Goal: Task Accomplishment & Management: Complete application form

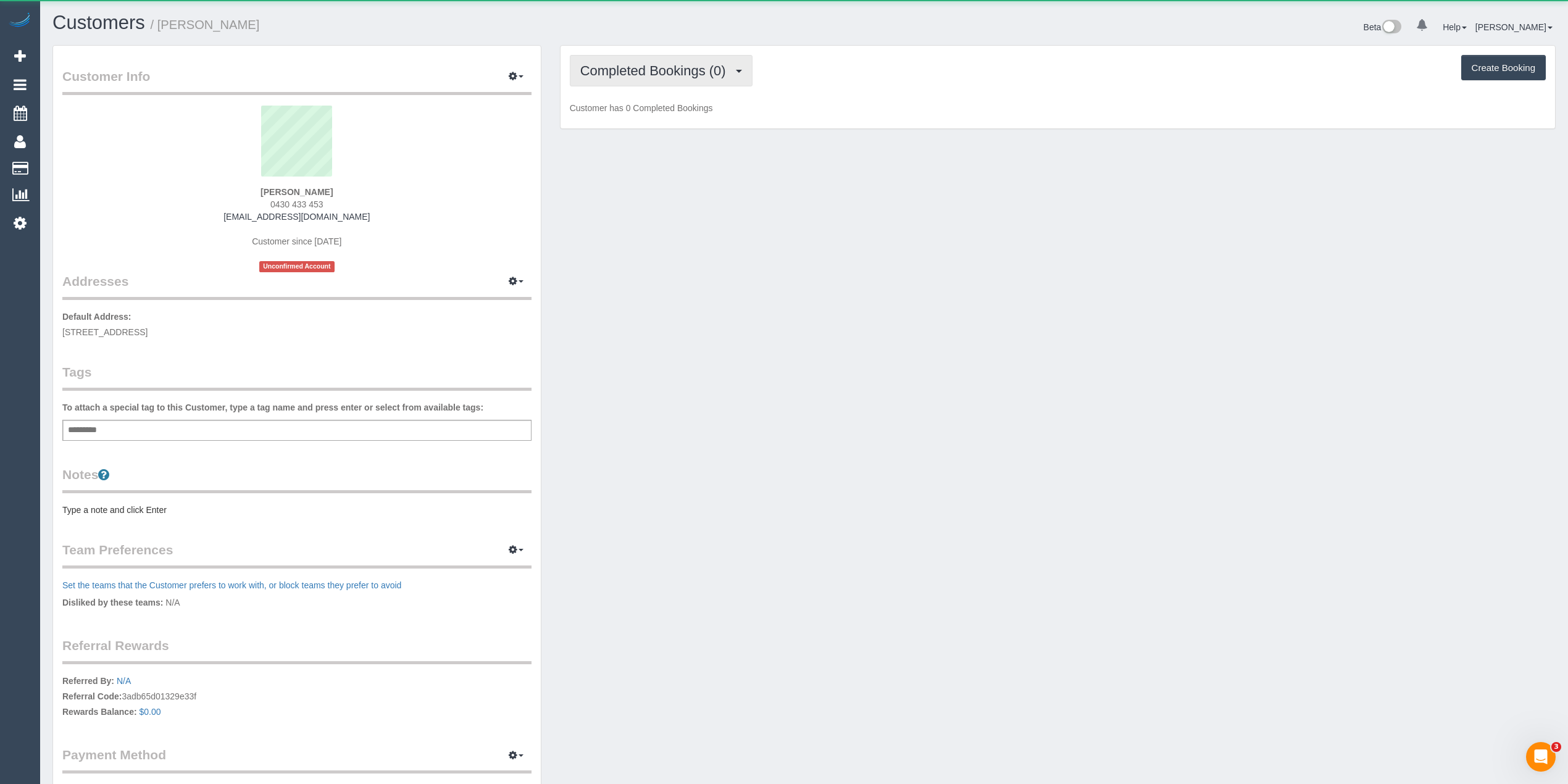
click at [642, 59] on button "Completed Bookings (0)" at bounding box center [661, 70] width 183 height 31
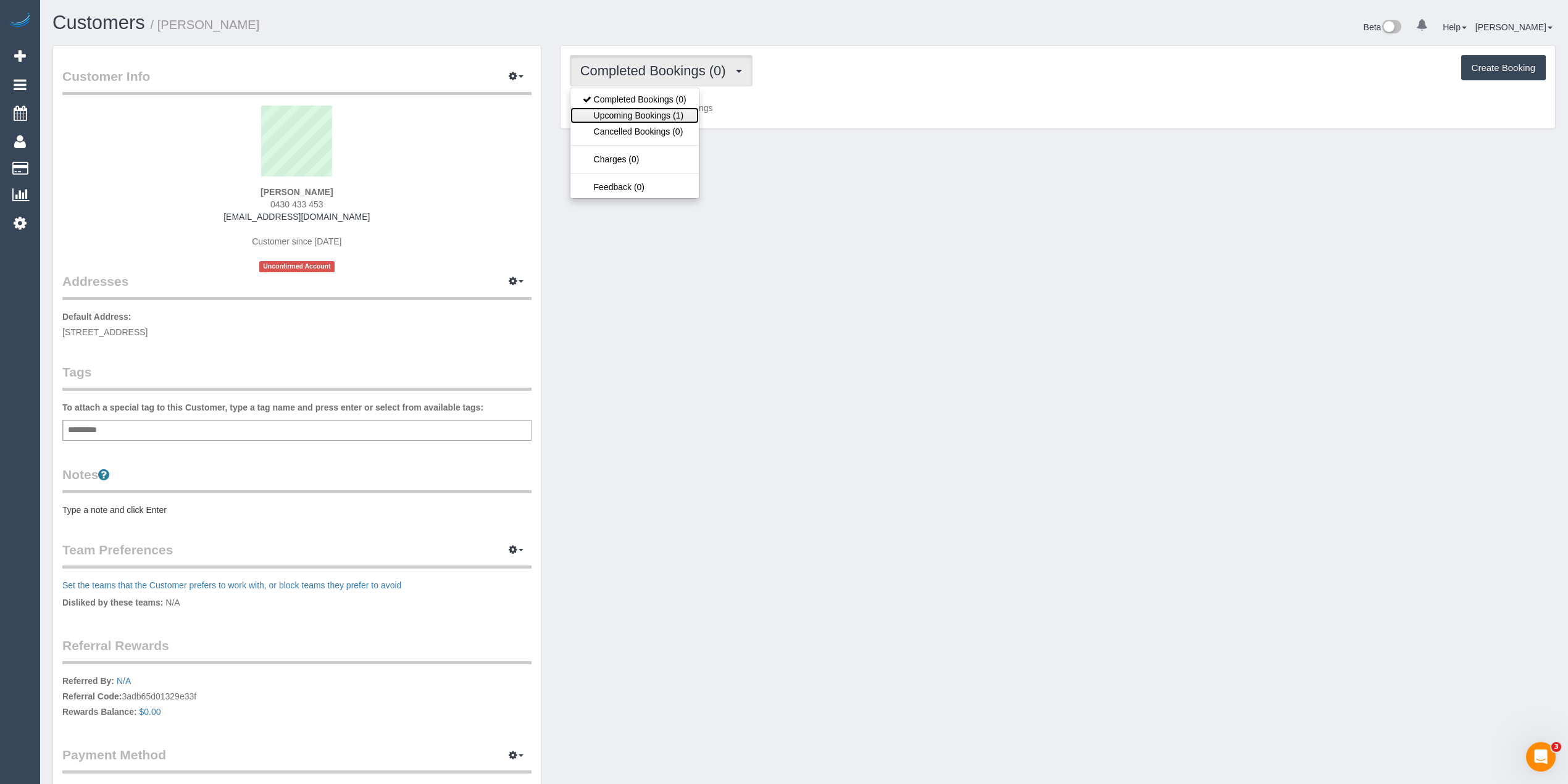
click at [673, 109] on link "Upcoming Bookings (1)" at bounding box center [634, 115] width 128 height 16
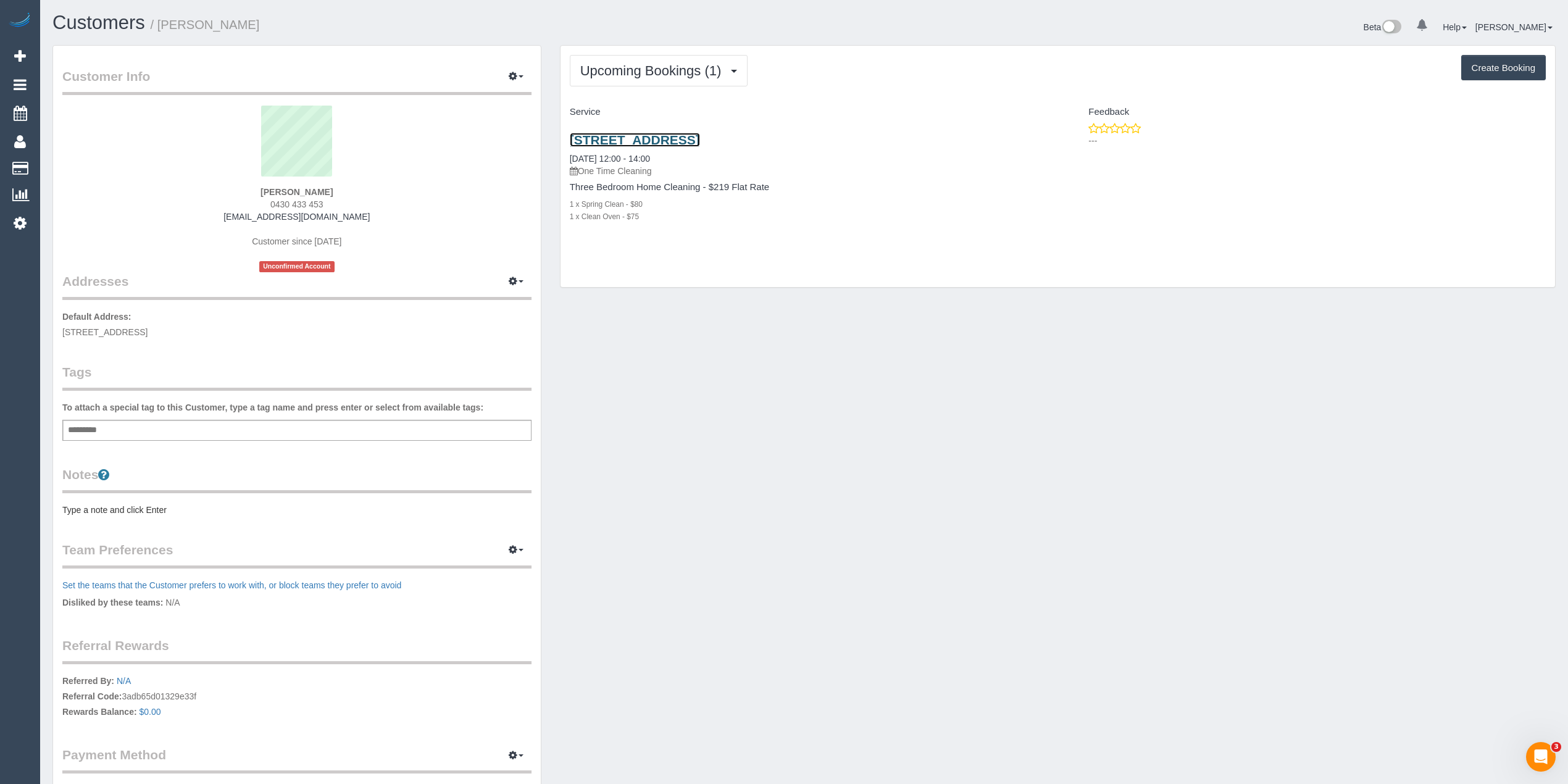
click at [700, 136] on link "[STREET_ADDRESS]" at bounding box center [635, 140] width 130 height 14
click at [169, 431] on div "Add a tag" at bounding box center [297, 430] width 469 height 21
type input "*******"
click at [119, 509] on pre "Type a note and click Enter" at bounding box center [297, 512] width 469 height 12
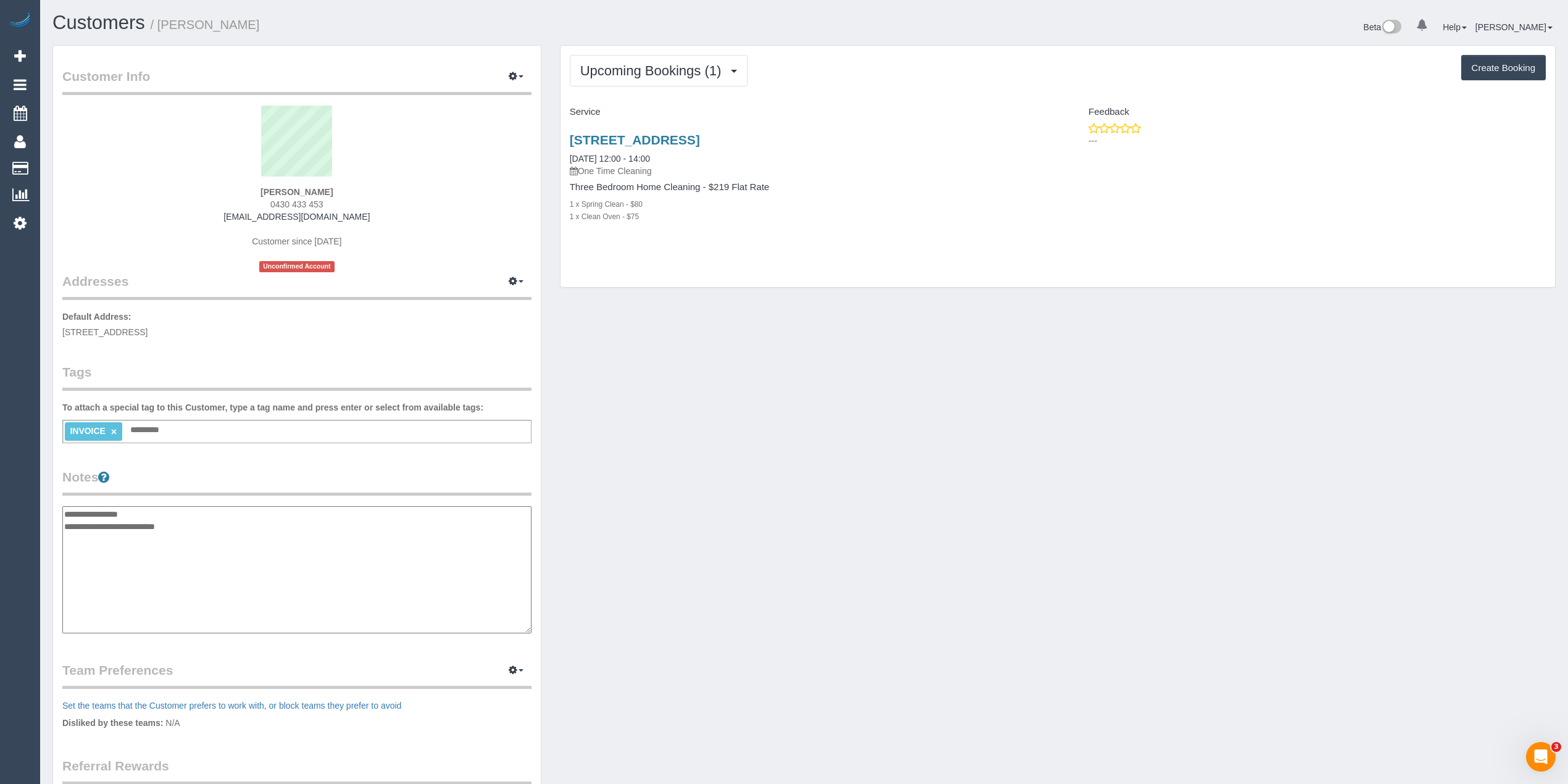
paste textarea "**********"
type textarea "**********"
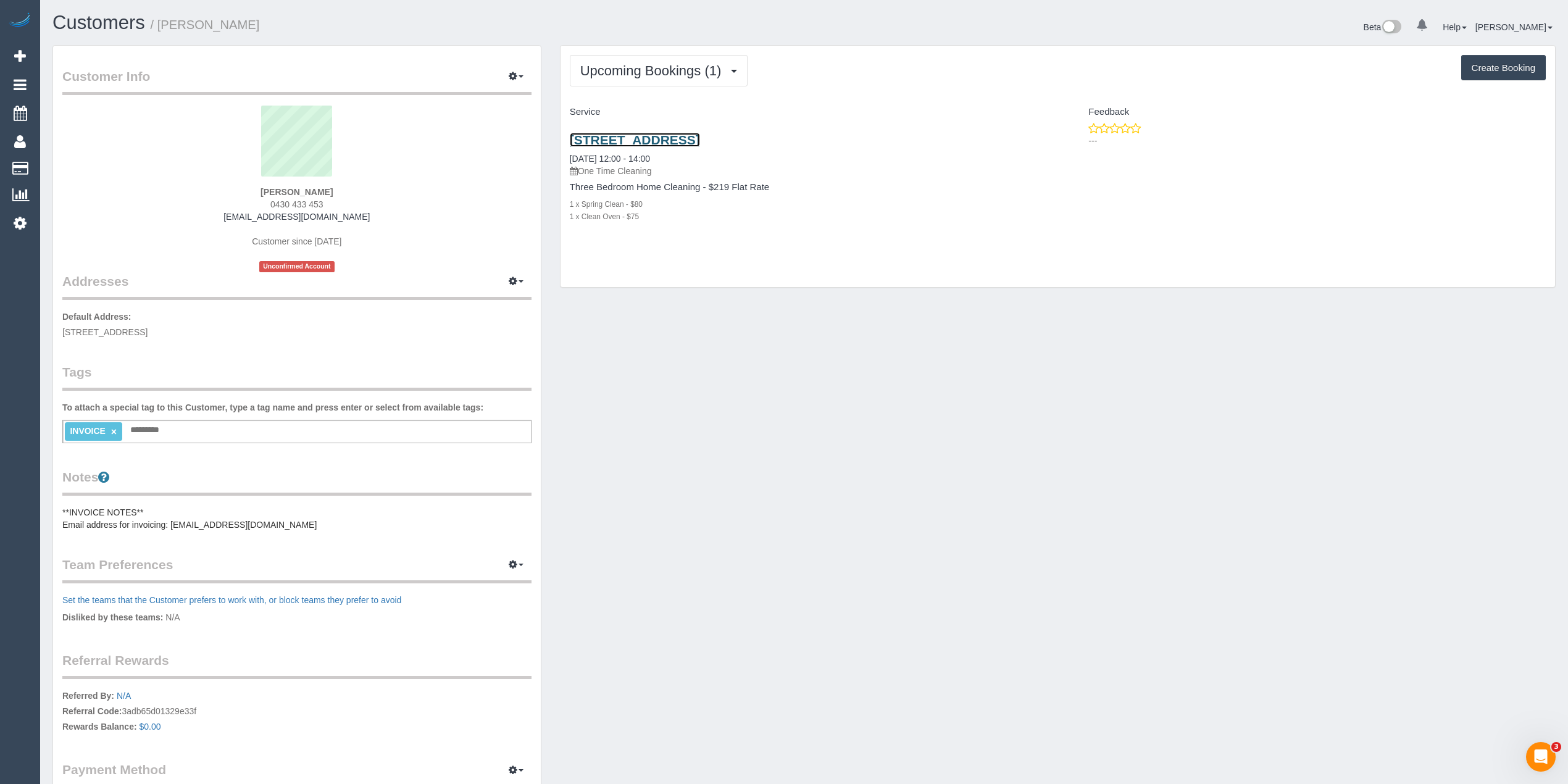
click at [645, 143] on link "1 Angus Court, Eltham North, VIC 3095" at bounding box center [635, 140] width 130 height 14
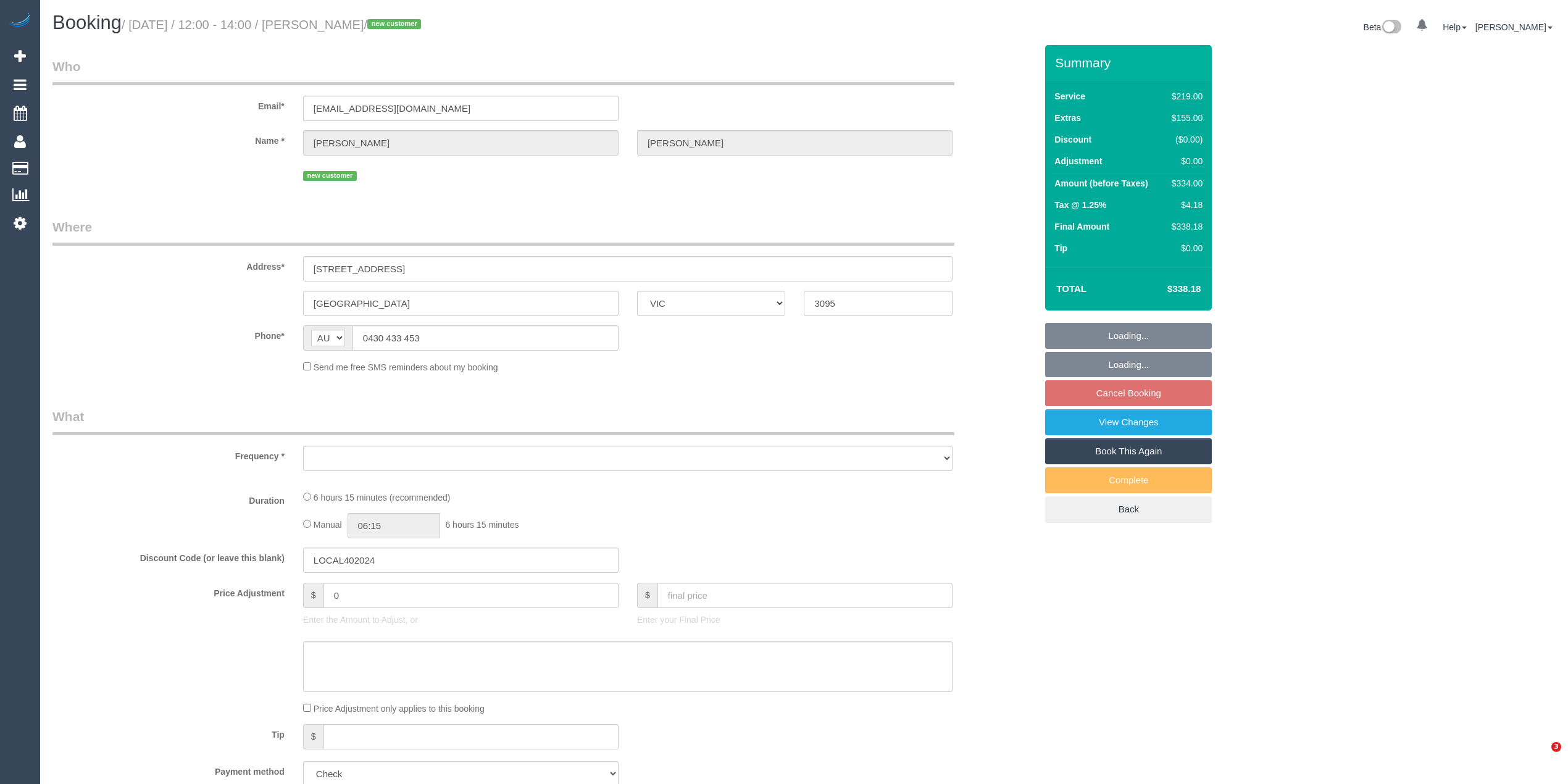
select select "VIC"
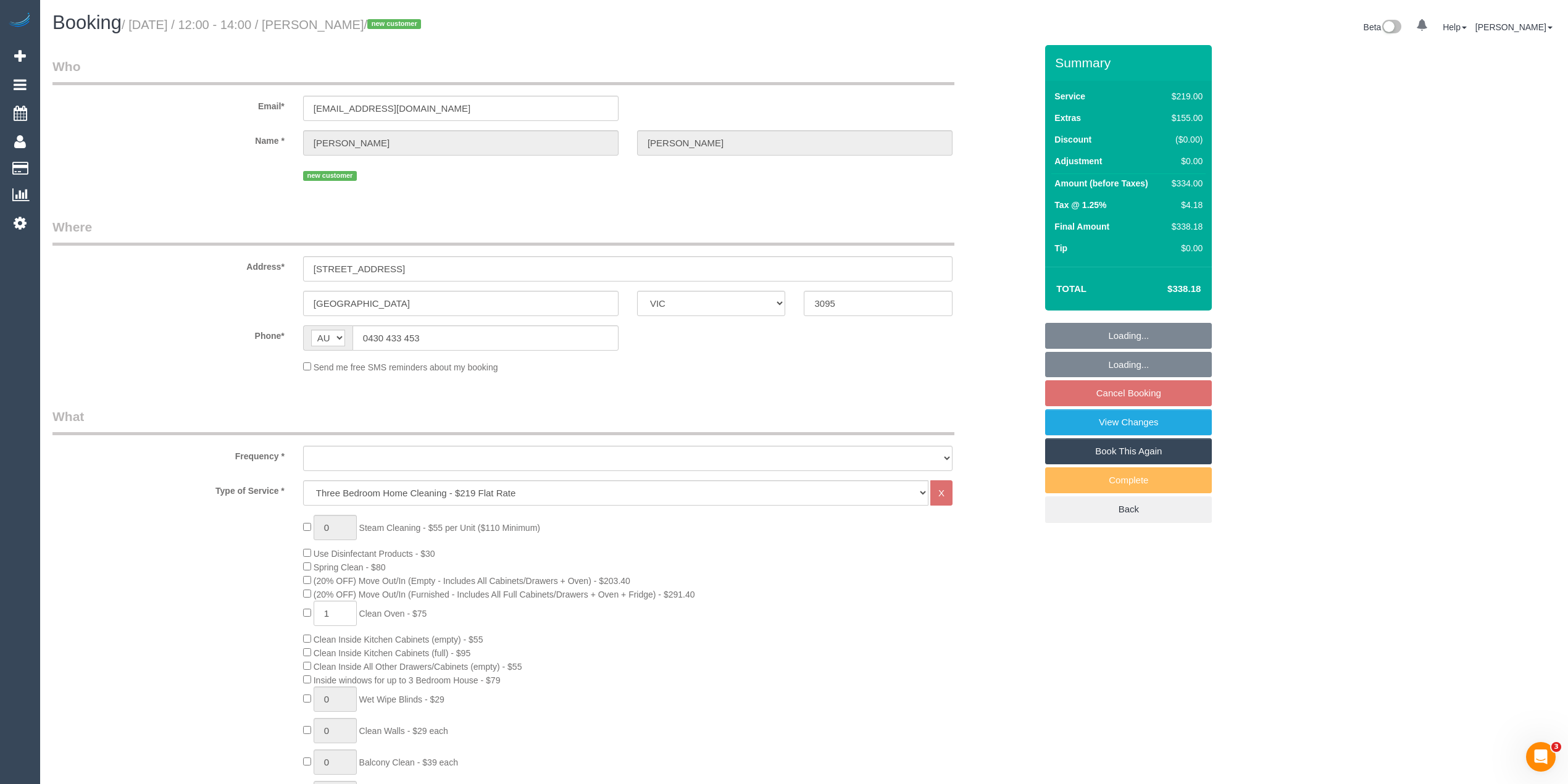
select select "object:611"
select select "number:28"
select select "number:14"
select select "number:19"
select select "number:22"
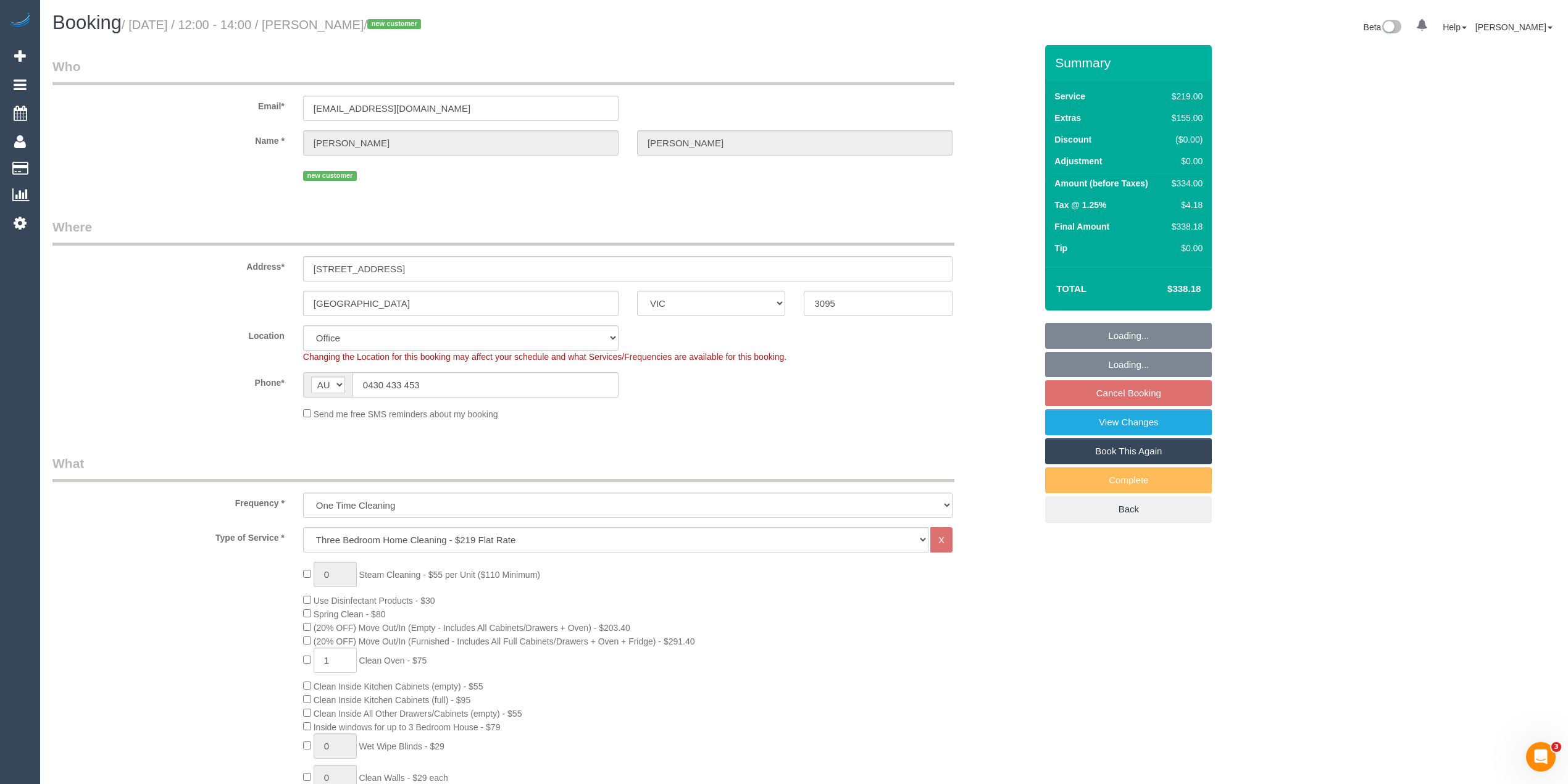
select select "object:764"
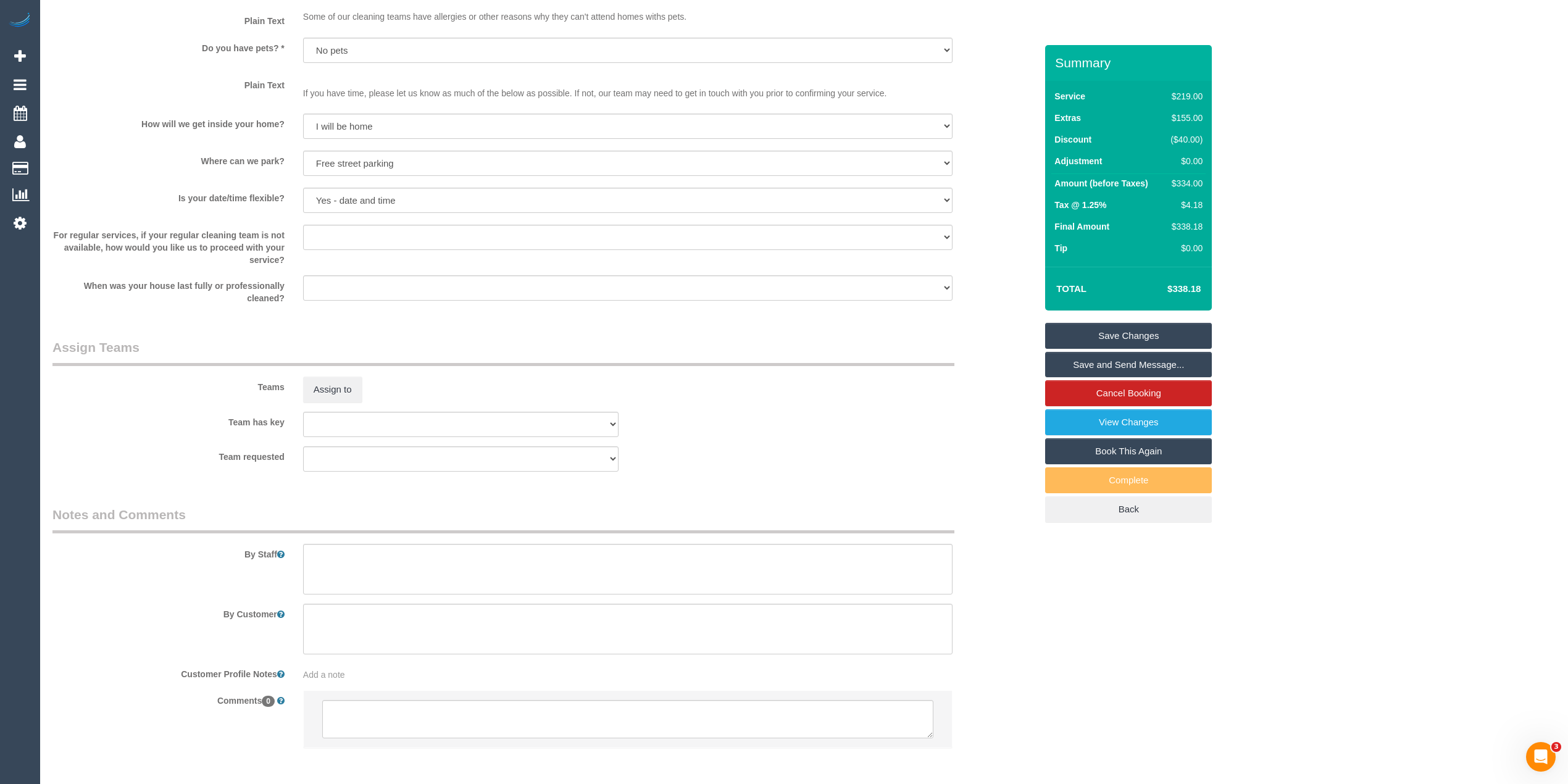
scroll to position [1636, 0]
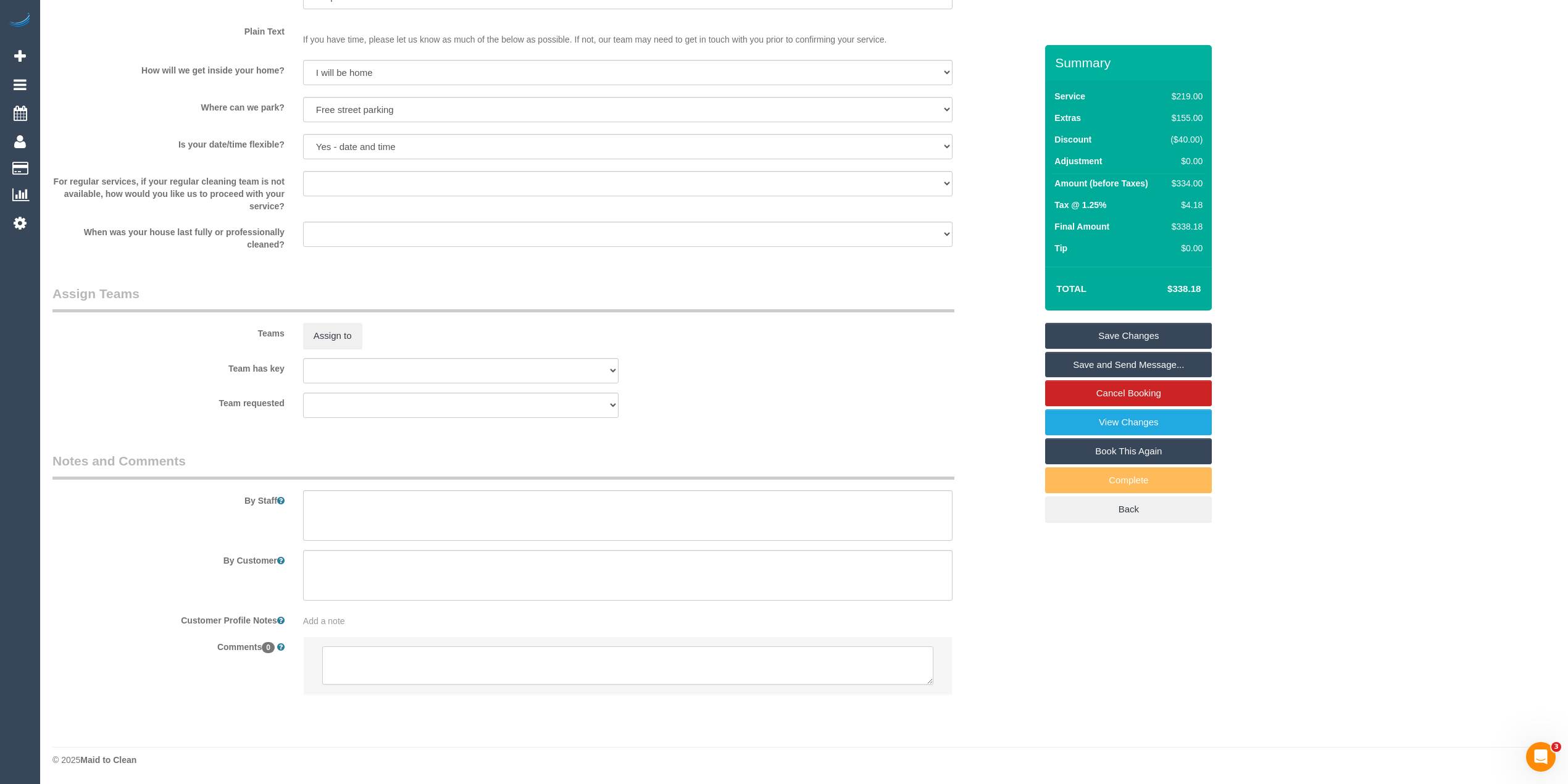
click at [472, 672] on textarea at bounding box center [627, 666] width 611 height 38
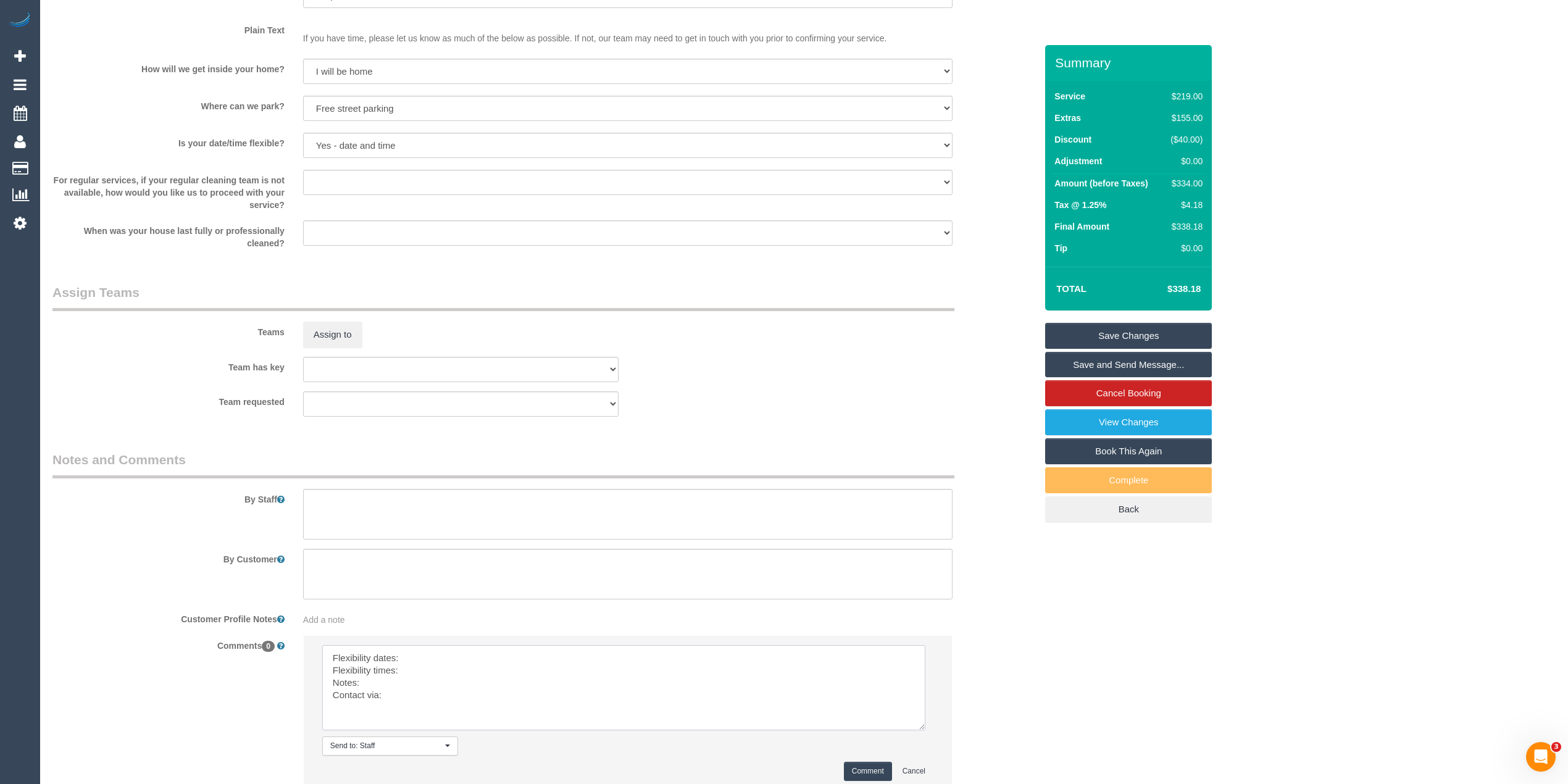
drag, startPoint x: 926, startPoint y: 678, endPoint x: 915, endPoint y: 726, distance: 49.2
click at [915, 726] on textarea at bounding box center [623, 688] width 603 height 85
click at [427, 663] on textarea at bounding box center [622, 689] width 600 height 89
click at [428, 672] on textarea at bounding box center [622, 689] width 600 height 89
click at [421, 682] on textarea at bounding box center [622, 689] width 600 height 89
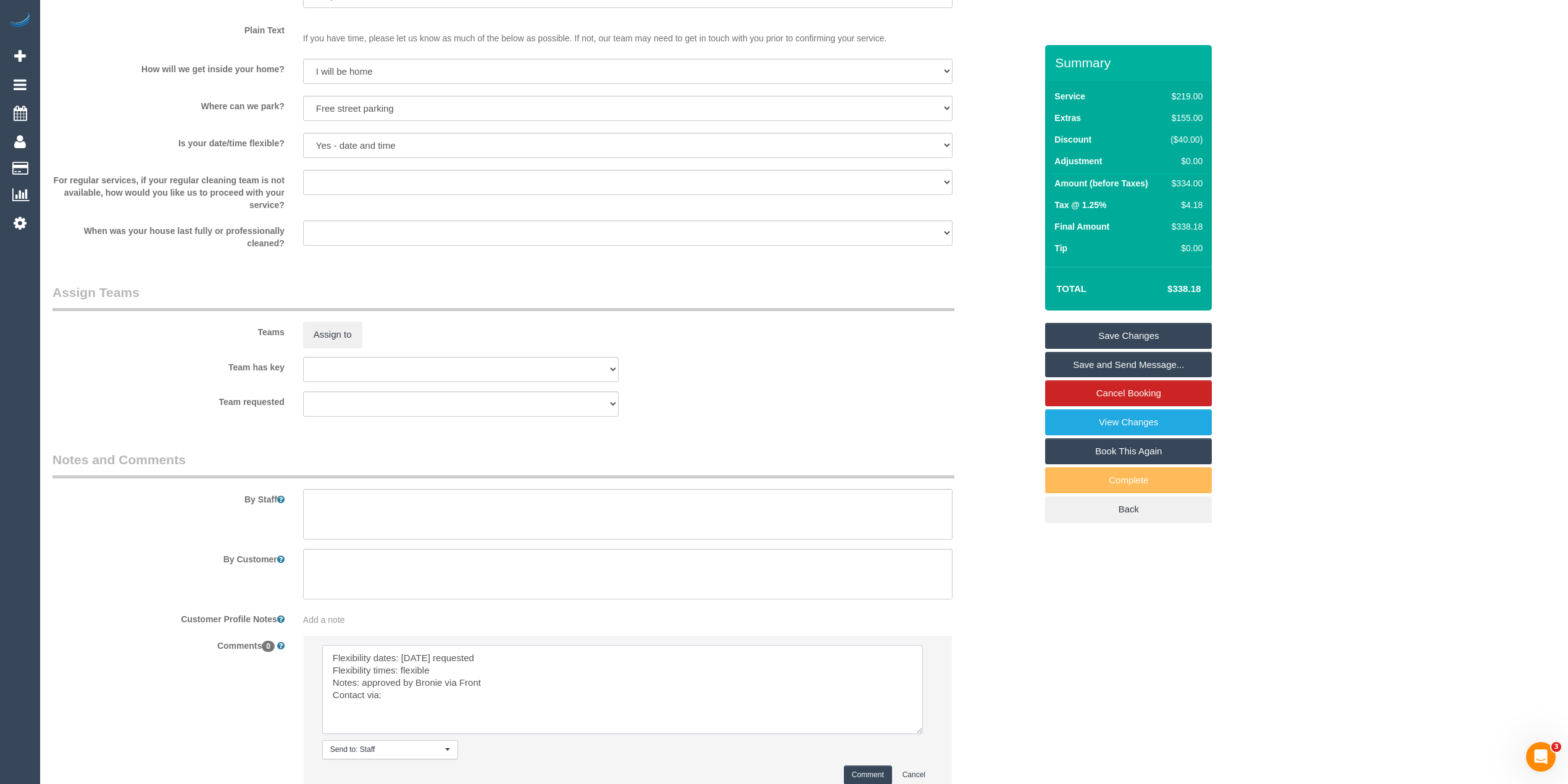
click at [418, 700] on textarea at bounding box center [622, 689] width 600 height 89
type textarea "Flexibility dates: Friday requested Flexibility times: flexible Notes: approved…"
click at [872, 767] on button "Comment" at bounding box center [867, 775] width 48 height 19
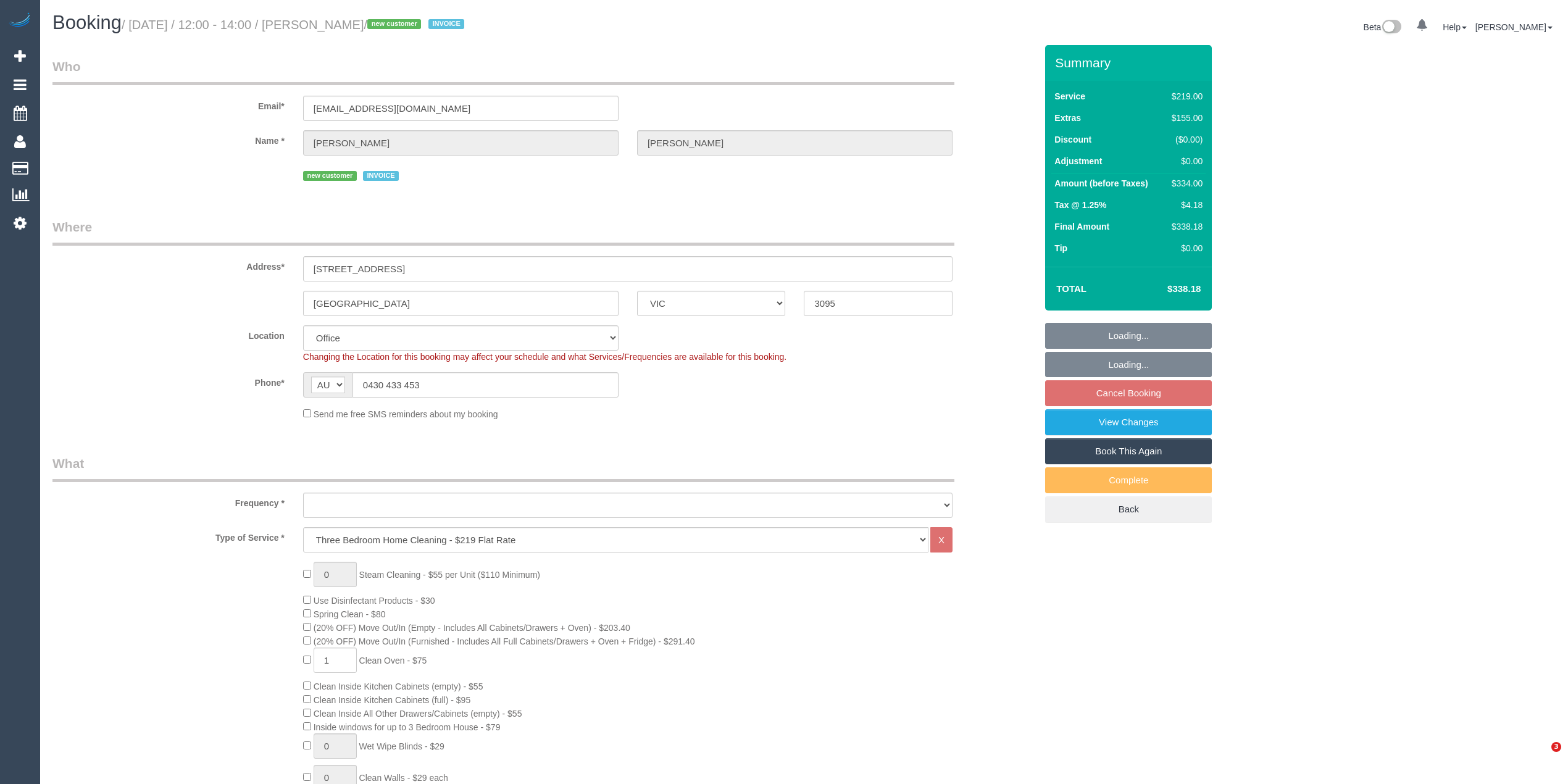
select select "VIC"
select select "object:2049"
select select "number:28"
select select "number:14"
select select "number:19"
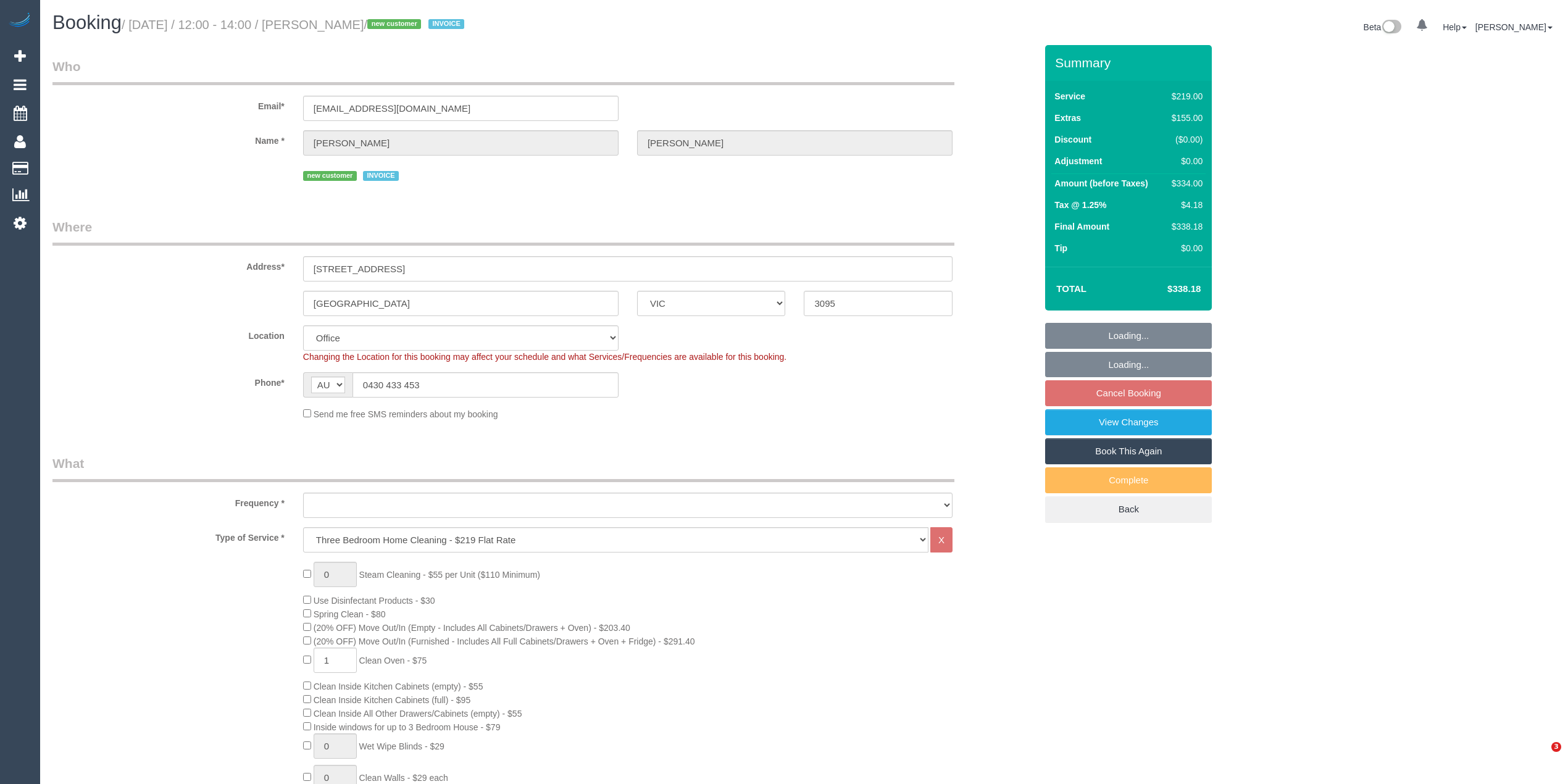
select select "number:22"
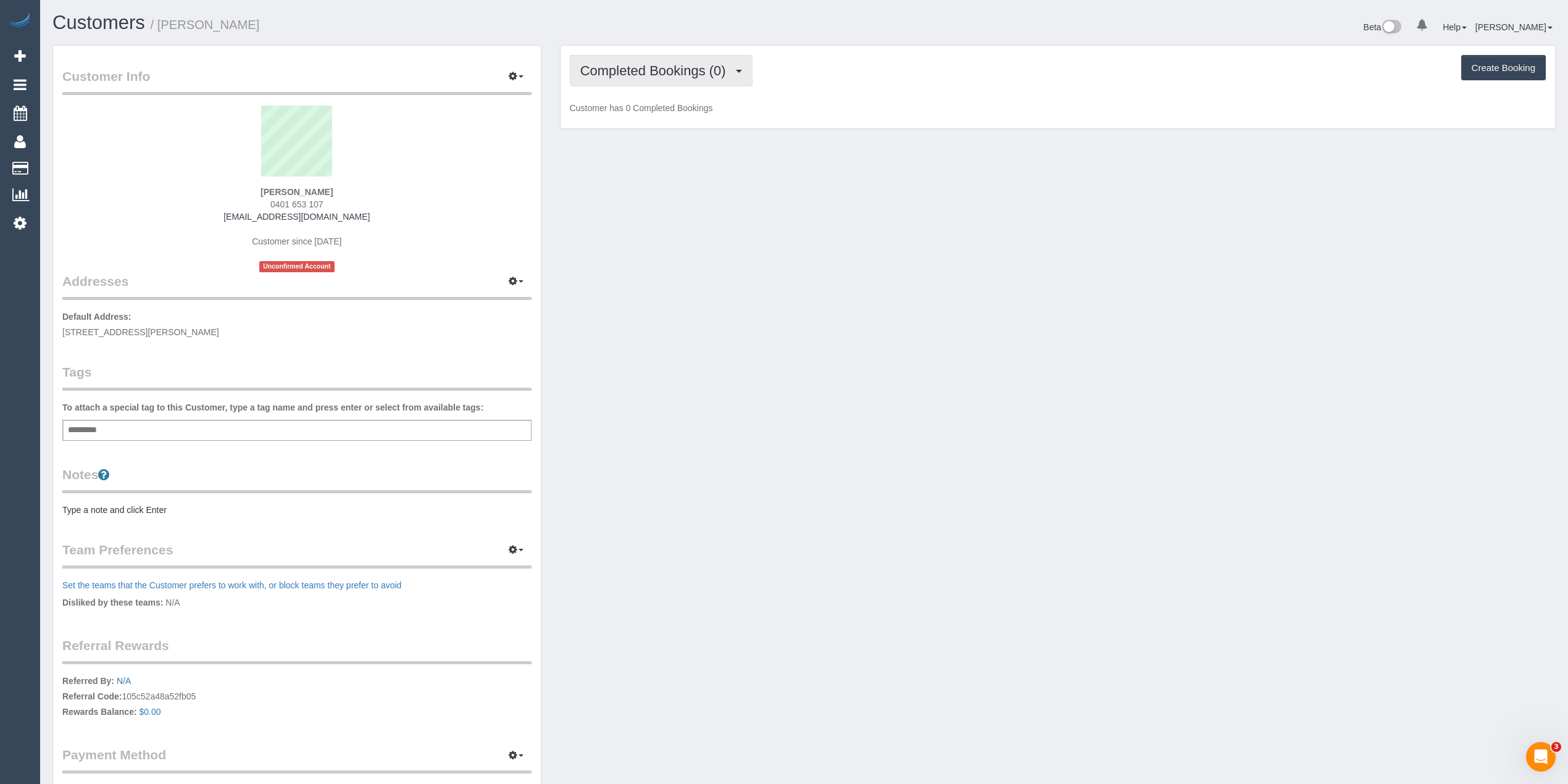
click at [668, 65] on span "Completed Bookings (0)" at bounding box center [656, 71] width 152 height 15
click at [695, 117] on link "Upcoming Bookings (11)" at bounding box center [636, 115] width 130 height 16
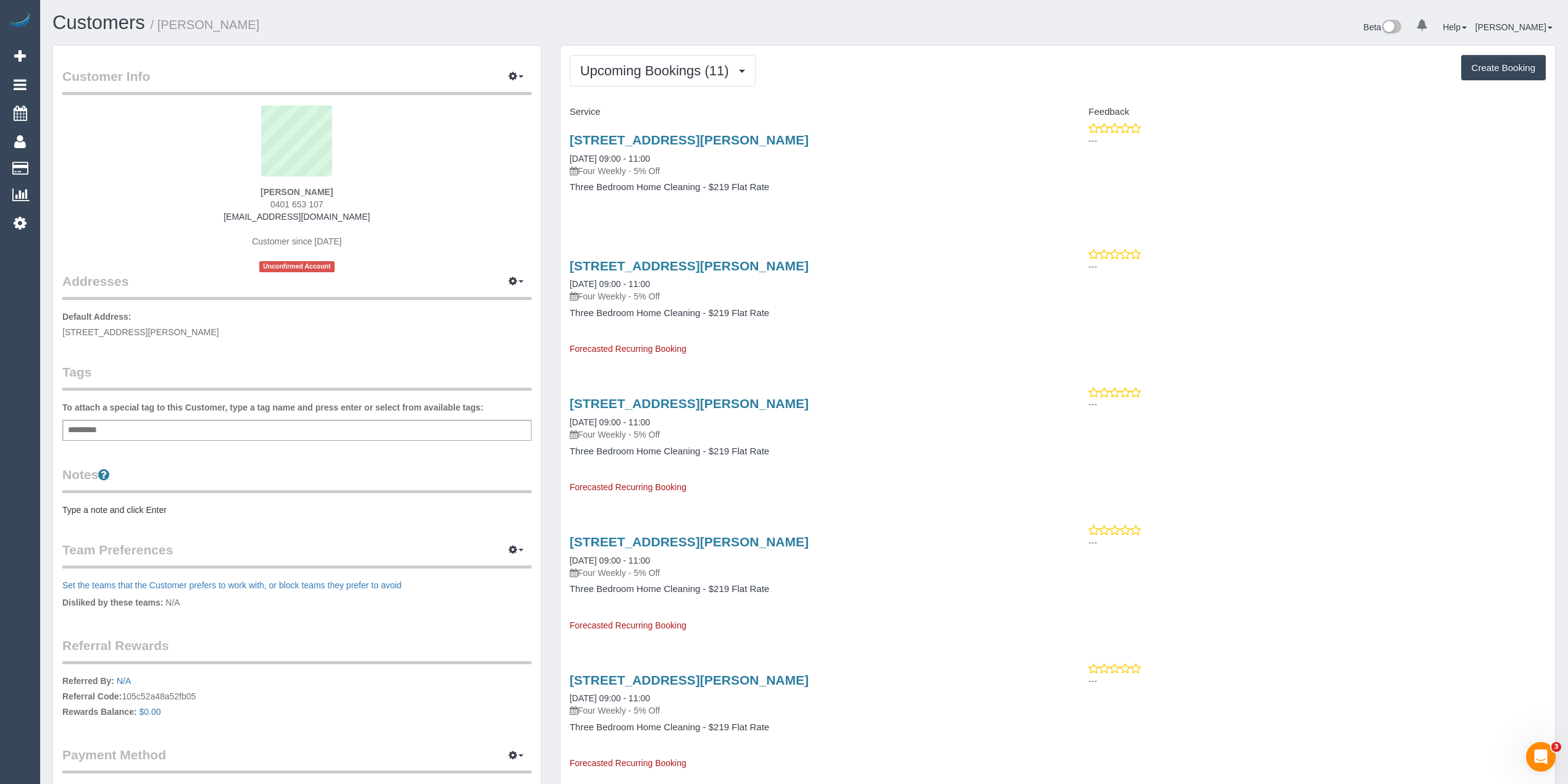
click at [95, 507] on pre "Type a note and click Enter" at bounding box center [297, 510] width 469 height 12
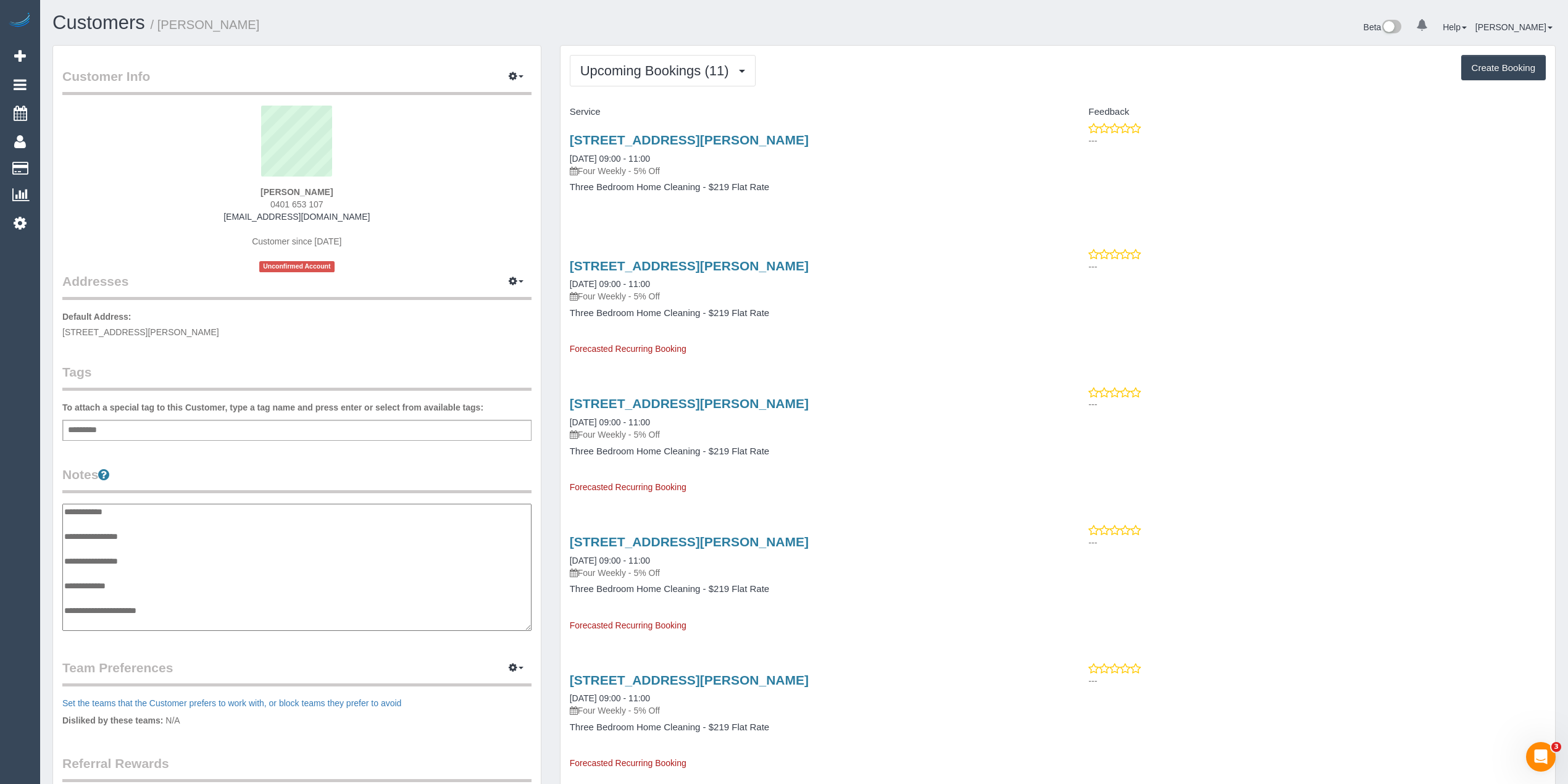
scroll to position [10, 0]
click at [166, 527] on textarea "**********" at bounding box center [296, 568] width 468 height 128
type textarea "**********"
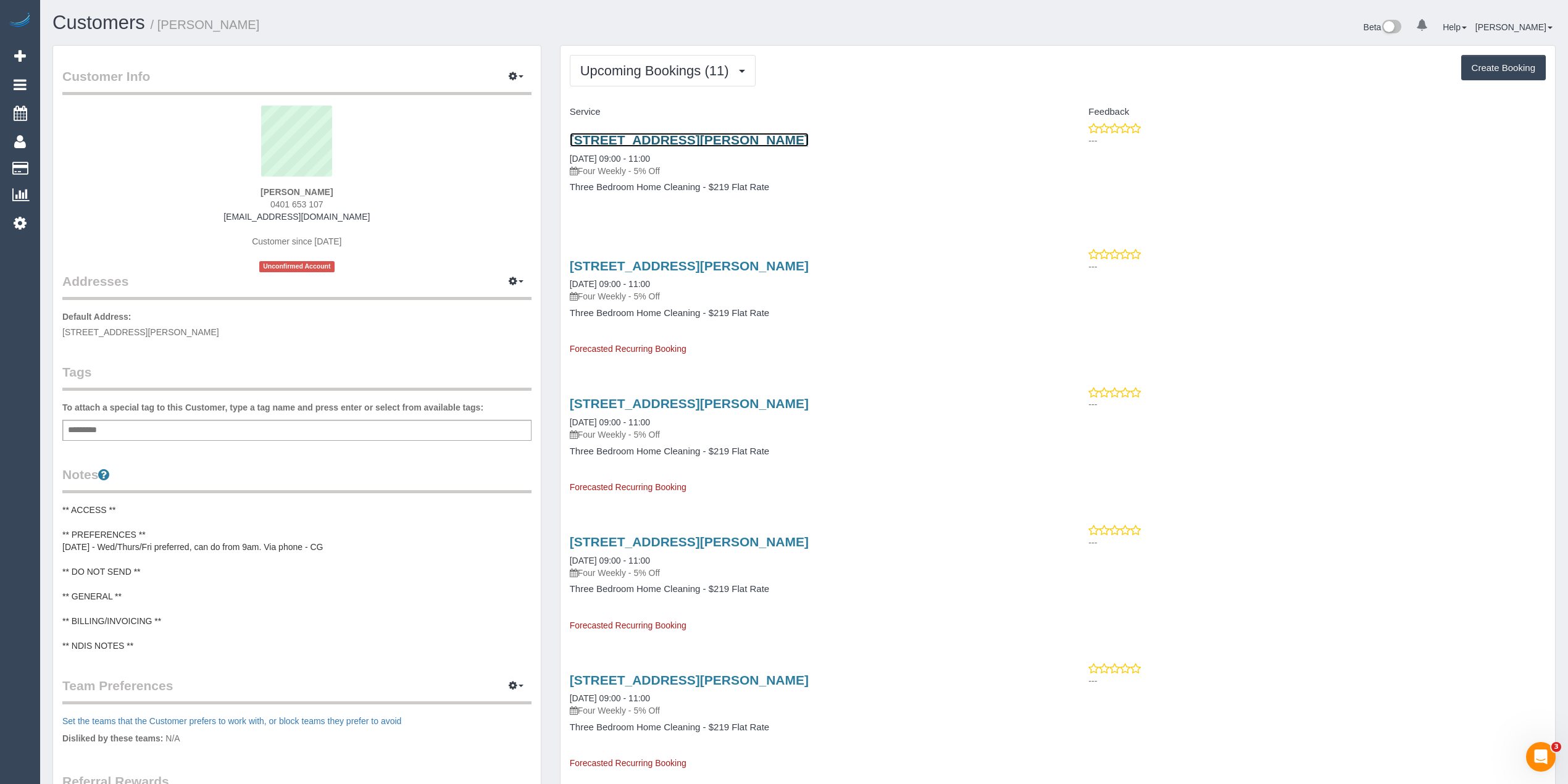
click at [719, 141] on link "8 Olearia Close, Wollert, VIC 3750" at bounding box center [689, 140] width 239 height 14
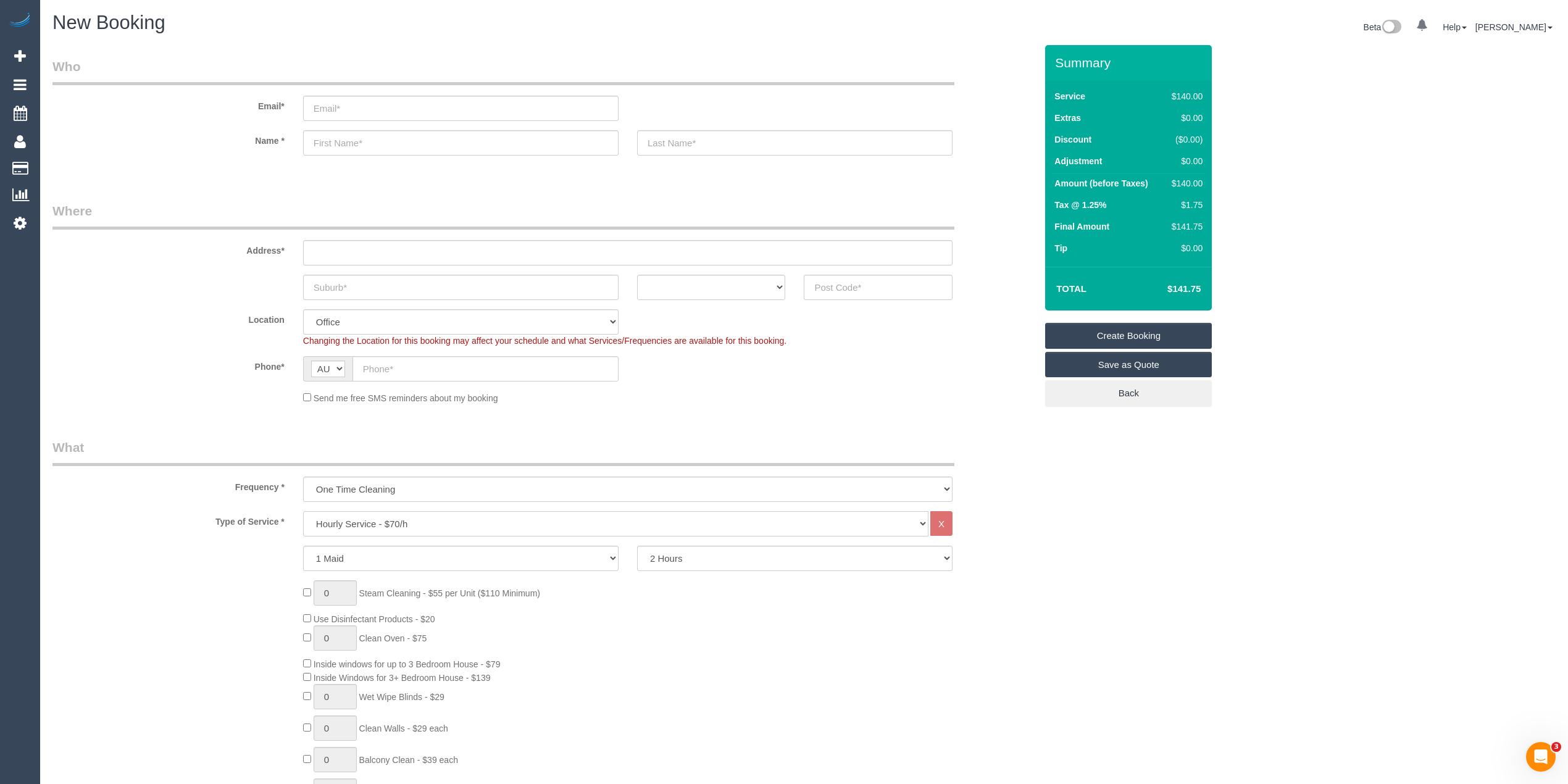
click at [385, 521] on select "Hourly Service - $70/h Hourly Service - $65/h Hourly Service - $60/h Hourly Ser…" at bounding box center [615, 524] width 625 height 26
select select "29"
click at [303, 511] on select "Hourly Service - $70/h Hourly Service - $65/h Hourly Service - $60/h Hourly Ser…" at bounding box center [615, 524] width 625 height 26
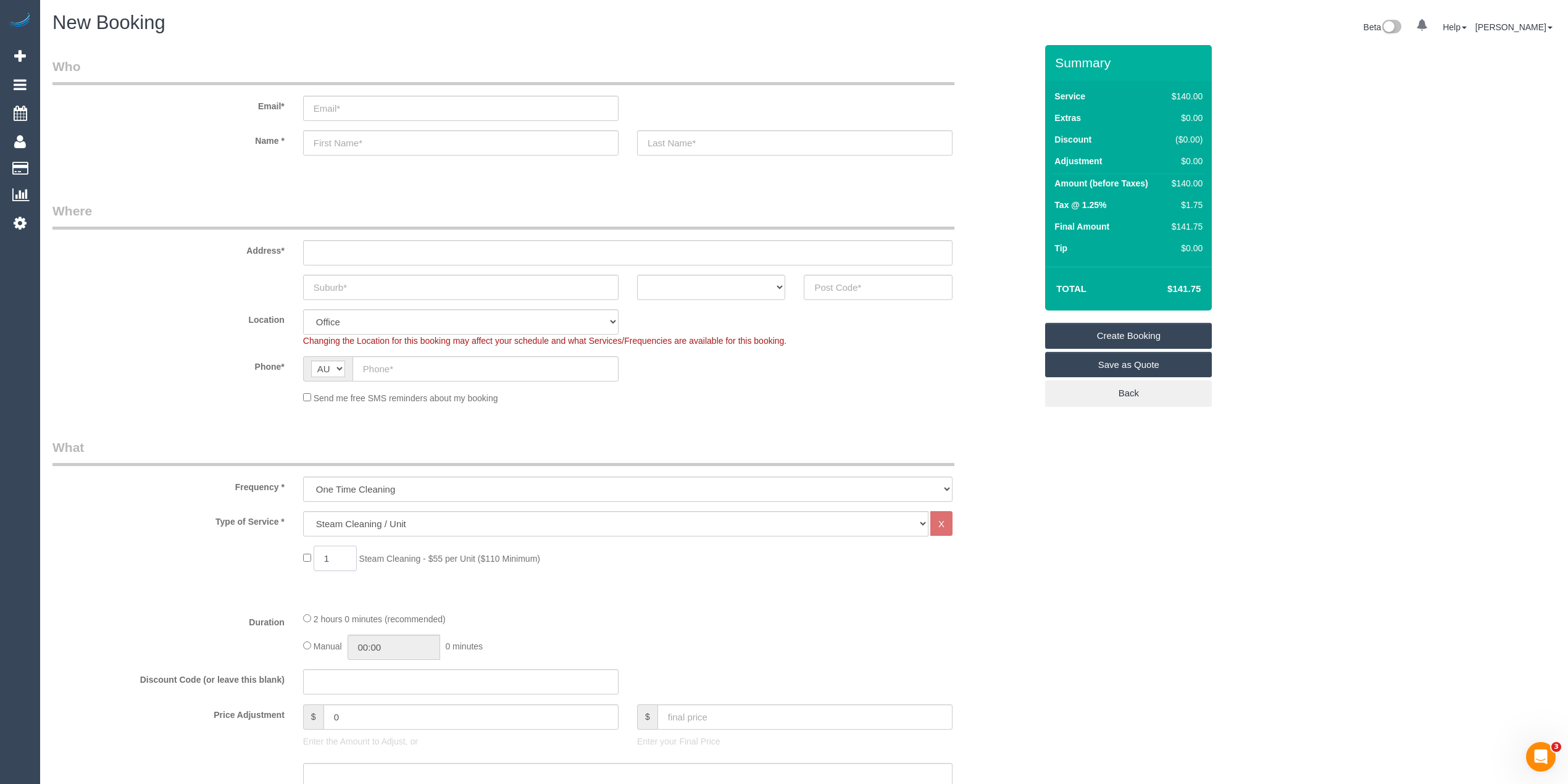
click at [303, 554] on span "1 Steam Cleaning - $55 per Unit ($110 Minimum)" at bounding box center [421, 558] width 237 height 10
type input "7"
click at [383, 371] on input "text" at bounding box center [485, 369] width 266 height 26
paste input "61 427 003 213"
drag, startPoint x: 376, startPoint y: 372, endPoint x: 353, endPoint y: 371, distance: 23.0
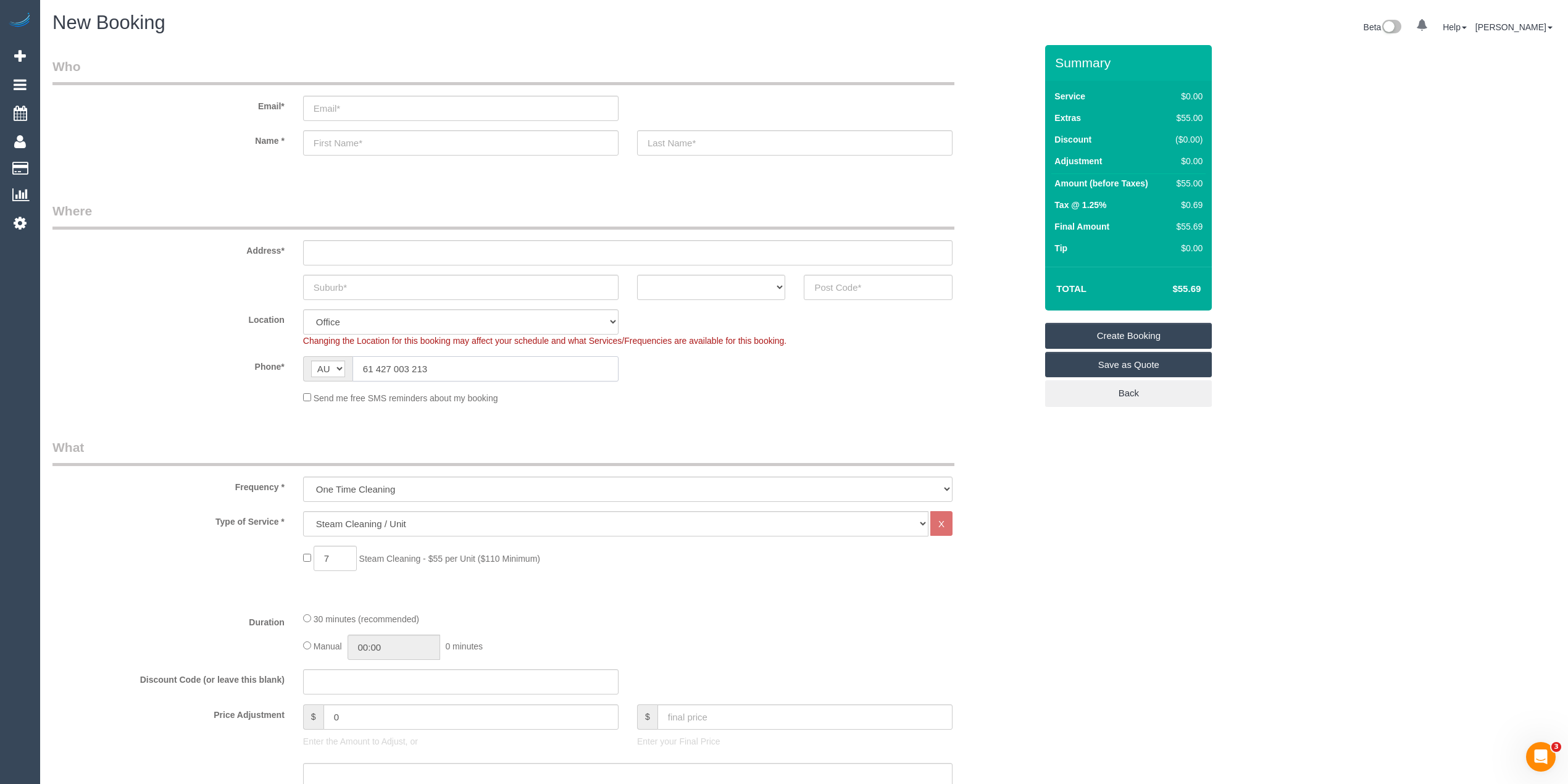
click at [353, 371] on input "61 427 003 213" at bounding box center [485, 369] width 266 height 26
type input "0427 003 213"
click at [326, 283] on input "text" at bounding box center [461, 288] width 316 height 26
type input "Geelong"
click at [685, 289] on select "ACT NSW NT QLD SA TAS VIC WA" at bounding box center [711, 288] width 149 height 26
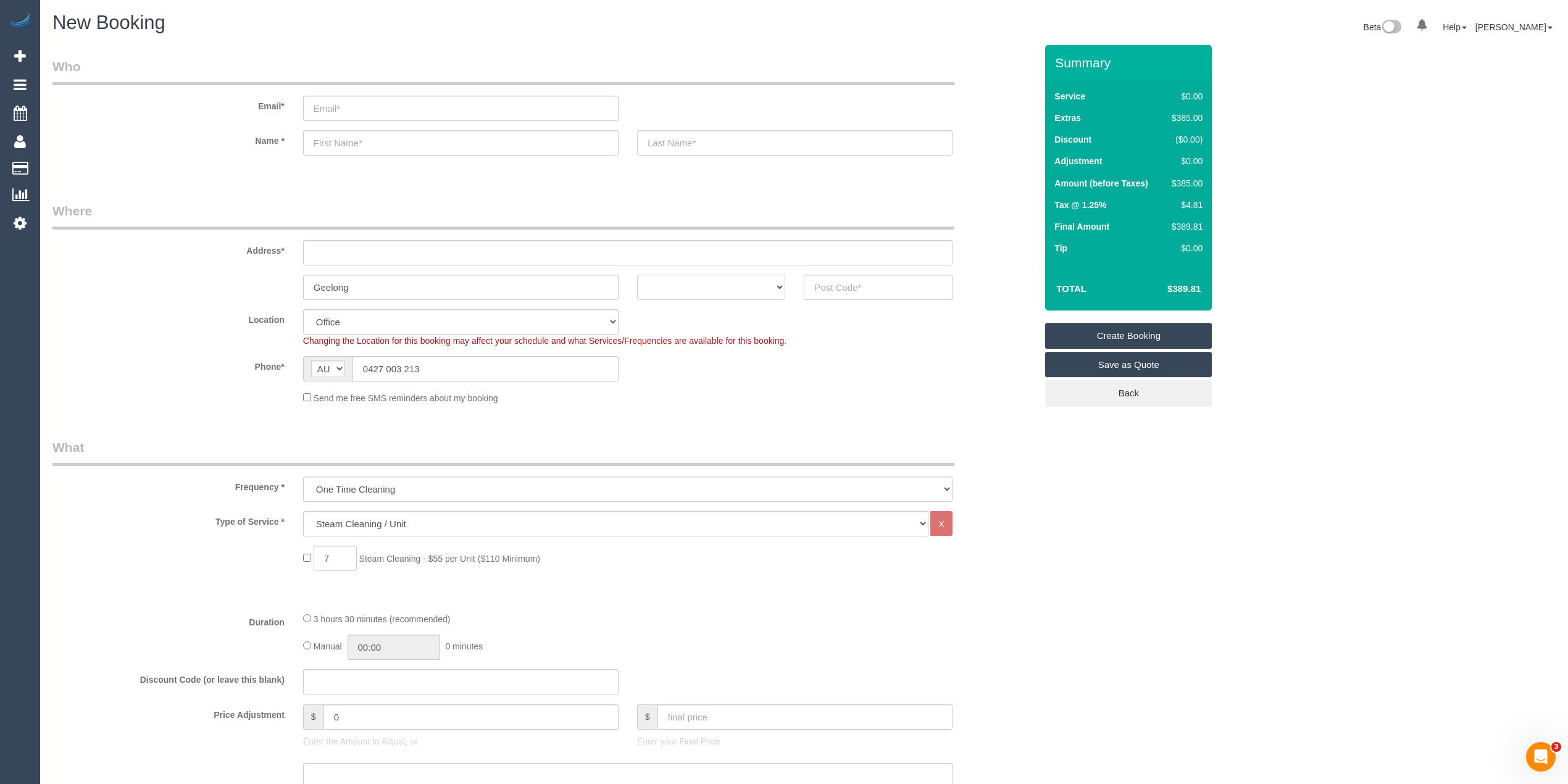
select select "VIC"
click at [637, 275] on select "ACT NSW NT QLD SA TAS VIC WA" at bounding box center [711, 288] width 149 height 26
click at [872, 289] on input "text" at bounding box center [878, 288] width 149 height 26
type input "3220"
click at [391, 107] on input "email" at bounding box center [461, 109] width 316 height 26
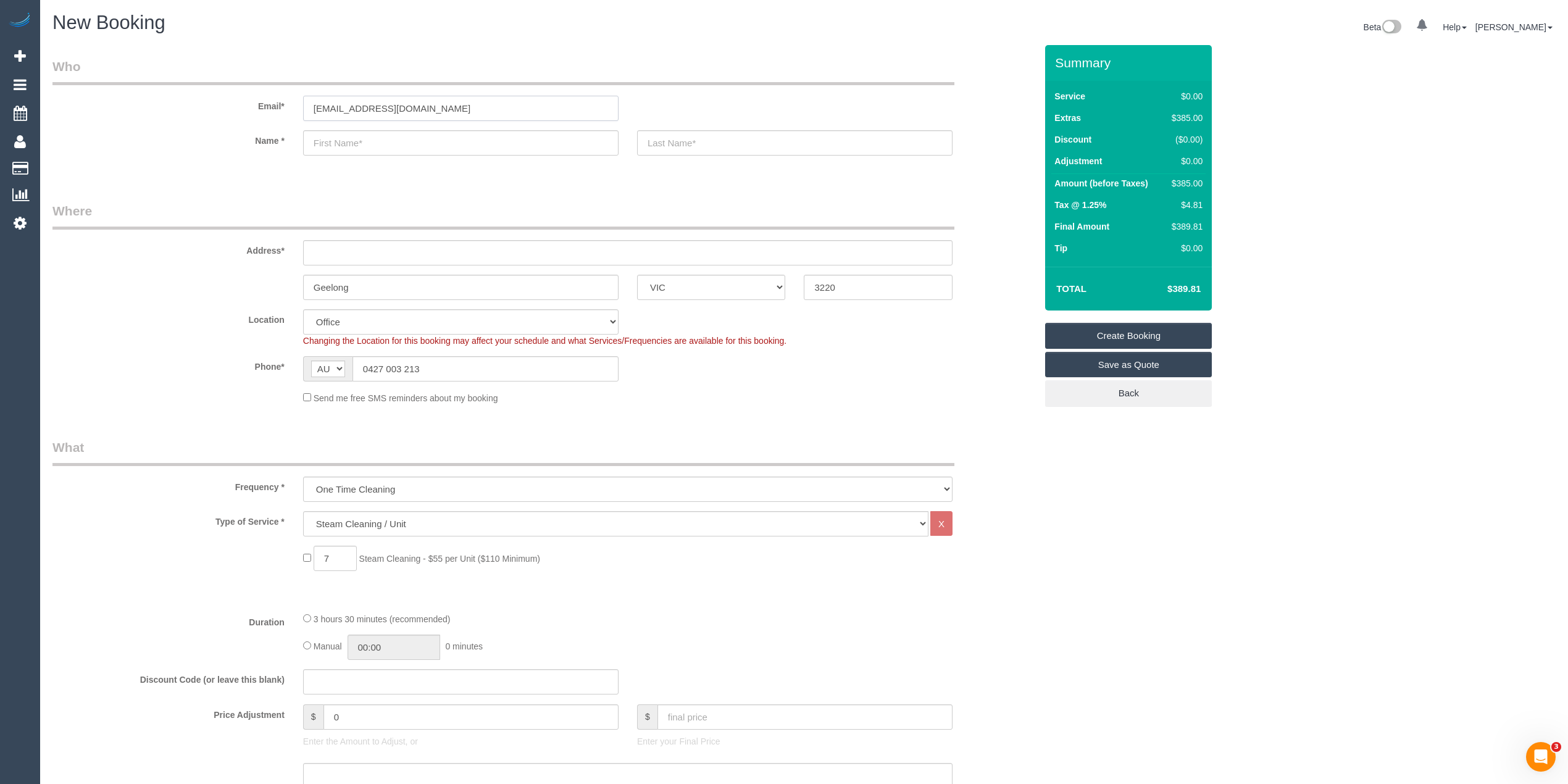
type input "srdodds@hotmail.com"
click at [371, 144] on input "text" at bounding box center [461, 143] width 316 height 26
paste input "Stephanie"
type input "Stephanie"
click at [715, 141] on input "text" at bounding box center [795, 143] width 316 height 26
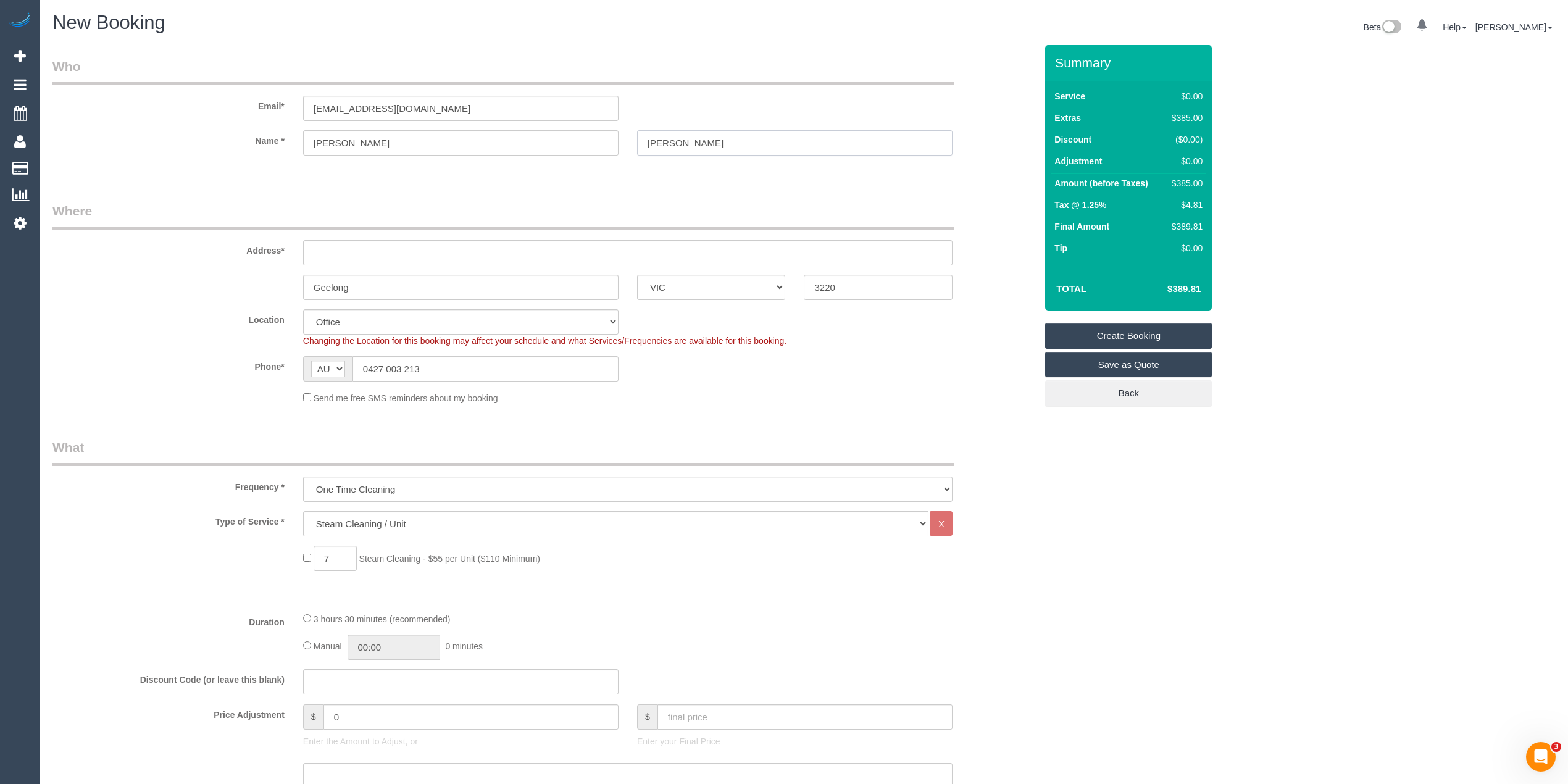
type input "Dodds"
click at [339, 250] on input "text" at bounding box center [627, 253] width 650 height 26
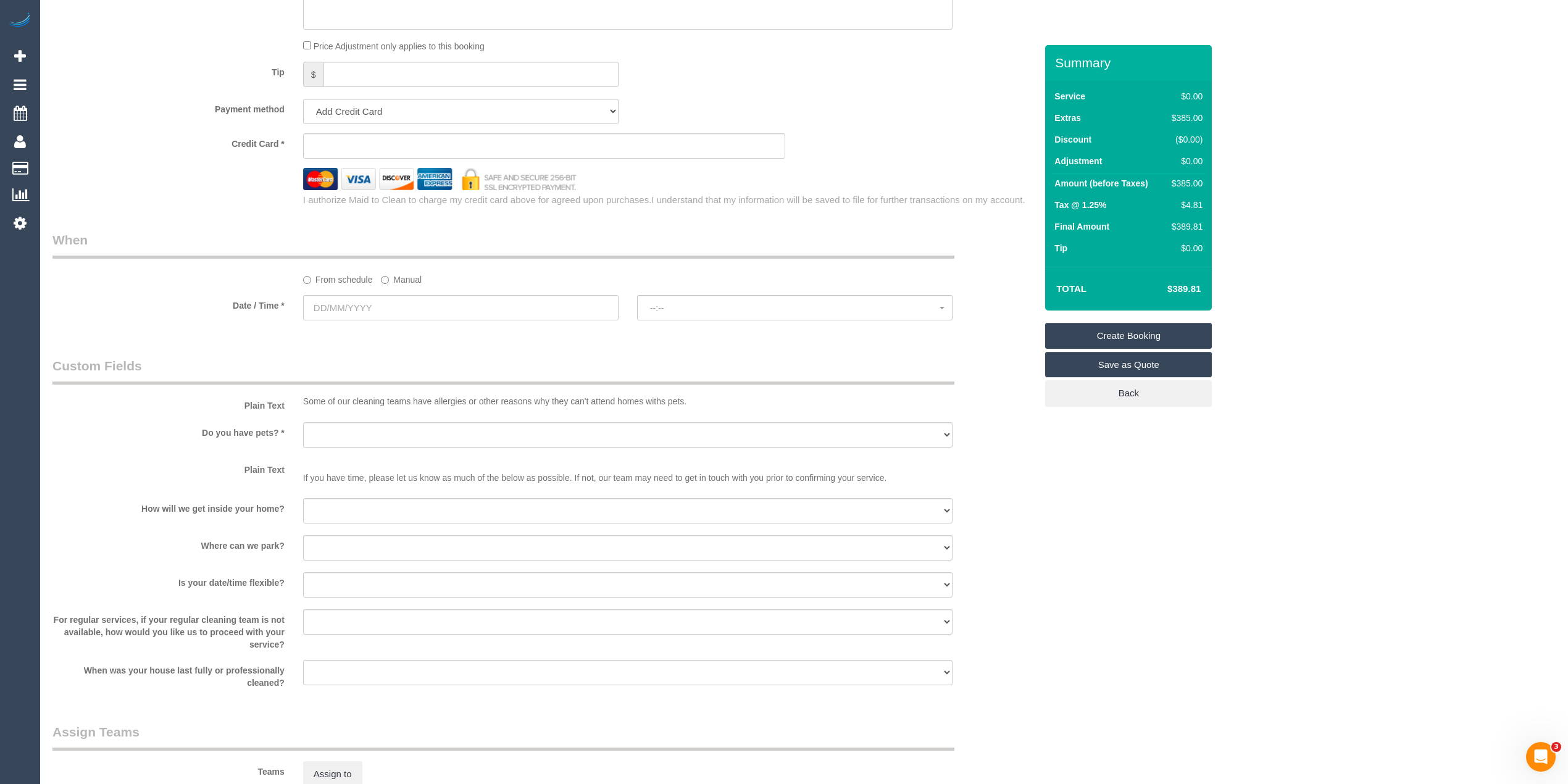
scroll to position [823, 0]
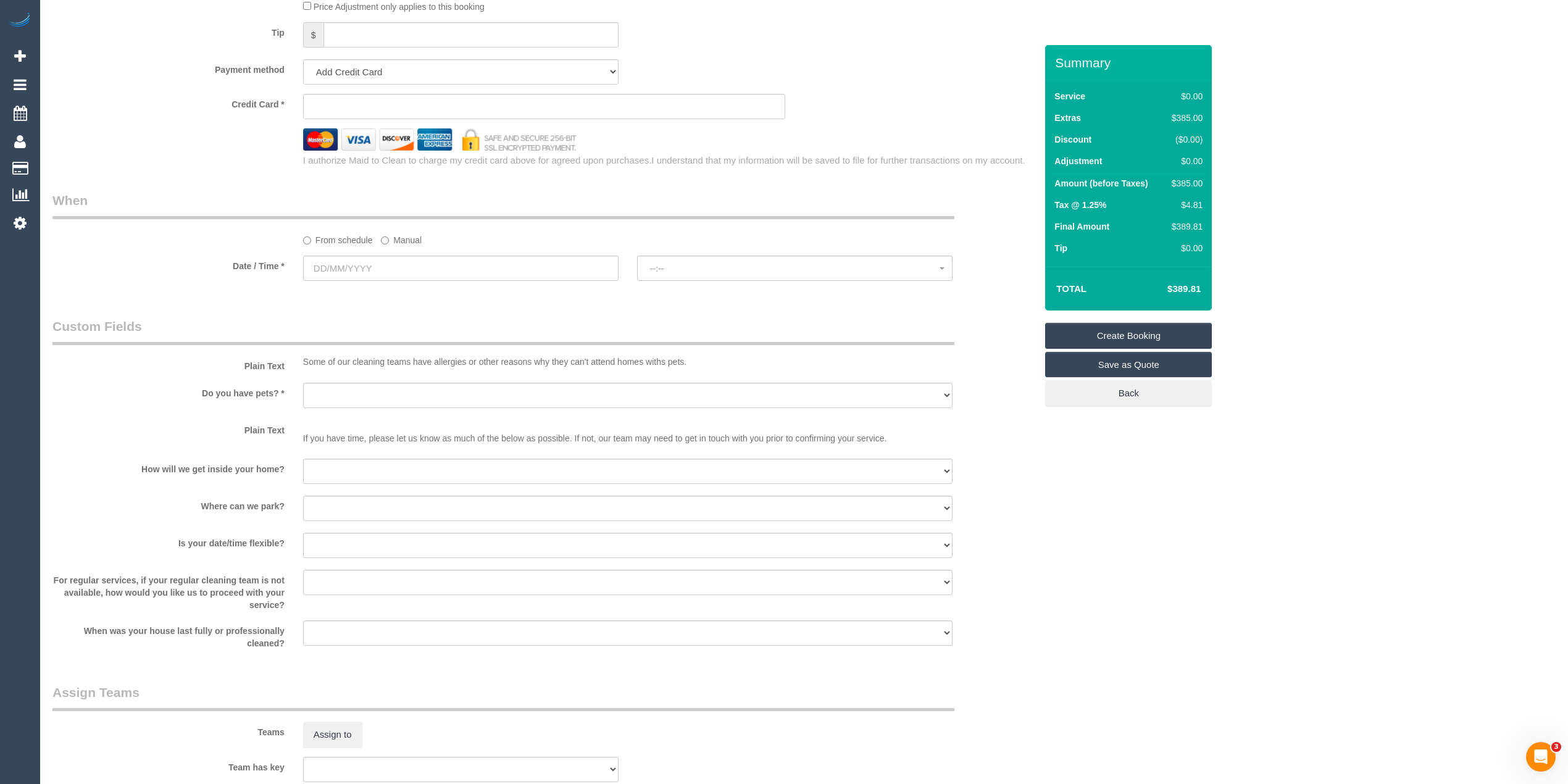
type input "703/18 Cavendish Street"
drag, startPoint x: 316, startPoint y: 391, endPoint x: 323, endPoint y: 401, distance: 12.2
click at [316, 391] on select "Yes - Cats Yes - Dogs No pets Yes - Dogs and Cats Yes - Other" at bounding box center [627, 396] width 650 height 26
select select "number:28"
click at [303, 383] on select "Yes - Cats Yes - Dogs No pets Yes - Dogs and Cats Yes - Other" at bounding box center [627, 396] width 650 height 26
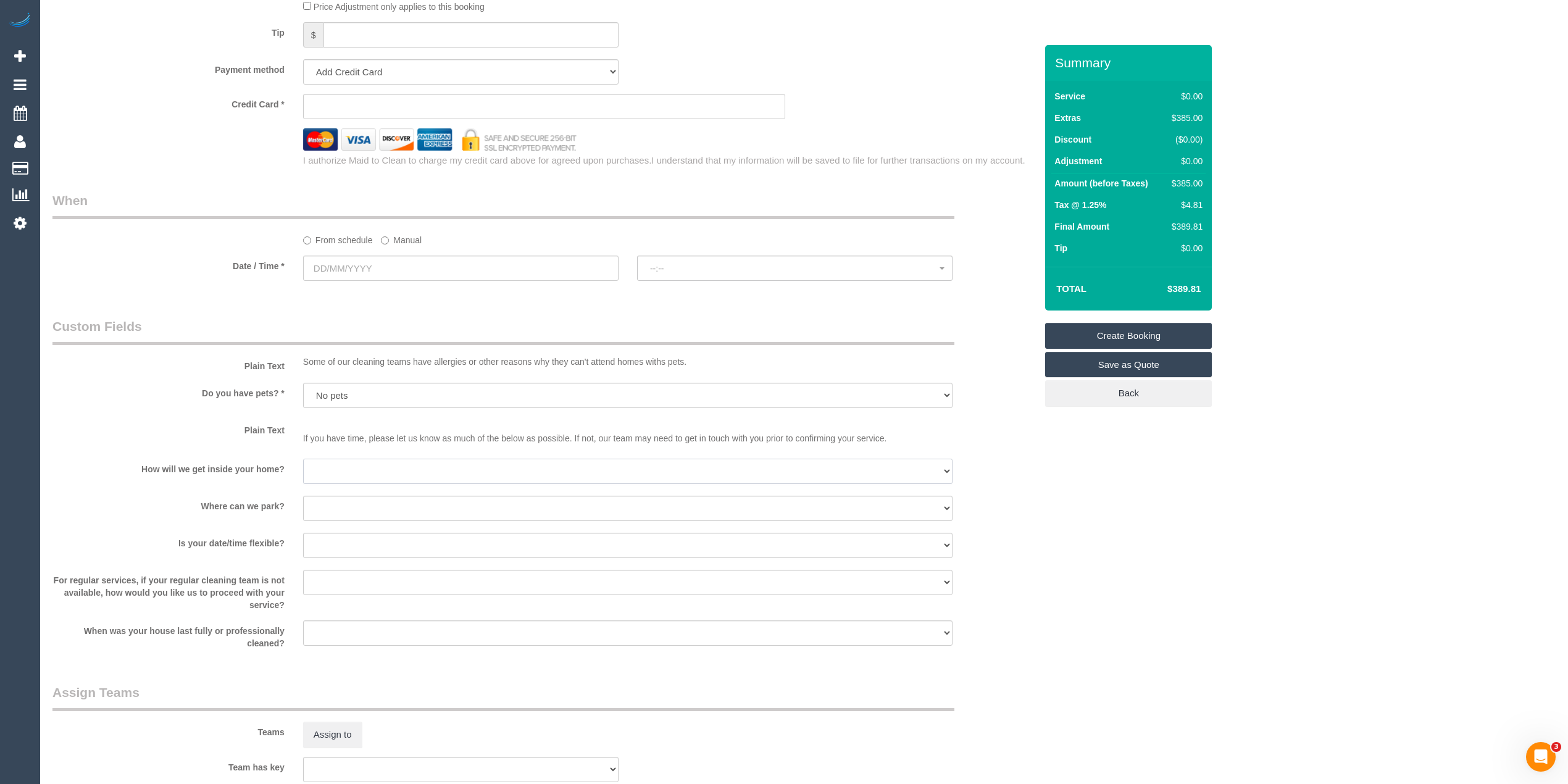
click at [344, 467] on select "I will be home Key will be left (please provide details below) Lock box/Access …" at bounding box center [627, 472] width 650 height 26
select select "121"
select select "number:14"
click at [303, 459] on select "I will be home Key will be left (please provide details below) Lock box/Access …" at bounding box center [627, 472] width 650 height 26
select select "object:2109"
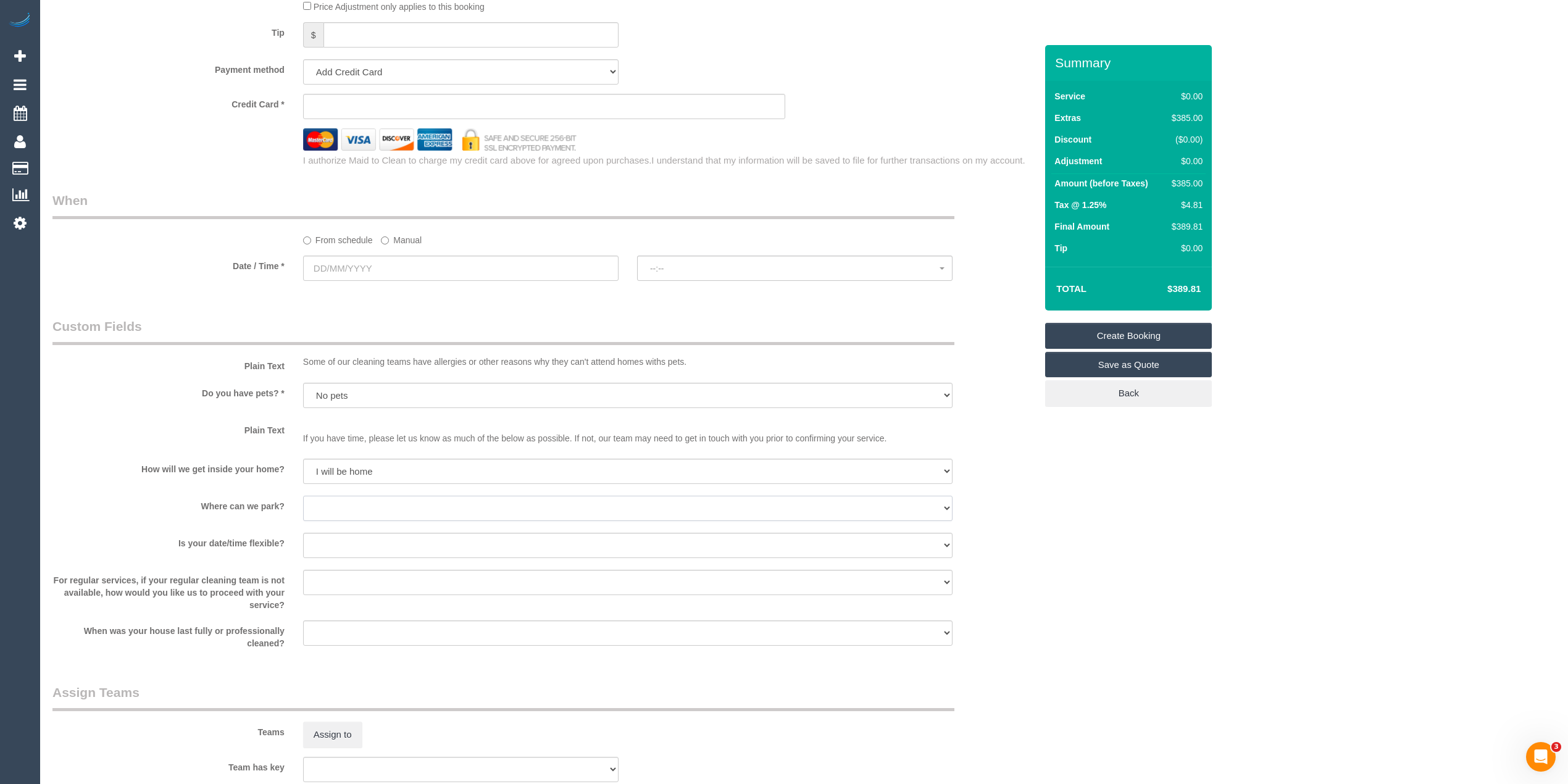
click at [339, 507] on select "I will provide parking on-site Free street parking Paid street parking (cost wi…" at bounding box center [627, 509] width 650 height 26
select select "number:19"
click at [303, 496] on select "I will provide parking on-site Free street parking Paid street parking (cost wi…" at bounding box center [627, 509] width 650 height 26
click at [339, 544] on select "Yes - date and time Yes - date but not time Yes - time but not date No - No fle…" at bounding box center [627, 546] width 650 height 26
select select "number:36"
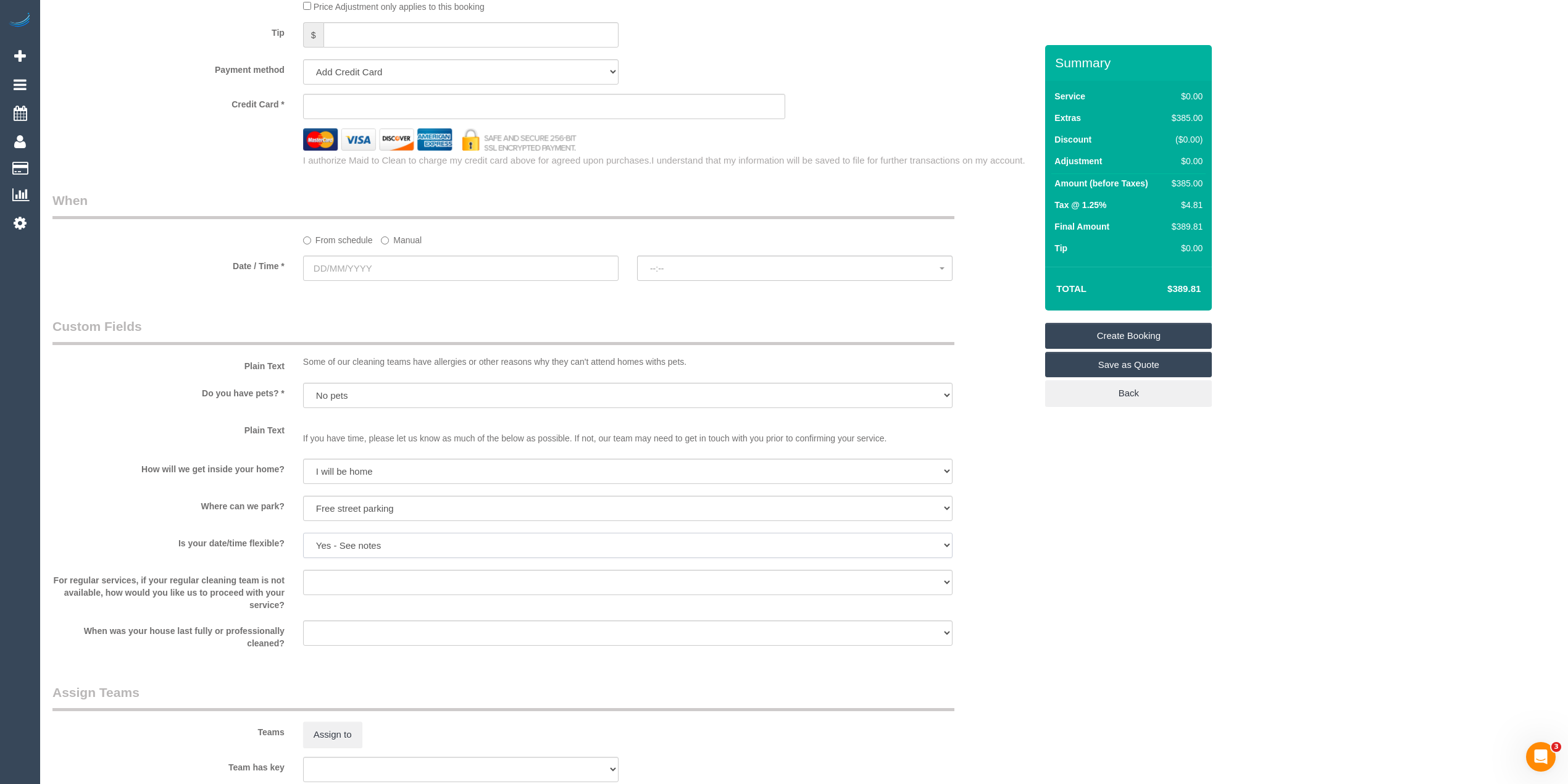
click at [303, 533] on select "Yes - date and time Yes - date but not time Yes - time but not date No - No fle…" at bounding box center [627, 546] width 650 height 26
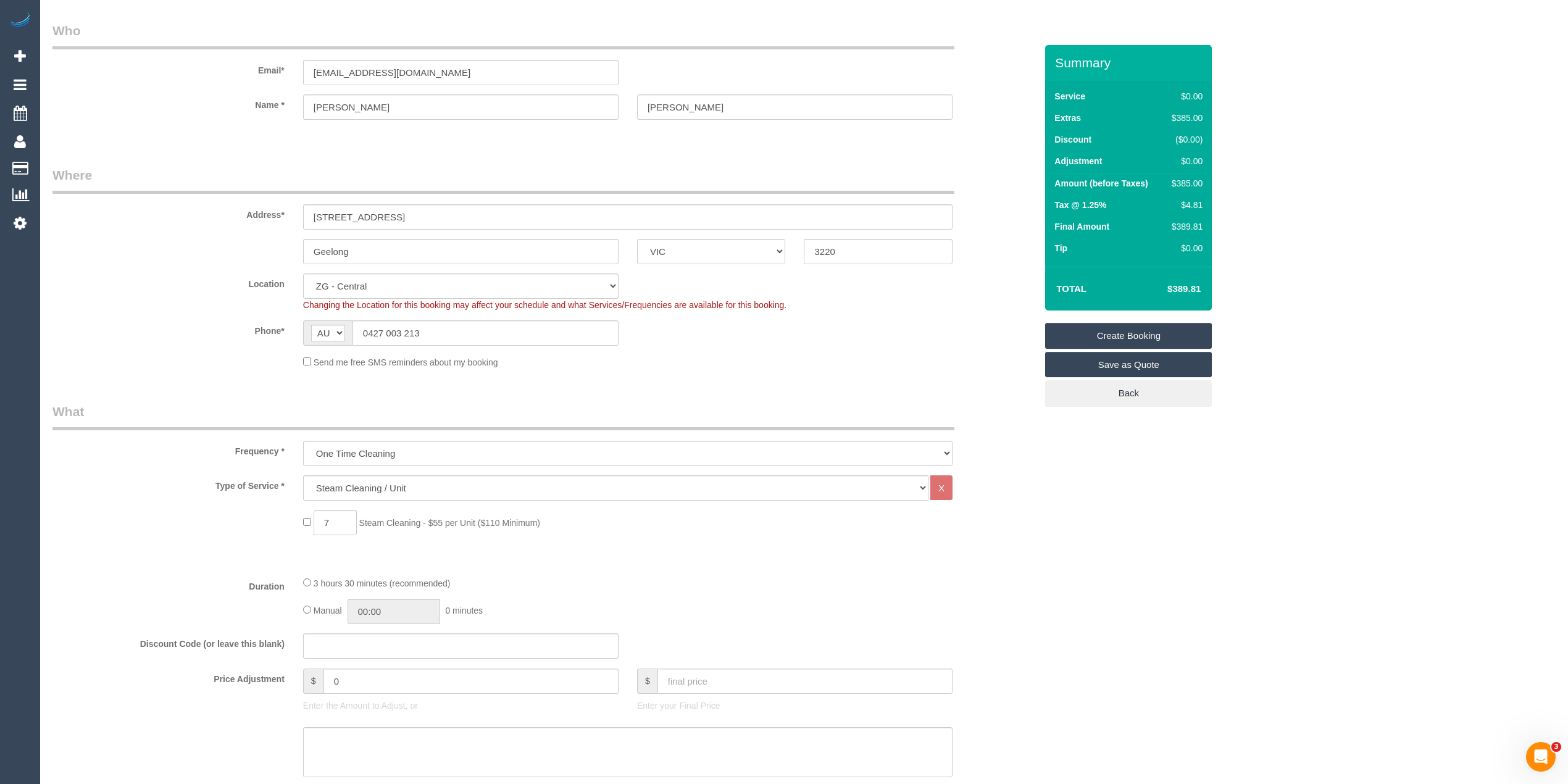
scroll to position [0, 0]
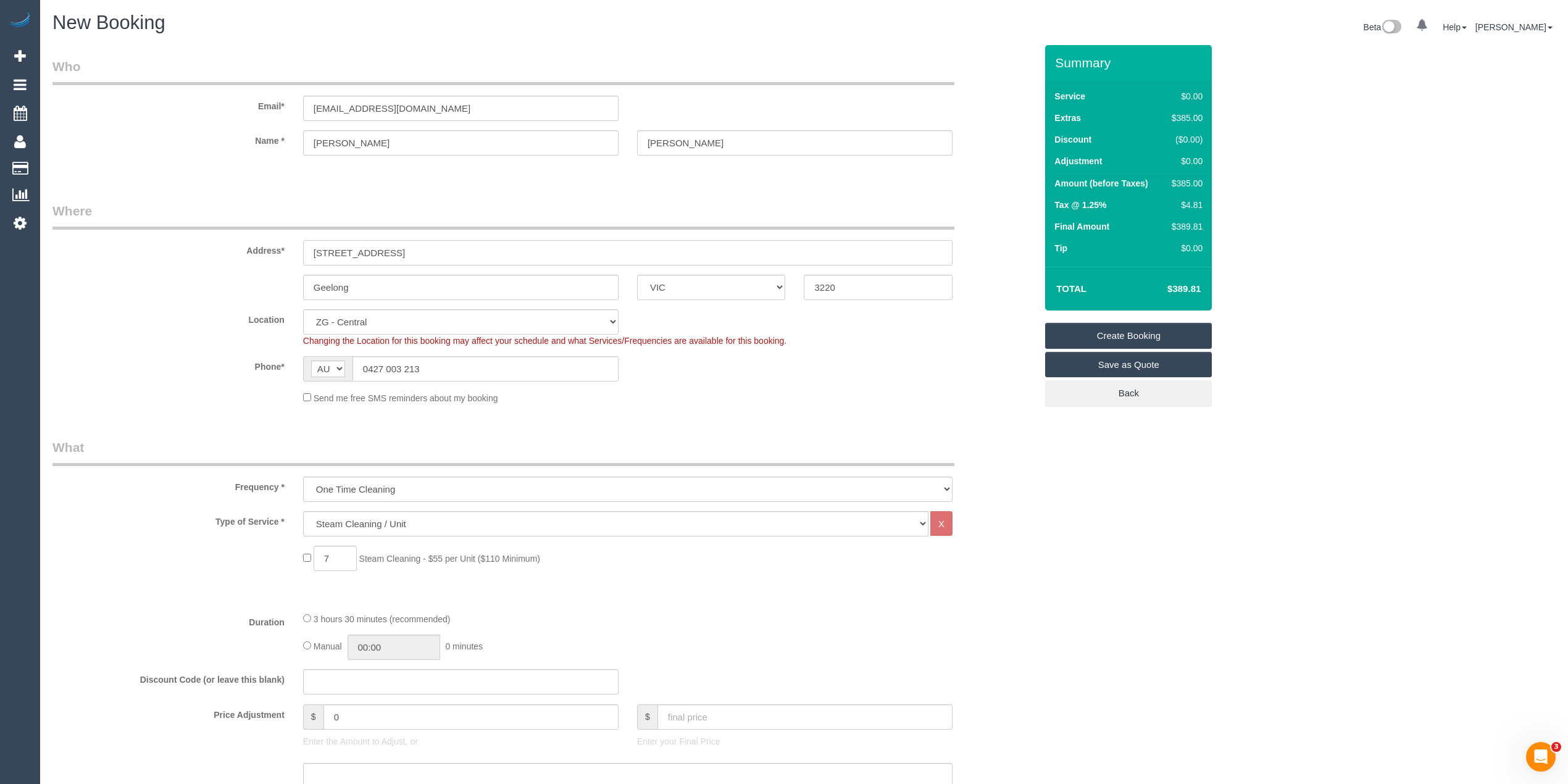
click at [470, 250] on input "703/18 Cavendish Street" at bounding box center [627, 253] width 650 height 26
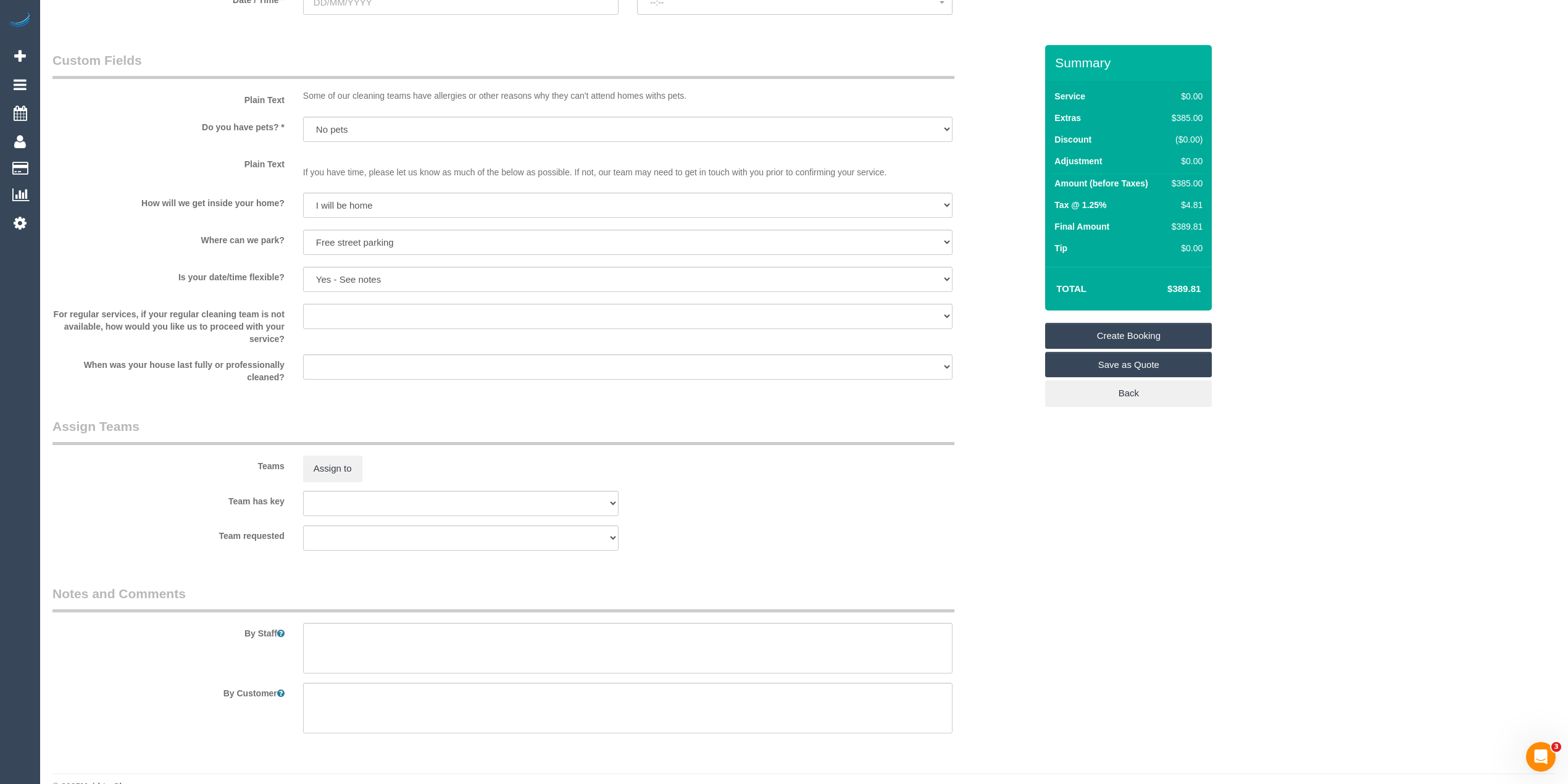
scroll to position [1097, 0]
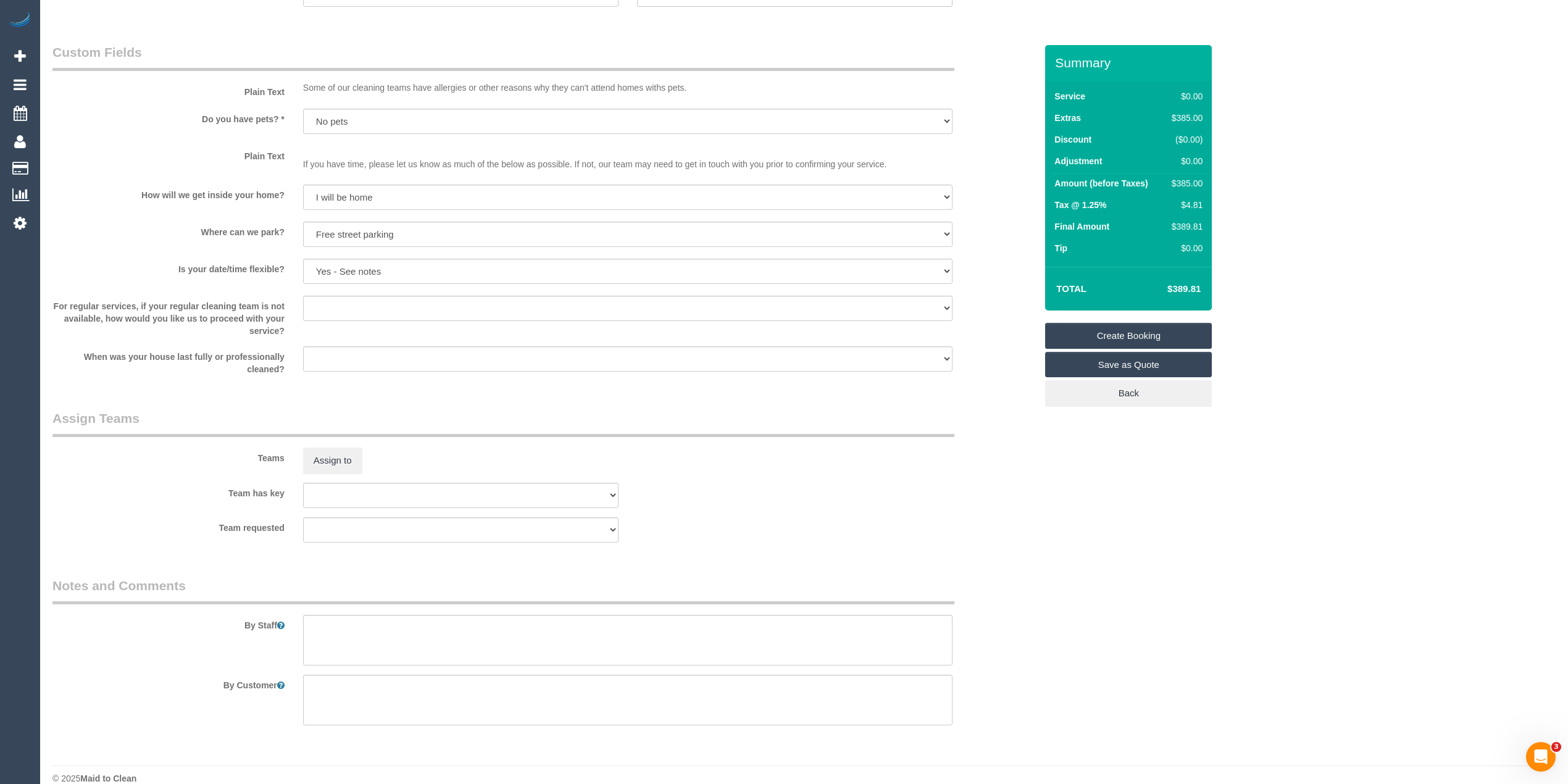
type input "703/18 Cavendish Street"
click at [487, 630] on textarea at bounding box center [627, 640] width 650 height 50
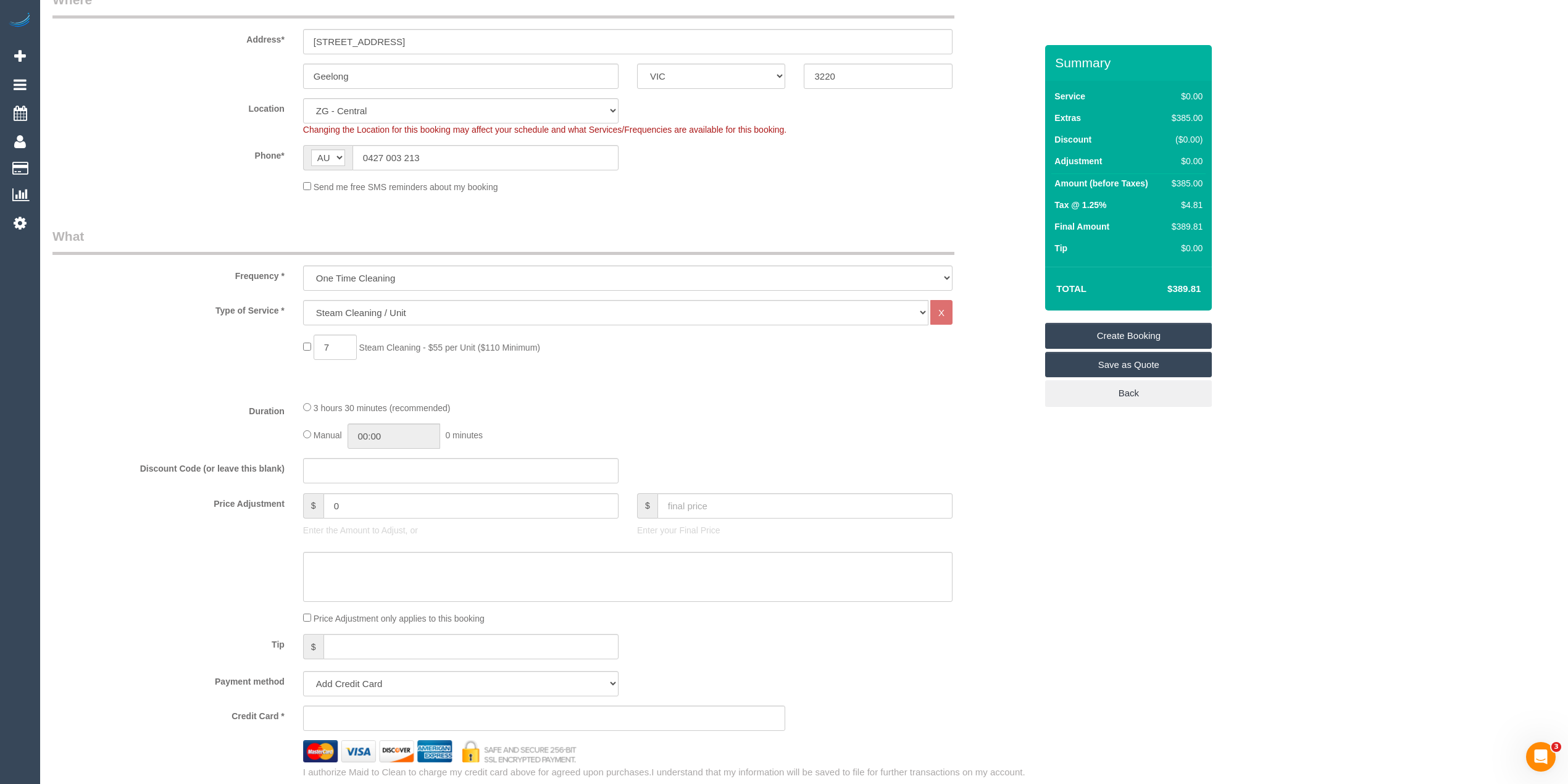
scroll to position [0, 0]
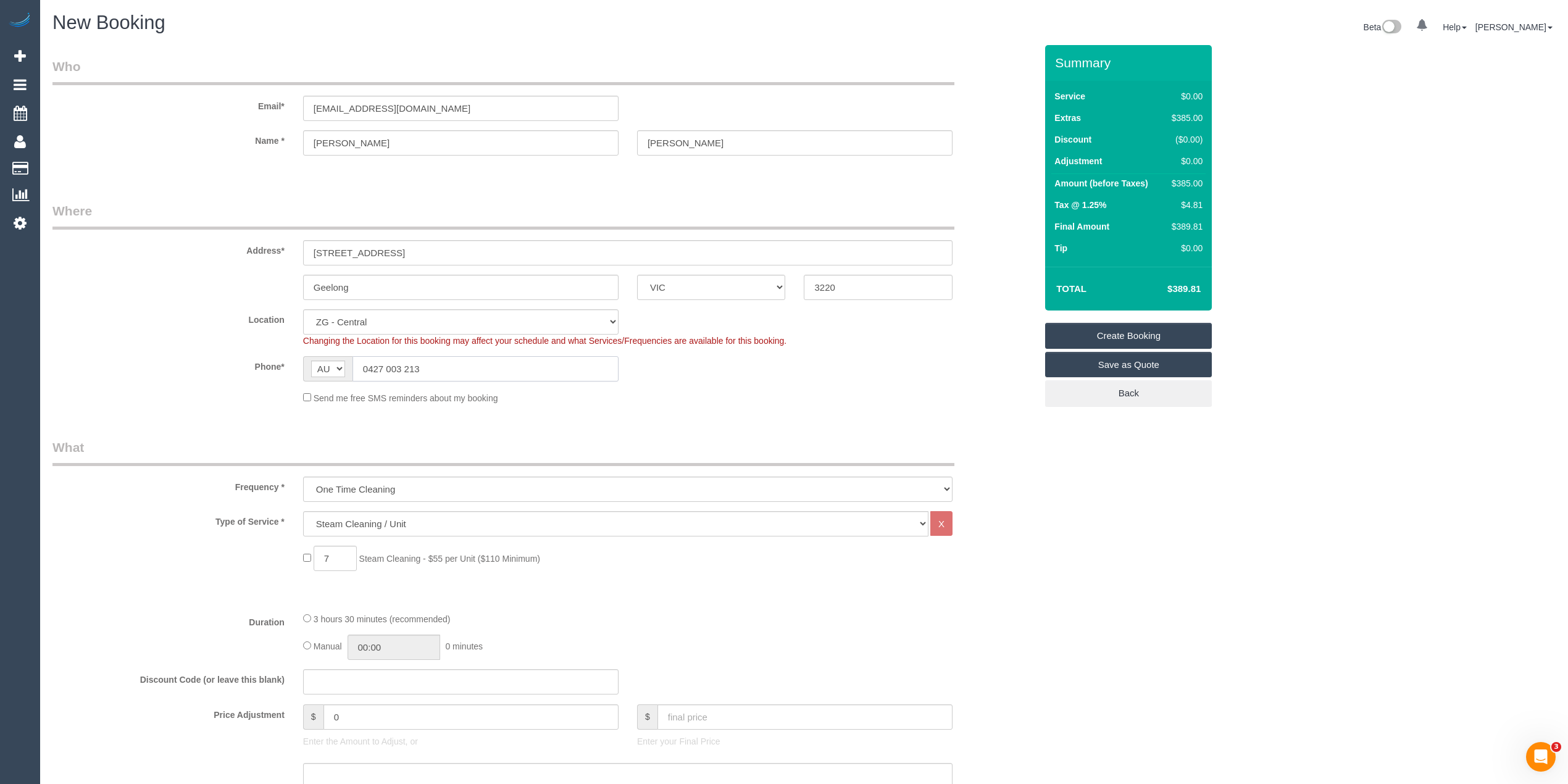
drag, startPoint x: 448, startPoint y: 367, endPoint x: 314, endPoint y: 367, distance: 134.0
click at [314, 367] on div "AF AL DZ AD AO AI AQ AG AR AM AW AU AT AZ BS BH BD BB BY BE BZ BJ BM BT BO BA B…" at bounding box center [461, 369] width 316 height 26
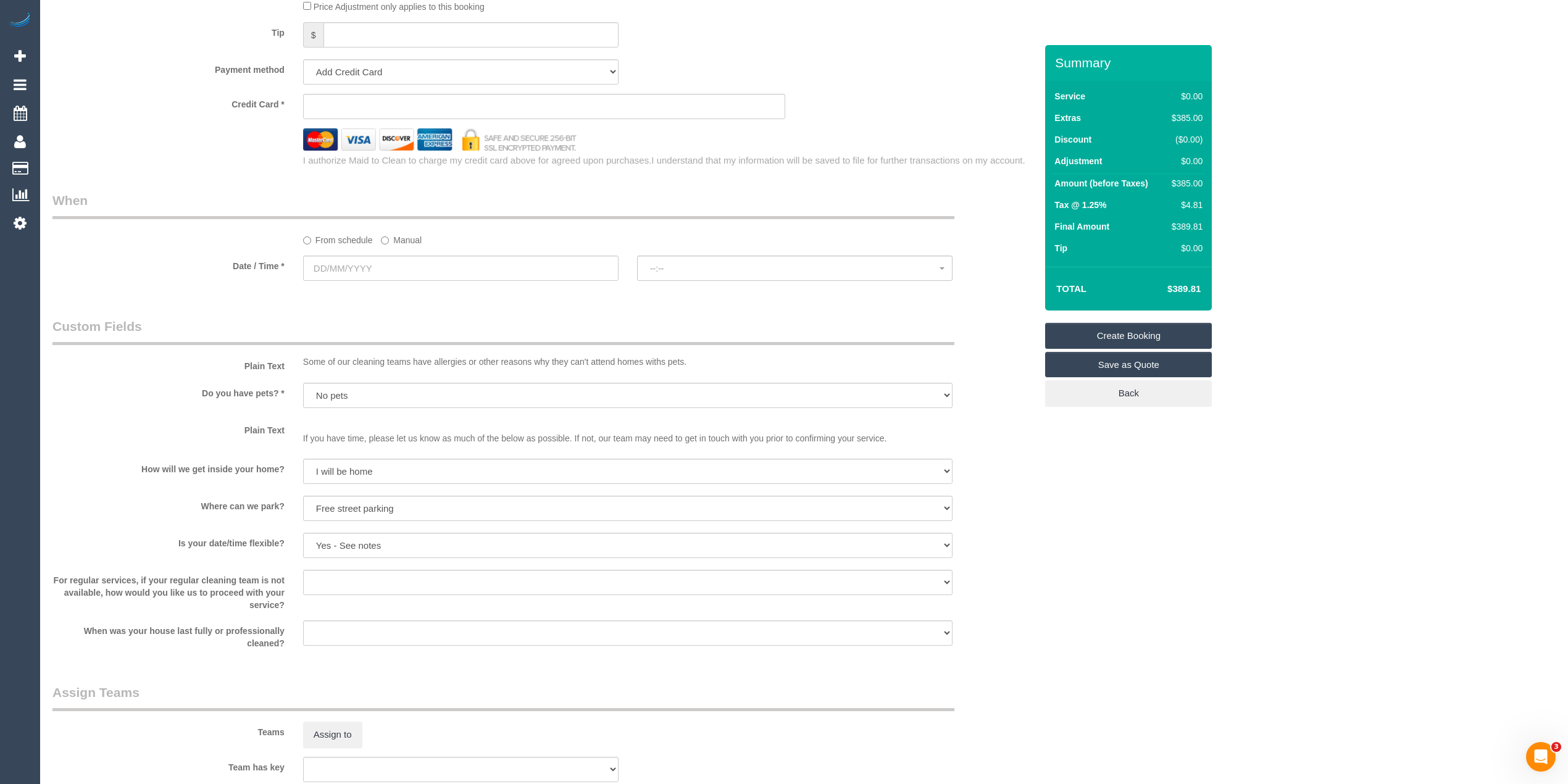
scroll to position [1114, 0]
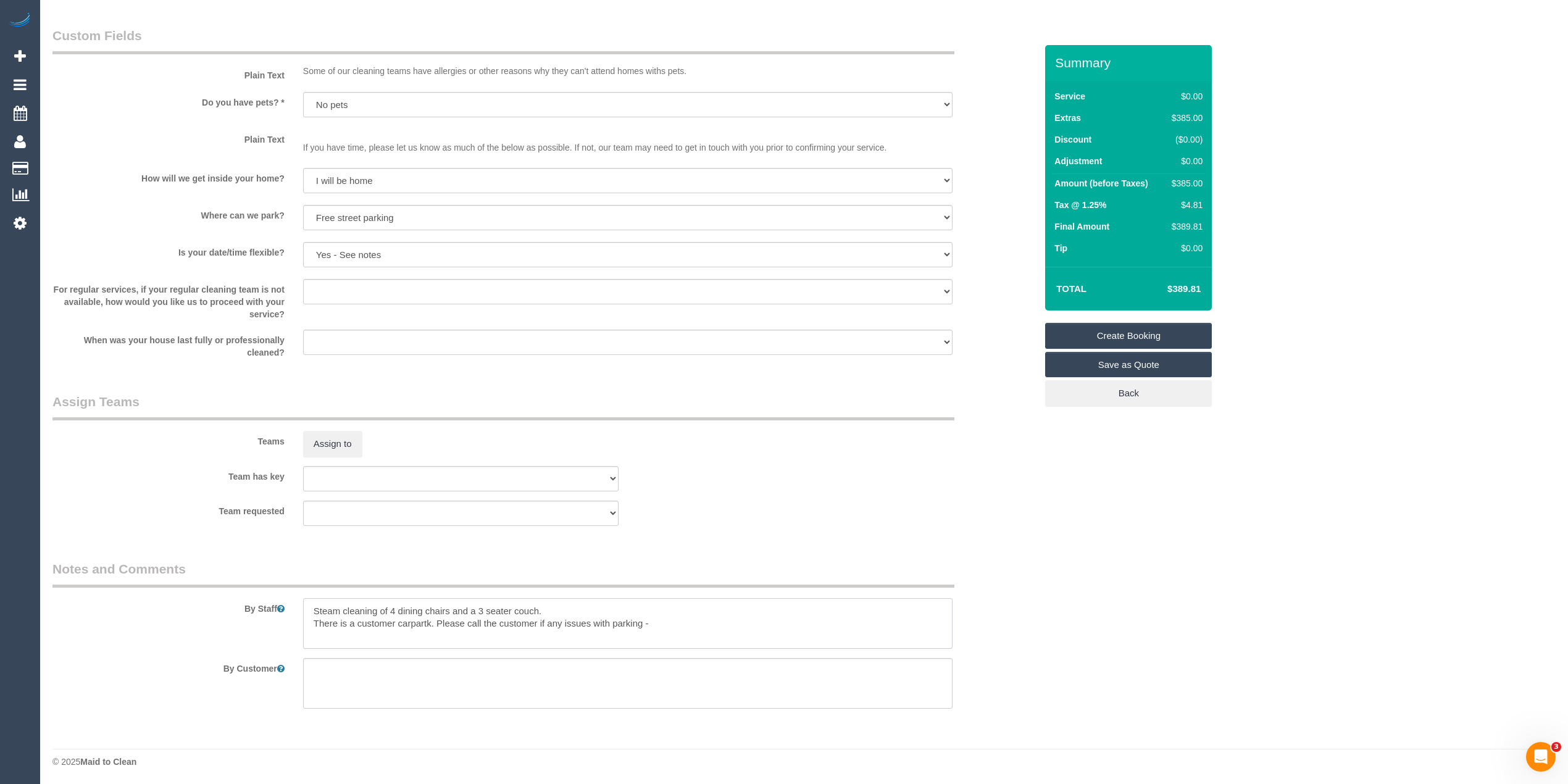
click at [687, 621] on textarea at bounding box center [627, 623] width 650 height 50
paste textarea "0427 003 213"
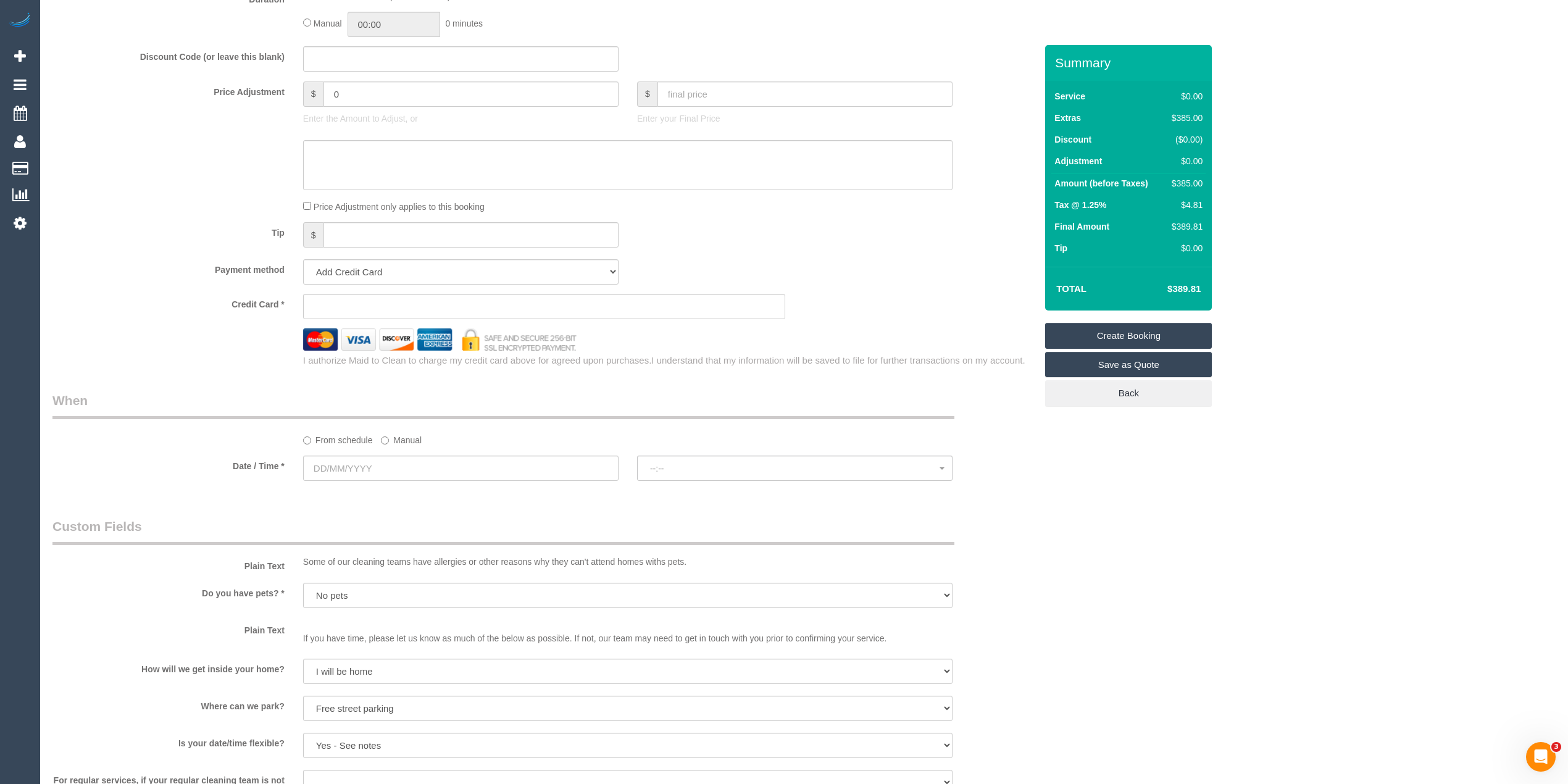
scroll to position [564, 0]
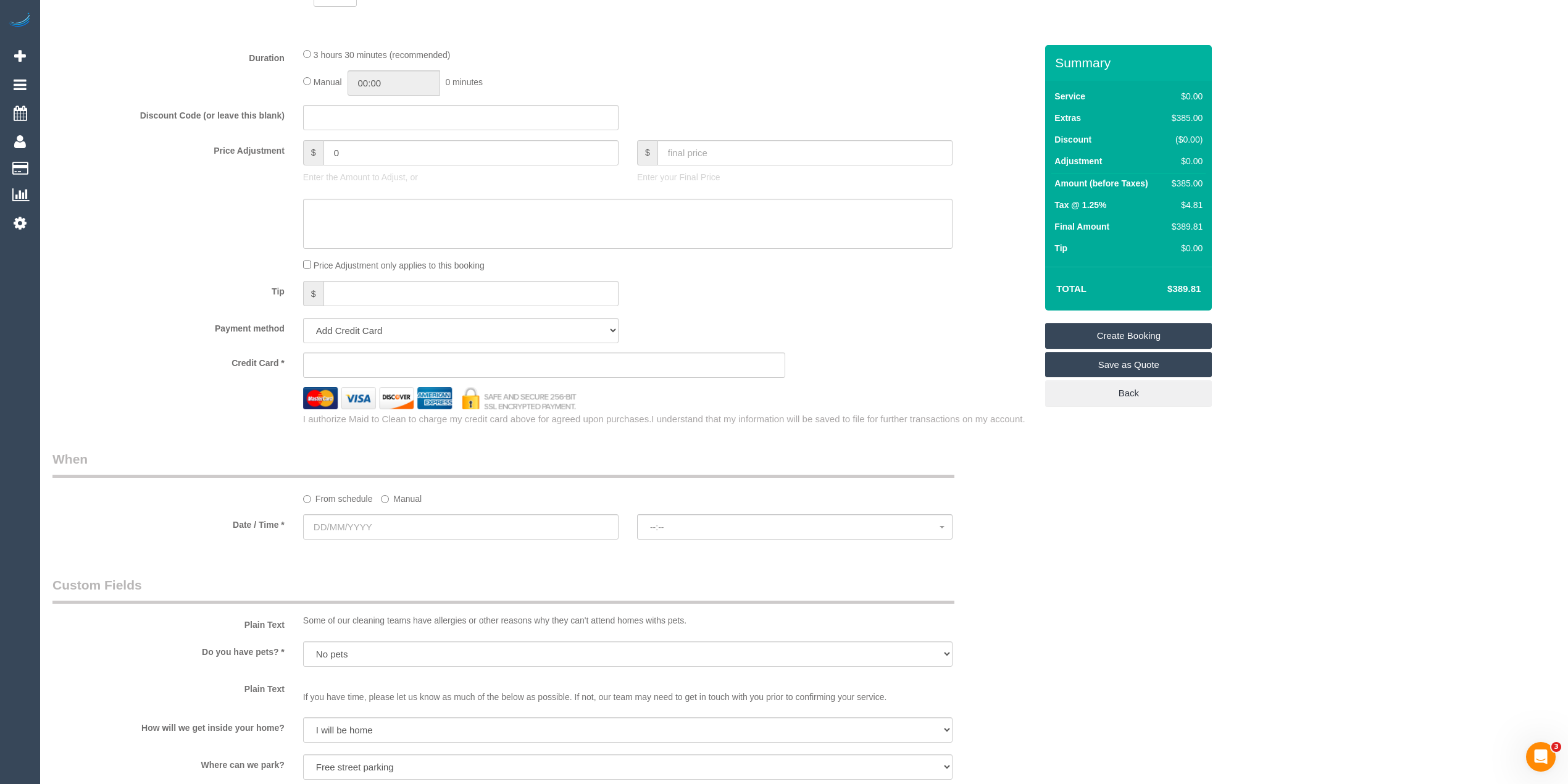
type textarea "Steam cleaning of 4 dining chairs and a 3 seater couch. There is a customer car…"
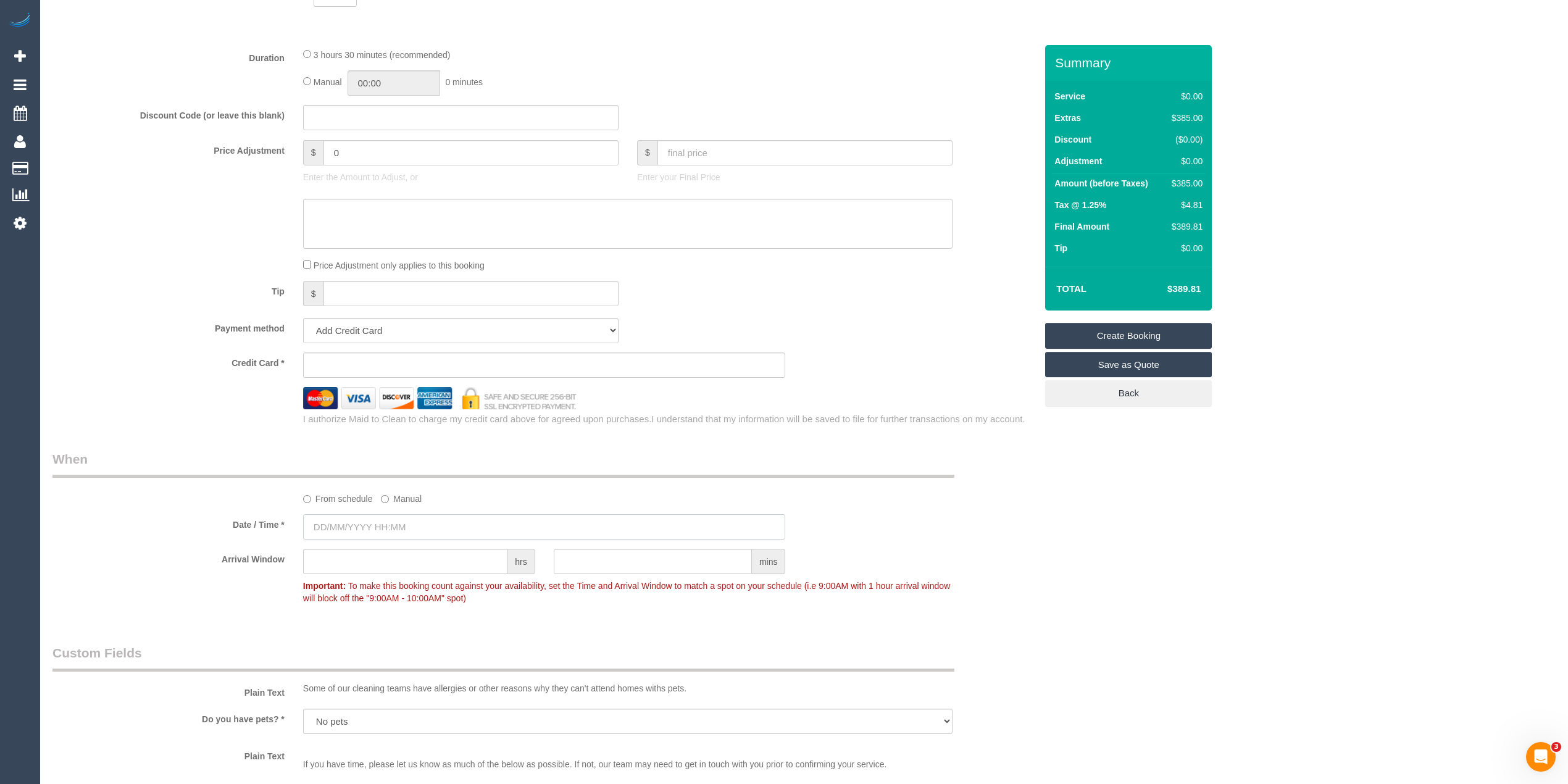
click at [347, 522] on input "text" at bounding box center [544, 527] width 483 height 26
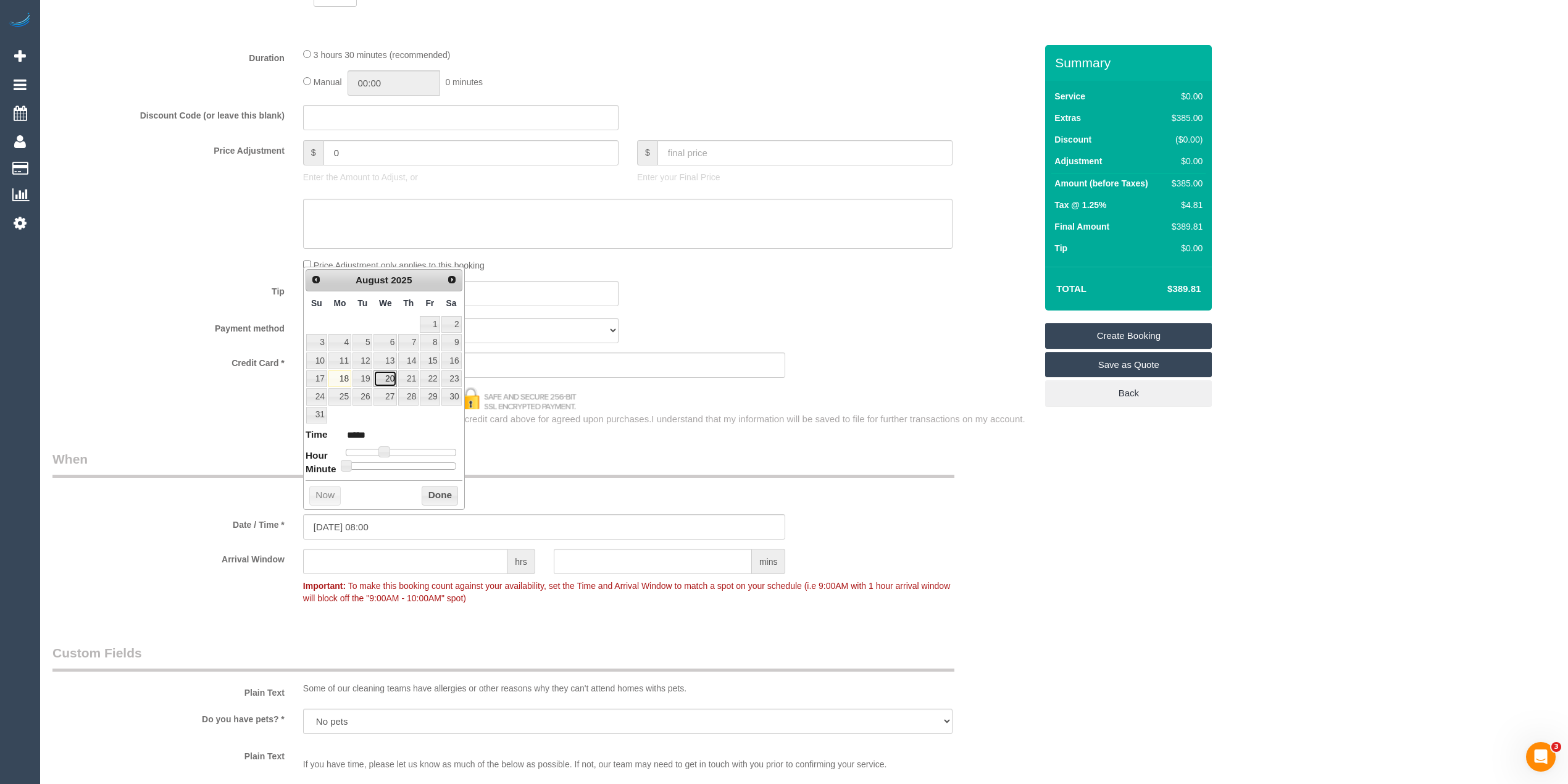
click at [386, 383] on link "20" at bounding box center [385, 379] width 24 height 17
type input "20/08/2025 09:00"
type input "*****"
type input "20/08/2025 10:00"
type input "*****"
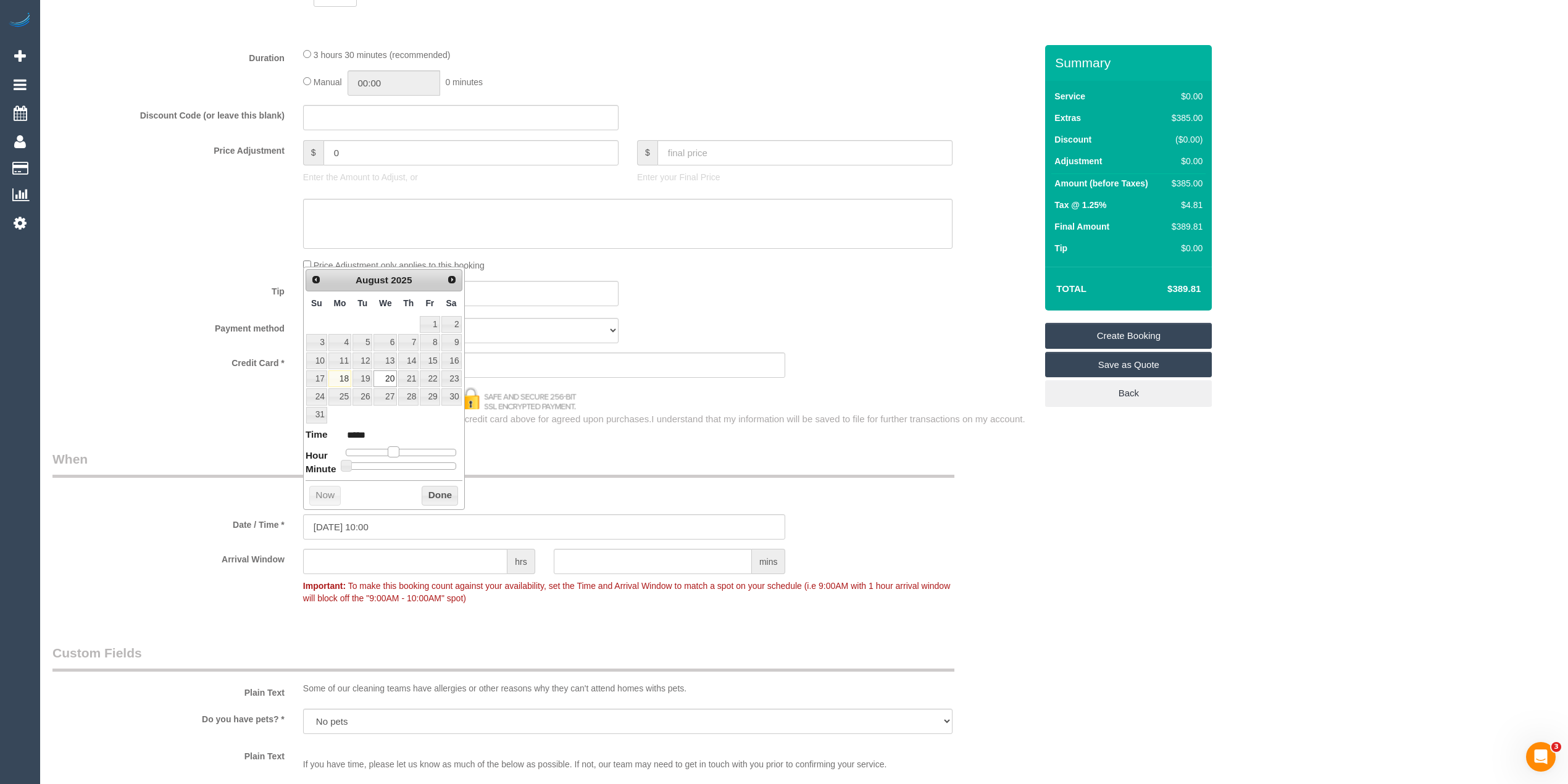
type input "20/08/2025 11:00"
type input "*****"
type input "20/08/2025 12:00"
type input "*****"
type input "20/08/2025 13:00"
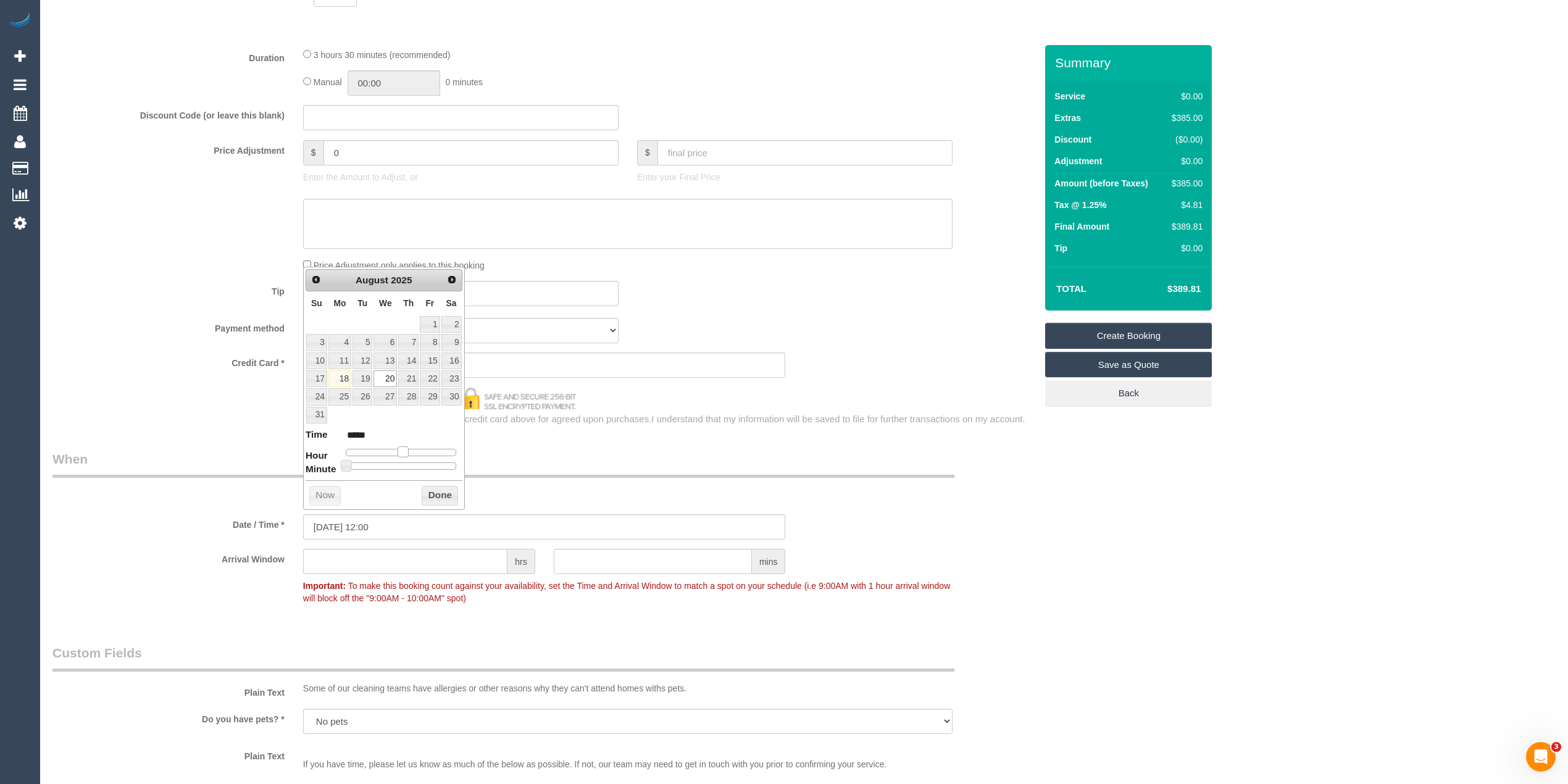
type input "*****"
type input "20/08/2025 14:00"
type input "*****"
drag, startPoint x: 383, startPoint y: 455, endPoint x: 413, endPoint y: 450, distance: 30.4
click at [413, 450] on span at bounding box center [412, 452] width 11 height 11
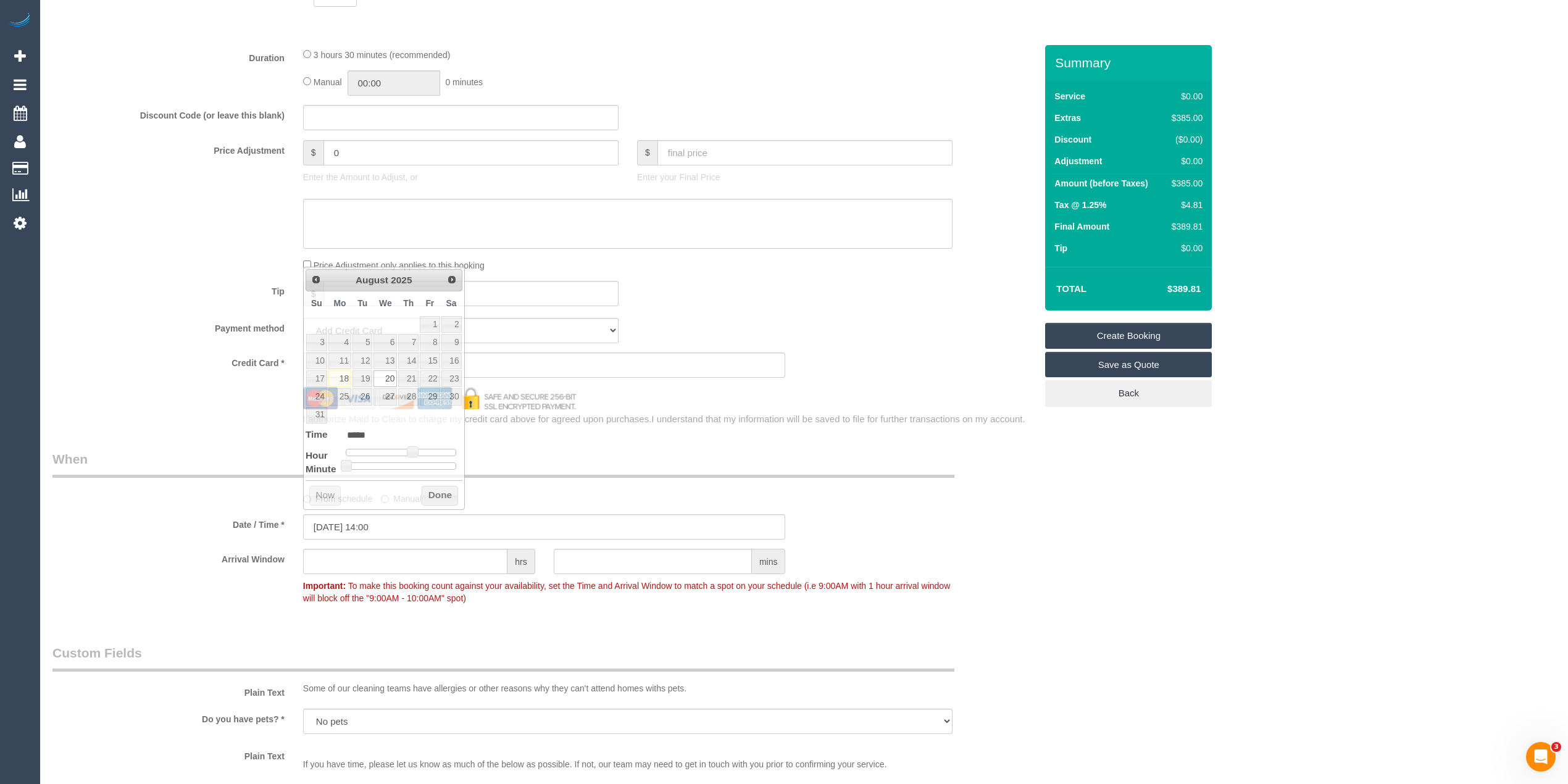
click at [1067, 605] on div "Who Email* srdodds@hotmail.com Name * Stephanie Dodds Where Address* 703/18 Cav…" at bounding box center [803, 420] width 1503 height 1880
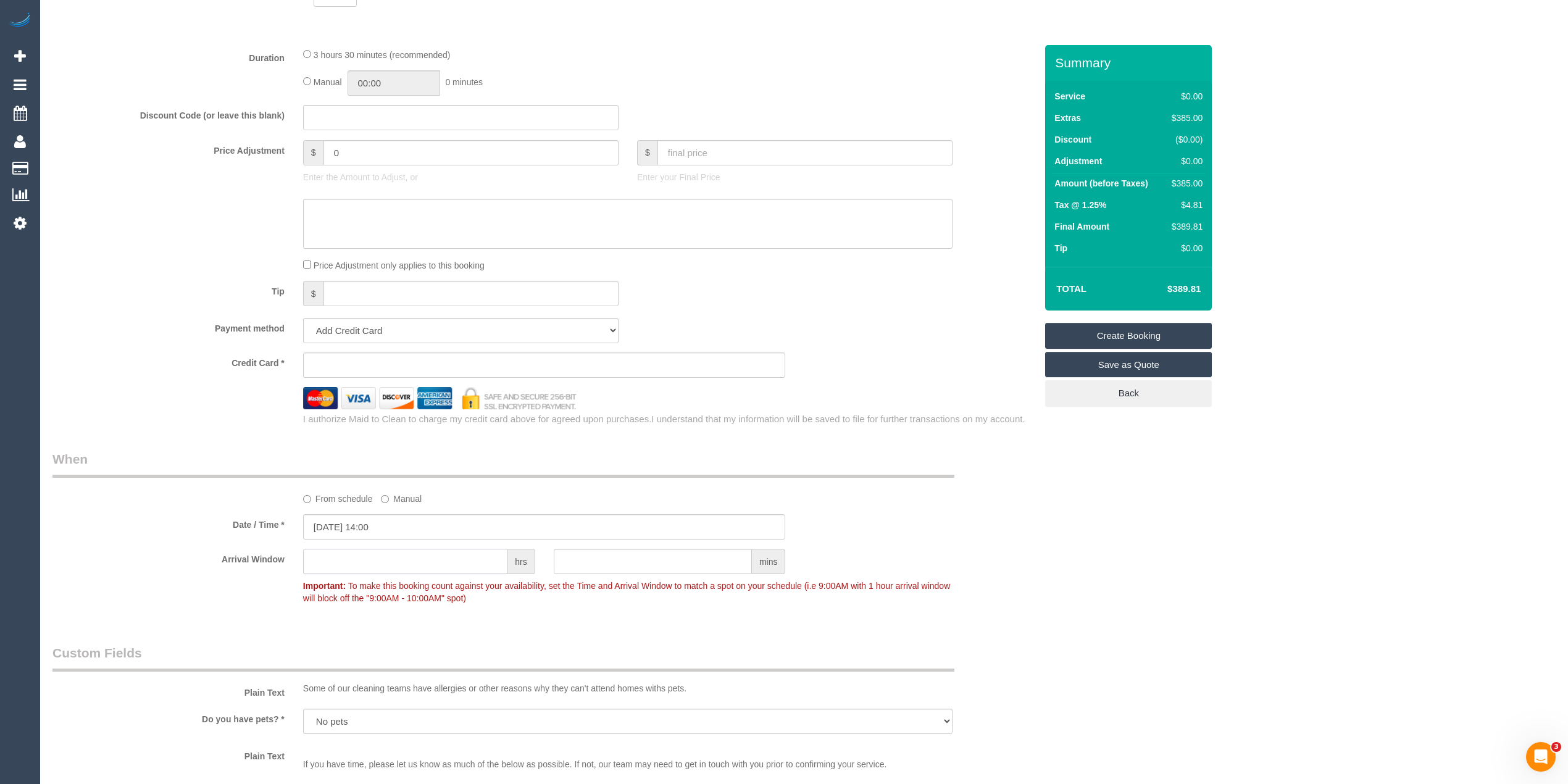
click at [374, 557] on input "text" at bounding box center [405, 562] width 204 height 26
type input "1"
click at [128, 357] on label "Credit Card *" at bounding box center [169, 361] width 250 height 17
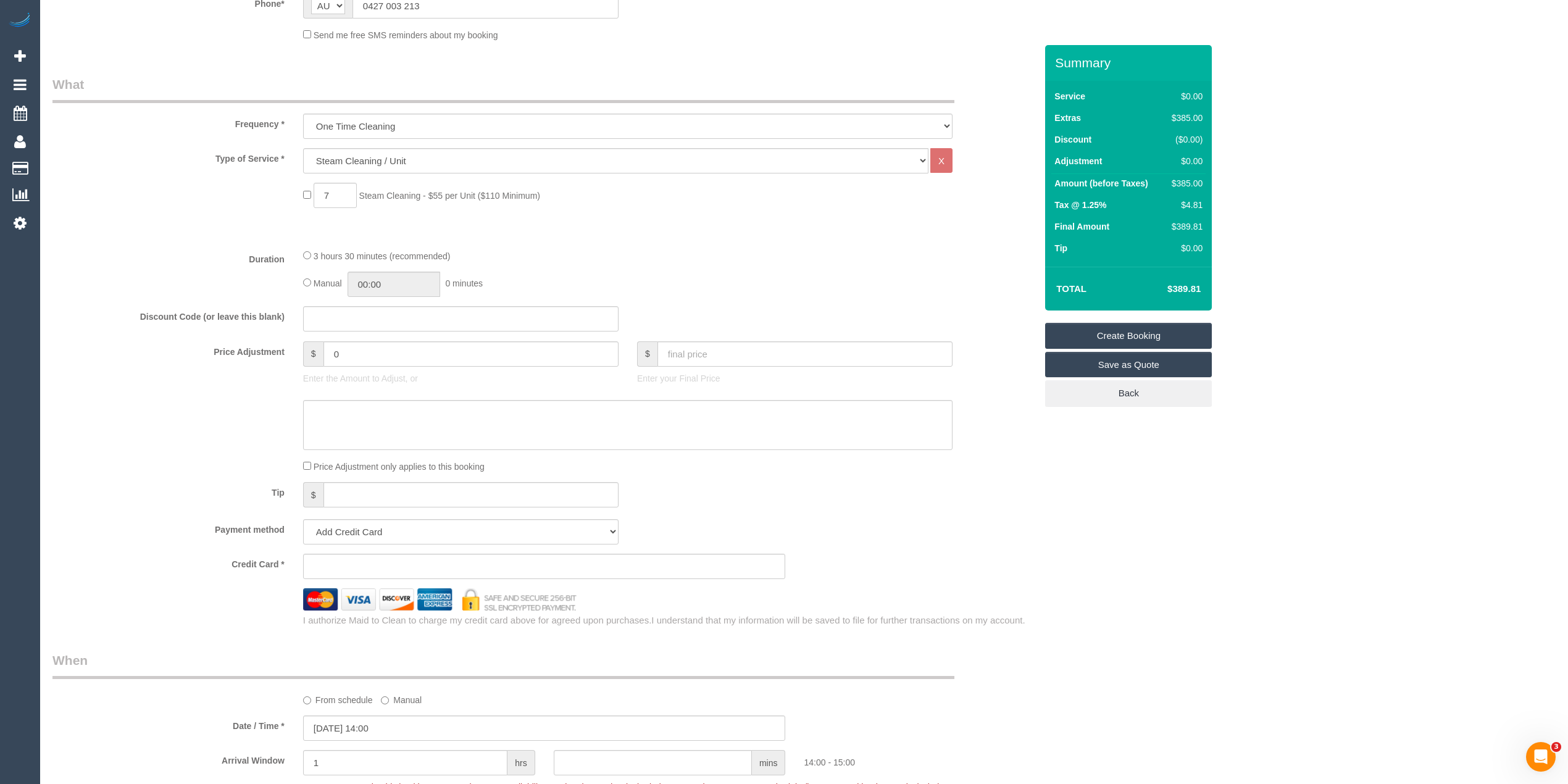
scroll to position [153, 0]
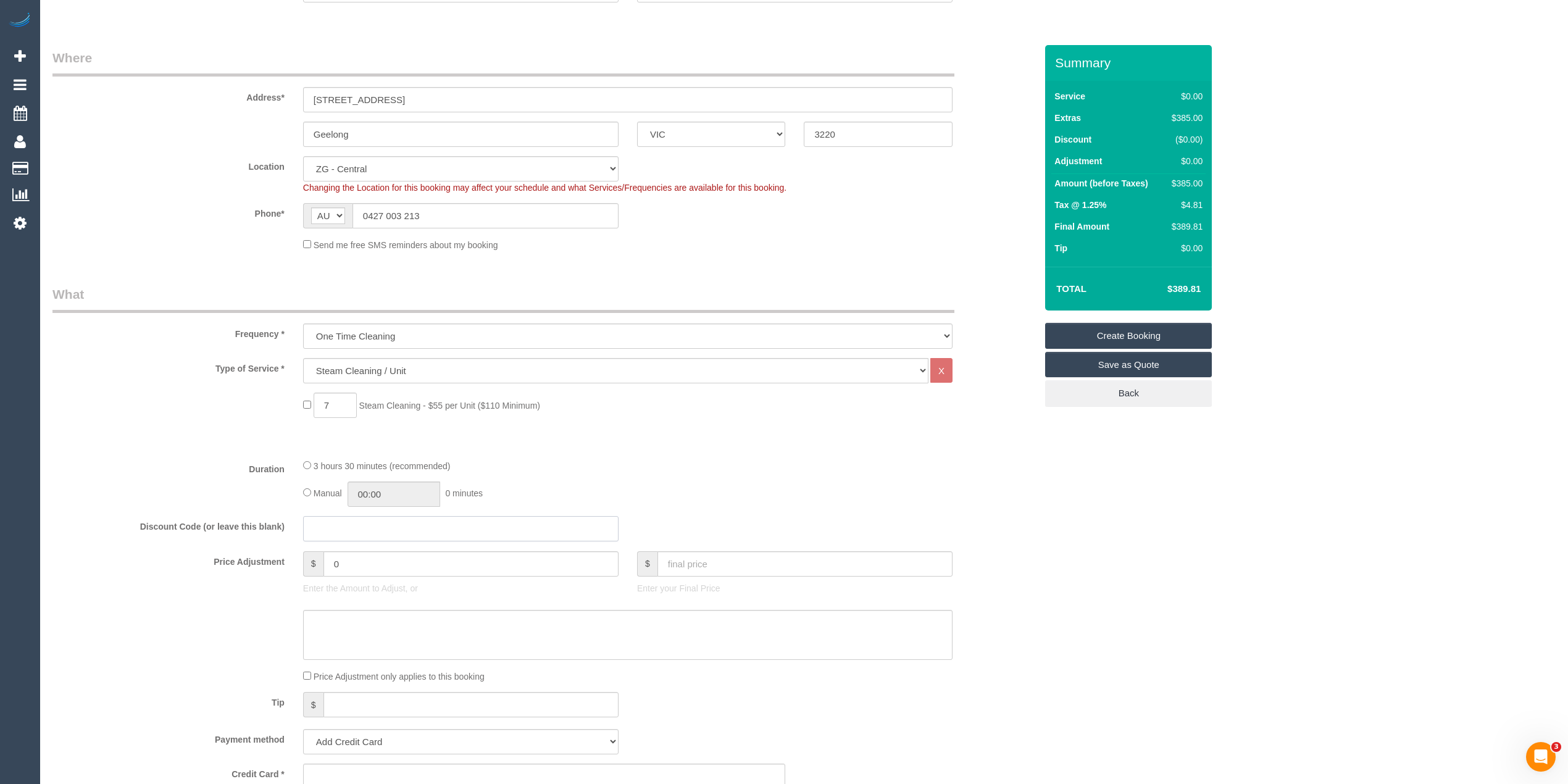
click at [363, 527] on input "text" at bounding box center [461, 529] width 316 height 26
type input "30FREE"
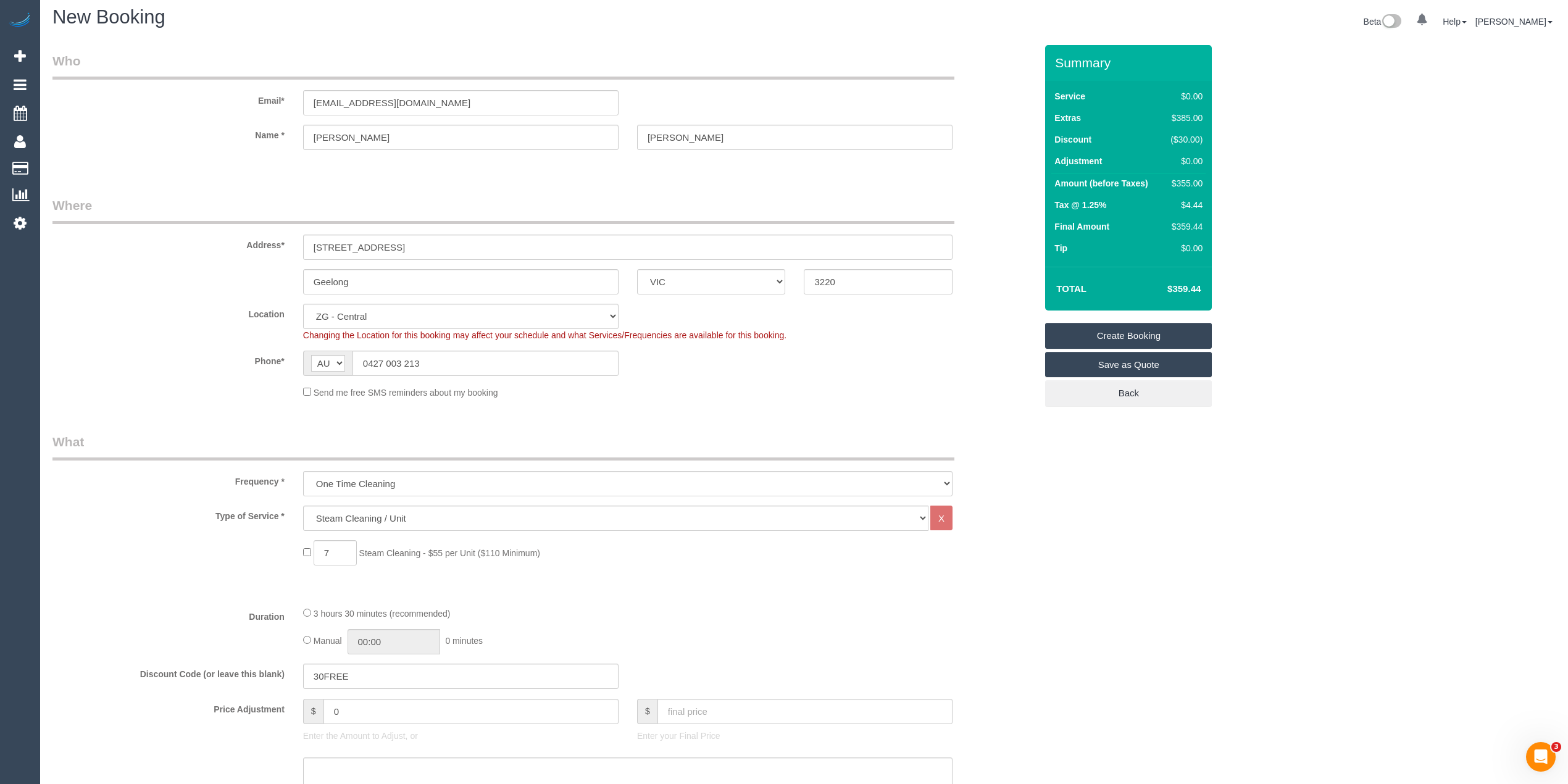
scroll to position [0, 0]
drag, startPoint x: 442, startPoint y: 95, endPoint x: 240, endPoint y: 96, distance: 202.0
click at [240, 96] on div "Email* srdodds@hotmail.com" at bounding box center [544, 89] width 1001 height 64
click at [1159, 335] on link "Create Booking" at bounding box center [1128, 335] width 167 height 26
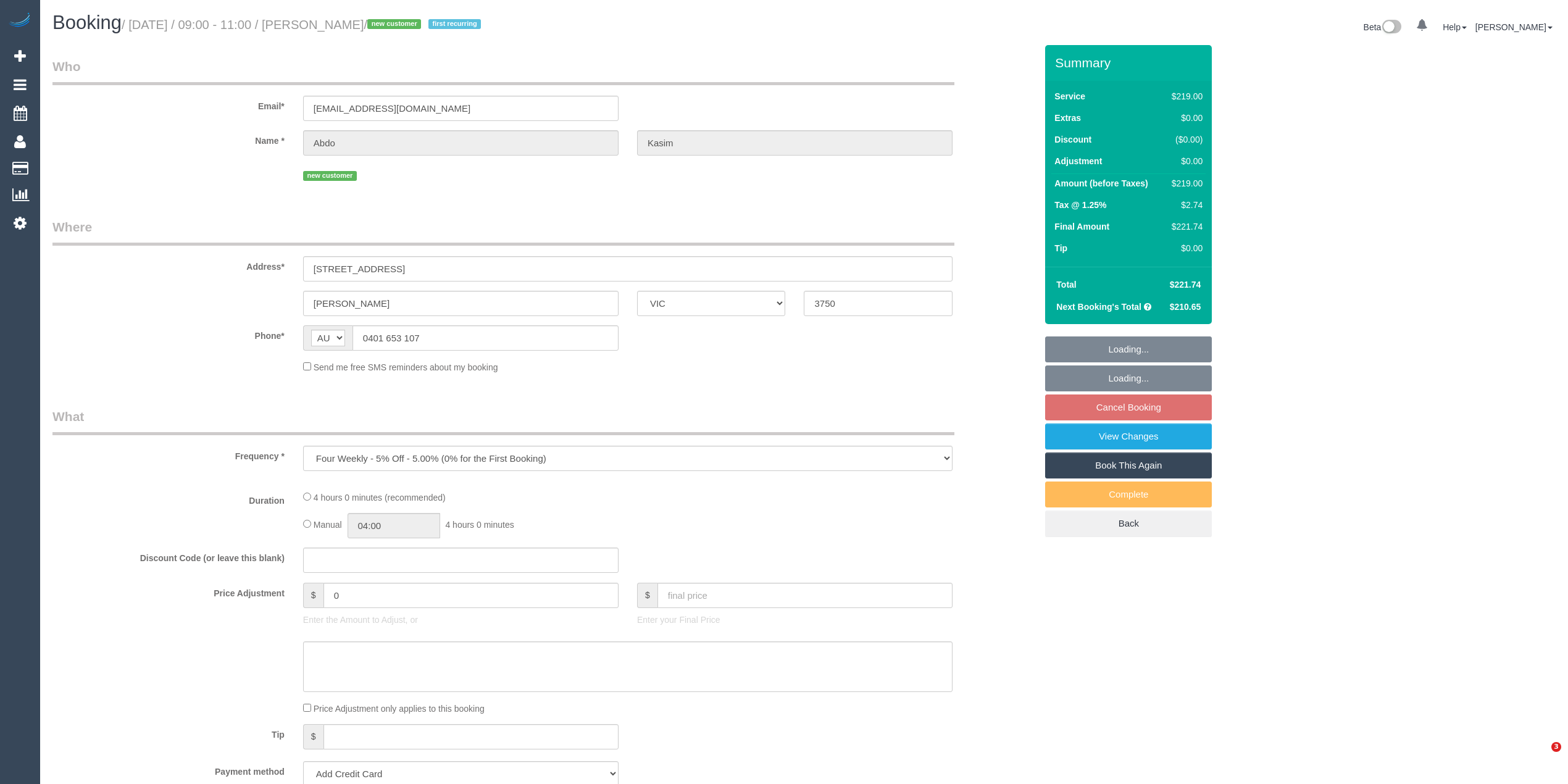
select select "VIC"
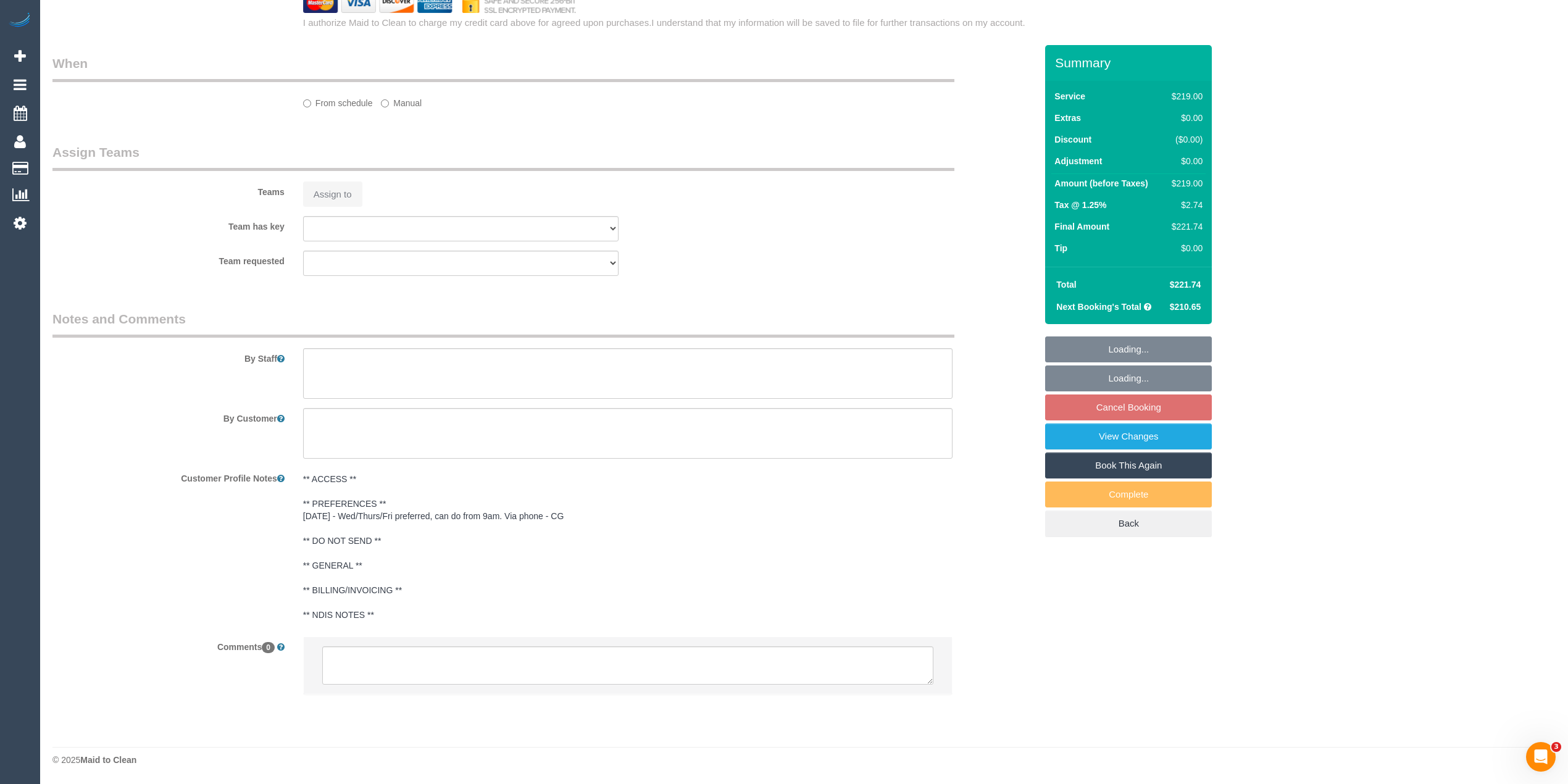
select select "string:stripe-pm_1RxKd02GScqysDRV2NtKjsSS"
select select "number:28"
select select "number:14"
select select "number:19"
select select "number:22"
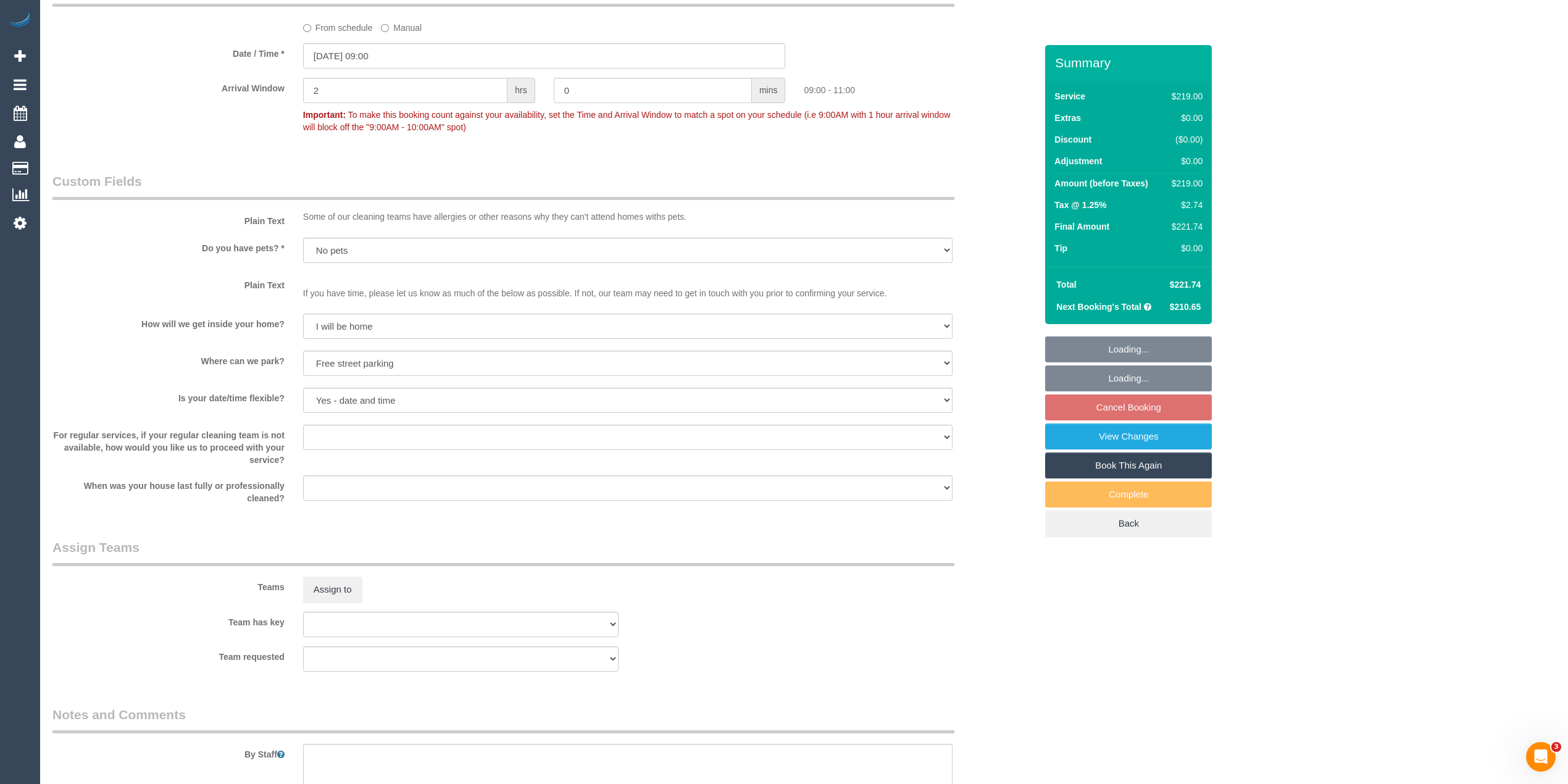
select select "object:2080"
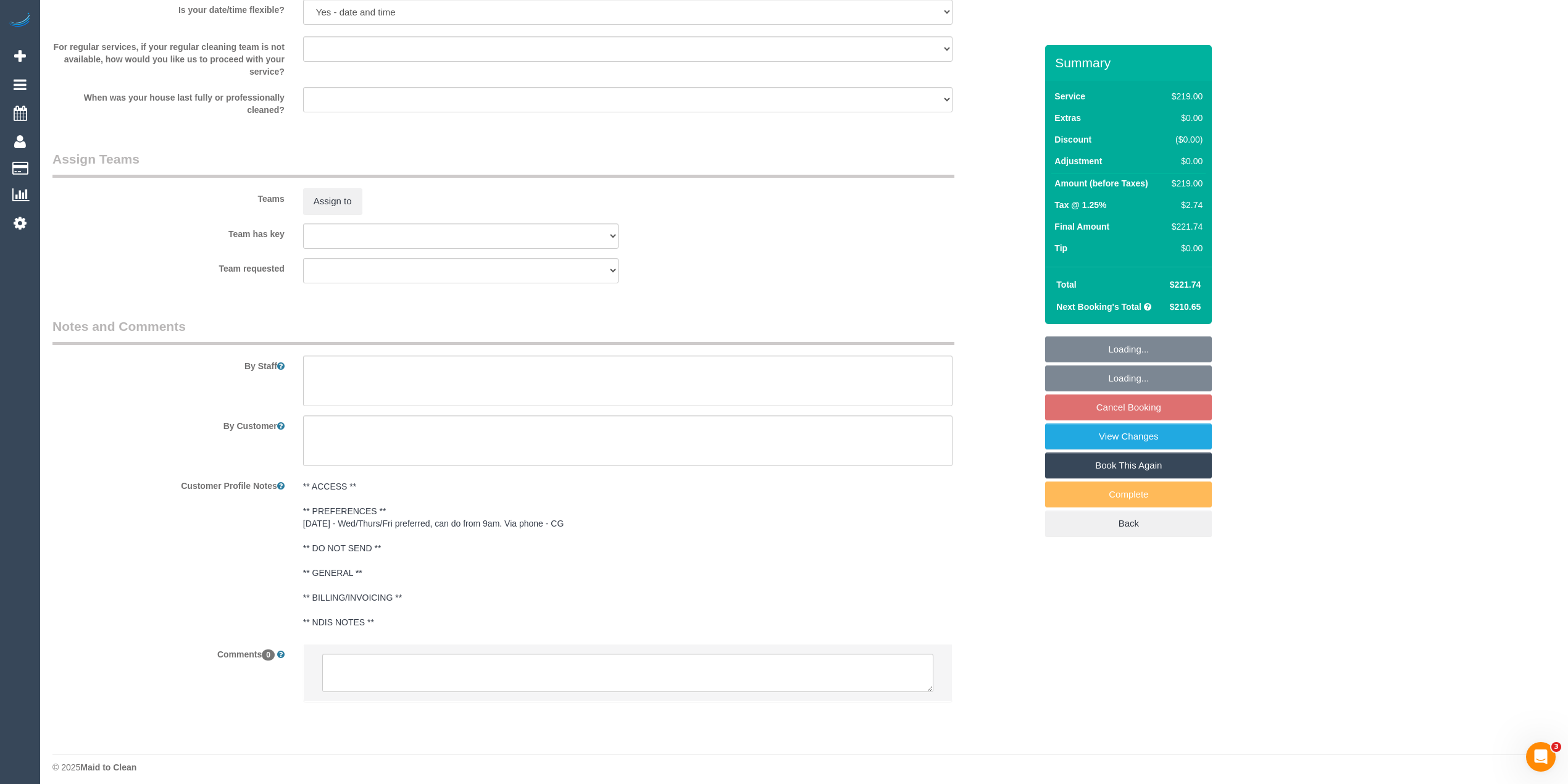
scroll to position [1778, 0]
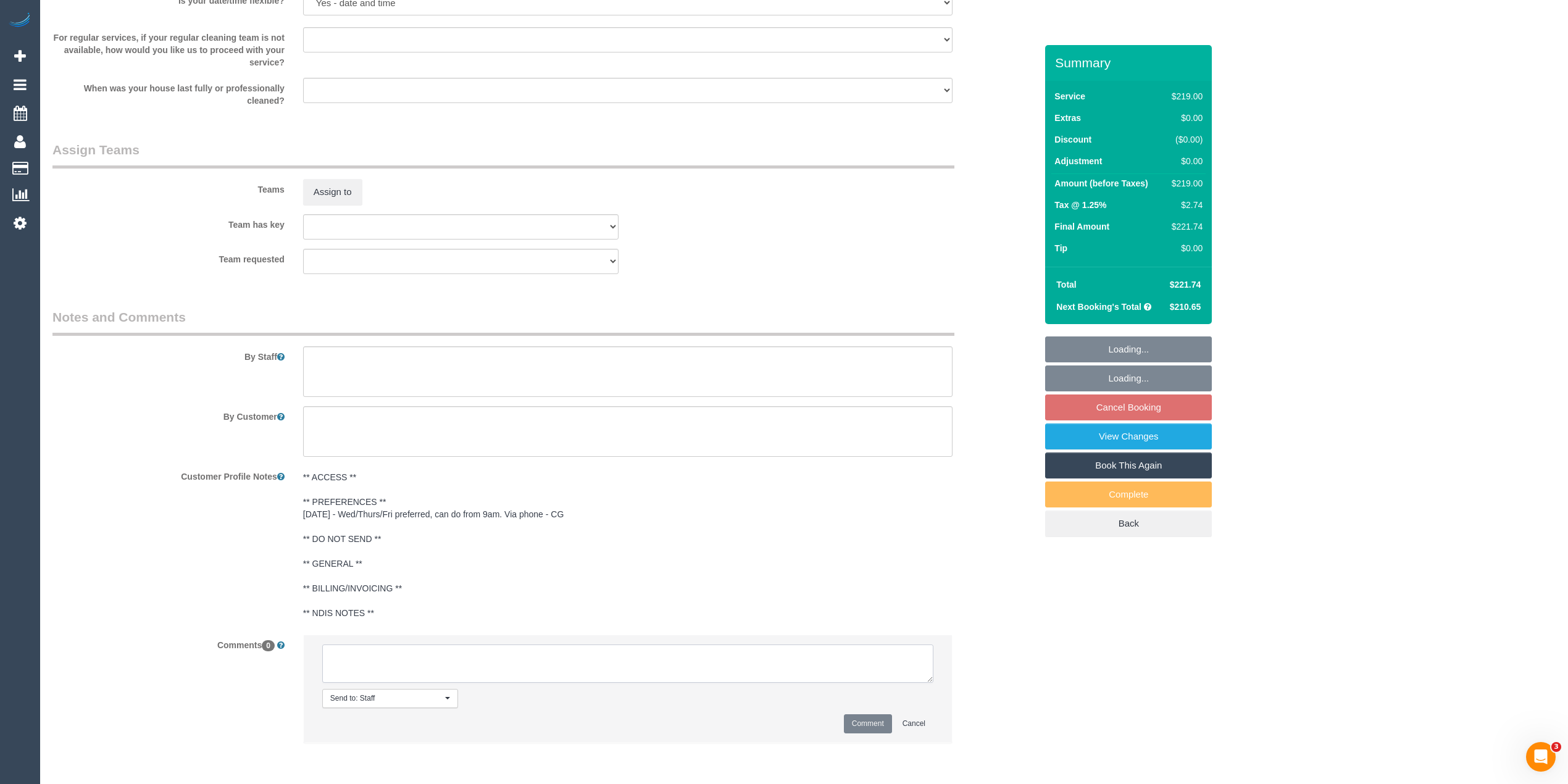
click at [416, 670] on textarea at bounding box center [627, 664] width 611 height 38
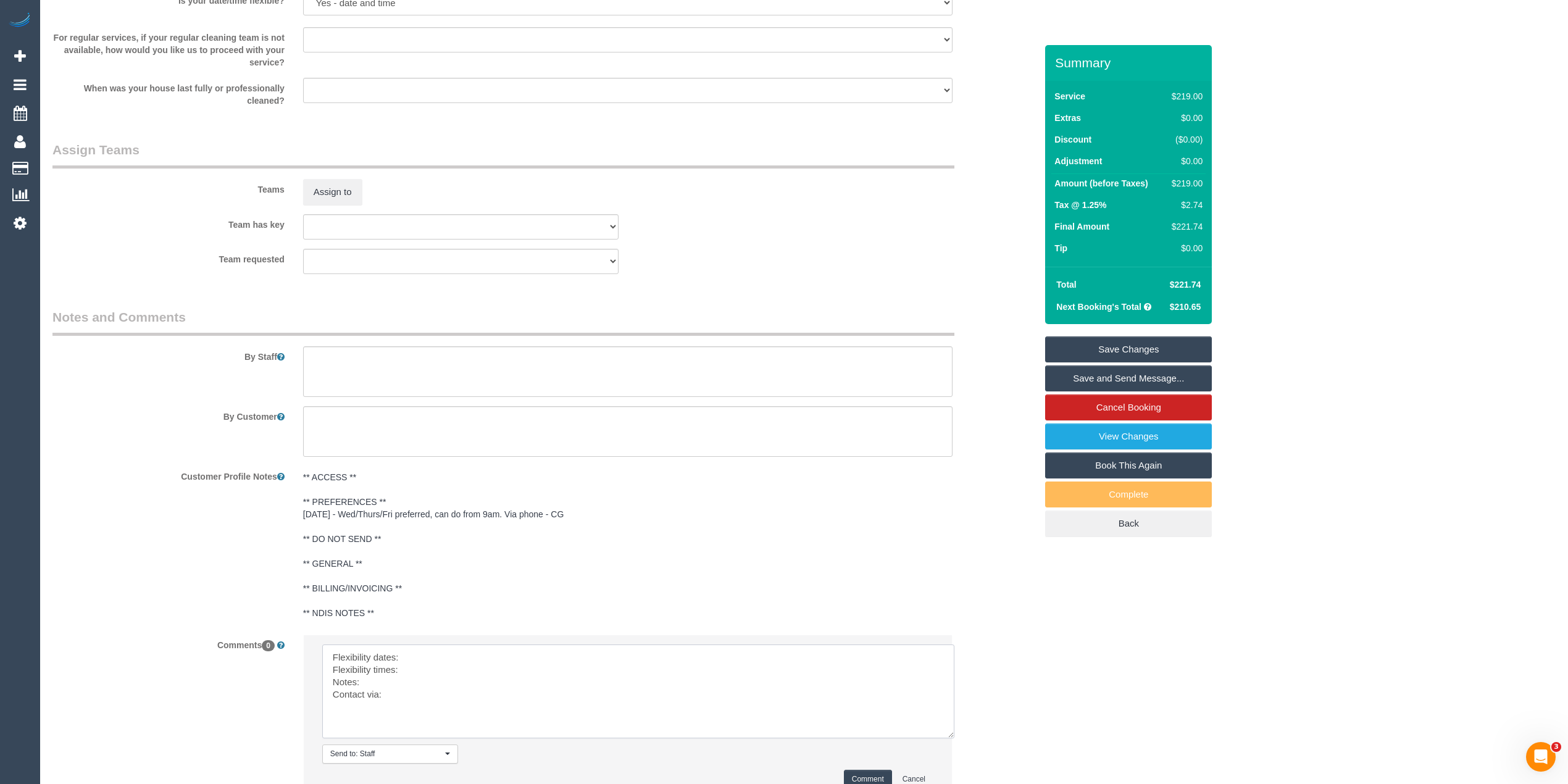
drag, startPoint x: 926, startPoint y: 677, endPoint x: 905, endPoint y: 747, distance: 73.1
click at [952, 739] on textarea at bounding box center [638, 691] width 632 height 94
click at [450, 643] on li "Send to: Staff Nothing selected Send to: Staff Send to: Customer Send to: Team …" at bounding box center [627, 726] width 648 height 183
click at [450, 653] on textarea at bounding box center [641, 702] width 637 height 114
click at [443, 672] on textarea at bounding box center [641, 702] width 637 height 114
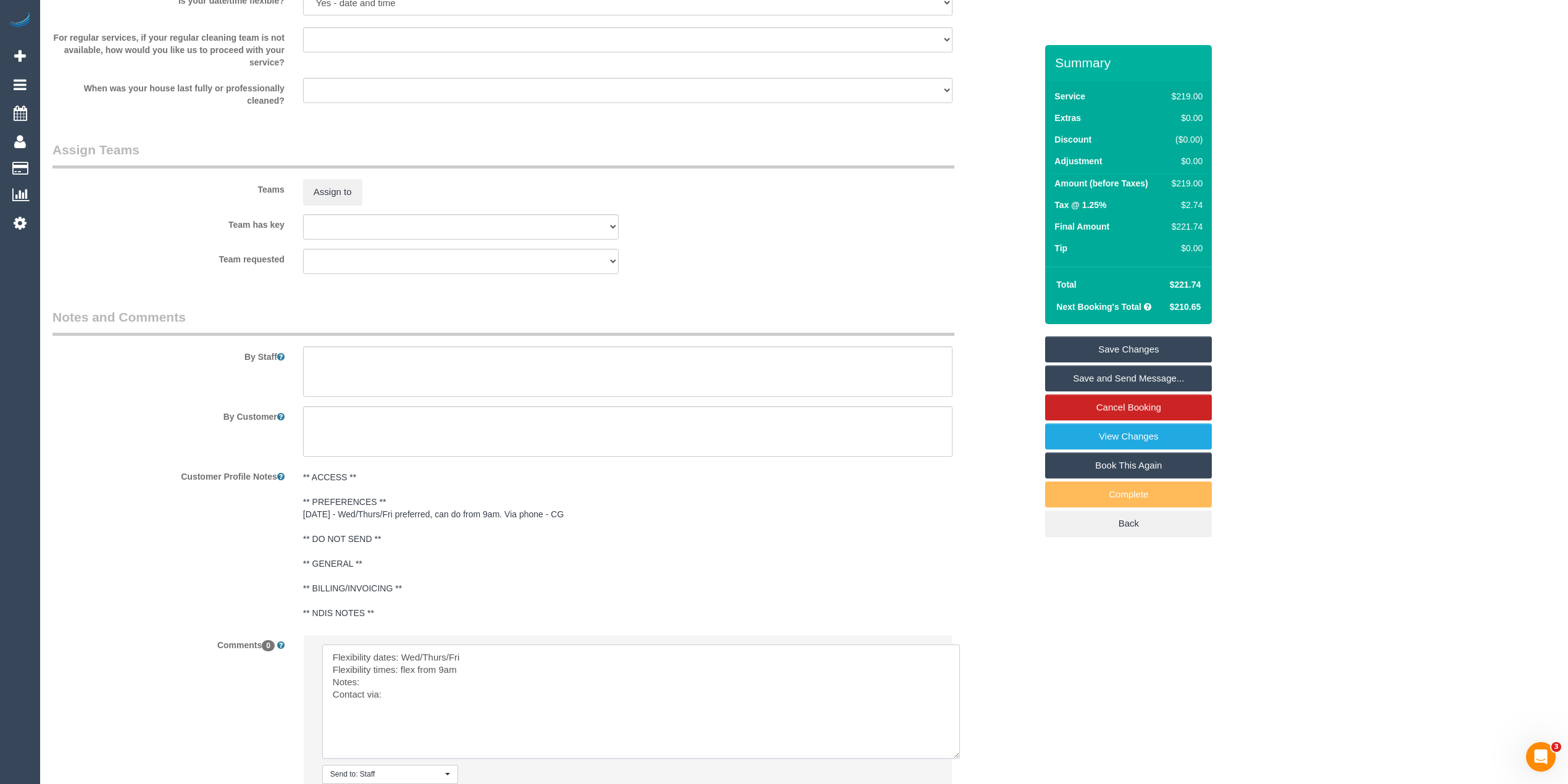
click at [413, 688] on textarea at bounding box center [641, 702] width 637 height 114
click at [475, 682] on textarea at bounding box center [641, 702] width 637 height 114
click at [438, 697] on textarea at bounding box center [641, 702] width 637 height 114
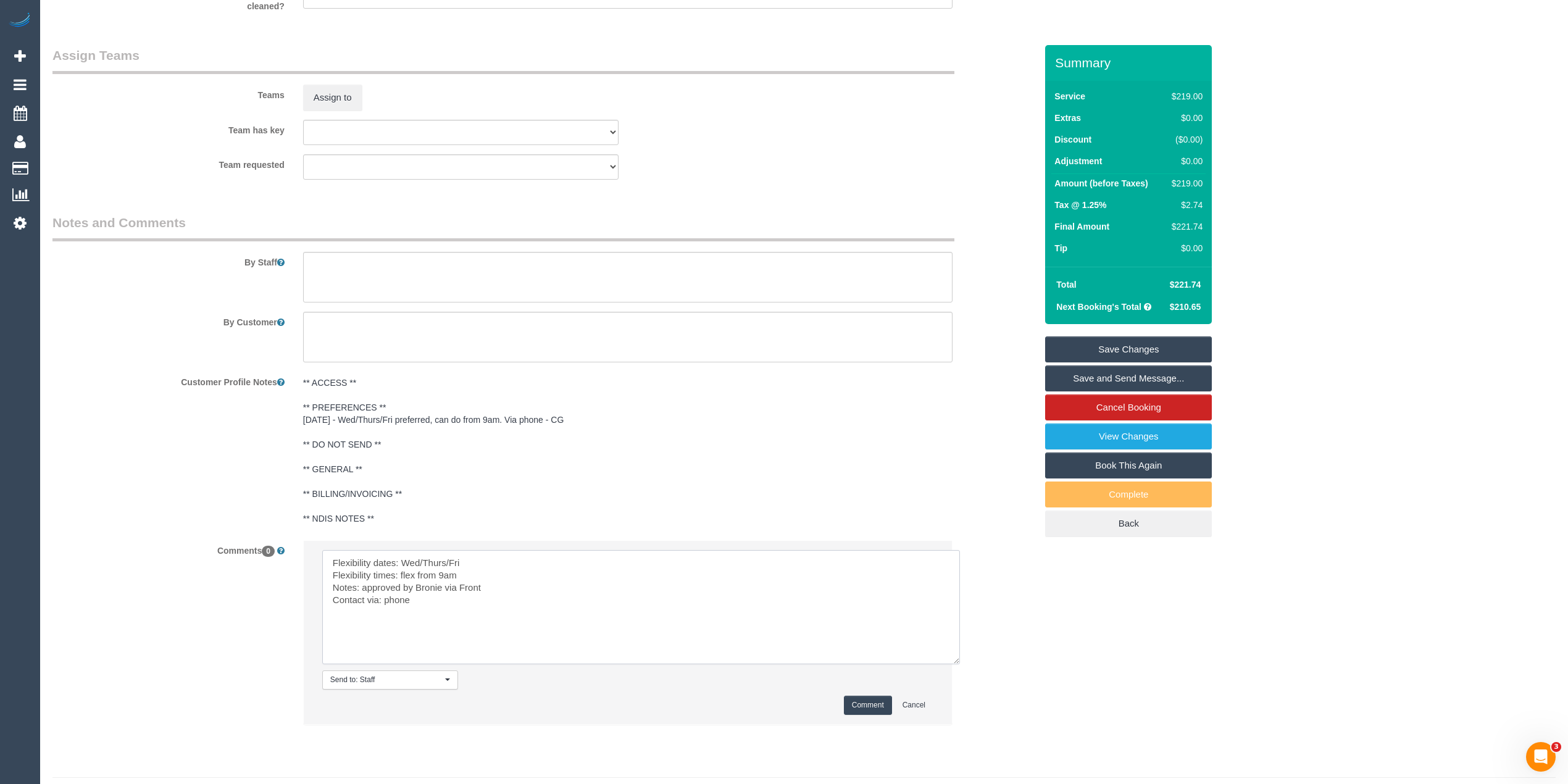
scroll to position [1905, 0]
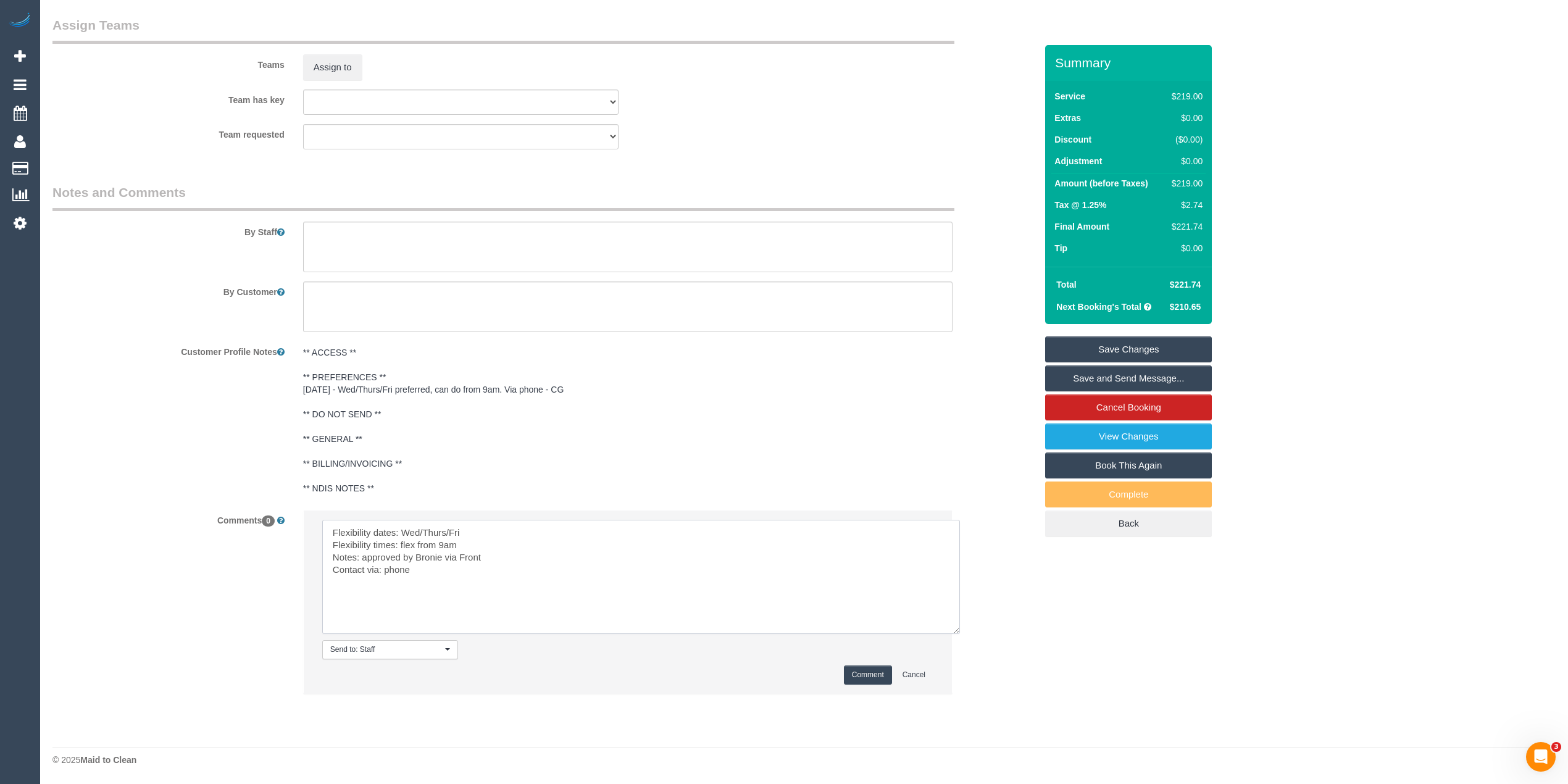
type textarea "Flexibility dates: Wed/Thurs/Fri Flexibility times: flex from 9am Notes: approv…"
click at [852, 670] on button "Comment" at bounding box center [867, 675] width 48 height 19
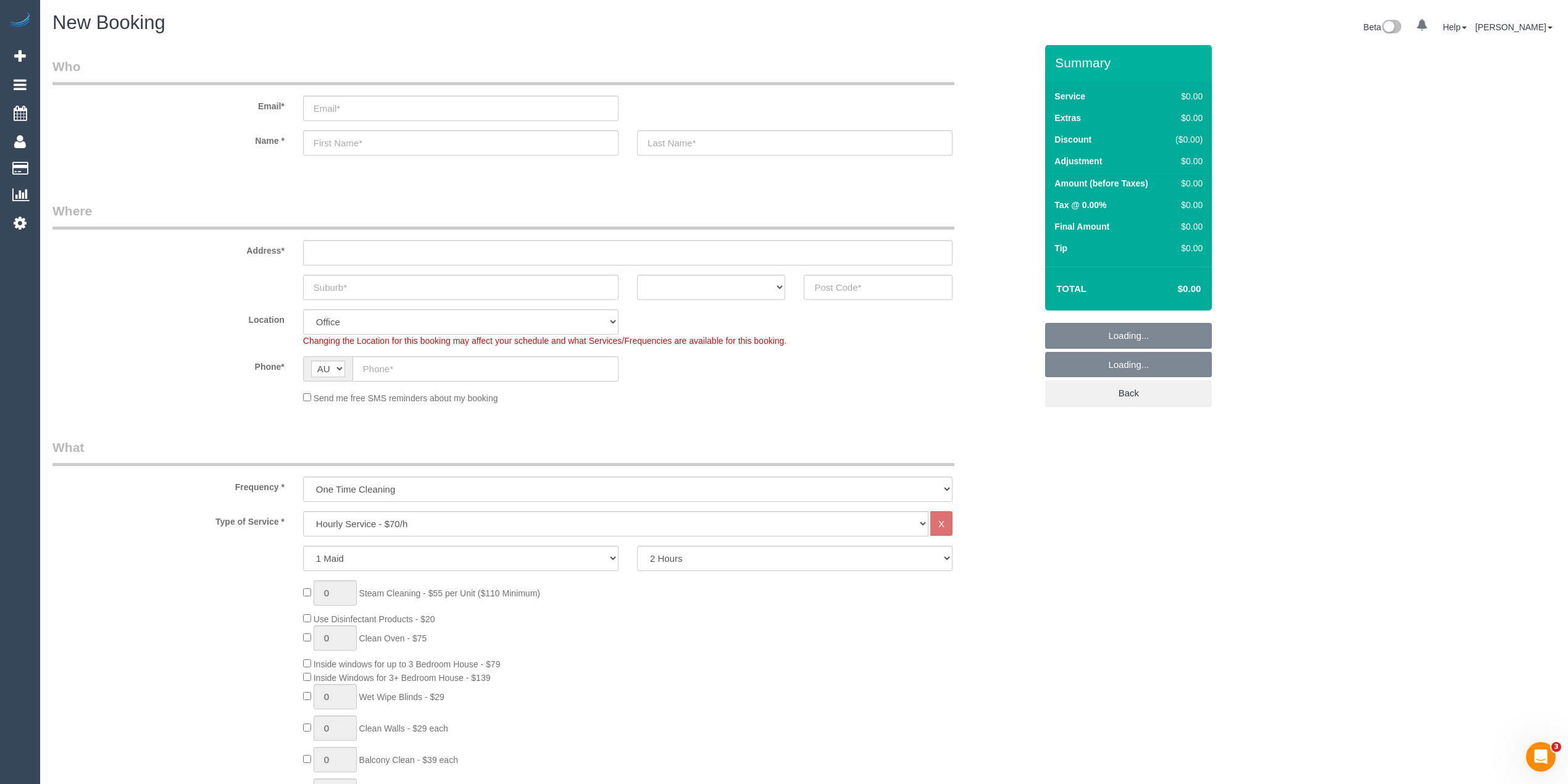
select select "object:2094"
click at [411, 512] on select "Hourly Service - $70/h Hourly Service - $65/h Hourly Service - $60/h Hourly Ser…" at bounding box center [615, 524] width 625 height 26
select select "210"
click at [303, 511] on select "Hourly Service - $70/h Hourly Service - $65/h Hourly Service - $60/h Hourly Ser…" at bounding box center [615, 524] width 625 height 26
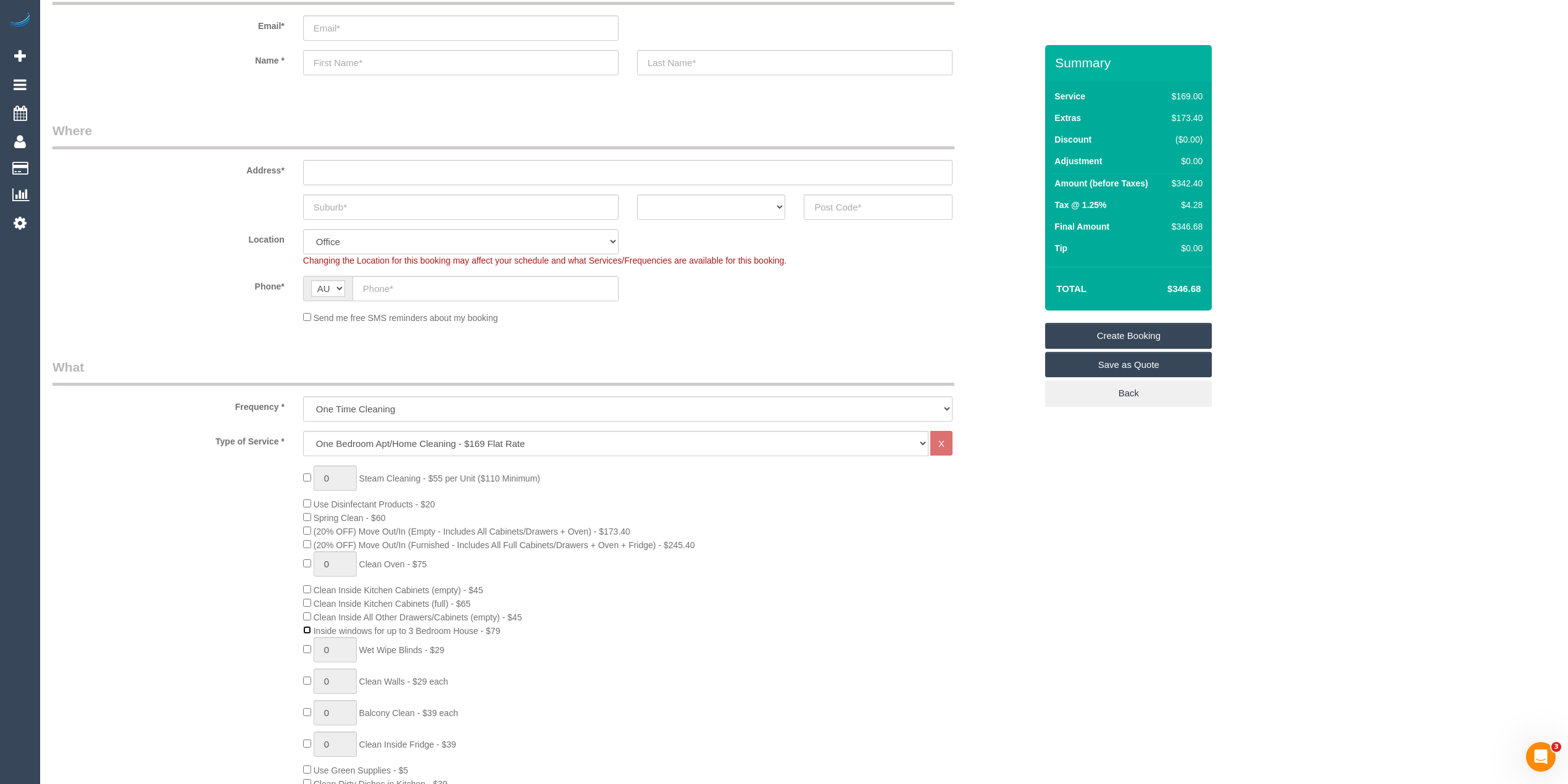
scroll to position [137, 0]
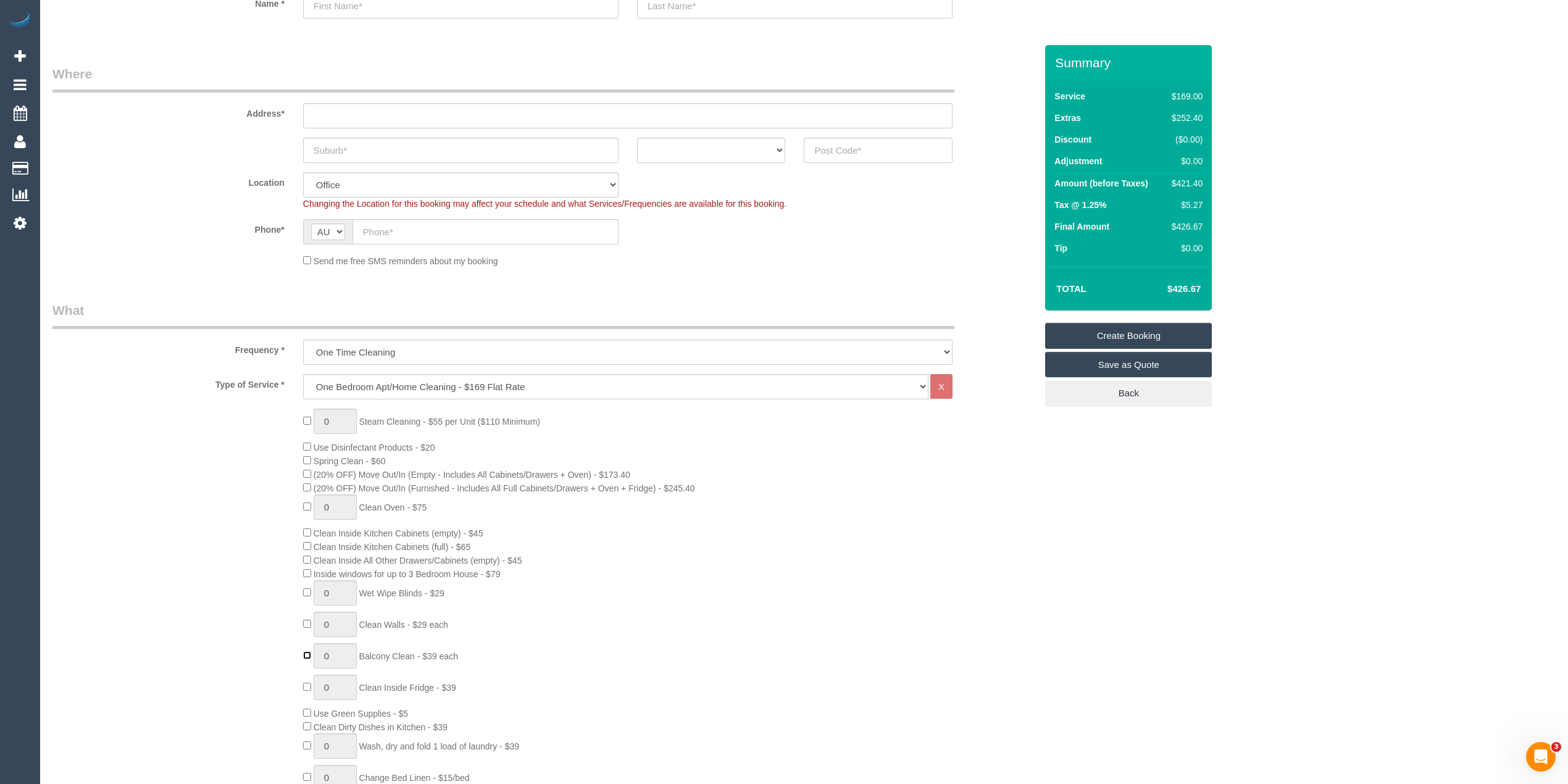
type input "1"
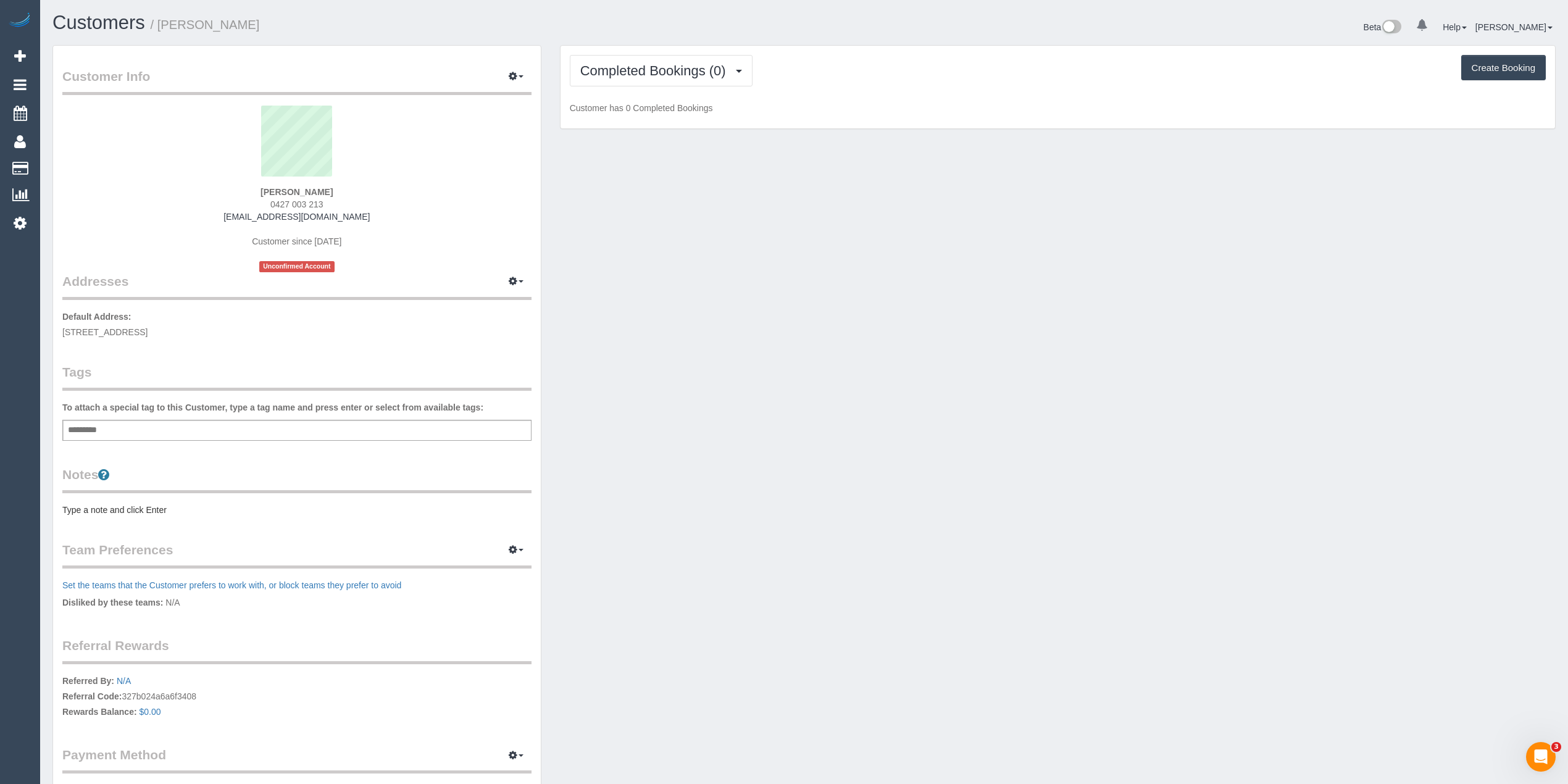
click at [255, 429] on div "Add a tag" at bounding box center [297, 430] width 469 height 21
type input "*******"
click at [631, 68] on span "Completed Bookings (0)" at bounding box center [656, 71] width 152 height 15
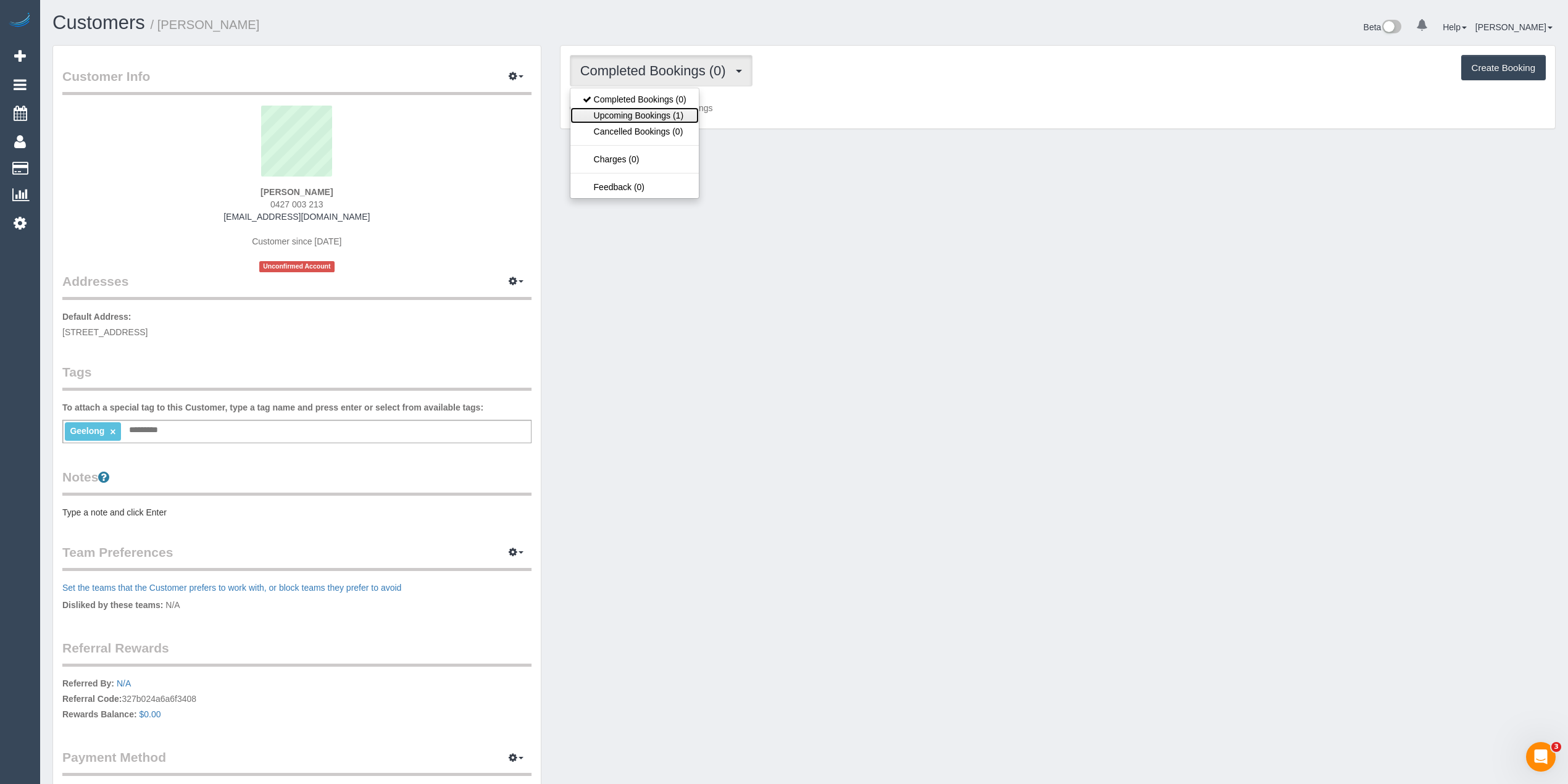
click at [668, 115] on link "Upcoming Bookings (1)" at bounding box center [634, 115] width 128 height 16
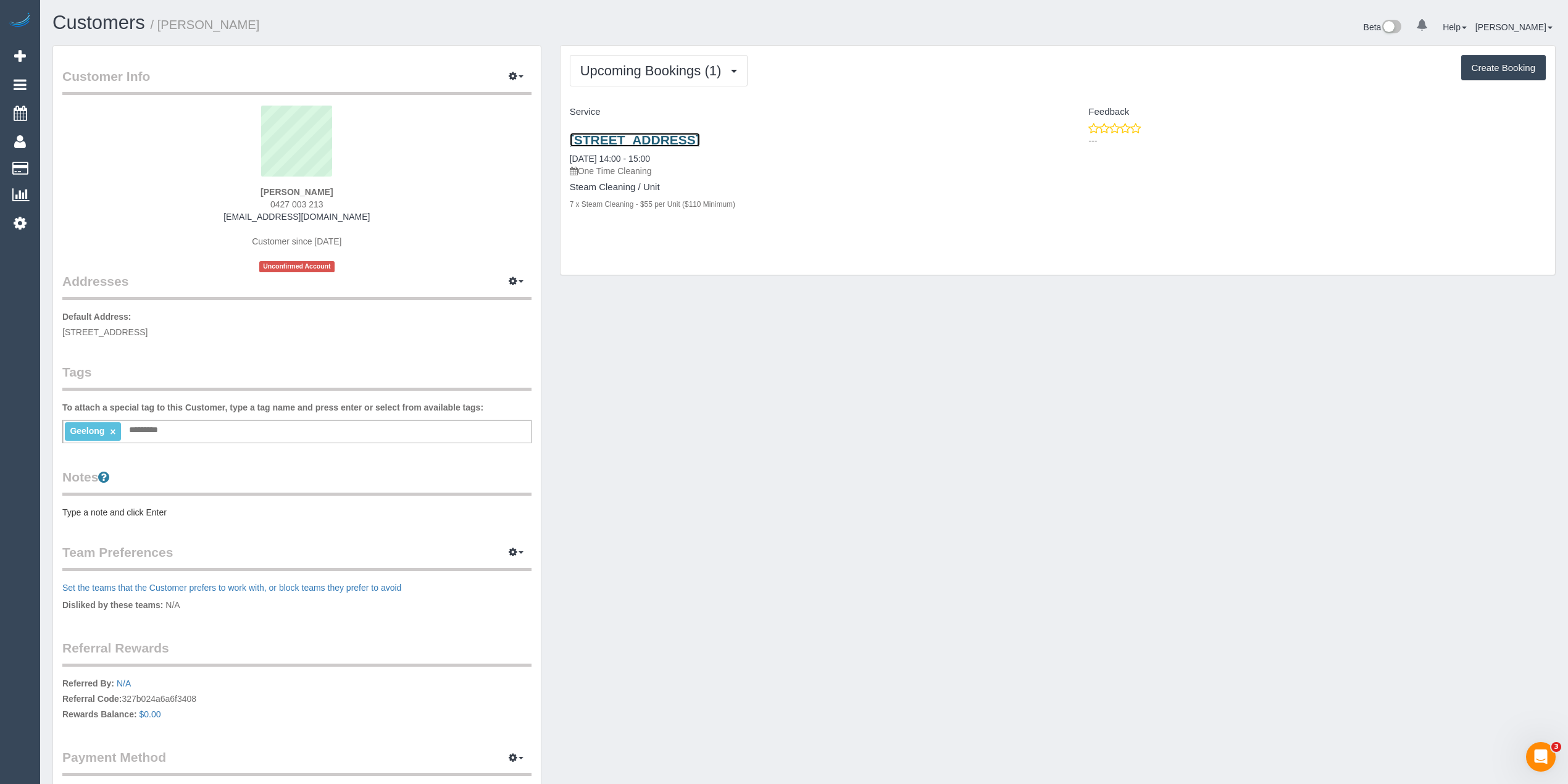
click at [678, 139] on link "[STREET_ADDRESS]" at bounding box center [635, 140] width 130 height 14
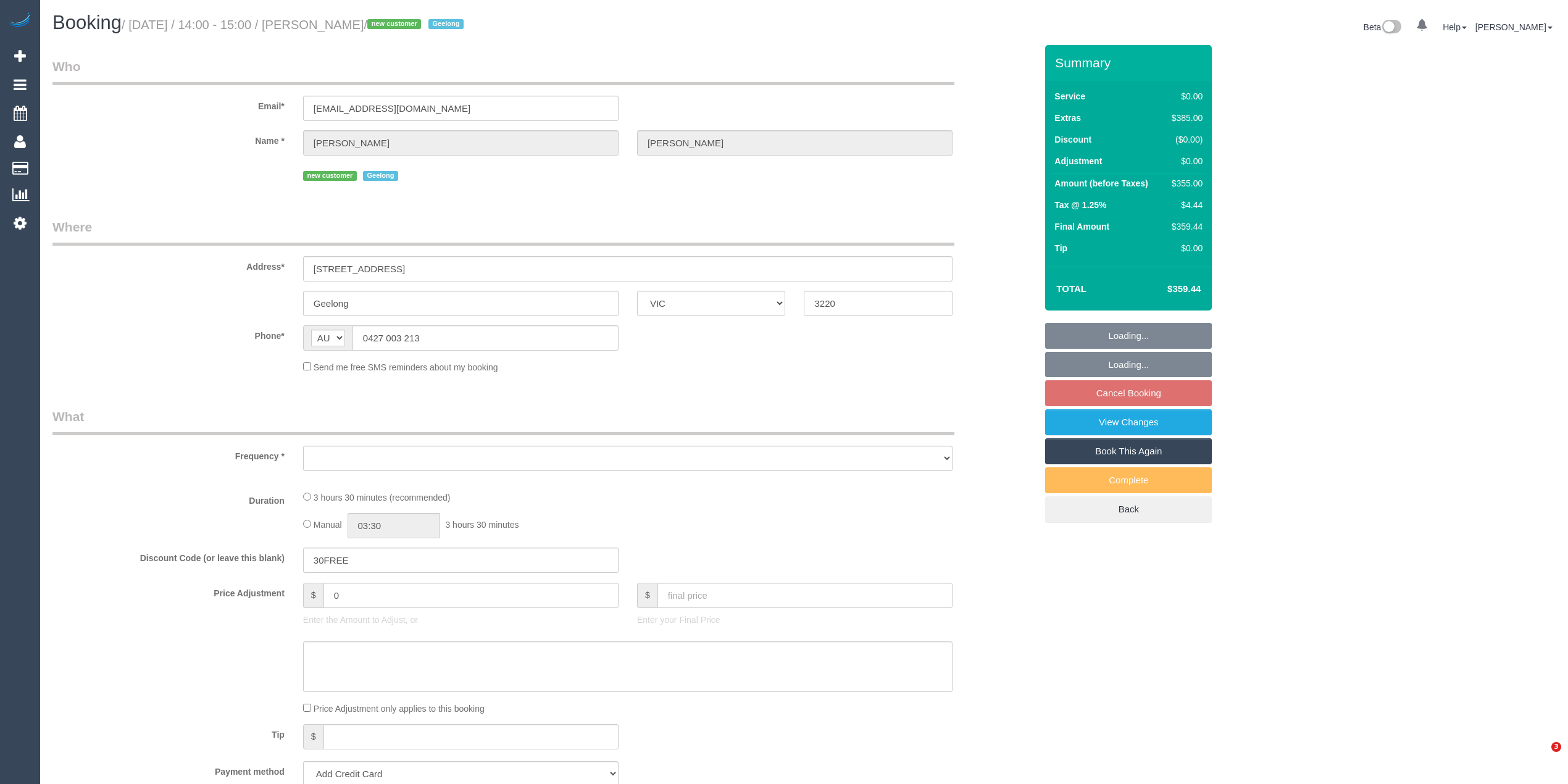
select select "VIC"
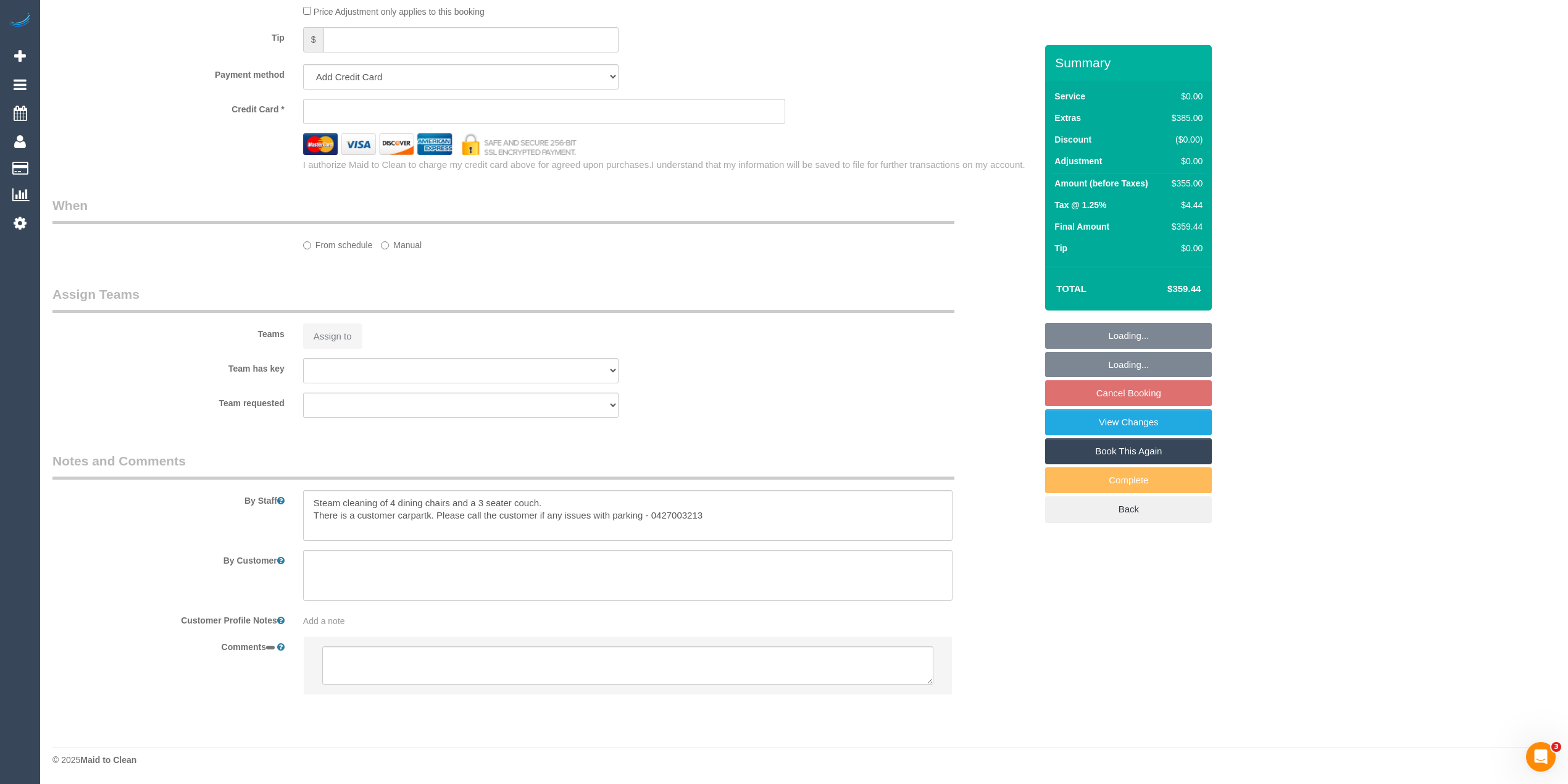
select select "object:537"
select select "string:stripe-pm_1RxL5Y2GScqysDRVNqRNQ6Vh"
select select "number:28"
select select "number:14"
select select "number:19"
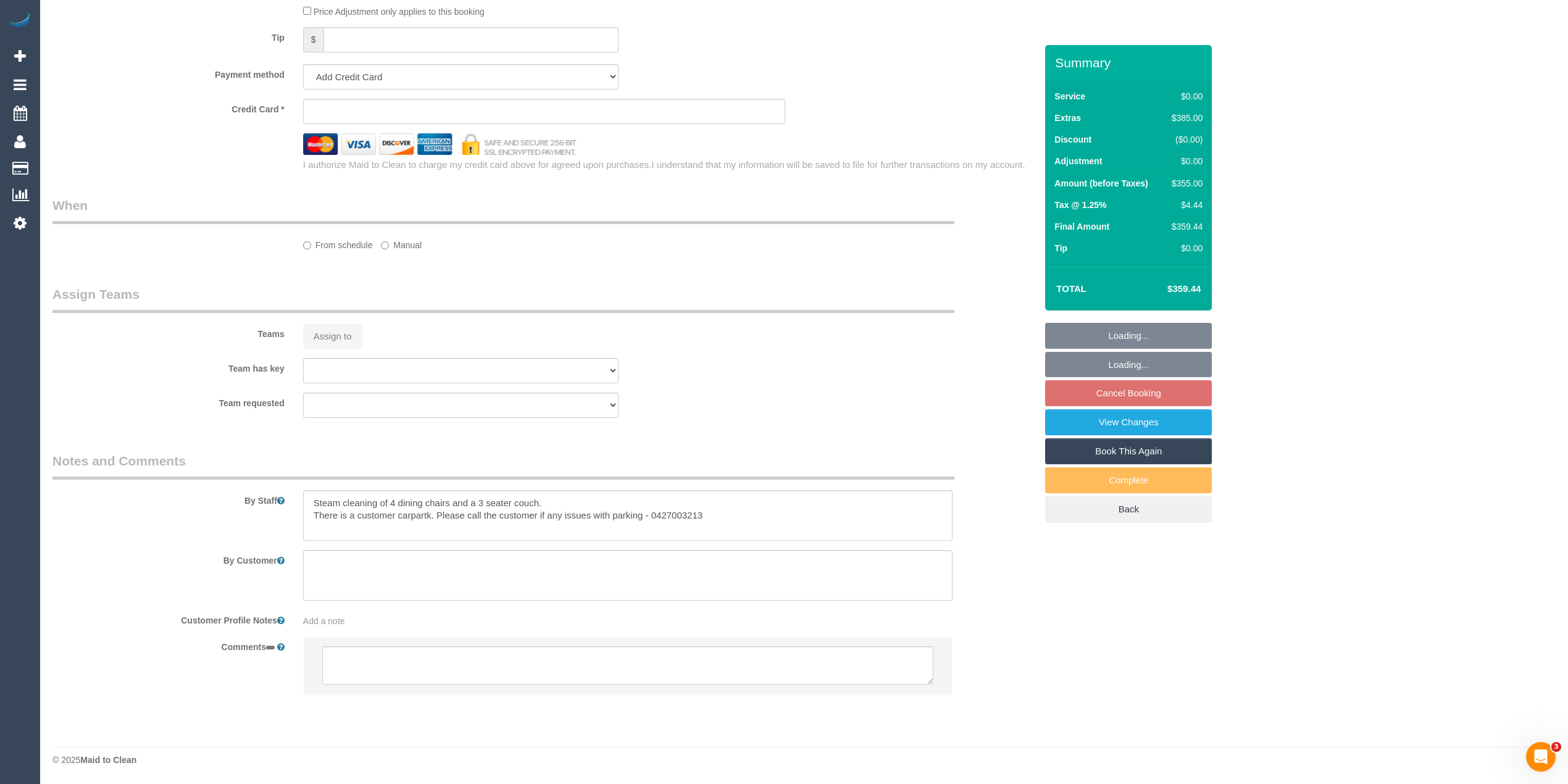
select select "number:36"
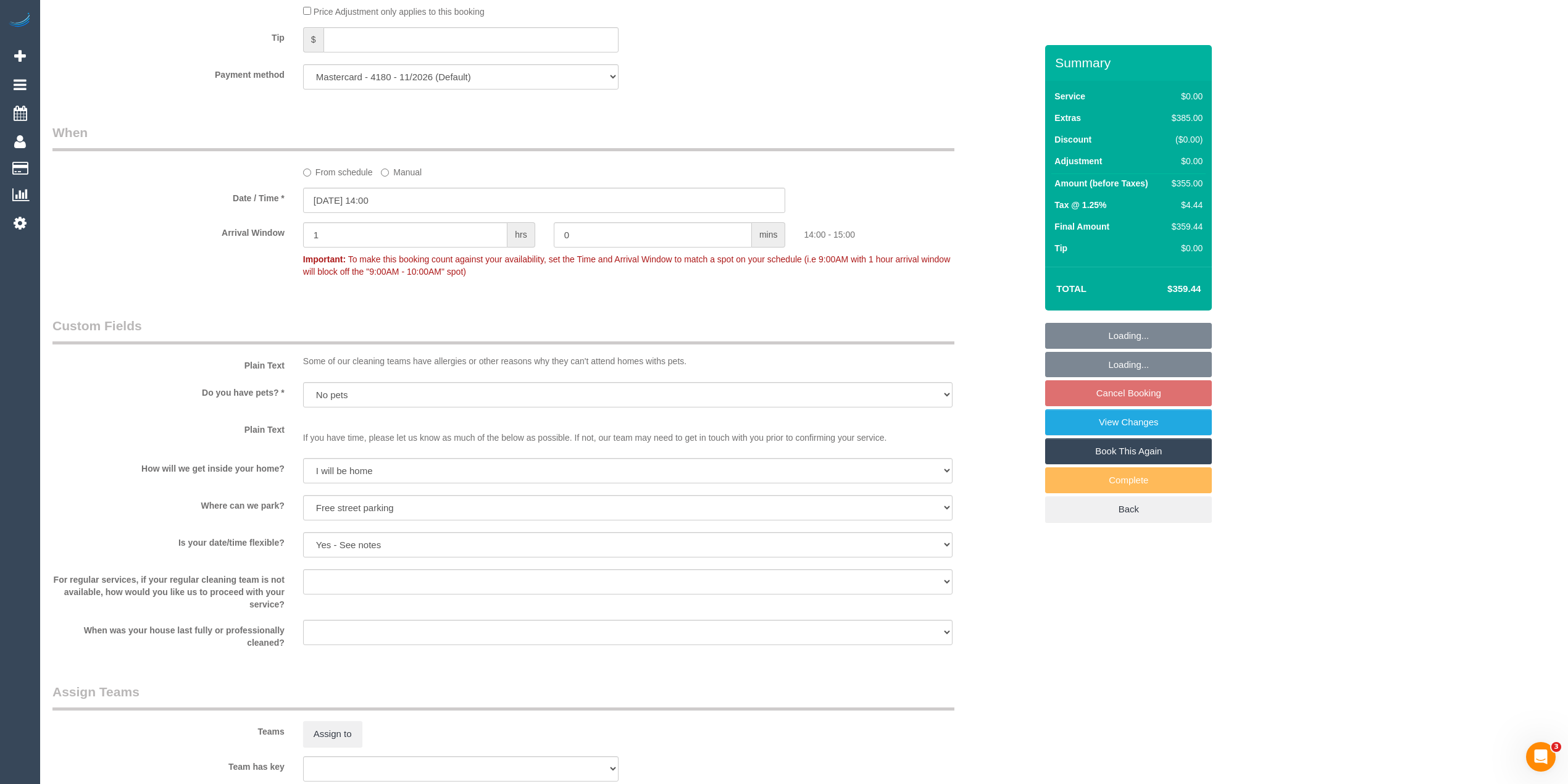
select select "object:776"
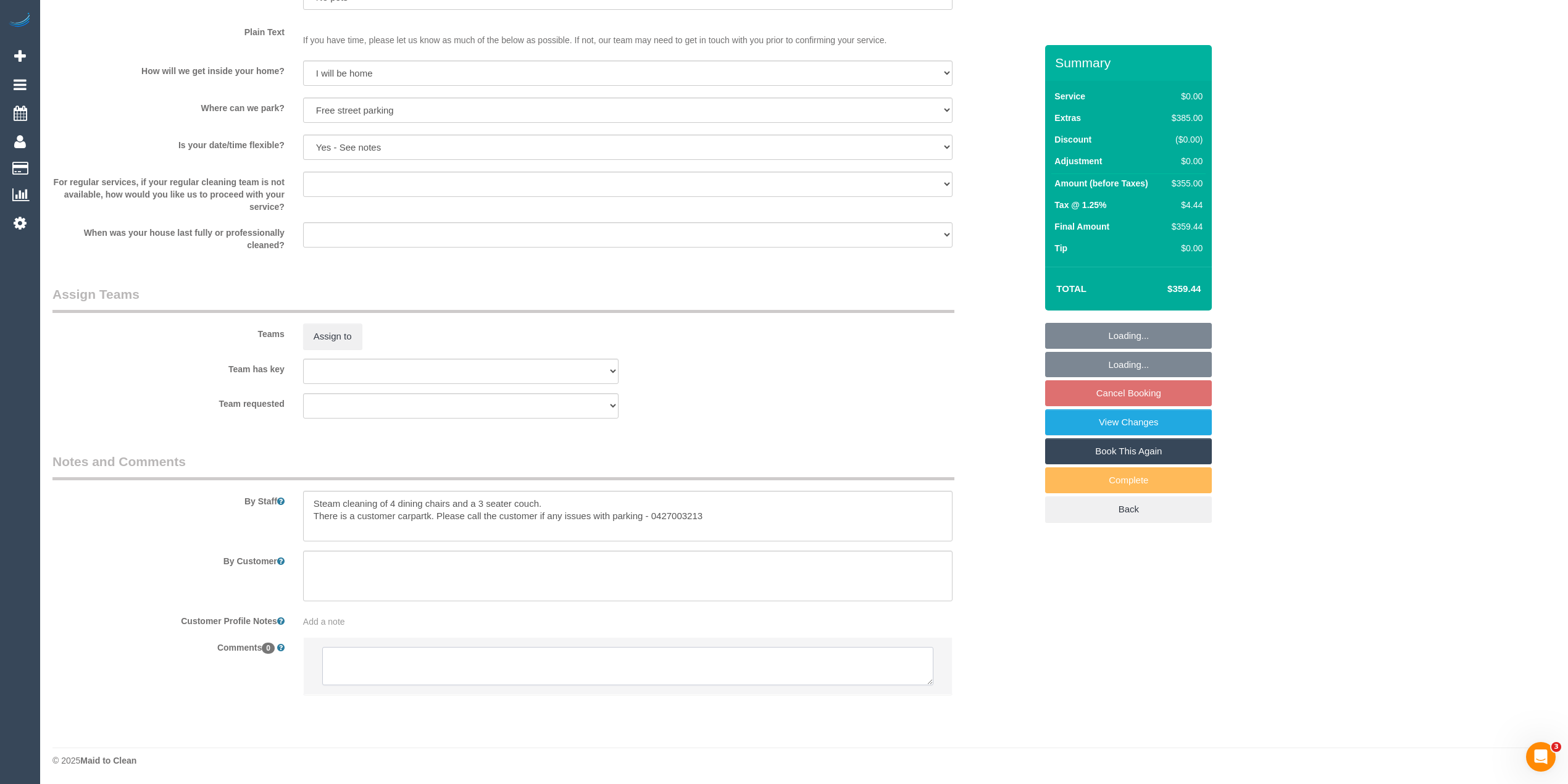
click at [458, 655] on textarea at bounding box center [627, 666] width 611 height 38
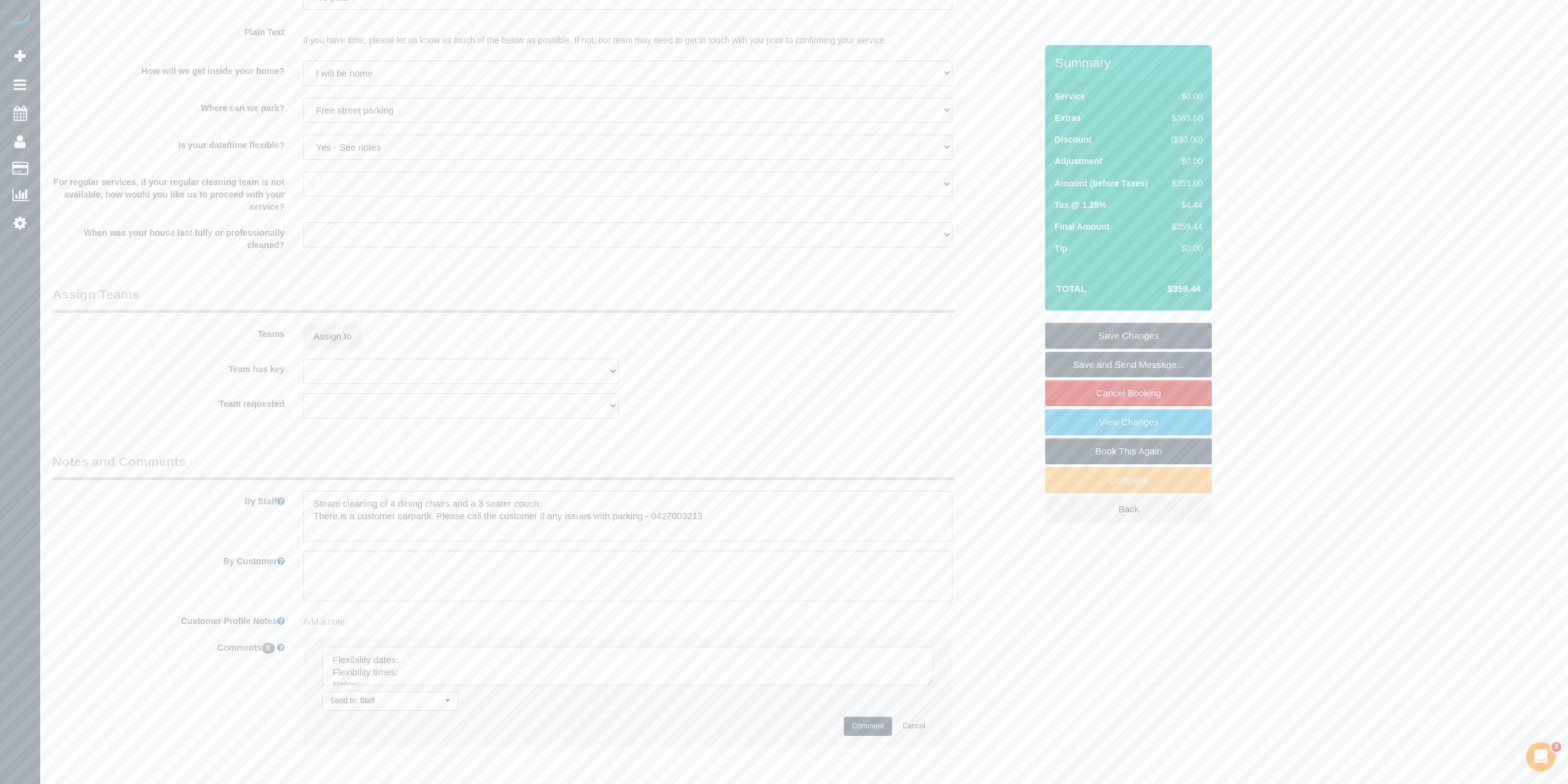
drag, startPoint x: 927, startPoint y: 680, endPoint x: 919, endPoint y: 728, distance: 48.7
click at [933, 686] on textarea at bounding box center [627, 666] width 611 height 38
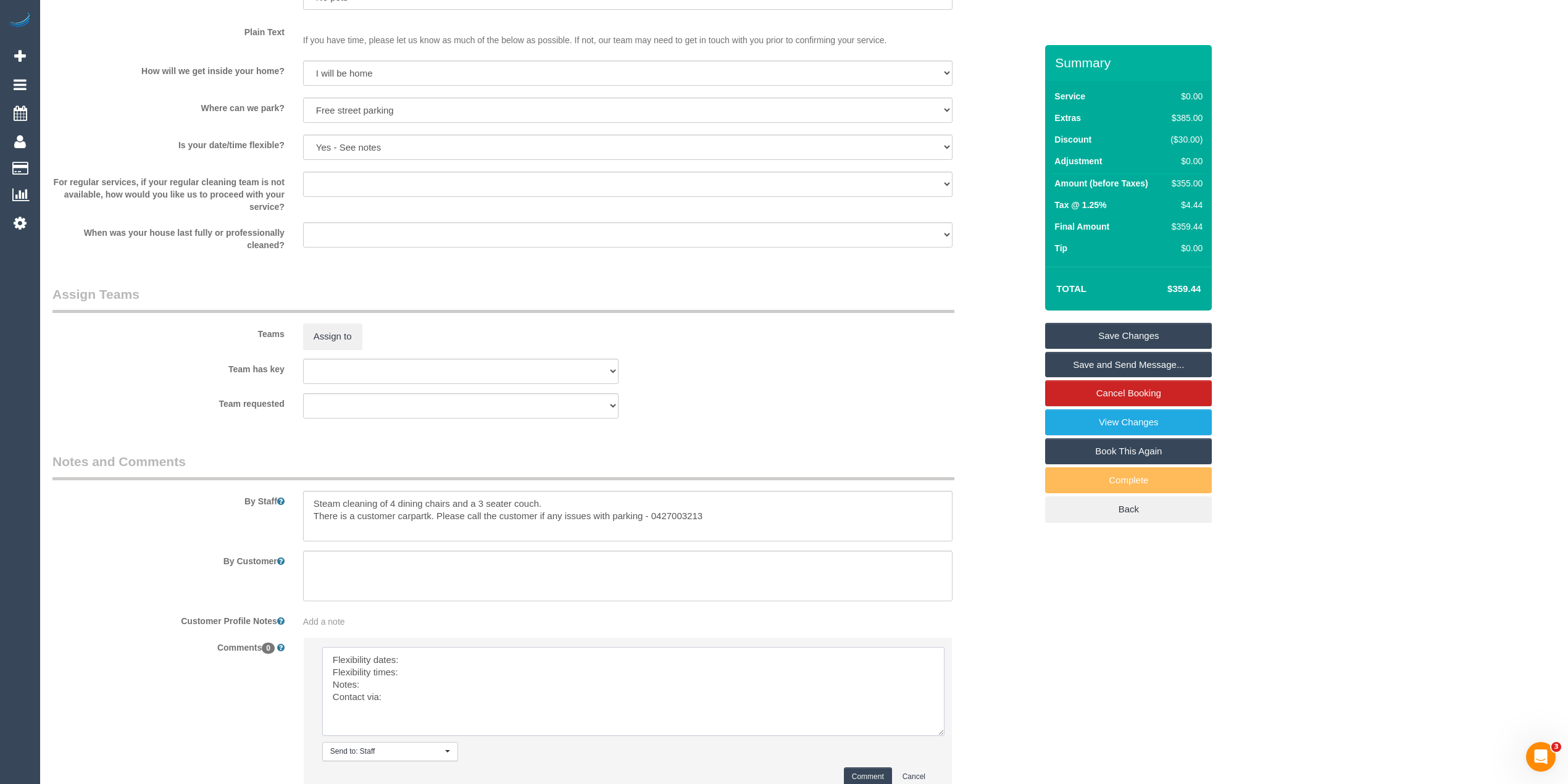
click at [494, 659] on textarea at bounding box center [633, 691] width 622 height 89
click at [454, 674] on textarea at bounding box center [633, 691] width 622 height 89
click at [400, 684] on textarea at bounding box center [633, 691] width 622 height 89
click at [413, 697] on textarea at bounding box center [633, 691] width 622 height 89
type textarea "Flexibility dates: flex with days, wants before Saturday this week Flexibility …"
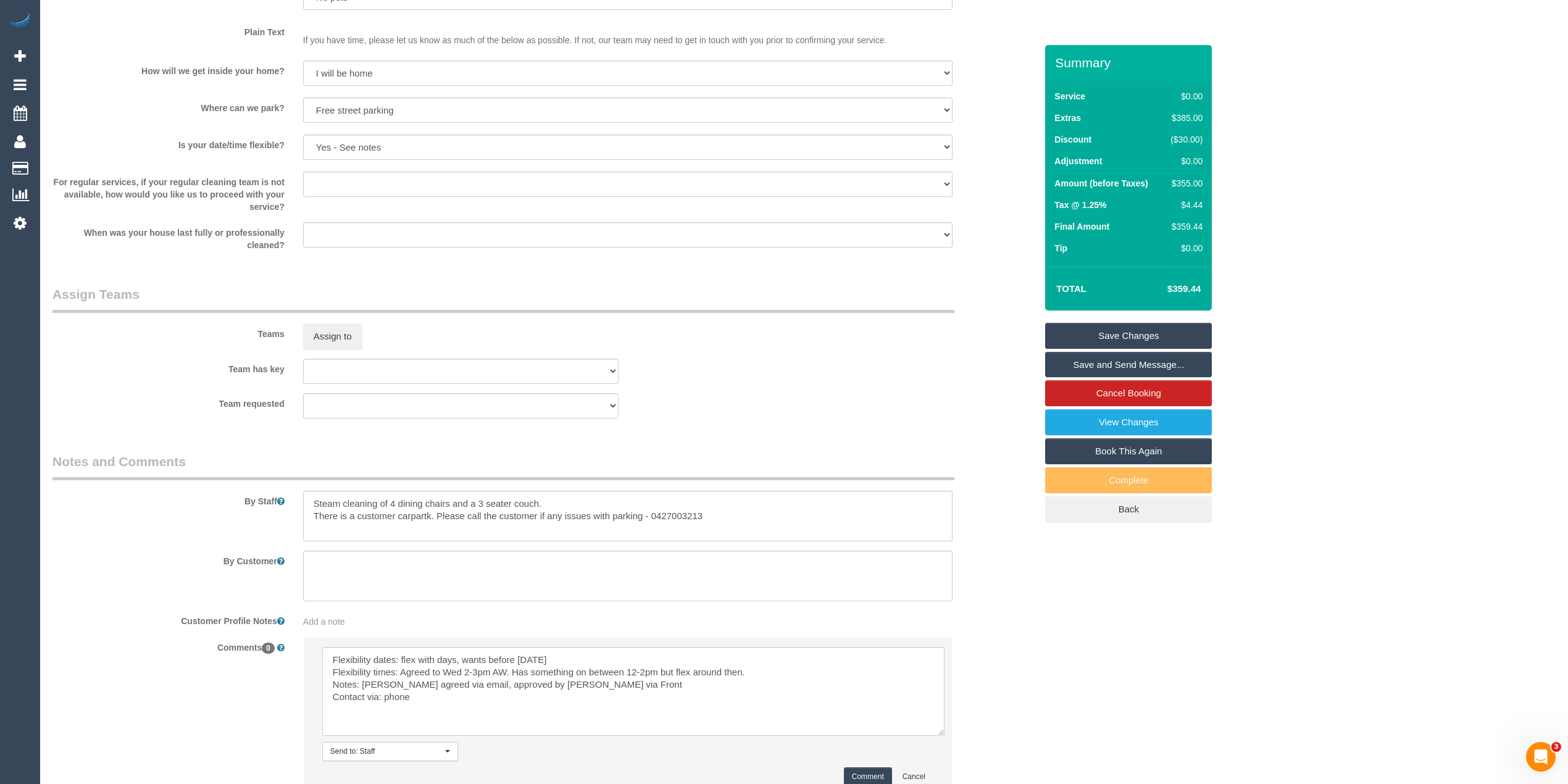
click at [858, 771] on button "Comment" at bounding box center [867, 777] width 48 height 19
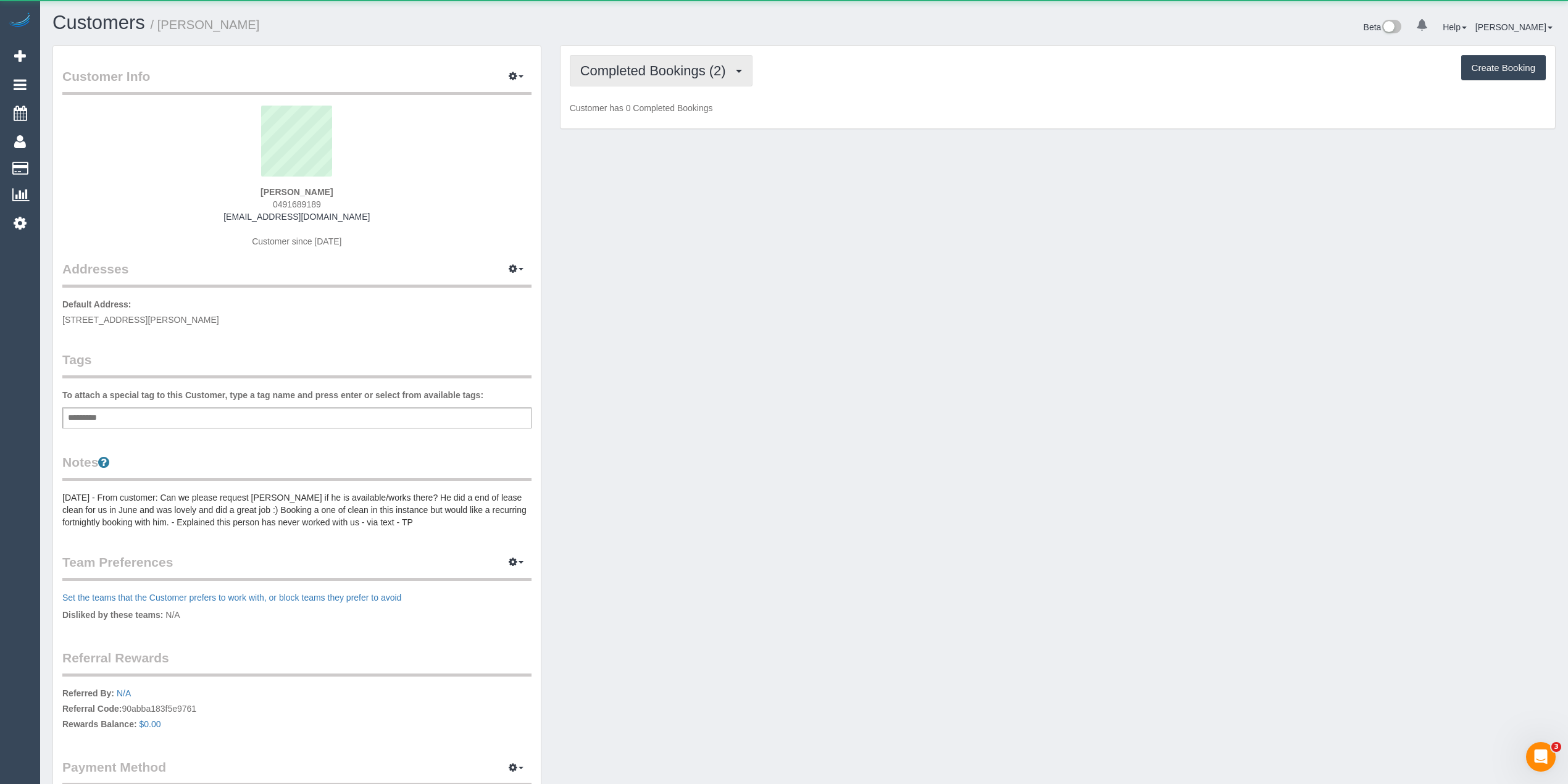
click at [645, 70] on span "Completed Bookings (2)" at bounding box center [656, 71] width 152 height 15
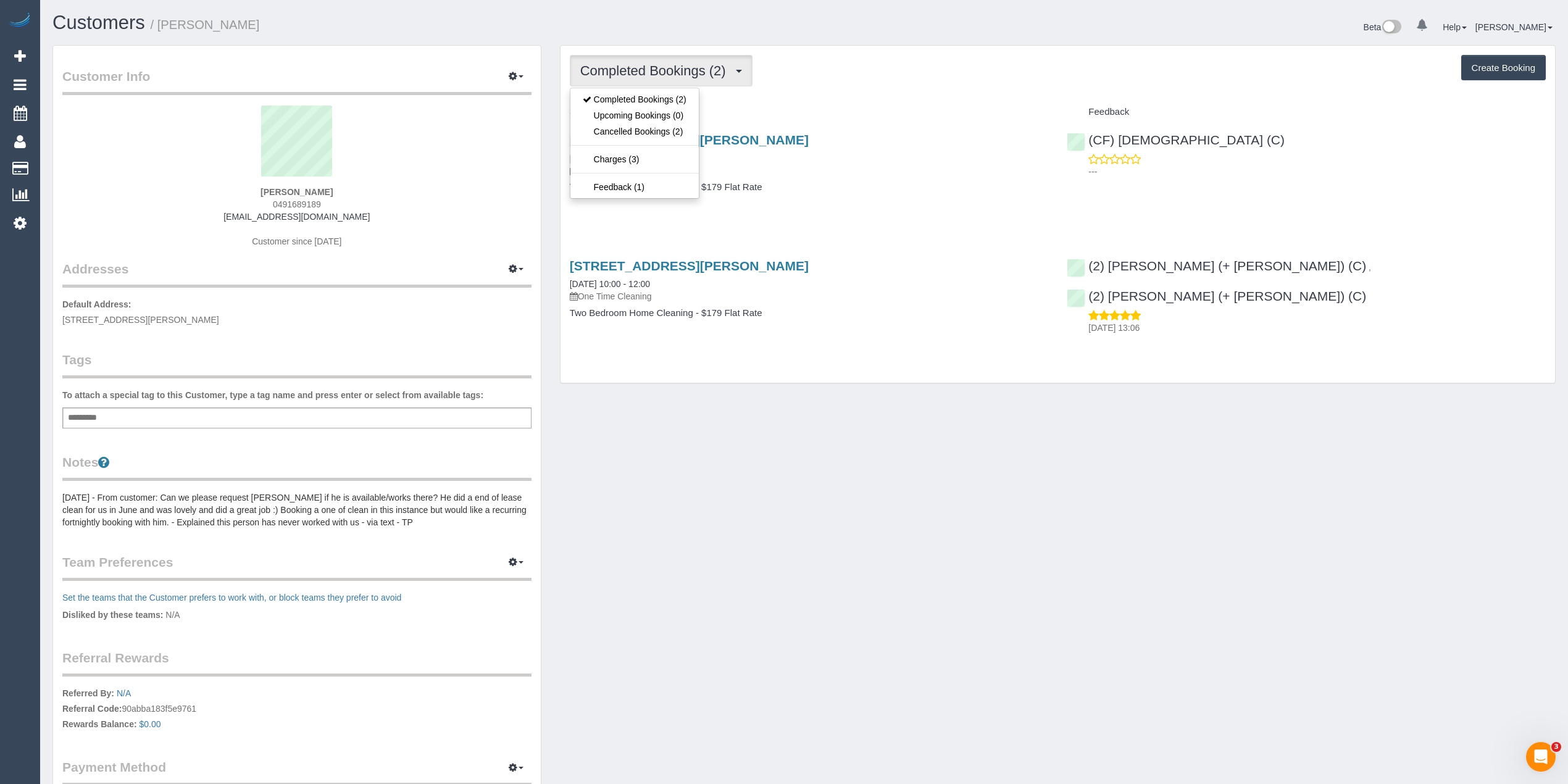
click at [830, 66] on div "Completed Bookings (2) Completed Bookings (2) Upcoming Bookings (0) Cancelled B…" at bounding box center [1058, 70] width 976 height 31
click at [1524, 67] on button "Create Booking" at bounding box center [1503, 68] width 84 height 26
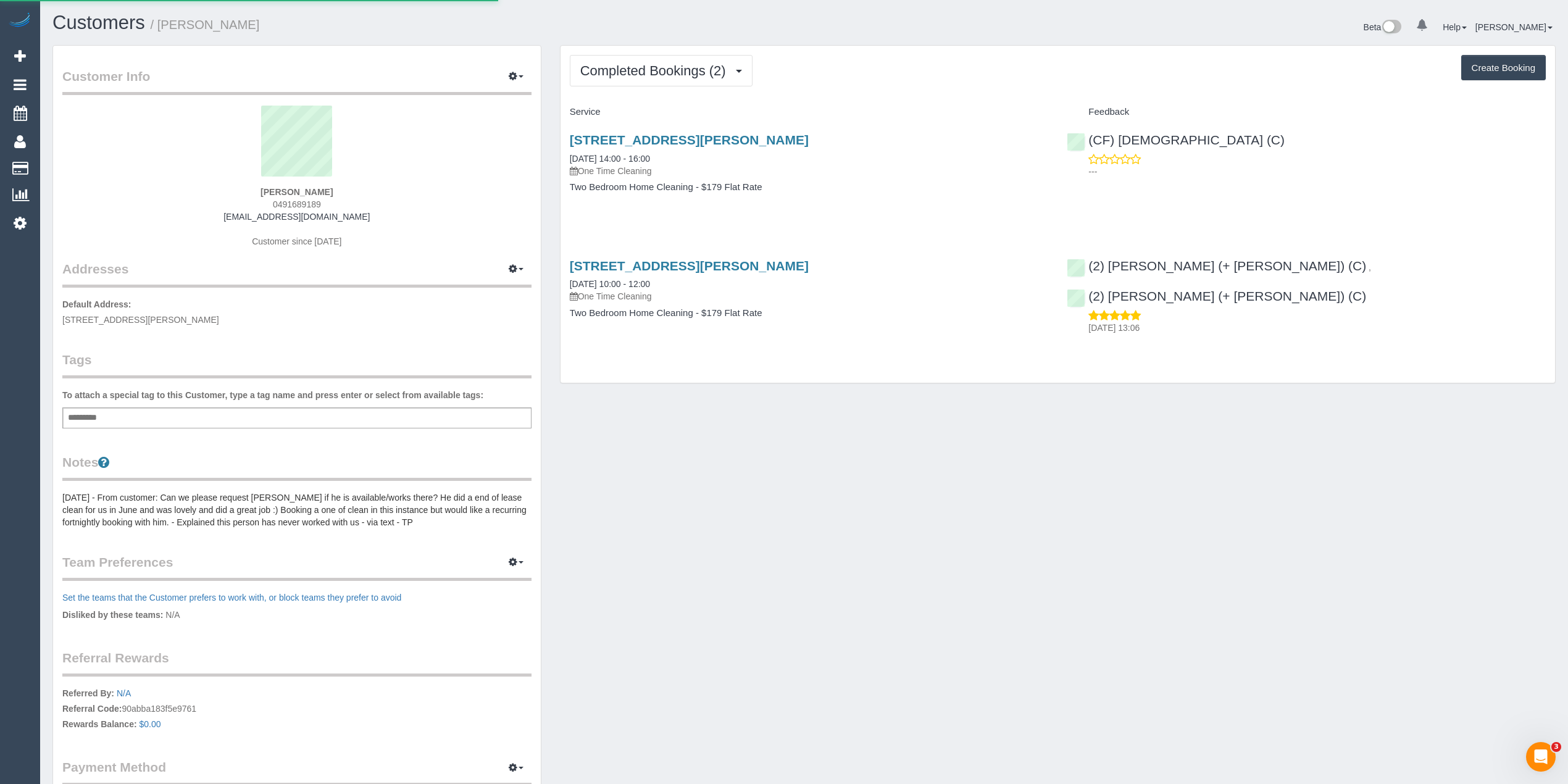
select select "VIC"
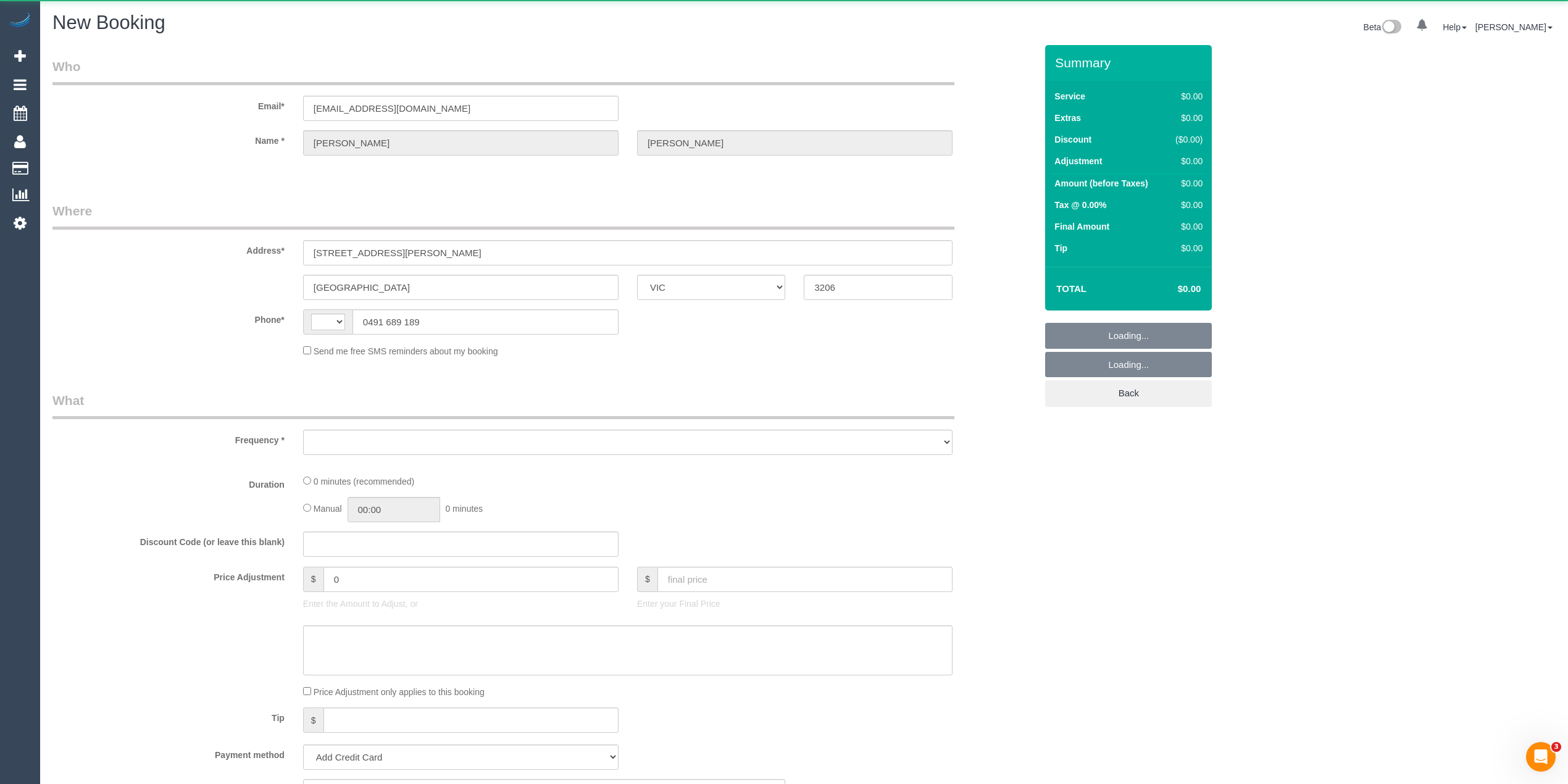
select select "string:AU"
select select "object:743"
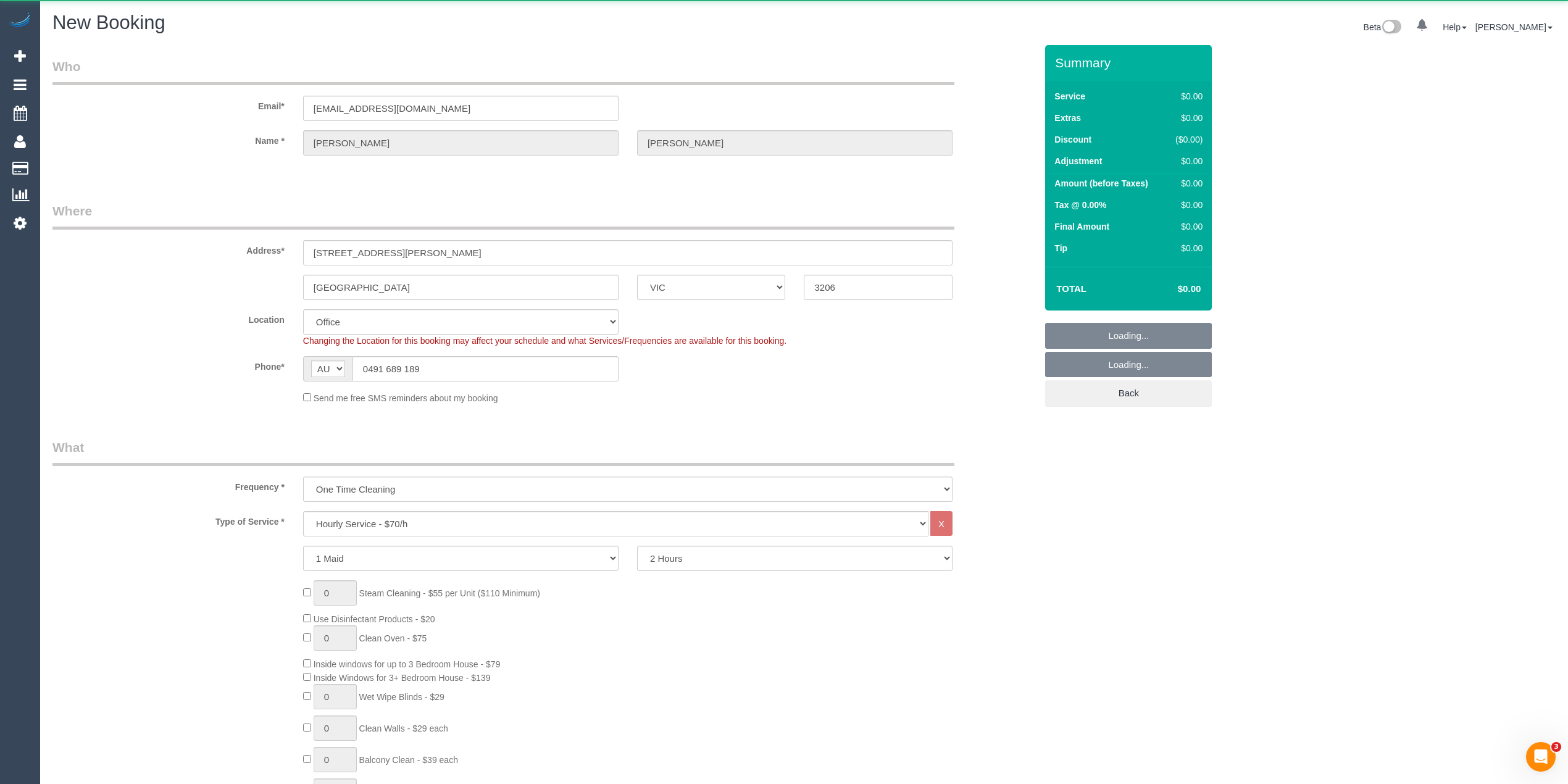
select select "string:stripe-pm_1RAeWA2GScqysDRVb6DE5pVx"
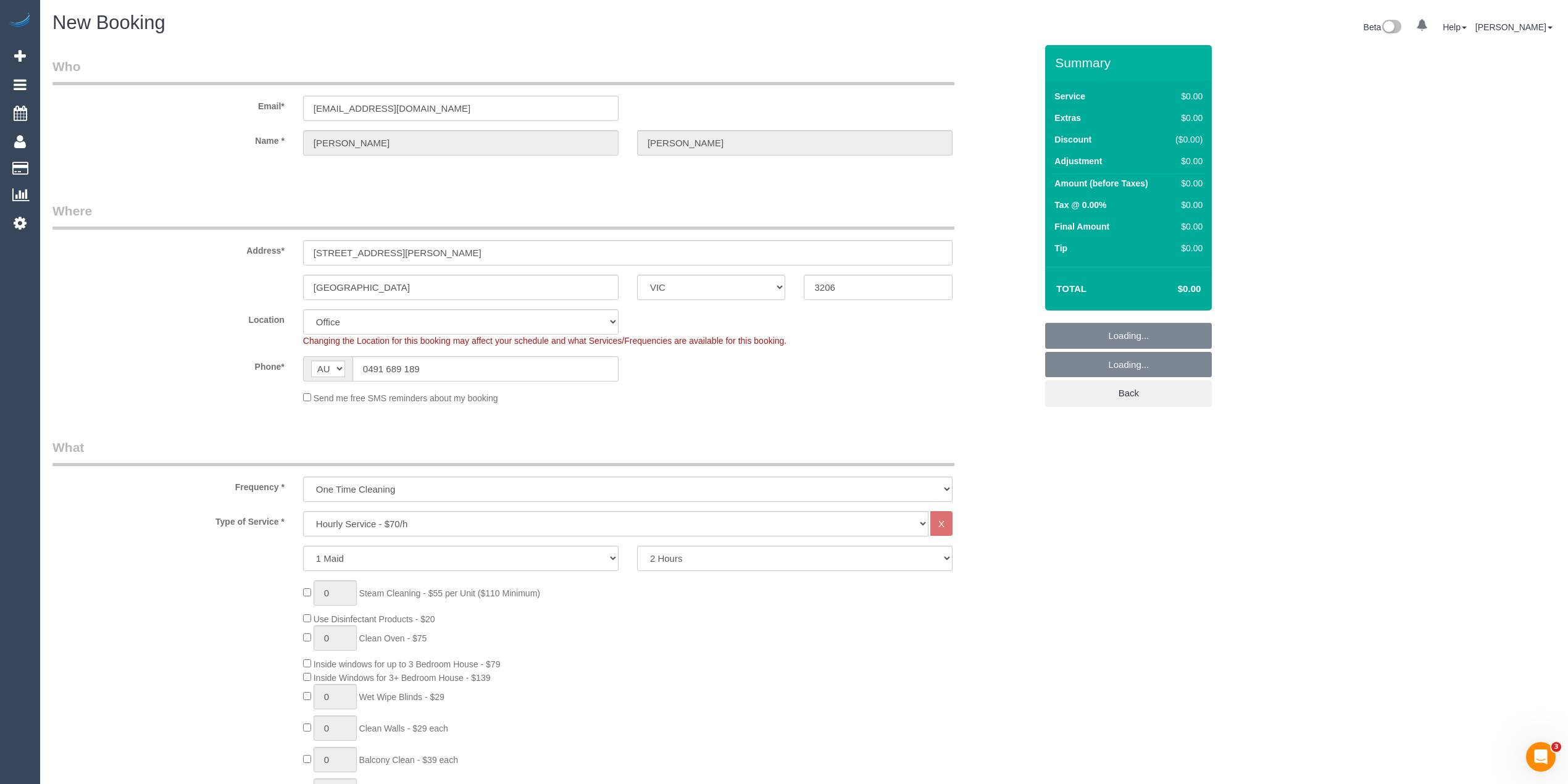
select select "object:2341"
select select "55"
select select "object:2346"
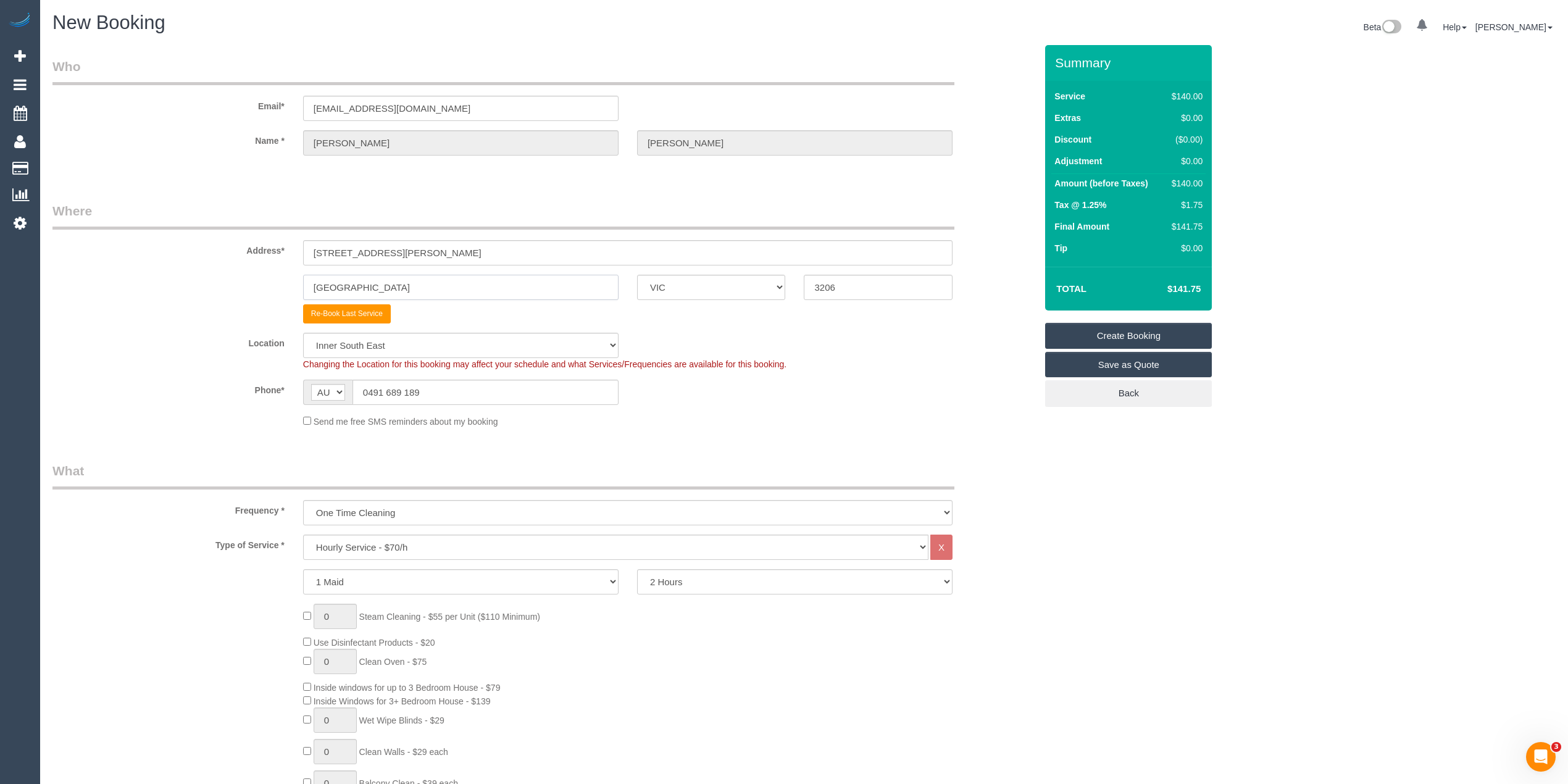
drag, startPoint x: 390, startPoint y: 275, endPoint x: 240, endPoint y: 270, distance: 150.1
click at [241, 270] on sui-booking-address "Address* 119 Hambleton Street Middle Park ACT NSW NT QLD SA TAS VIC WA 3206 Re-…" at bounding box center [544, 263] width 983 height 121
drag, startPoint x: 385, startPoint y: 289, endPoint x: 243, endPoint y: 285, distance: 142.1
click at [243, 285] on div "Albert Park ACT NSW NT QLD SA TAS VIC WA 3206" at bounding box center [544, 288] width 1001 height 26
type input "[PERSON_NAME]"
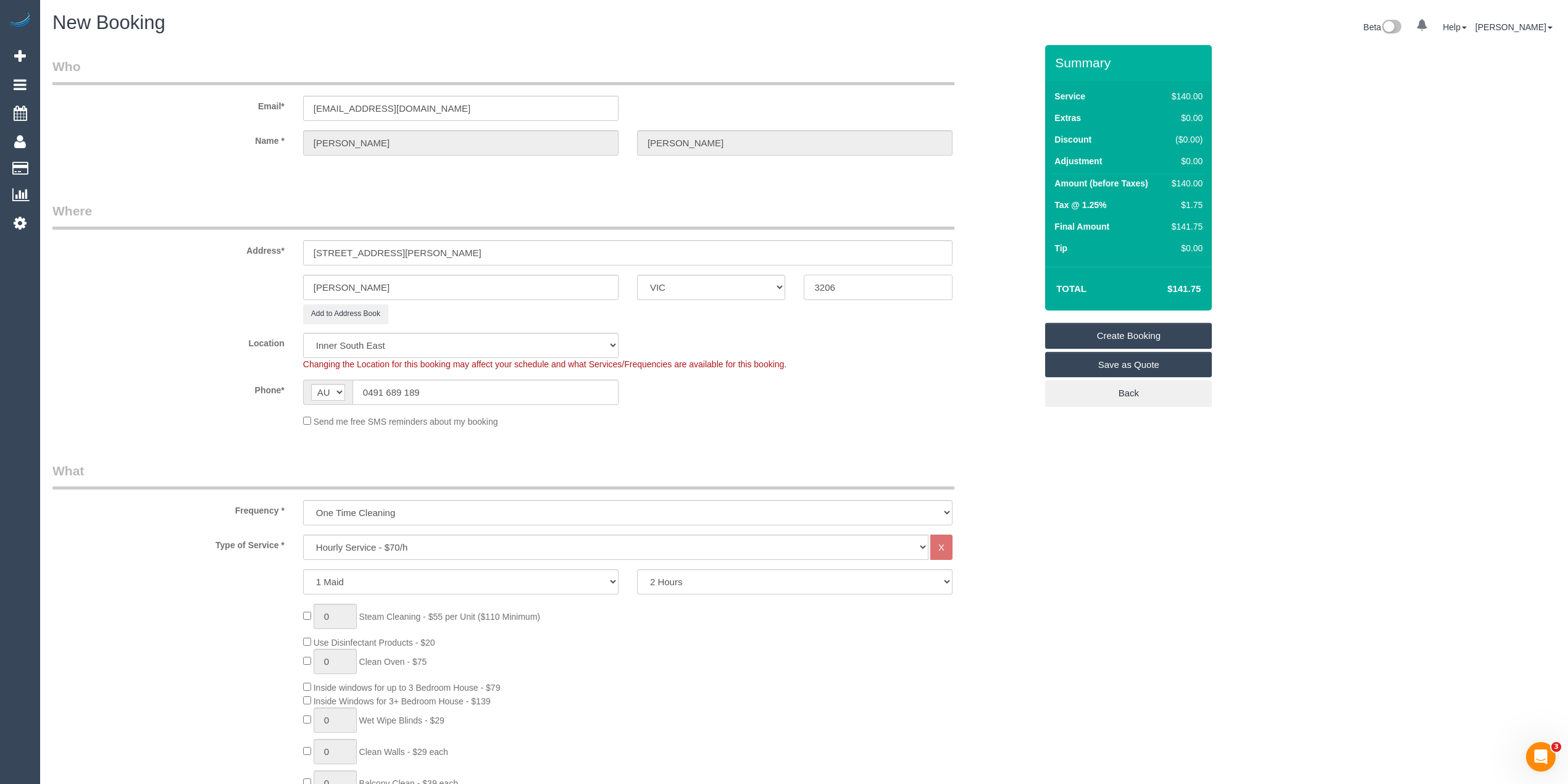
click at [884, 281] on input "3206" at bounding box center [878, 288] width 149 height 26
click at [388, 540] on select "Hourly Service - $70/h Hourly Service - $65/h Hourly Service - $60/h Hourly Ser…" at bounding box center [615, 548] width 625 height 26
select select "211"
click at [303, 535] on select "Hourly Service - $70/h Hourly Service - $65/h Hourly Service - $60/h Hourly Ser…" at bounding box center [615, 548] width 625 height 26
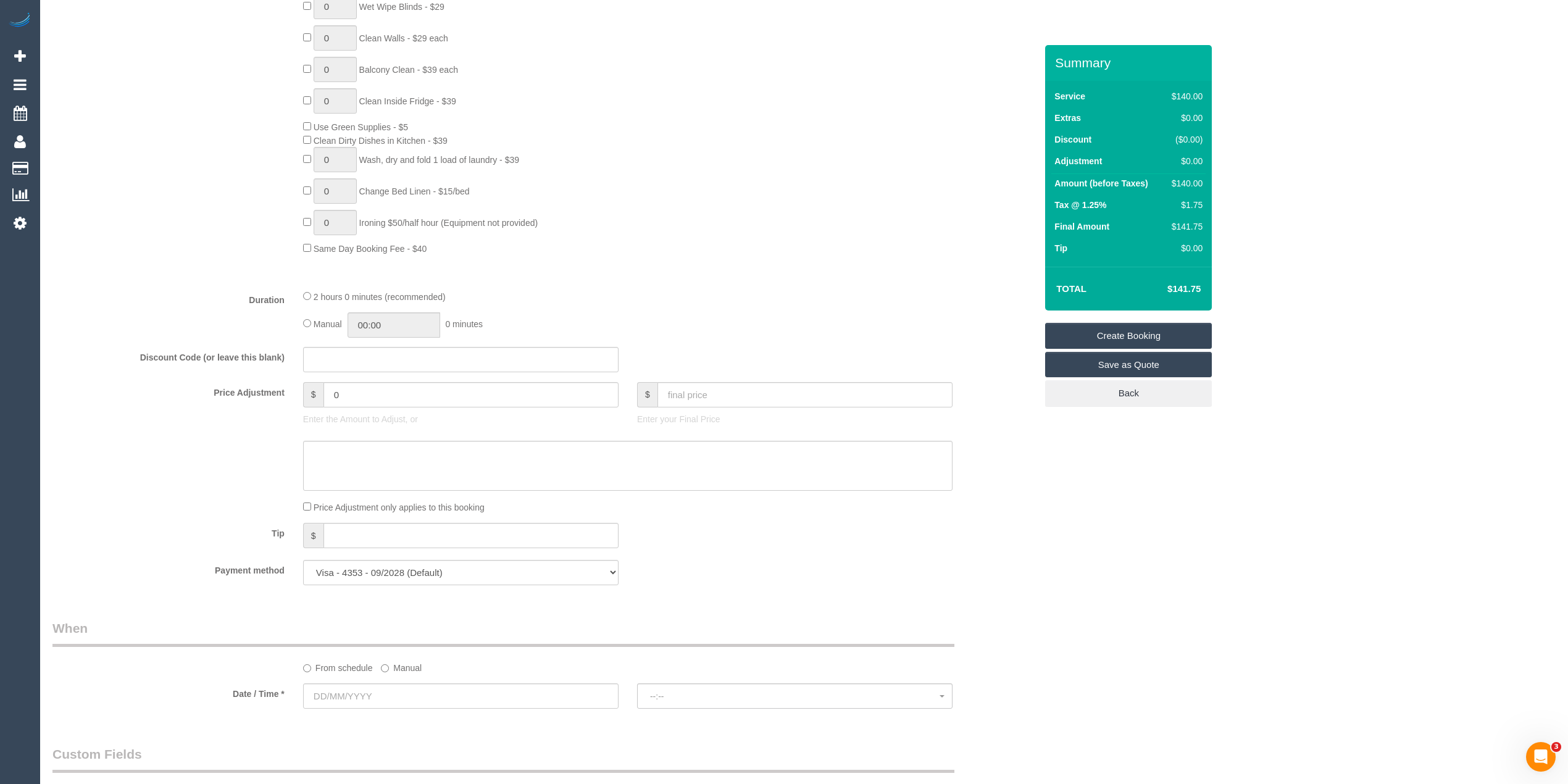
scroll to position [823, 0]
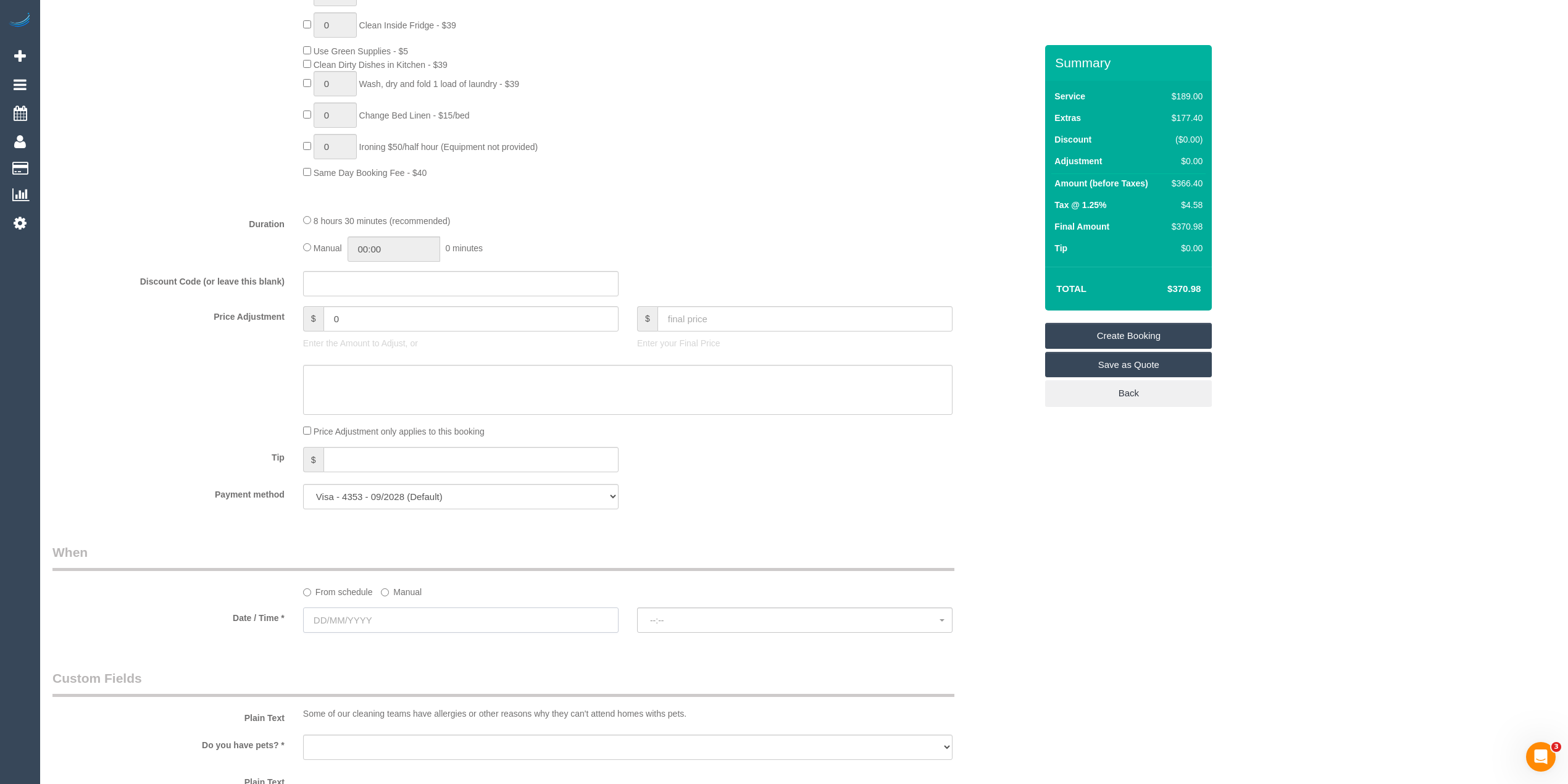
click at [336, 621] on input "text" at bounding box center [461, 620] width 316 height 26
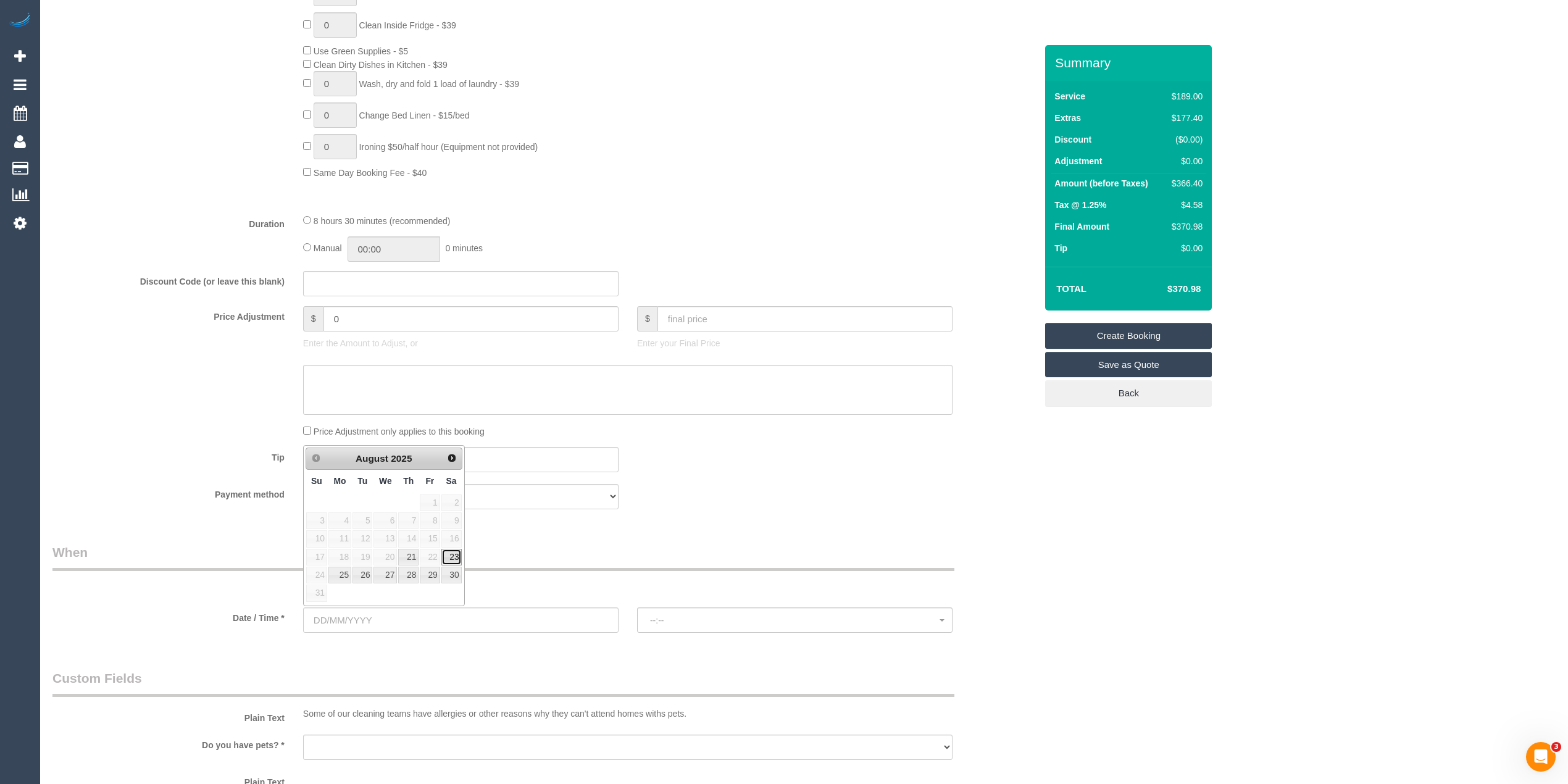
click at [454, 556] on link "23" at bounding box center [452, 557] width 20 height 17
type input "23/08/2025"
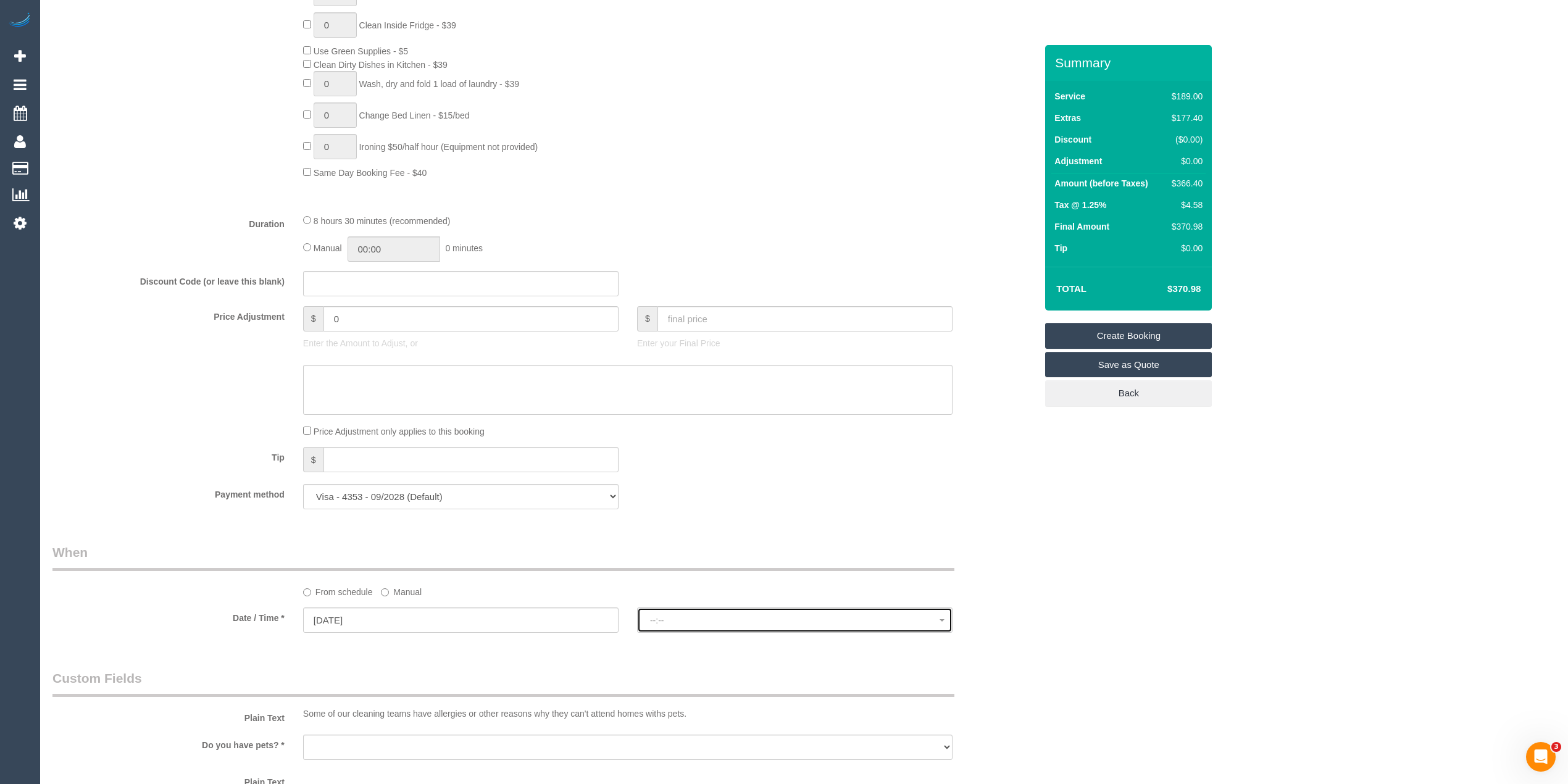
click at [688, 615] on button "--:--" at bounding box center [795, 620] width 316 height 26
select select "spot1"
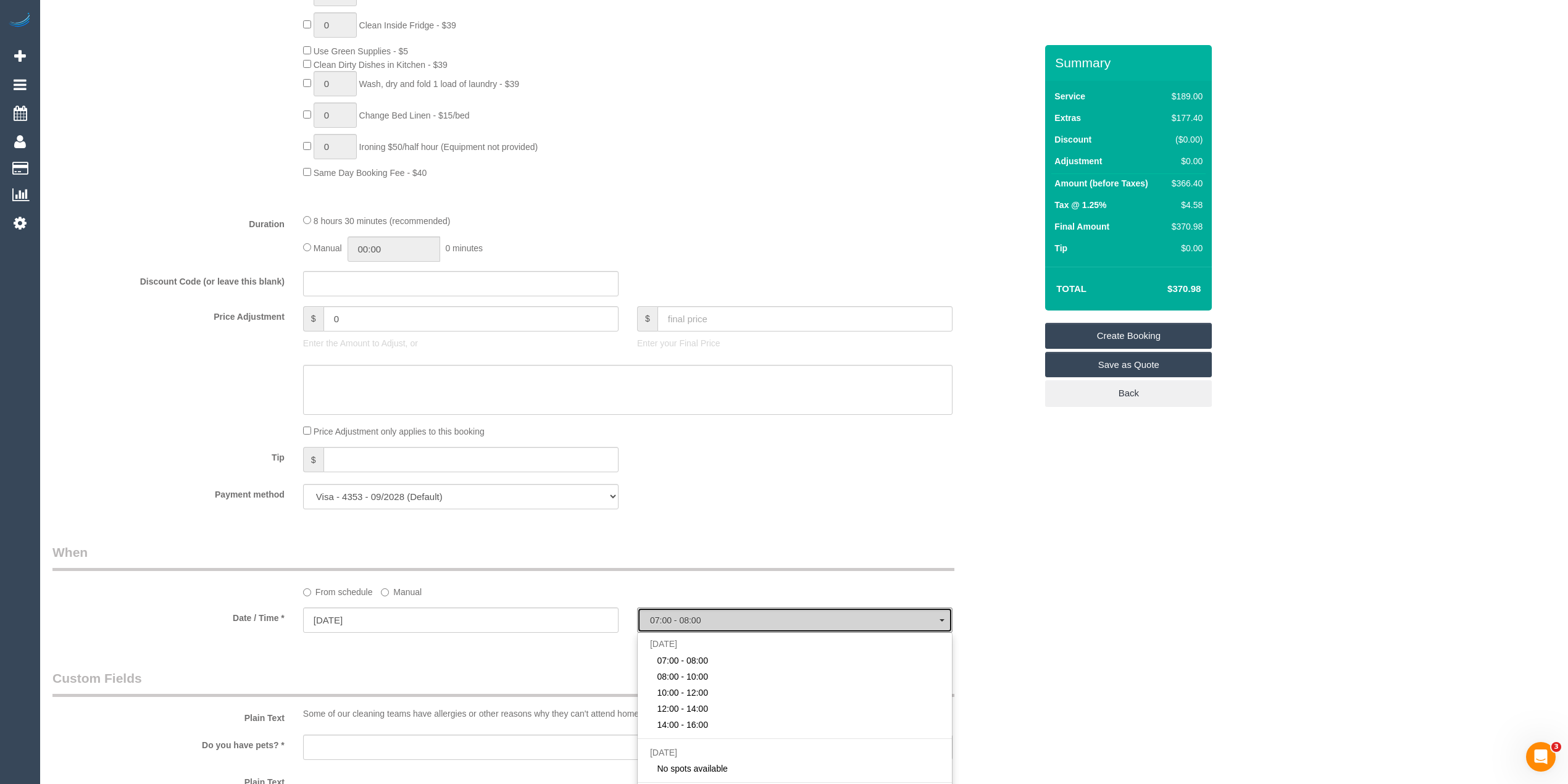
click at [688, 615] on button "07:00 - 08:00" at bounding box center [795, 620] width 316 height 26
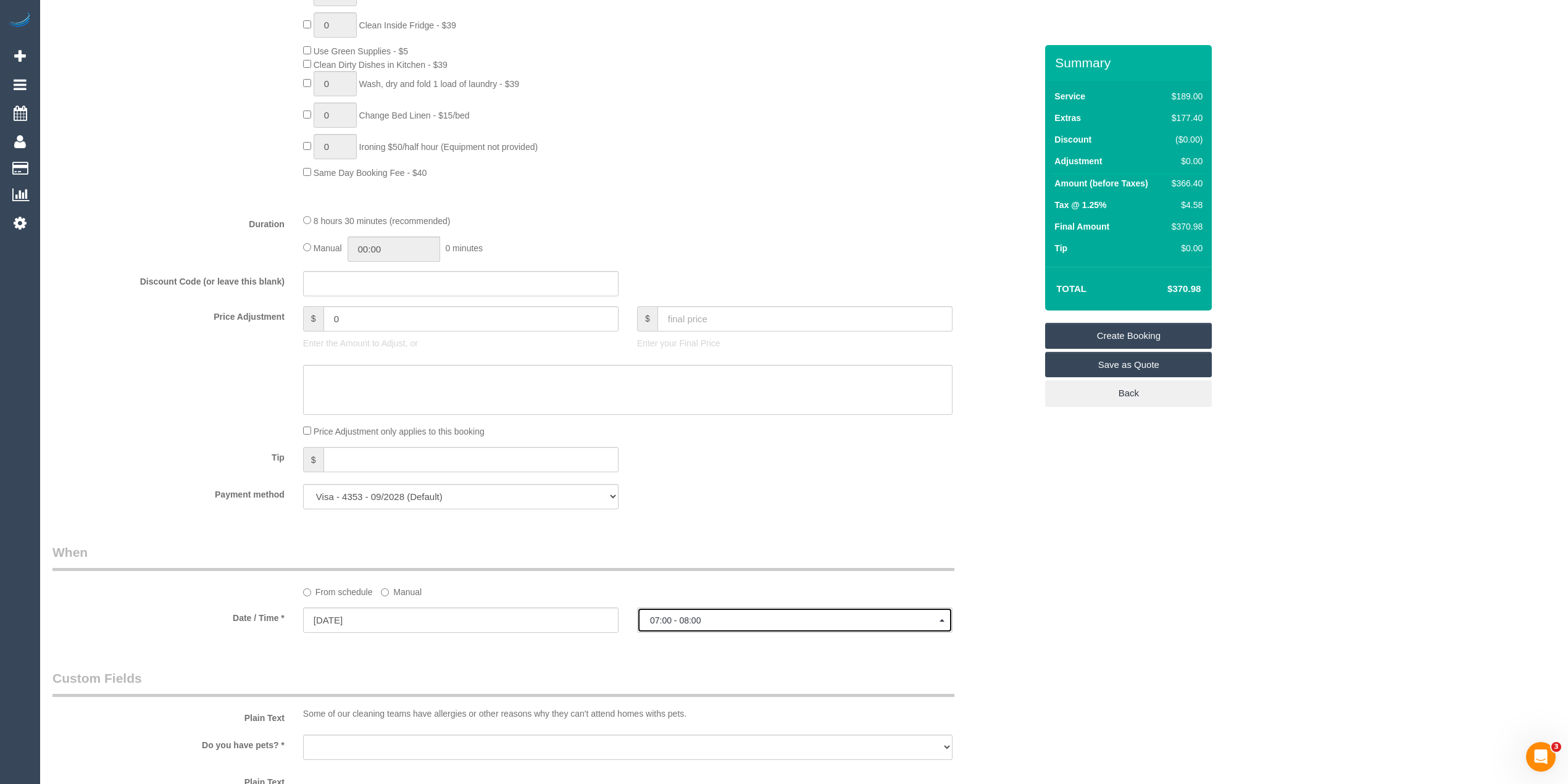
scroll to position [274, 0]
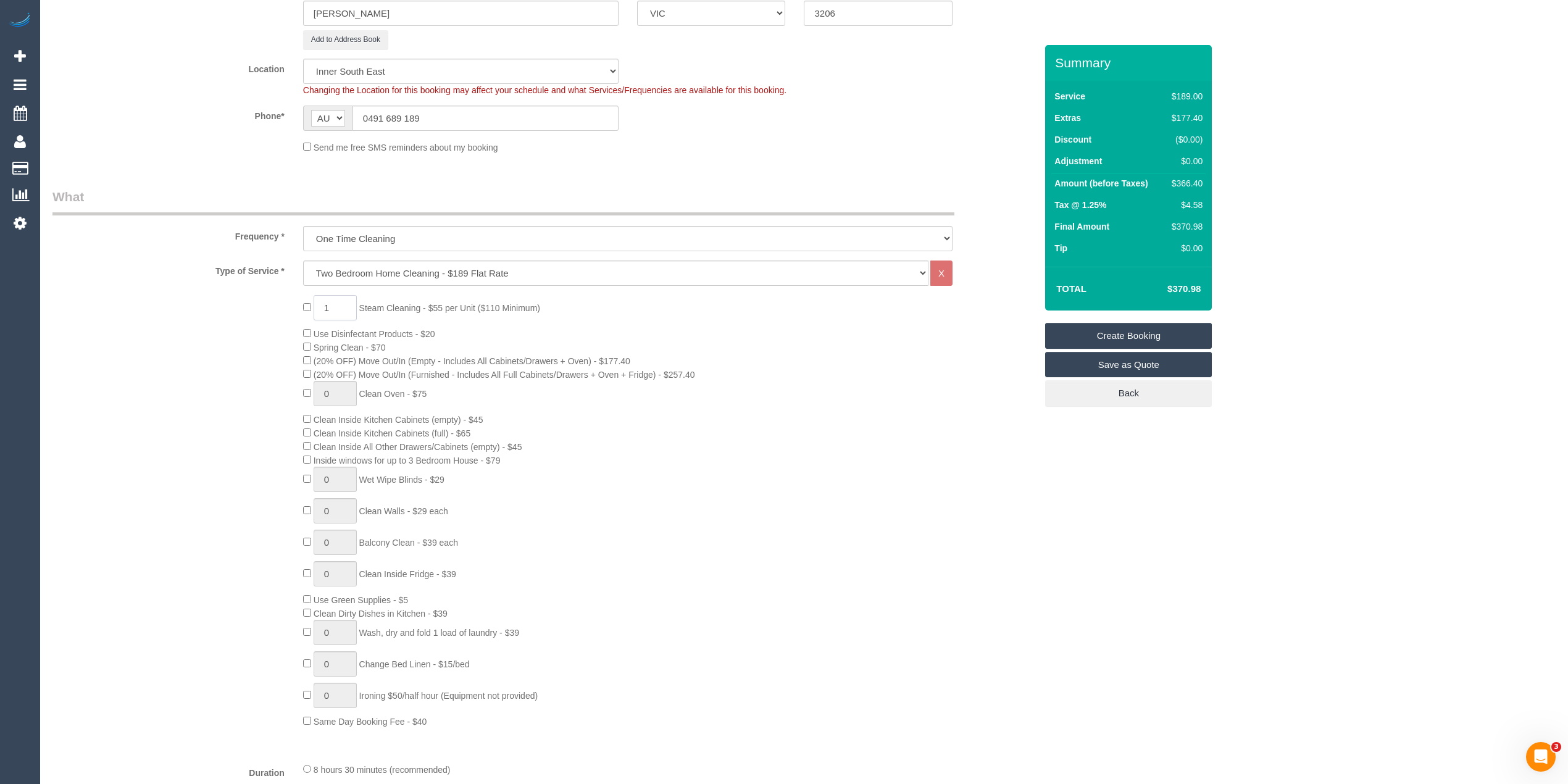
drag, startPoint x: 340, startPoint y: 307, endPoint x: 294, endPoint y: 298, distance: 46.9
click at [294, 298] on div "1 Steam Cleaning - $55 per Unit ($110 Minimum) Use Disinfectant Products - $20 …" at bounding box center [669, 511] width 751 height 433
type input "2"
click at [183, 326] on div "2 Steam Cleaning - $55 per Unit ($110 Minimum) Use Disinfectant Products - $20 …" at bounding box center [544, 511] width 1001 height 433
select select "spot22"
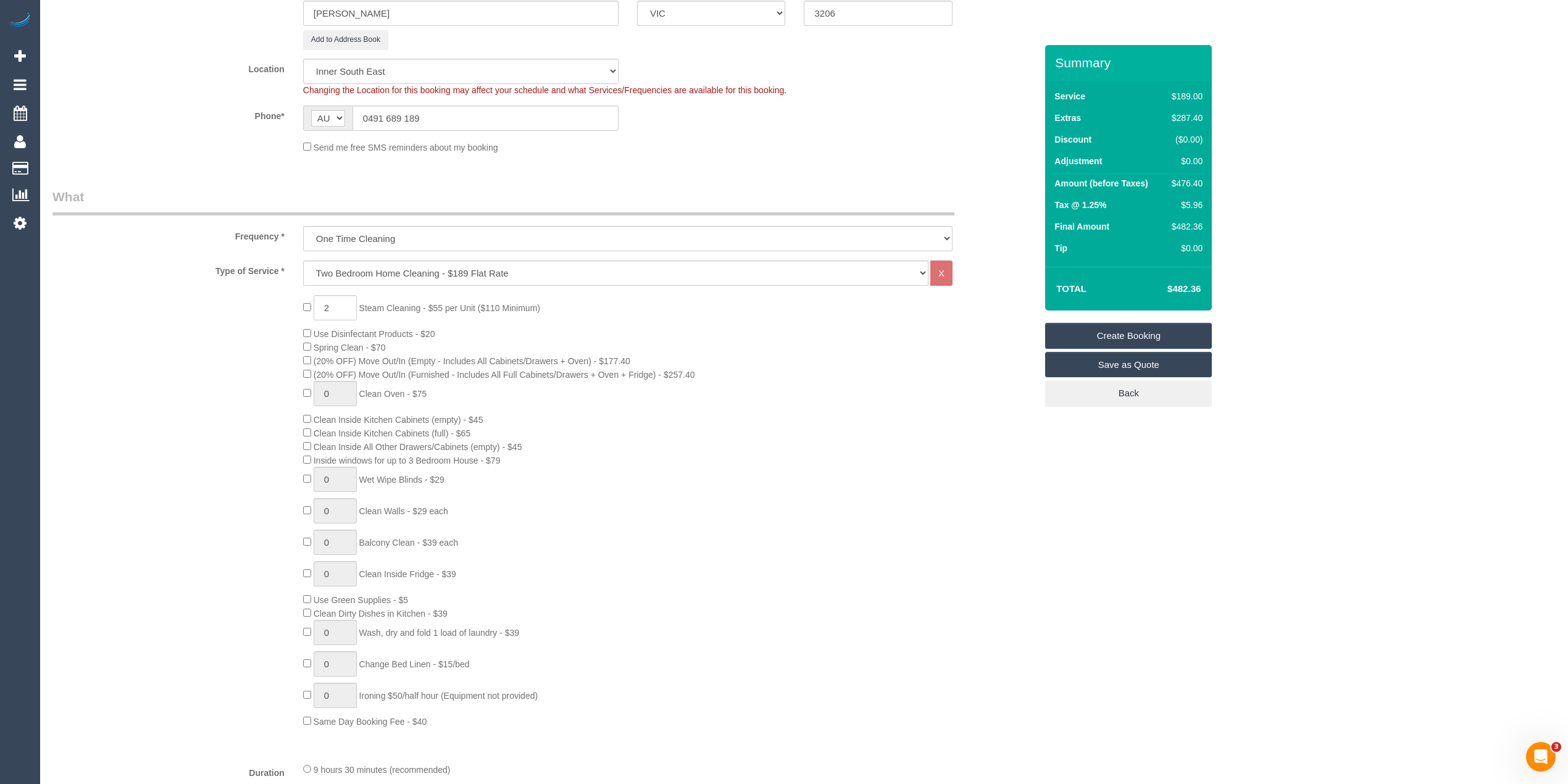
select select "spot43"
click at [257, 546] on div "2 Steam Cleaning - $55 per Unit ($110 Minimum) Use Disinfectant Products - $20 …" at bounding box center [544, 511] width 1001 height 433
click at [247, 532] on div "2 Steam Cleaning - $55 per Unit ($110 Minimum) Use Disinfectant Products - $20 …" at bounding box center [544, 511] width 1001 height 433
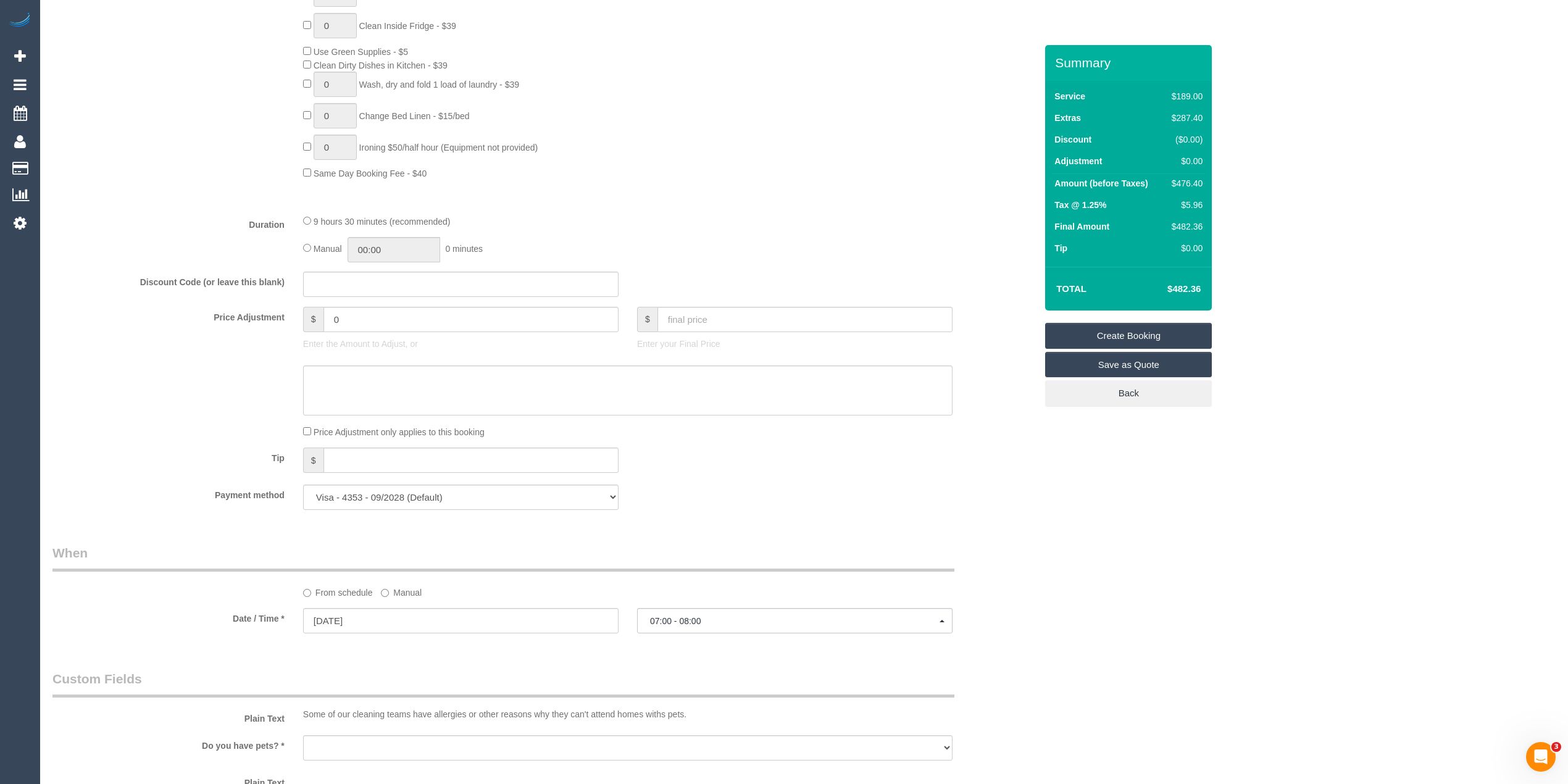
scroll to position [1097, 0]
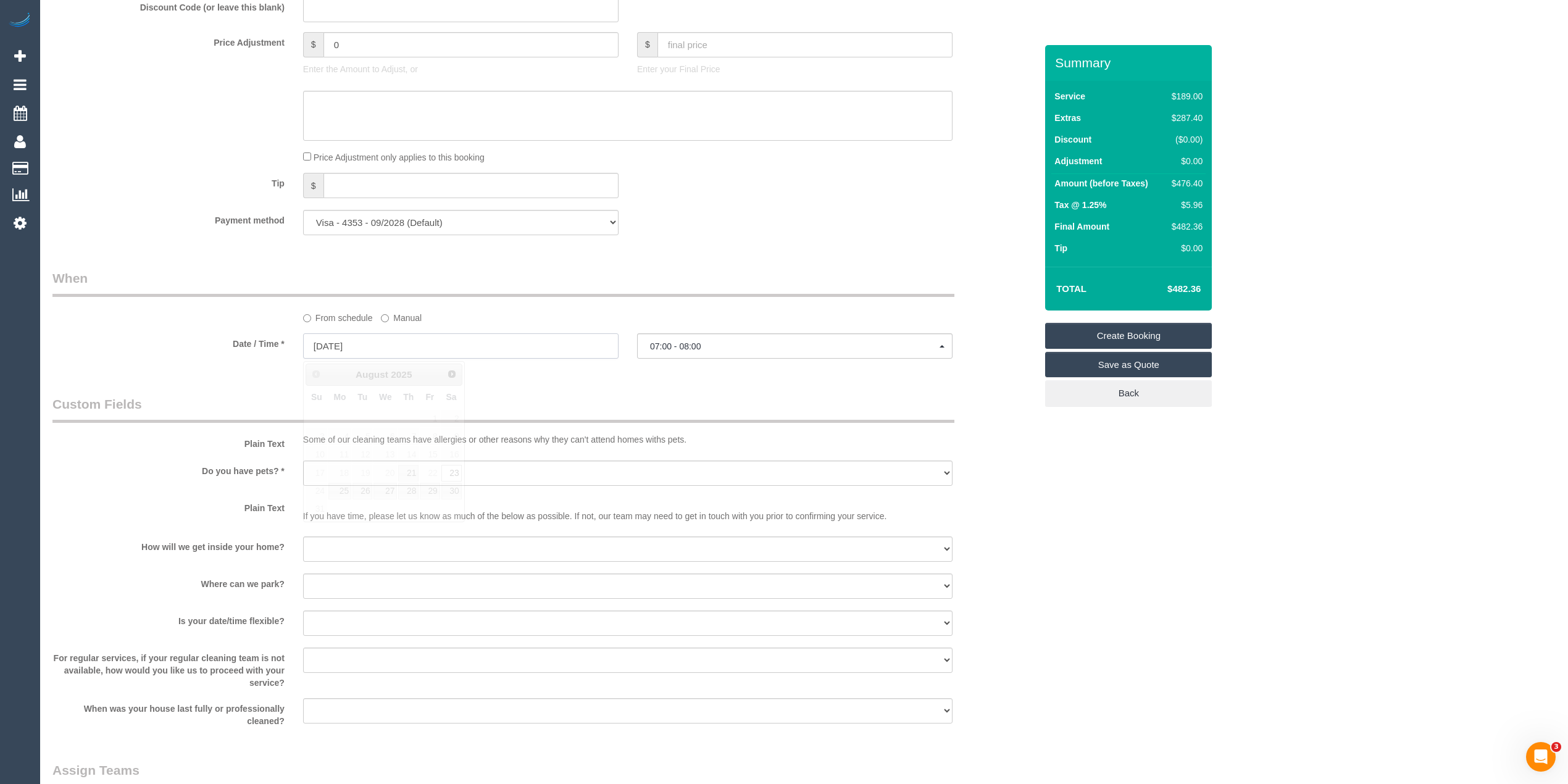
click at [337, 343] on input "23/08/2025" at bounding box center [461, 346] width 316 height 26
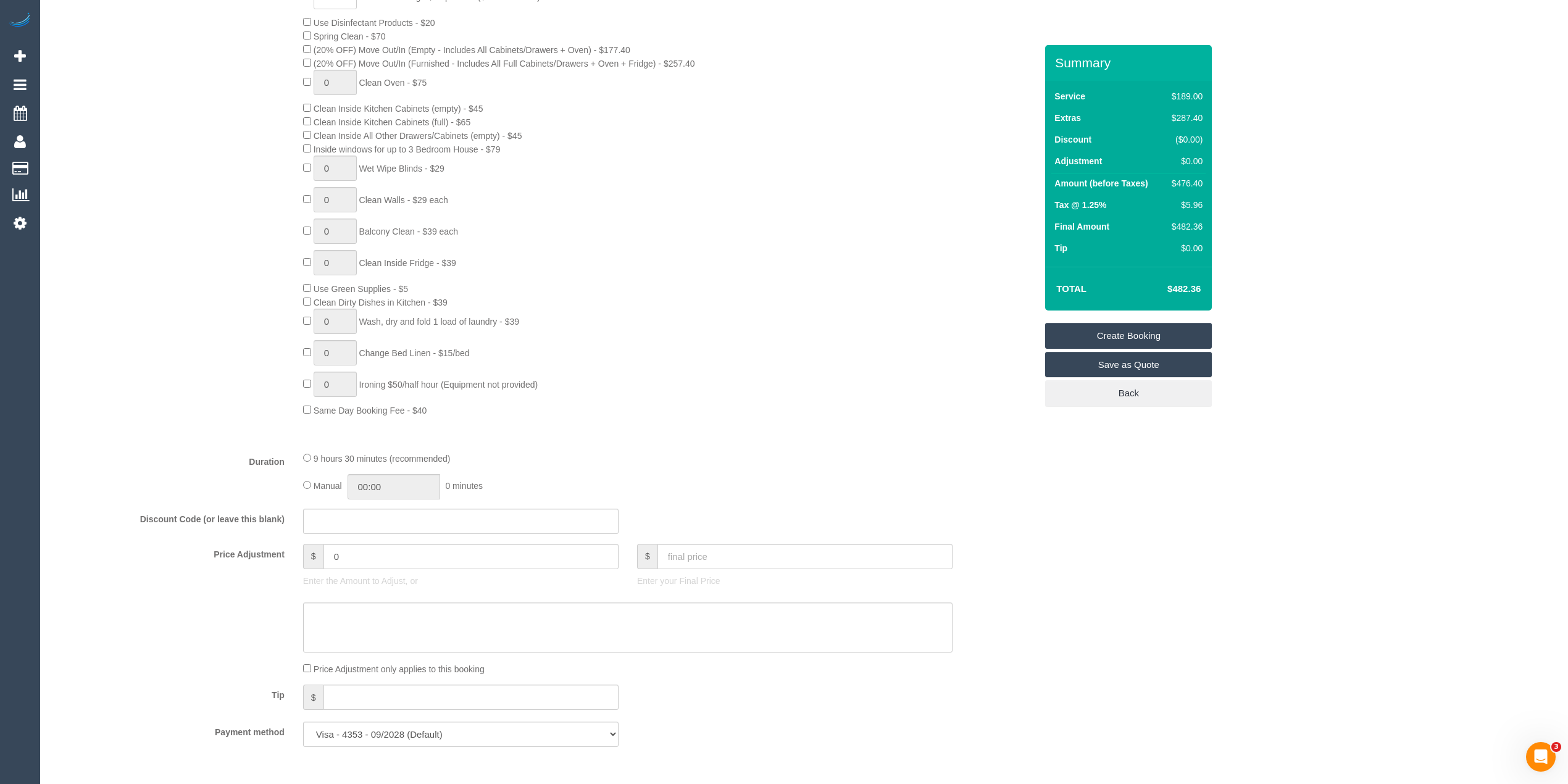
scroll to position [548, 0]
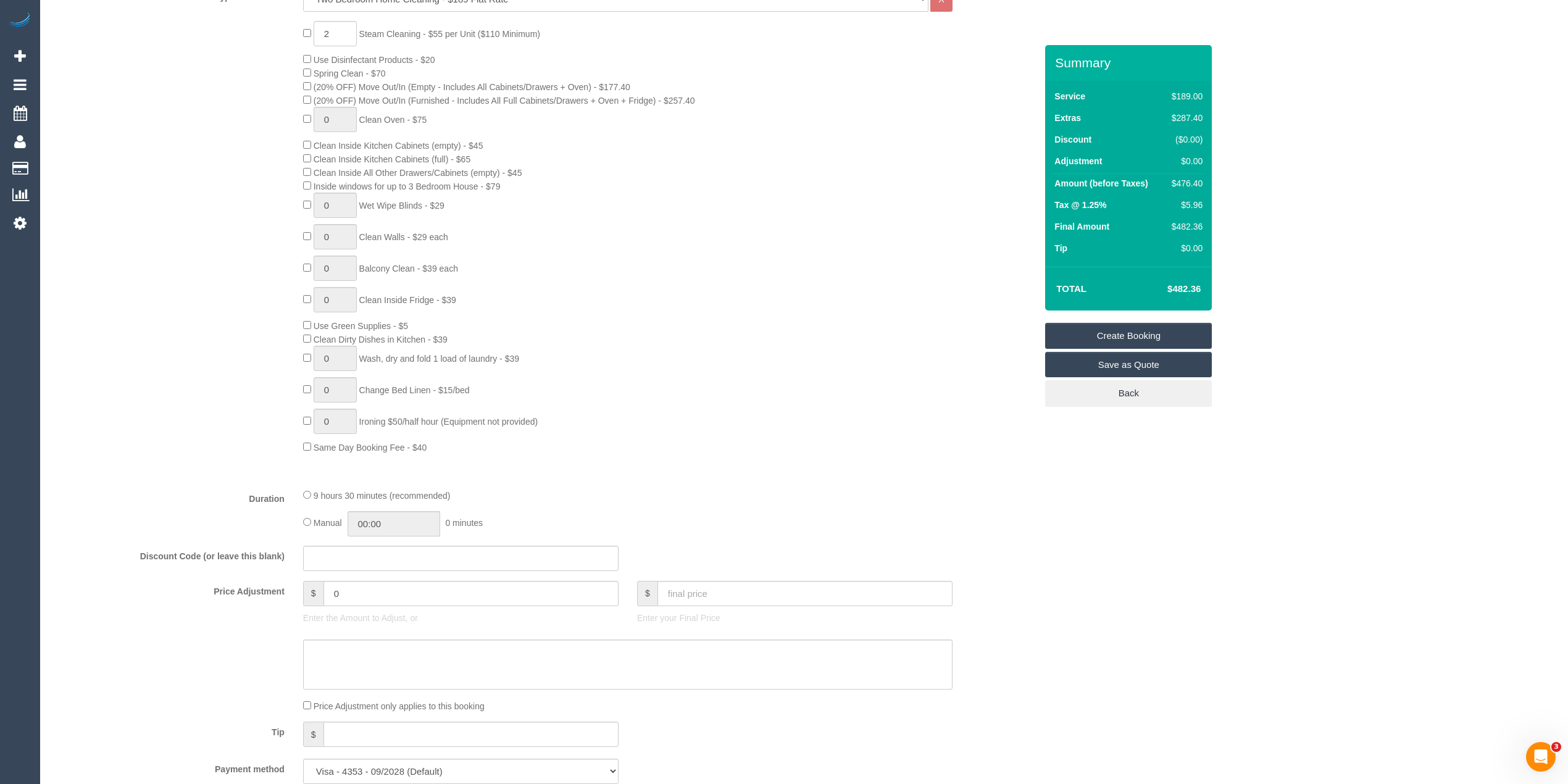
click at [188, 199] on div "2 Steam Cleaning - $55 per Unit ($110 Minimum) Use Disinfectant Products - $20 …" at bounding box center [544, 237] width 1001 height 433
select select "spot64"
click at [193, 289] on div "2 Steam Cleaning - $55 per Unit ($110 Minimum) Use Disinfectant Products - $20 …" at bounding box center [544, 237] width 1001 height 433
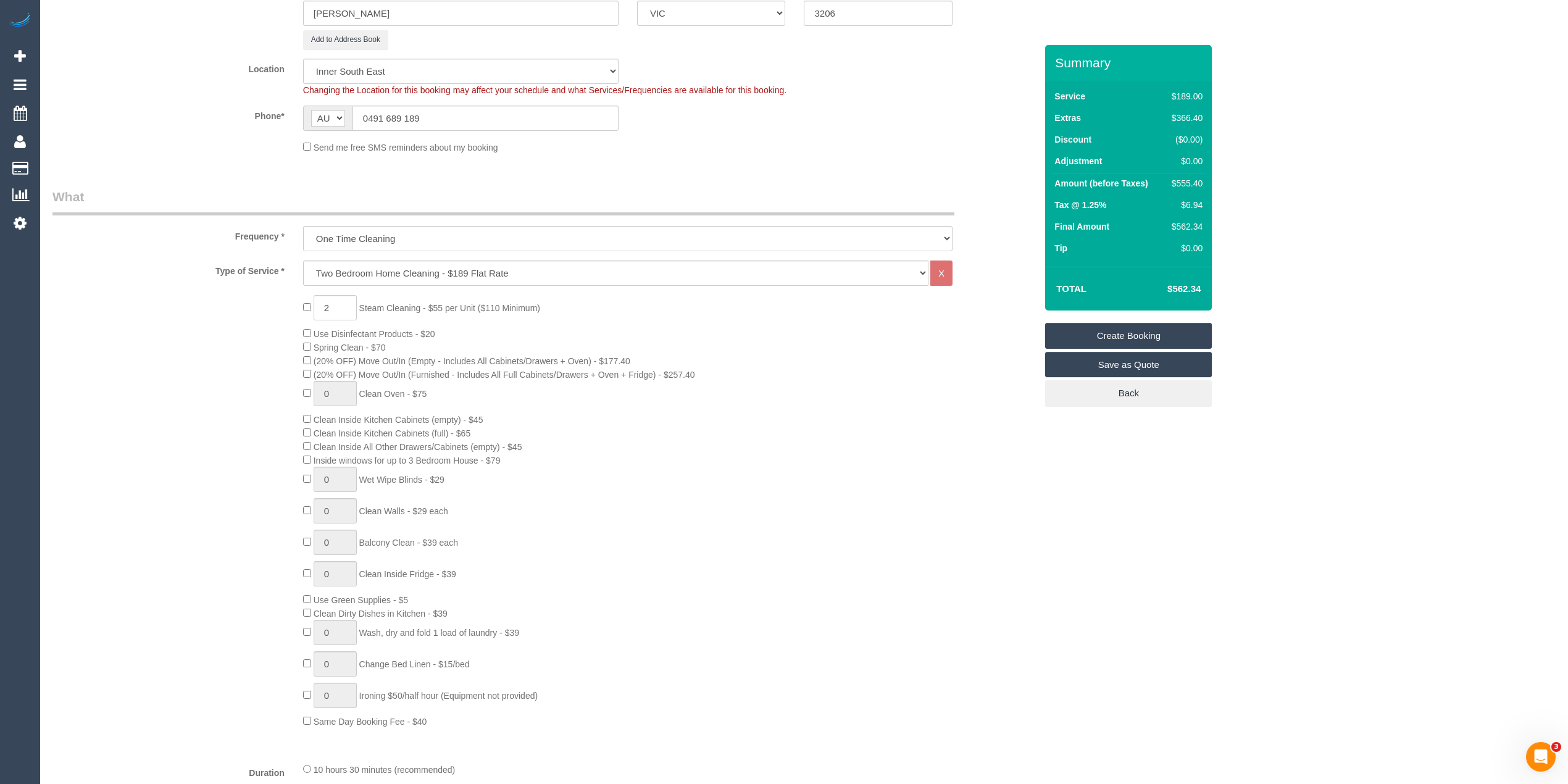
click at [192, 290] on div "Type of Service * Hourly Service - $70/h Hourly Service - $65/h Hourly Service …" at bounding box center [544, 507] width 983 height 492
click at [194, 285] on div "Type of Service * Hourly Service - $70/h Hourly Service - $65/h Hourly Service …" at bounding box center [544, 507] width 983 height 492
click at [234, 358] on div "2 Steam Cleaning - $55 per Unit ($110 Minimum) Use Disinfectant Products - $20 …" at bounding box center [544, 511] width 1001 height 433
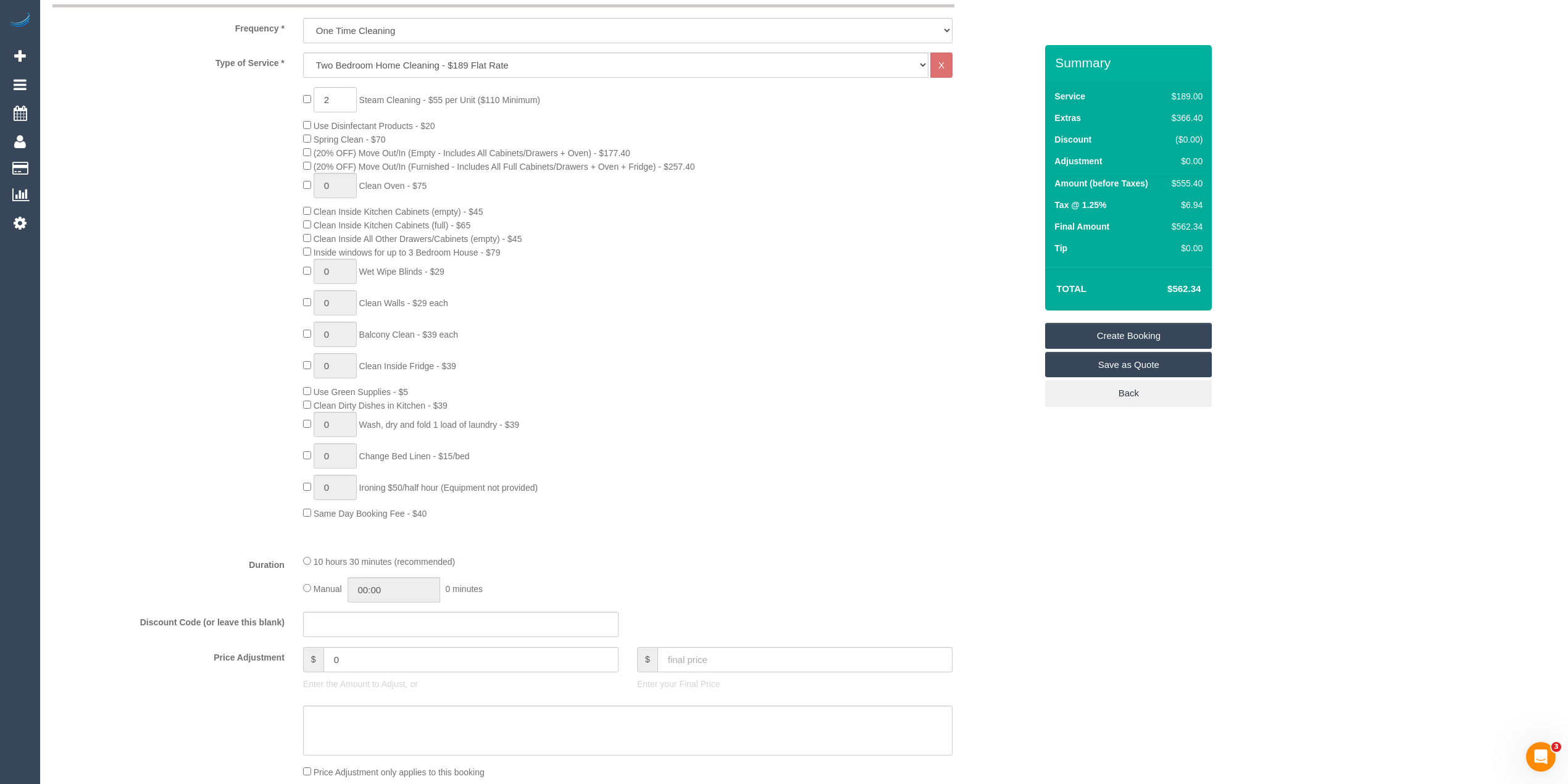
scroll to position [548, 0]
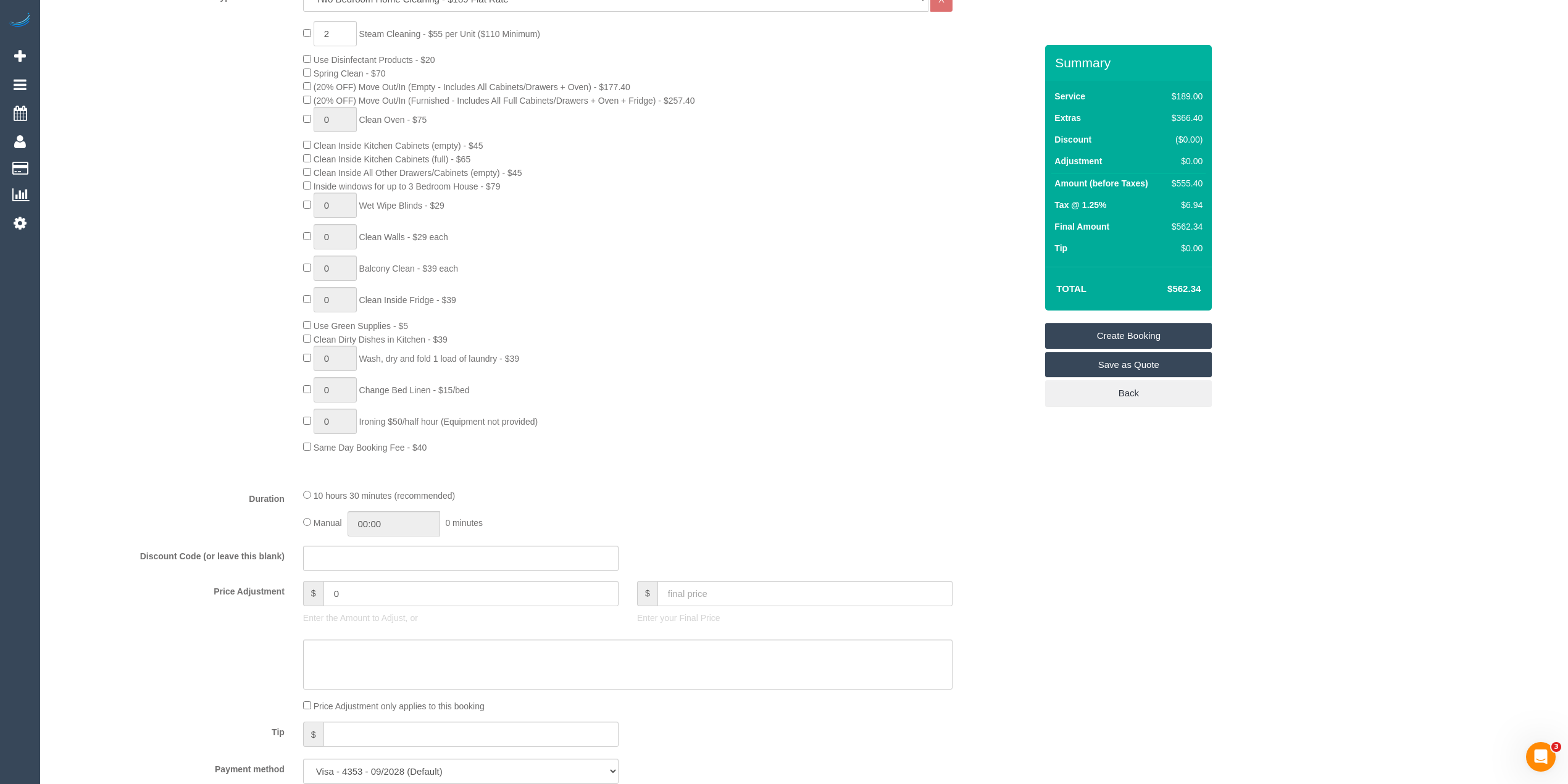
click at [189, 215] on div "2 Steam Cleaning - $55 per Unit ($110 Minimum) Use Disinfectant Products - $20 …" at bounding box center [544, 237] width 1001 height 433
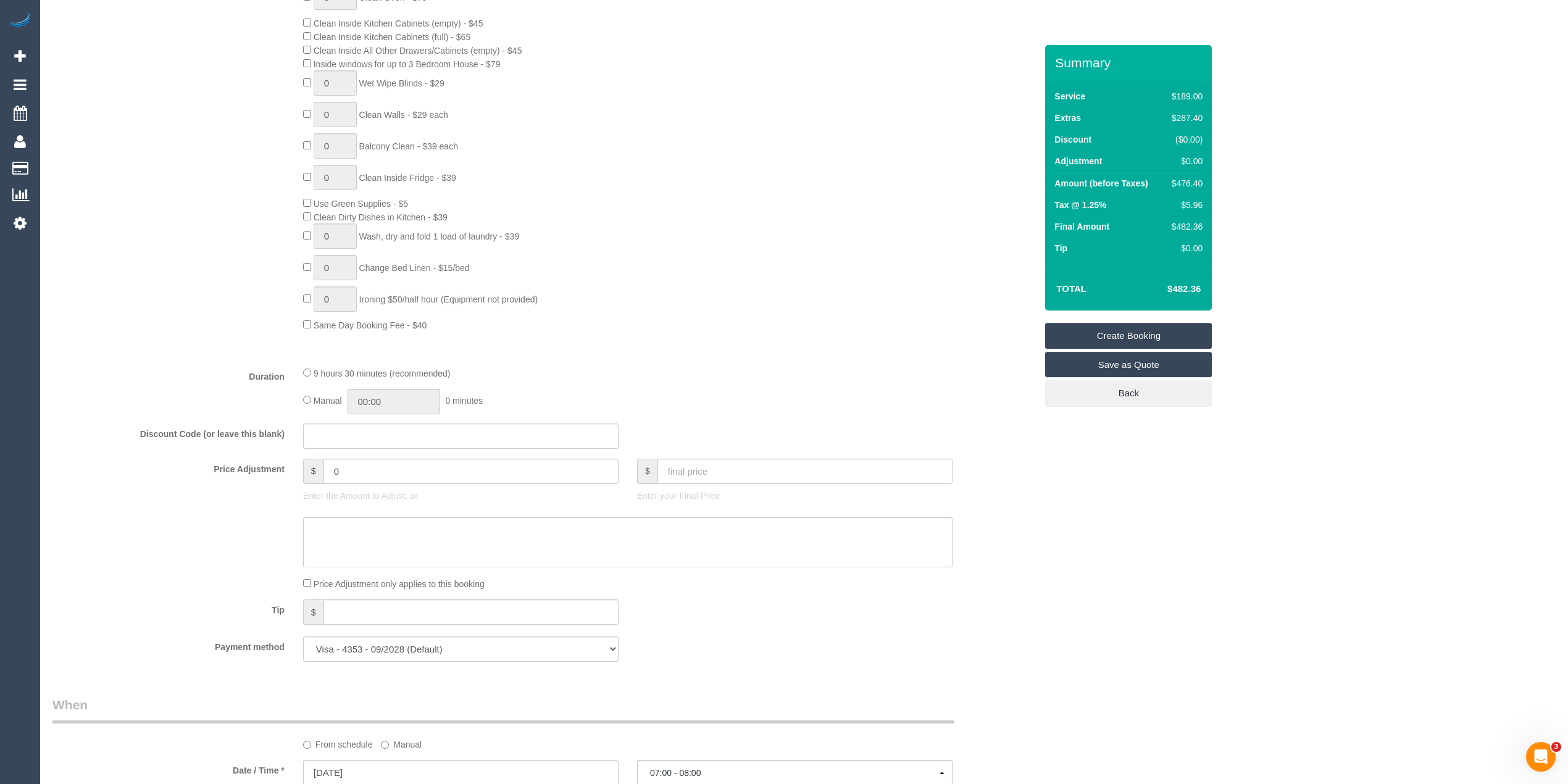
scroll to position [822, 0]
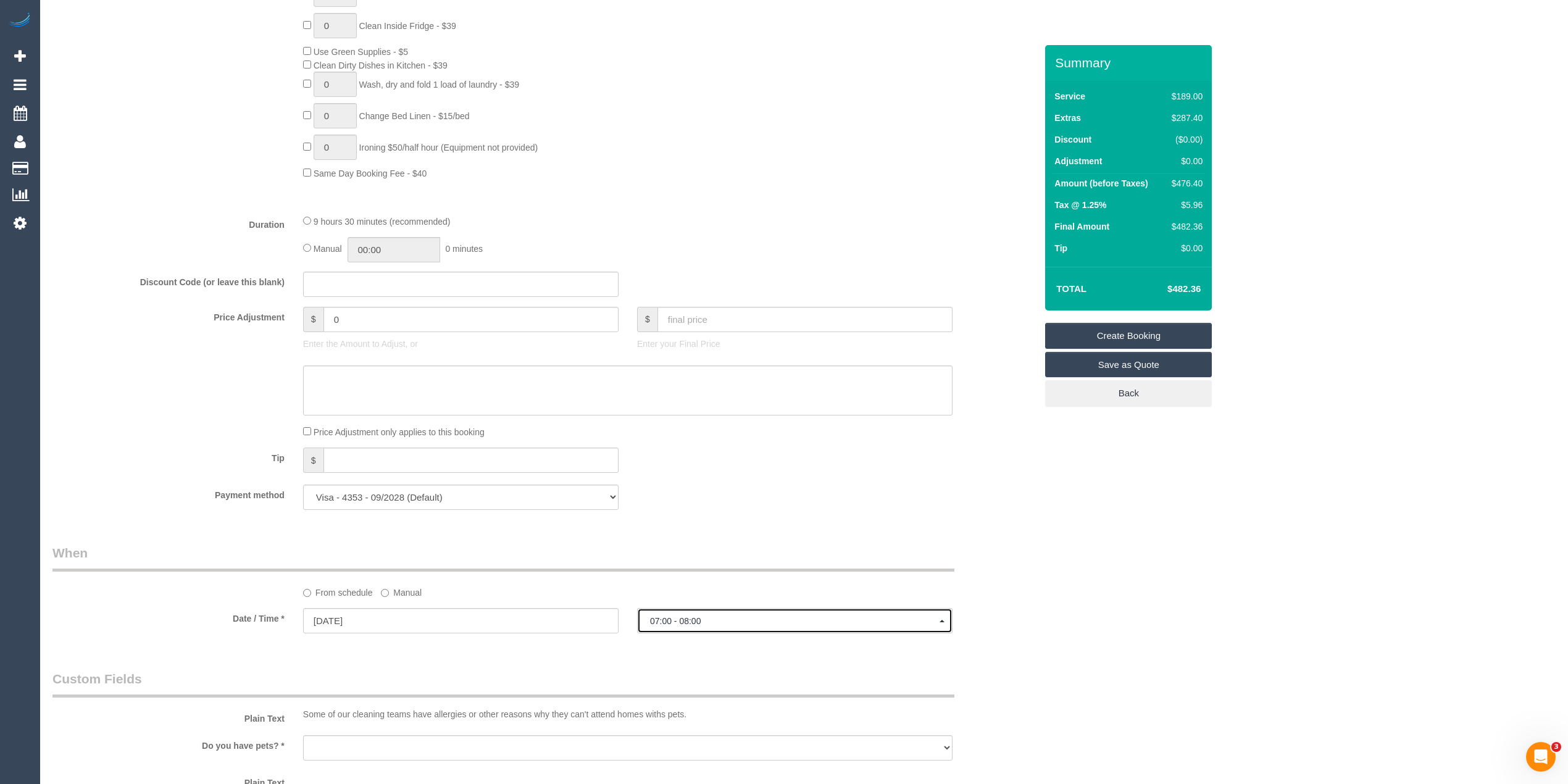
click at [697, 619] on span "07:00 - 08:00" at bounding box center [795, 620] width 289 height 10
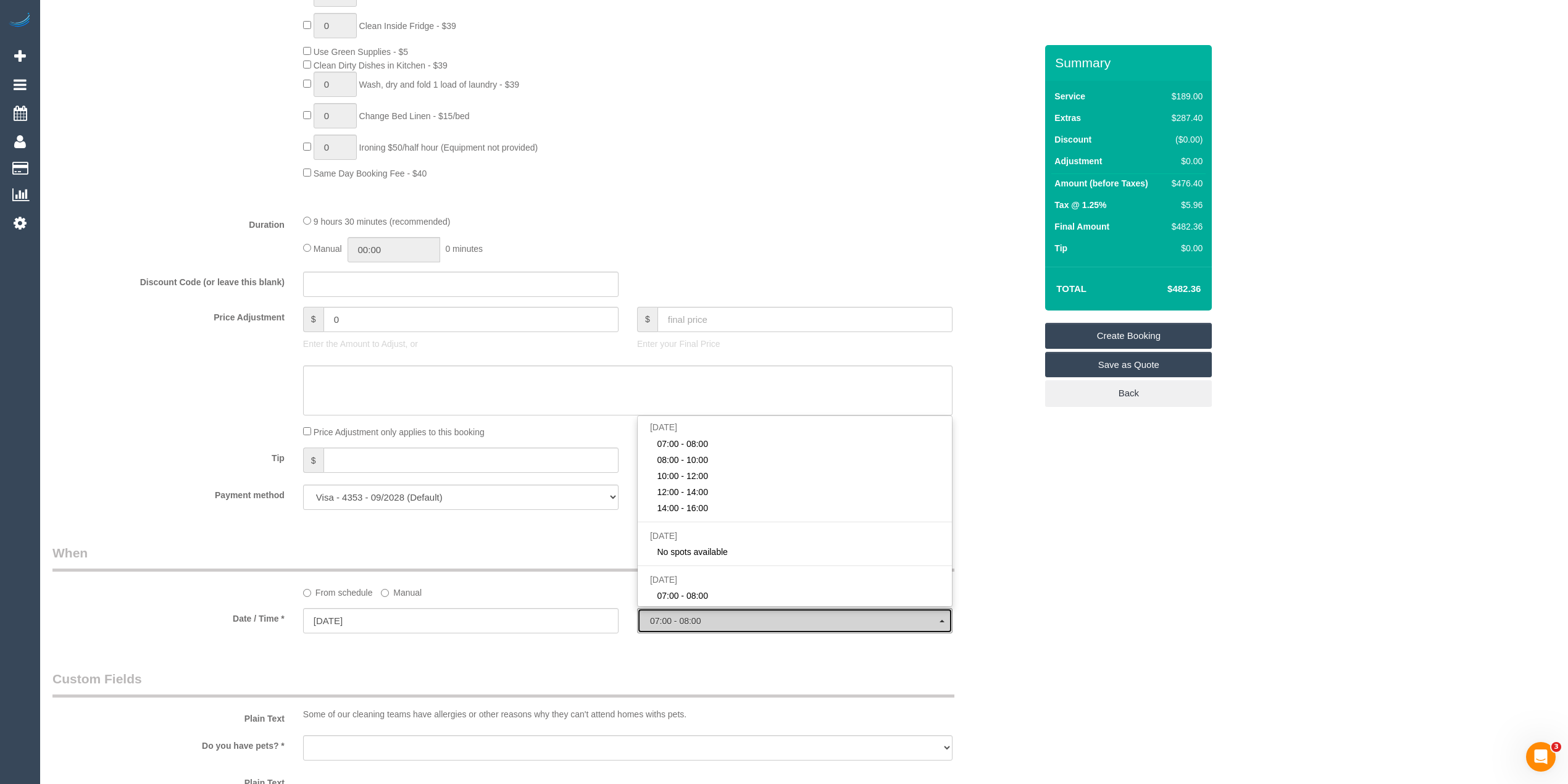
click at [697, 619] on span "07:00 - 08:00" at bounding box center [795, 620] width 289 height 10
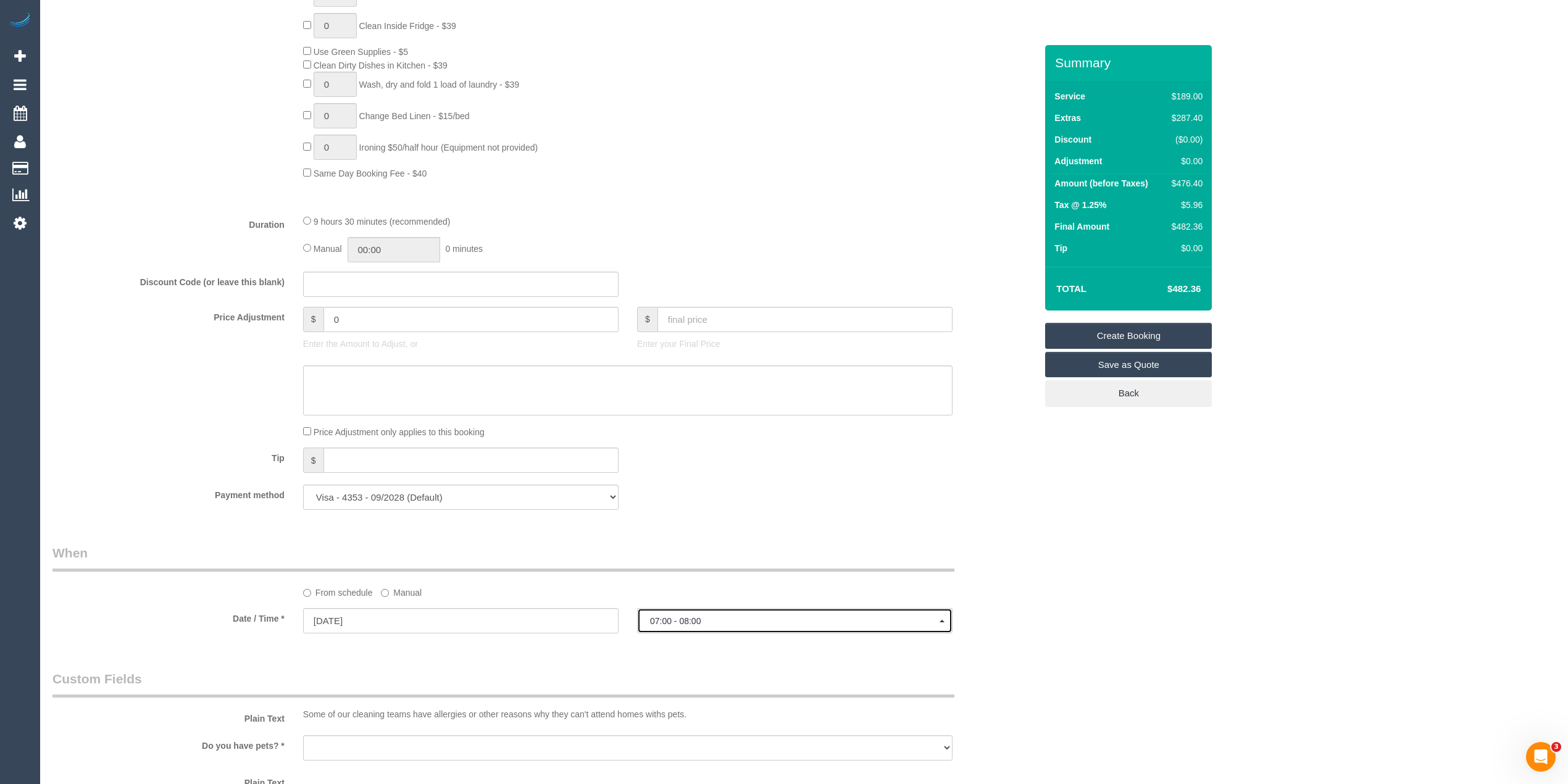
click at [697, 619] on span "07:00 - 08:00" at bounding box center [795, 620] width 289 height 10
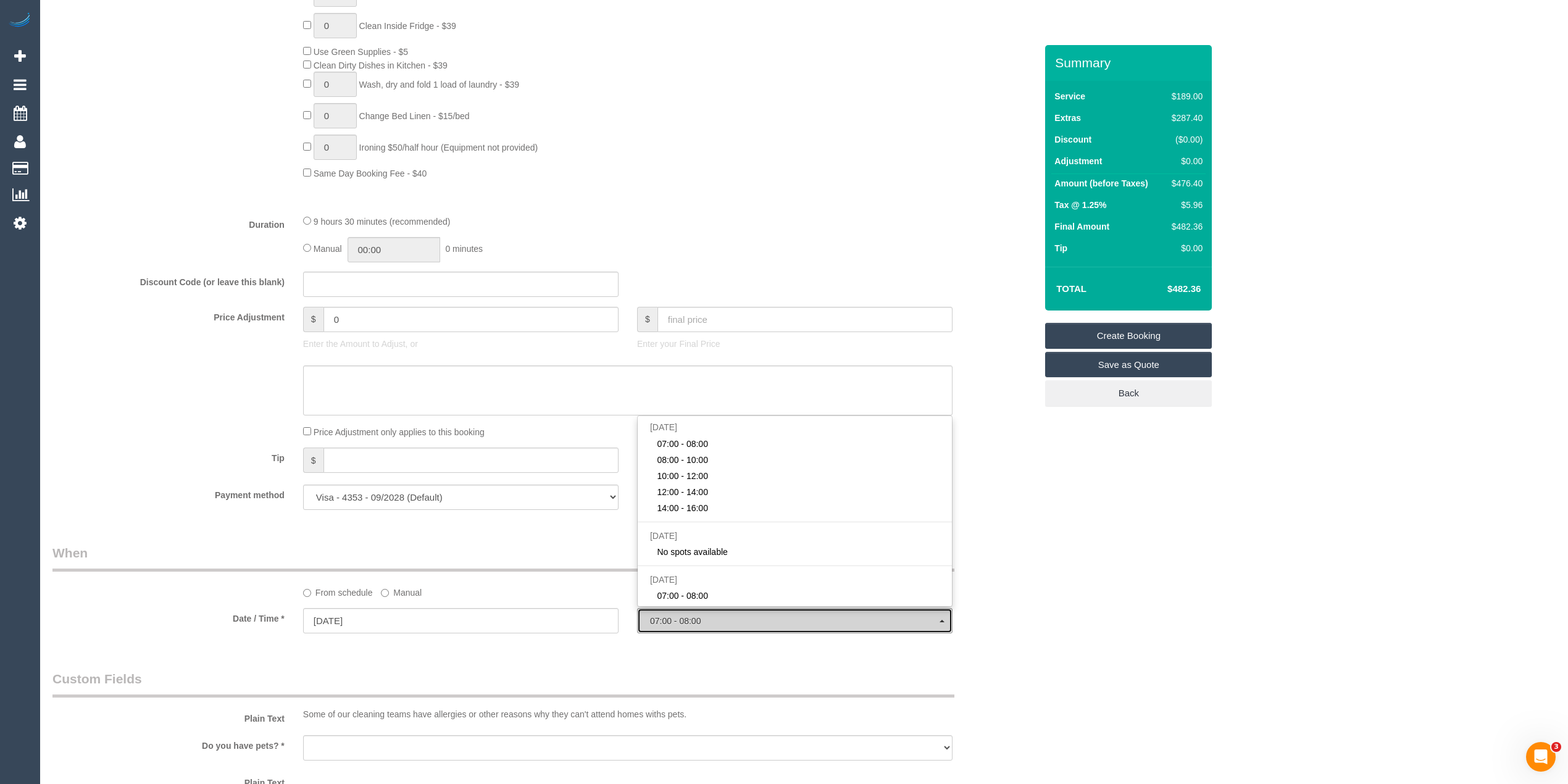
click at [697, 619] on span "07:00 - 08:00" at bounding box center [795, 620] width 289 height 10
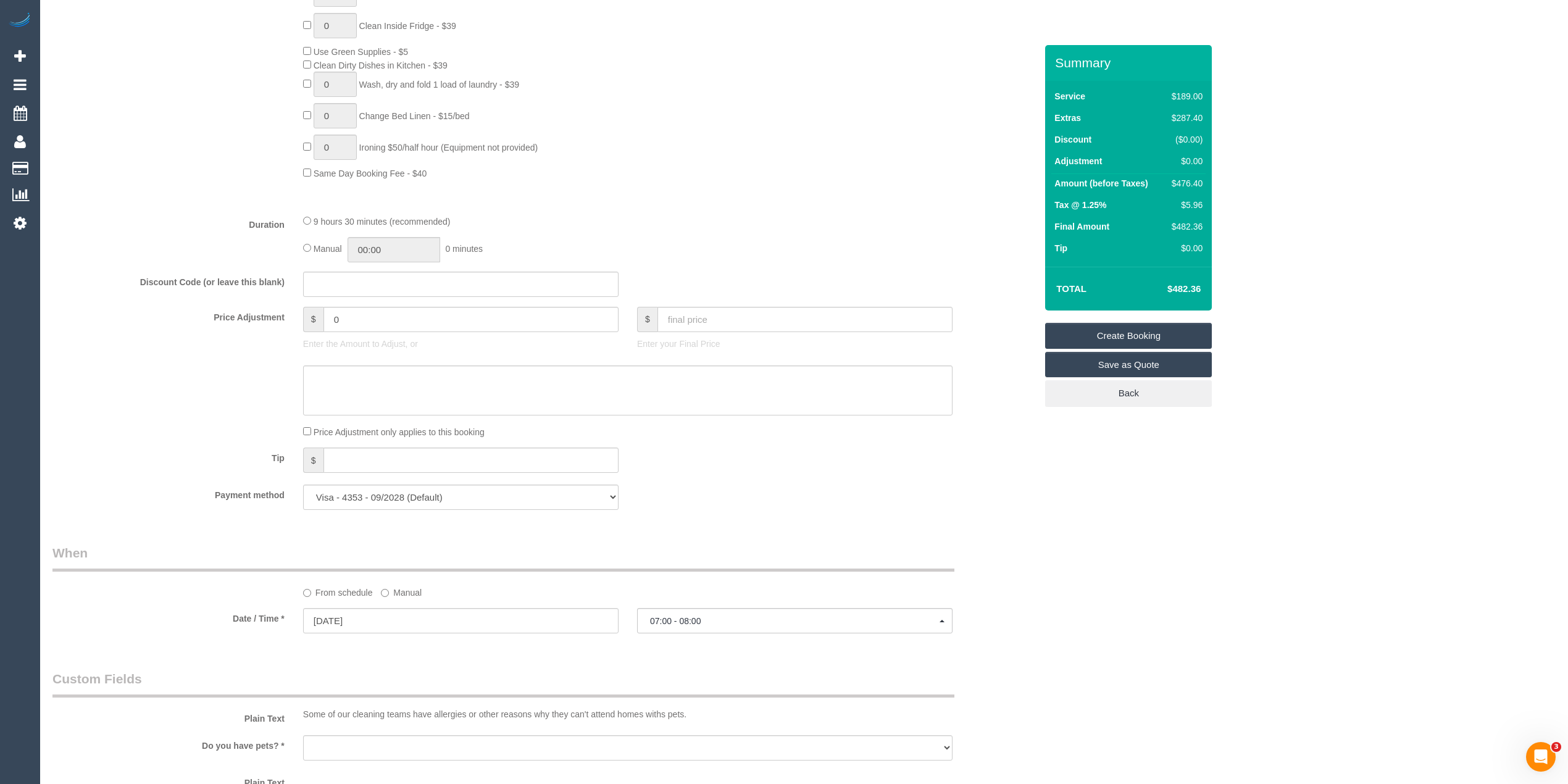
click at [1151, 543] on div "Who Email* eagib1@gmail.com Name * Elise Gibbons Where Address* 119 Hambleton S…" at bounding box center [803, 327] width 1503 height 2210
click at [706, 613] on button "07:00 - 08:00" at bounding box center [795, 621] width 316 height 26
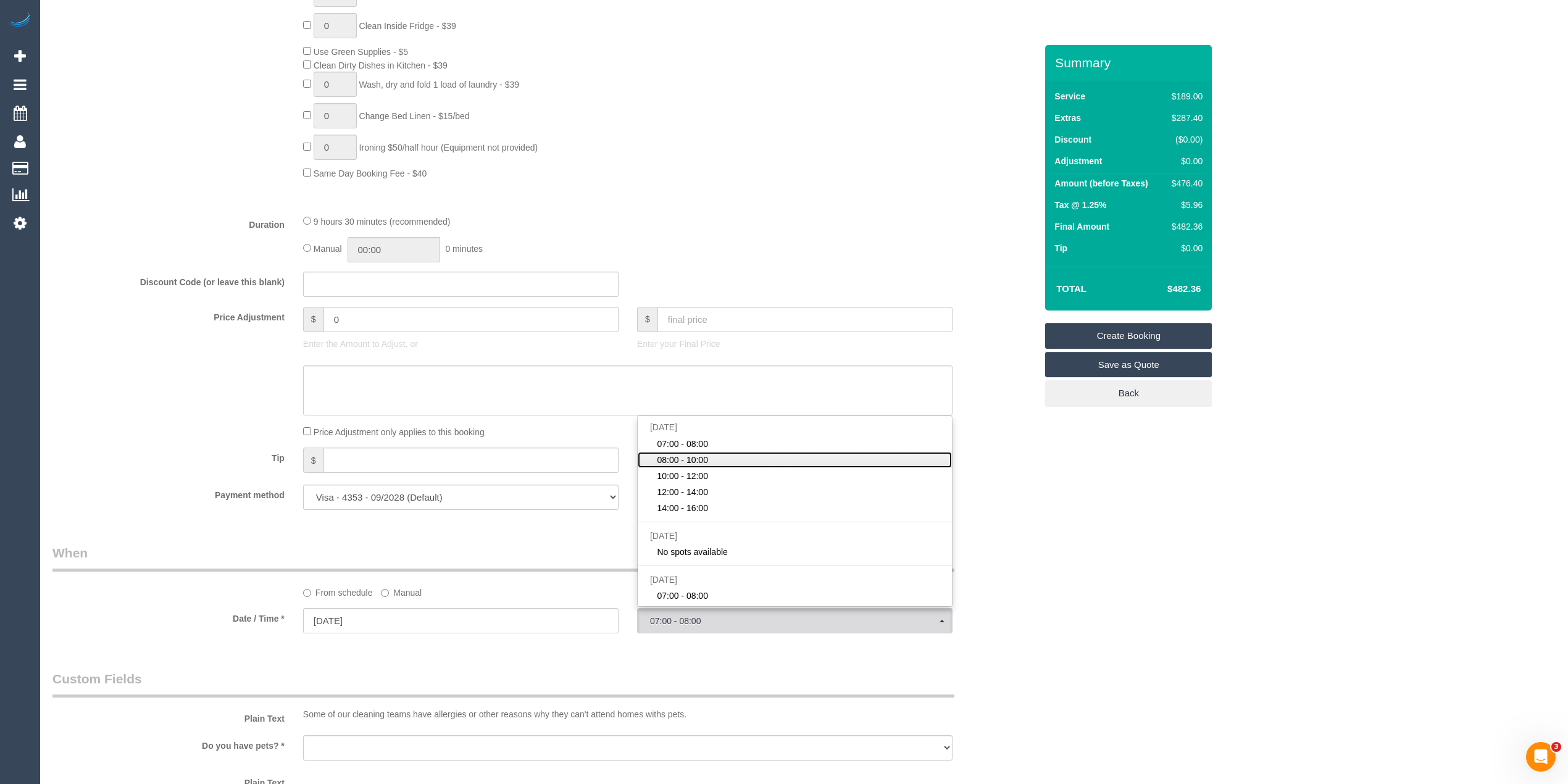
click at [685, 457] on span "08:00 - 10:00" at bounding box center [682, 459] width 51 height 12
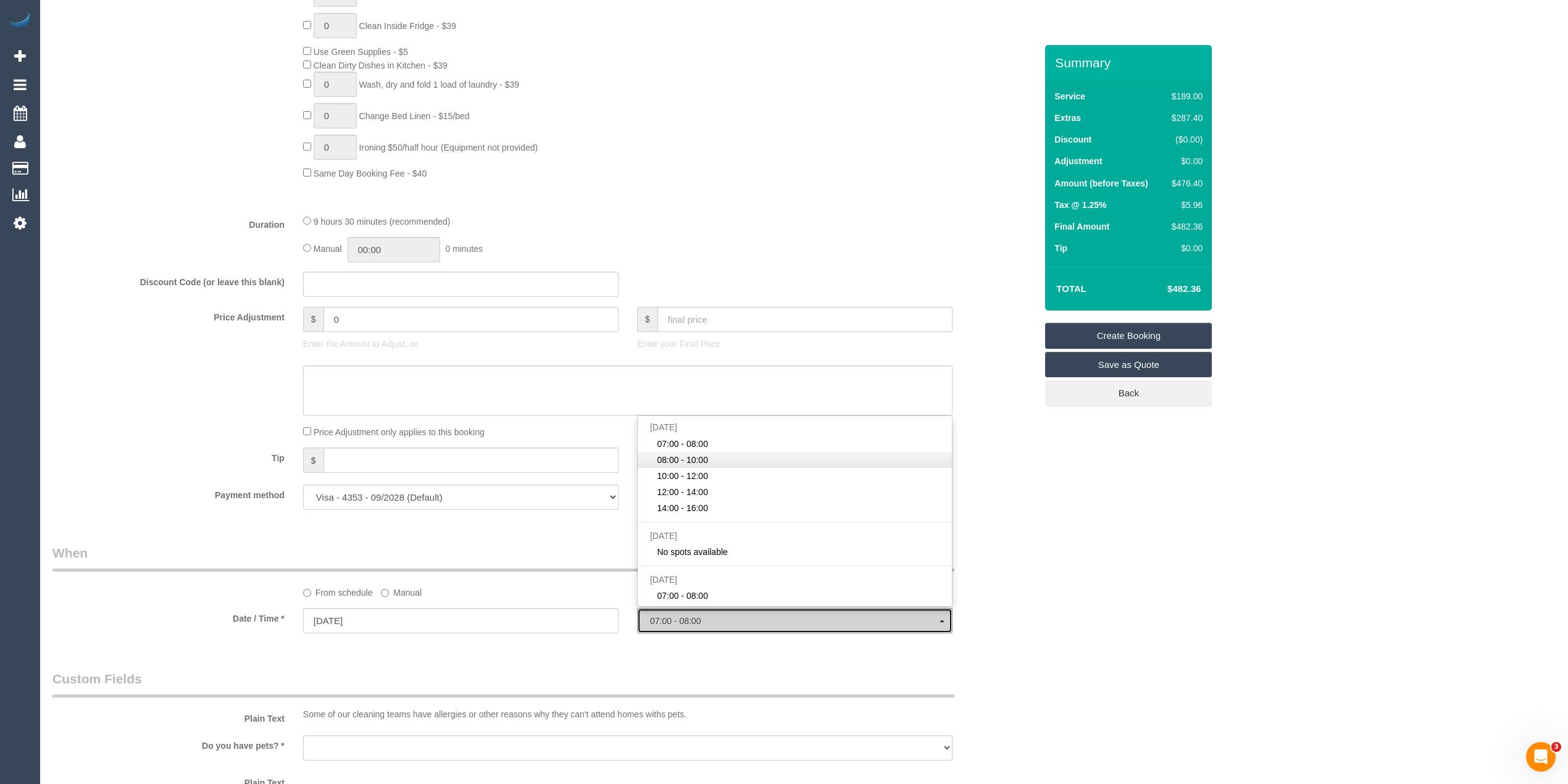
select select "spot86"
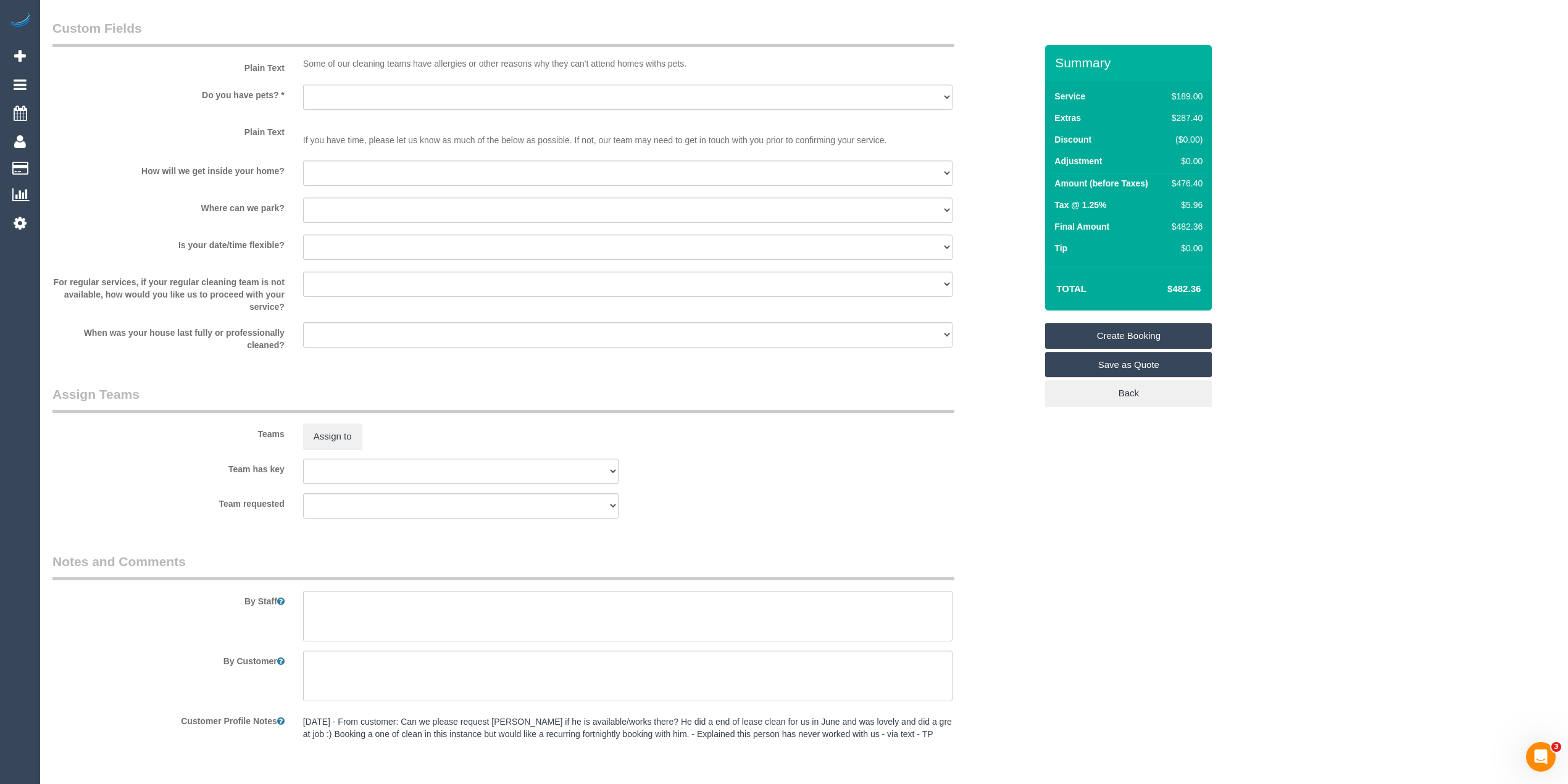
scroll to position [1514, 0]
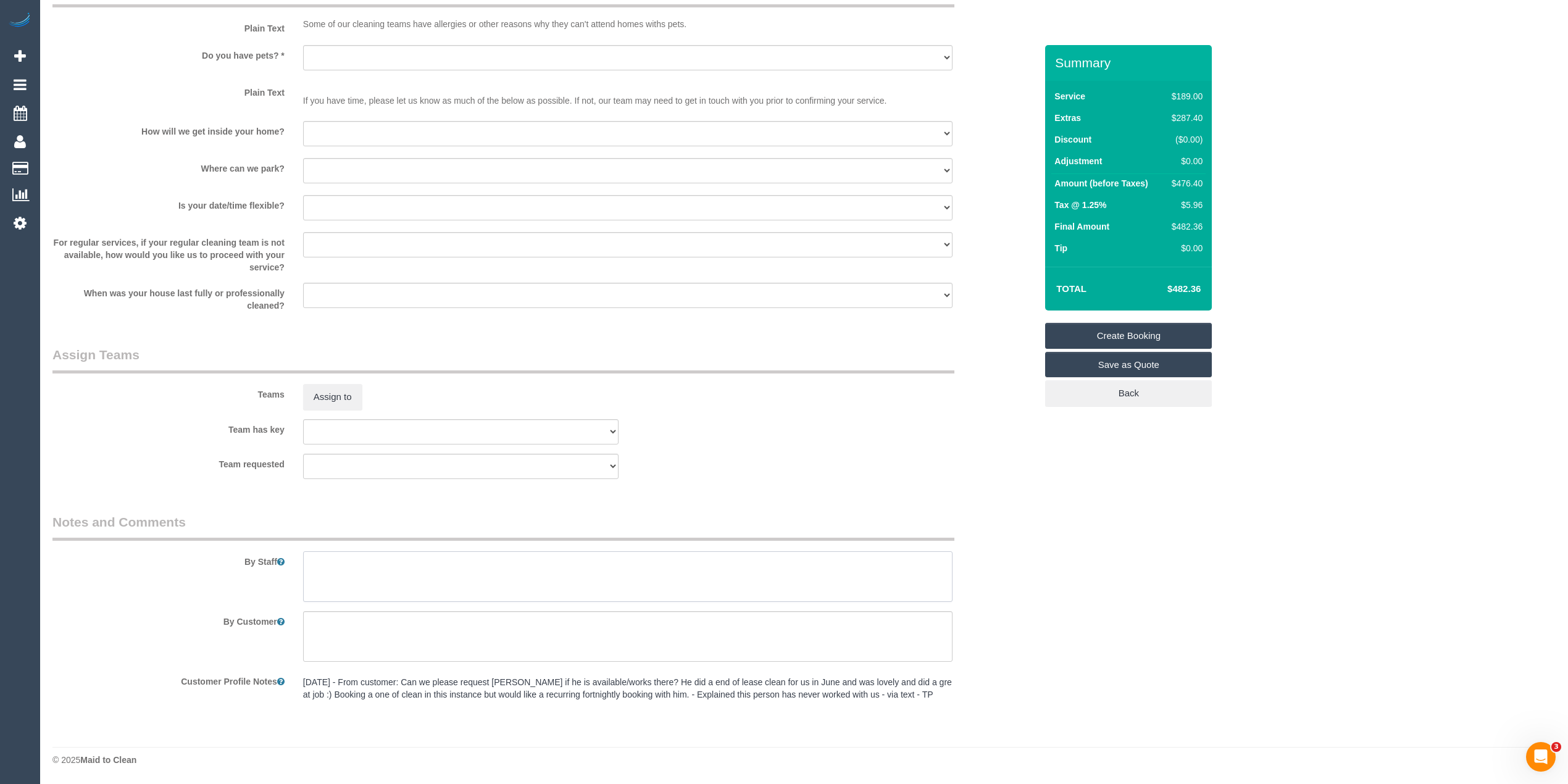
click at [393, 561] on textarea at bounding box center [627, 576] width 650 height 50
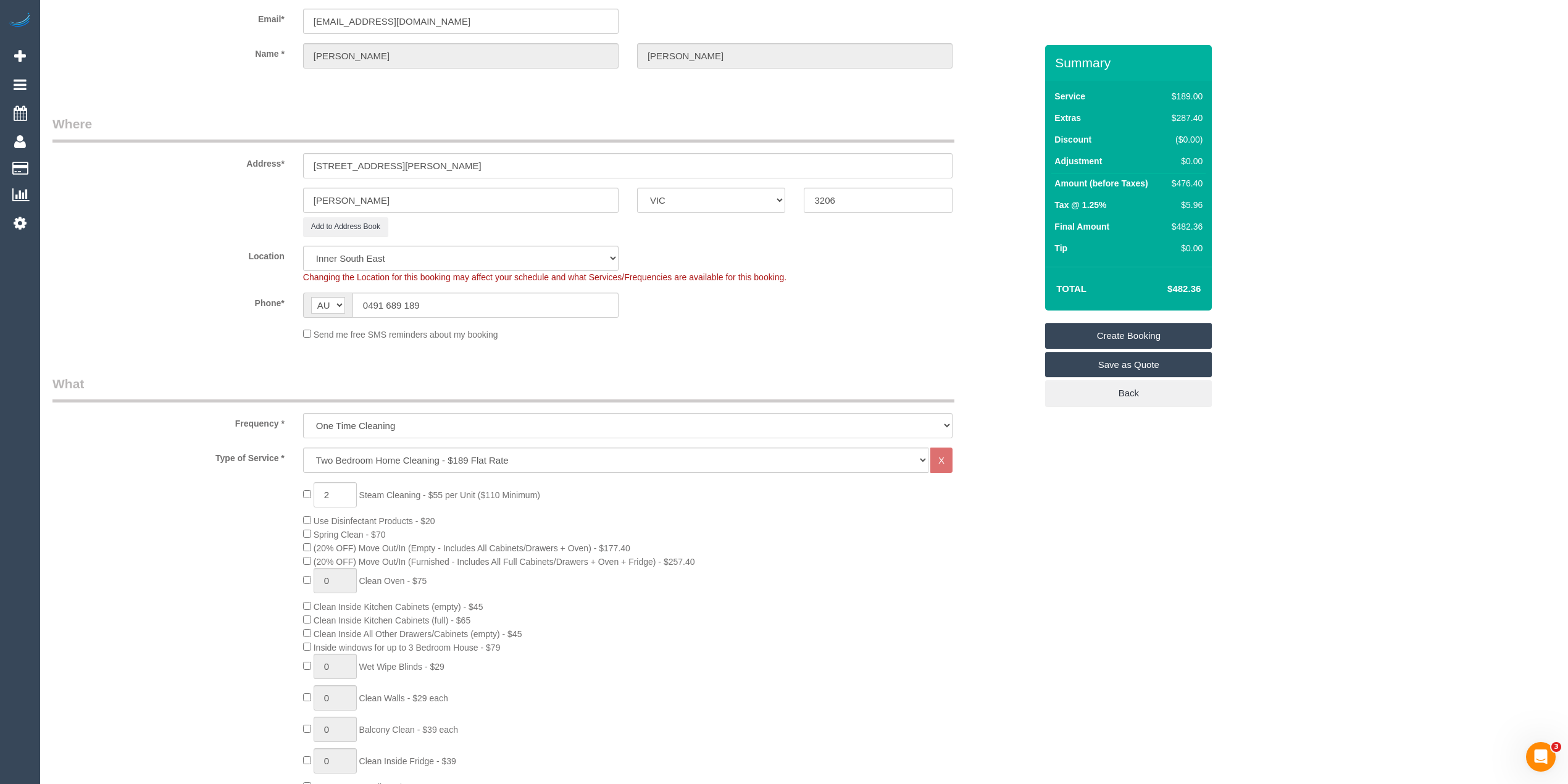
scroll to position [0, 0]
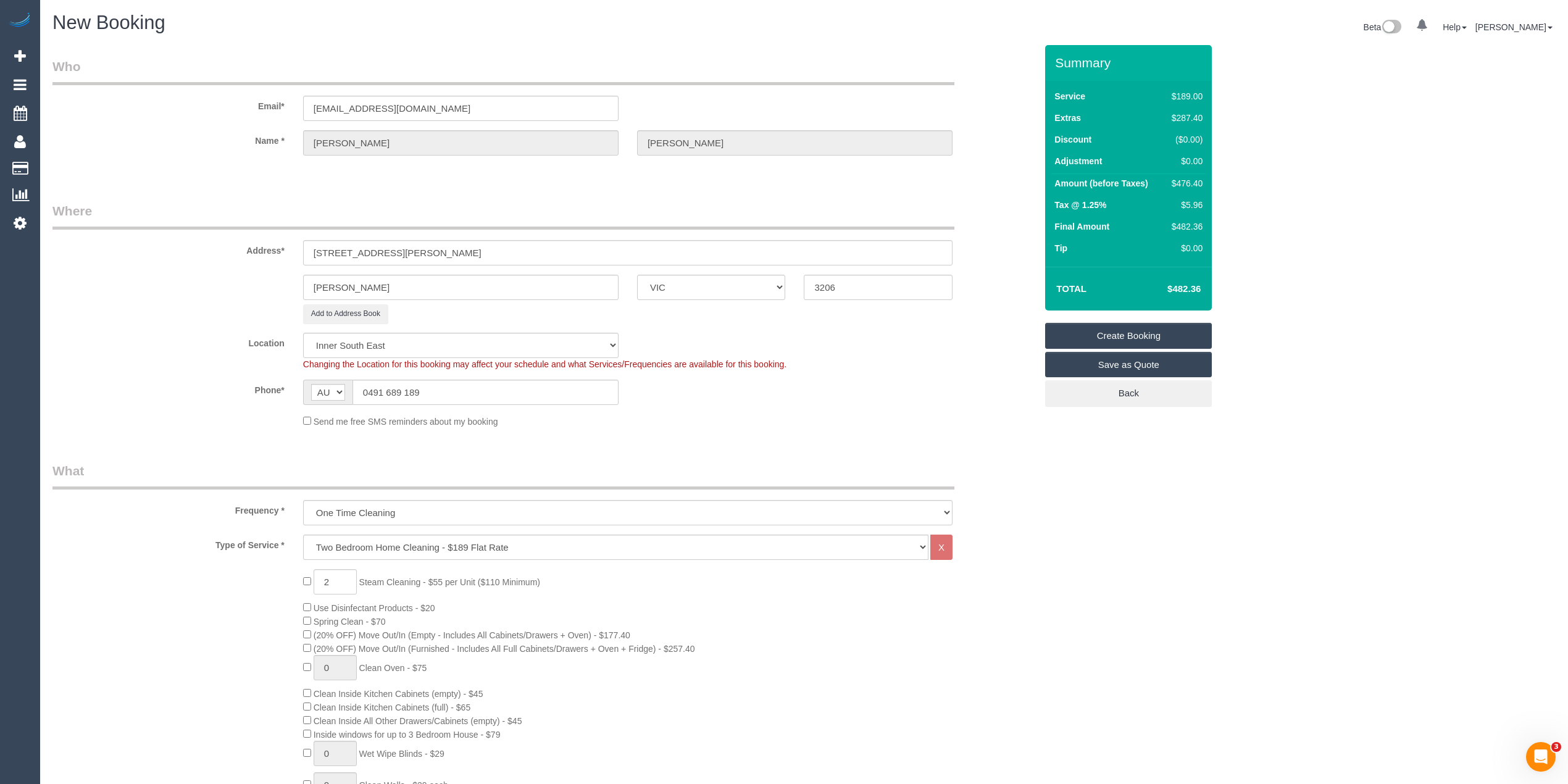
type textarea "Steam cleaning of lounge"
drag, startPoint x: 438, startPoint y: 242, endPoint x: 201, endPoint y: 242, distance: 237.0
click at [206, 242] on div "Address* 119 Hambleton Street" at bounding box center [544, 234] width 1001 height 64
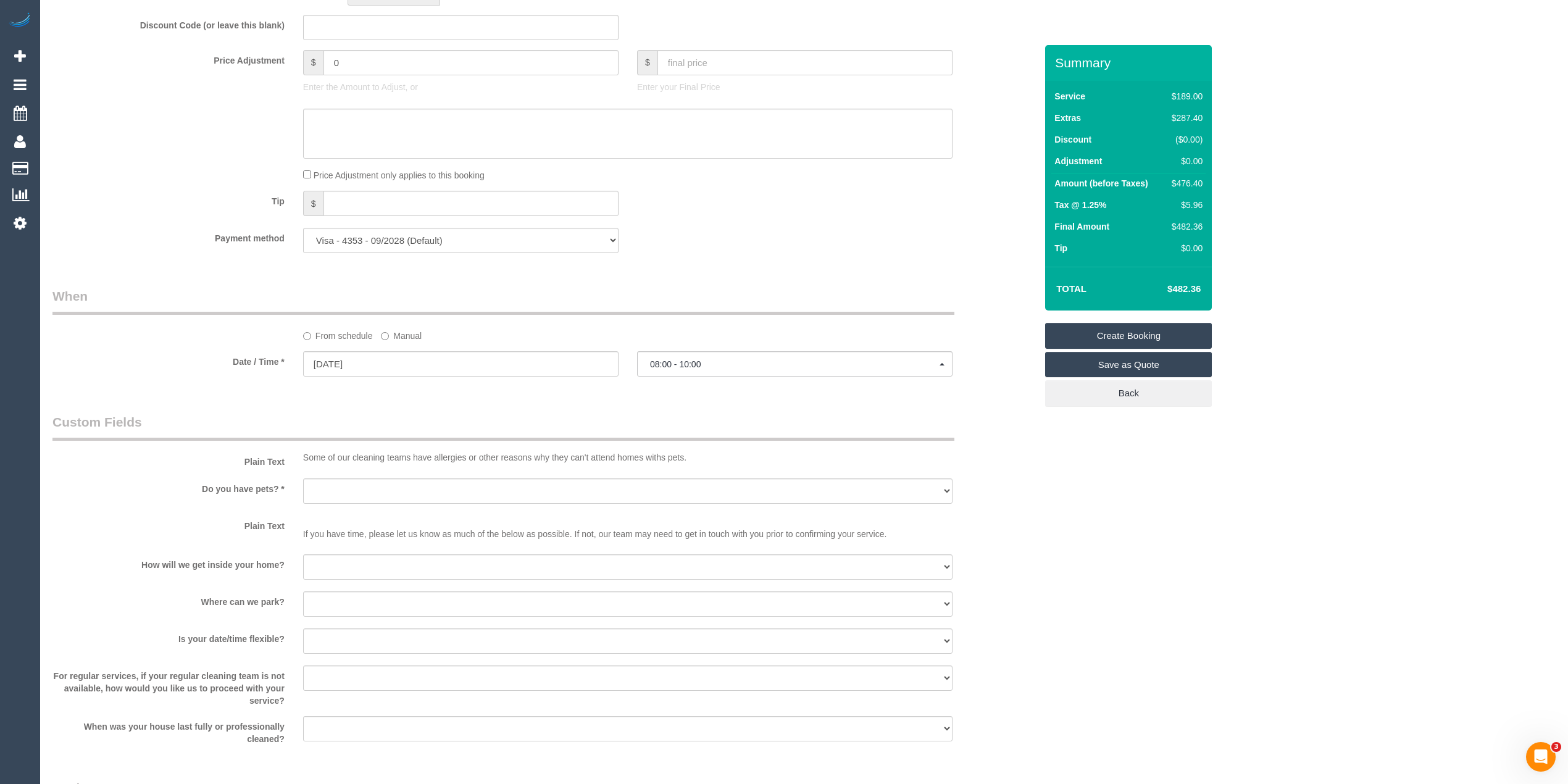
scroll to position [1097, 0]
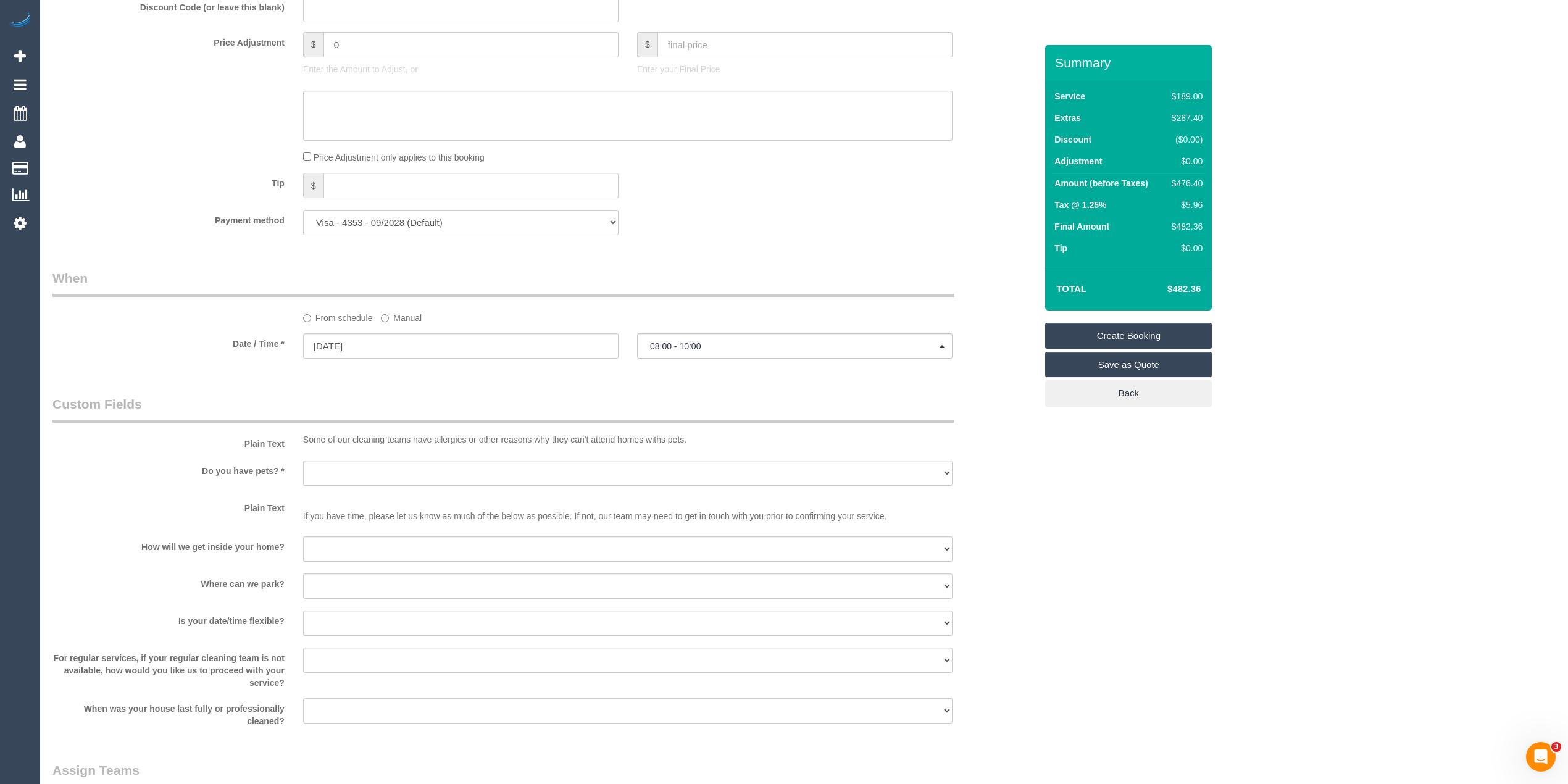
type input "65 O'Grady Street"
click at [341, 477] on select "Yes - Cats Yes - Dogs No pets Yes - Dogs and Cats Yes - Other" at bounding box center [627, 473] width 650 height 26
select select "number:28"
click at [303, 461] on select "Yes - Cats Yes - Dogs No pets Yes - Dogs and Cats Yes - Other" at bounding box center [627, 473] width 650 height 26
click at [346, 541] on select "I will be home Key will be left (please provide details below) Lock box/Access …" at bounding box center [627, 550] width 650 height 26
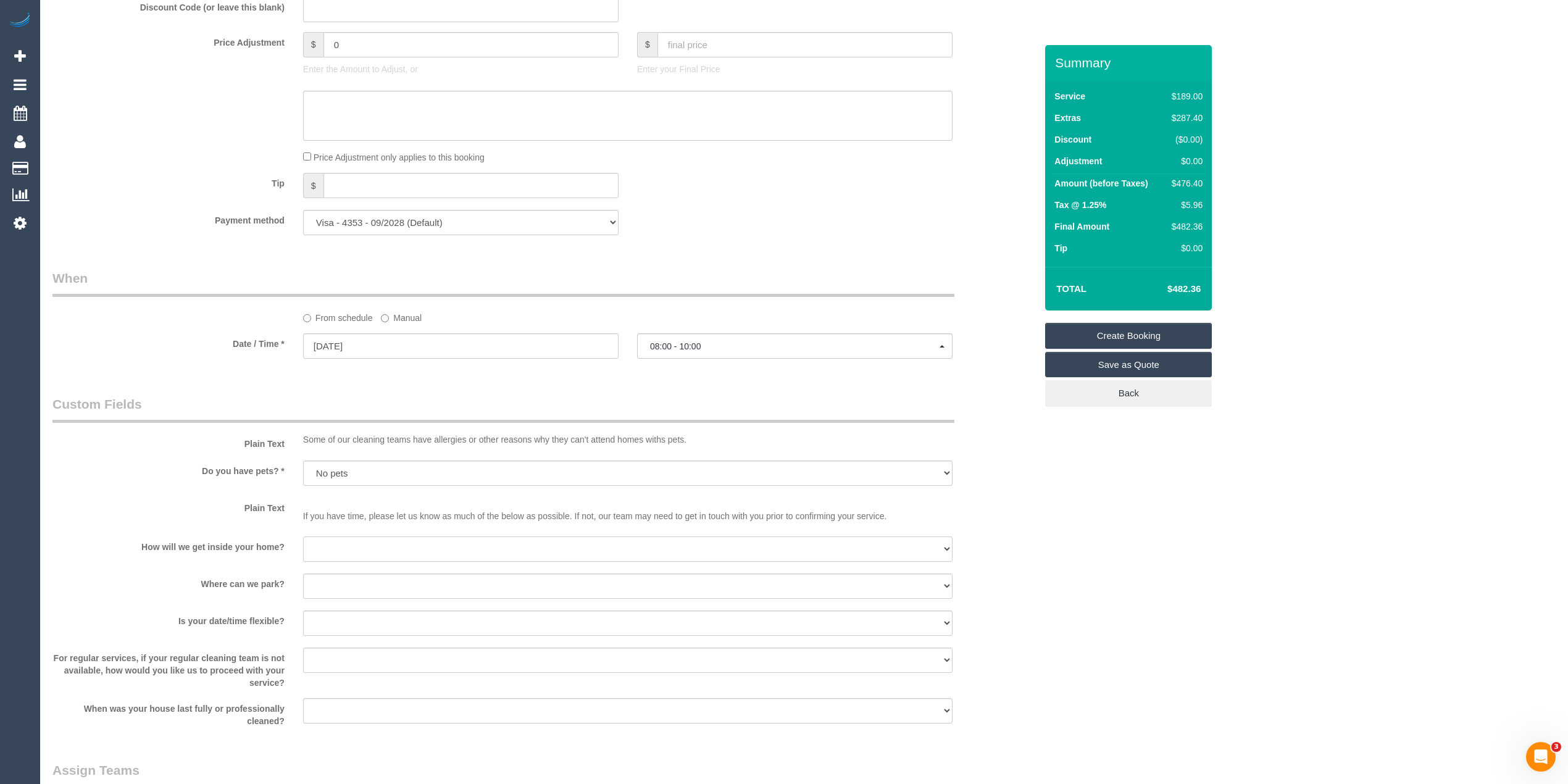
select select "number:14"
click at [303, 538] on select "I will be home Key will be left (please provide details below) Lock box/Access …" at bounding box center [627, 550] width 650 height 26
click at [330, 574] on select "I will provide parking on-site Free street parking Paid street parking (cost wi…" at bounding box center [627, 587] width 650 height 26
click at [303, 575] on select "I will provide parking on-site Free street parking Paid street parking (cost wi…" at bounding box center [627, 587] width 650 height 26
click at [388, 587] on select "I will provide parking on-site Free street parking Paid street parking (cost wi…" at bounding box center [627, 587] width 650 height 26
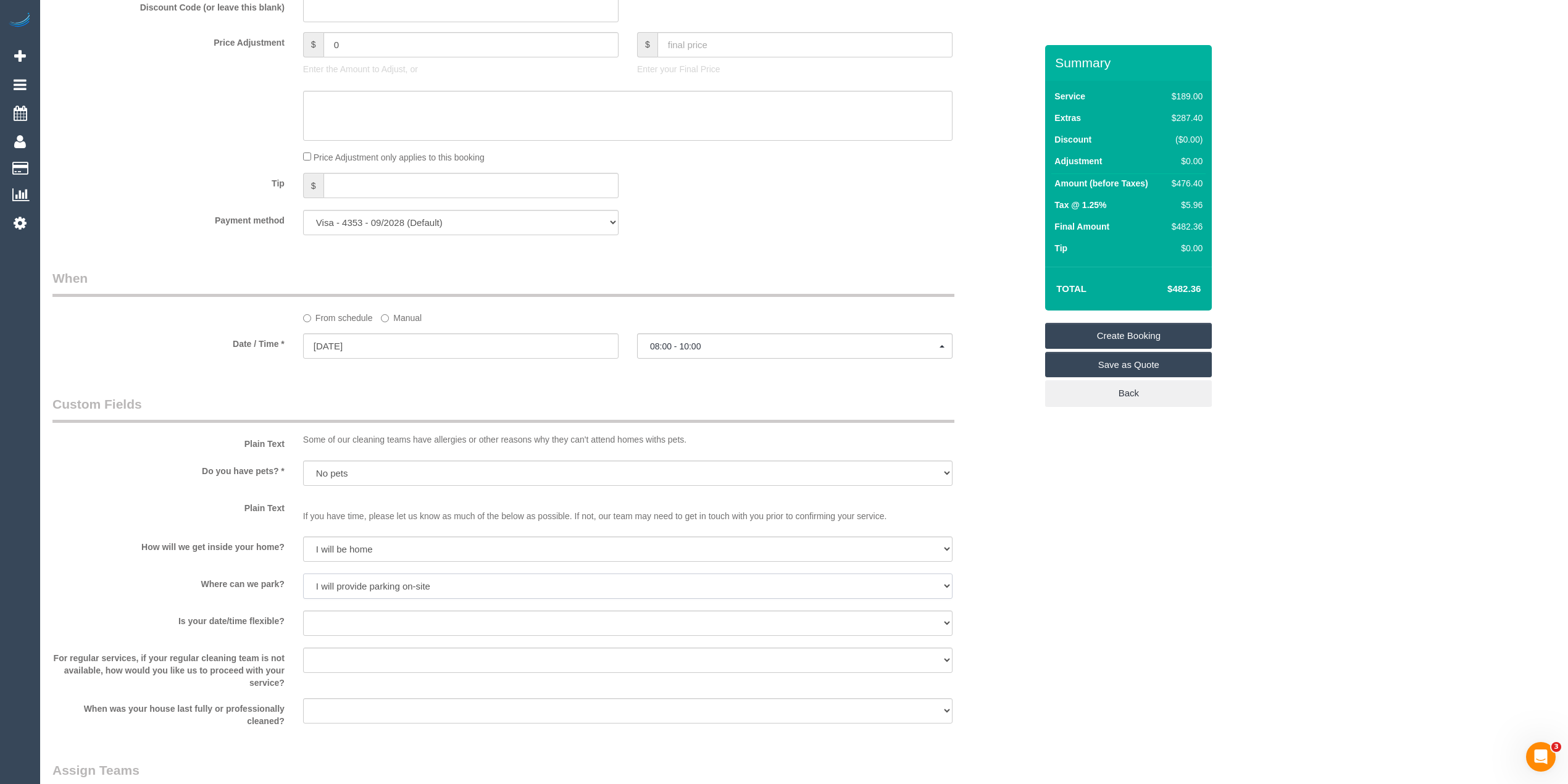
select select "number:19"
click at [303, 575] on select "I will provide parking on-site Free street parking Paid street parking (cost wi…" at bounding box center [627, 587] width 650 height 26
click at [335, 621] on select "Yes - date and time Yes - date but not time Yes - time but not date No - No fle…" at bounding box center [627, 624] width 650 height 26
select select "number:36"
click at [303, 612] on select "Yes - date and time Yes - date but not time Yes - time but not date No - No fle…" at bounding box center [627, 624] width 650 height 26
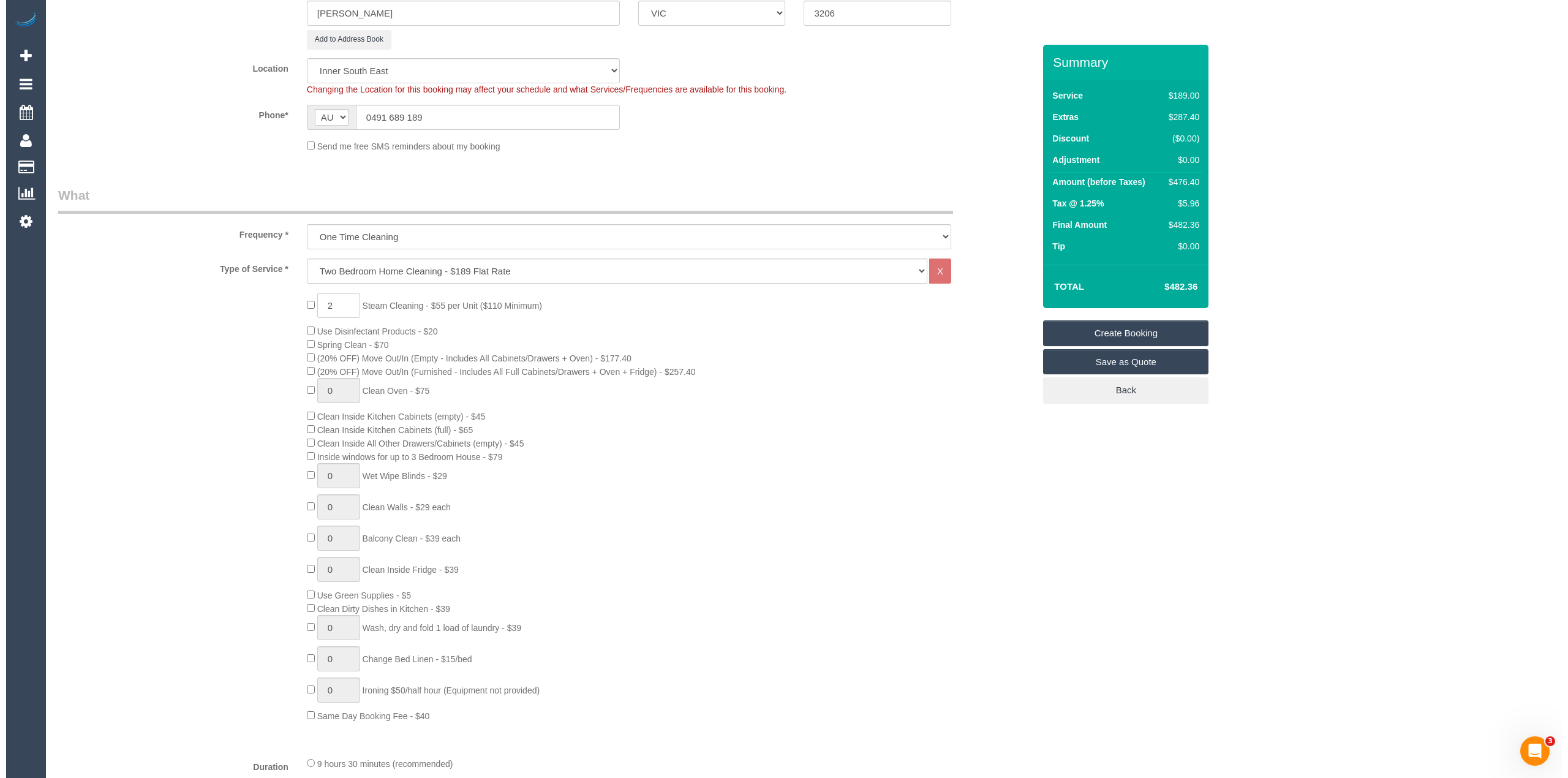
scroll to position [0, 0]
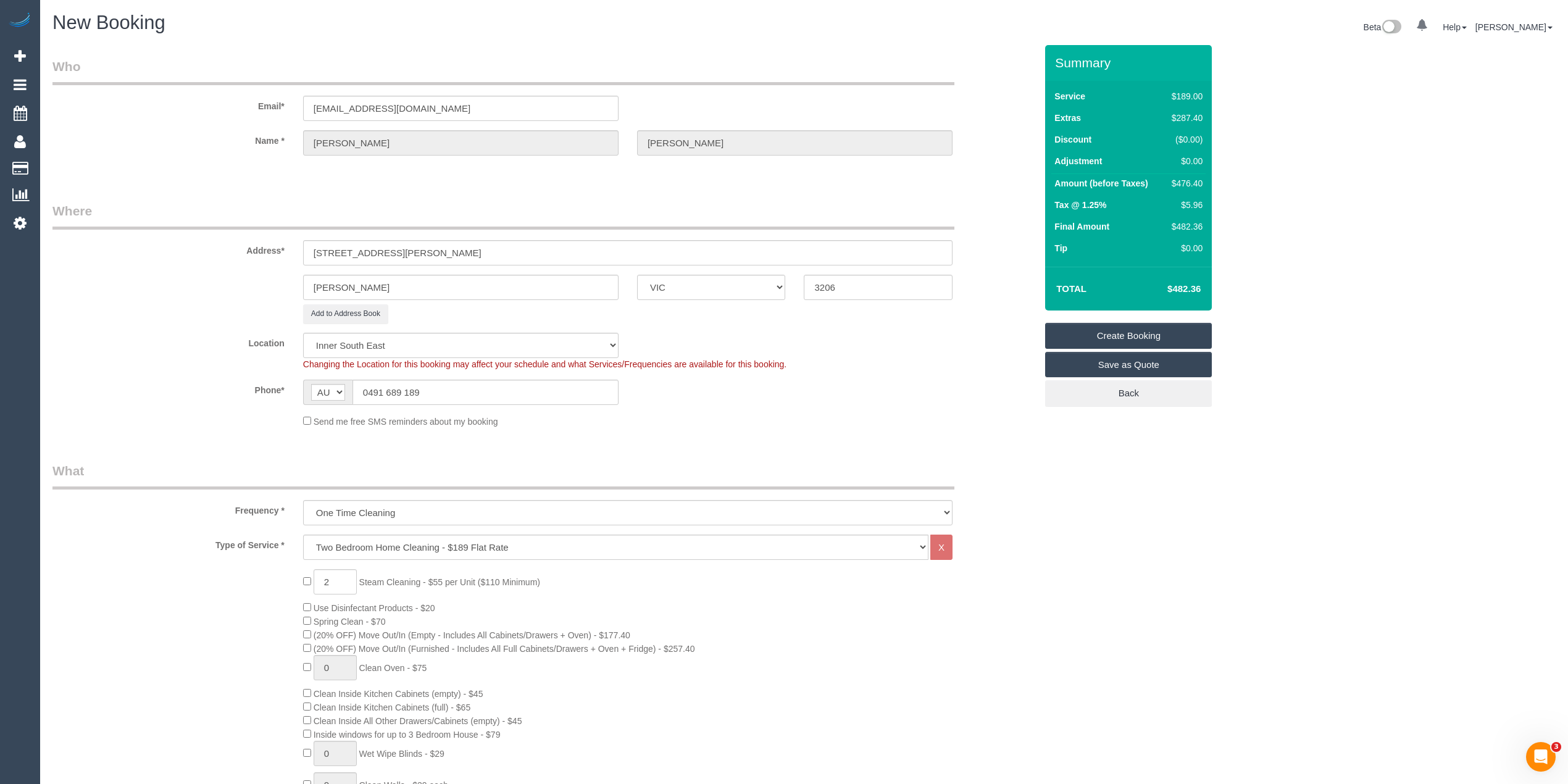
click at [1121, 332] on link "Create Booking" at bounding box center [1128, 335] width 167 height 26
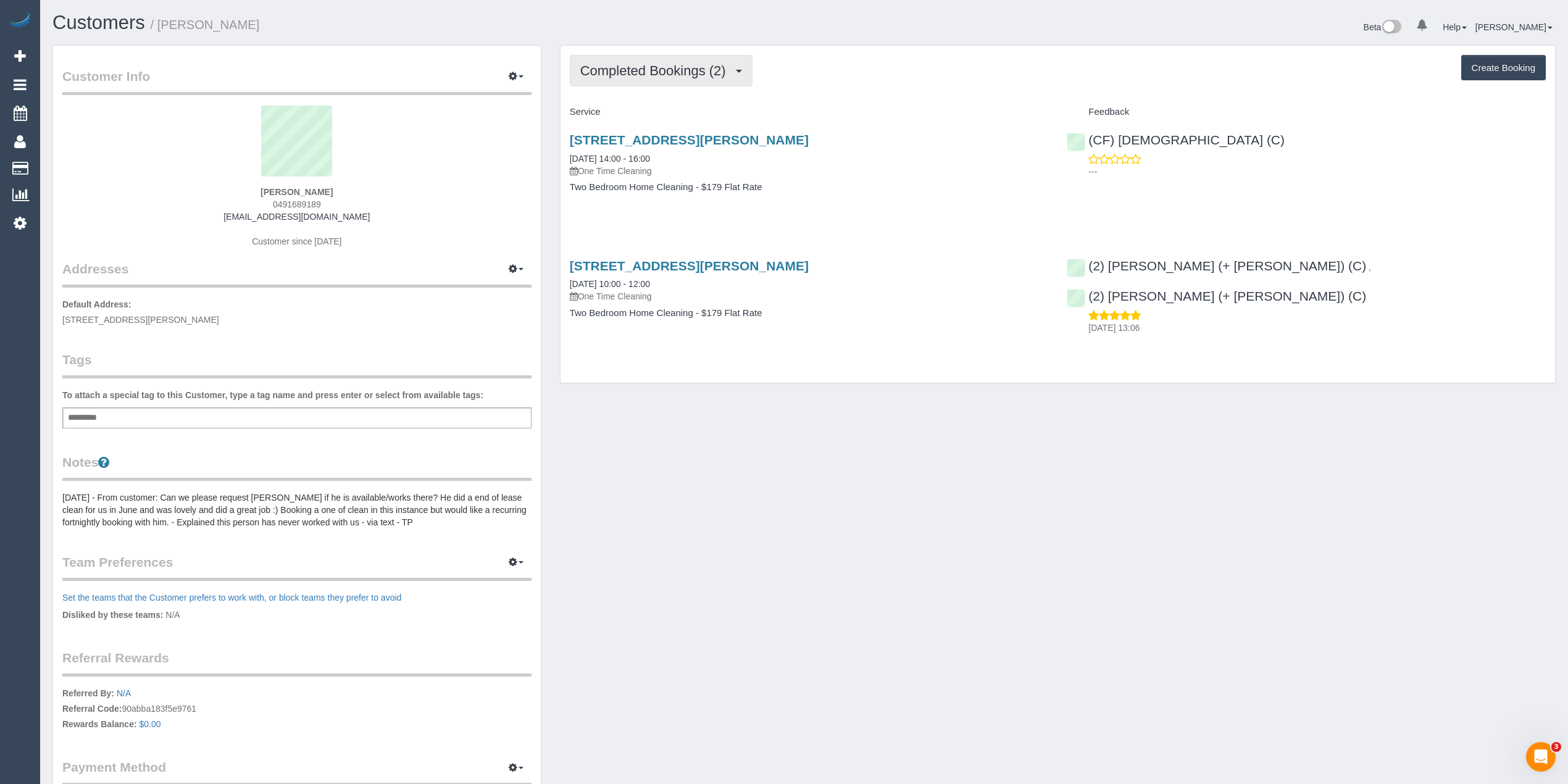
click at [640, 65] on span "Completed Bookings (2)" at bounding box center [656, 71] width 152 height 15
click at [680, 114] on link "Upcoming Bookings (0)" at bounding box center [634, 115] width 128 height 16
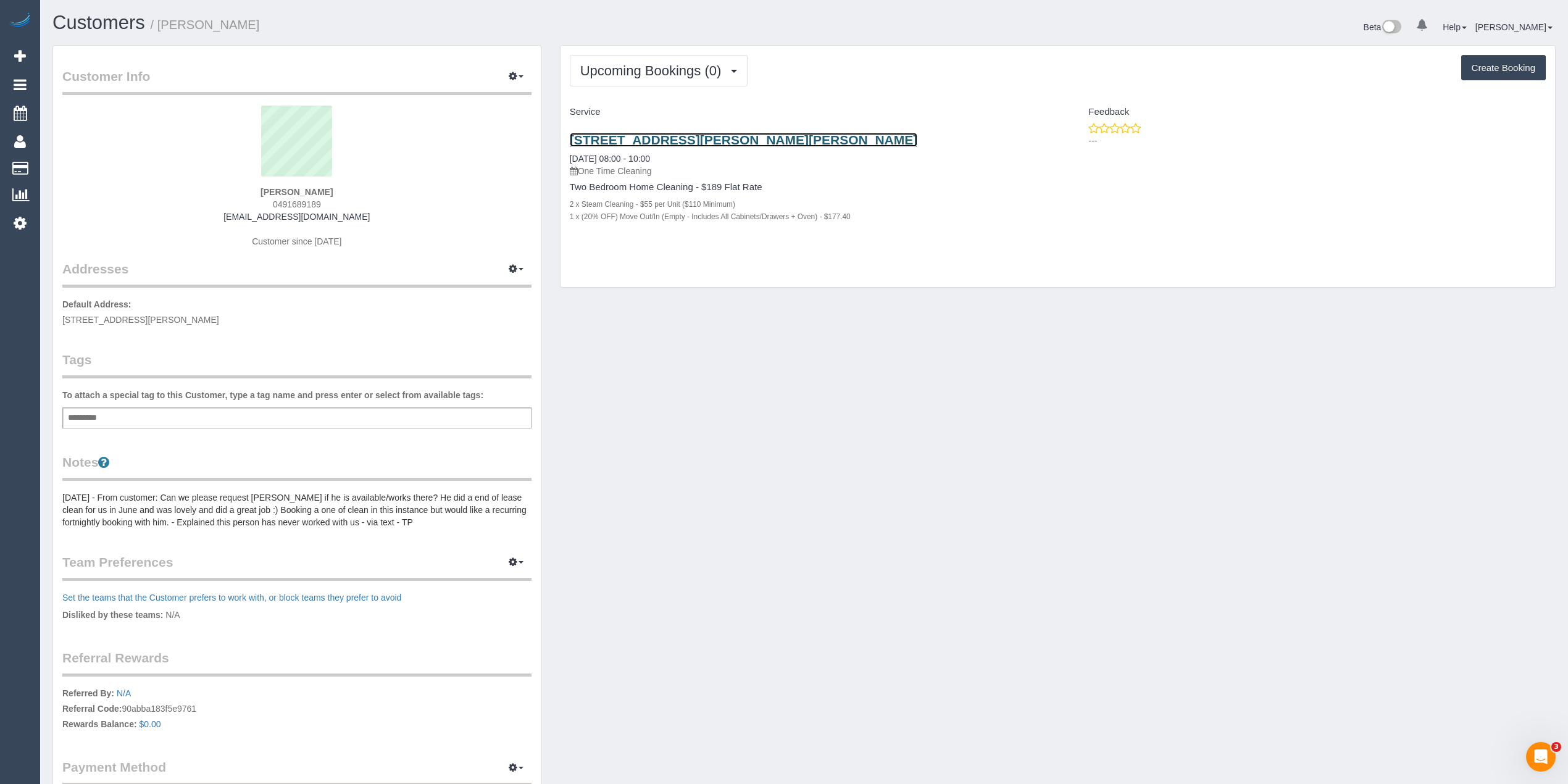
click at [687, 141] on link "[STREET_ADDRESS][PERSON_NAME][PERSON_NAME]" at bounding box center [743, 140] width 348 height 14
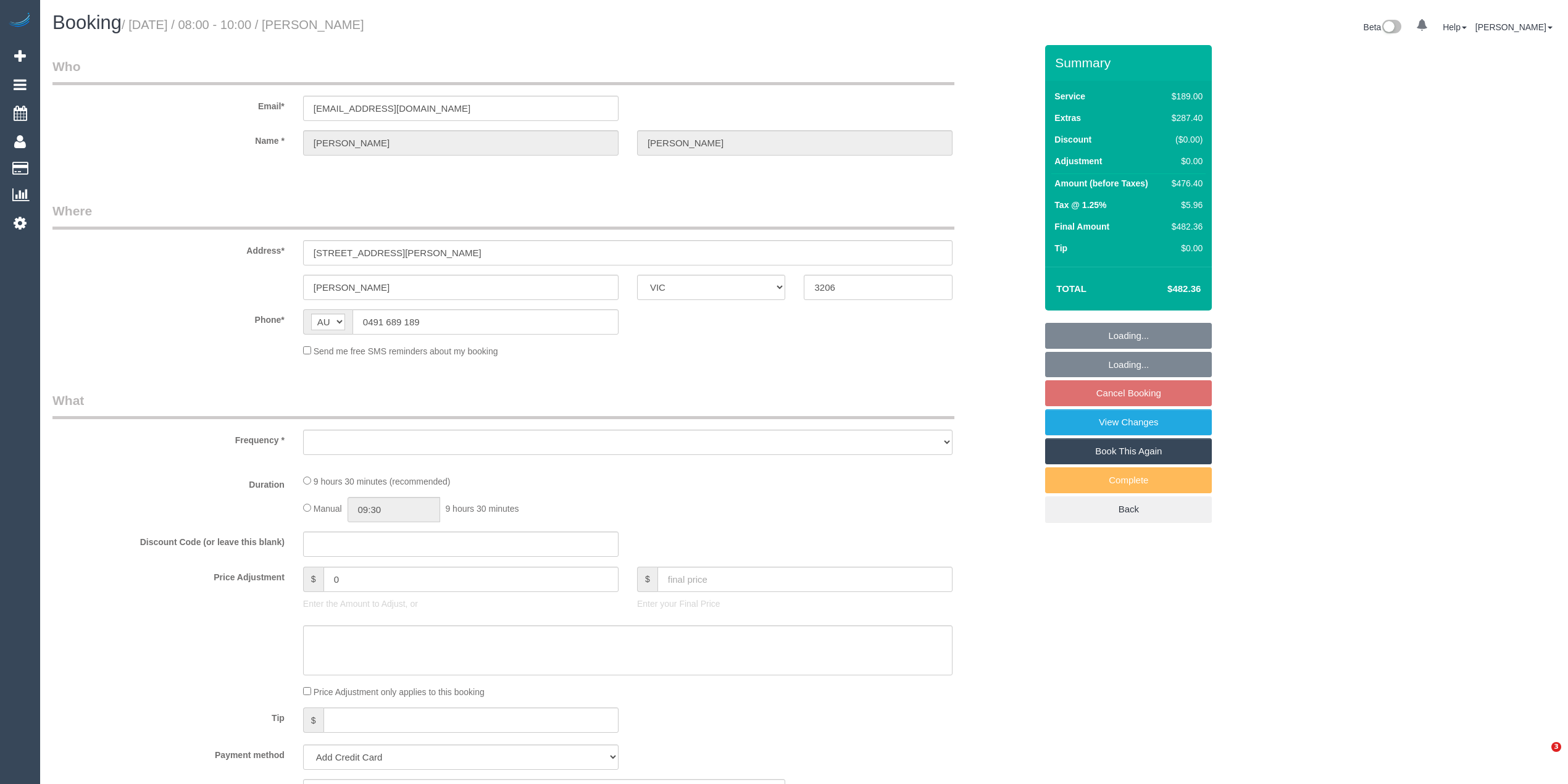
select select "VIC"
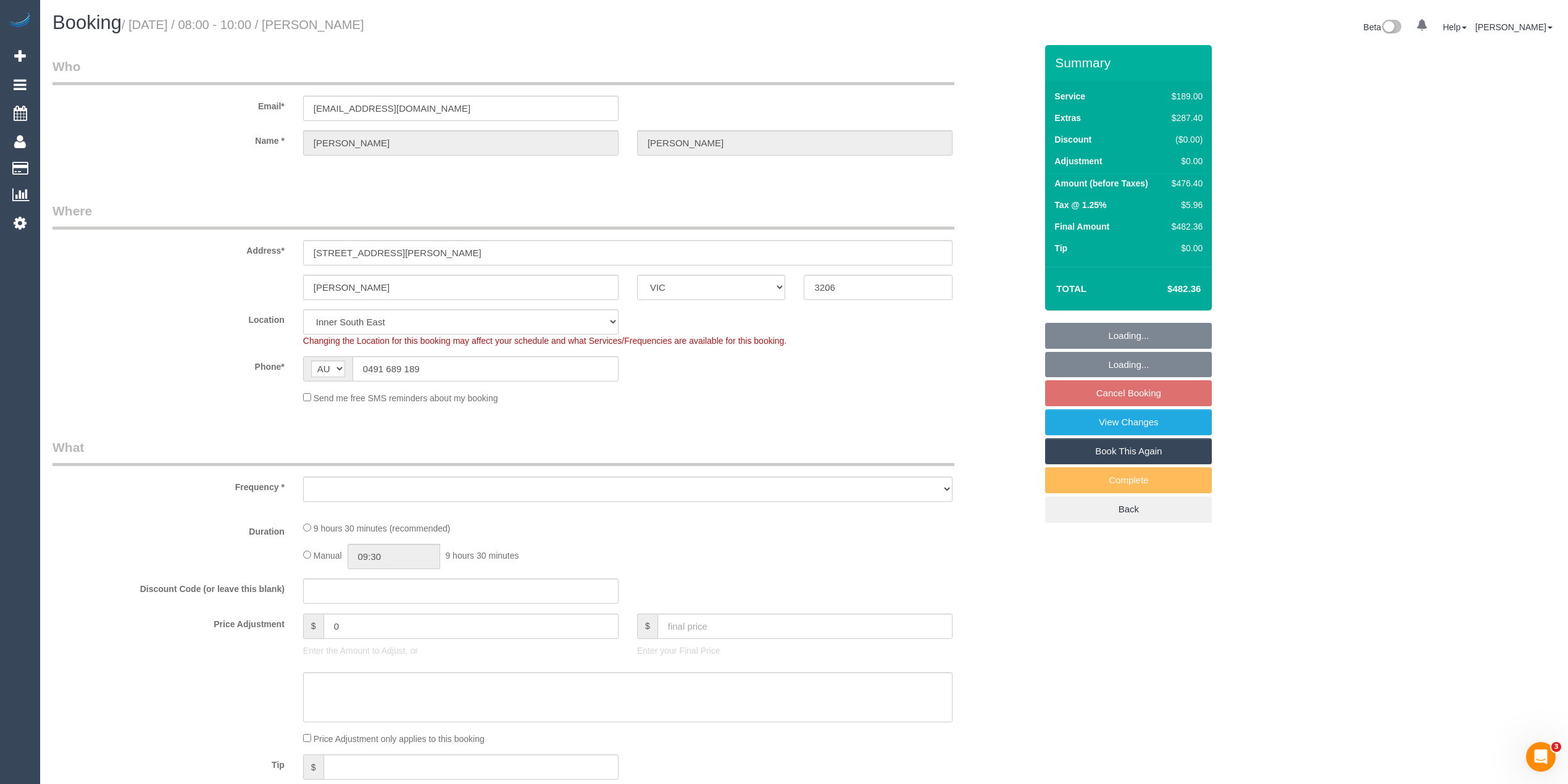
select select "object:1332"
select select "string:stripe-pm_1RAeWA2GScqysDRVb6DE5pVx"
select select "number:28"
select select "number:14"
select select "number:19"
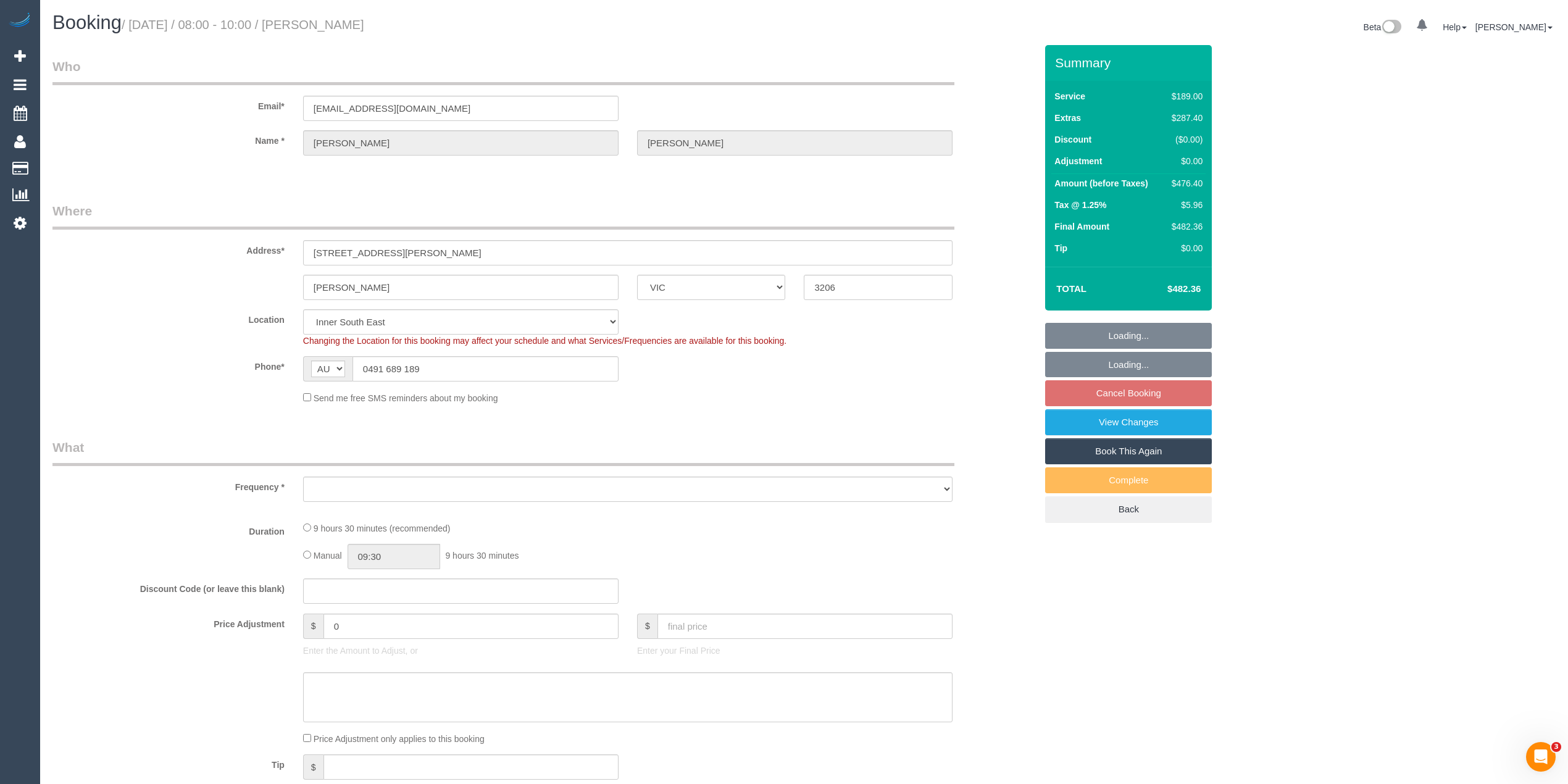
select select "number:36"
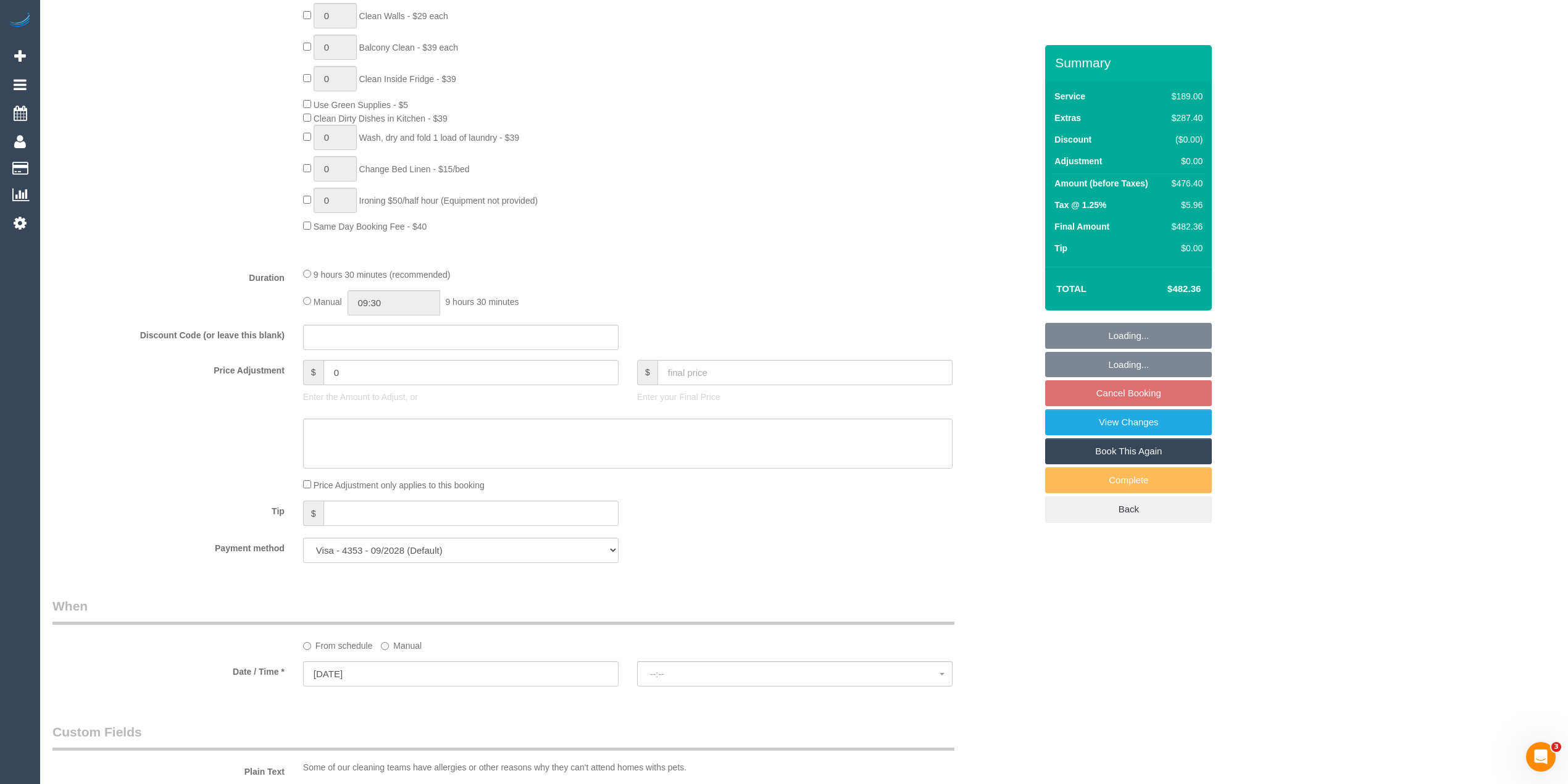
select select "spot2"
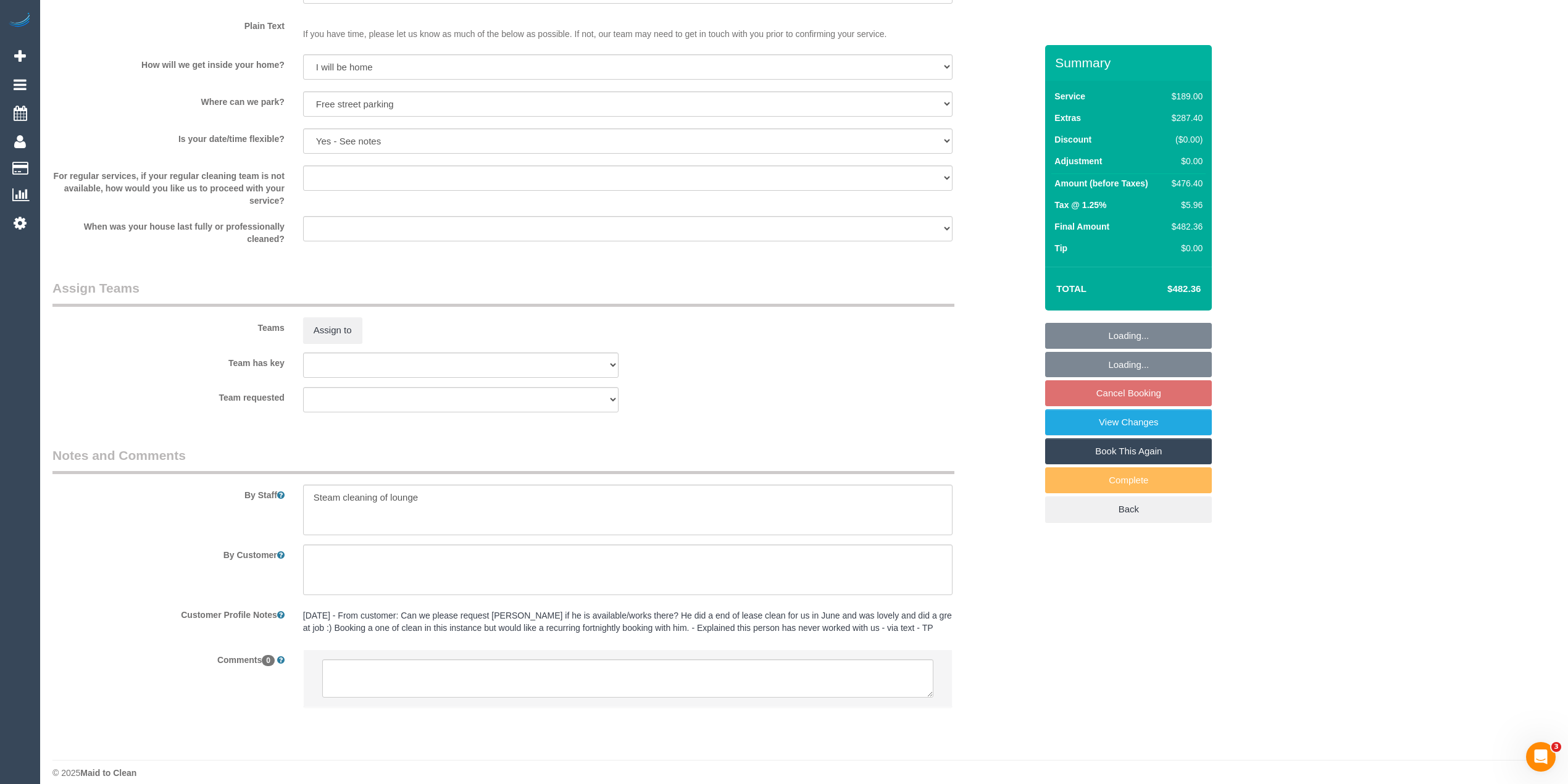
scroll to position [1570, 0]
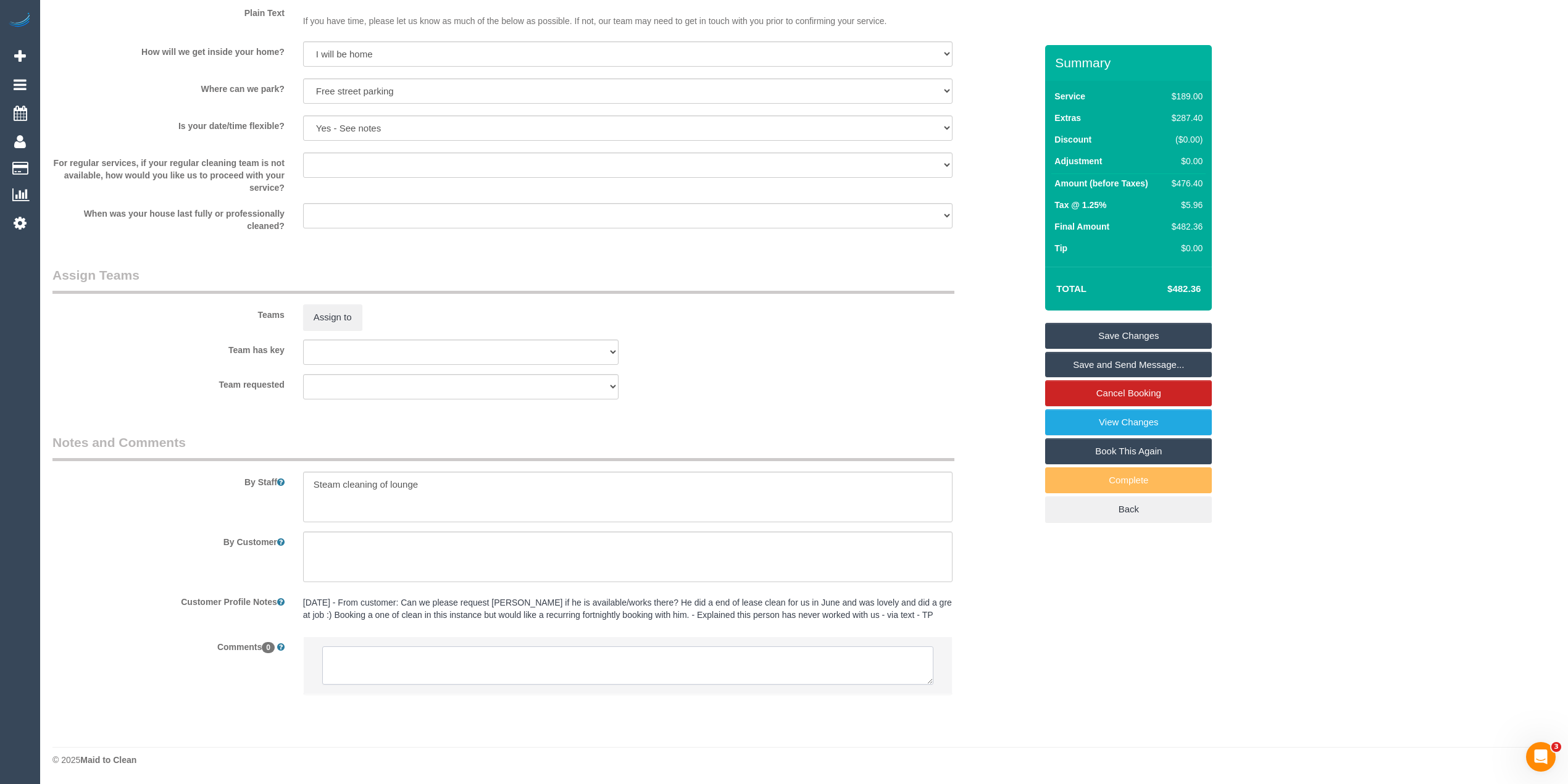
click at [409, 668] on textarea at bounding box center [627, 666] width 611 height 38
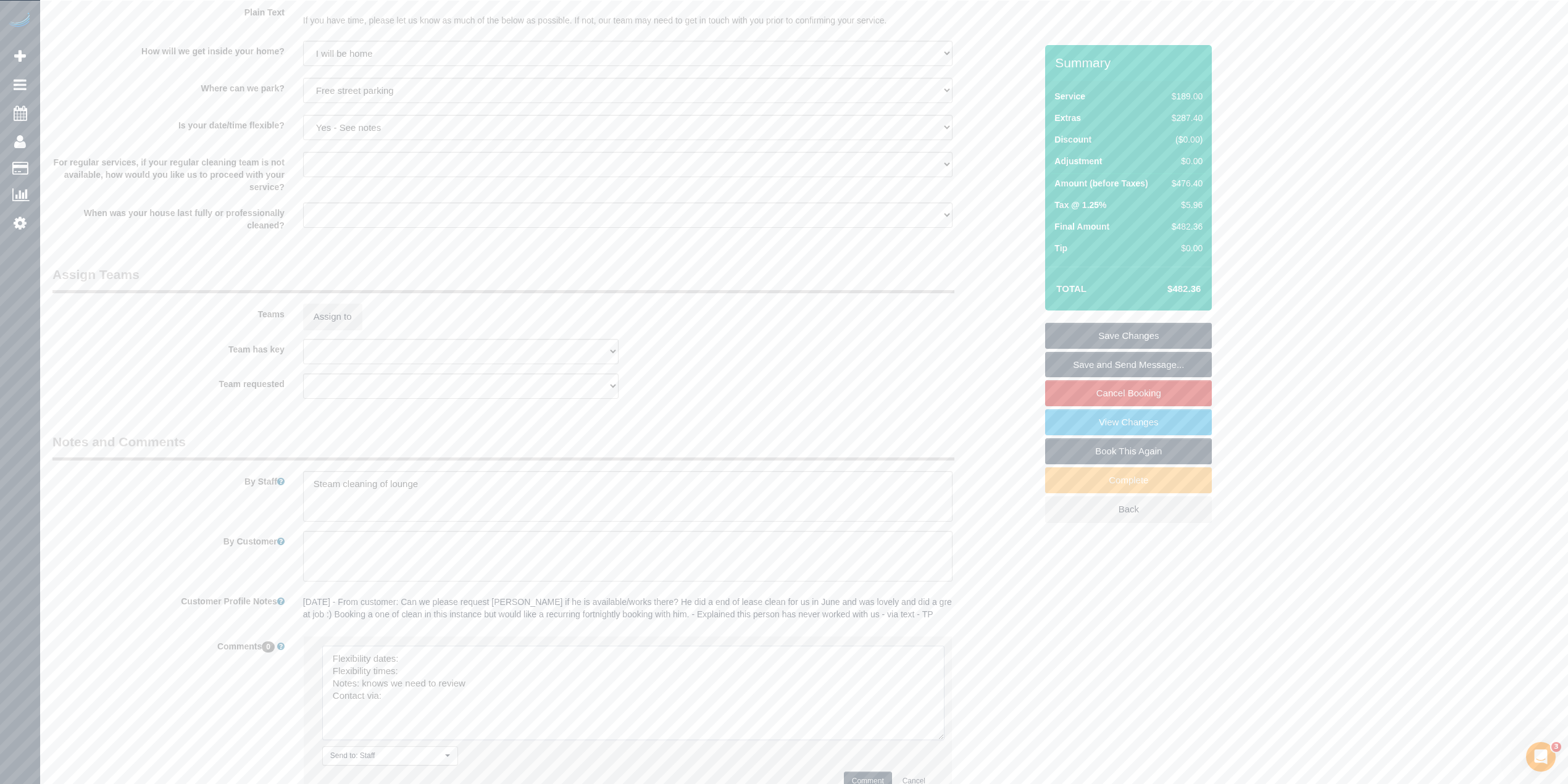
drag, startPoint x: 926, startPoint y: 675, endPoint x: 936, endPoint y: 731, distance: 56.9
click at [936, 731] on textarea at bounding box center [633, 693] width 622 height 95
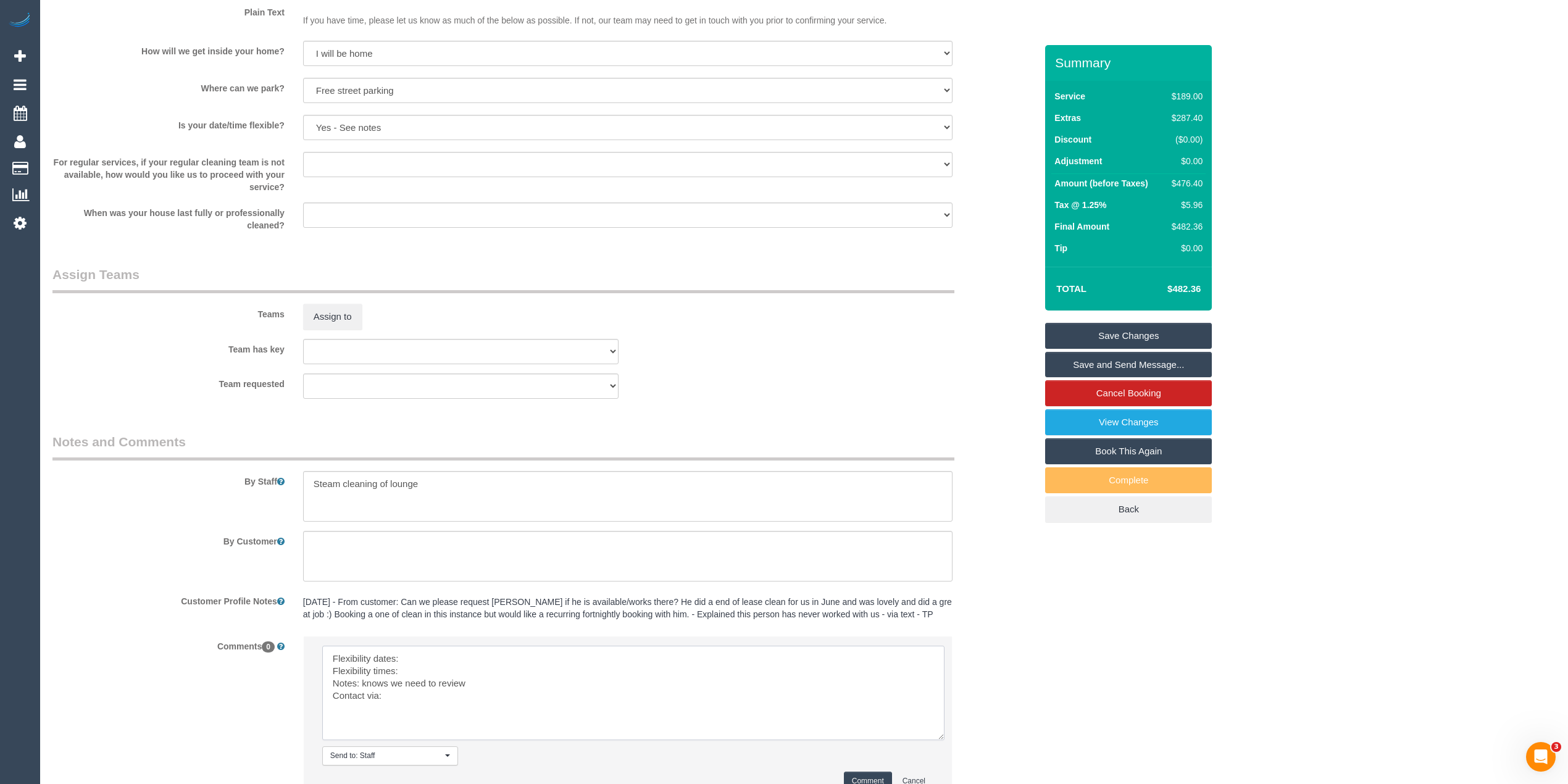
click at [445, 655] on textarea at bounding box center [633, 693] width 622 height 95
click at [432, 670] on textarea at bounding box center [633, 693] width 622 height 95
click at [425, 697] on textarea at bounding box center [633, 693] width 622 height 95
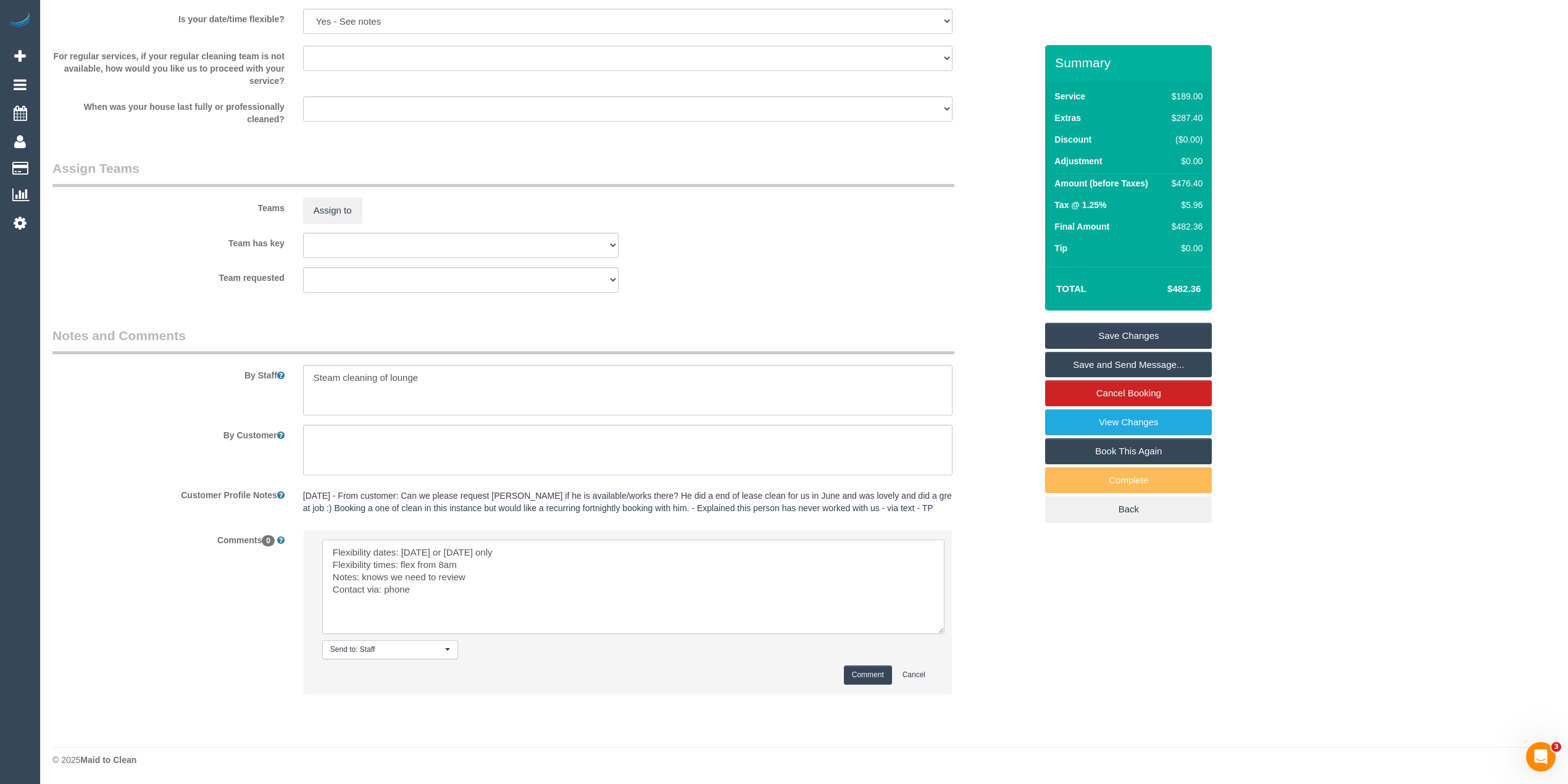
type textarea "Flexibility dates: Friday or Saturday only Flexibility times: flex from 8am Not…"
click at [868, 667] on button "Comment" at bounding box center [867, 675] width 48 height 19
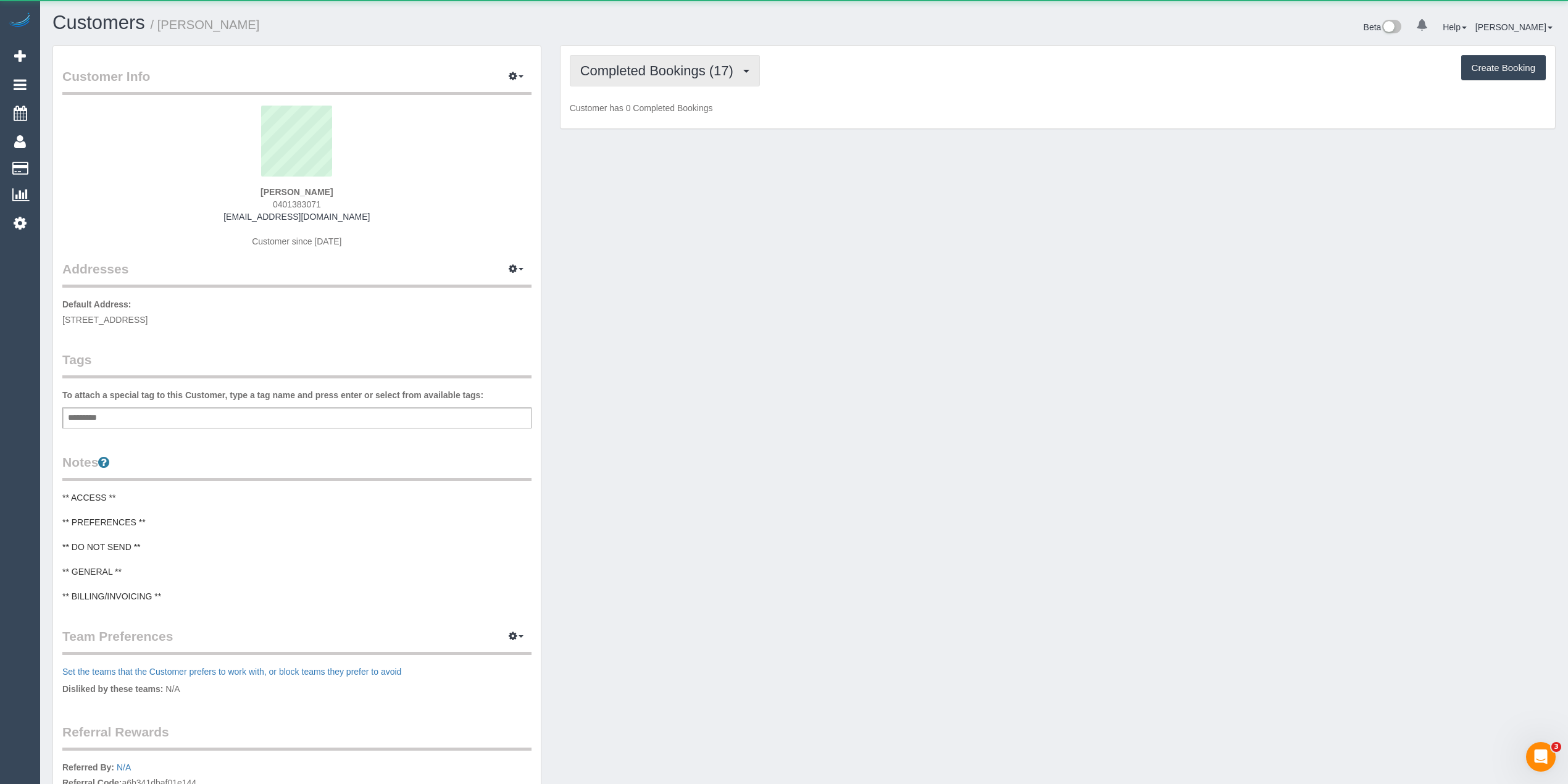
click at [635, 70] on span "Completed Bookings (17)" at bounding box center [659, 71] width 159 height 15
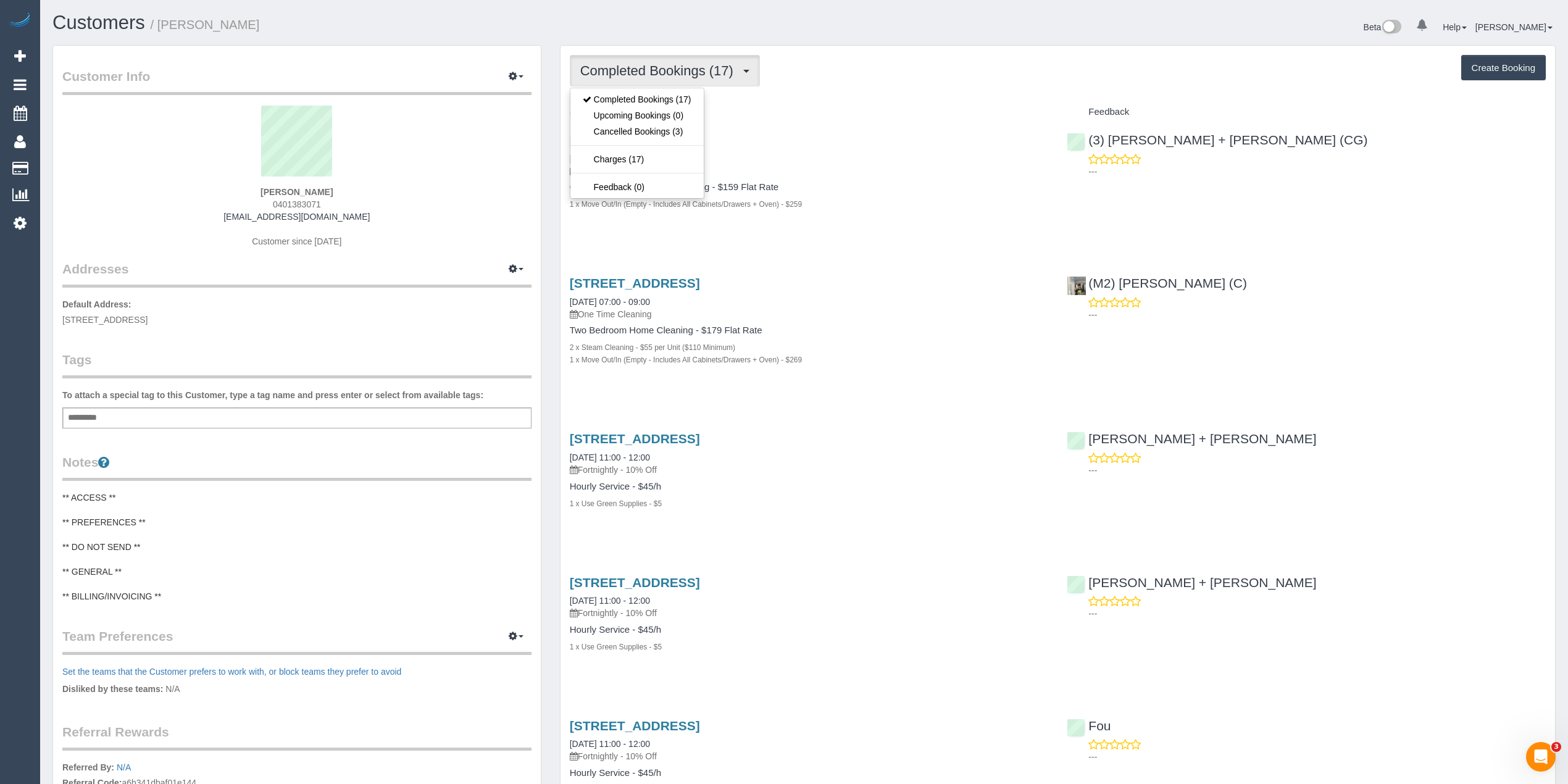
click at [635, 70] on span "Completed Bookings (17)" at bounding box center [659, 71] width 159 height 15
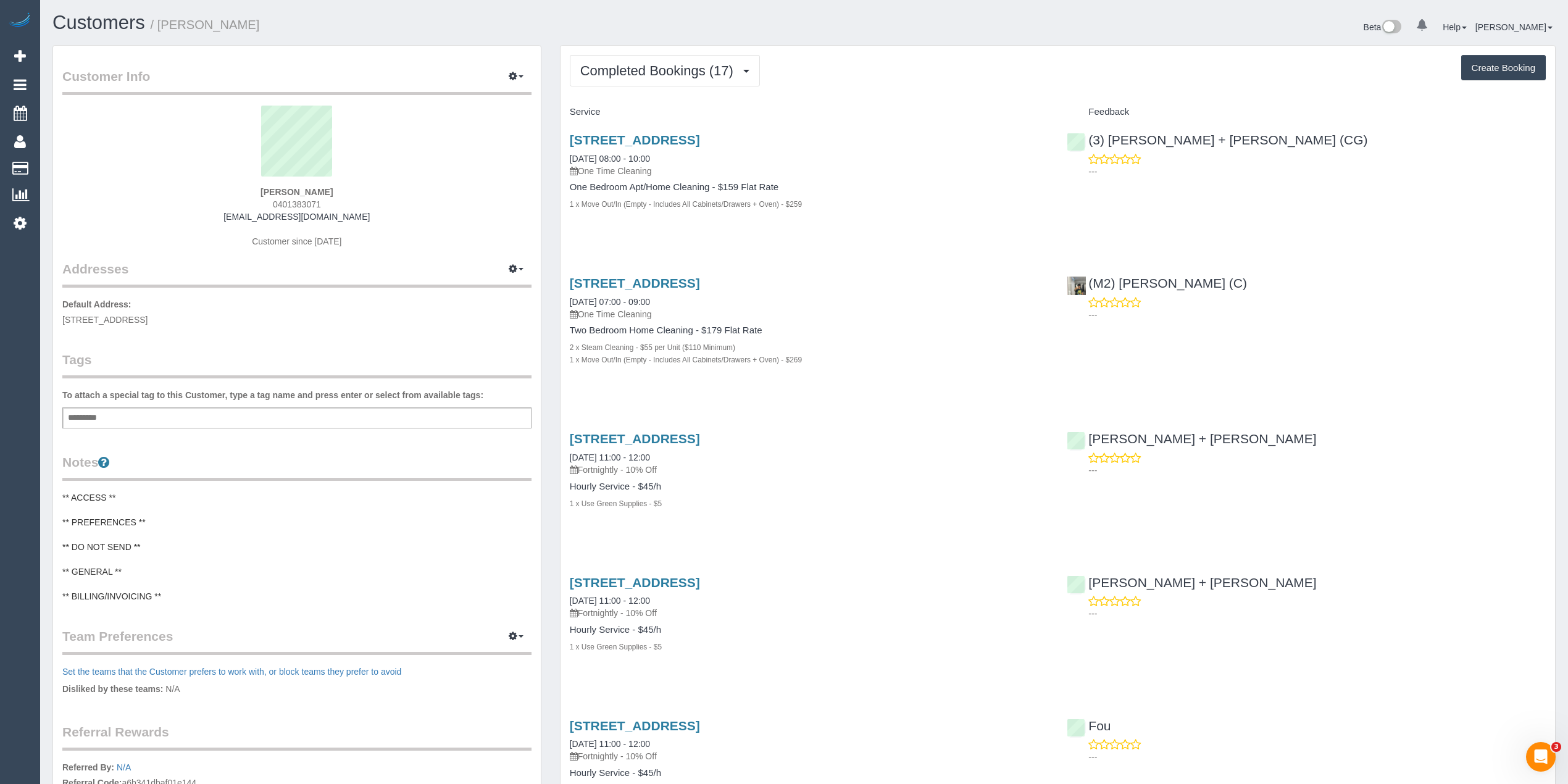
click at [291, 205] on span "0401383071" at bounding box center [296, 204] width 48 height 10
copy span "0401383071"
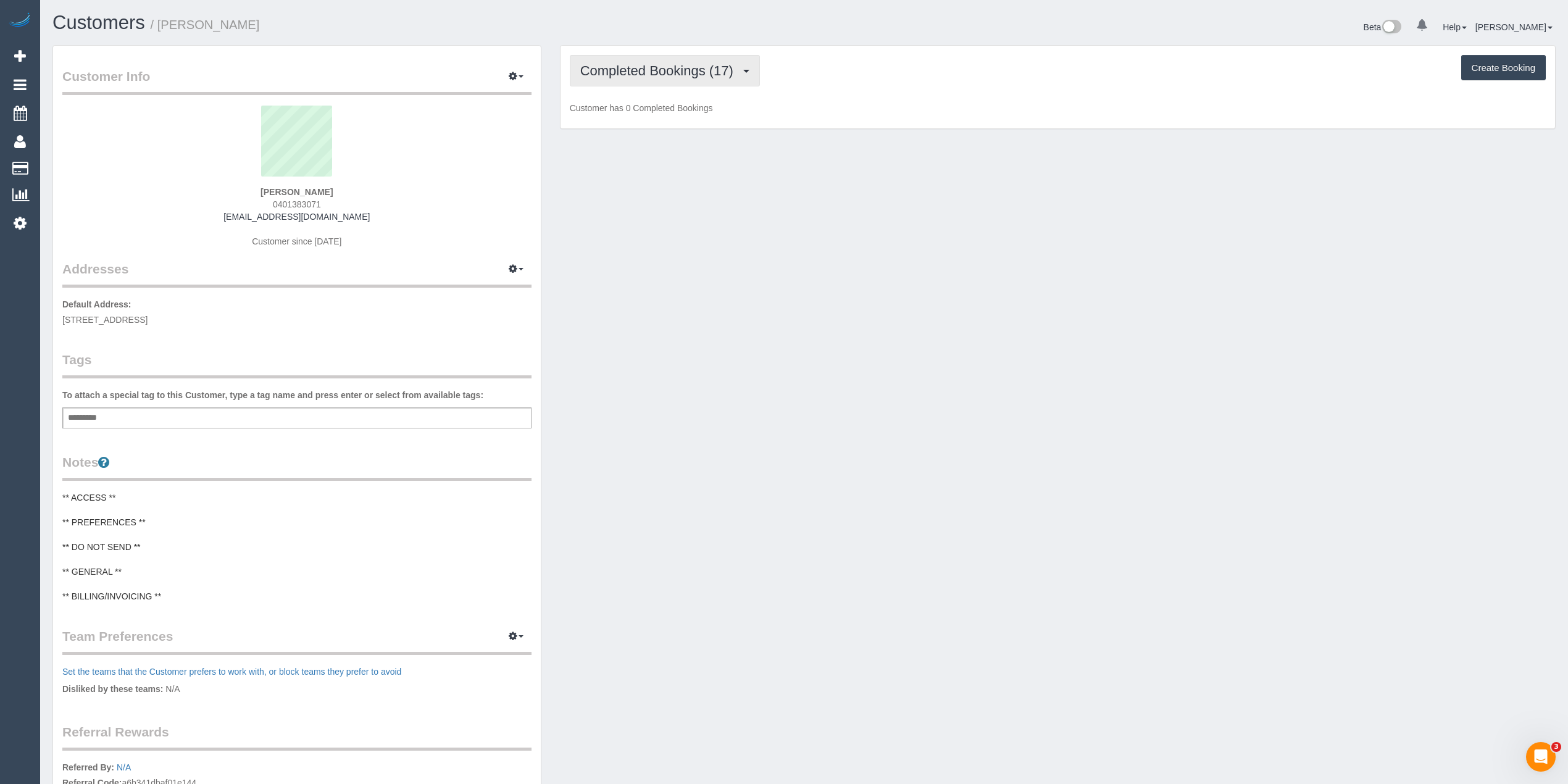
click at [652, 66] on span "Completed Bookings (17)" at bounding box center [659, 71] width 159 height 15
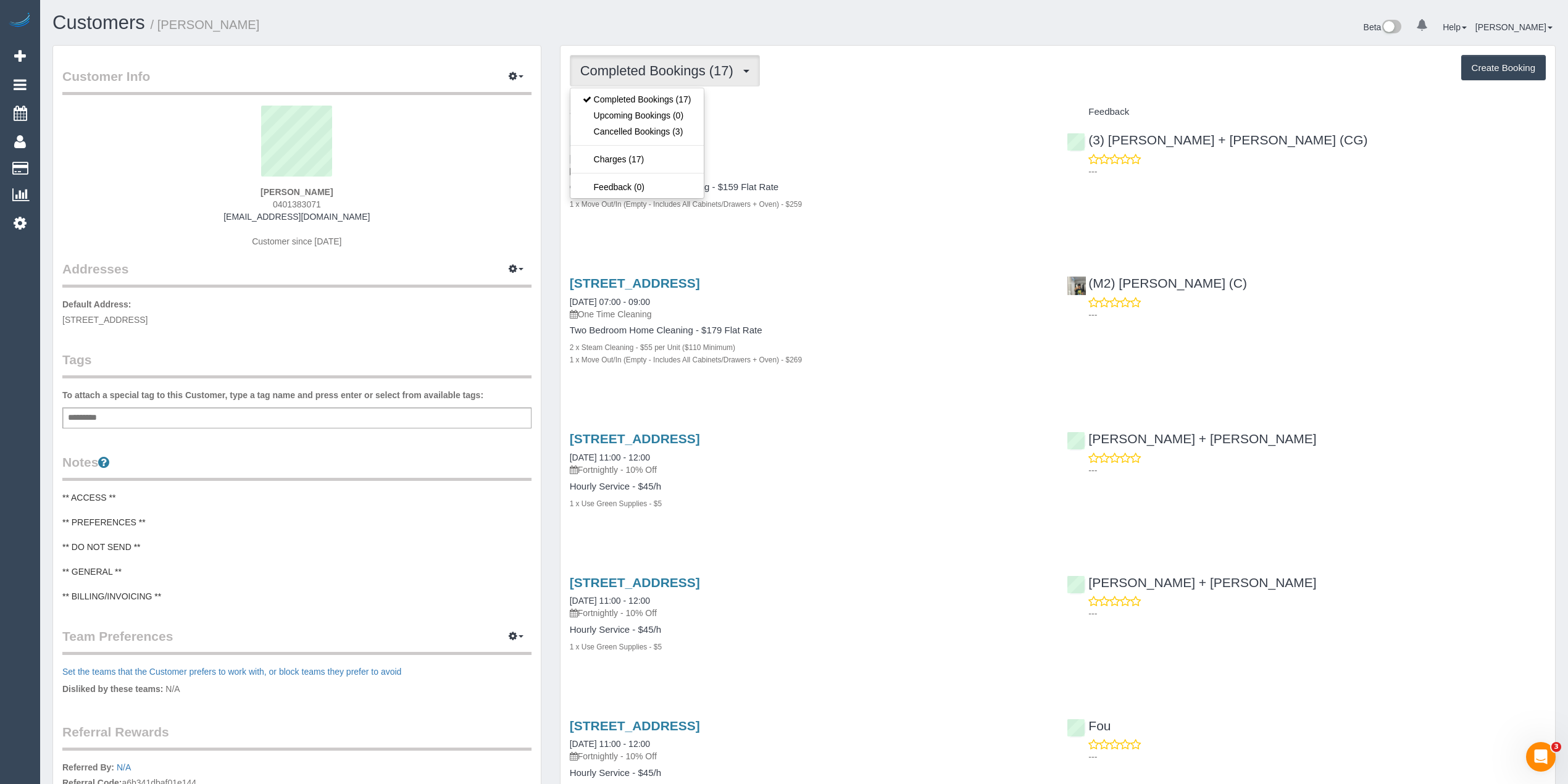
click at [966, 79] on div "Completed Bookings (17) Completed Bookings (17) Upcoming Bookings (0) Cancelled…" at bounding box center [1058, 70] width 976 height 31
click at [648, 69] on span "Completed Bookings (17)" at bounding box center [659, 71] width 159 height 15
click at [660, 130] on link "Cancelled Bookings (3)" at bounding box center [637, 131] width 133 height 16
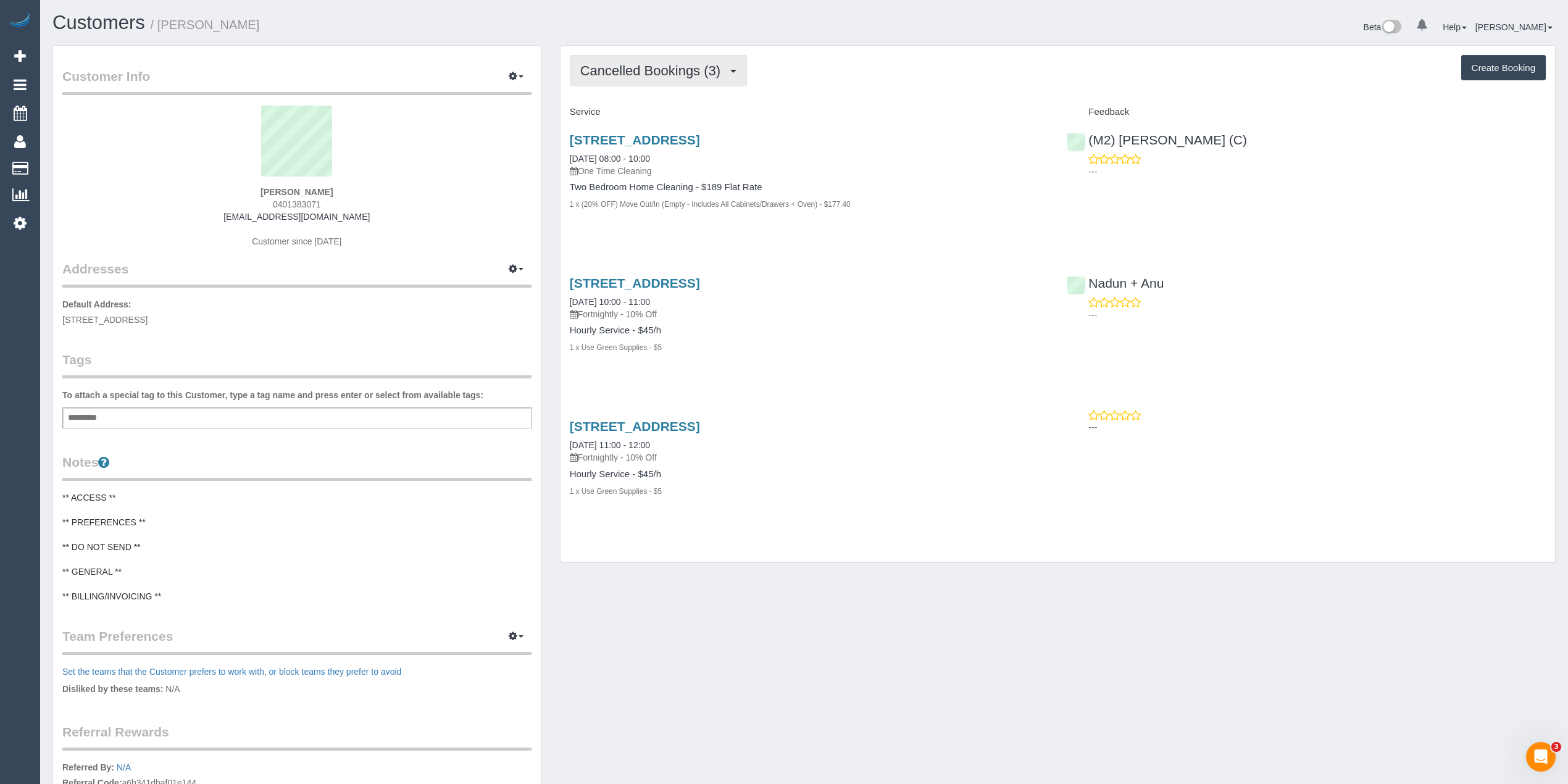
click at [658, 69] on span "Cancelled Bookings (3)" at bounding box center [653, 71] width 146 height 15
click at [667, 96] on link "Completed Bookings (17)" at bounding box center [637, 99] width 133 height 16
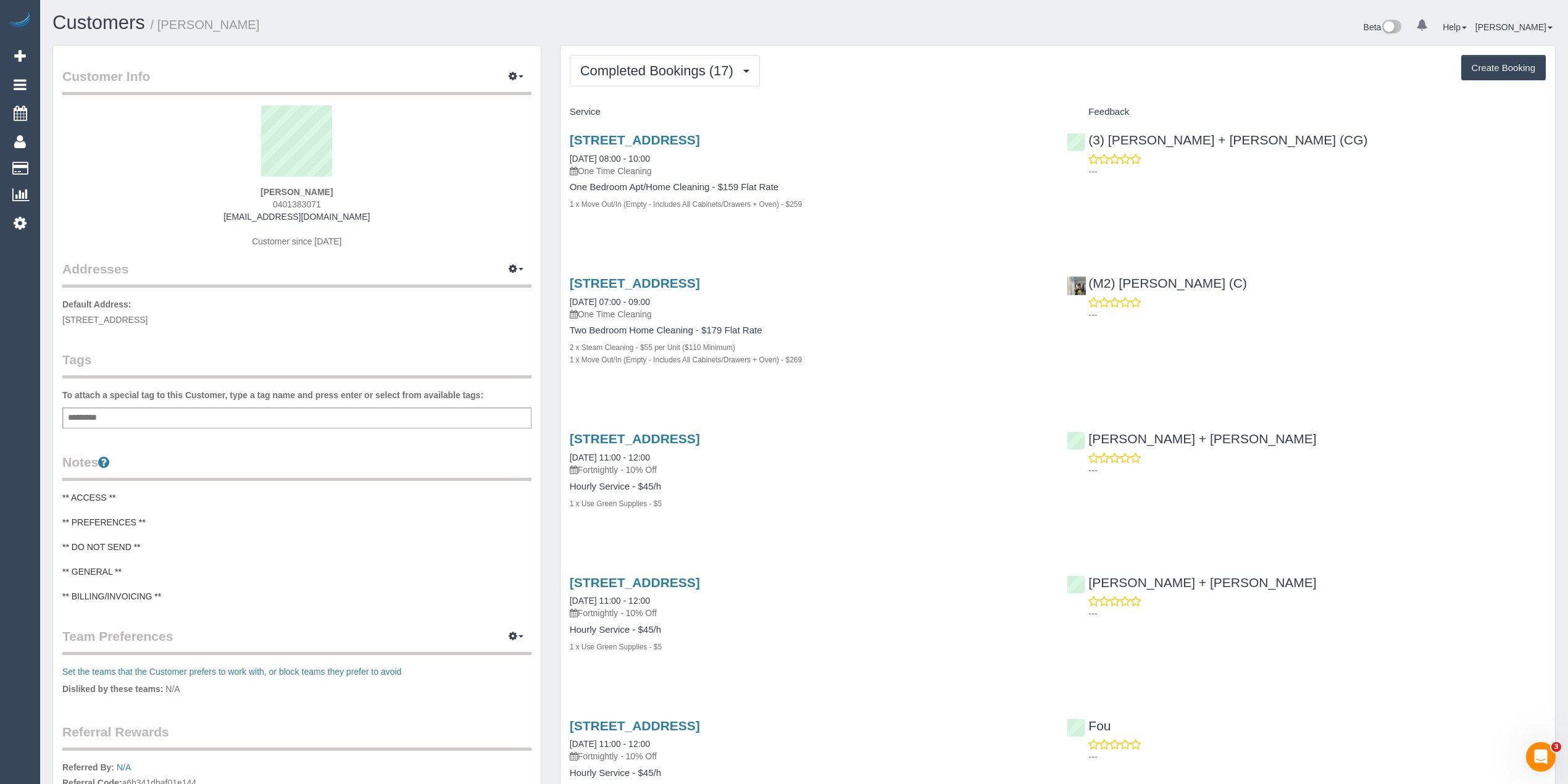
click at [957, 85] on div "Completed Bookings (17) Completed Bookings (17) Upcoming Bookings (0) Cancelled…" at bounding box center [1058, 70] width 976 height 31
click at [1492, 72] on button "Create Booking" at bounding box center [1503, 68] width 84 height 26
select select "VIC"
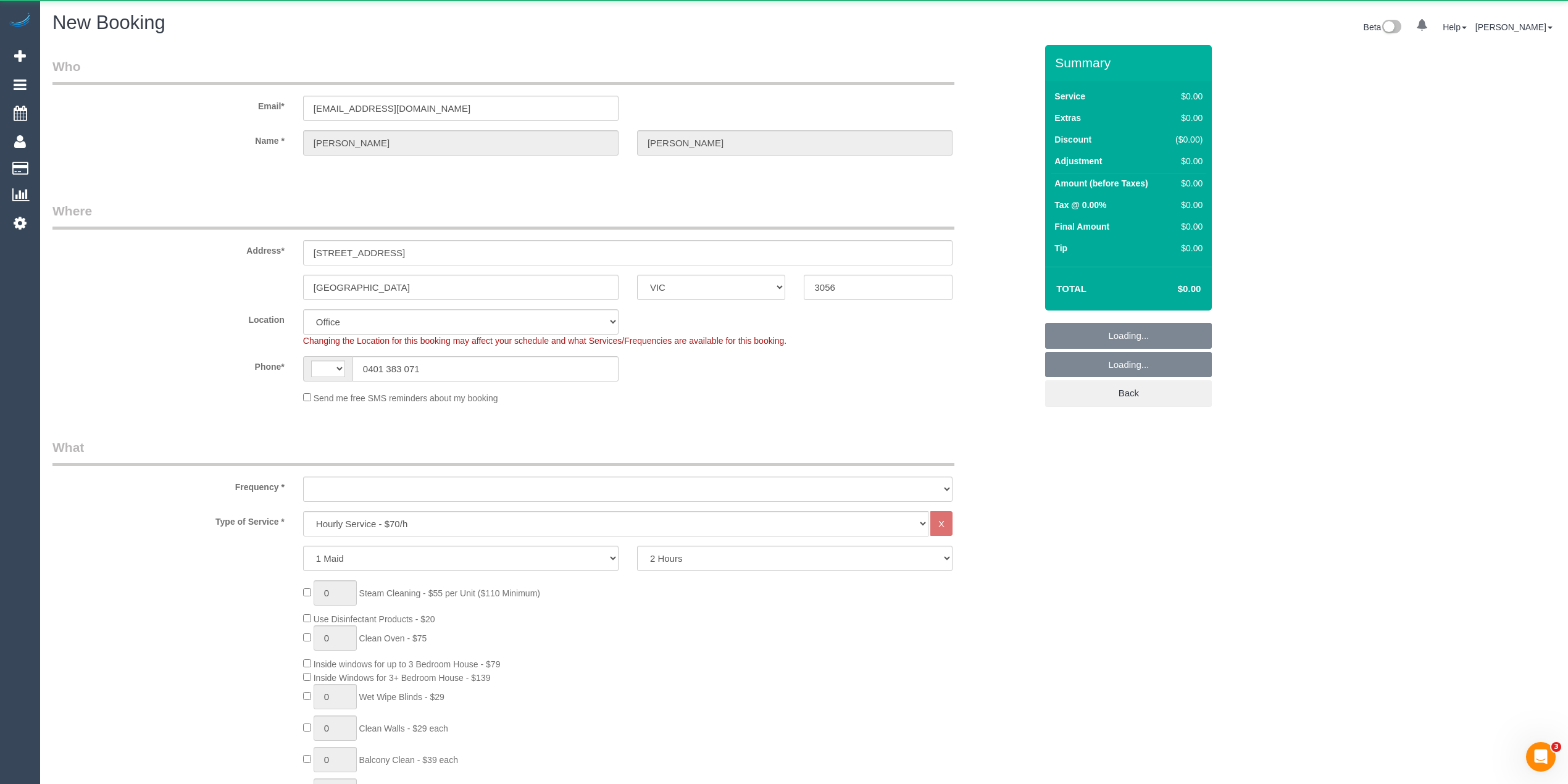
select select "string:AU"
select select "object:3662"
select select "string:stripe-pm_1RuOoC2GScqysDRVg7DLXJ7y"
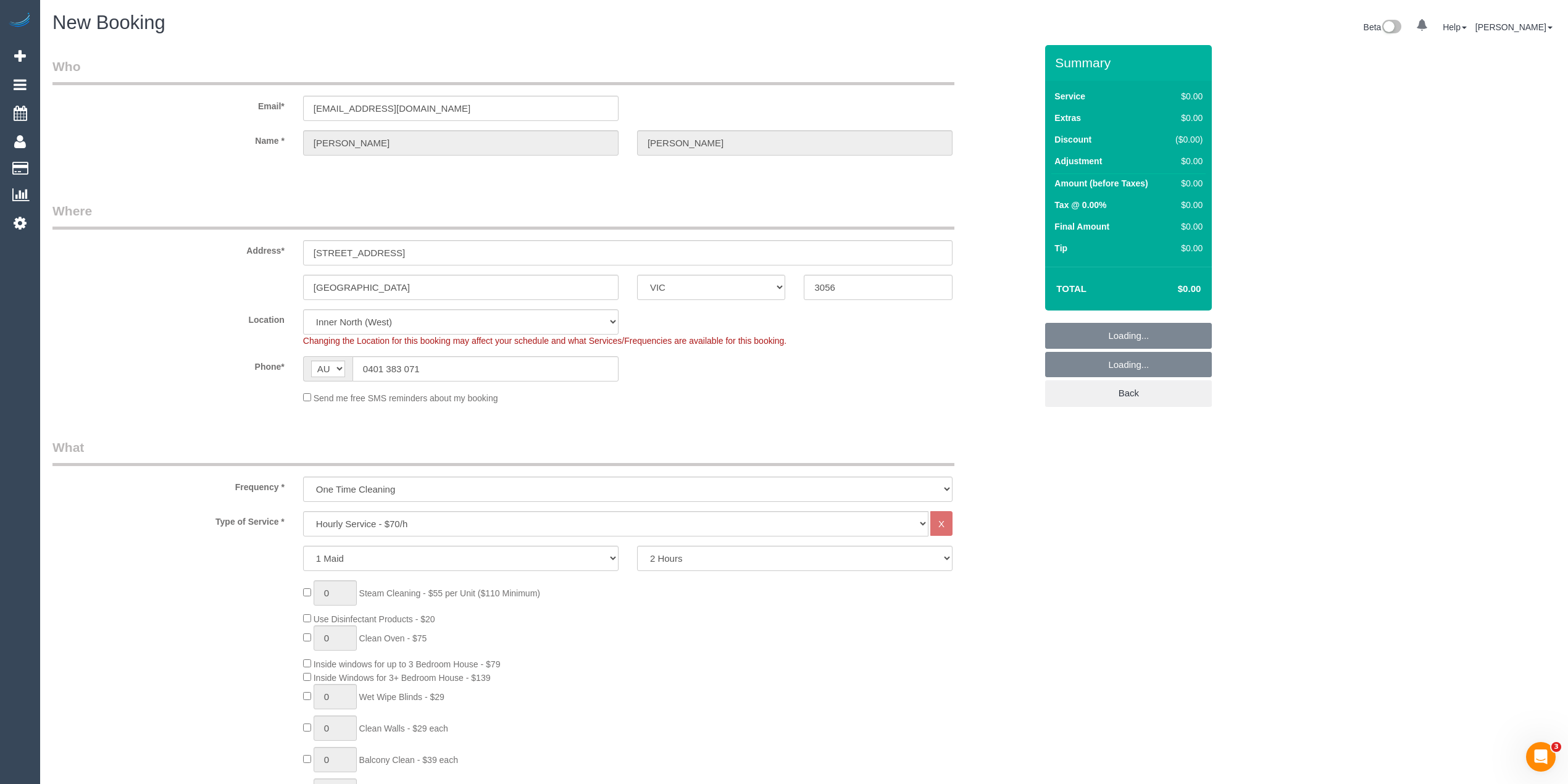
select select "88"
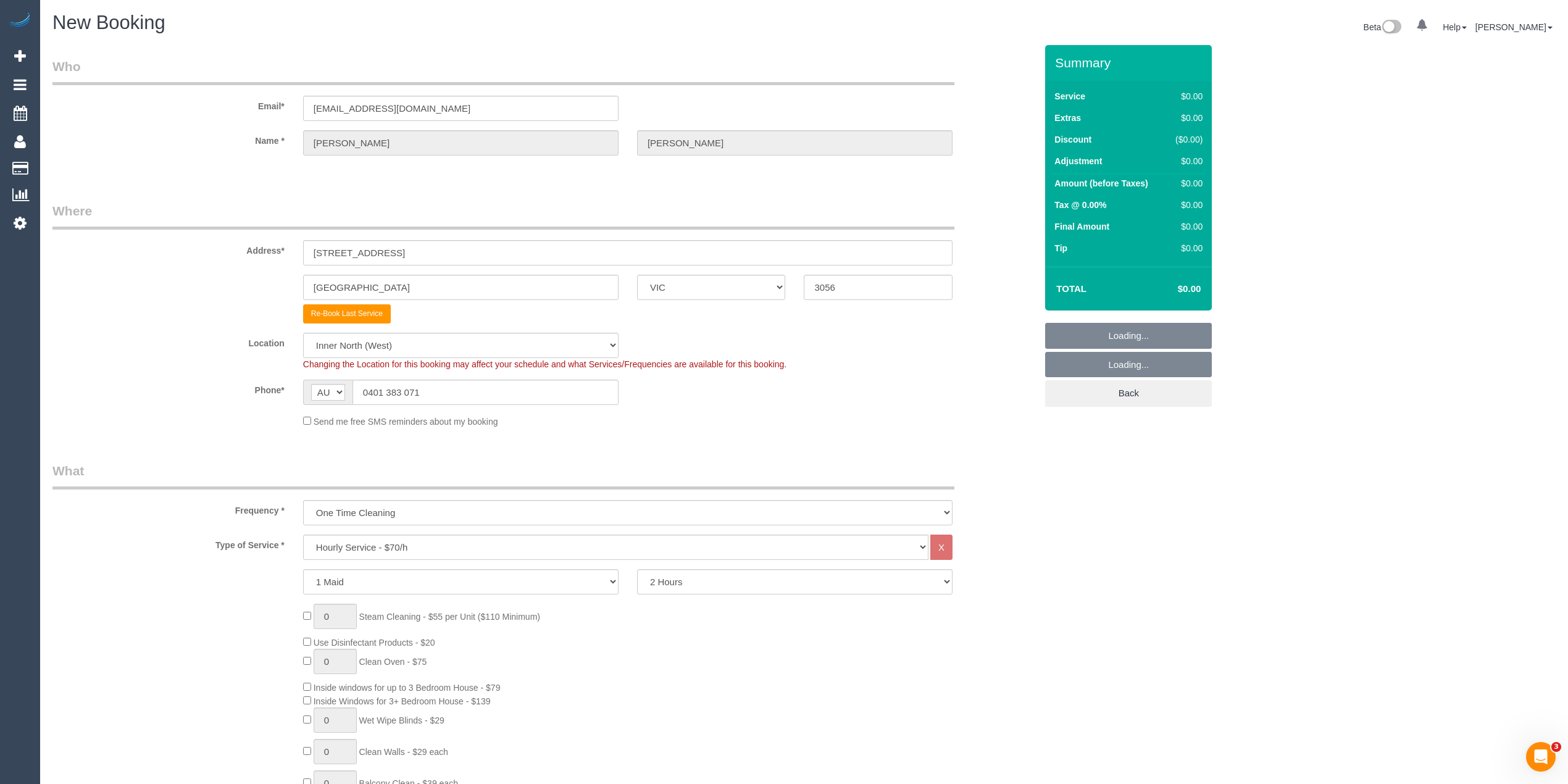
select select "object:3672"
drag, startPoint x: 890, startPoint y: 281, endPoint x: 697, endPoint y: 277, distance: 193.0
click at [697, 277] on div "Brunswick ACT NSW NT QLD SA TAS VIC WA 3056" at bounding box center [544, 288] width 1001 height 26
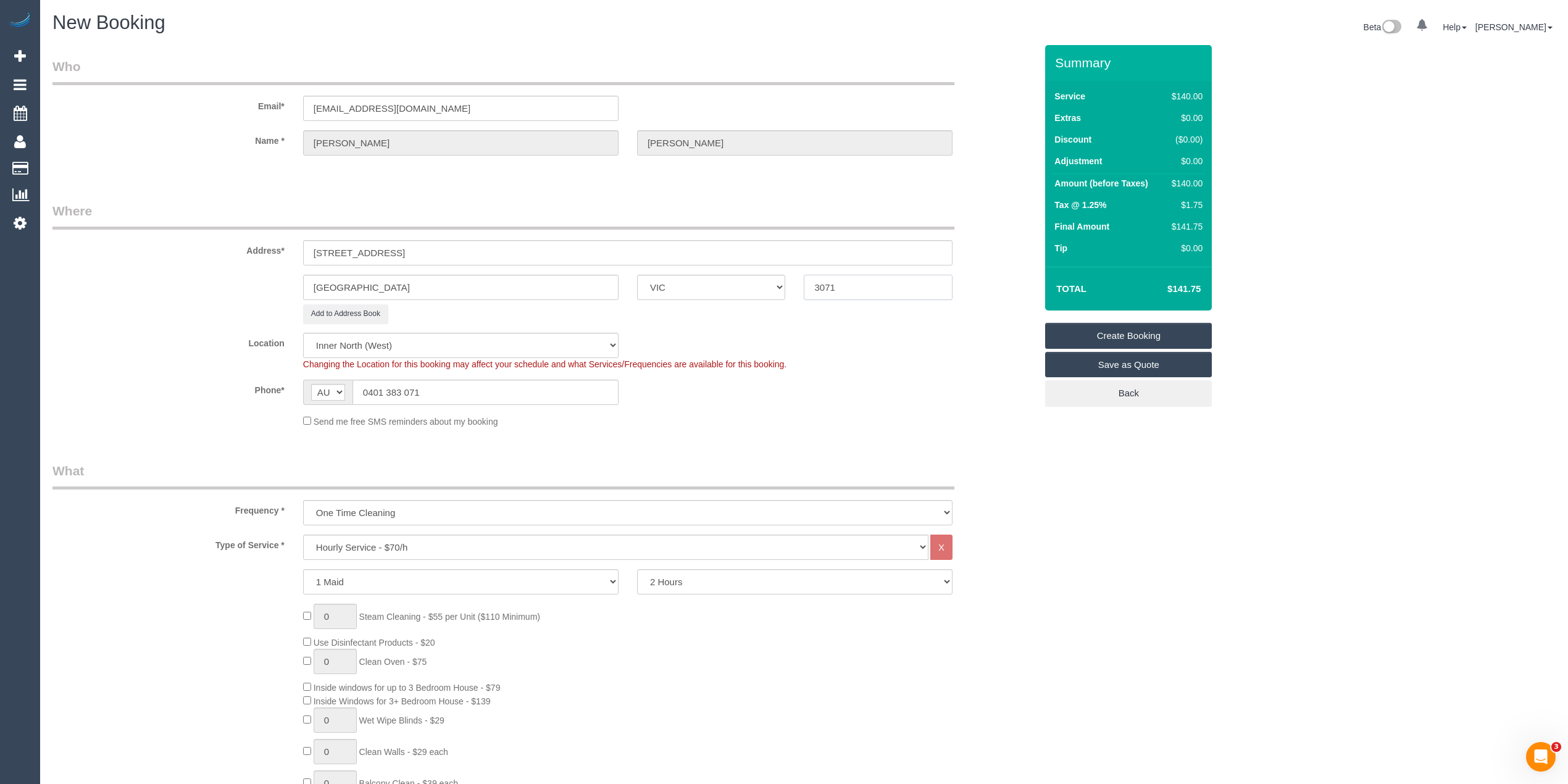
type input "3071"
click at [418, 543] on select "Hourly Service - $70/h Hourly Service - $65/h Hourly Service - $60/h Hourly Ser…" at bounding box center [615, 548] width 625 height 26
select select "47"
select select "211"
click at [303, 535] on select "Hourly Service - $70/h Hourly Service - $65/h Hourly Service - $60/h Hourly Ser…" at bounding box center [615, 548] width 625 height 26
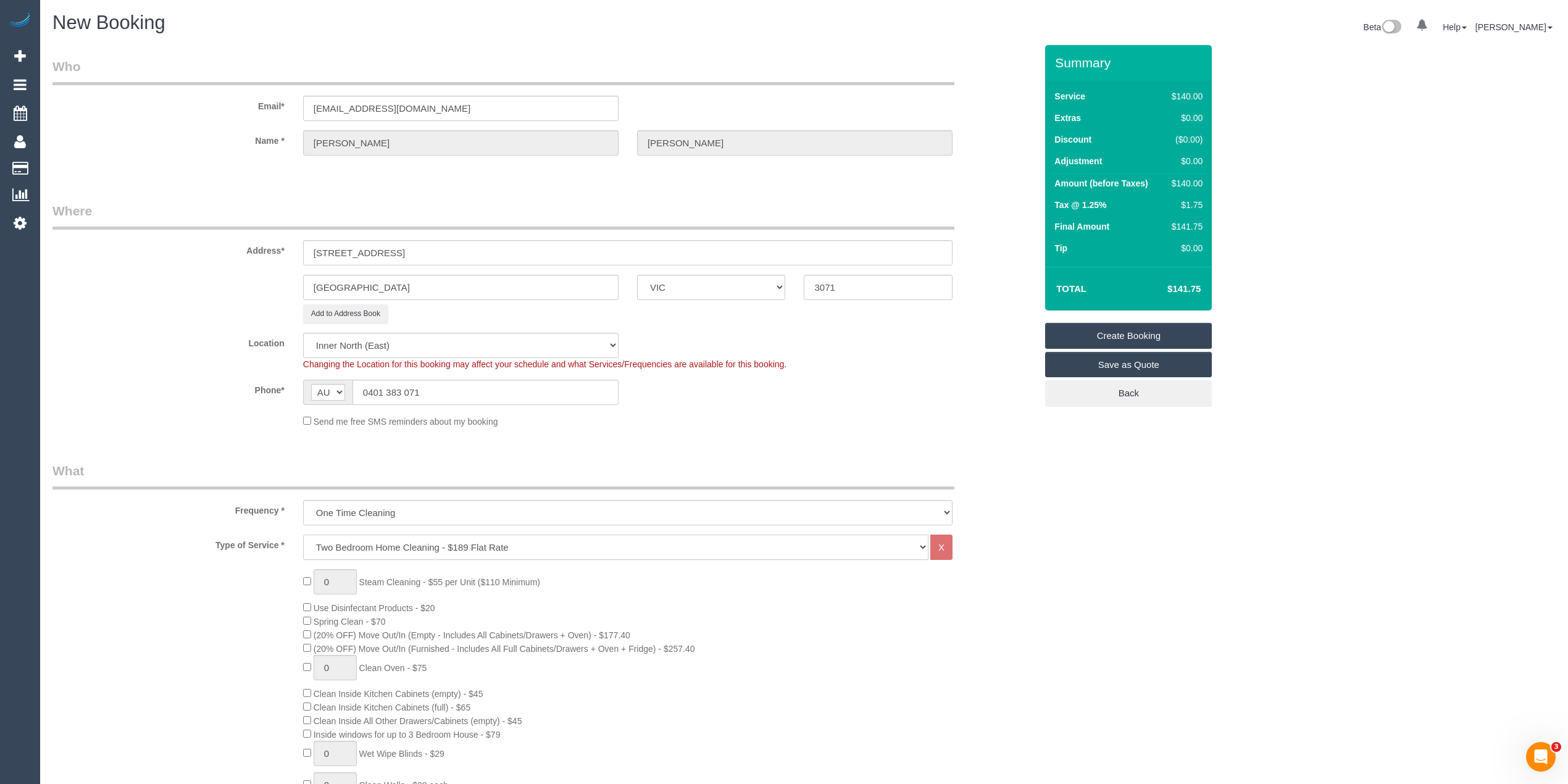
select select "object:4627"
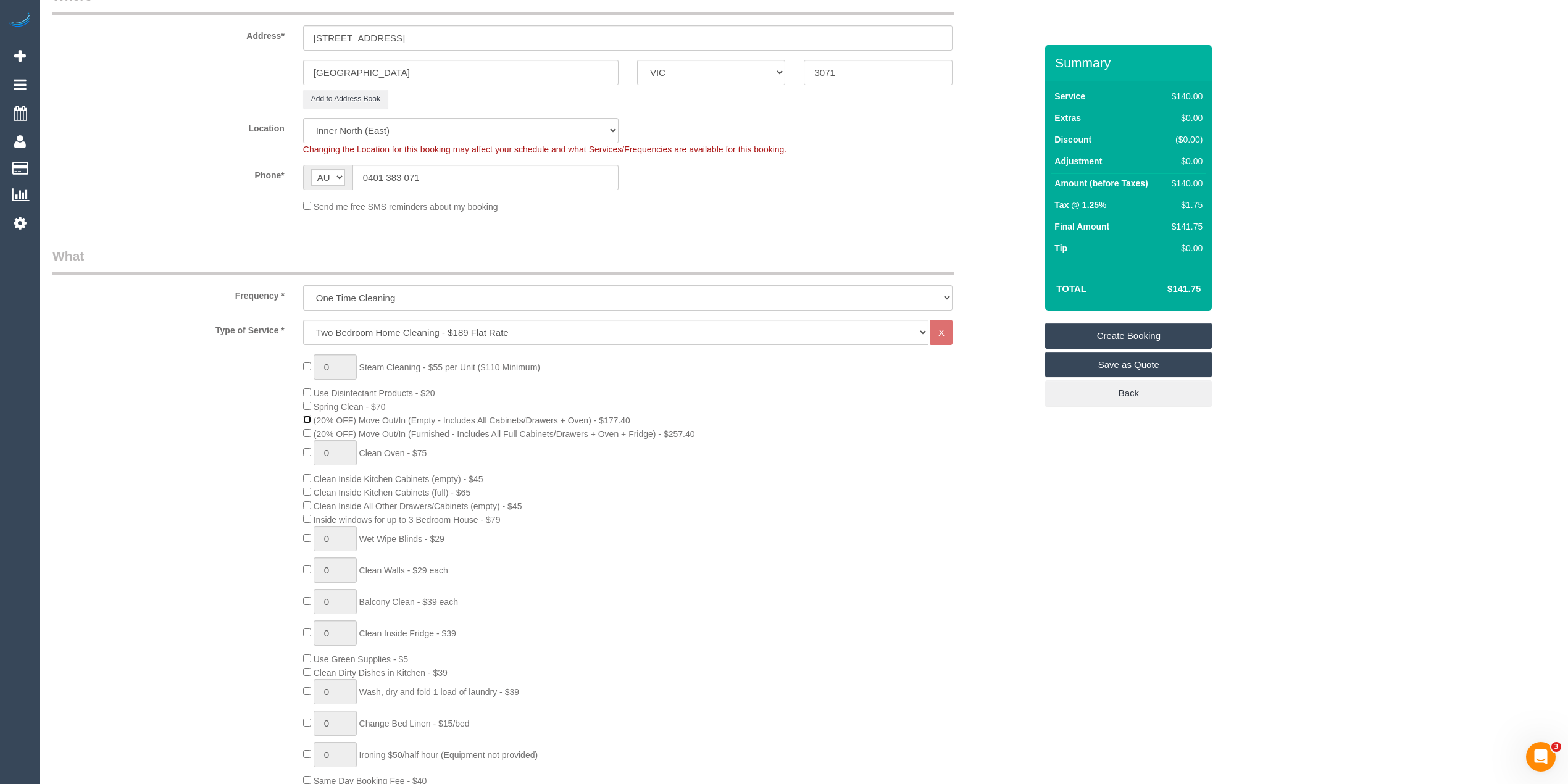
scroll to position [274, 0]
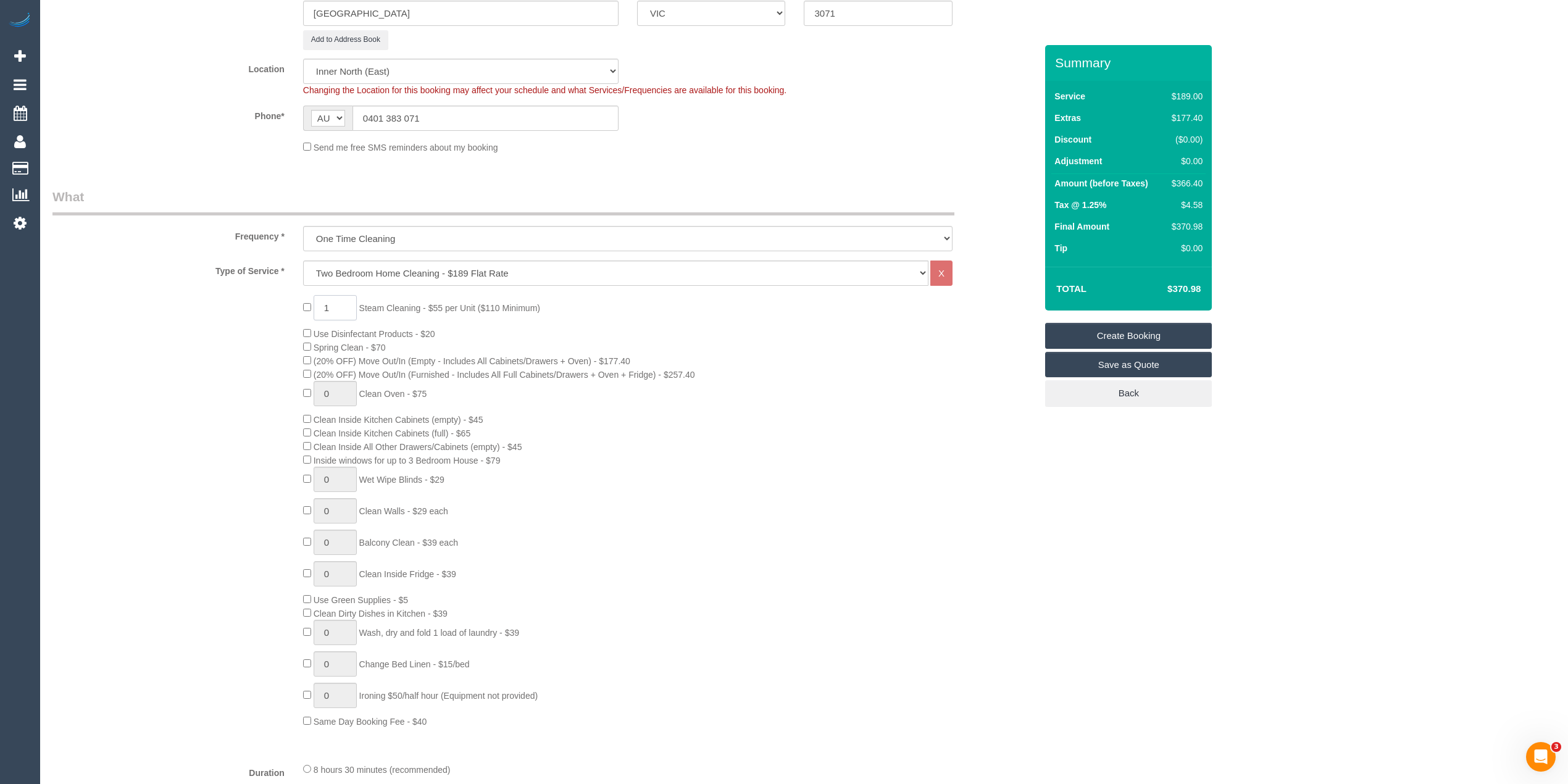
drag, startPoint x: 344, startPoint y: 306, endPoint x: 278, endPoint y: 302, distance: 66.1
click at [278, 302] on div "1 Steam Cleaning - $55 per Unit ($110 Minimum) Use Disinfectant Products - $20 …" at bounding box center [544, 511] width 1001 height 433
type input "2"
click at [240, 321] on div "2 Steam Cleaning - $55 per Unit ($110 Minimum) Use Disinfectant Products - $20 …" at bounding box center [544, 511] width 1001 height 433
type input "1"
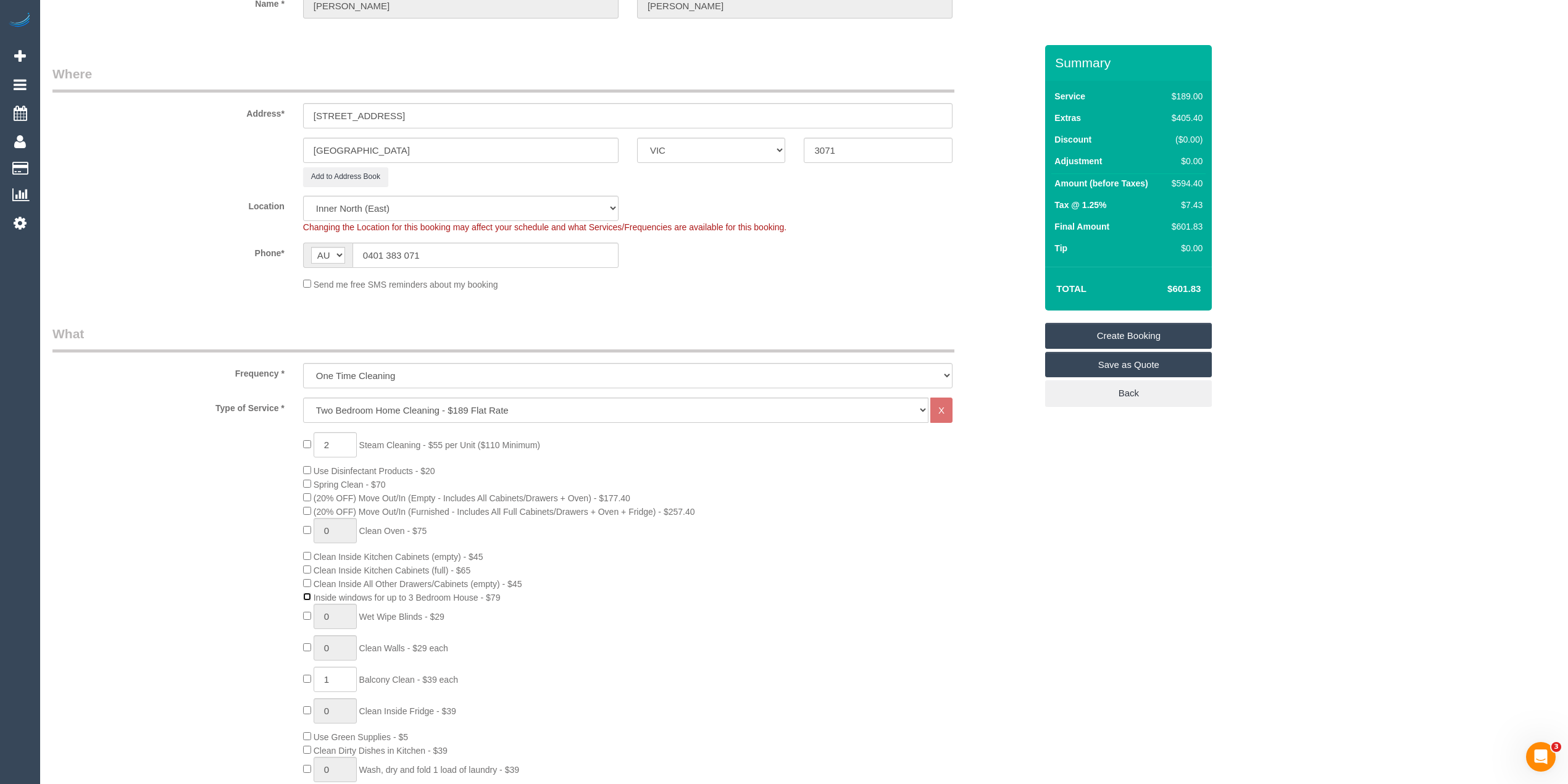
scroll to position [0, 0]
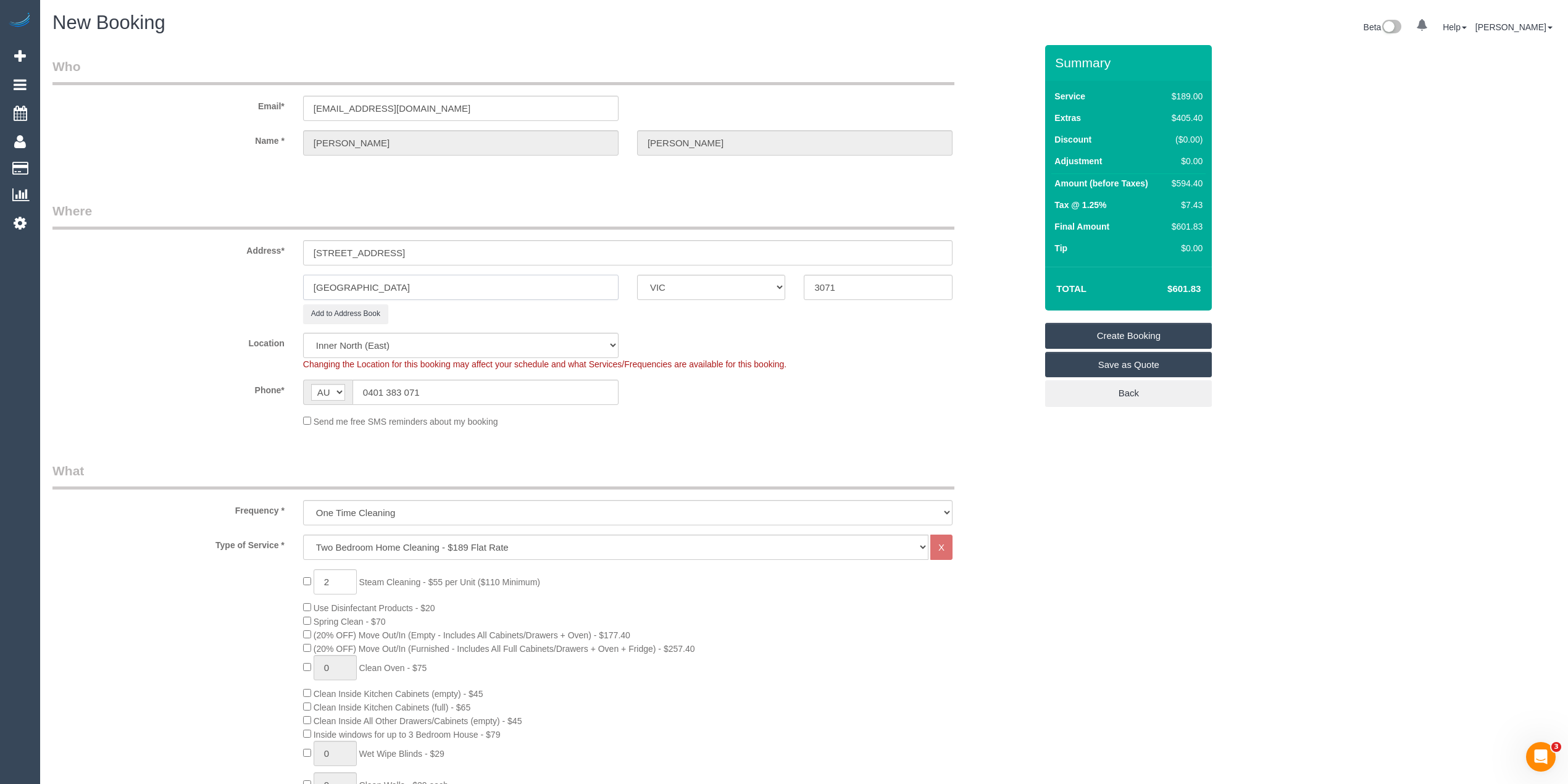
drag, startPoint x: 385, startPoint y: 278, endPoint x: 195, endPoint y: 277, distance: 190.0
click at [195, 277] on div "Brunswick ACT NSW NT QLD SA TAS VIC WA 3071" at bounding box center [544, 288] width 1001 height 26
type input "Thornbury"
drag, startPoint x: 410, startPoint y: 246, endPoint x: 212, endPoint y: 265, distance: 198.9
click at [212, 265] on sui-booking-address "Address* 681 Park Street Thornbury ACT NSW NT QLD SA TAS VIC WA 3071 Add to Add…" at bounding box center [544, 263] width 983 height 121
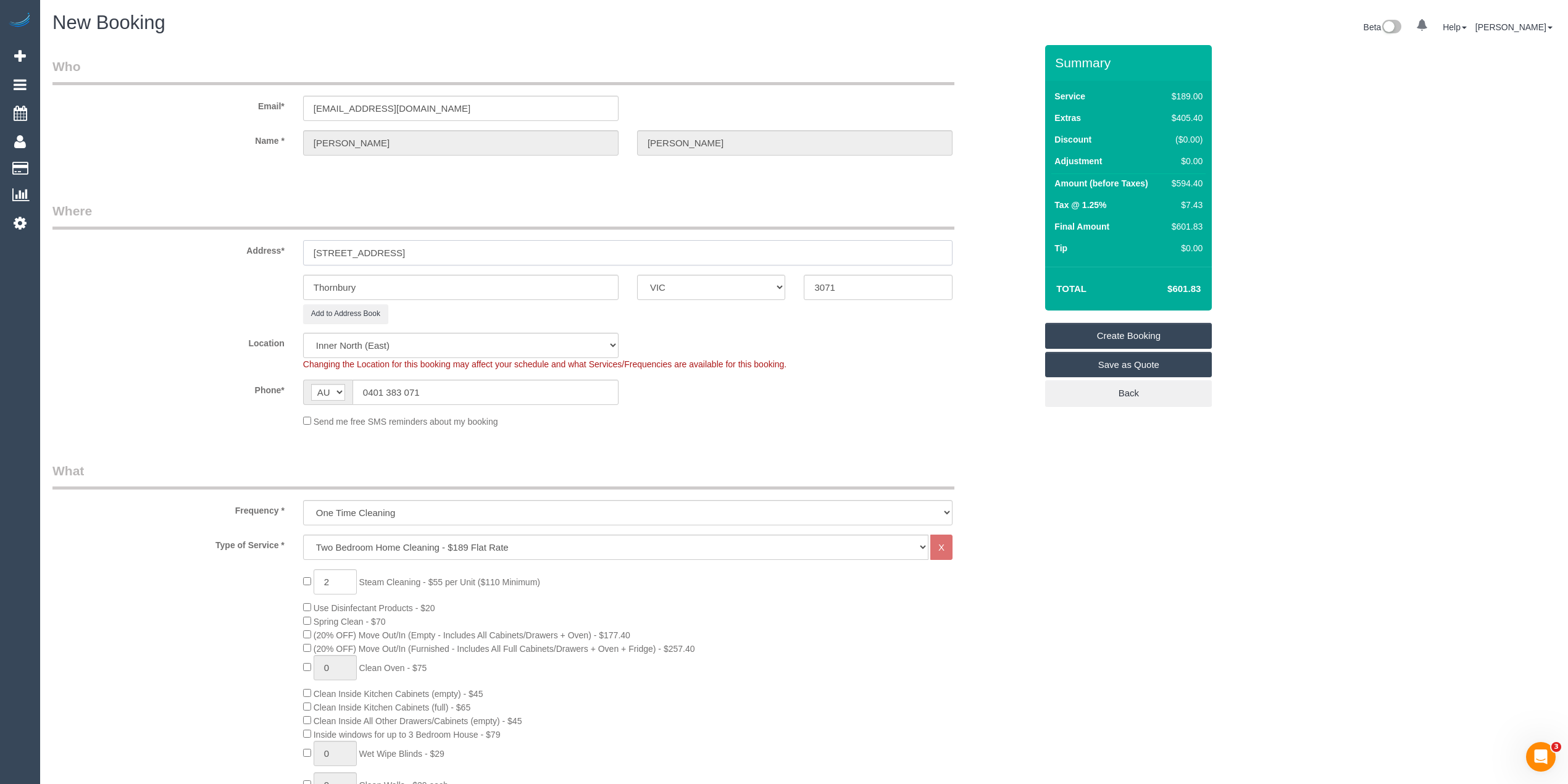
type input "[STREET_ADDRESS]"
click at [192, 304] on div "Add to Address Book" at bounding box center [544, 314] width 1001 height 19
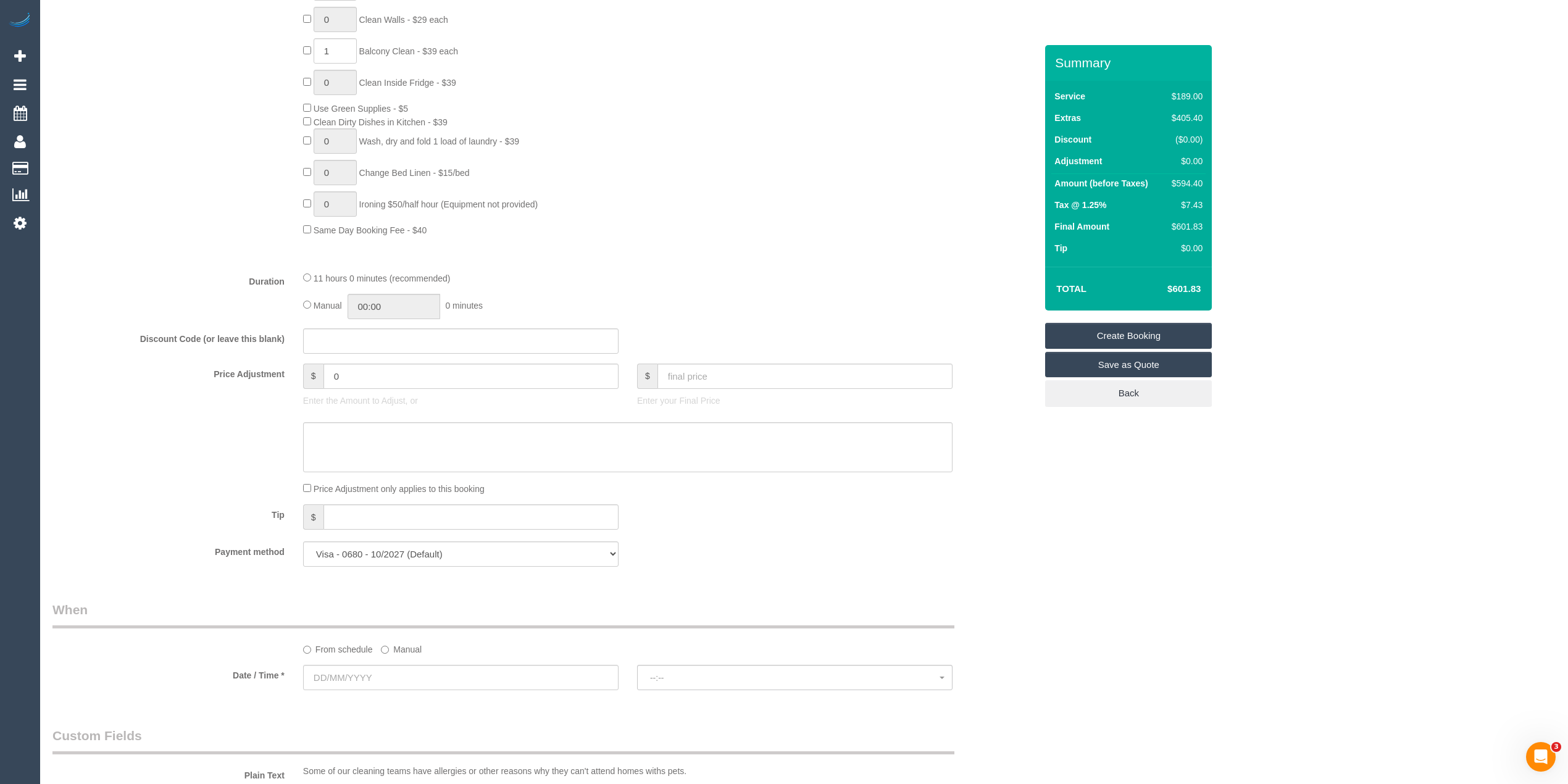
scroll to position [1097, 0]
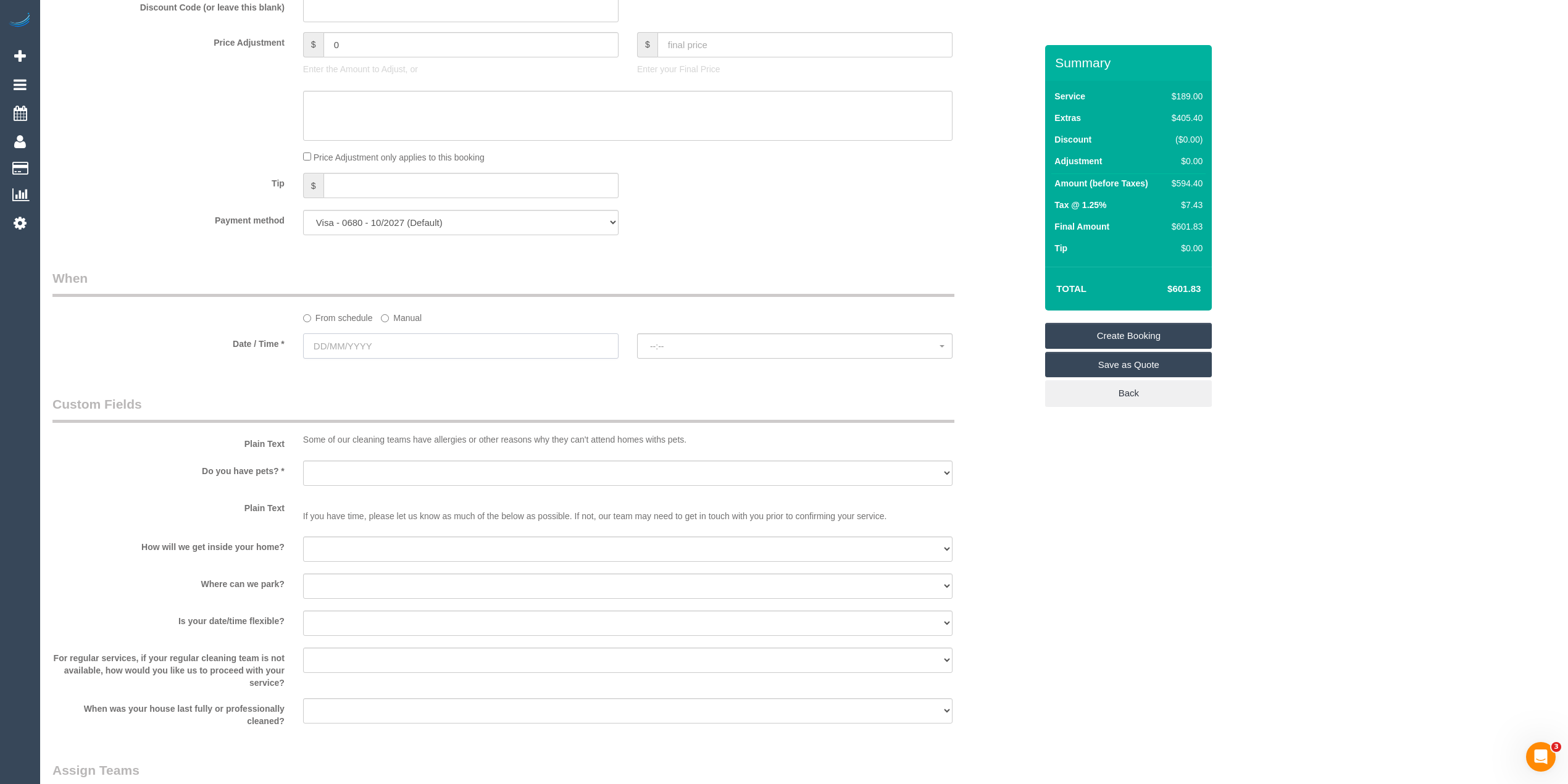
click at [352, 347] on input "text" at bounding box center [461, 346] width 316 height 26
click at [337, 493] on link "25" at bounding box center [340, 491] width 23 height 17
type input "25/08/2025"
click at [704, 346] on span "--:--" at bounding box center [795, 346] width 289 height 10
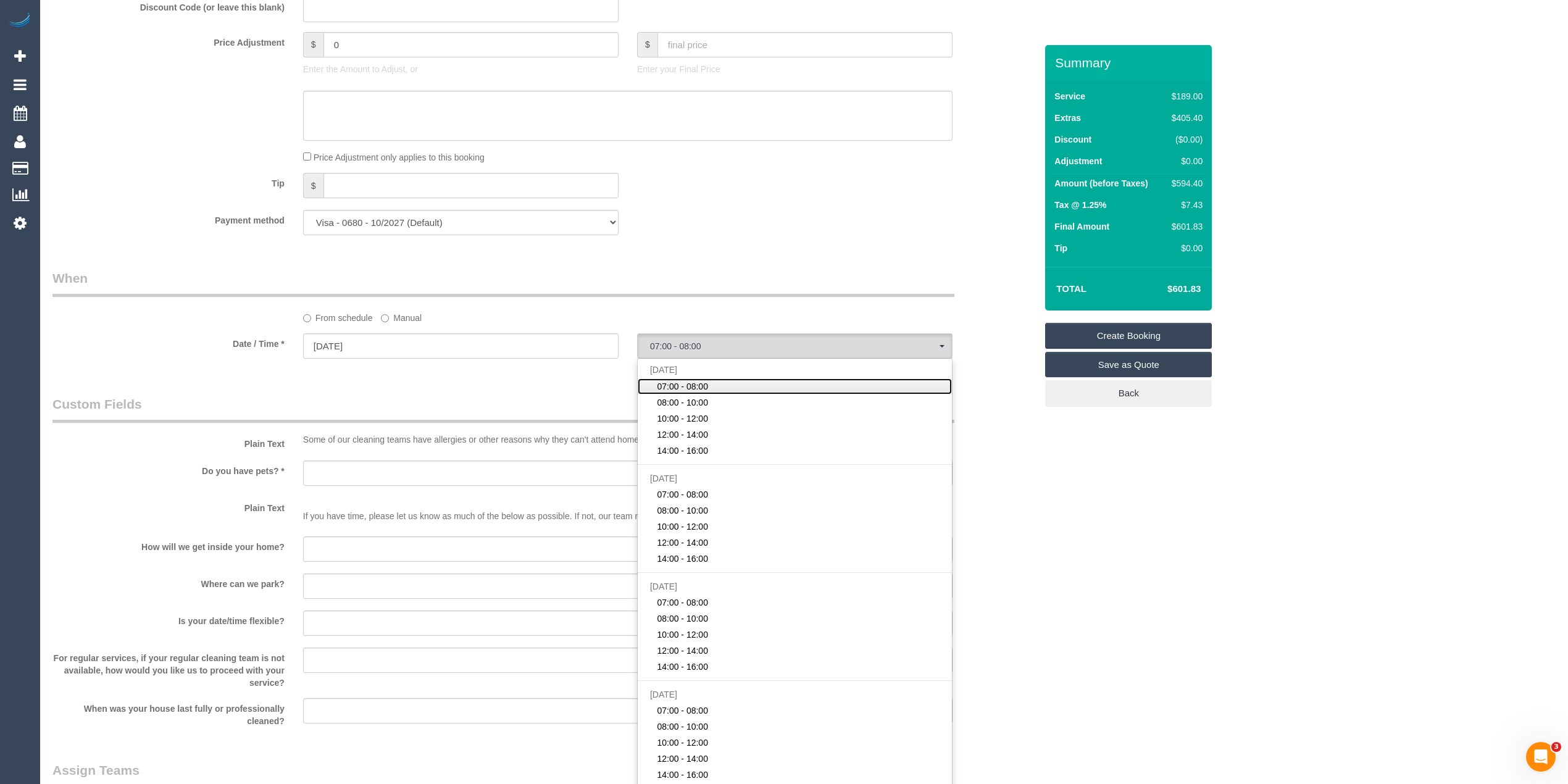
click at [725, 392] on link "07:00 - 08:00" at bounding box center [795, 386] width 314 height 16
select select "spot1"
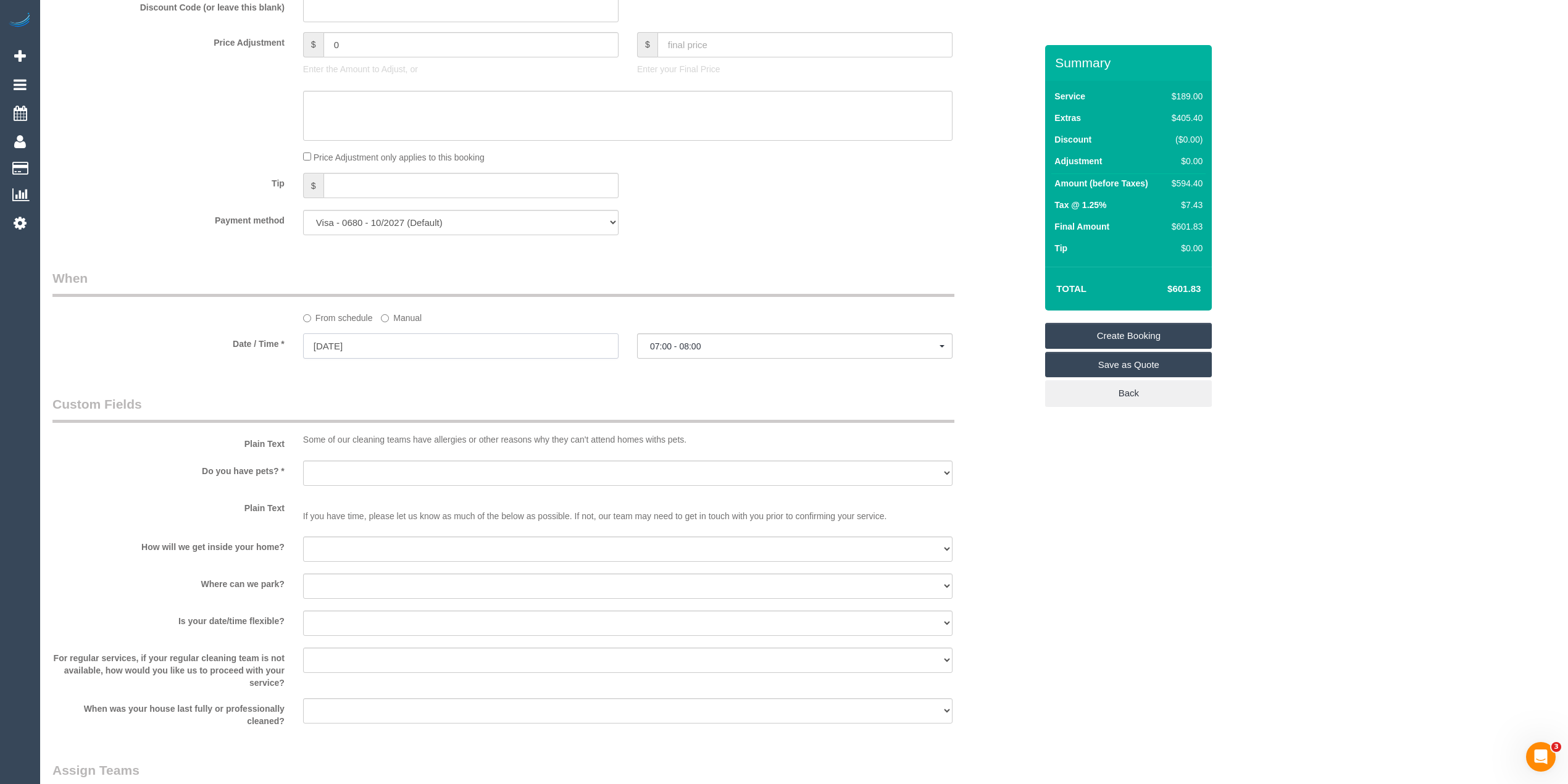
click at [309, 343] on input "25/08/2025" at bounding box center [461, 346] width 316 height 26
click at [255, 339] on label "Date / Time *" at bounding box center [169, 342] width 250 height 17
click at [327, 470] on select "Yes - Cats Yes - Dogs No pets Yes - Dogs and Cats Yes - Other" at bounding box center [627, 473] width 650 height 26
select select "number:28"
click at [303, 461] on select "Yes - Cats Yes - Dogs No pets Yes - Dogs and Cats Yes - Other" at bounding box center [627, 473] width 650 height 26
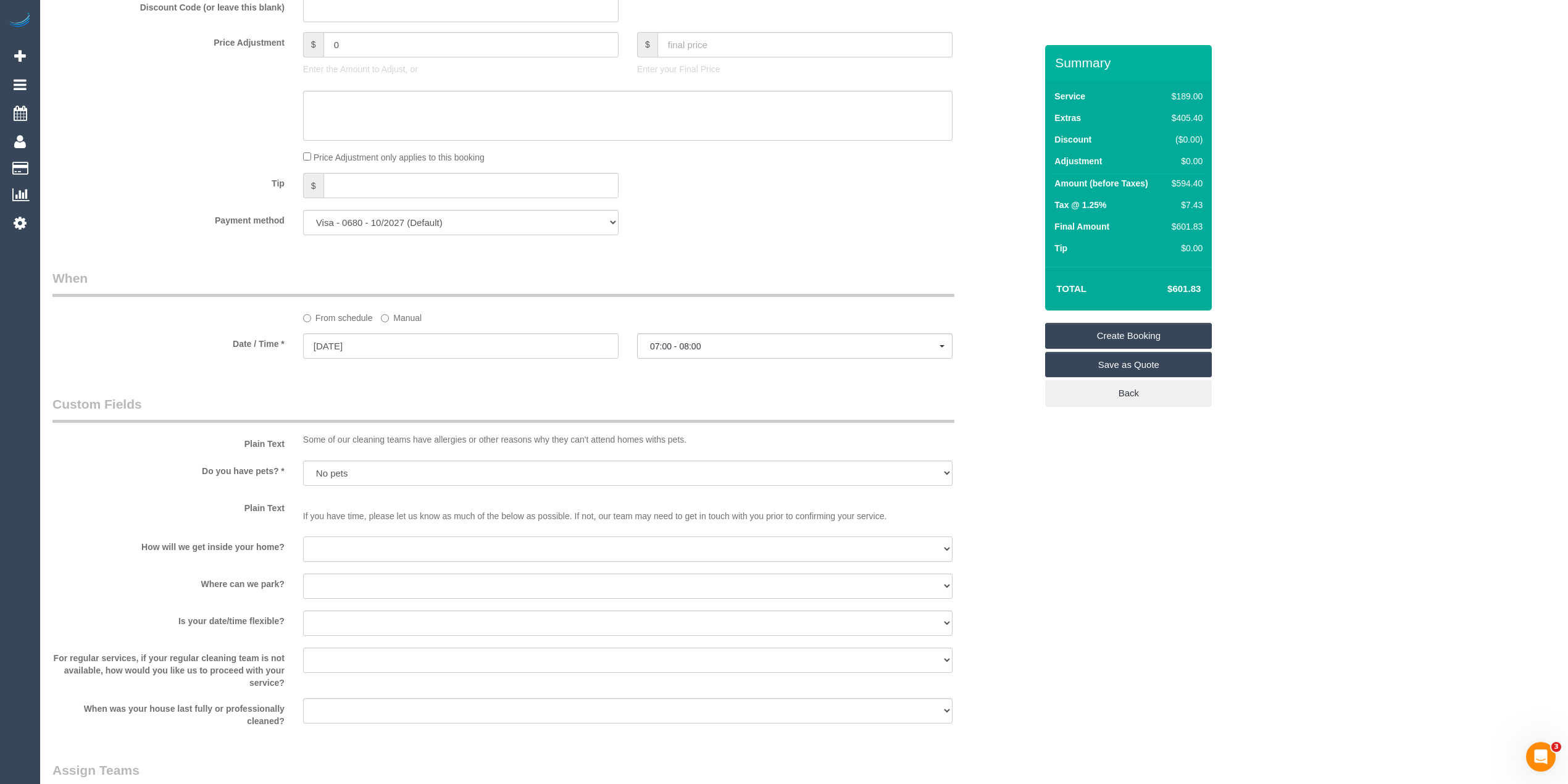
click at [346, 548] on select "I will be home Key will be left (please provide details below) Lock box/Access …" at bounding box center [627, 550] width 650 height 26
select select "number:15"
click at [303, 538] on select "I will be home Key will be left (please provide details below) Lock box/Access …" at bounding box center [627, 550] width 650 height 26
click at [327, 571] on sui-booking-custom-fields "Plain Text Some of our cleaning teams have allergies or other reasons why they …" at bounding box center [544, 561] width 983 height 332
click at [330, 583] on select "I will provide parking on-site Free street parking Paid street parking (cost wi…" at bounding box center [627, 587] width 650 height 26
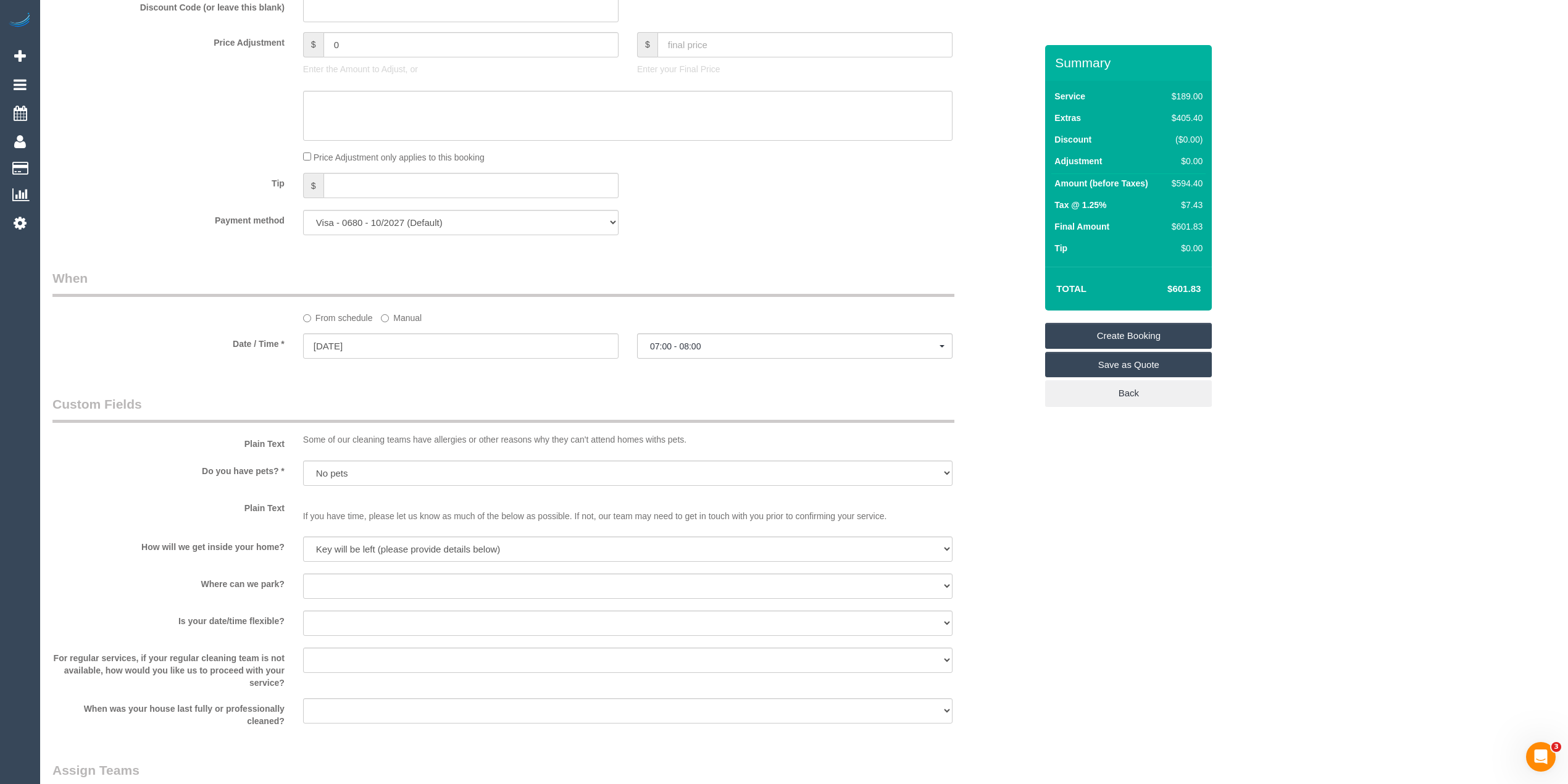
click at [131, 421] on legend "Custom Fields" at bounding box center [503, 408] width 902 height 27
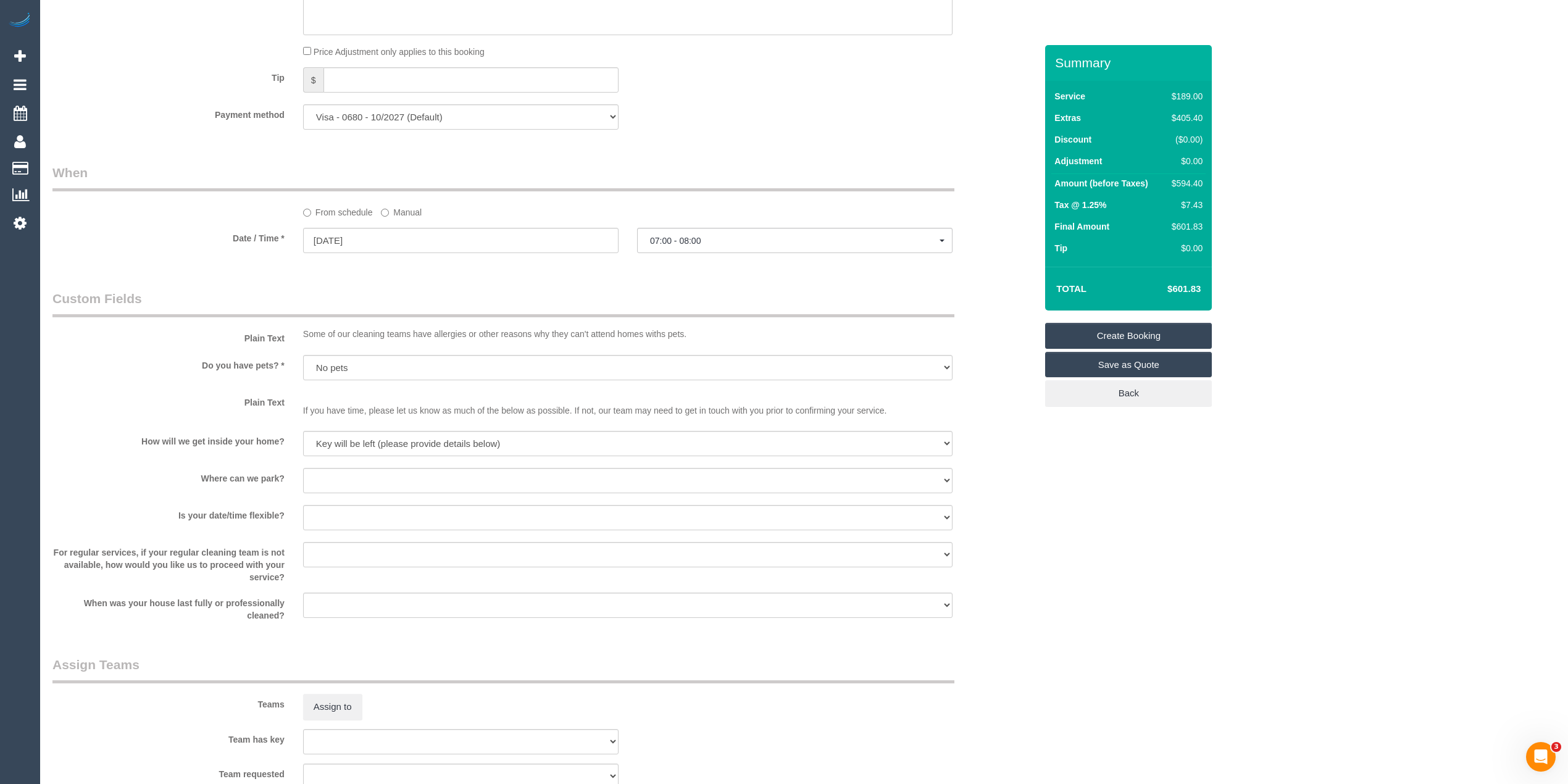
scroll to position [1372, 0]
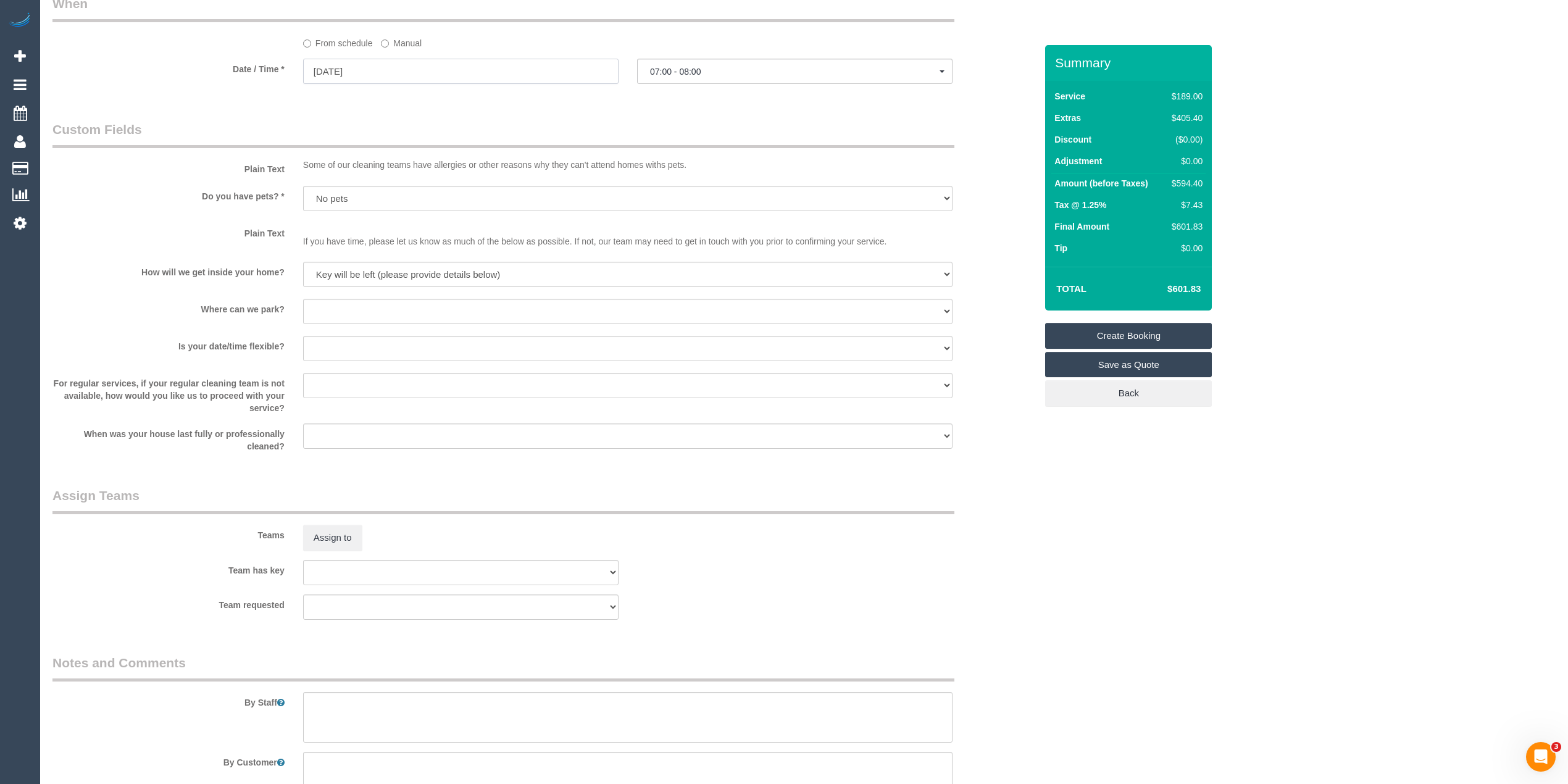
click at [320, 70] on input "25/08/2025" at bounding box center [461, 72] width 316 height 26
click at [452, 99] on span "Next" at bounding box center [452, 98] width 10 height 10
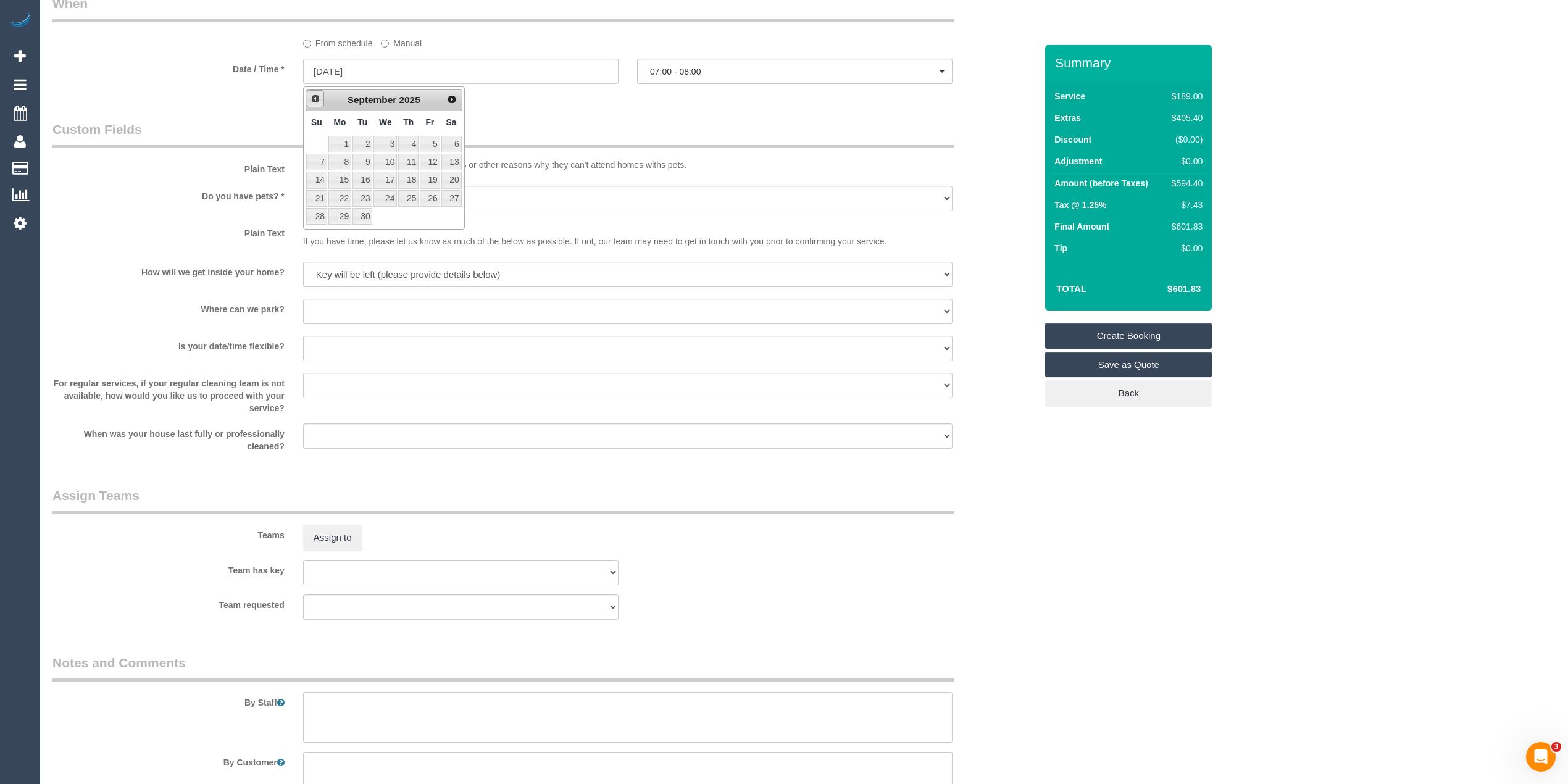
click at [317, 96] on span "Prev" at bounding box center [315, 98] width 10 height 10
click at [413, 219] on link "28" at bounding box center [408, 217] width 20 height 17
type input "28/08/2025"
select select "spot16"
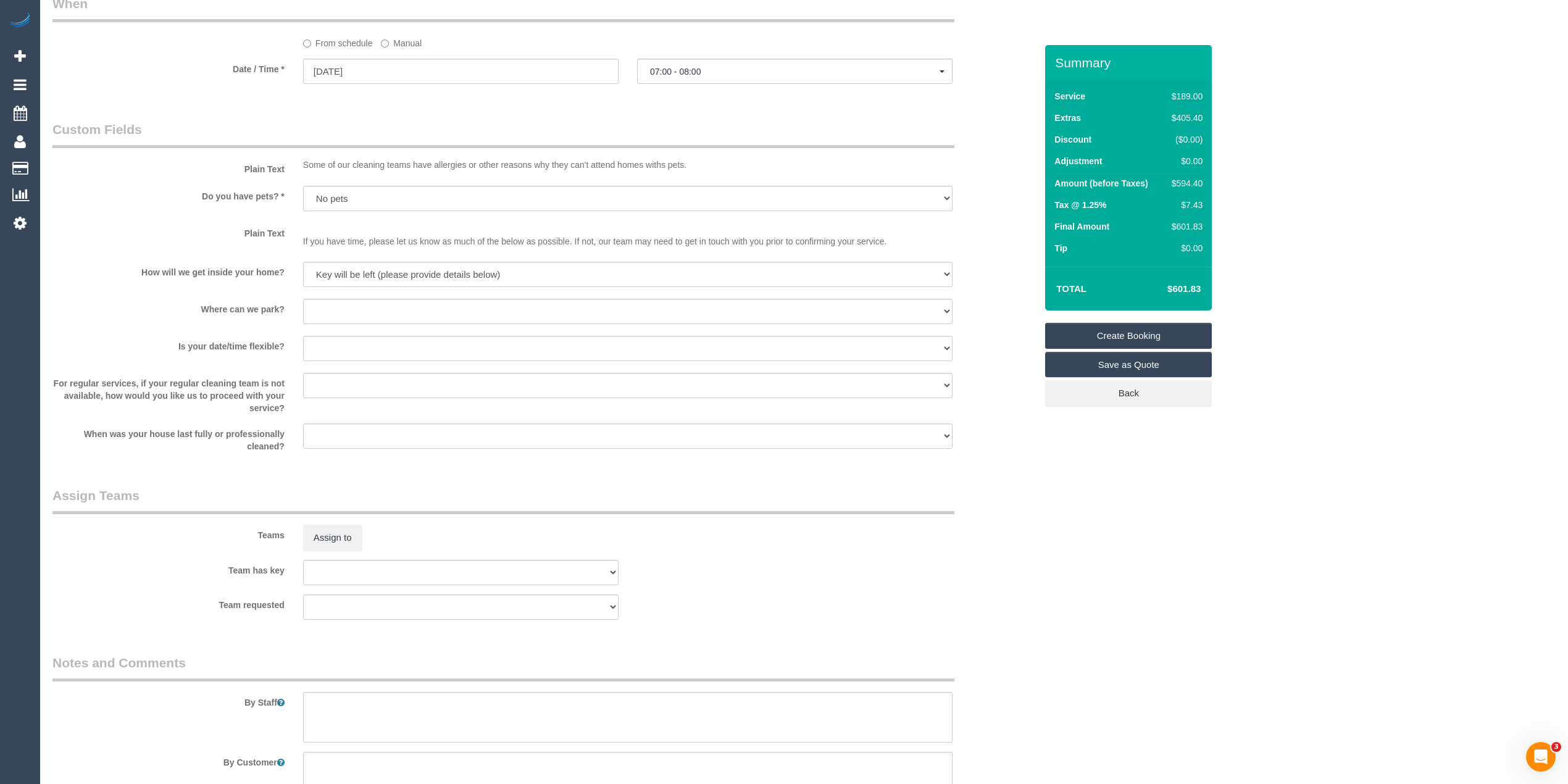
click at [662, 65] on button "07:00 - 08:00" at bounding box center [795, 72] width 316 height 26
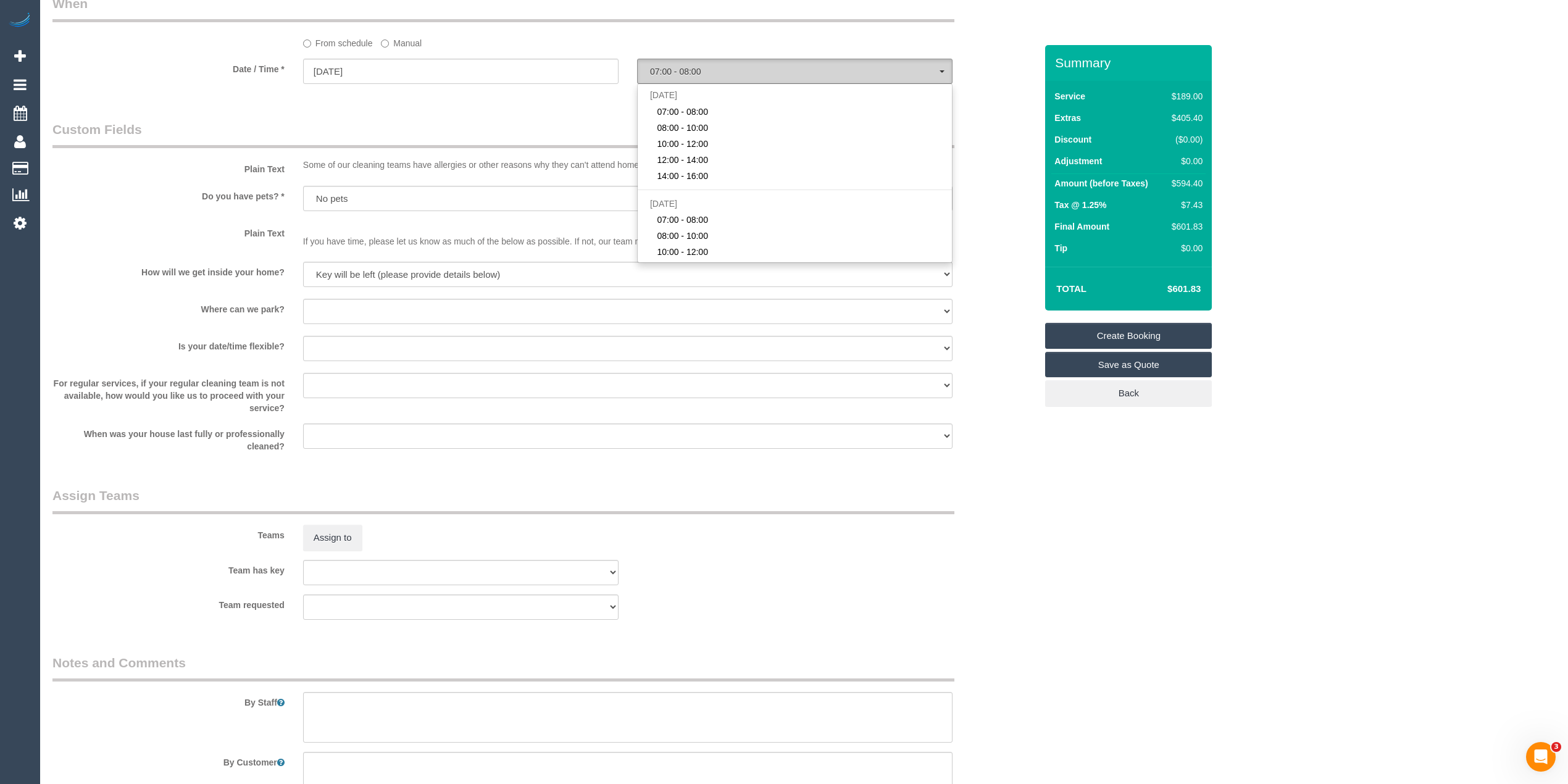
scroll to position [262, 0]
click at [665, 73] on span "07:00 - 08:00" at bounding box center [795, 71] width 289 height 10
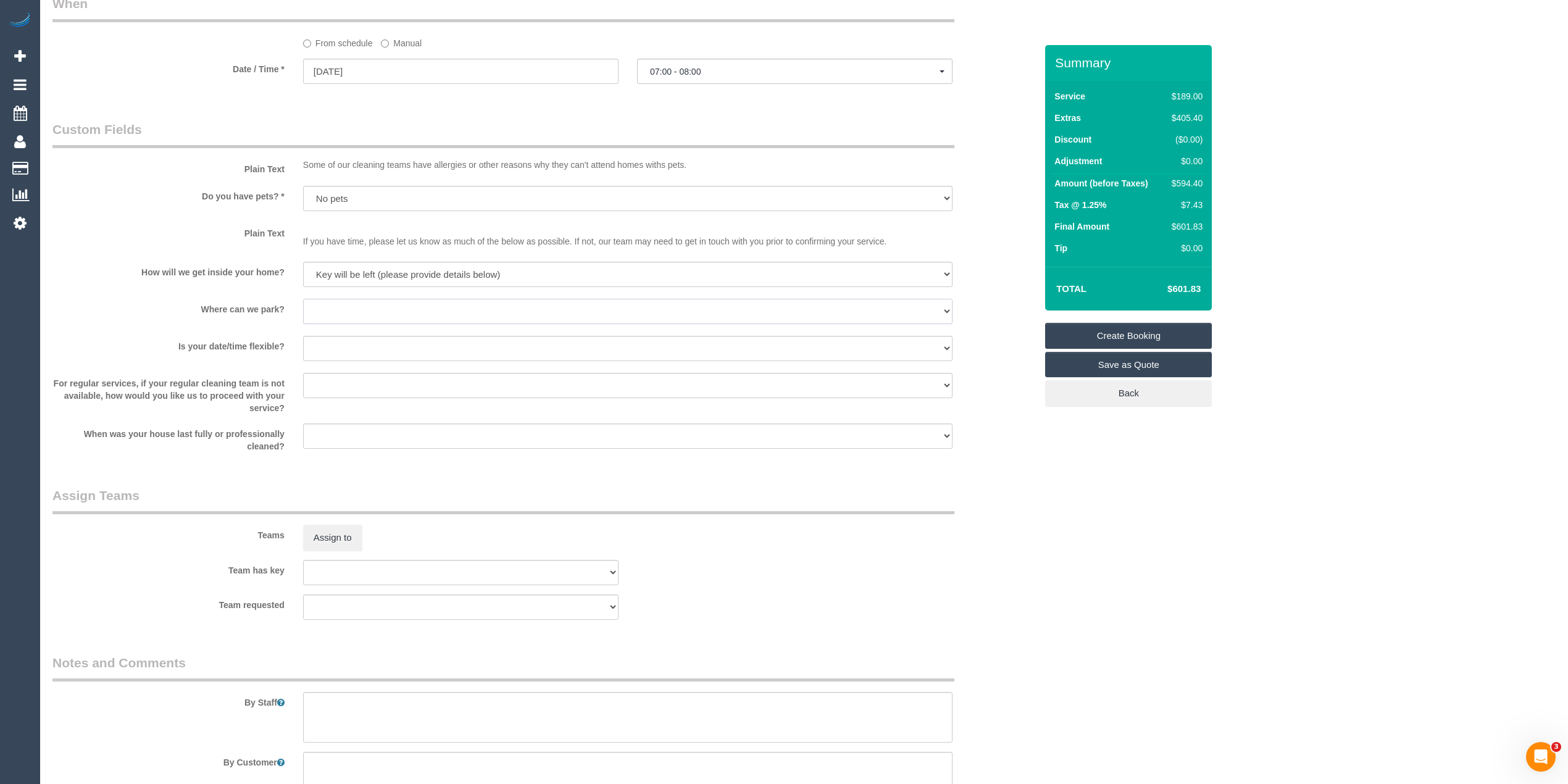
click at [321, 311] on select "I will provide parking on-site Free street parking Paid street parking (cost wi…" at bounding box center [627, 312] width 650 height 26
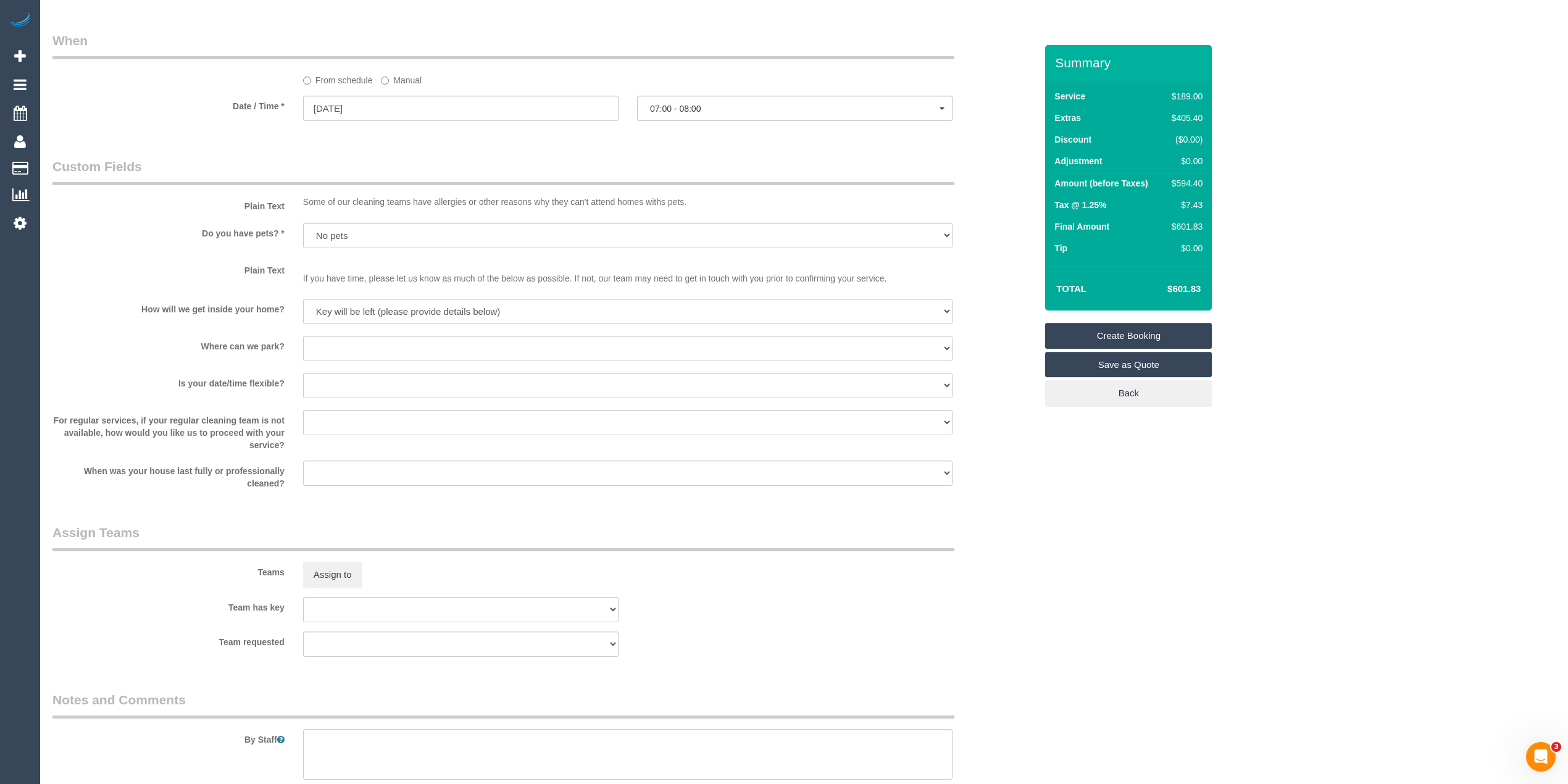
scroll to position [1601, 0]
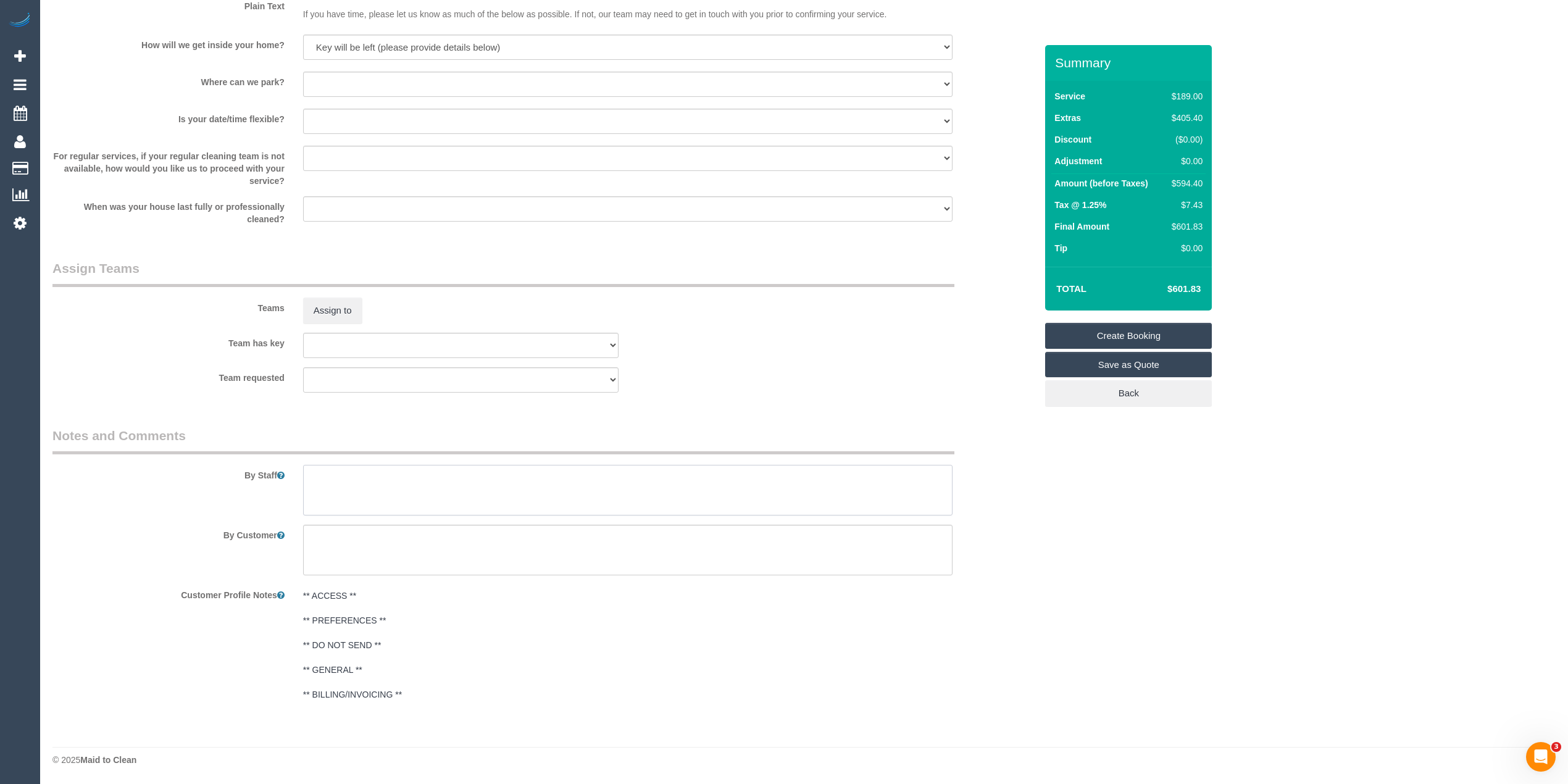
click at [420, 487] on textarea at bounding box center [627, 490] width 650 height 50
type textarea "Steam cleaning of 2 bedrooms."
click at [331, 86] on select "I will provide parking on-site Free street parking Paid street parking (cost wi…" at bounding box center [627, 84] width 650 height 26
select select "number:19"
click at [303, 72] on select "I will provide parking on-site Free street parking Paid street parking (cost wi…" at bounding box center [627, 84] width 650 height 26
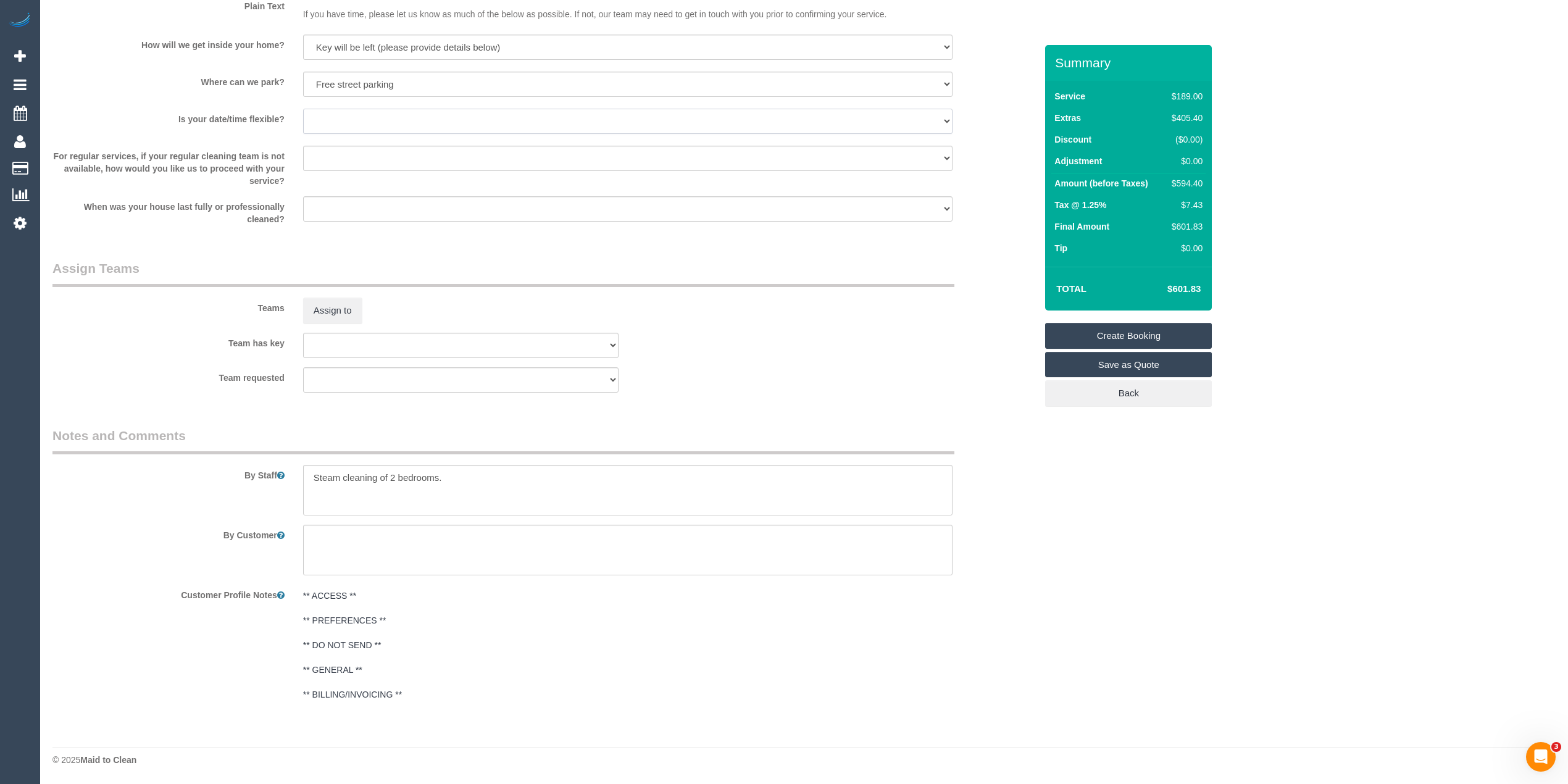
click at [339, 121] on select "Yes - date and time Yes - date but not time Yes - time but not date No - No fle…" at bounding box center [627, 121] width 650 height 26
select select "number:36"
click at [303, 109] on select "Yes - date and time Yes - date but not time Yes - time but not date No - No fle…" at bounding box center [627, 121] width 650 height 26
click at [497, 477] on textarea at bounding box center [627, 490] width 650 height 50
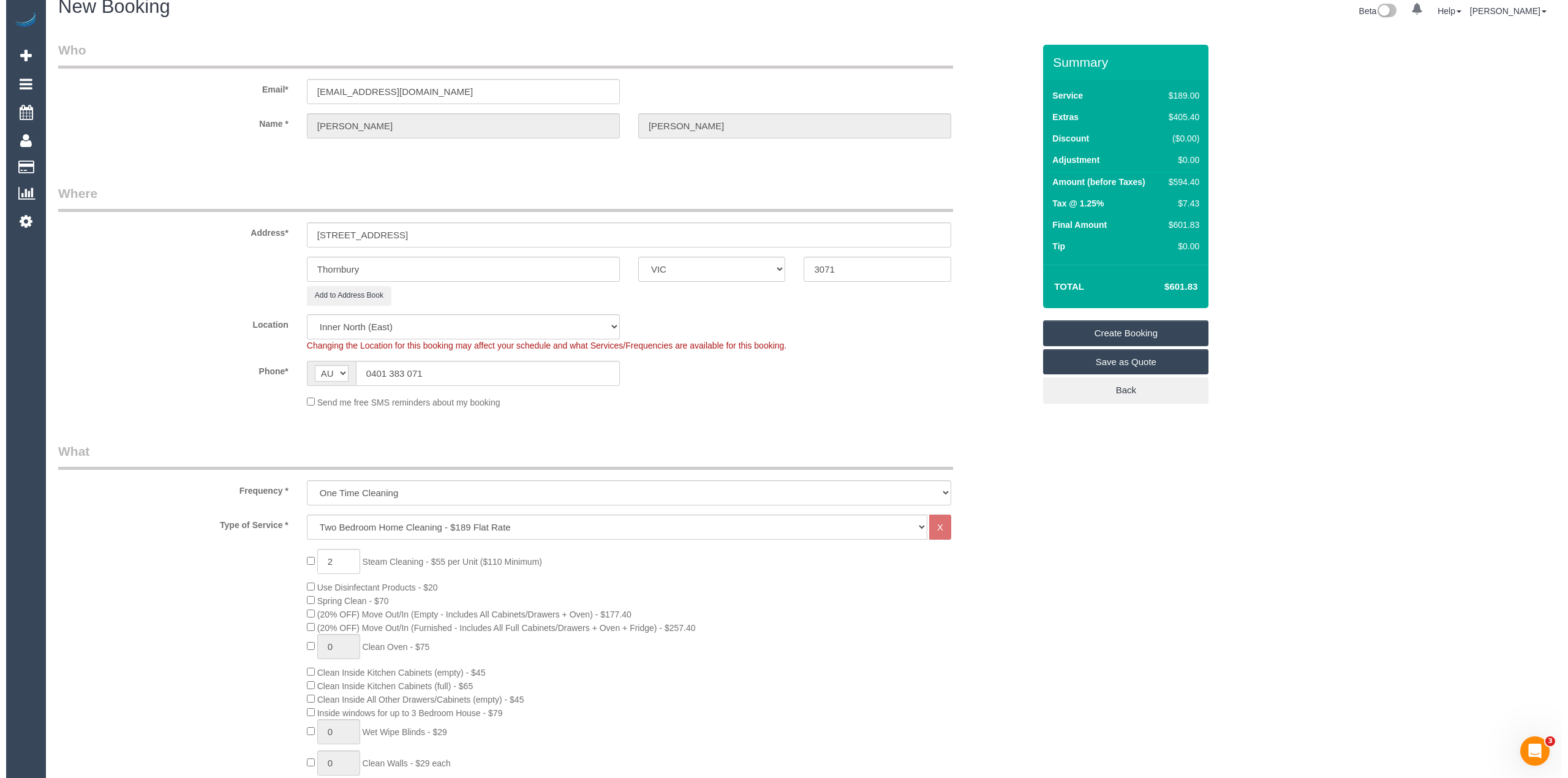
scroll to position [0, 0]
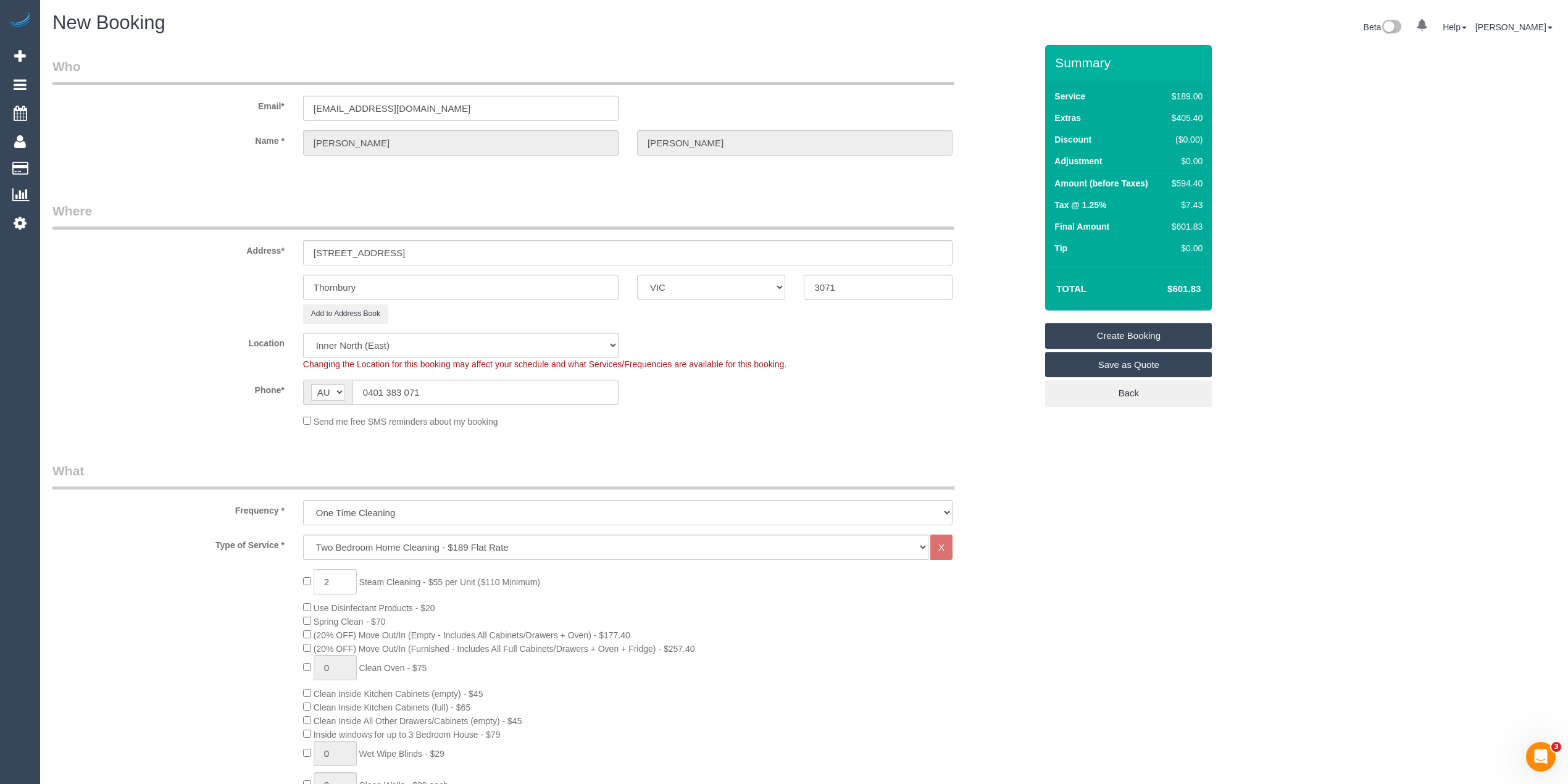
type textarea "Steam cleaning of 2 bedrooms. There is a carpark or plenty of street parking. K…"
click at [1130, 334] on link "Create Booking" at bounding box center [1128, 335] width 167 height 26
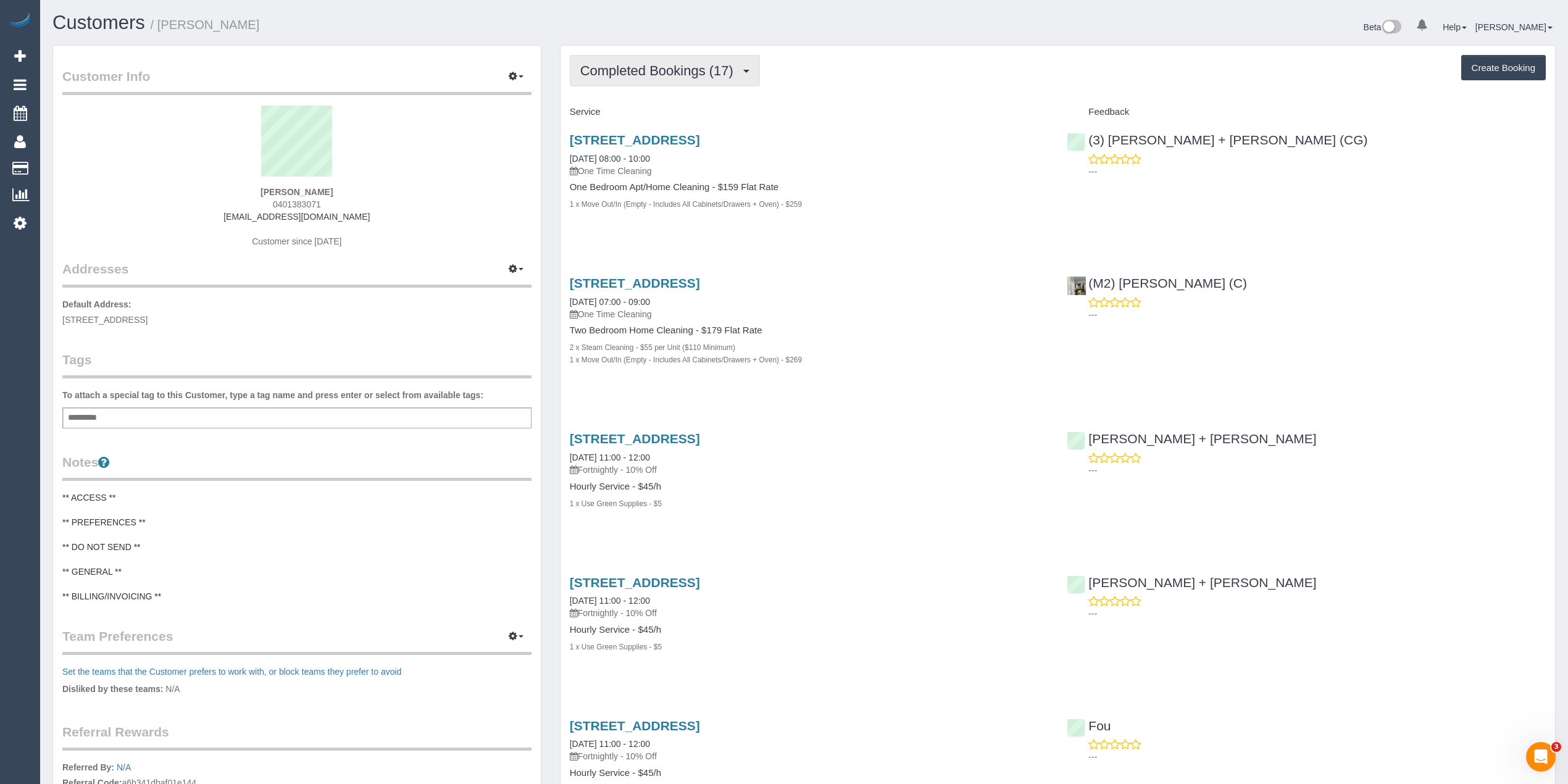
click at [674, 65] on span "Completed Bookings (17)" at bounding box center [659, 71] width 159 height 15
click at [651, 112] on link "Upcoming Bookings (0)" at bounding box center [637, 115] width 133 height 16
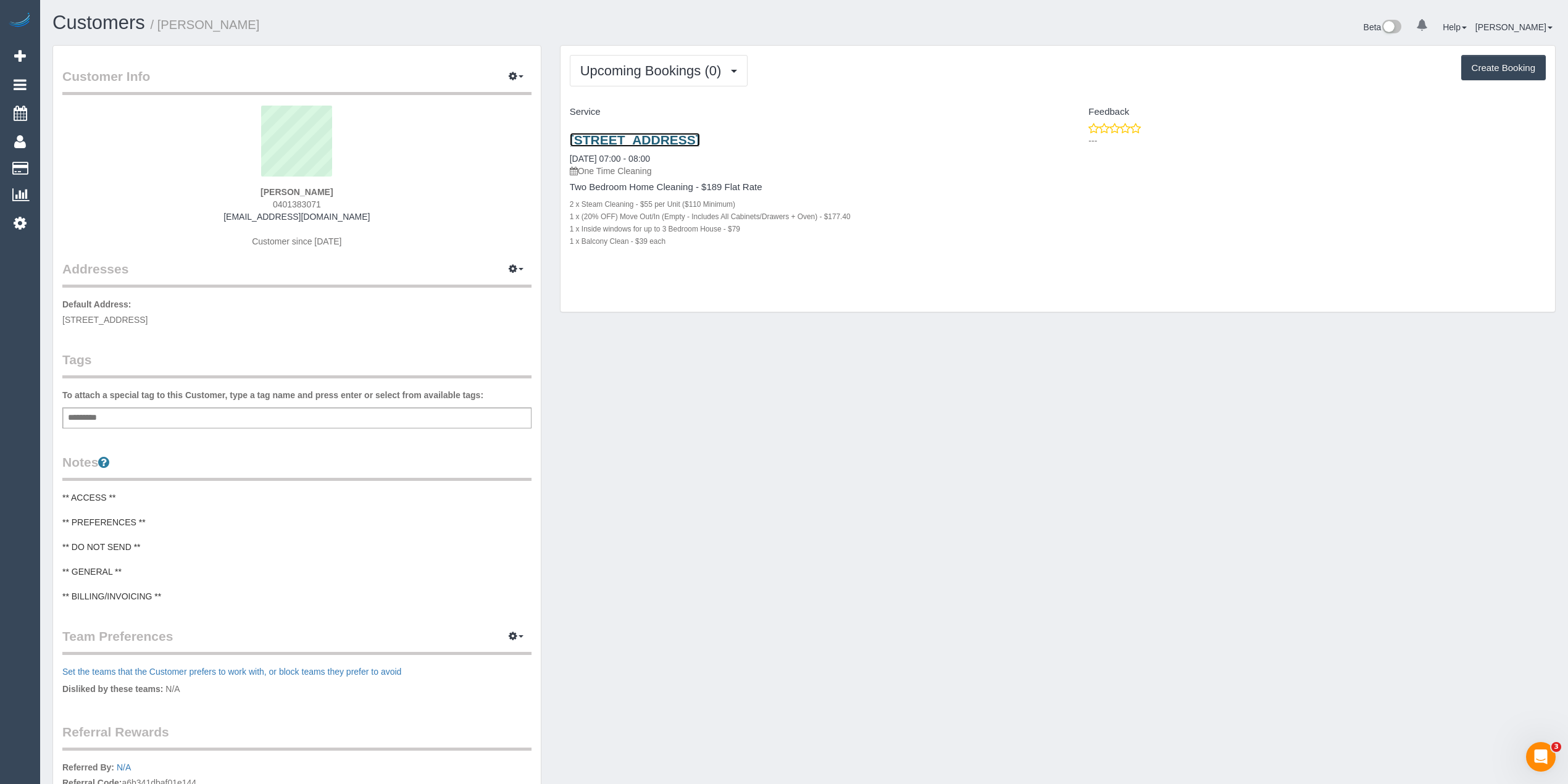
click at [700, 137] on link "[STREET_ADDRESS]" at bounding box center [635, 140] width 130 height 14
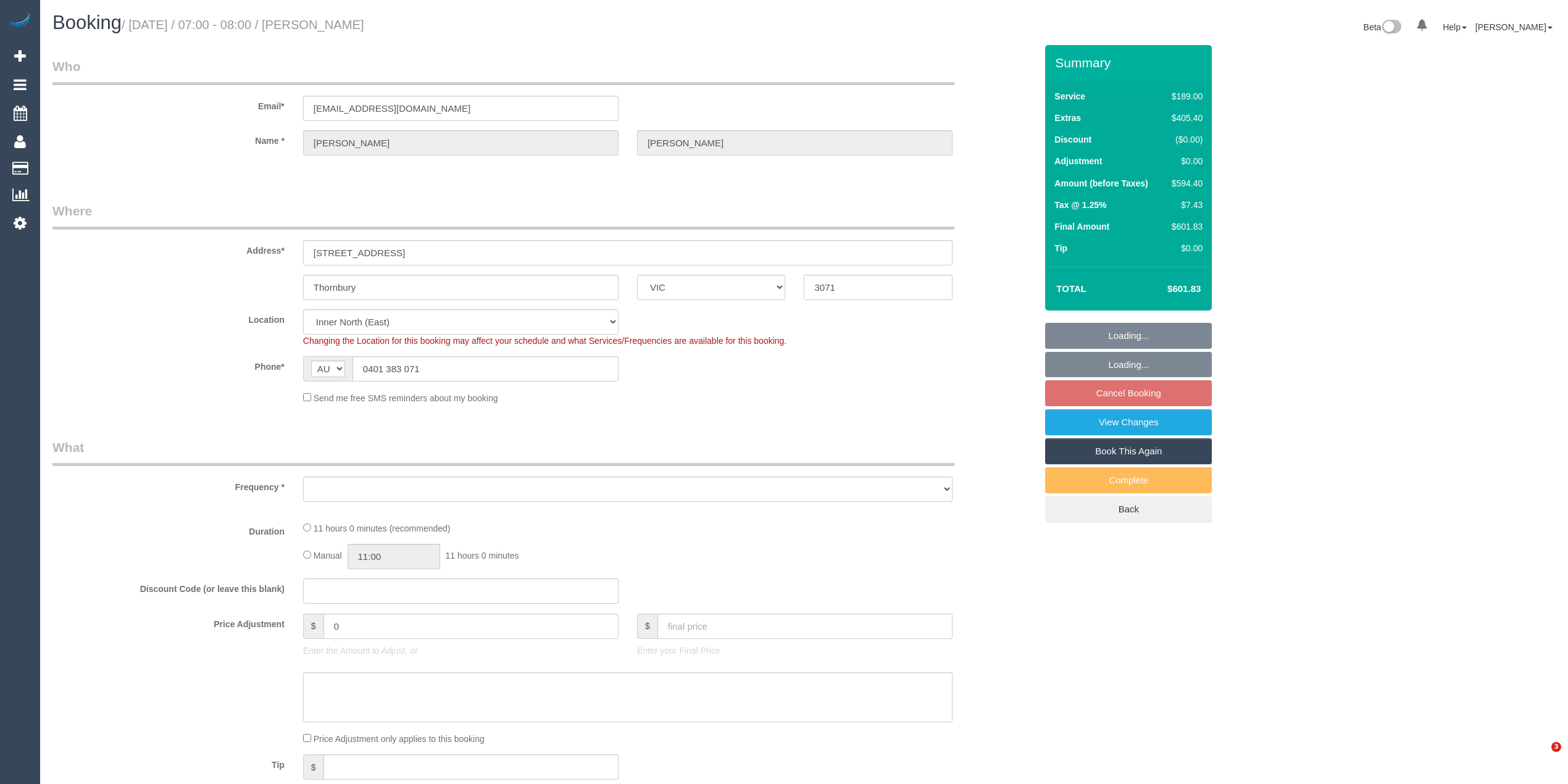
select select "VIC"
select select "string:stripe-pm_1RuOoC2GScqysDRVg7DLXJ7y"
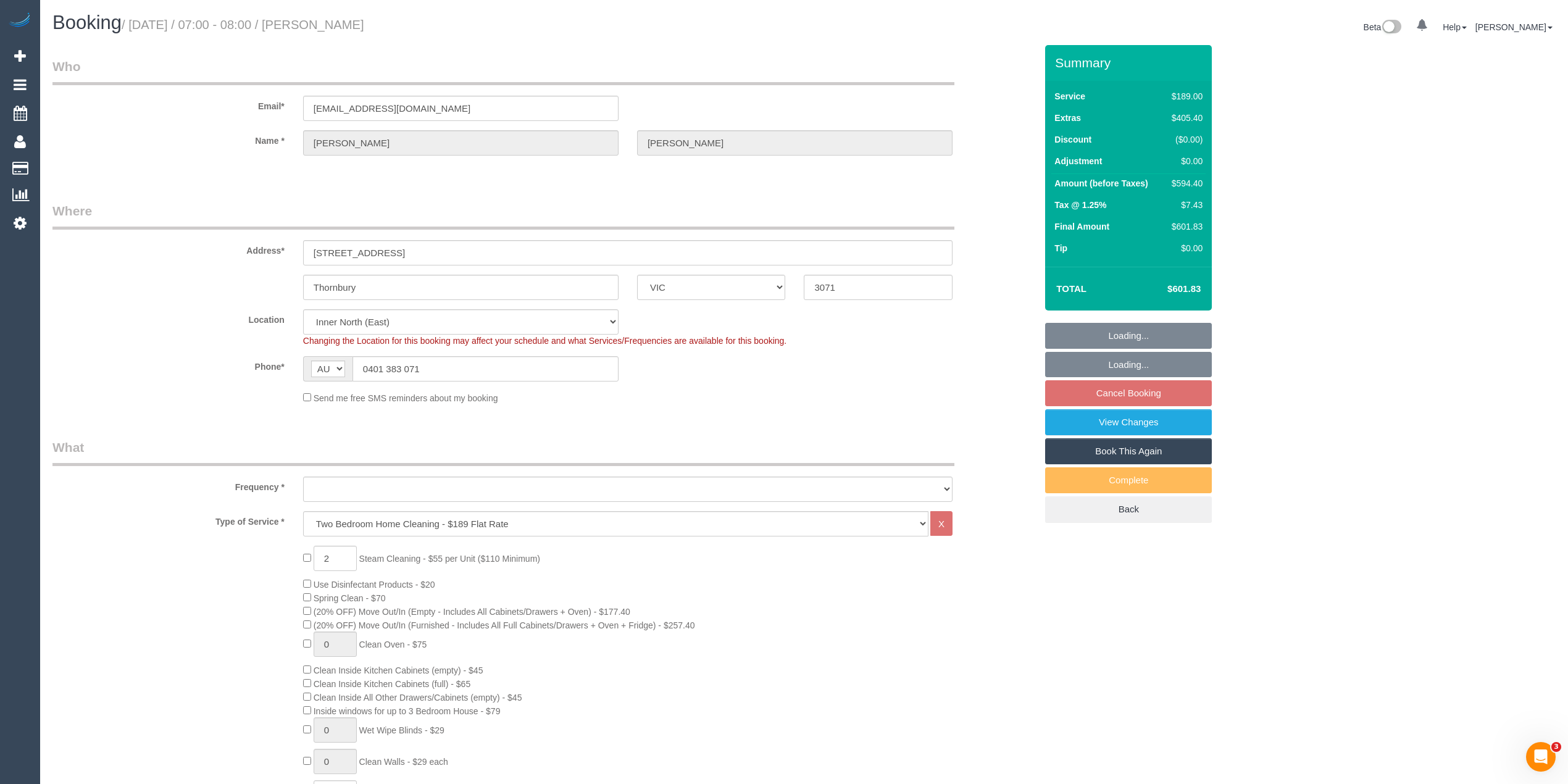
select select "object:620"
select select "number:28"
select select "number:15"
select select "number:19"
select select "number:36"
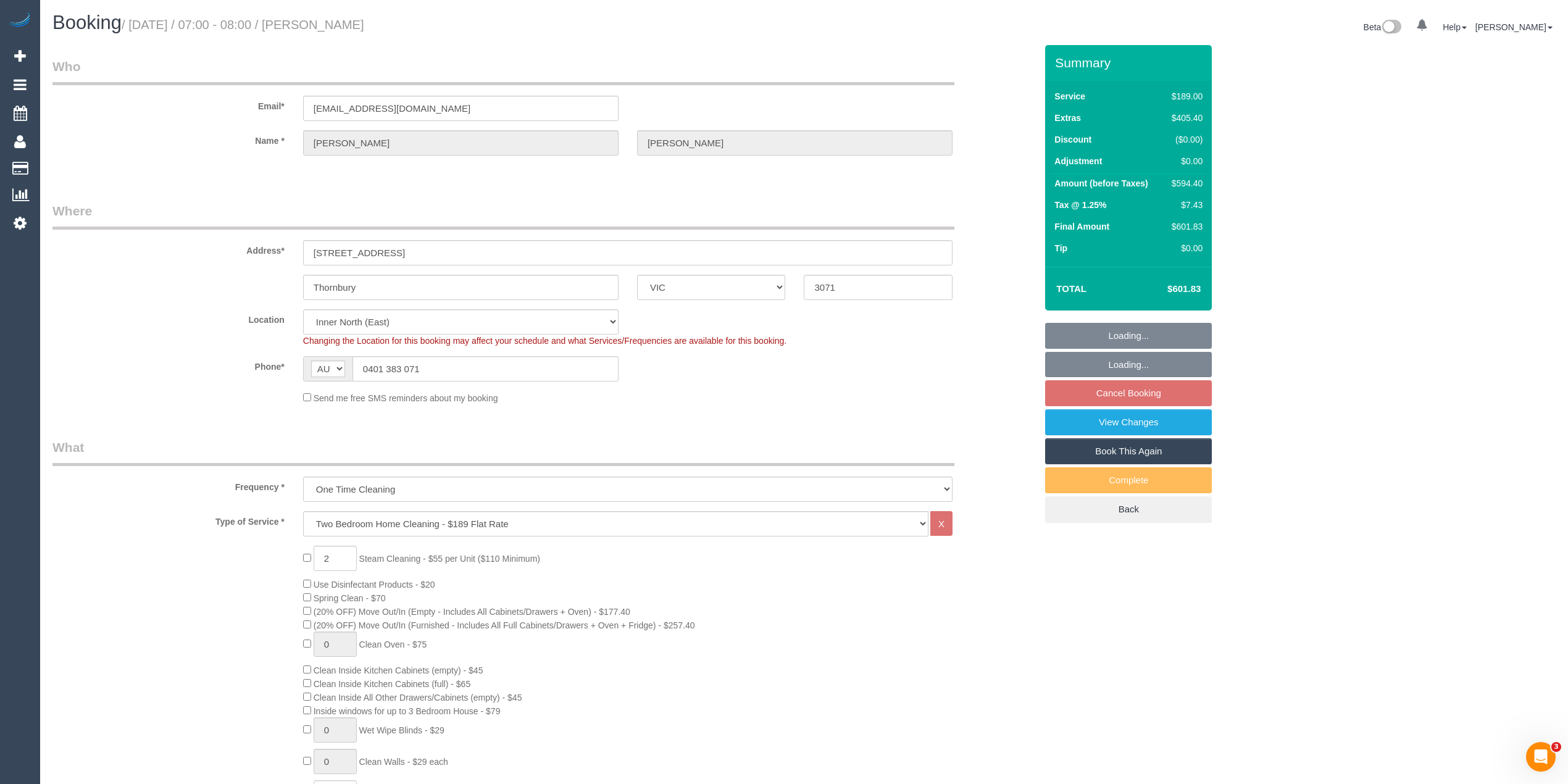
select select "spot1"
select select "object:1557"
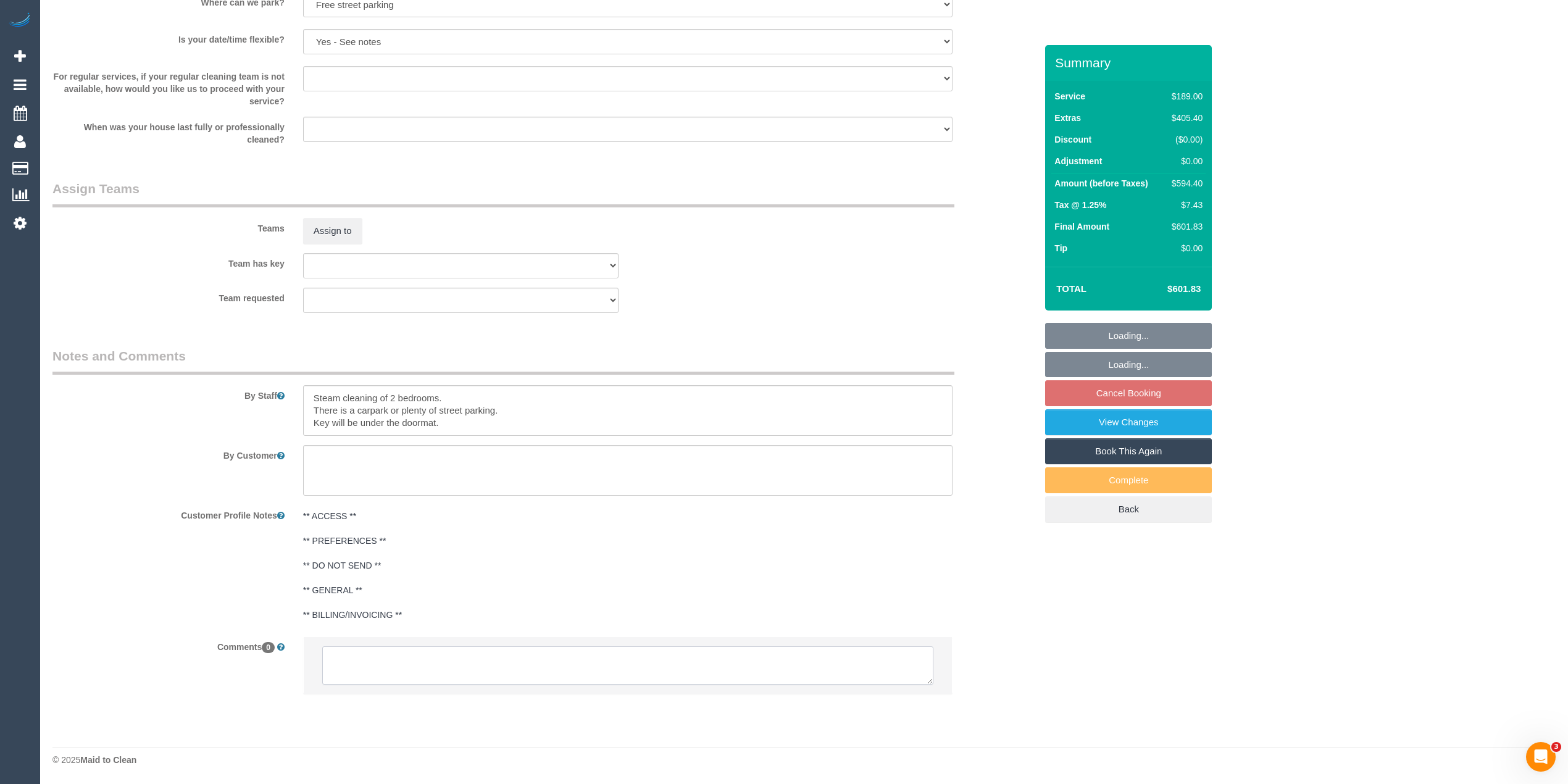
click at [445, 665] on textarea at bounding box center [627, 666] width 611 height 38
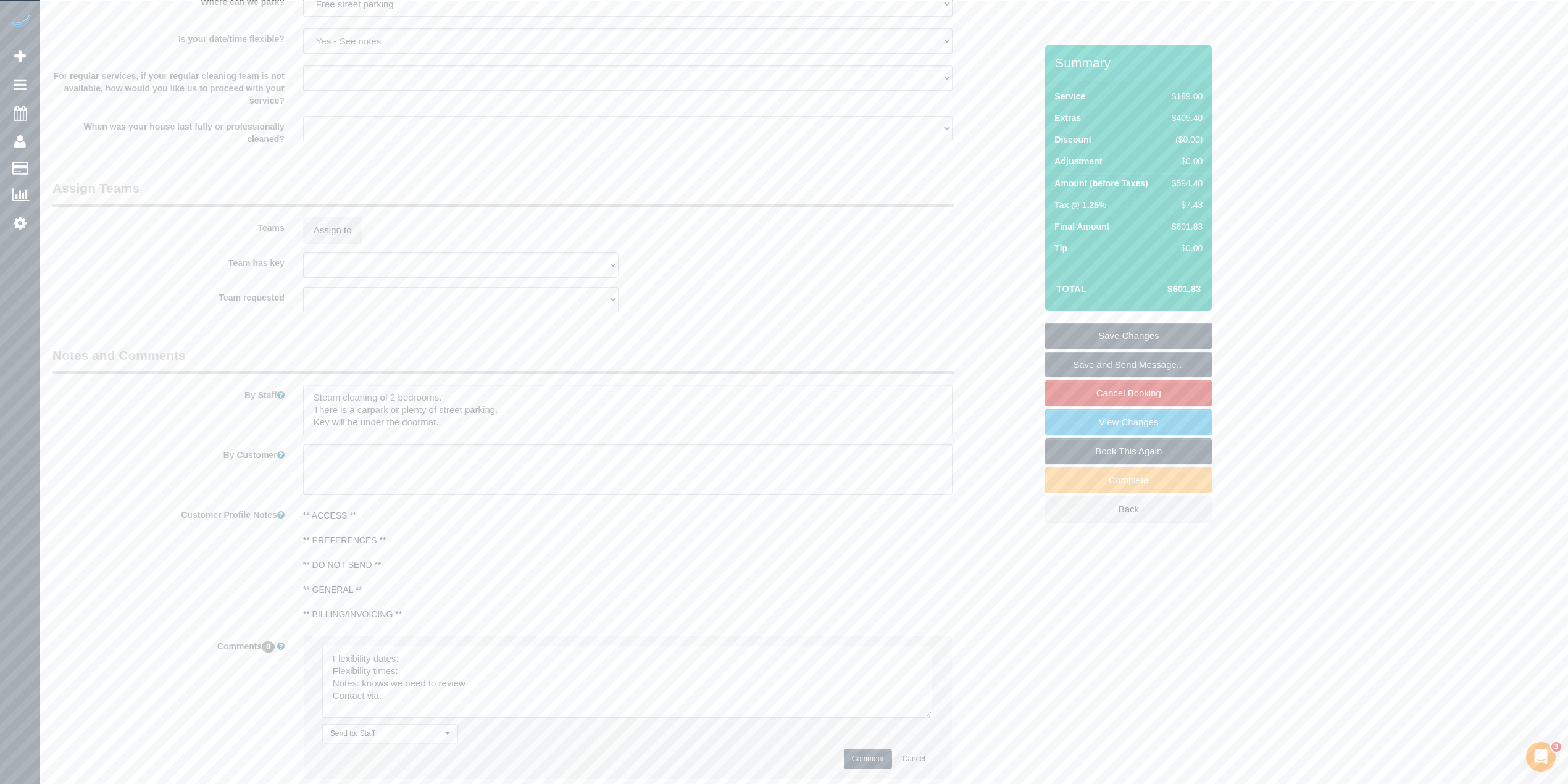
drag, startPoint x: 929, startPoint y: 674, endPoint x: 719, endPoint y: 692, distance: 210.8
click at [928, 718] on textarea at bounding box center [627, 682] width 610 height 72
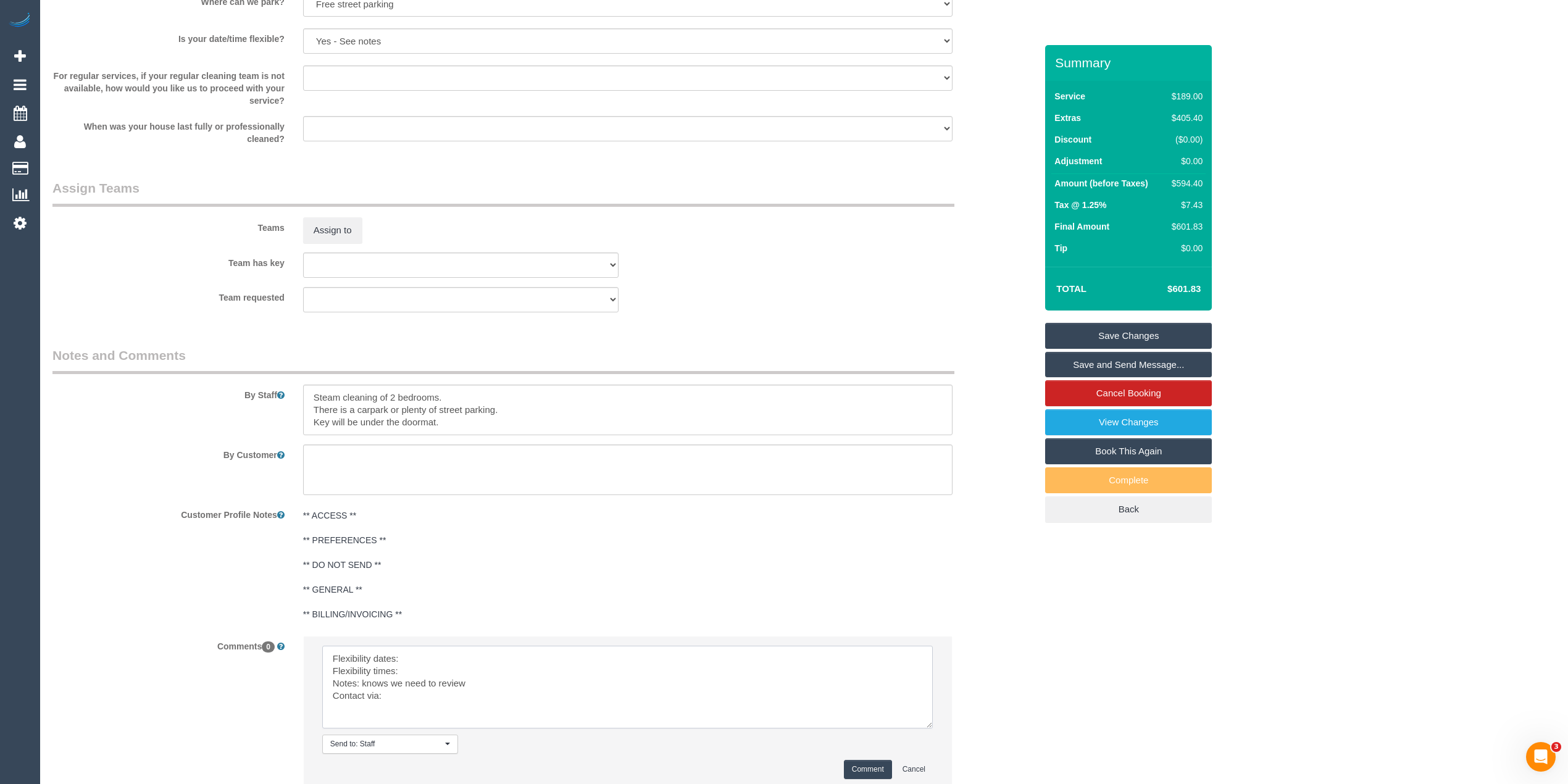
click at [464, 657] on textarea at bounding box center [627, 687] width 611 height 82
click at [430, 675] on textarea at bounding box center [627, 687] width 611 height 82
click at [429, 703] on textarea at bounding box center [627, 687] width 611 height 82
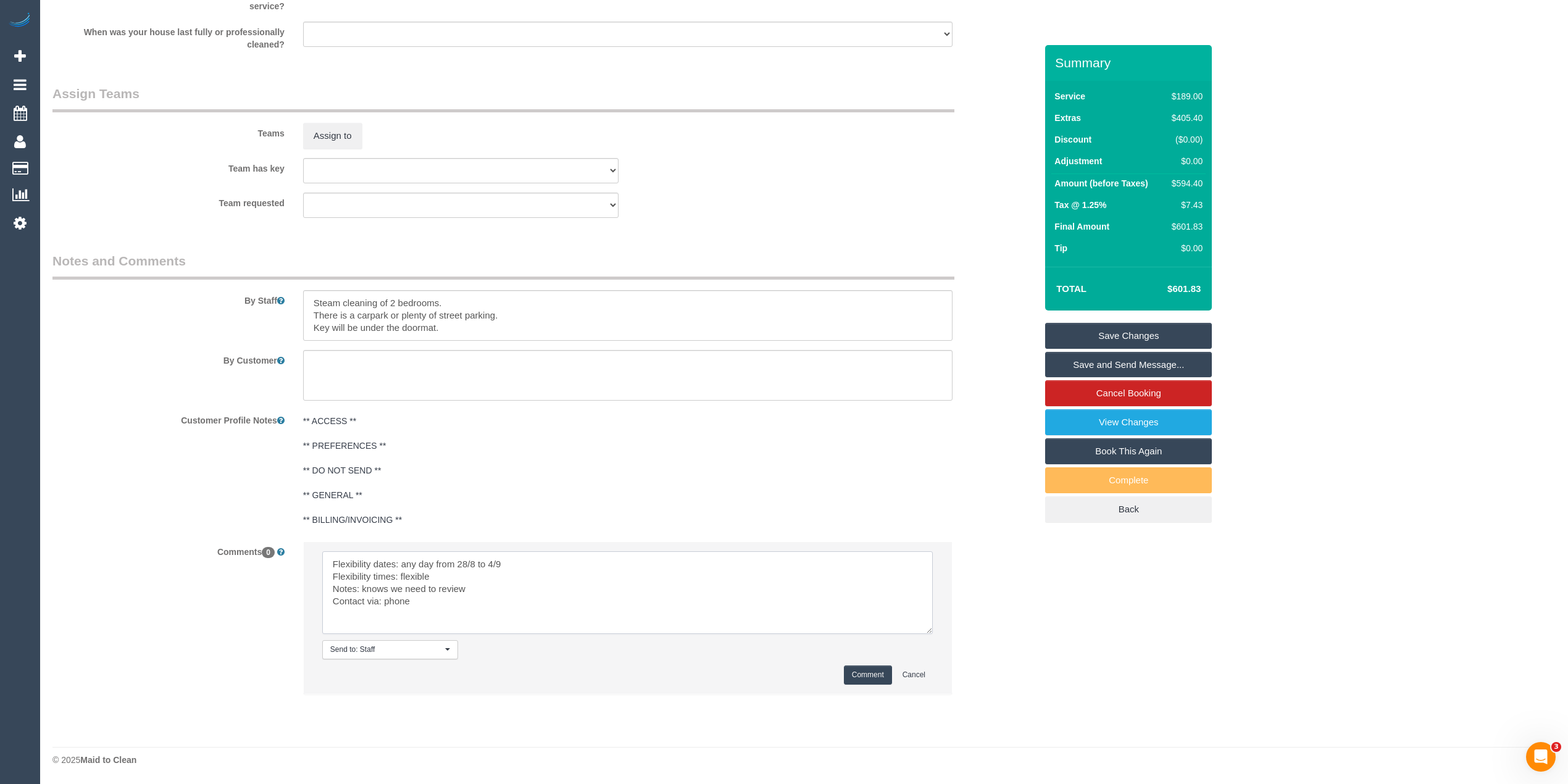
type textarea "Flexibility dates: any day from 28/8 to 4/9 Flexibility times: flexible Notes: …"
click at [868, 670] on button "Comment" at bounding box center [867, 675] width 48 height 19
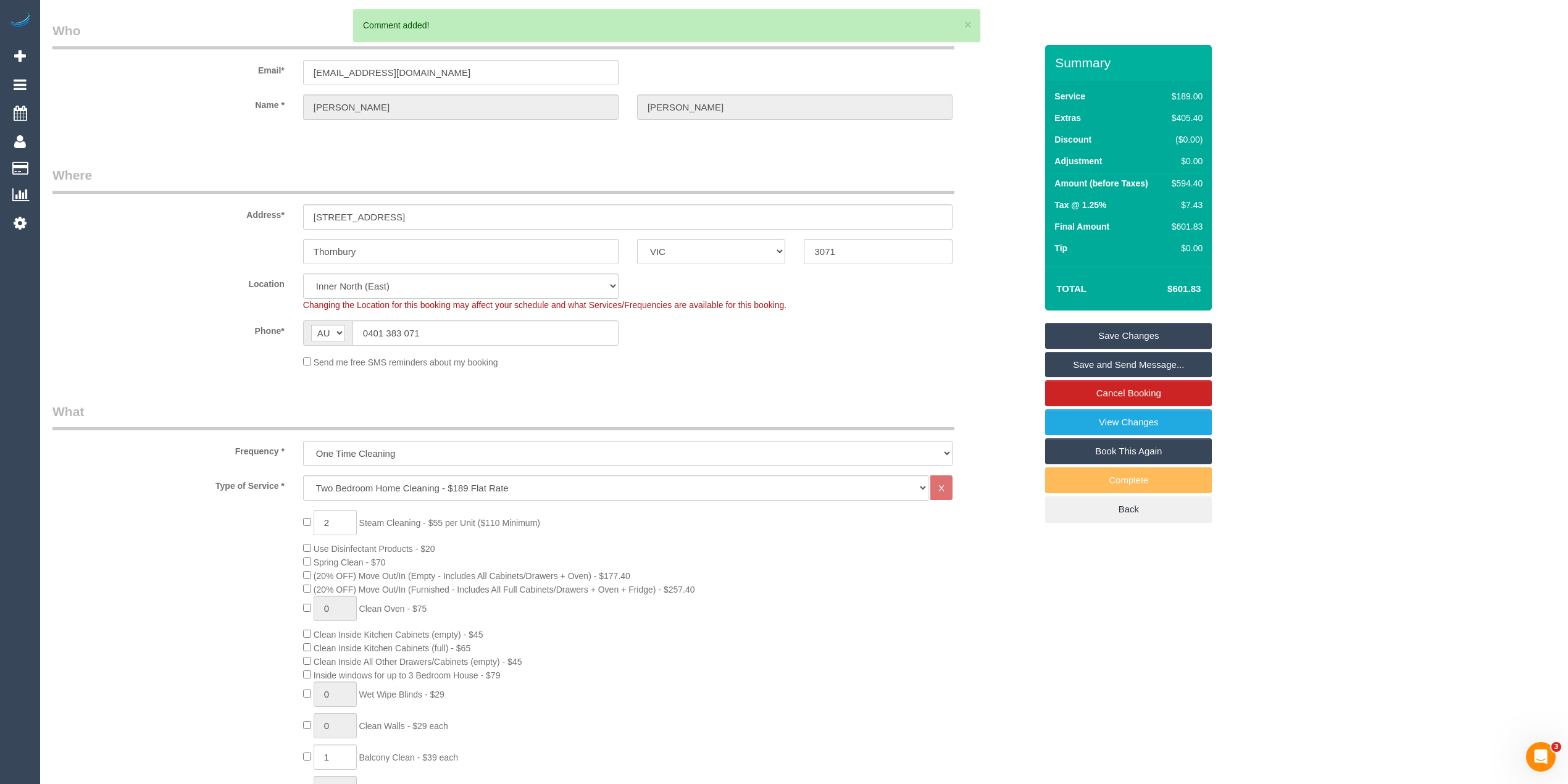
scroll to position [0, 0]
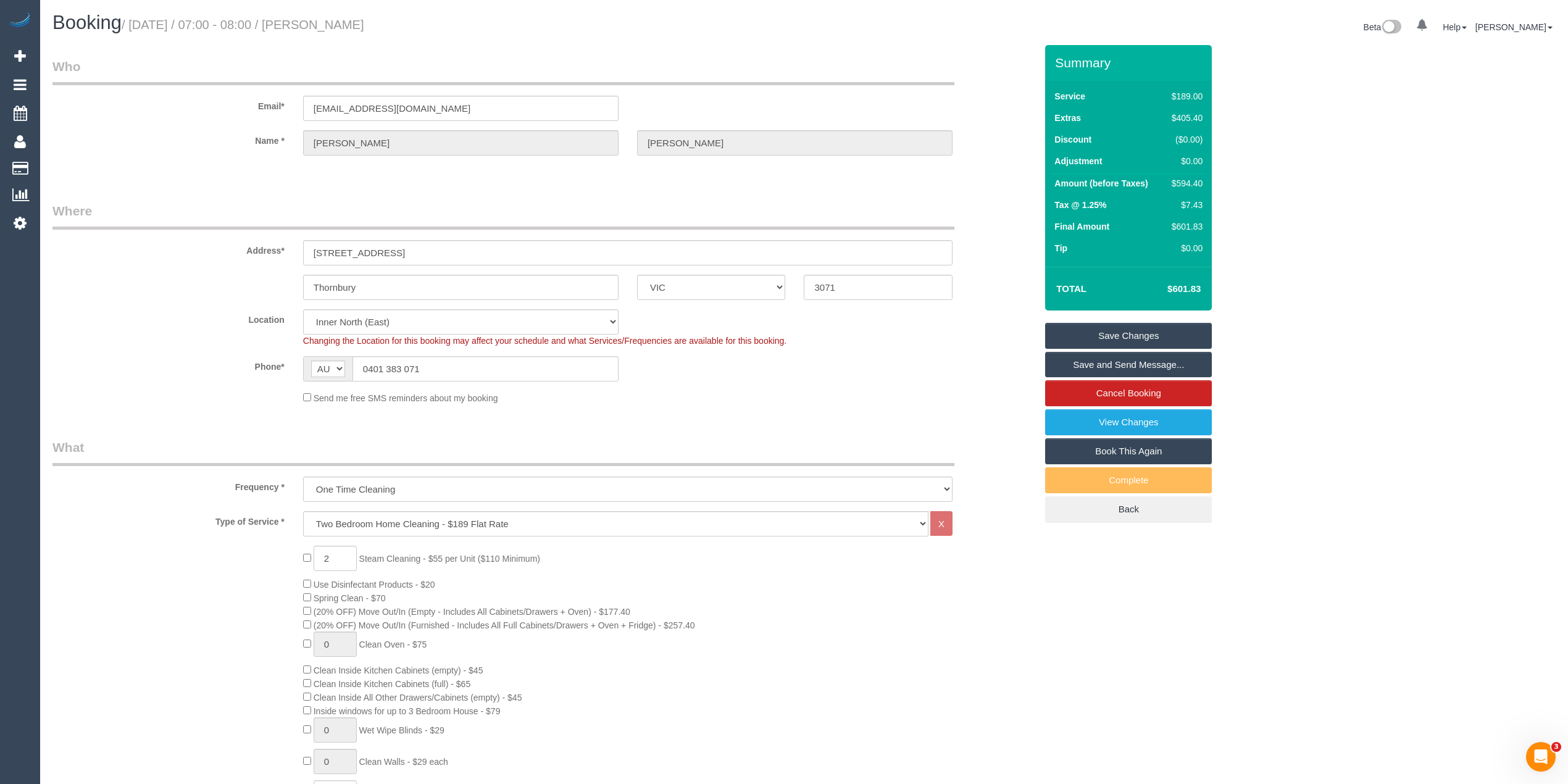
click at [335, 21] on small "/ [DATE] / 07:00 - 08:00 / [PERSON_NAME]" at bounding box center [243, 24] width 243 height 13
click at [364, 22] on small "/ August 28, 2025 / 07:00 - 08:00 / Josh Liley" at bounding box center [243, 24] width 243 height 13
copy small "Josh Liley"
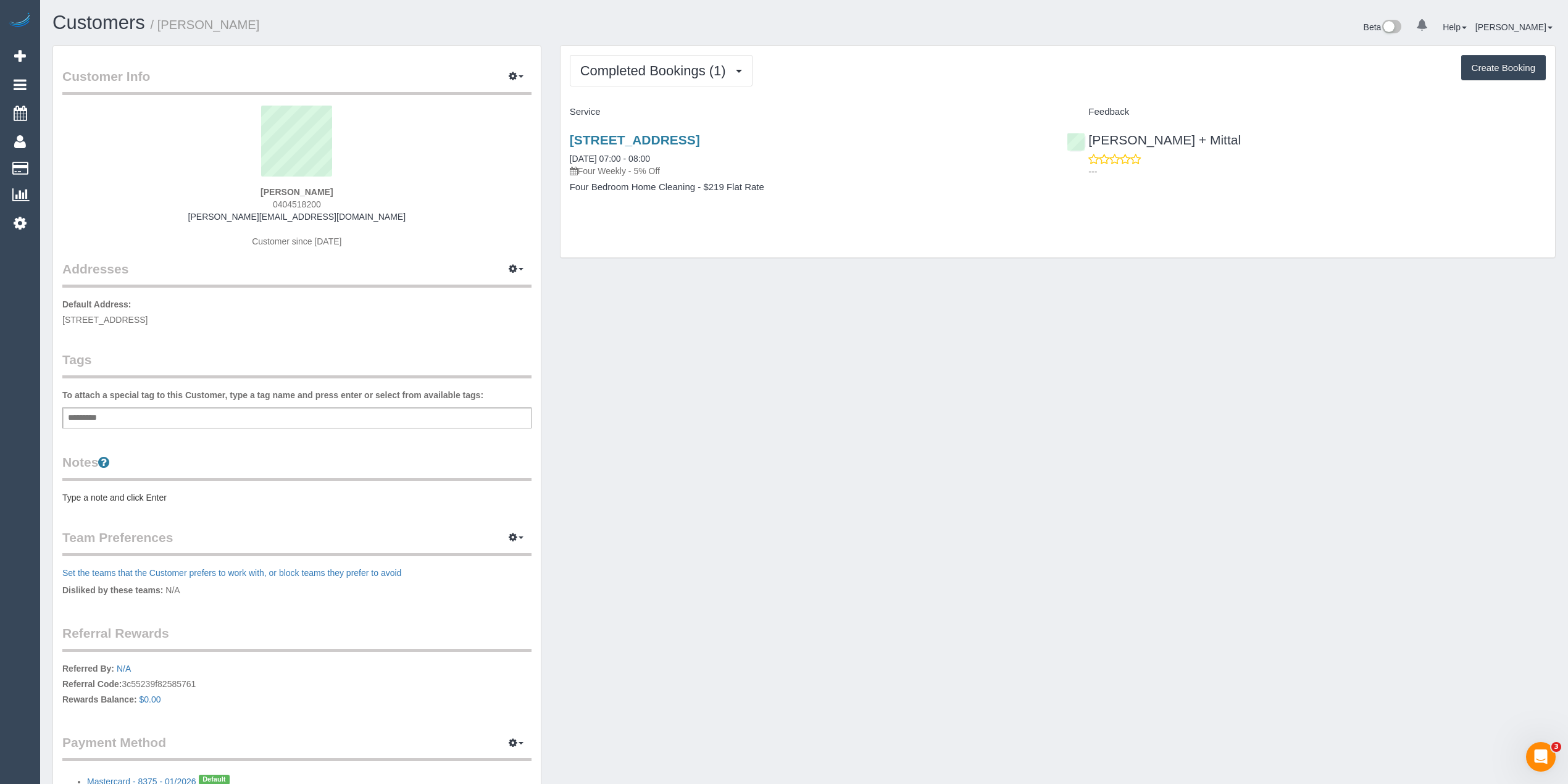
click at [1495, 65] on button "Create Booking" at bounding box center [1503, 68] width 84 height 26
select select "VIC"
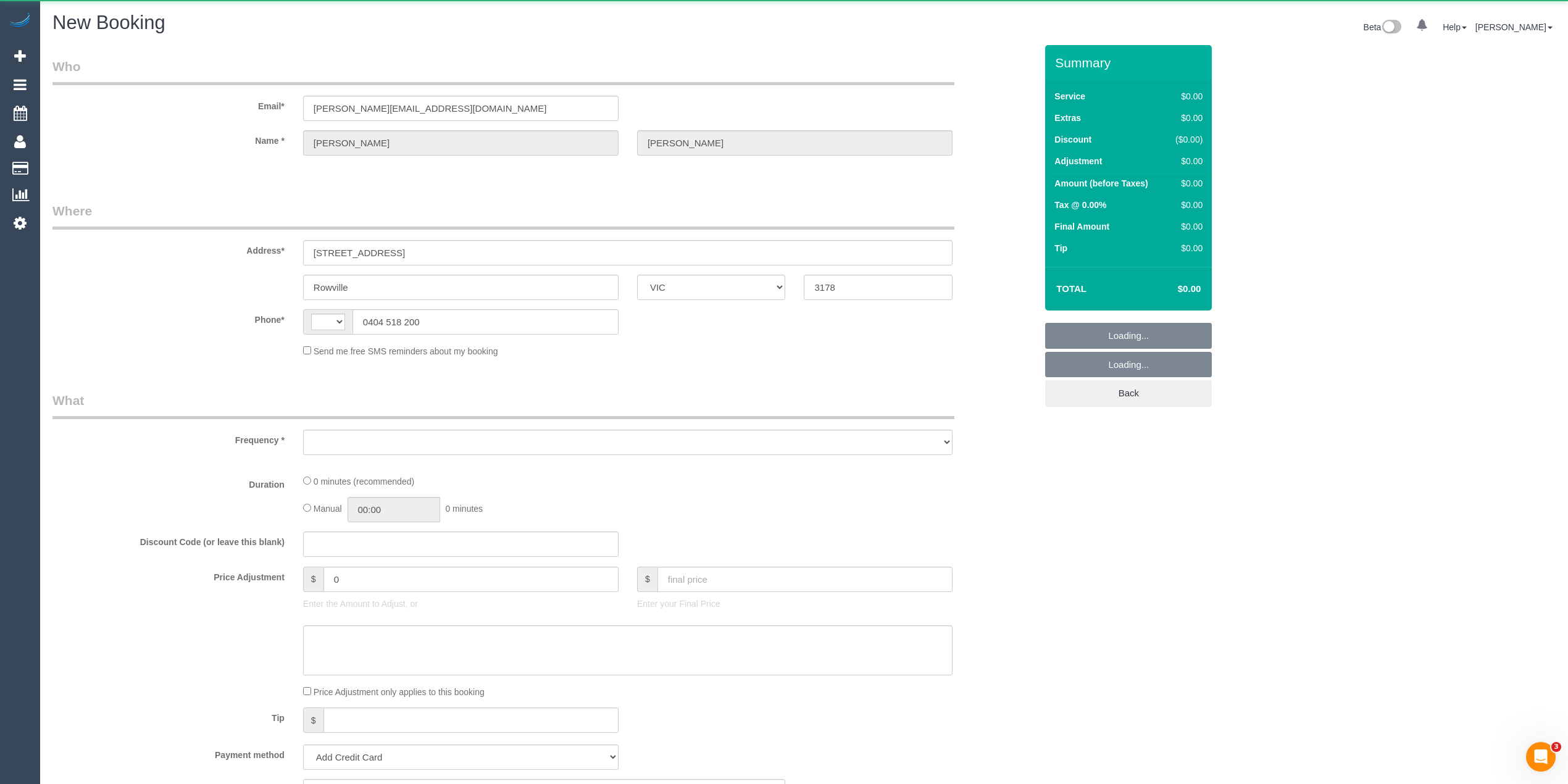
select select "object:581"
select select "string:stripe-pm_1MFRpa2GScqysDRVKpH3DbSu"
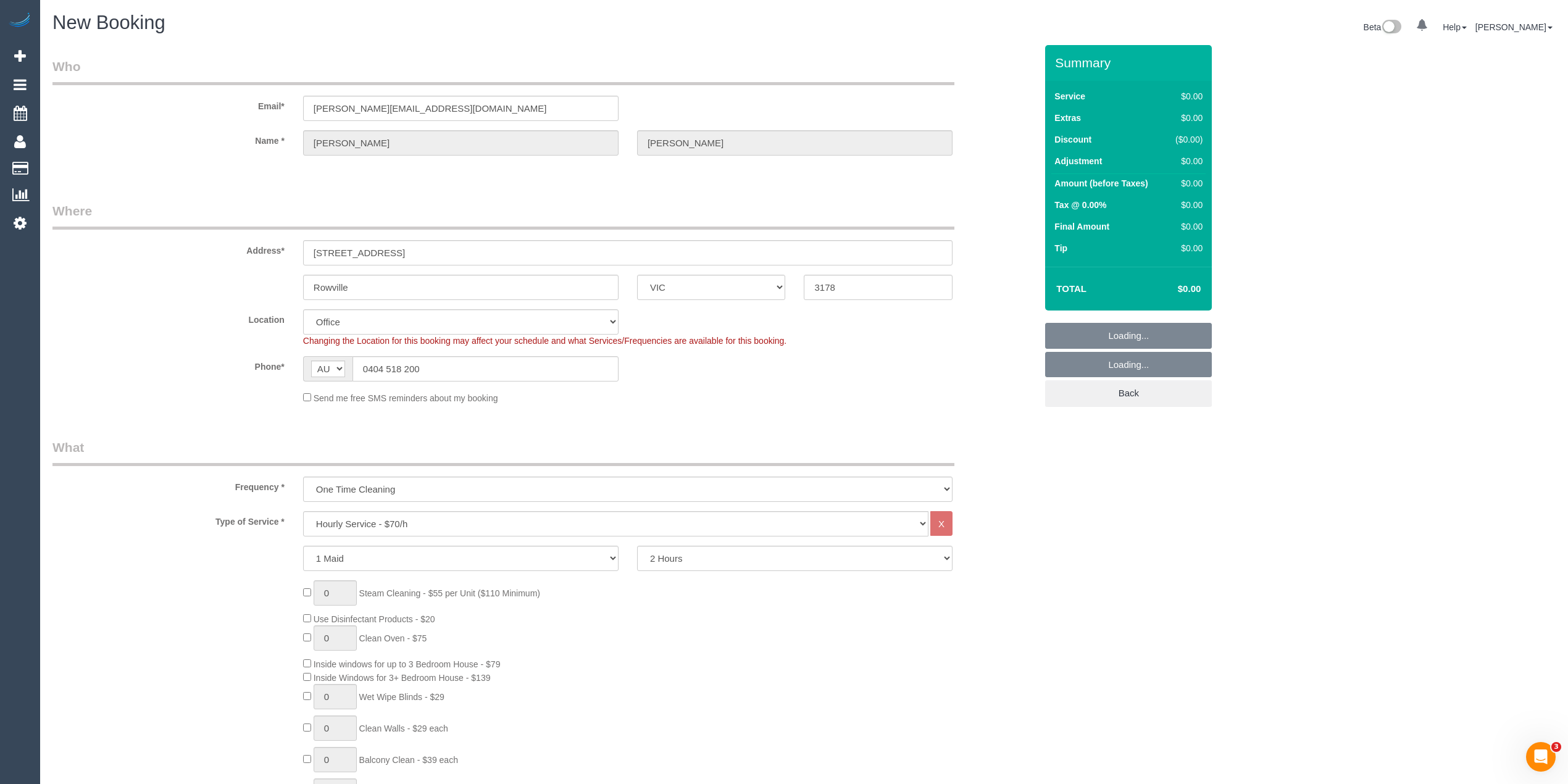
select select "string:AU"
select select "object:2280"
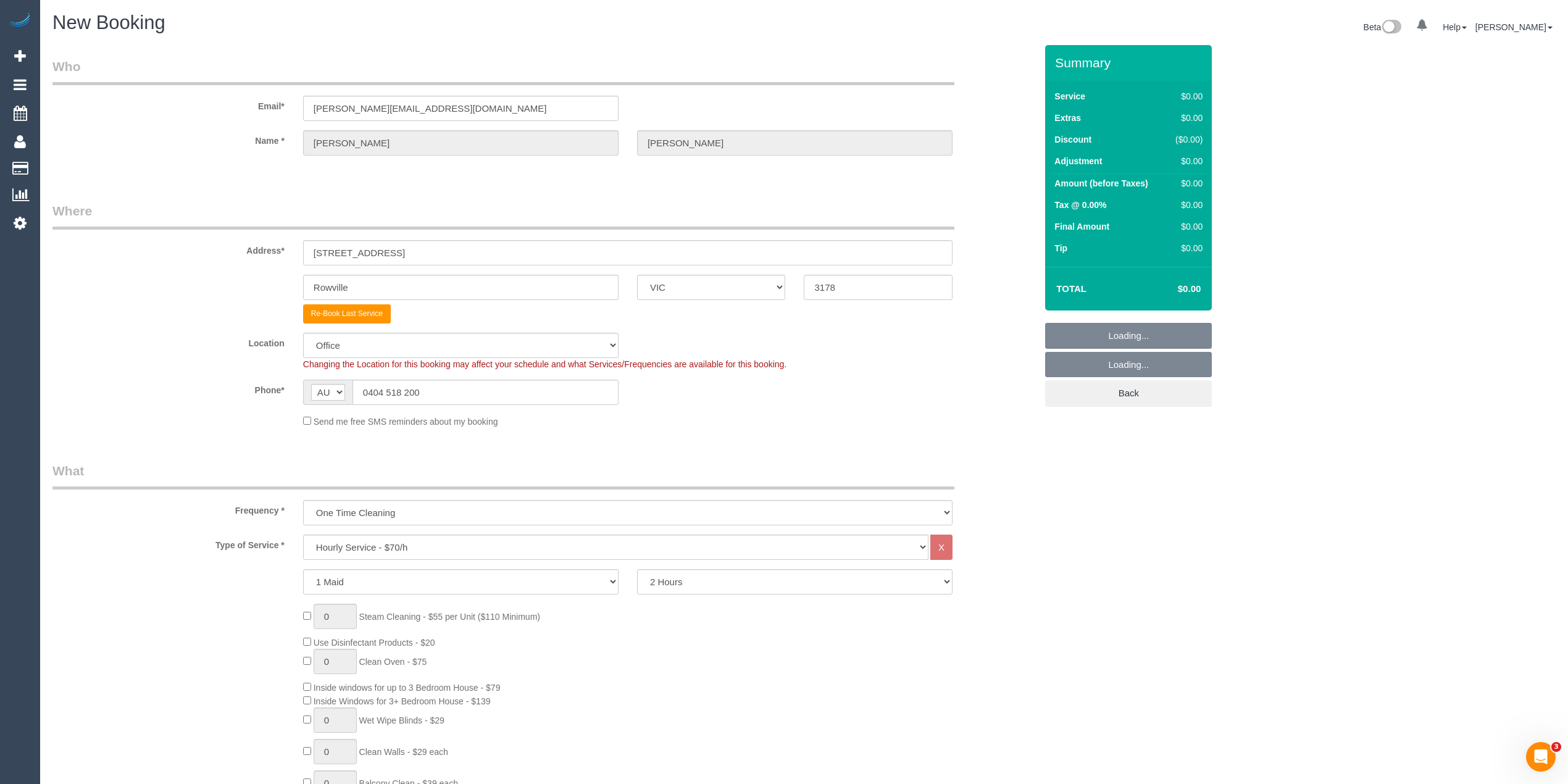
select select "48"
select select "object:2290"
click at [402, 546] on select "Hourly Service - $70/h Hourly Service - $65/h Hourly Service - $60/h Hourly Ser…" at bounding box center [615, 548] width 625 height 26
select select "213"
click at [303, 535] on select "Hourly Service - $70/h Hourly Service - $65/h Hourly Service - $60/h Hourly Ser…" at bounding box center [615, 548] width 625 height 26
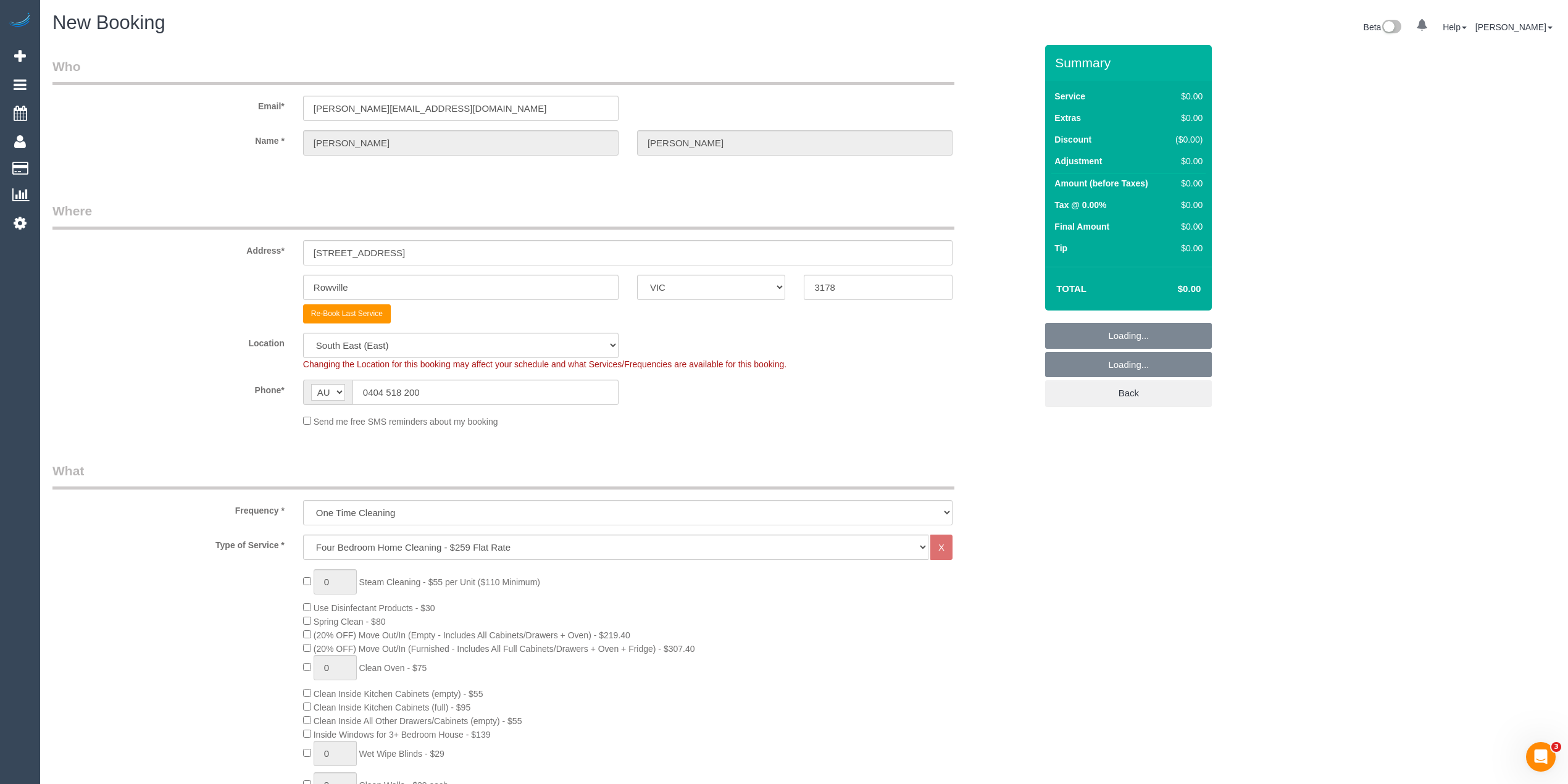
click at [261, 622] on div "0 Steam Cleaning - $55 per Unit ($110 Minimum) Use Disinfectant Products - $30 …" at bounding box center [544, 785] width 1001 height 433
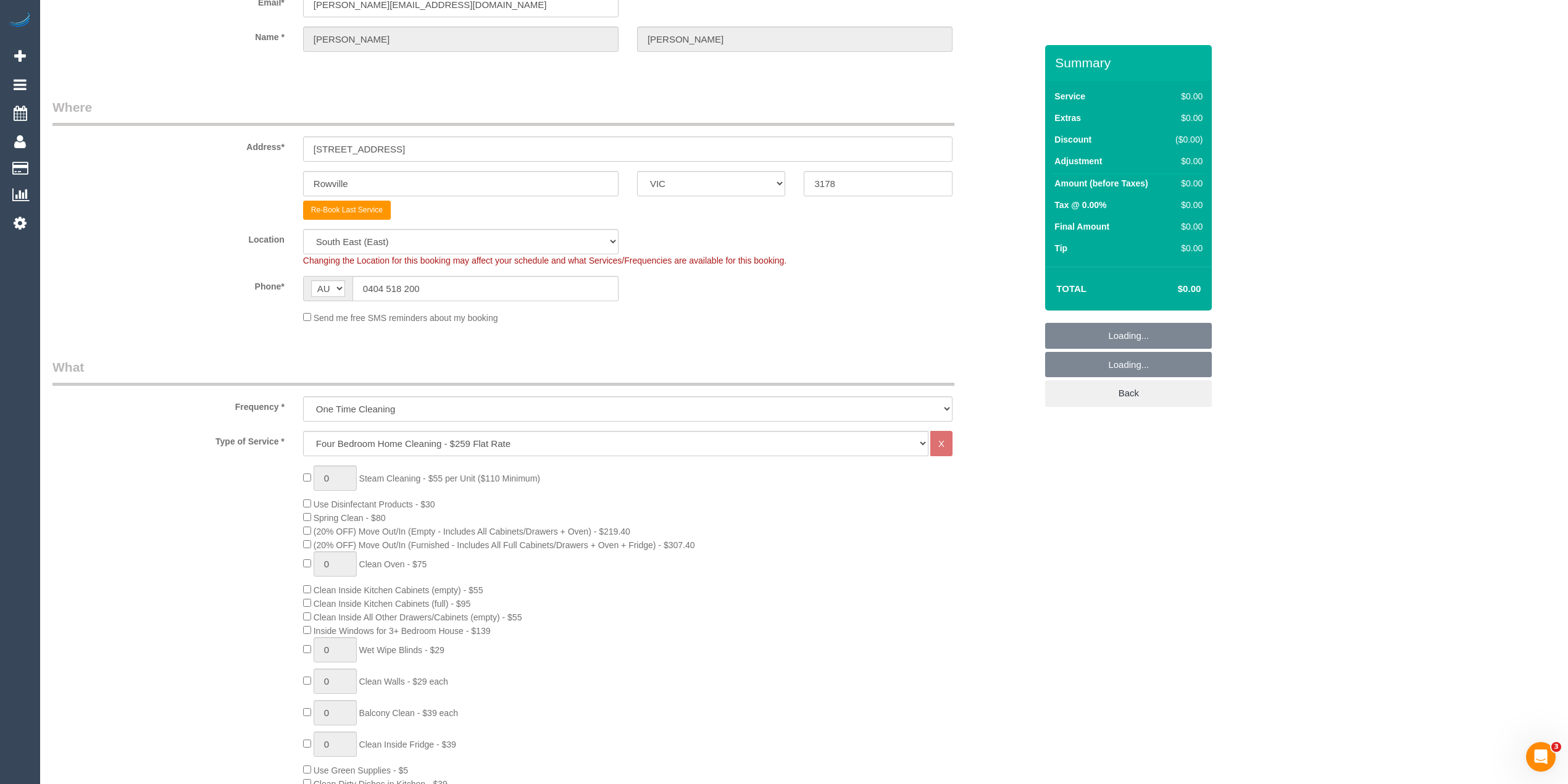
scroll to position [137, 0]
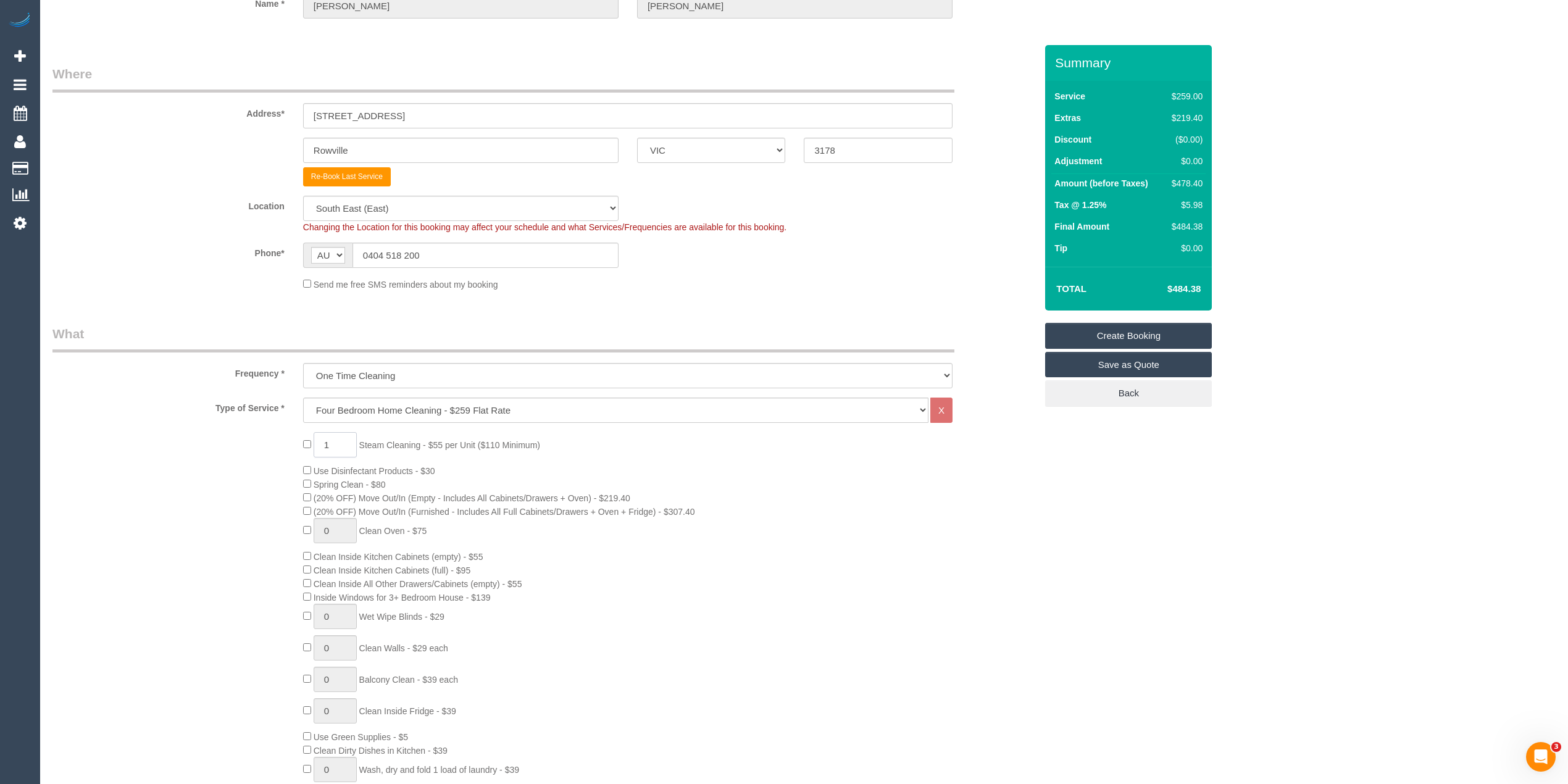
drag, startPoint x: 337, startPoint y: 441, endPoint x: 312, endPoint y: 440, distance: 25.0
click at [312, 440] on span "1 Steam Cleaning - $55 per Unit ($110 Minimum)" at bounding box center [421, 445] width 237 height 10
click at [346, 443] on input "1" at bounding box center [335, 445] width 43 height 26
click at [303, 446] on span "1 Steam Cleaning - $55 per Unit ($110 Minimum)" at bounding box center [421, 445] width 237 height 10
click at [254, 461] on div "4 Steam Cleaning - $55 per Unit ($110 Minimum) Use Disinfectant Products - $30 …" at bounding box center [544, 648] width 1001 height 433
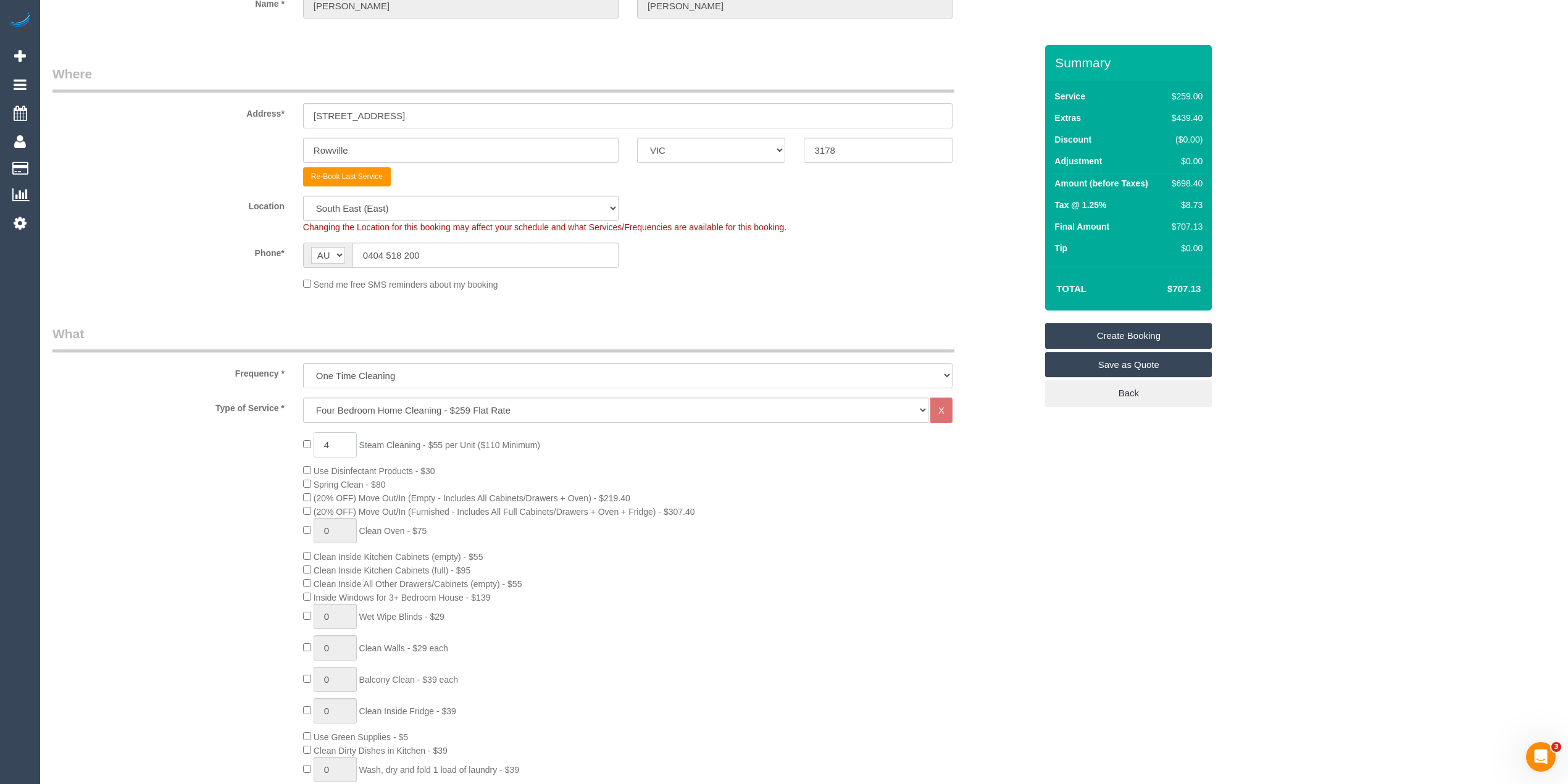
click at [310, 445] on span "4 Steam Cleaning - $55 per Unit ($110 Minimum)" at bounding box center [421, 445] width 237 height 10
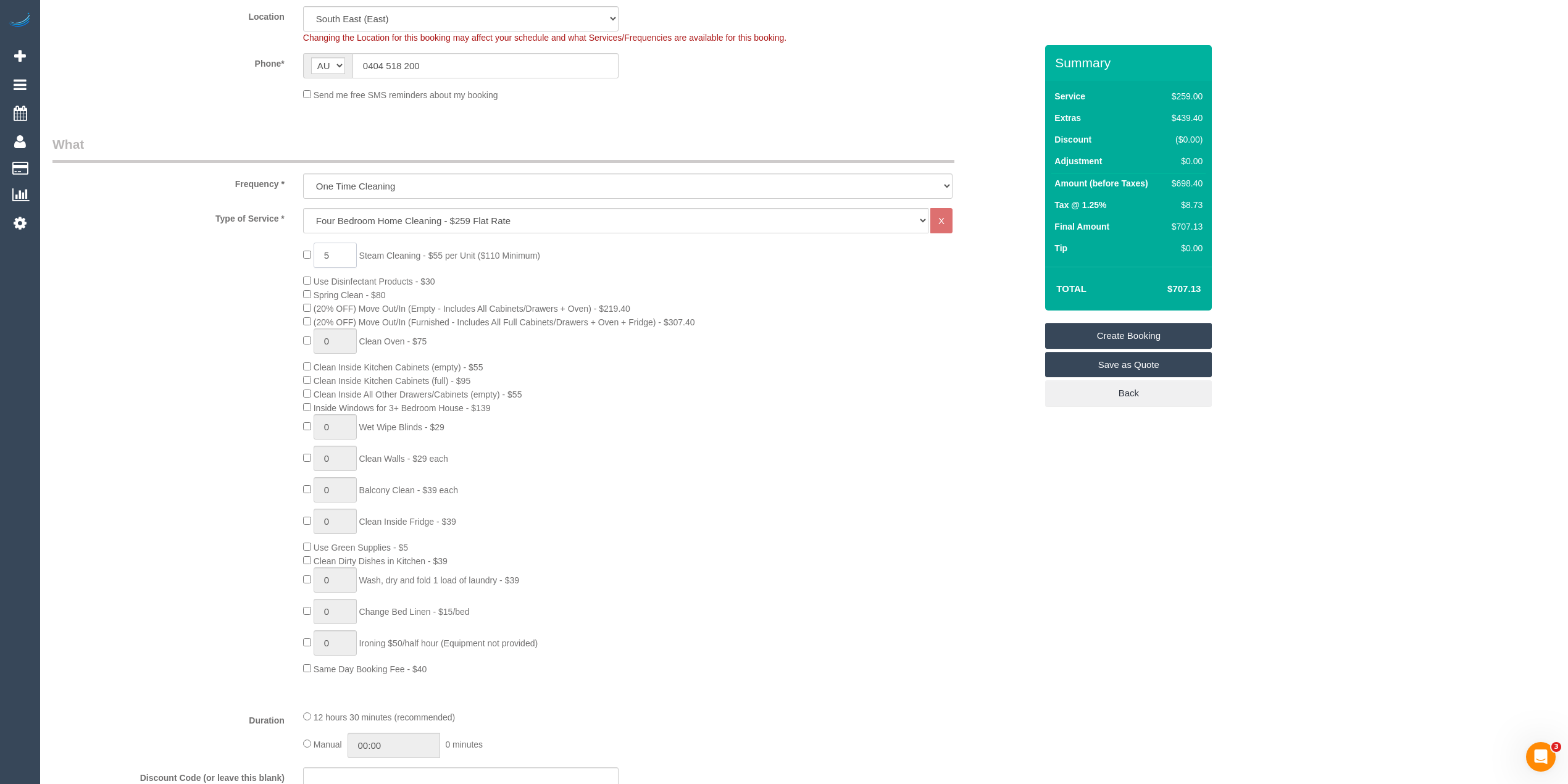
scroll to position [411, 0]
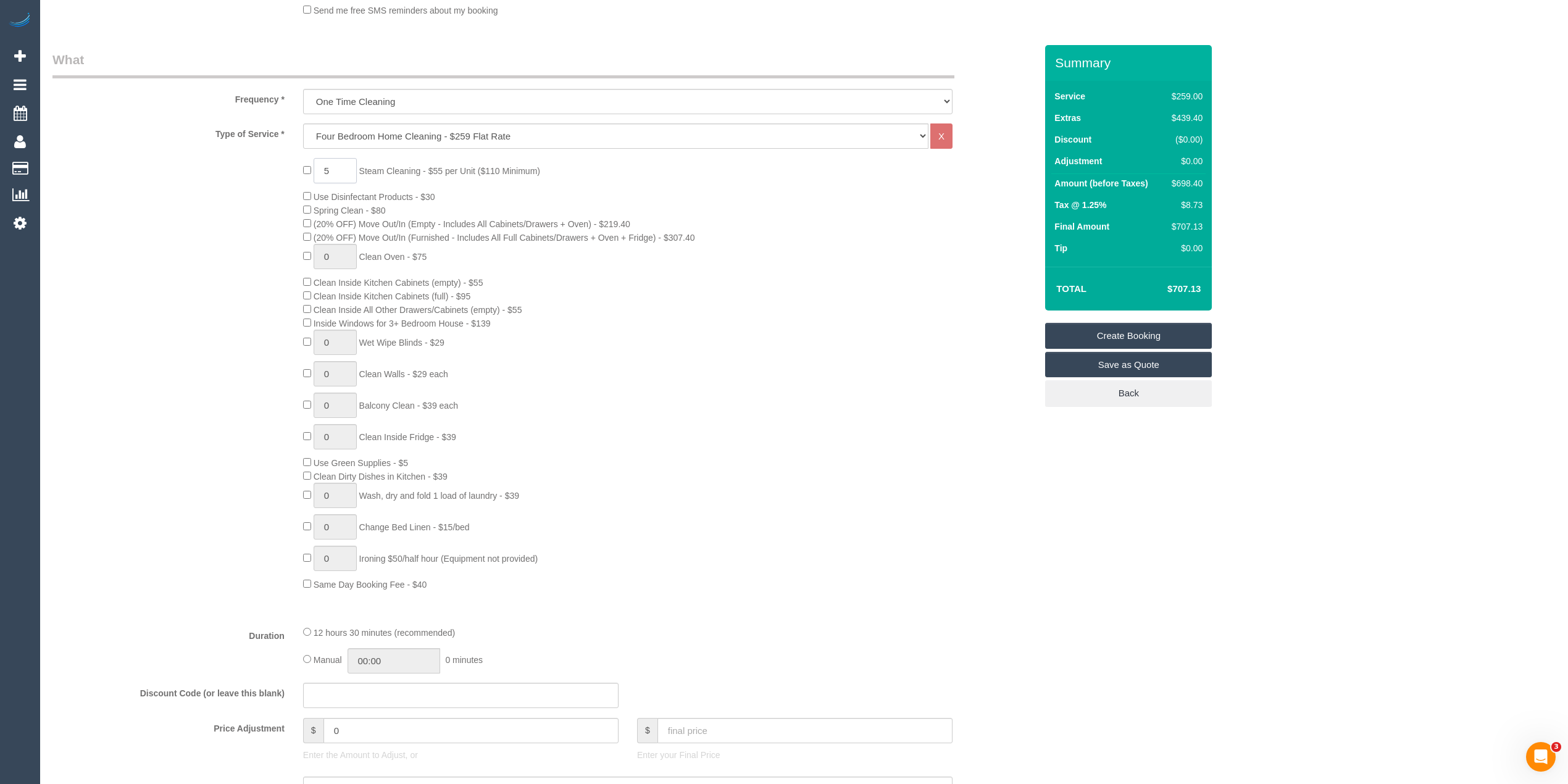
type input "5"
drag, startPoint x: 353, startPoint y: 737, endPoint x: 250, endPoint y: 734, distance: 103.0
click at [250, 735] on div "Price Adjustment $ 0 Enter the Amount to Adjust, or $ Enter your Final Price" at bounding box center [544, 742] width 1001 height 49
type input "27.5"
click at [126, 454] on div "5 Steam Cleaning - $55 per Unit ($110 Minimum) Use Disinfectant Products - $30 …" at bounding box center [544, 374] width 1001 height 433
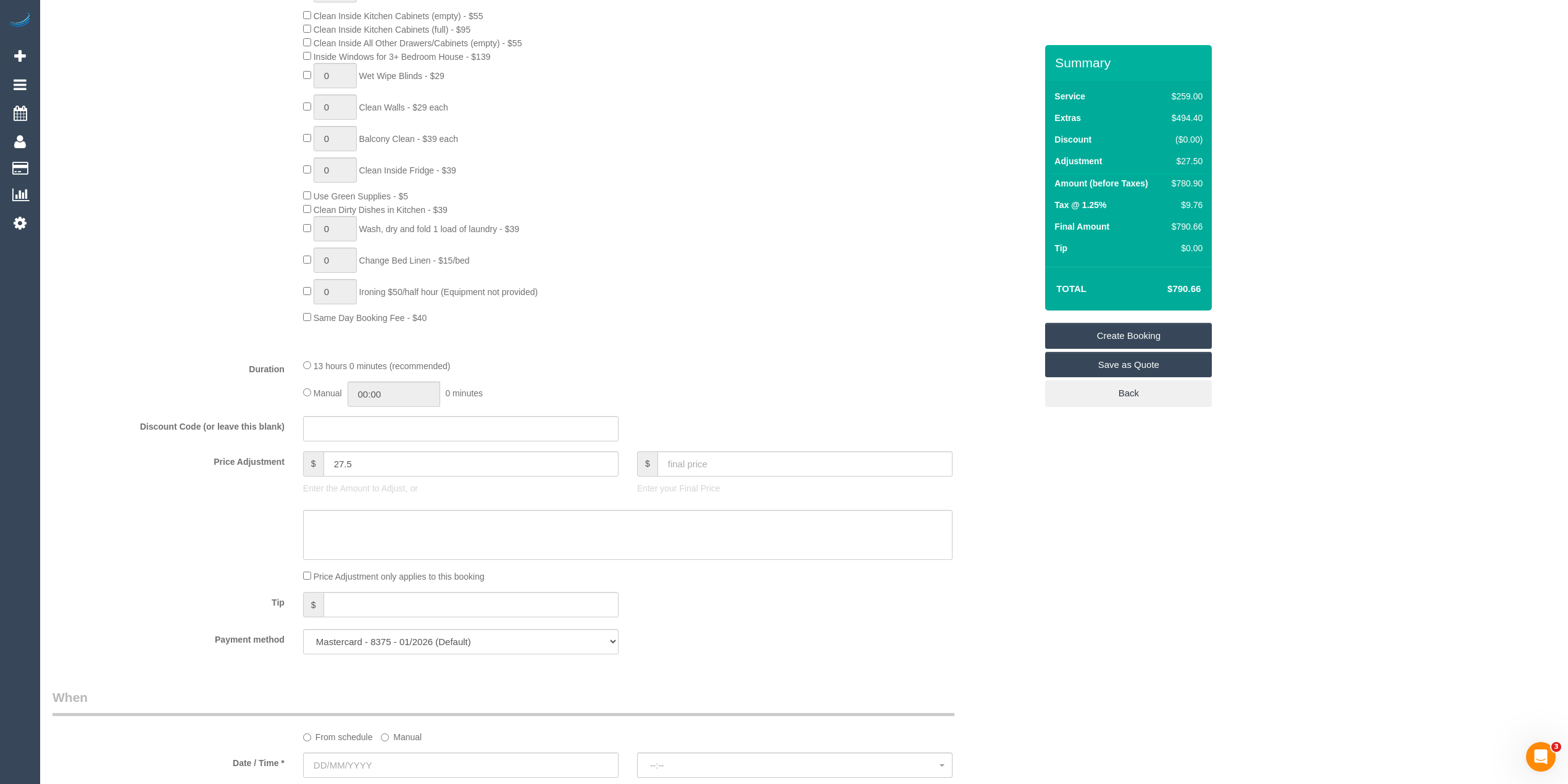
scroll to position [686, 0]
click at [353, 523] on textarea at bounding box center [627, 528] width 650 height 50
click at [367, 518] on textarea at bounding box center [627, 528] width 650 height 50
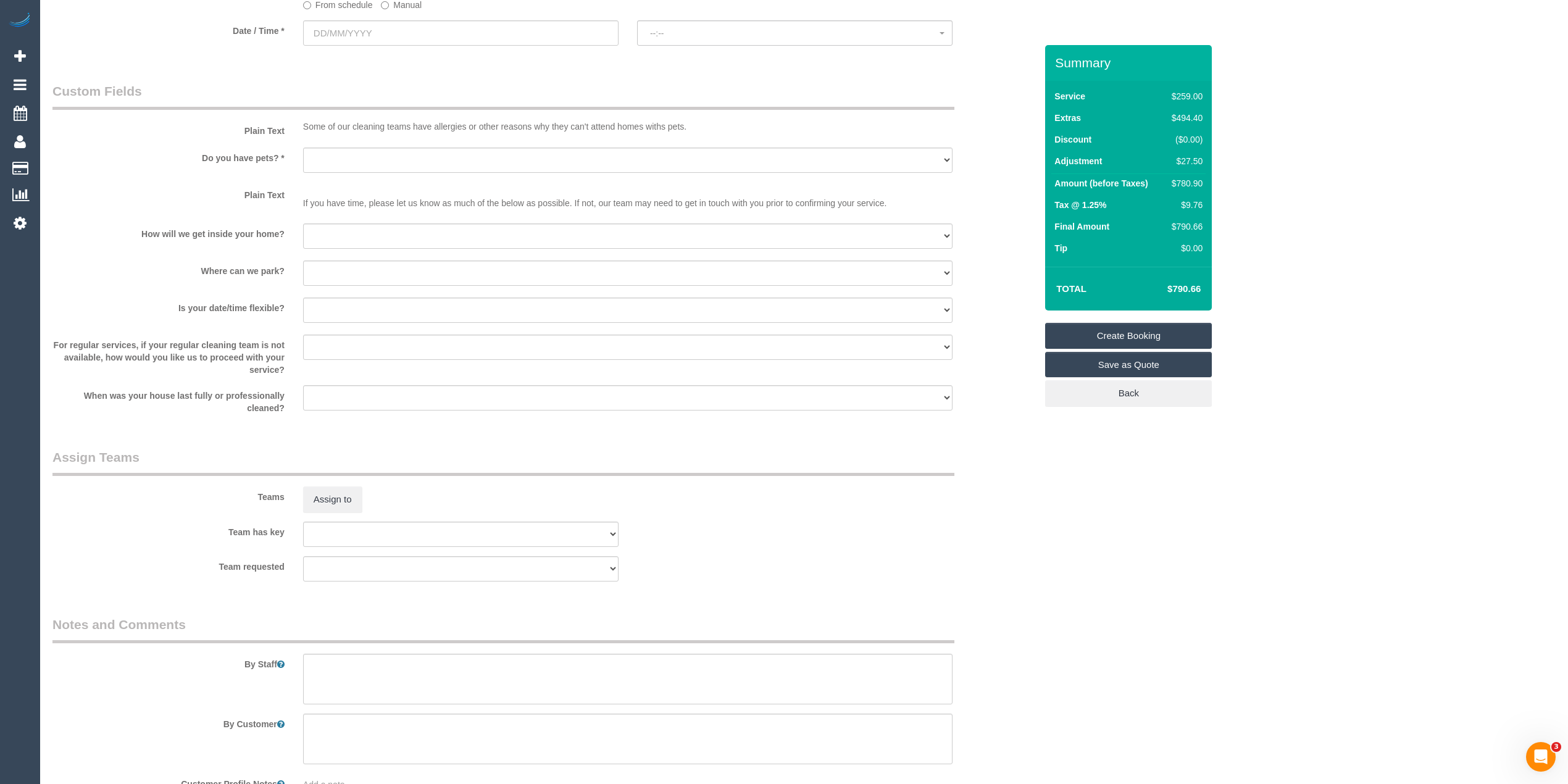
scroll to position [1495, 0]
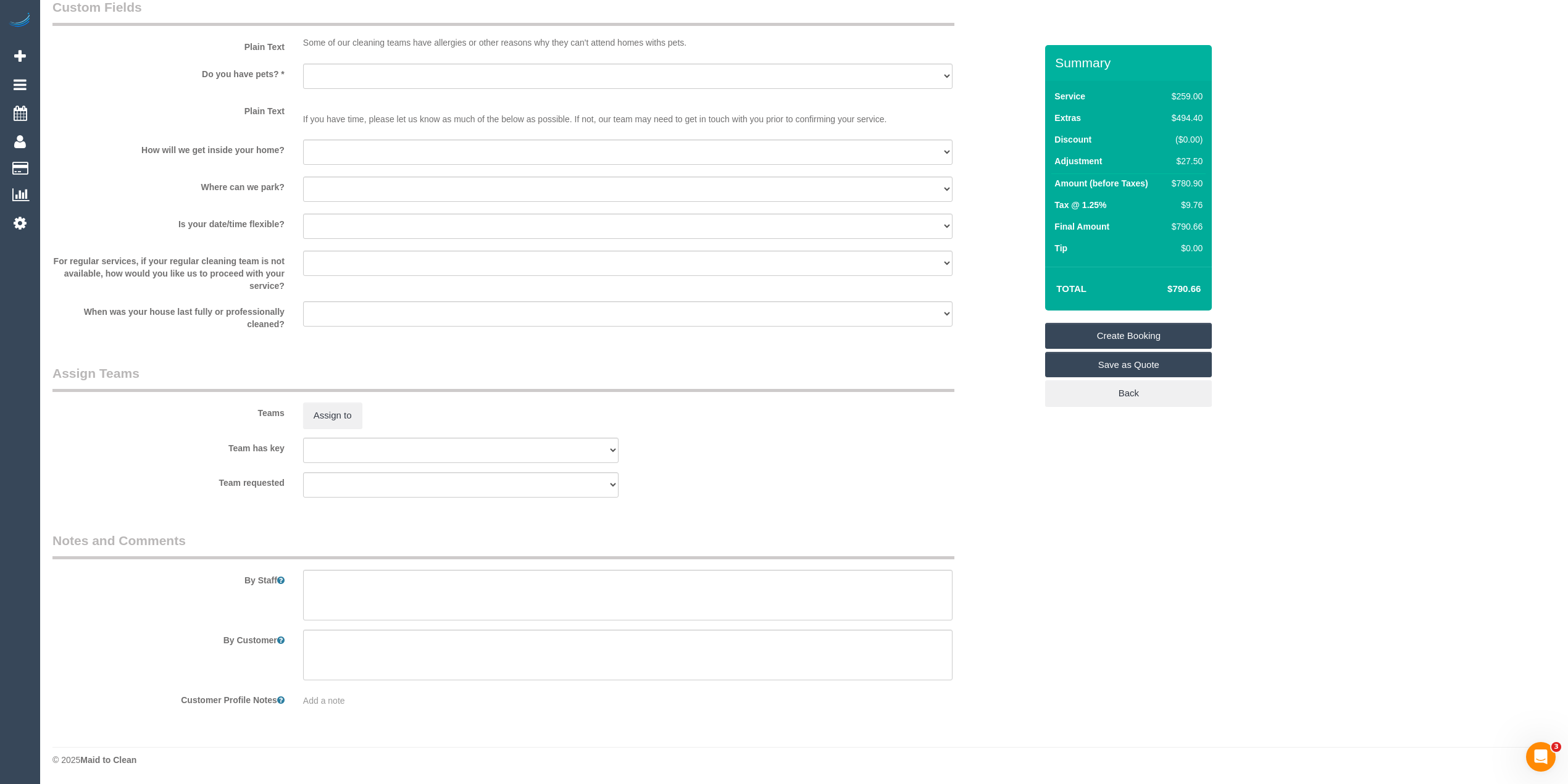
type textarea "$27.50 for steam cleaning of stairs - CG"
click at [384, 593] on textarea at bounding box center [627, 595] width 650 height 50
click at [458, 579] on textarea at bounding box center [627, 595] width 650 height 50
click at [477, 581] on textarea at bounding box center [627, 595] width 650 height 50
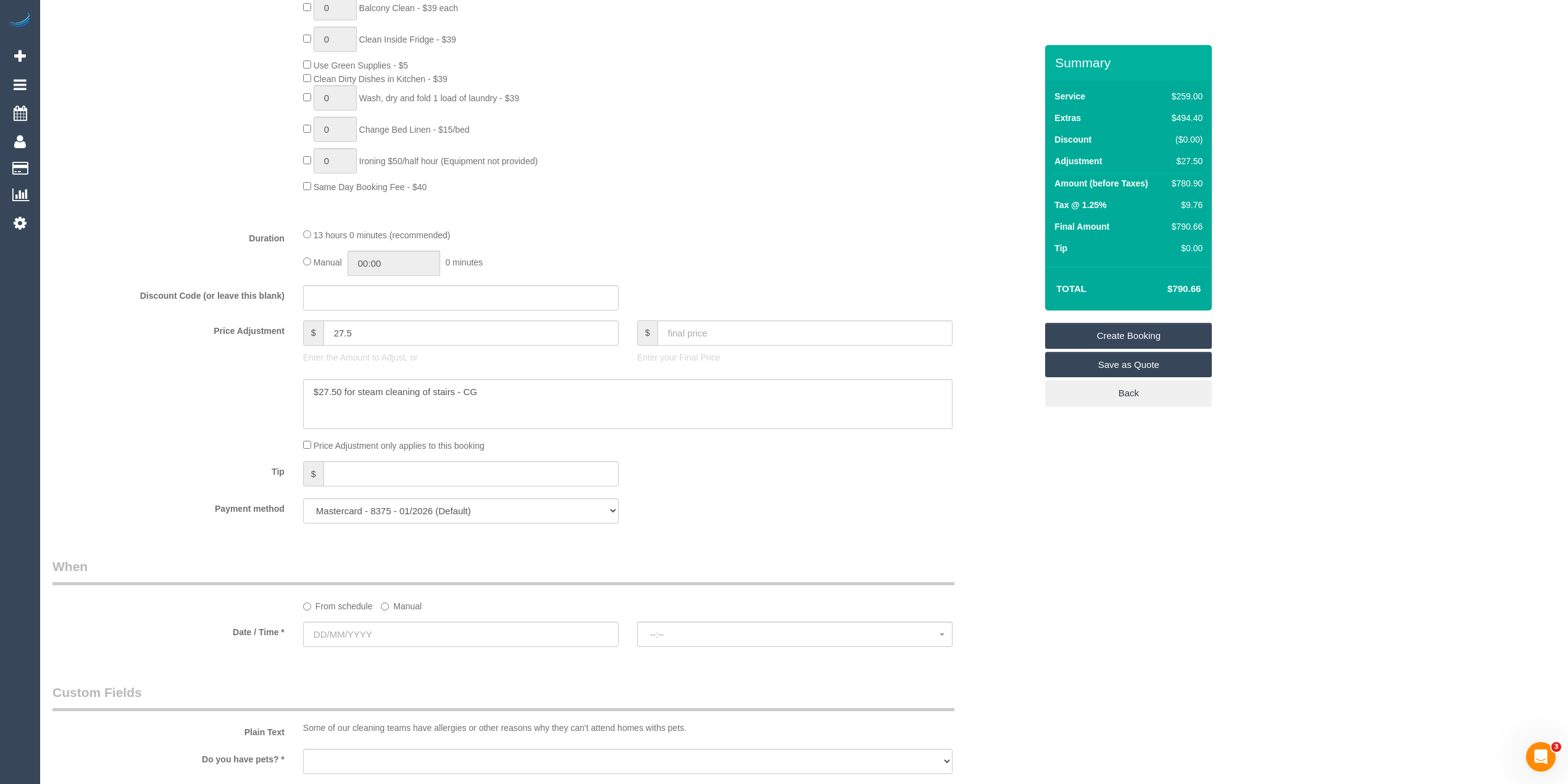
scroll to position [397, 0]
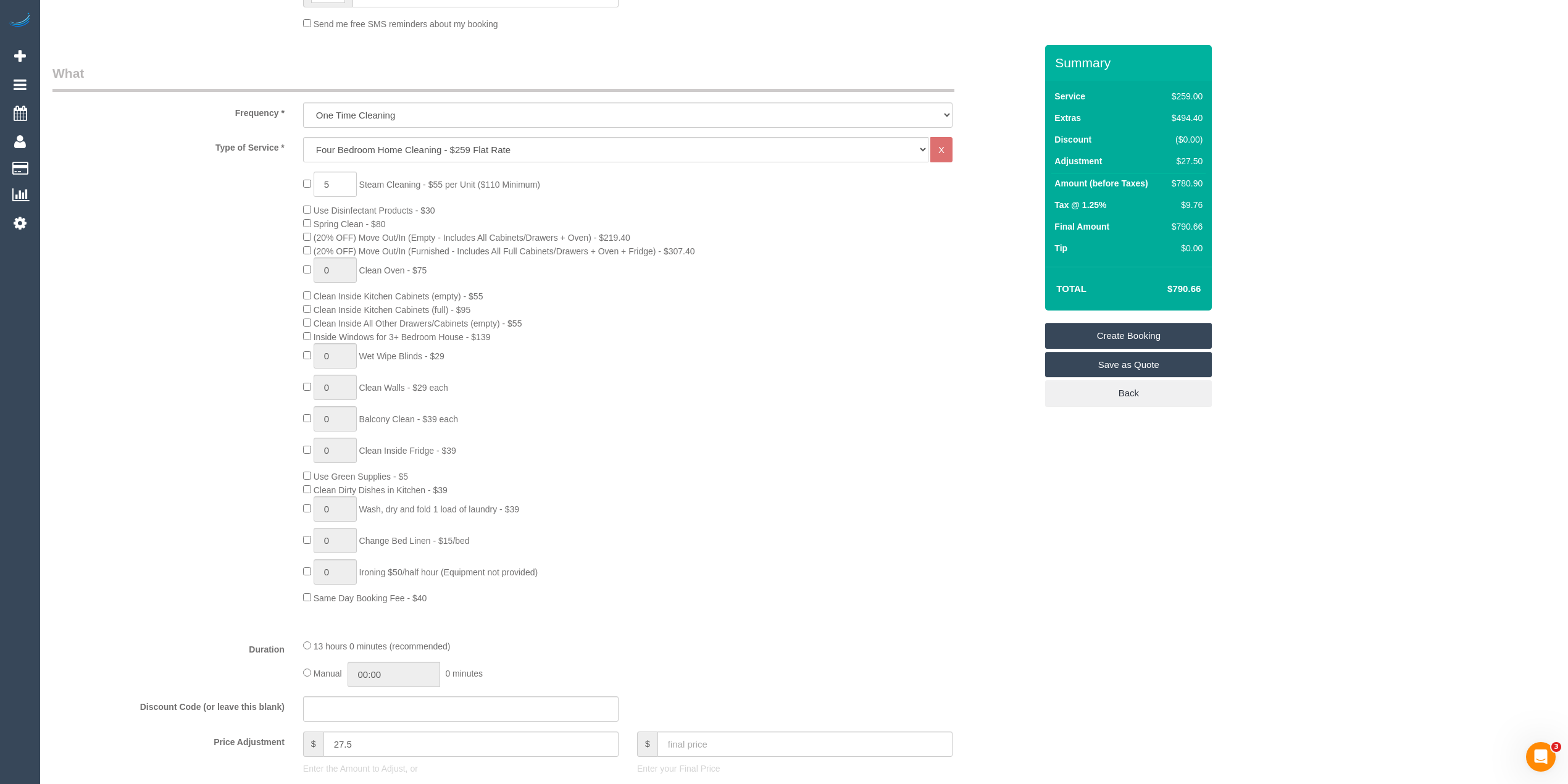
type textarea "Steam cleaning of 4 bedrooms and stairs."
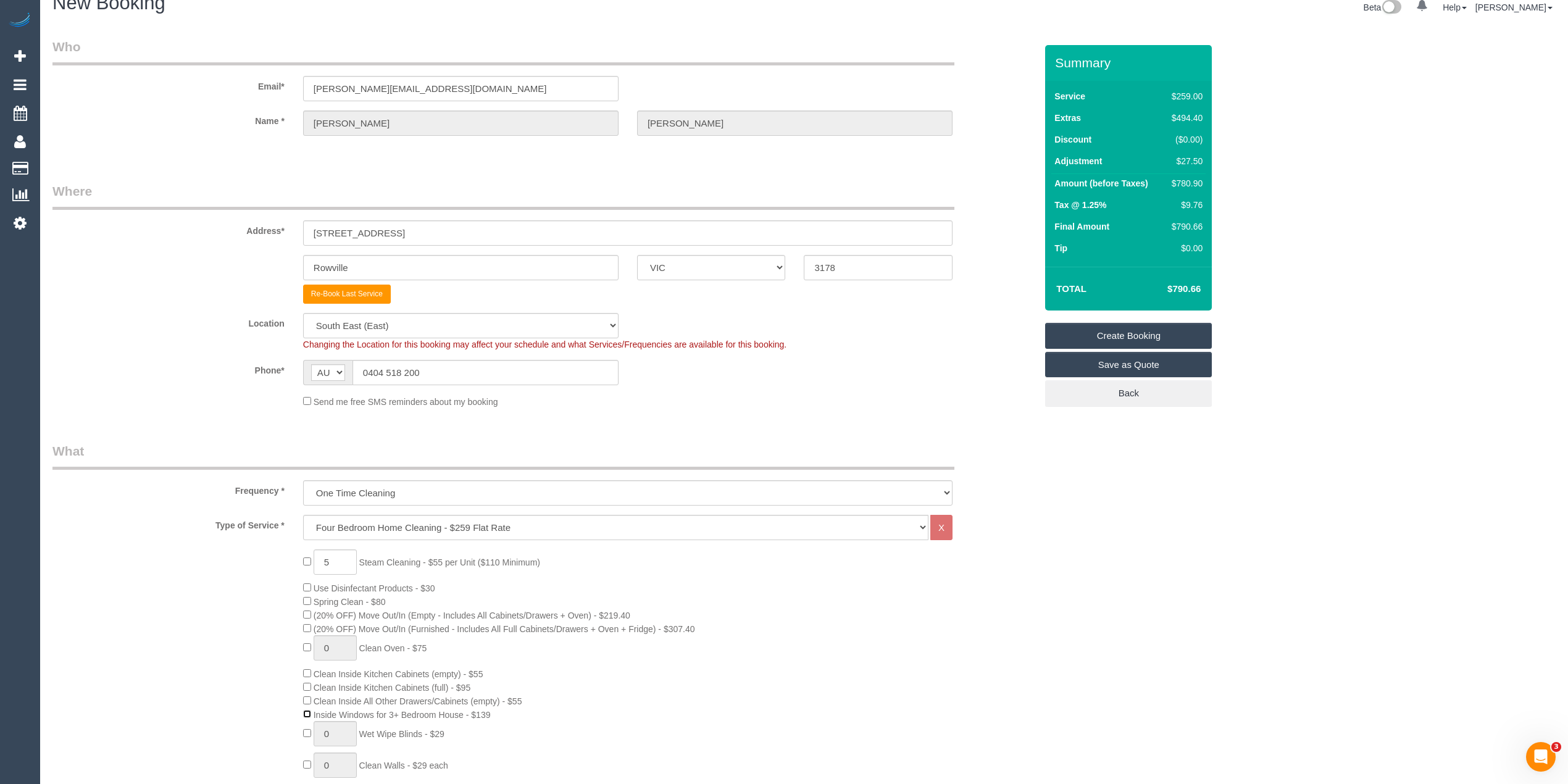
scroll to position [0, 0]
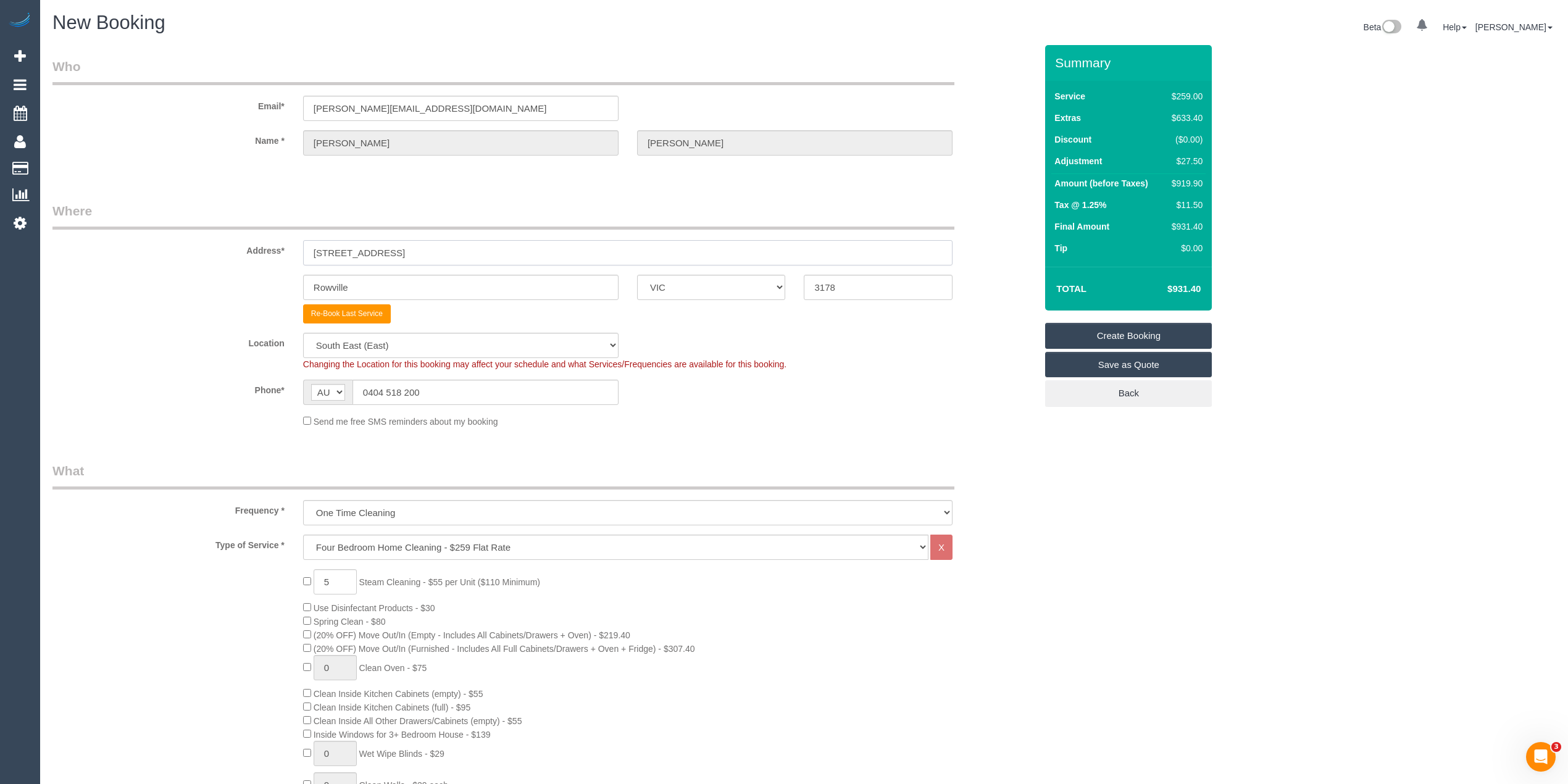
drag, startPoint x: 428, startPoint y: 257, endPoint x: 224, endPoint y: 243, distance: 204.5
click at [224, 243] on div "Address* 27 Emmeline Row" at bounding box center [544, 234] width 1001 height 64
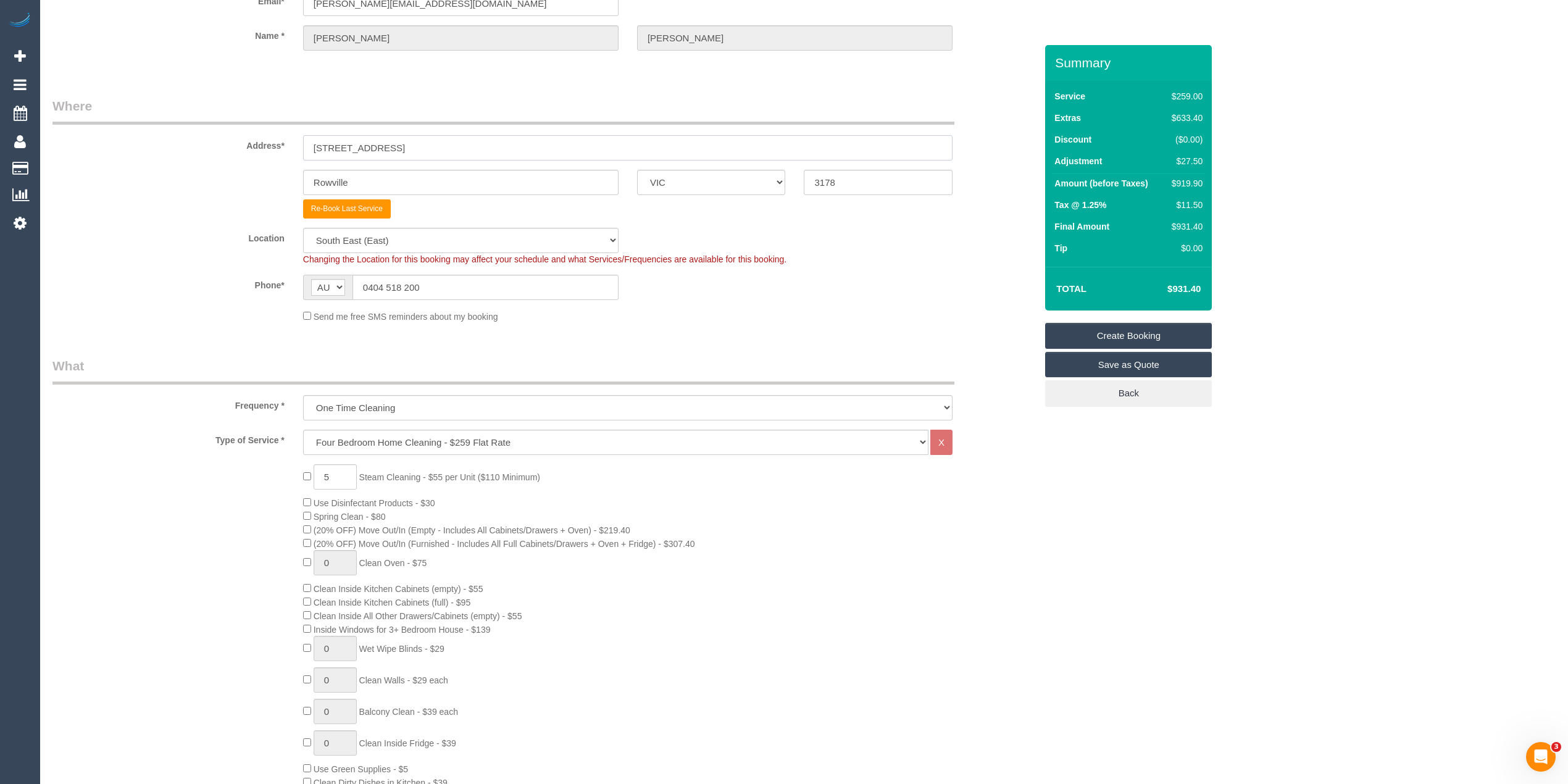
scroll to position [137, 0]
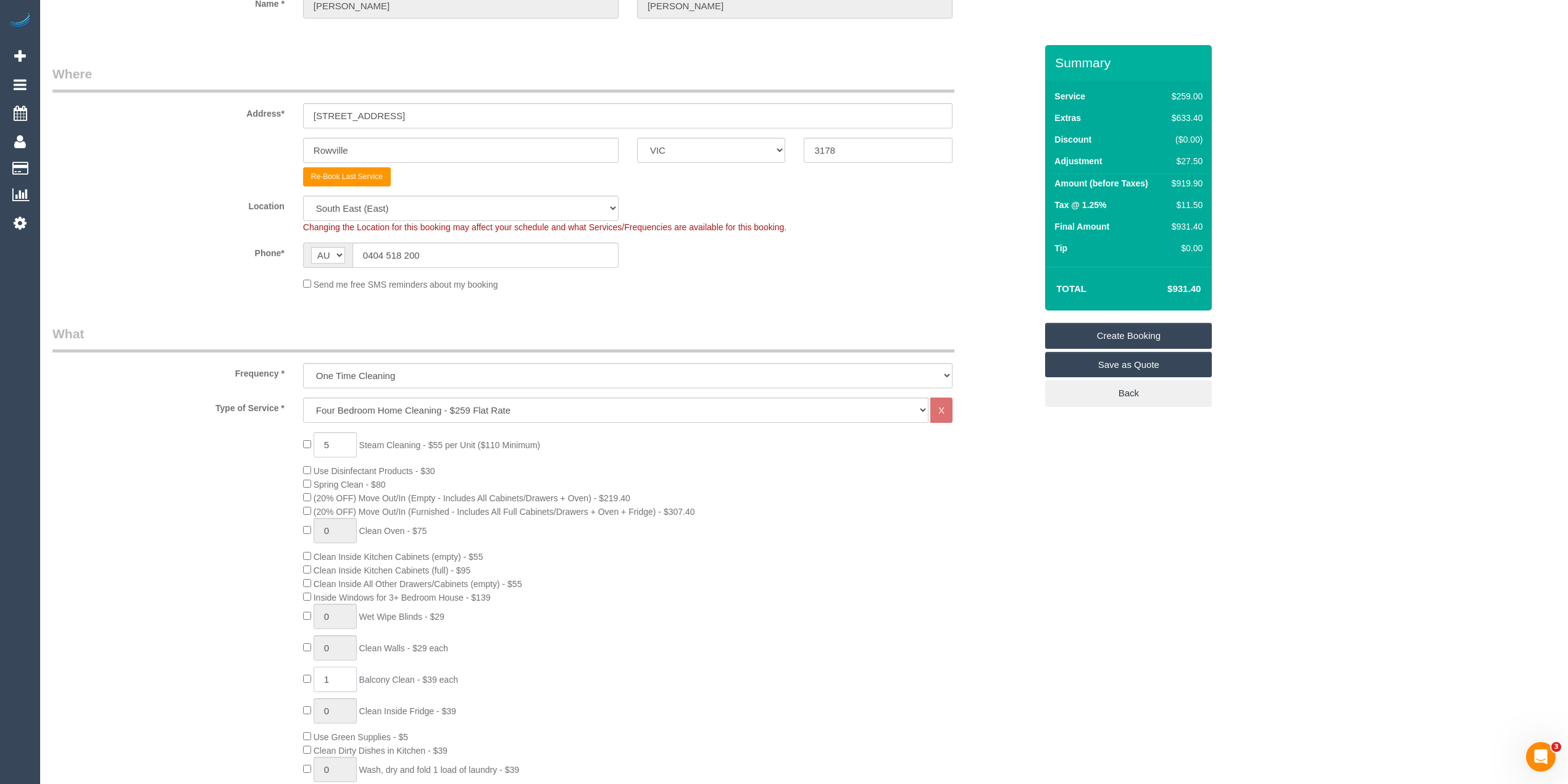
click at [321, 680] on input "1" at bounding box center [335, 680] width 43 height 26
type input "2"
click at [220, 655] on div "5 Steam Cleaning - $55 per Unit ($110 Minimum) Use Disinfectant Products - $30 …" at bounding box center [544, 648] width 1001 height 433
click at [1157, 364] on link "Save as Quote" at bounding box center [1128, 365] width 167 height 26
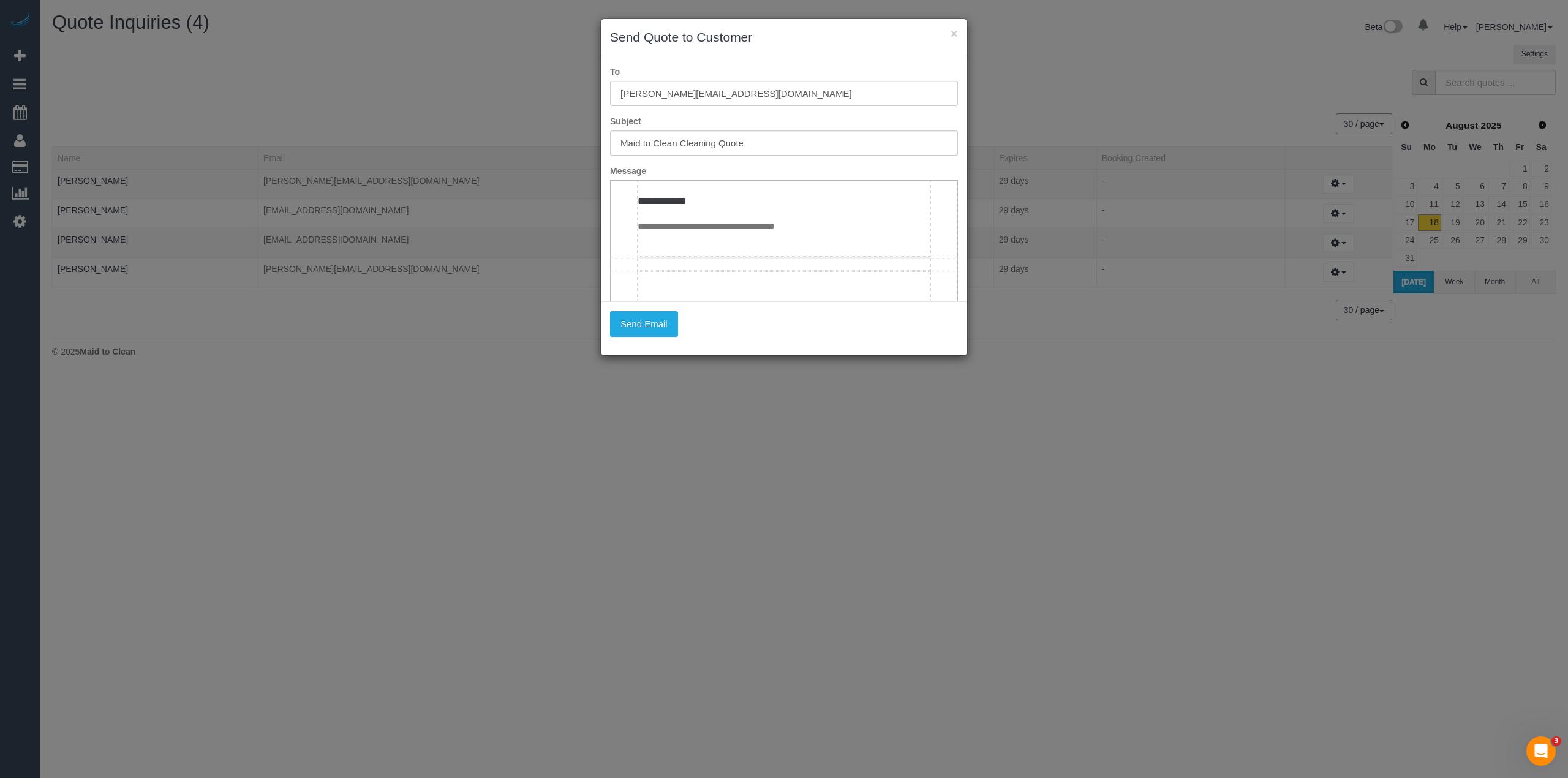
scroll to position [954, 0]
click at [660, 327] on button "Send Email" at bounding box center [644, 324] width 68 height 26
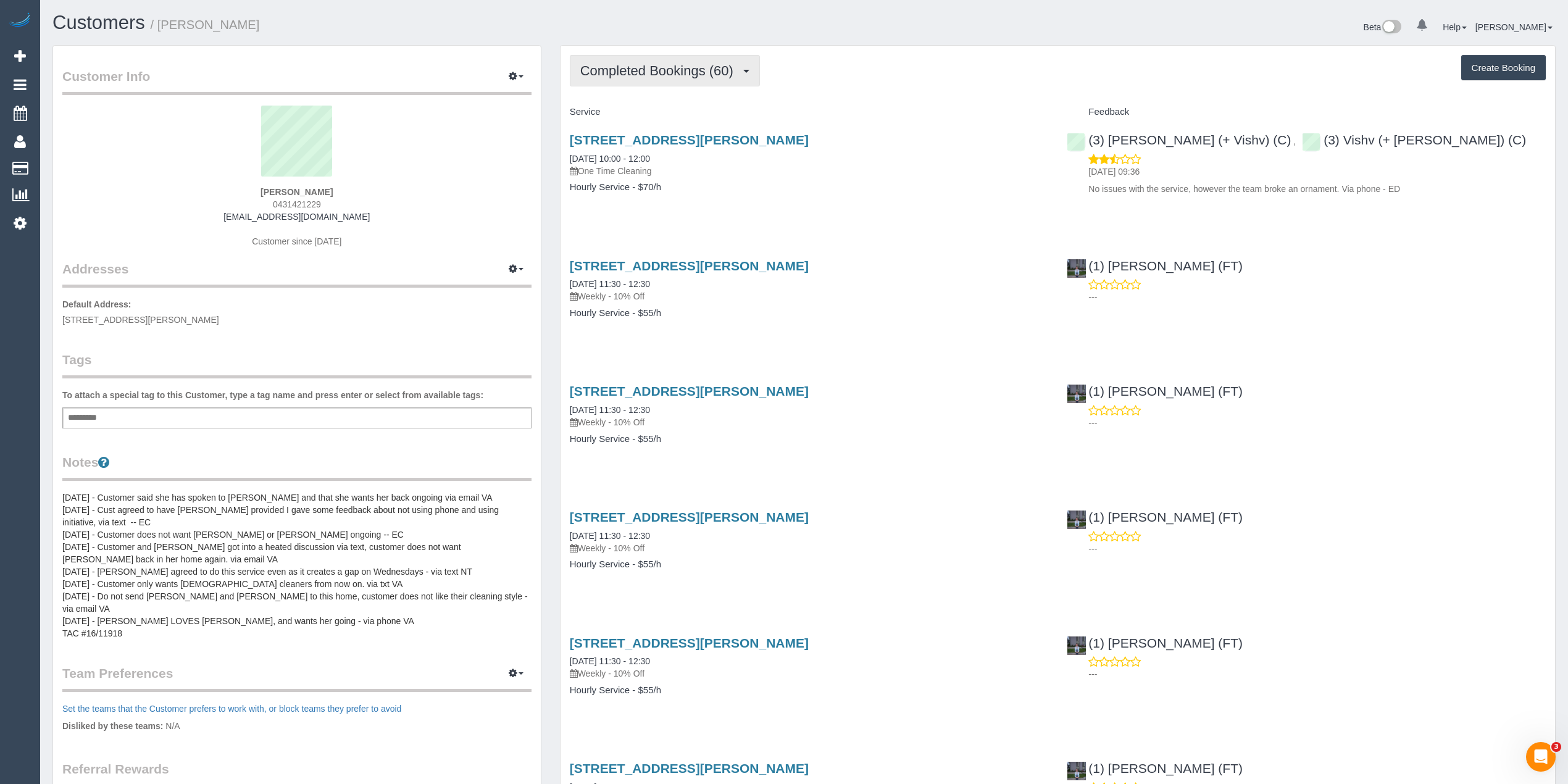
click at [647, 65] on span "Completed Bookings (60)" at bounding box center [659, 71] width 159 height 15
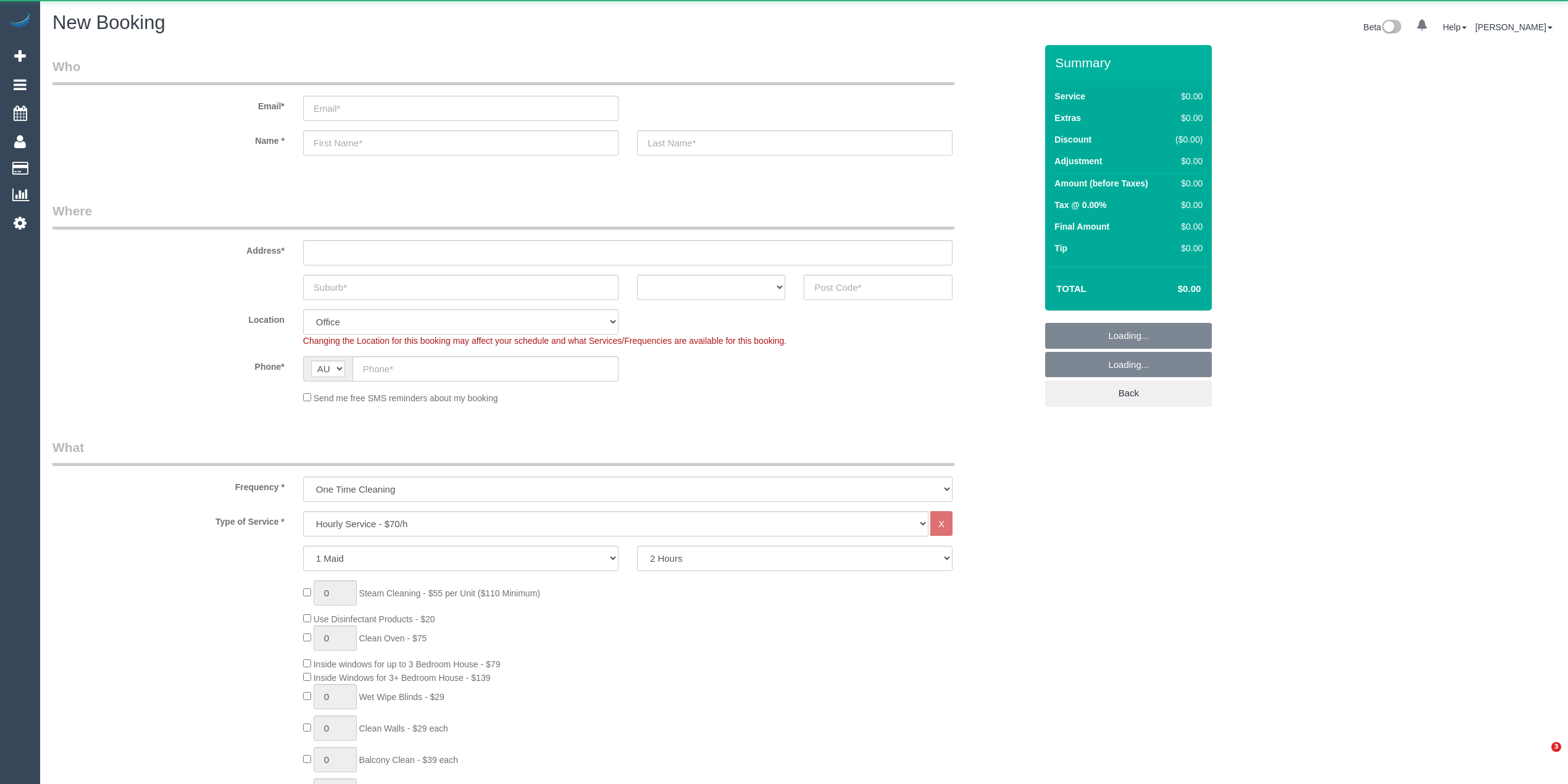
select select "object:2094"
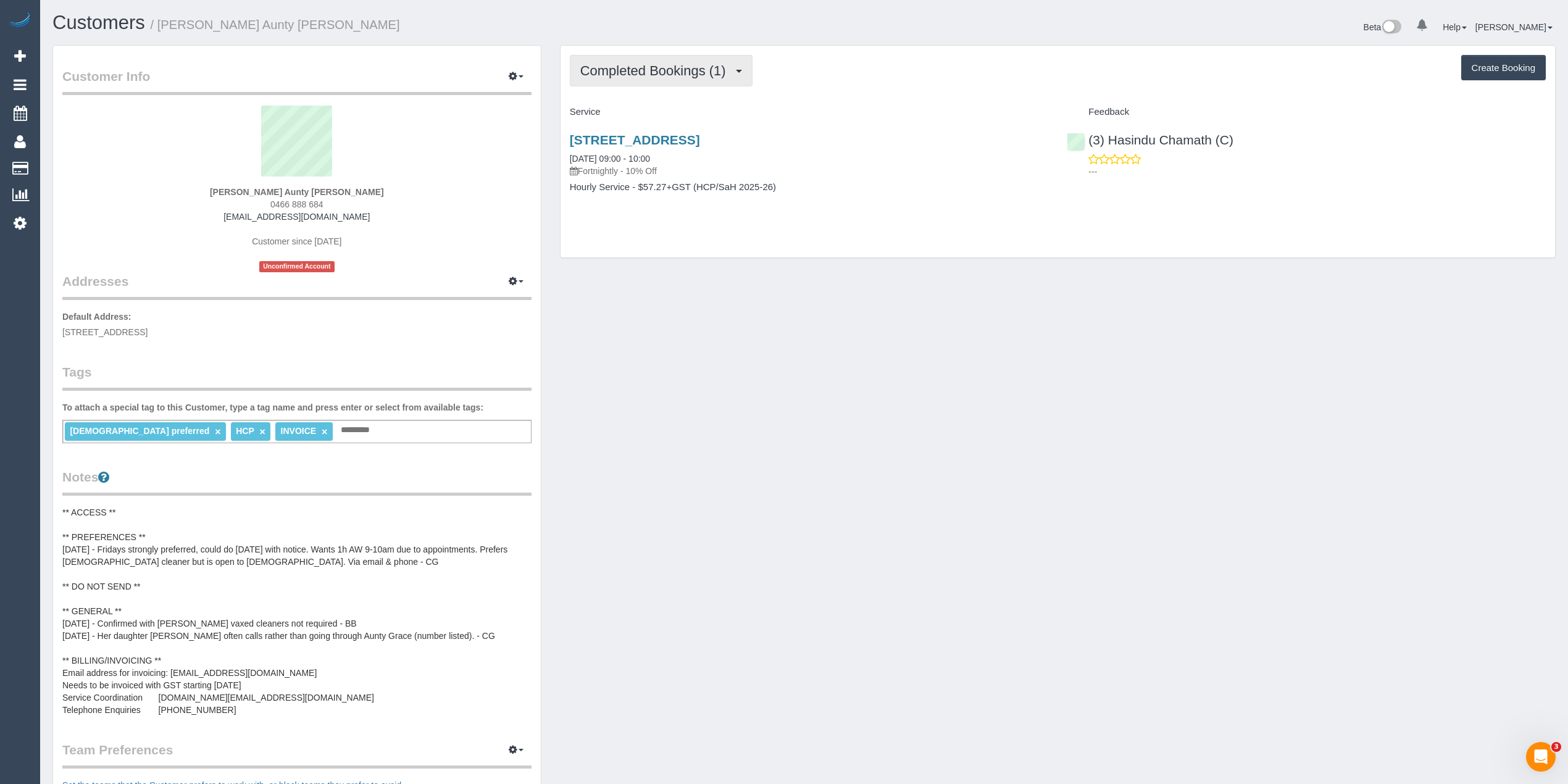
click at [625, 77] on span "Completed Bookings (1)" at bounding box center [656, 71] width 152 height 15
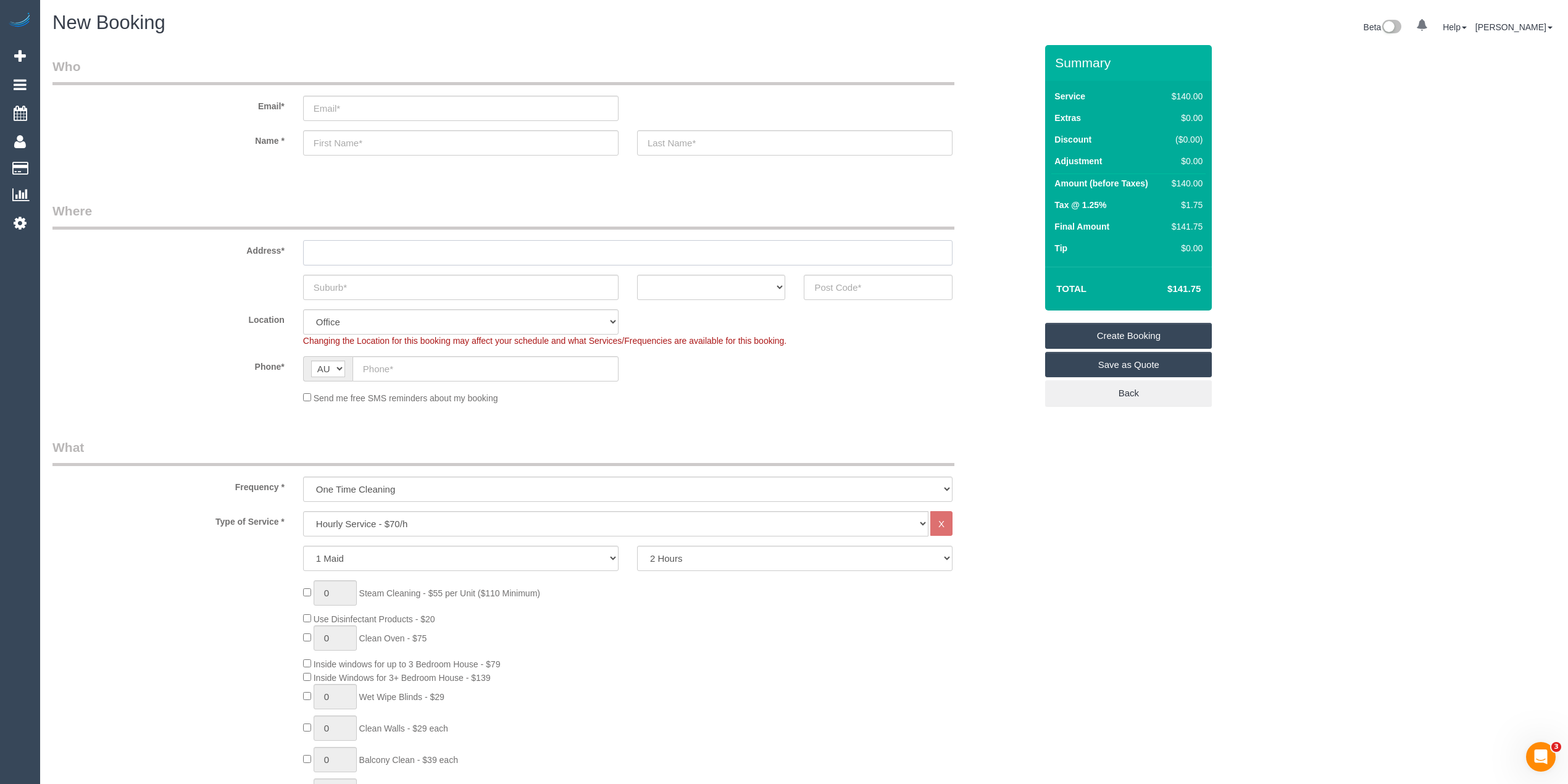
click at [339, 260] on input "text" at bounding box center [627, 253] width 650 height 26
type input "-"
click at [411, 519] on select "Hourly Service - $70/h Hourly Service - $65/h Hourly Service - $60/h Hourly Ser…" at bounding box center [615, 524] width 625 height 26
click at [303, 511] on select "Hourly Service - $70/h Hourly Service - $65/h Hourly Service - $60/h Hourly Ser…" at bounding box center [615, 524] width 625 height 26
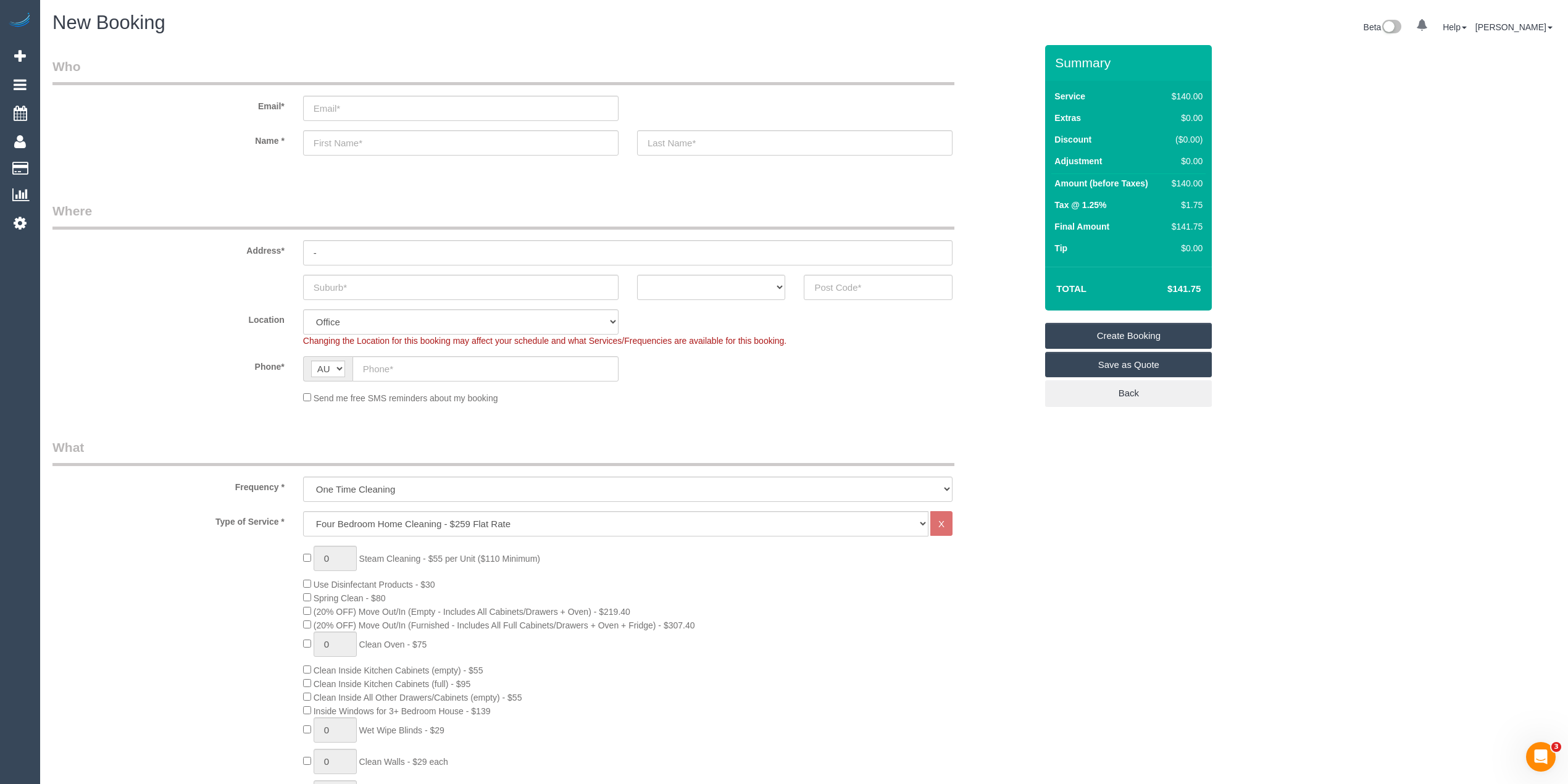
click at [245, 585] on div "0 Steam Cleaning - $55 per Unit ($110 Minimum) Use Disinfectant Products - $30 …" at bounding box center [544, 762] width 1001 height 433
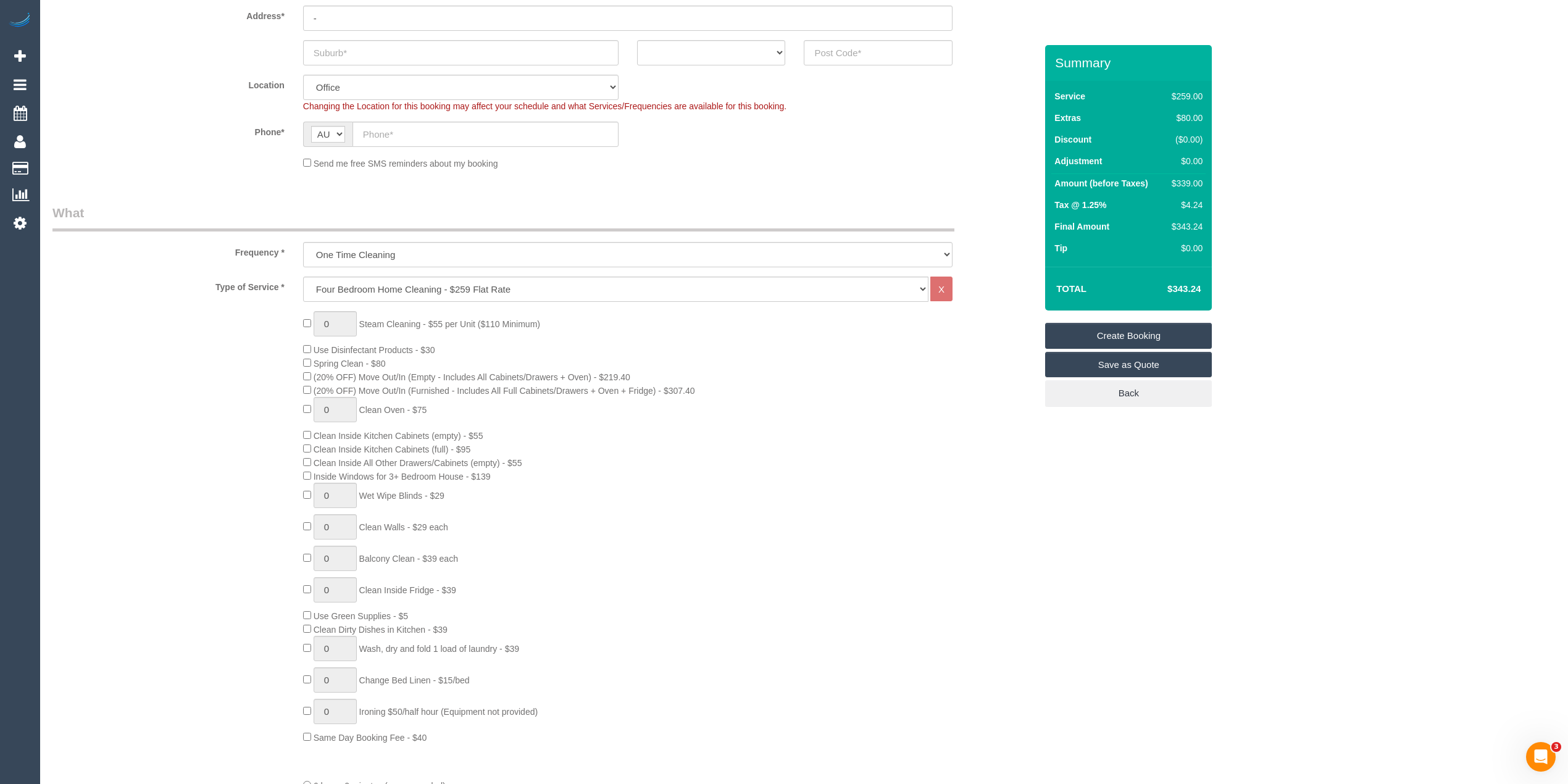
scroll to position [274, 0]
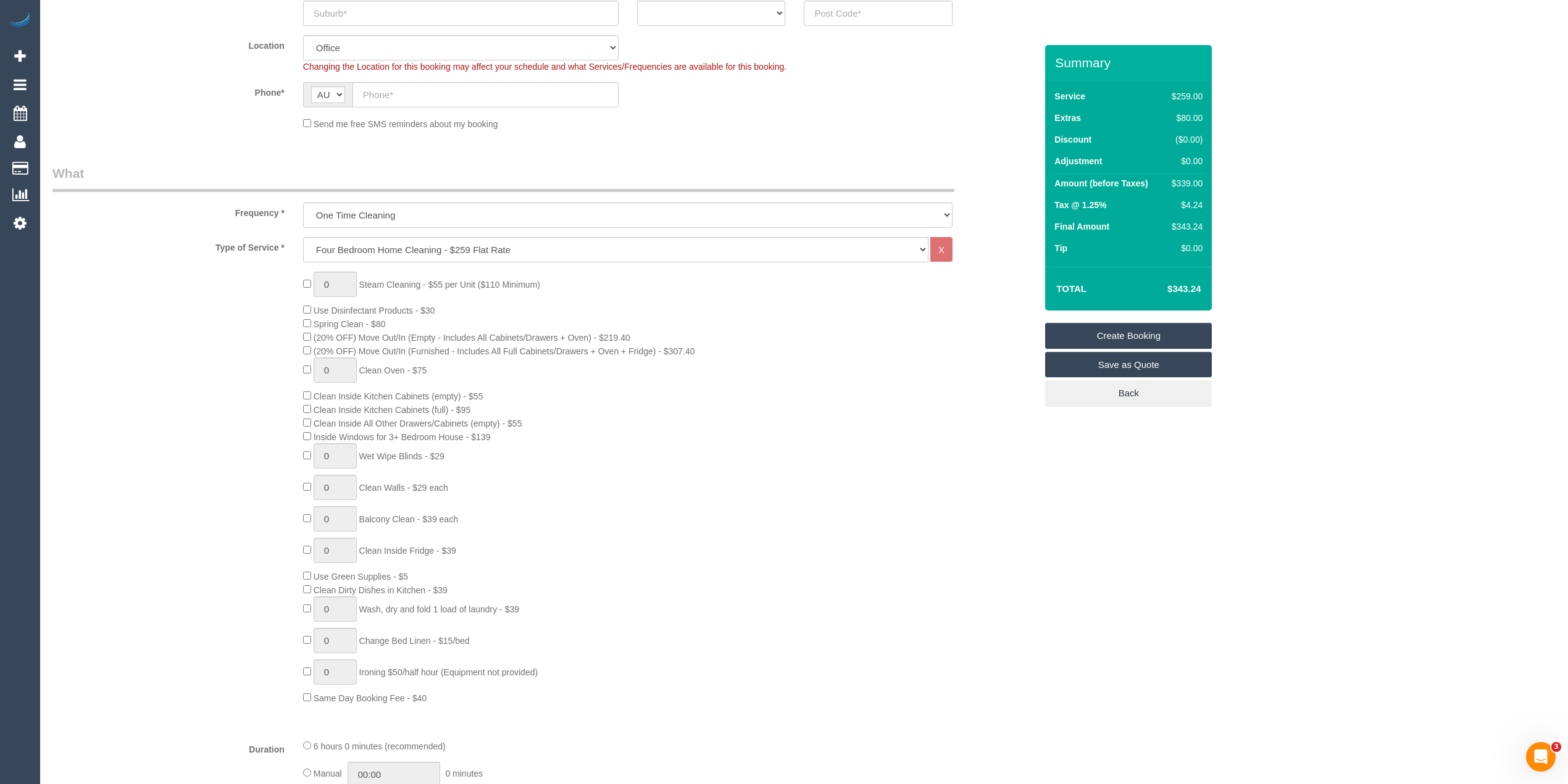
click at [240, 502] on div "0 Steam Cleaning - $55 per Unit ($110 Minimum) Use Disinfectant Products - $30 …" at bounding box center [544, 488] width 1001 height 433
click at [174, 498] on div "0 Steam Cleaning - $55 per Unit ($110 Minimum) Use Disinfectant Products - $30 …" at bounding box center [544, 488] width 1001 height 433
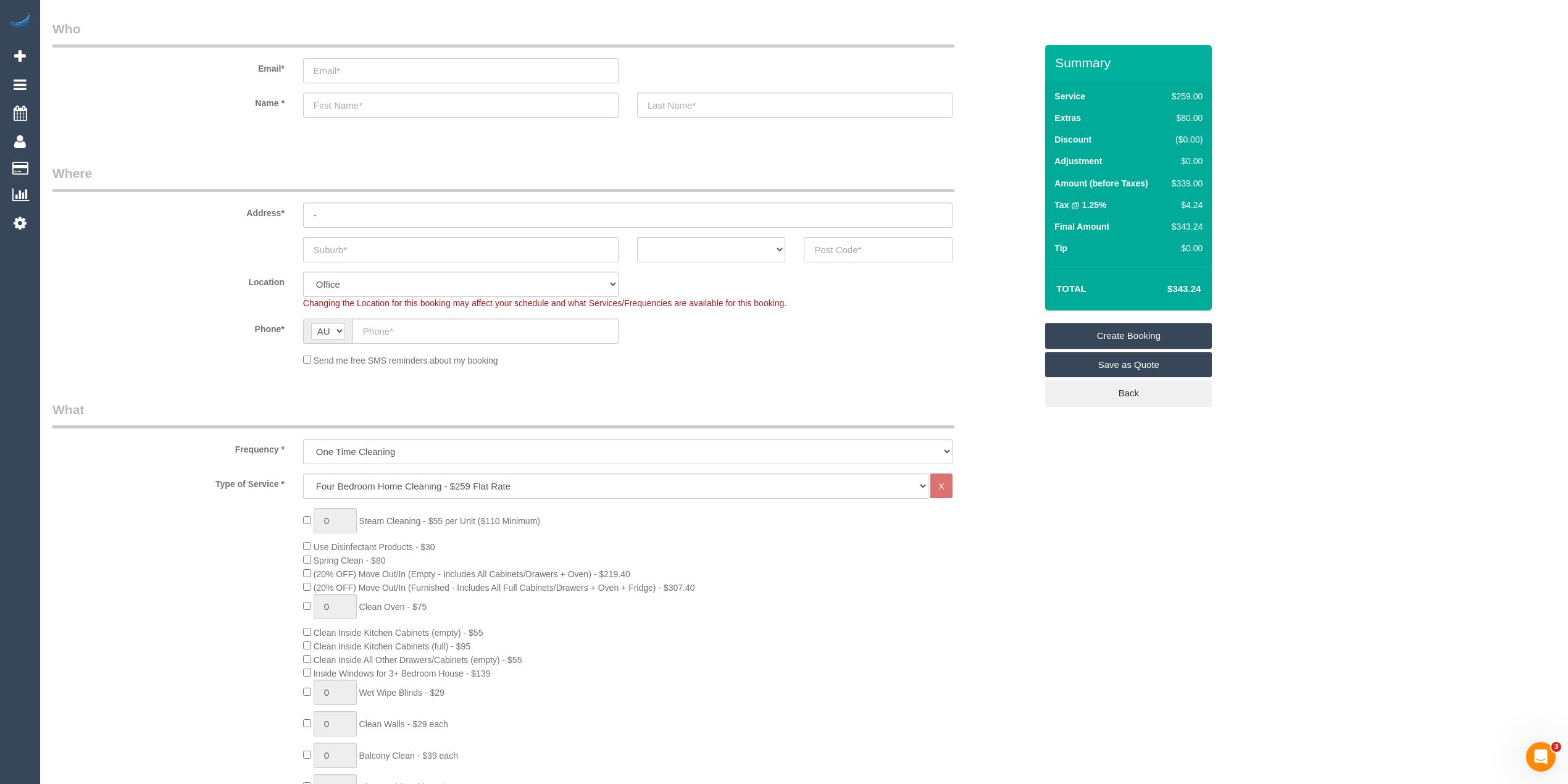
scroll to position [0, 0]
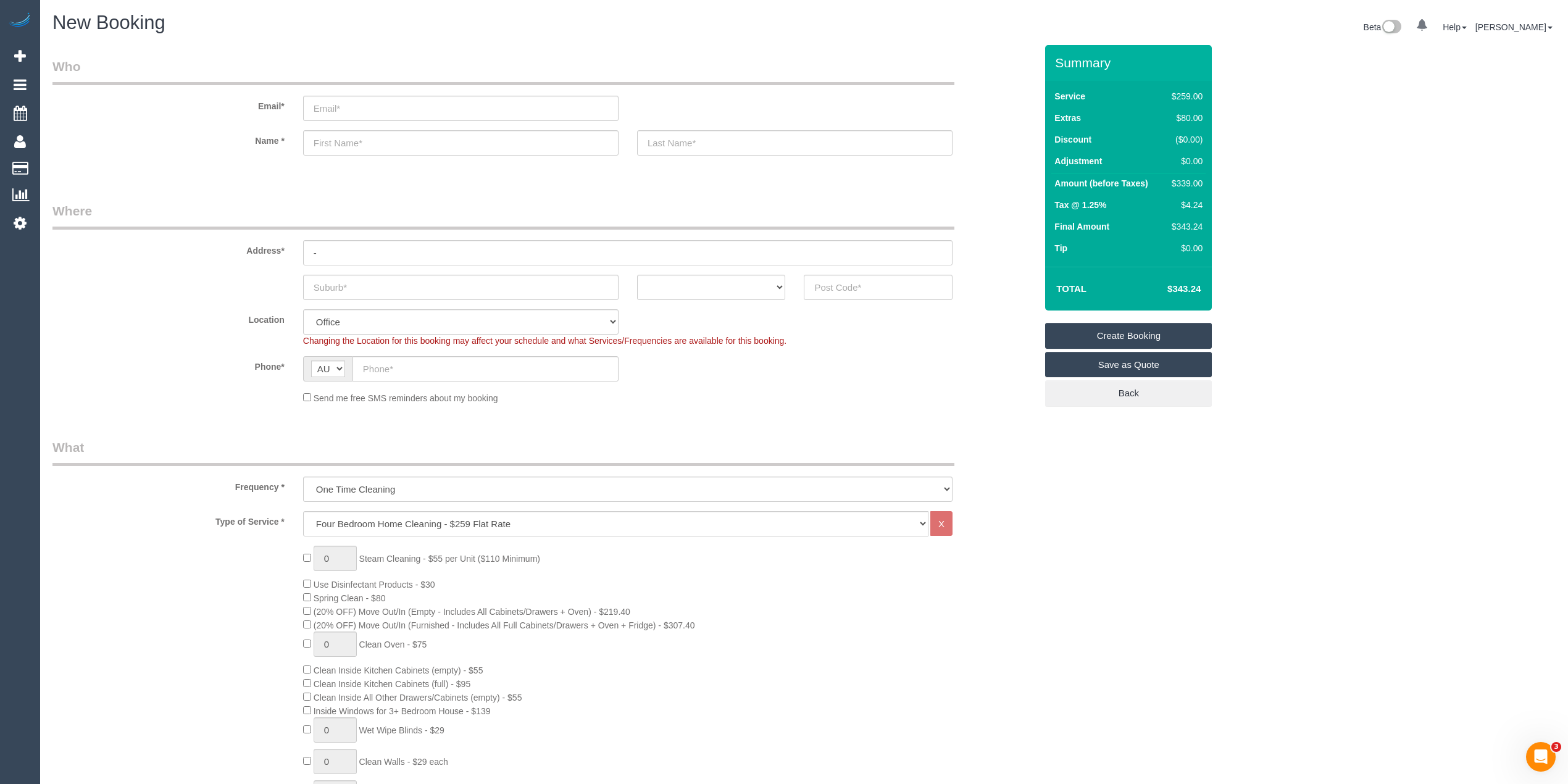
click at [563, 514] on select "Hourly Service - $70/h Hourly Service - $65/h Hourly Service - $60/h Hourly Ser…" at bounding box center [615, 524] width 625 height 26
select select "209"
click at [303, 511] on select "Hourly Service - $70/h Hourly Service - $65/h Hourly Service - $60/h Hourly Ser…" at bounding box center [615, 524] width 625 height 26
select select "1"
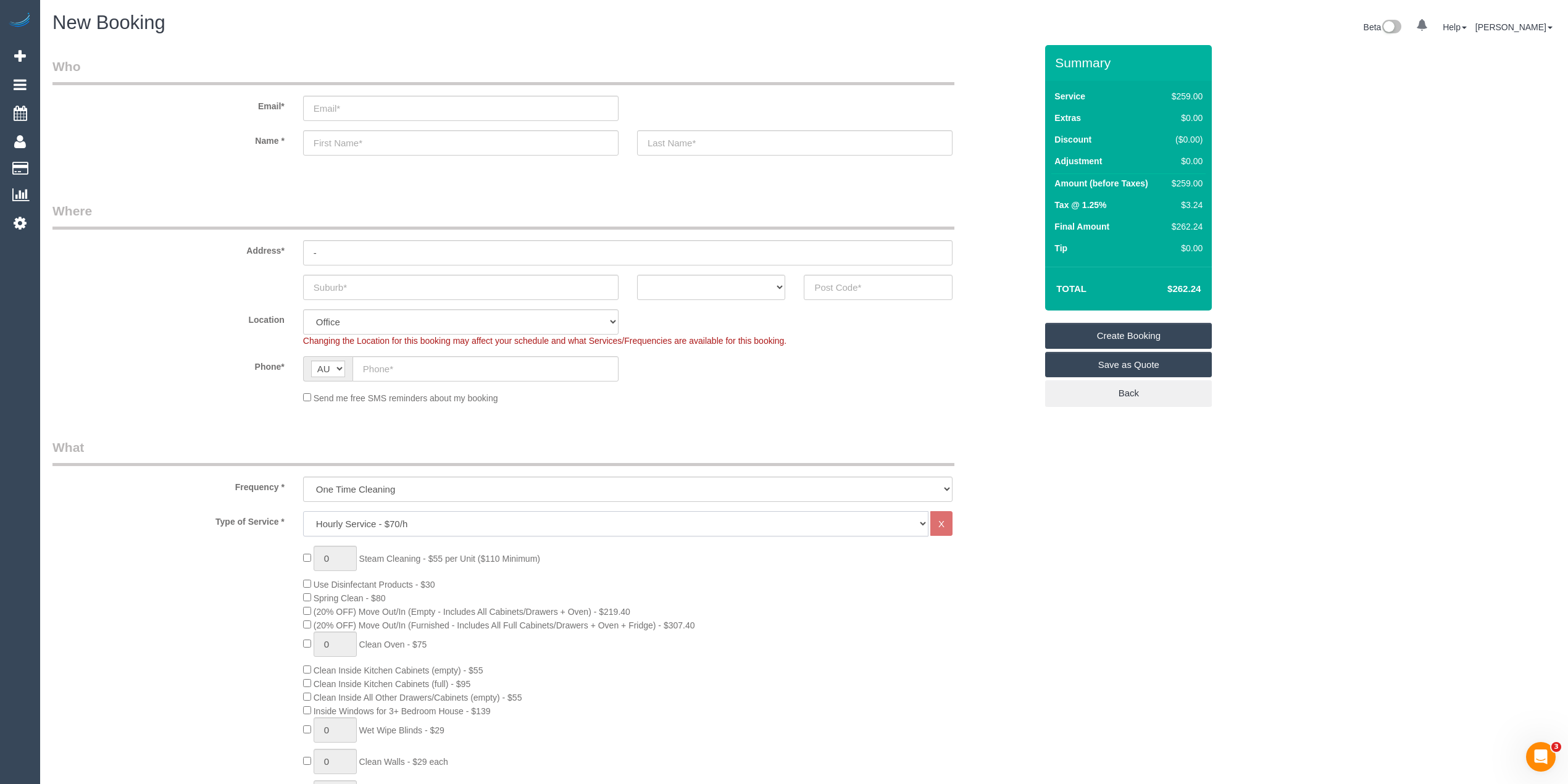
select select "120"
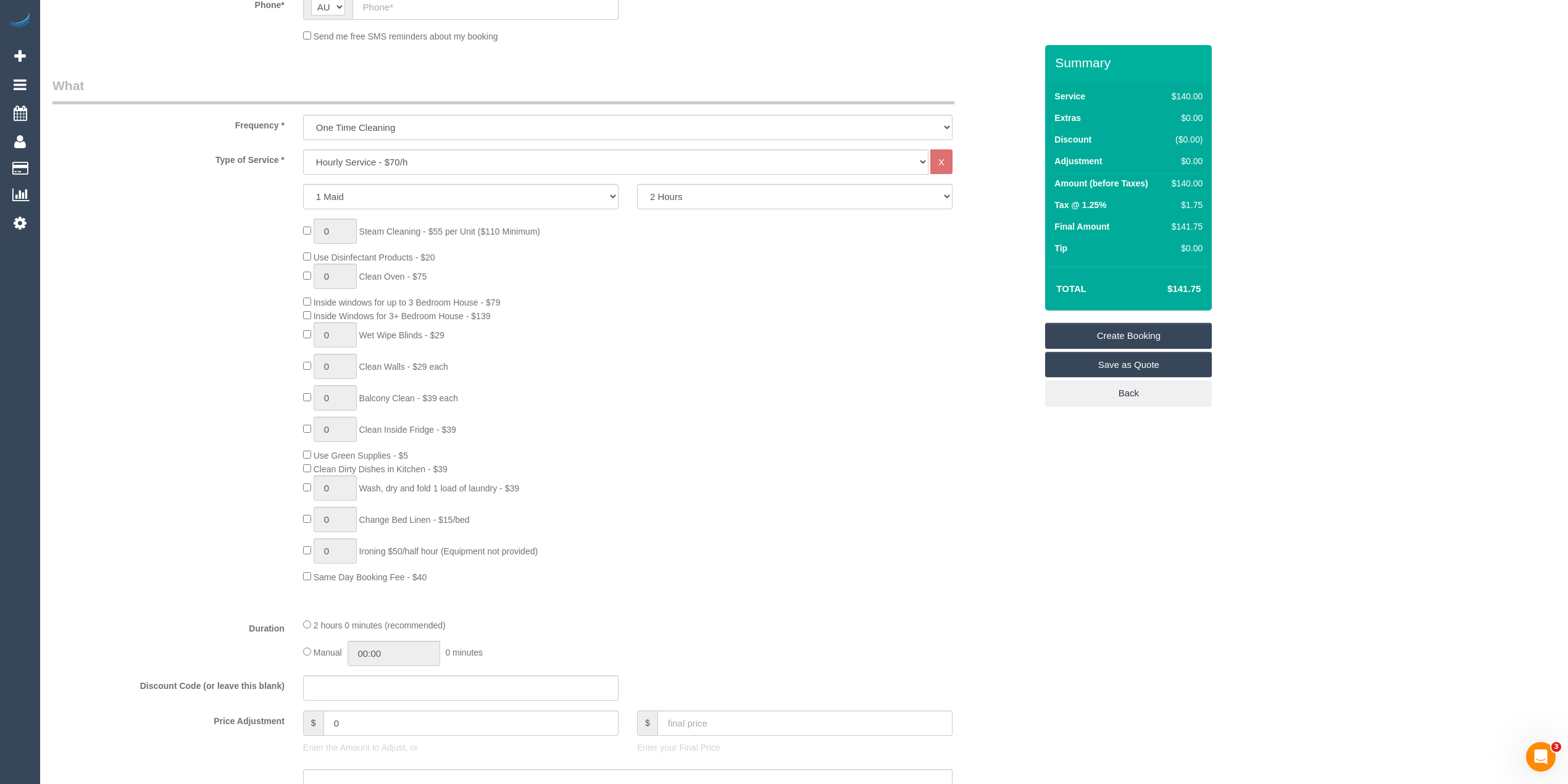
scroll to position [411, 0]
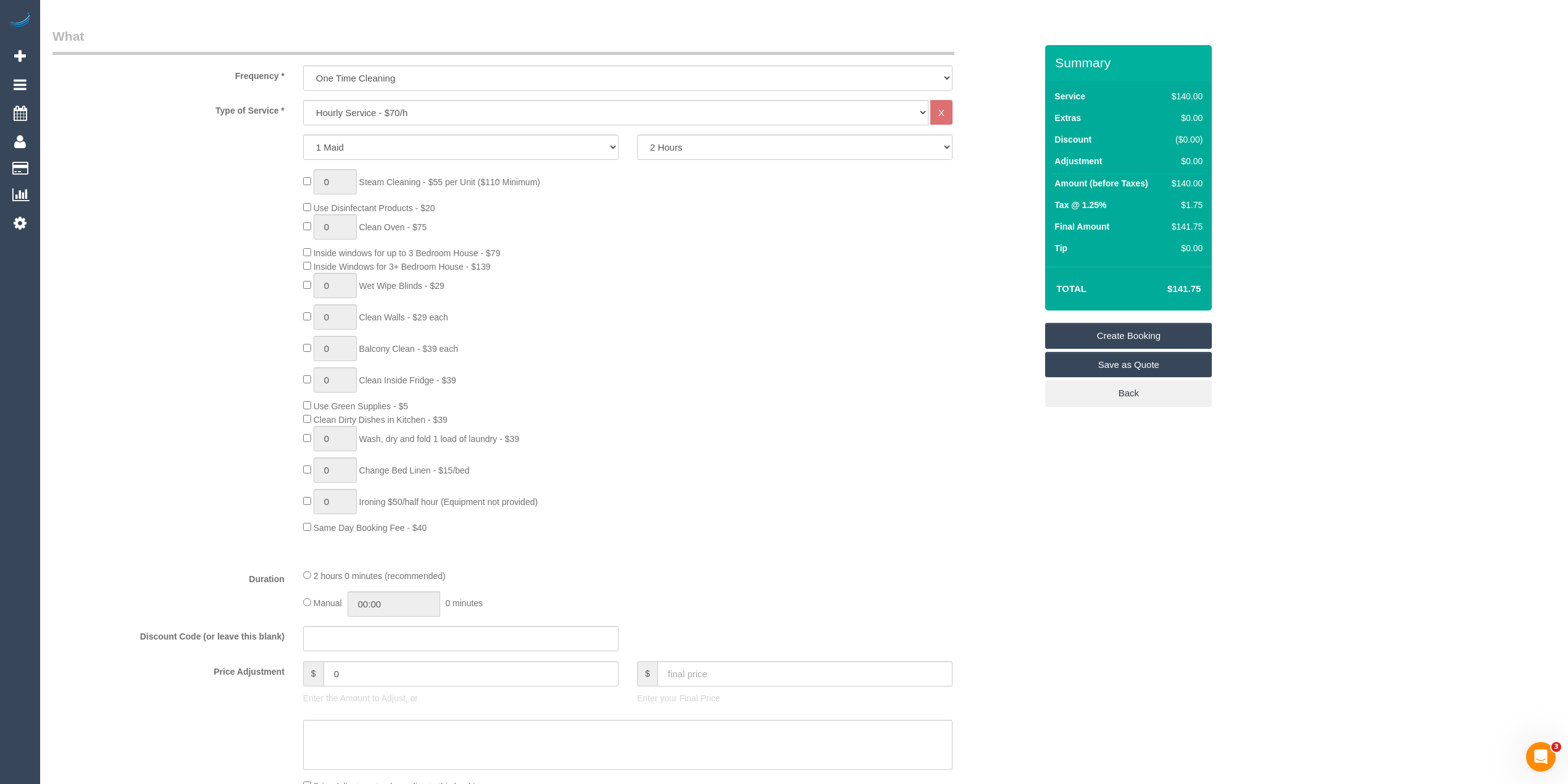
click at [226, 362] on div "0 Steam Cleaning - $55 per Unit ($110 Minimum) Use Disinfectant Products - $20 …" at bounding box center [544, 351] width 1001 height 365
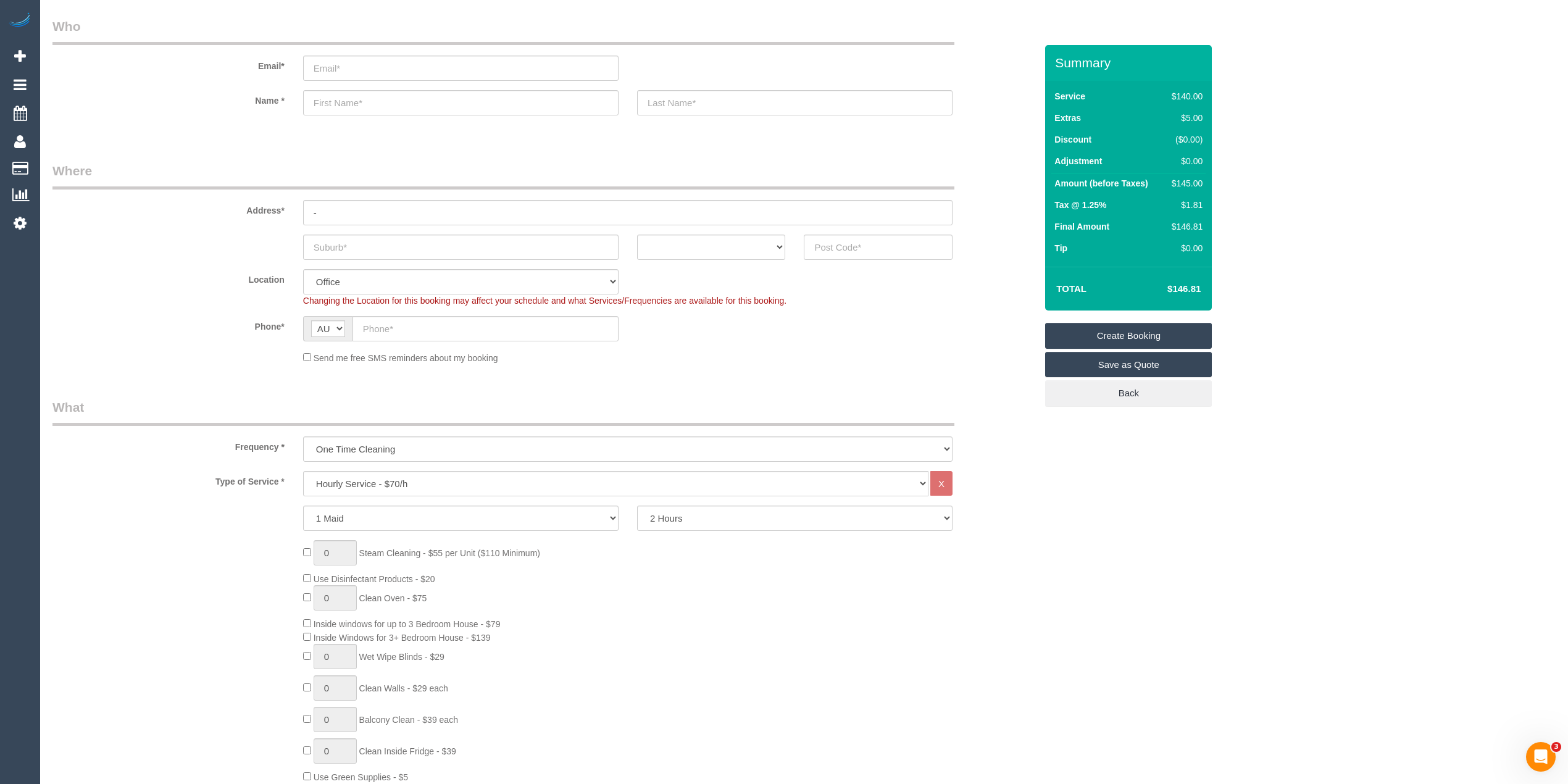
scroll to position [0, 0]
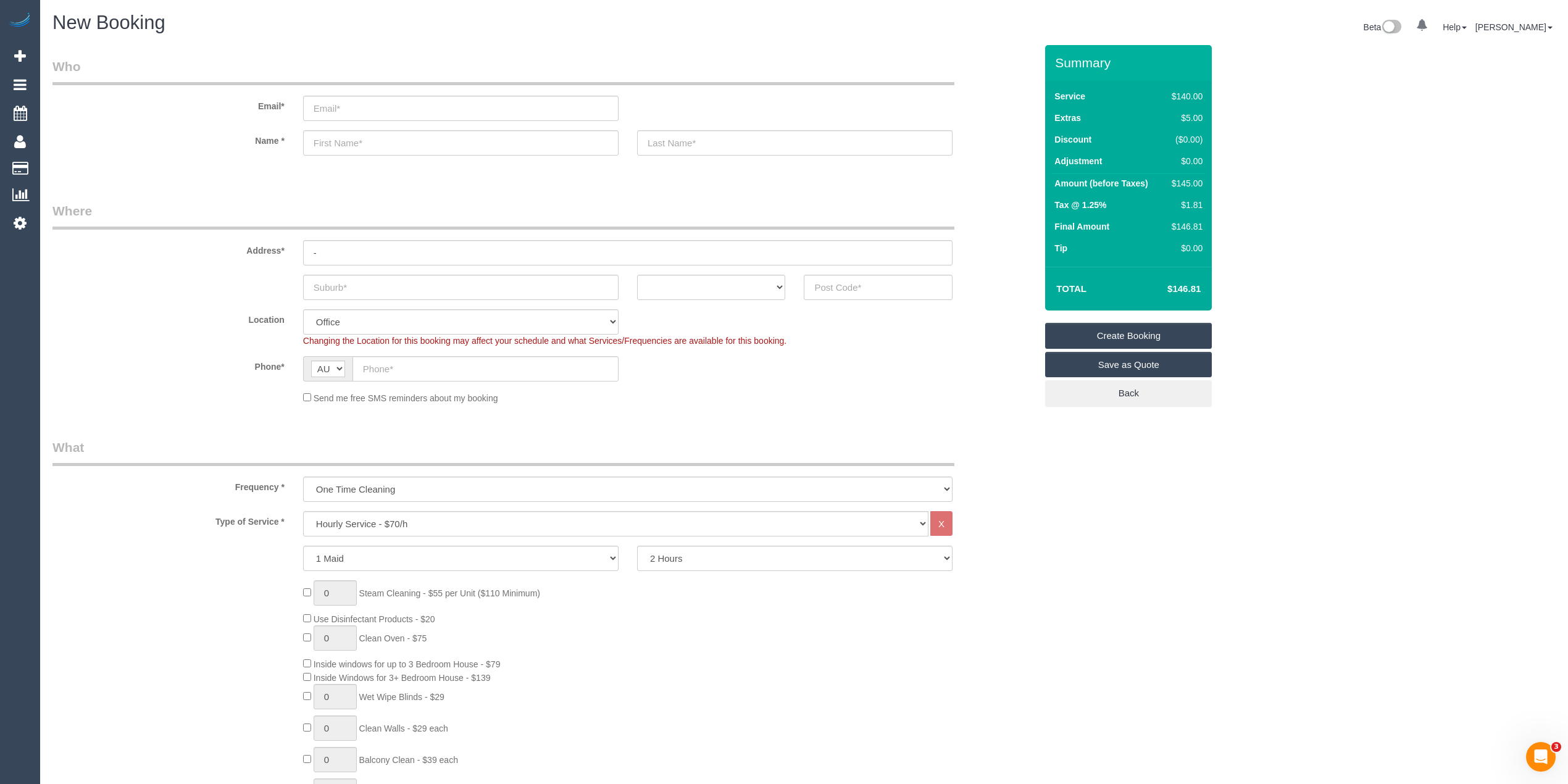
click at [183, 344] on div "Location Office City East (North) East (South) Inner East Inner North (East) In…" at bounding box center [544, 328] width 1001 height 38
click at [867, 285] on input "text" at bounding box center [878, 288] width 149 height 26
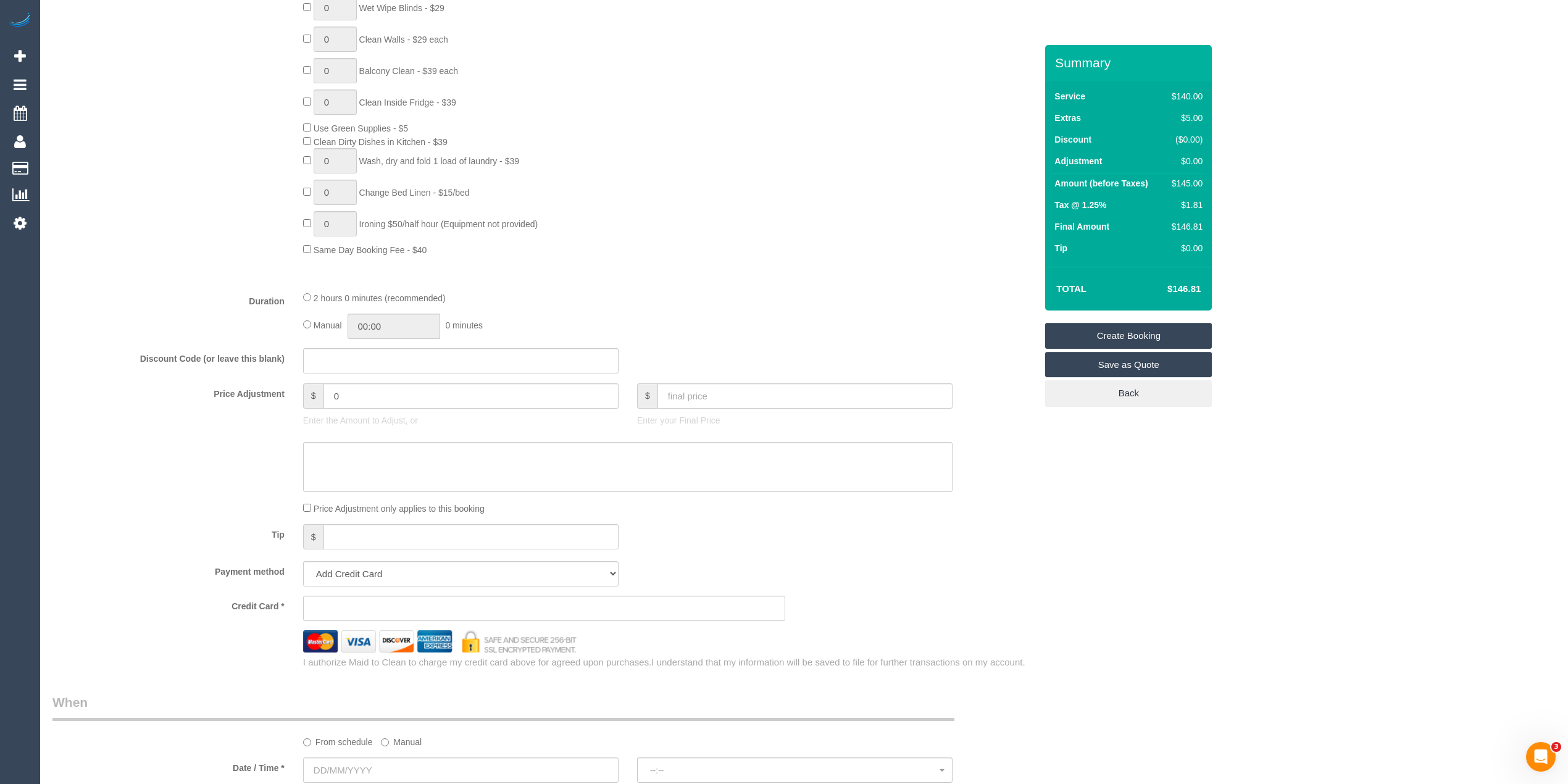
scroll to position [961, 0]
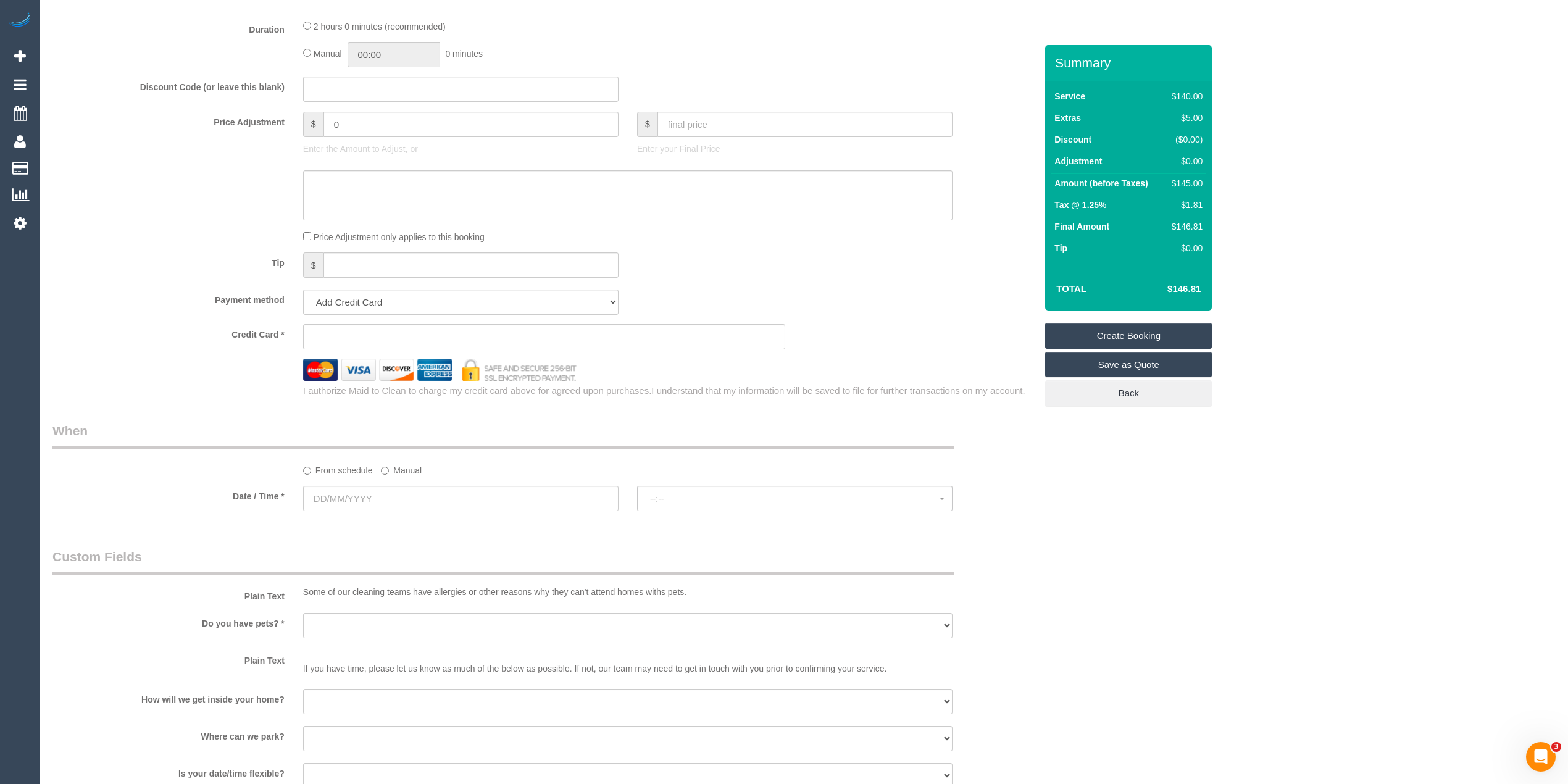
type input "3123"
click at [331, 494] on input "text" at bounding box center [461, 499] width 316 height 26
select select "55"
select select "object:2320"
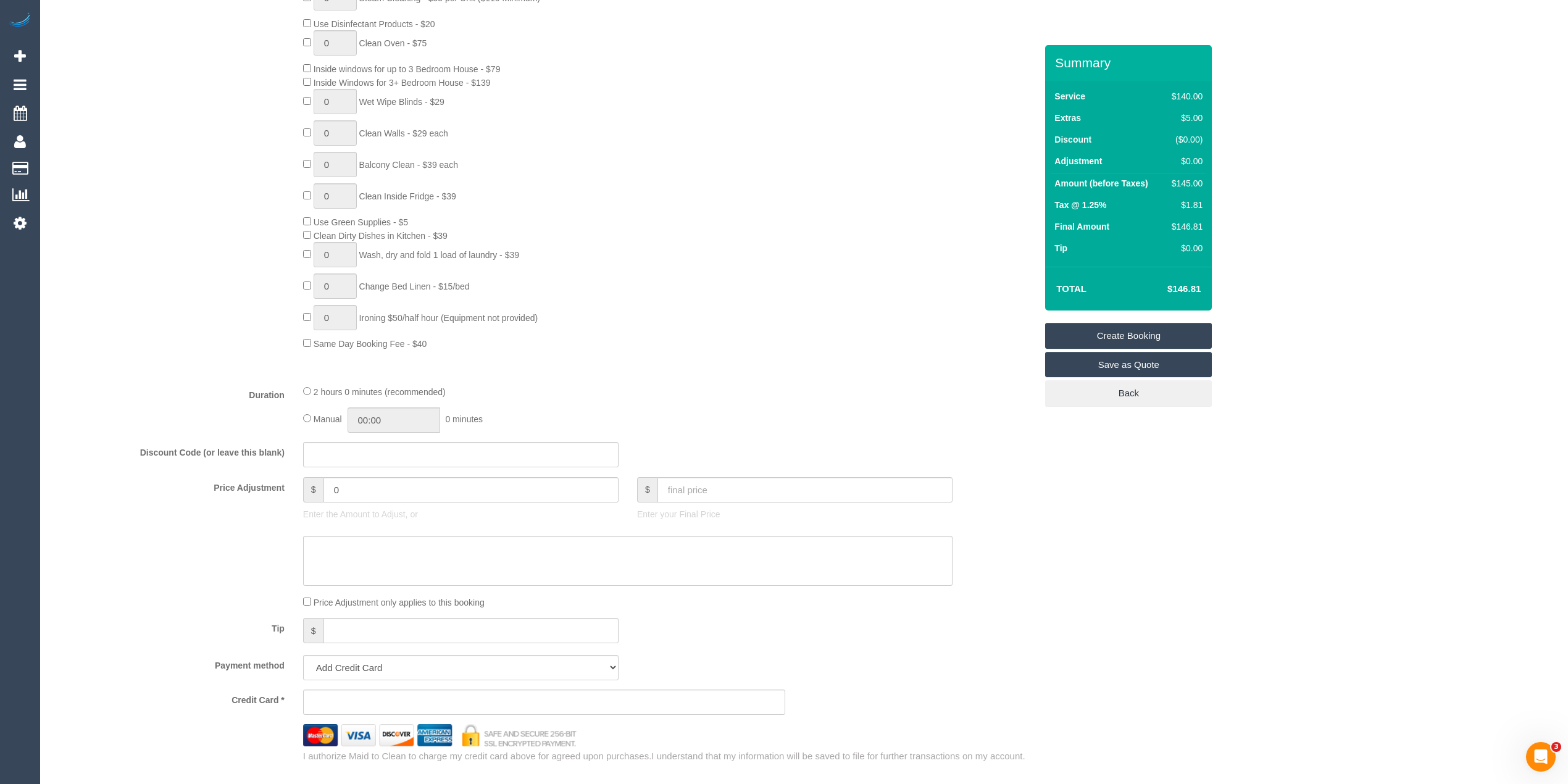
scroll to position [411, 0]
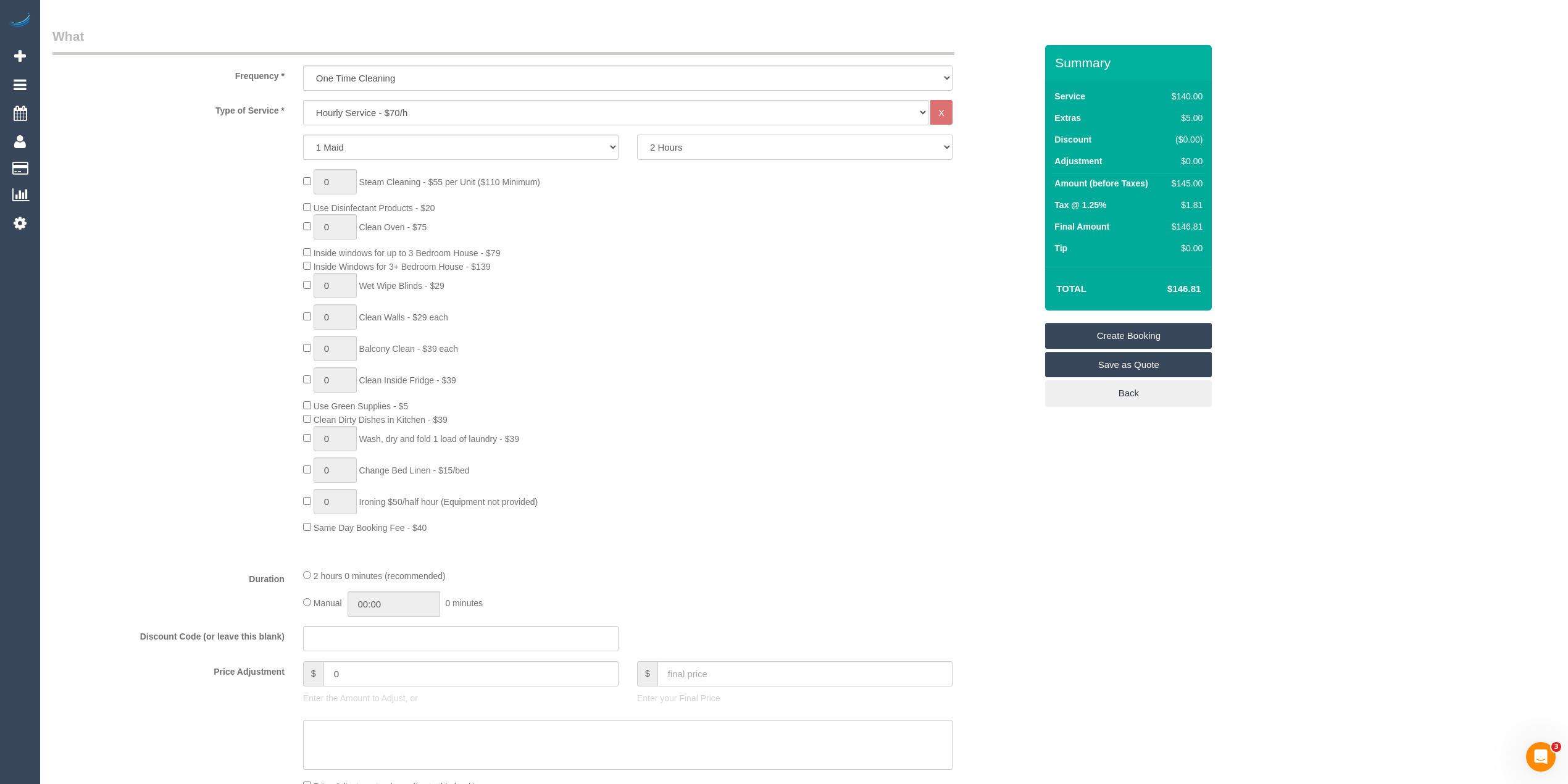
click at [692, 143] on select "2 Hours 2.5 Hours 3 Hours 3.5 Hours 4 Hours 4.5 Hours 5 Hours 5.5 Hours 6 Hours…" at bounding box center [795, 148] width 316 height 26
select select "180"
click at [637, 135] on select "2 Hours 2.5 Hours 3 Hours 3.5 Hours 4 Hours 4.5 Hours 5 Hours 5.5 Hours 6 Hours…" at bounding box center [795, 148] width 316 height 26
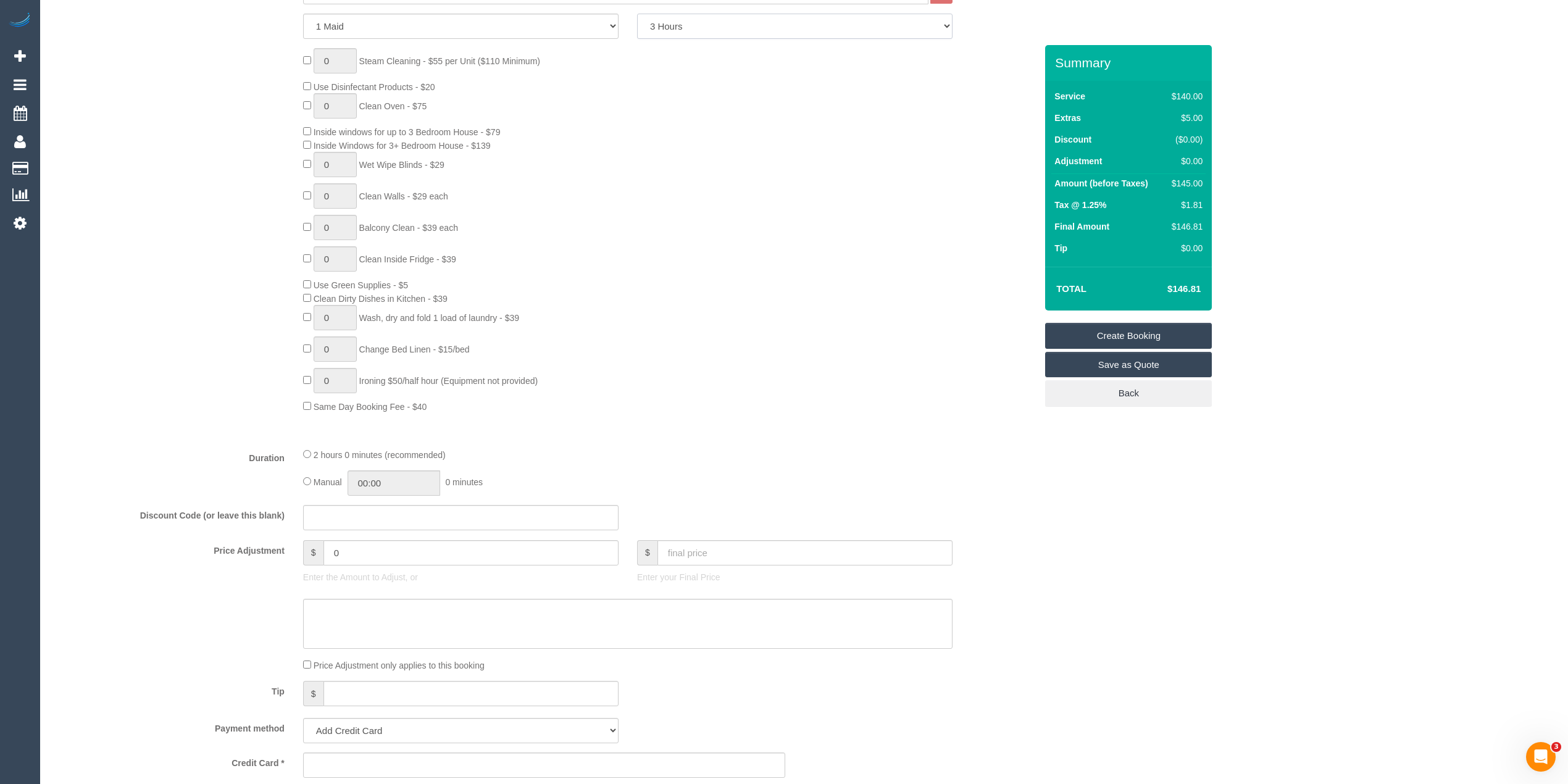
scroll to position [823, 0]
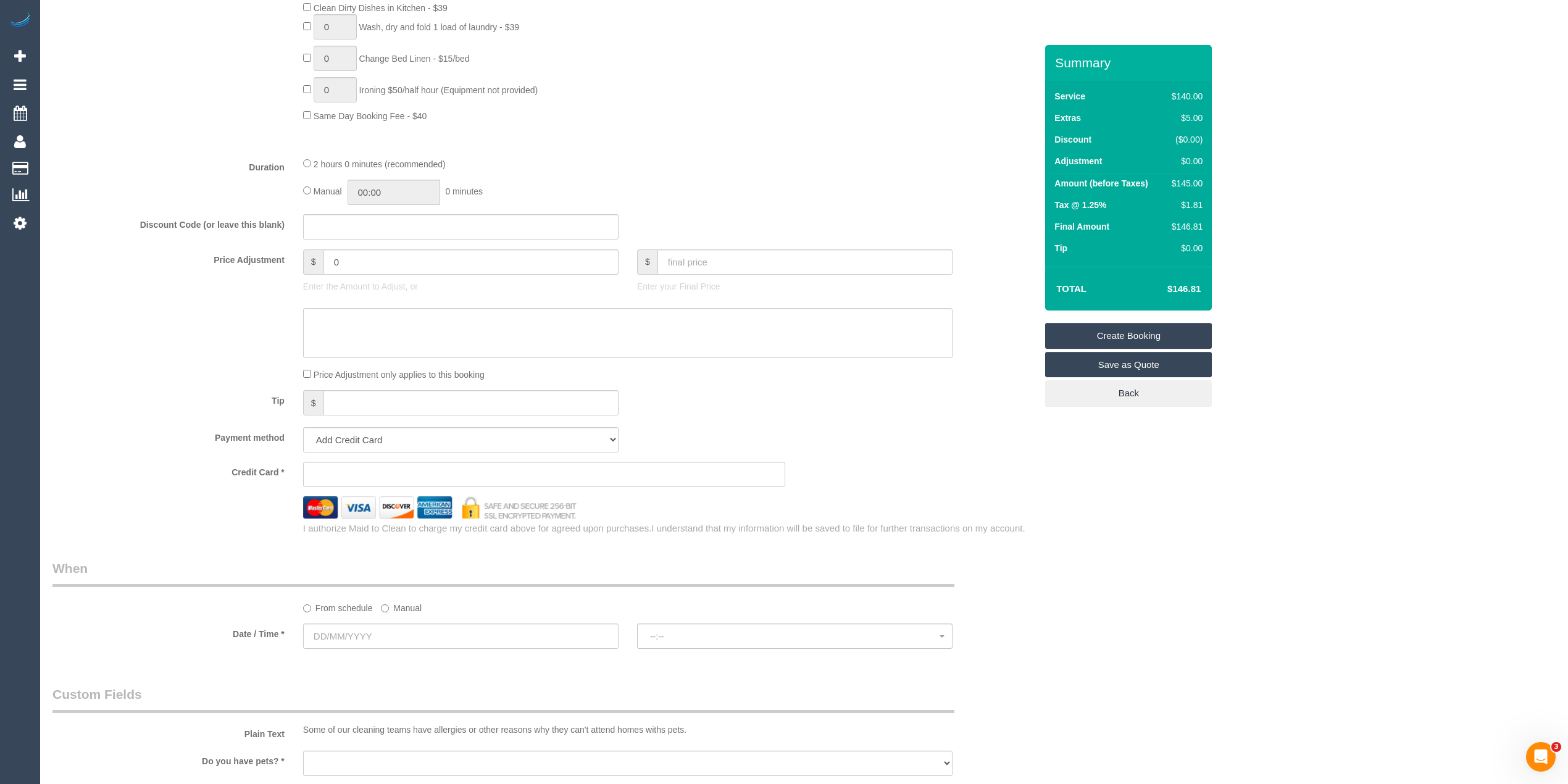
click at [354, 619] on sui-booking-spot "From schedule Manual Date / Time * --:-- --:--" at bounding box center [544, 606] width 983 height 92
click at [352, 633] on input "text" at bounding box center [461, 636] width 316 height 26
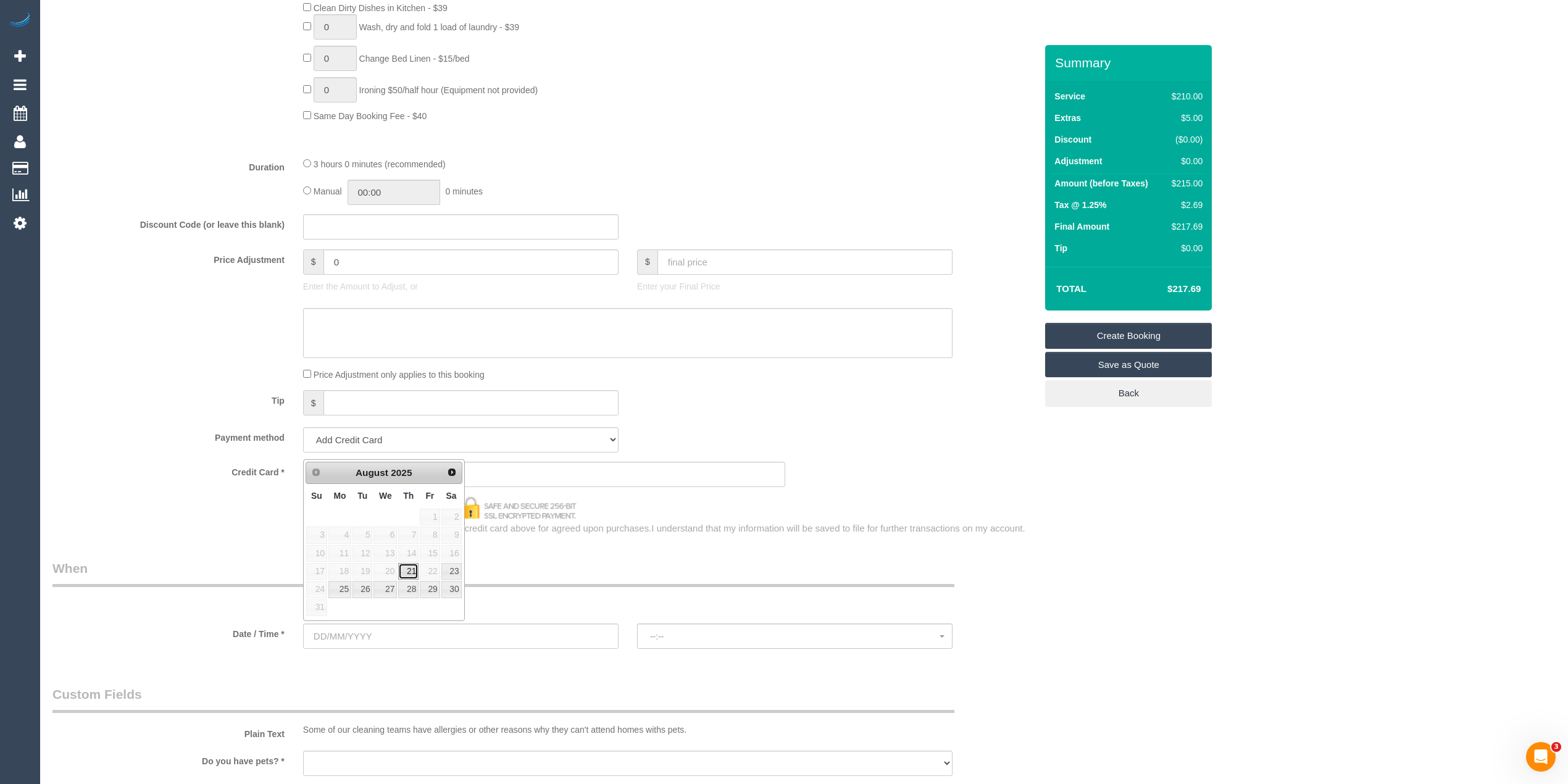
click at [406, 571] on link "21" at bounding box center [408, 571] width 20 height 17
type input "21/08/2025"
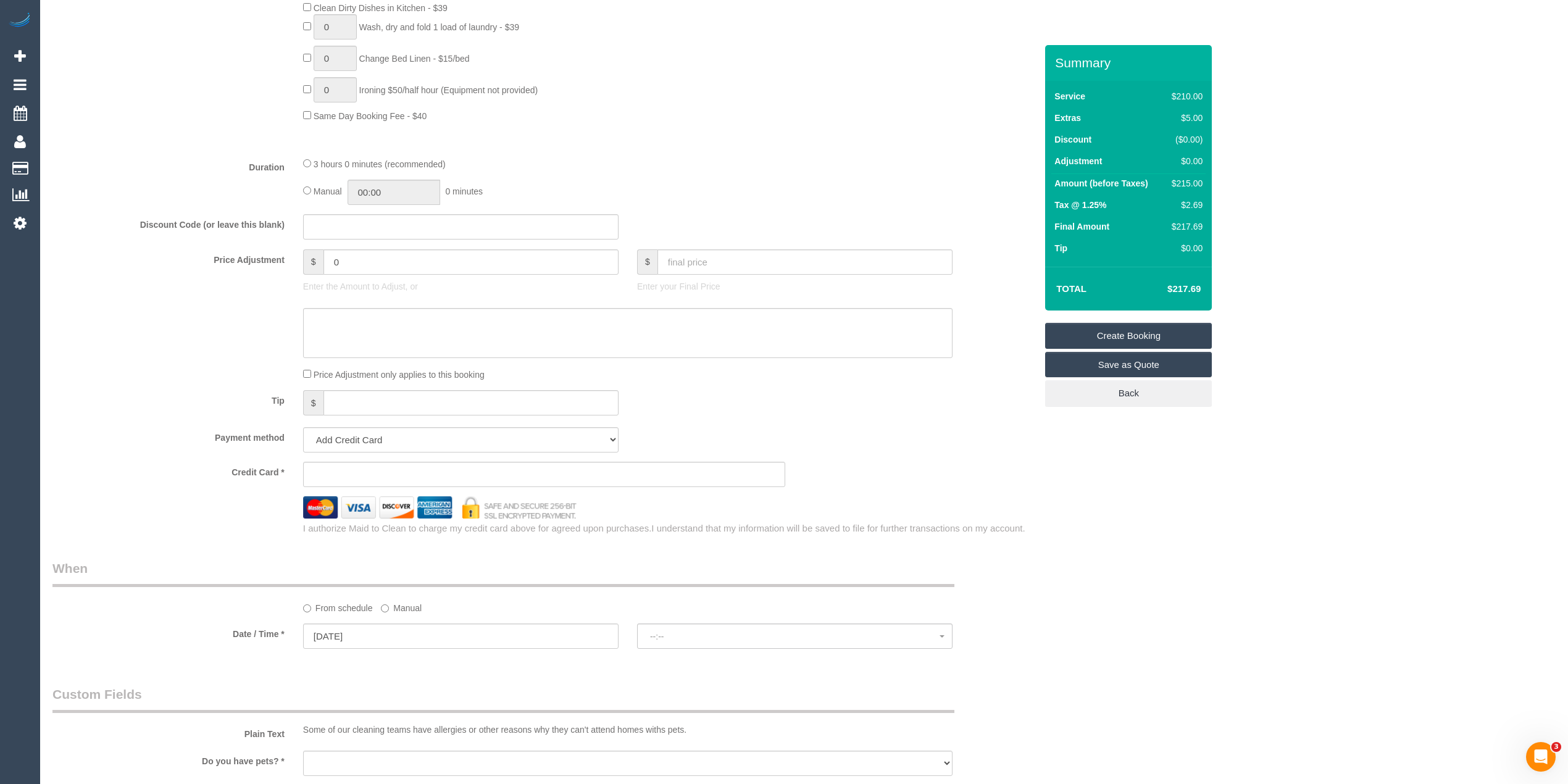
select select "spot1"
click at [677, 634] on span "07:00 - 08:00" at bounding box center [795, 636] width 289 height 10
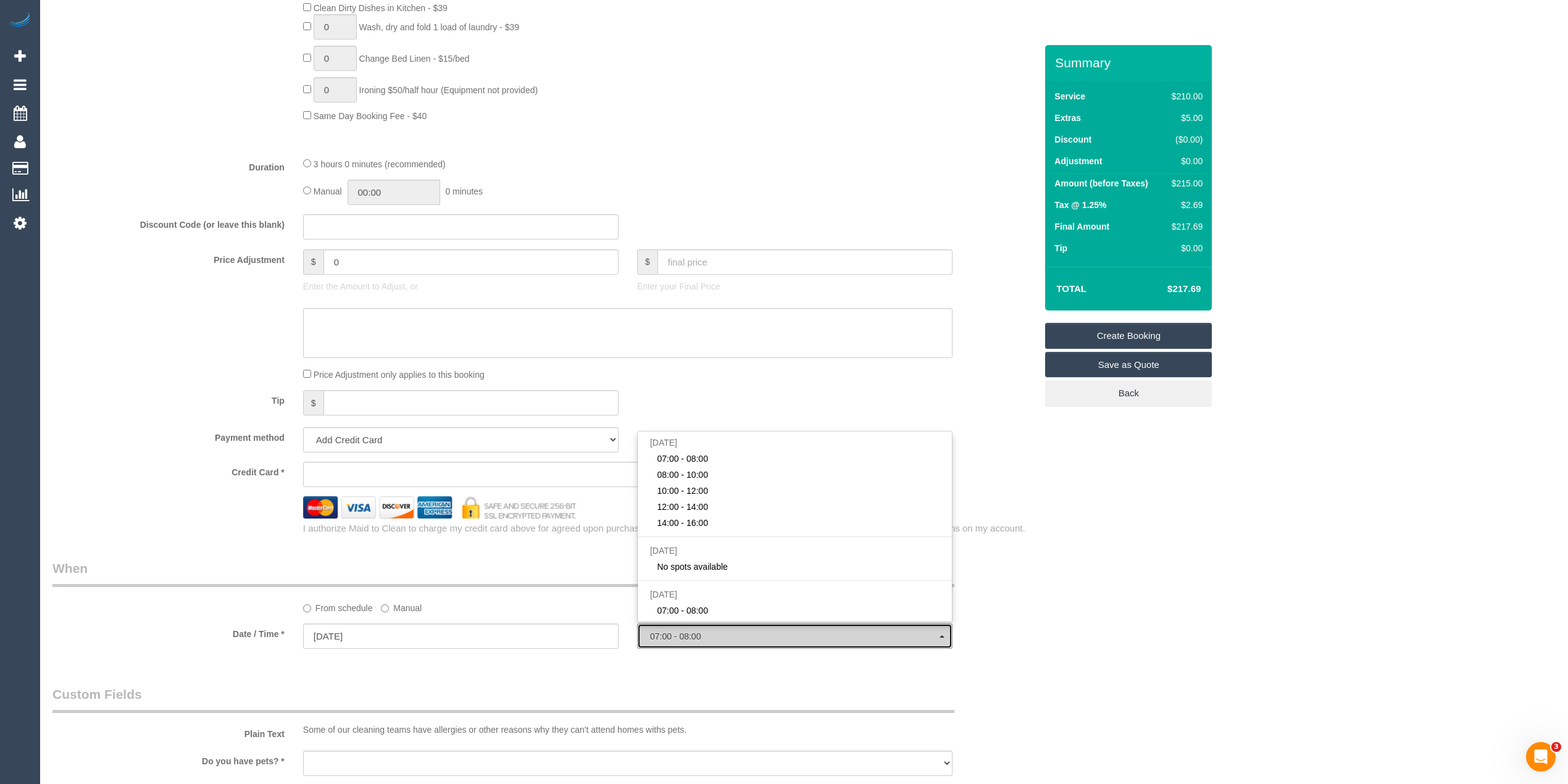
click at [677, 634] on span "07:00 - 08:00" at bounding box center [795, 636] width 289 height 10
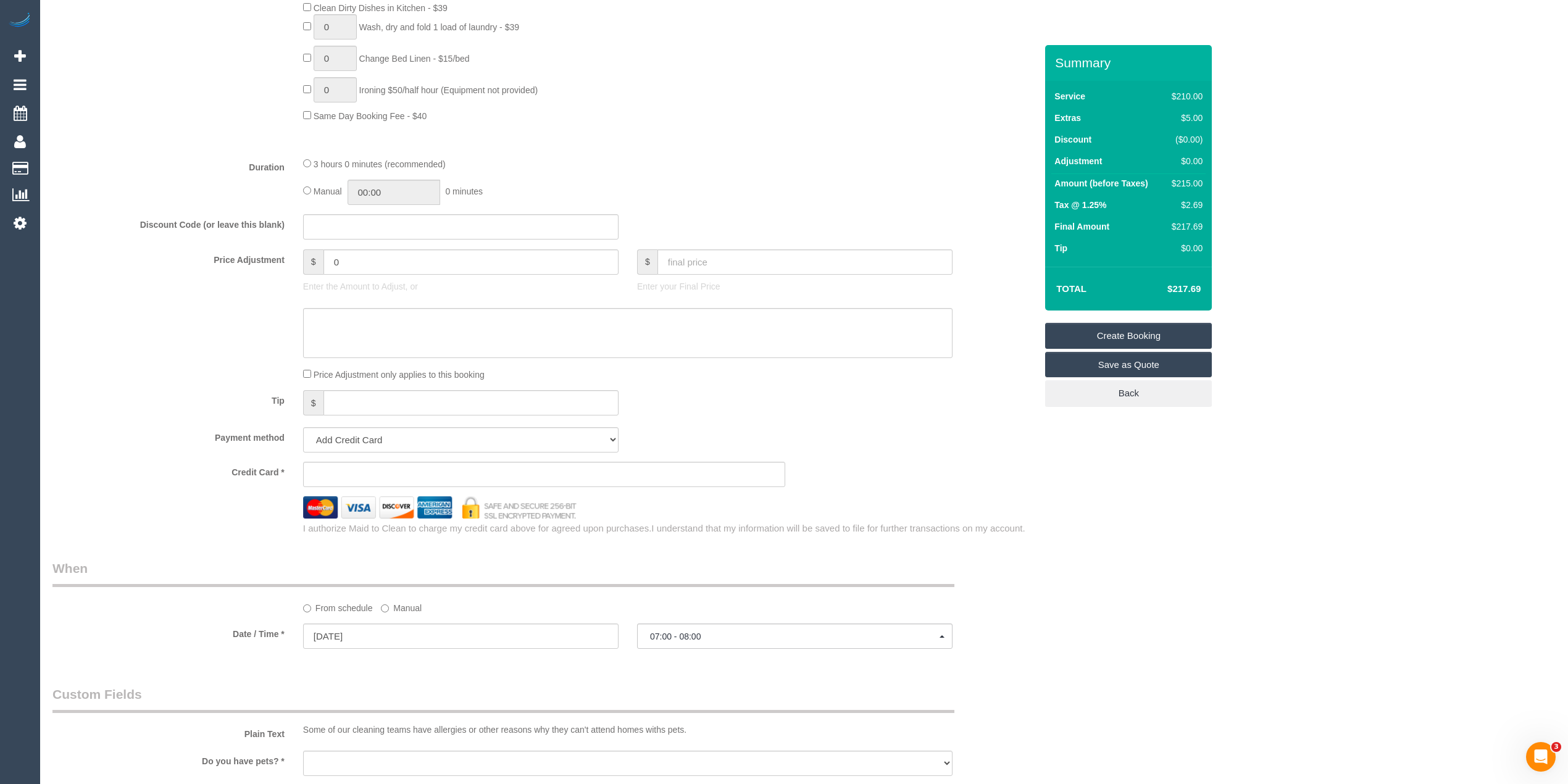
click at [1346, 567] on div "Who Email* Name * Where Address* - ACT NSW NT QLD SA TAS VIC WA 3123 Location O…" at bounding box center [803, 311] width 1503 height 2179
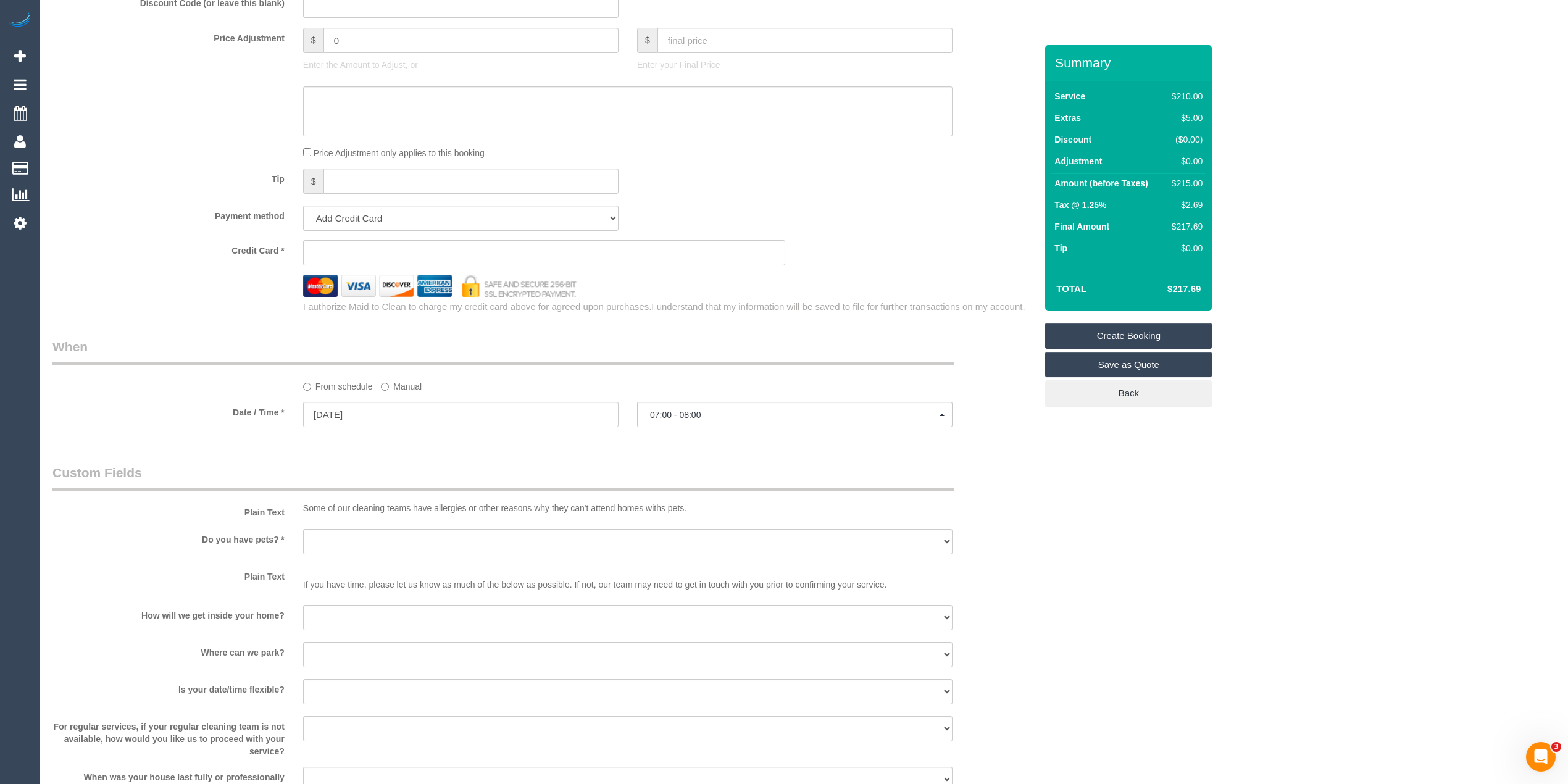
scroll to position [1097, 0]
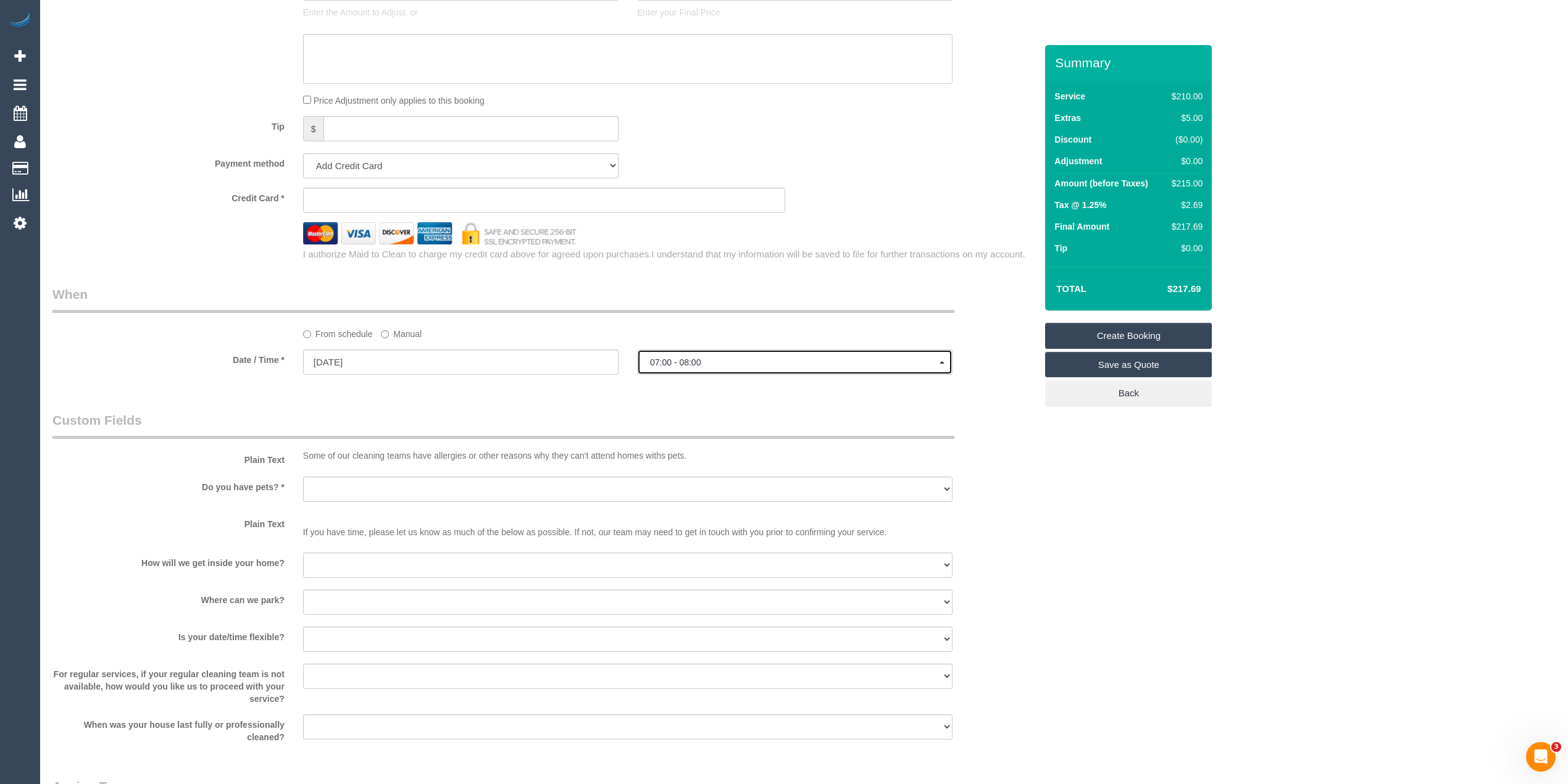
click at [672, 361] on span "07:00 - 08:00" at bounding box center [795, 362] width 289 height 10
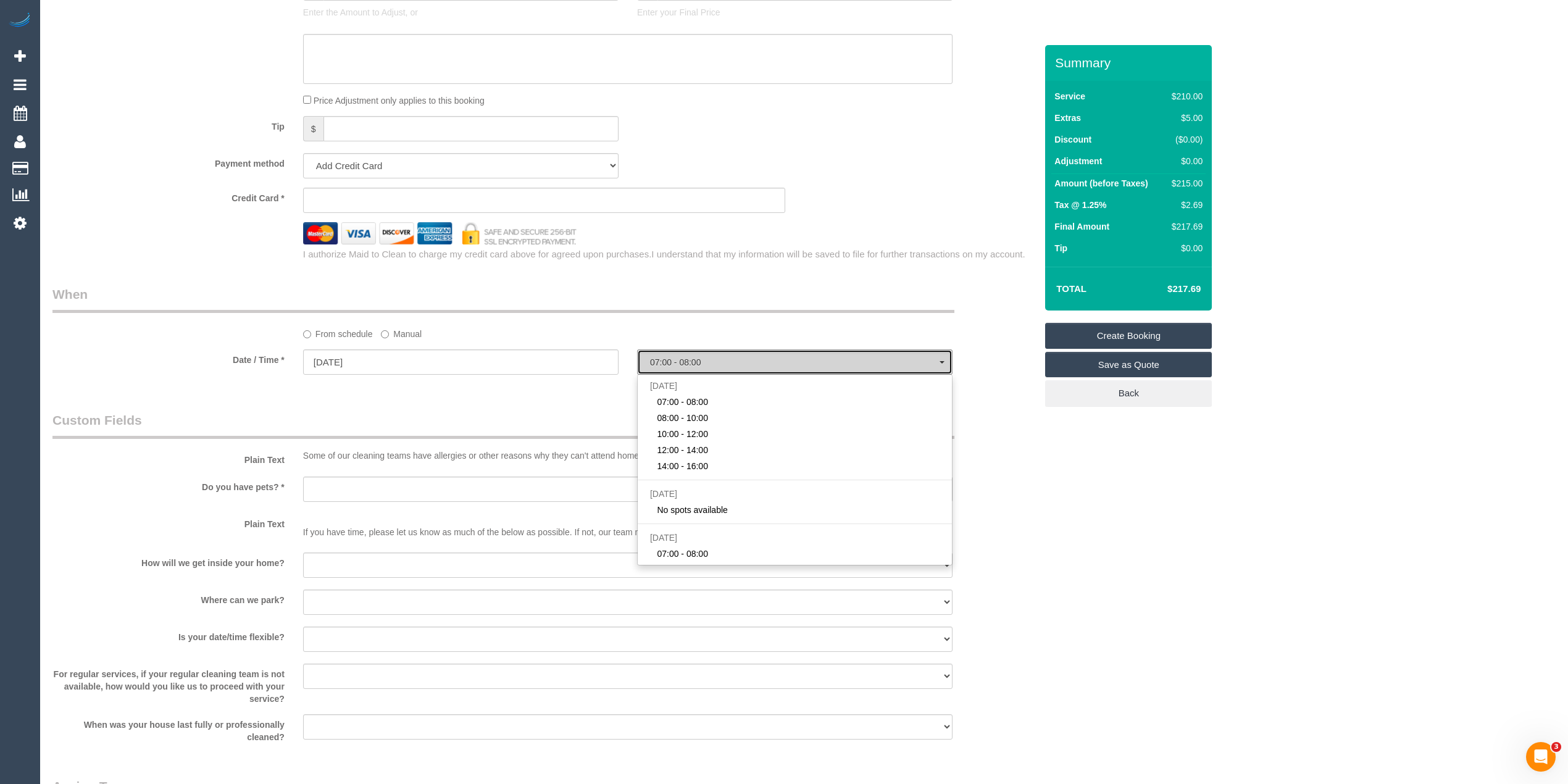
click at [672, 361] on span "07:00 - 08:00" at bounding box center [795, 362] width 289 height 10
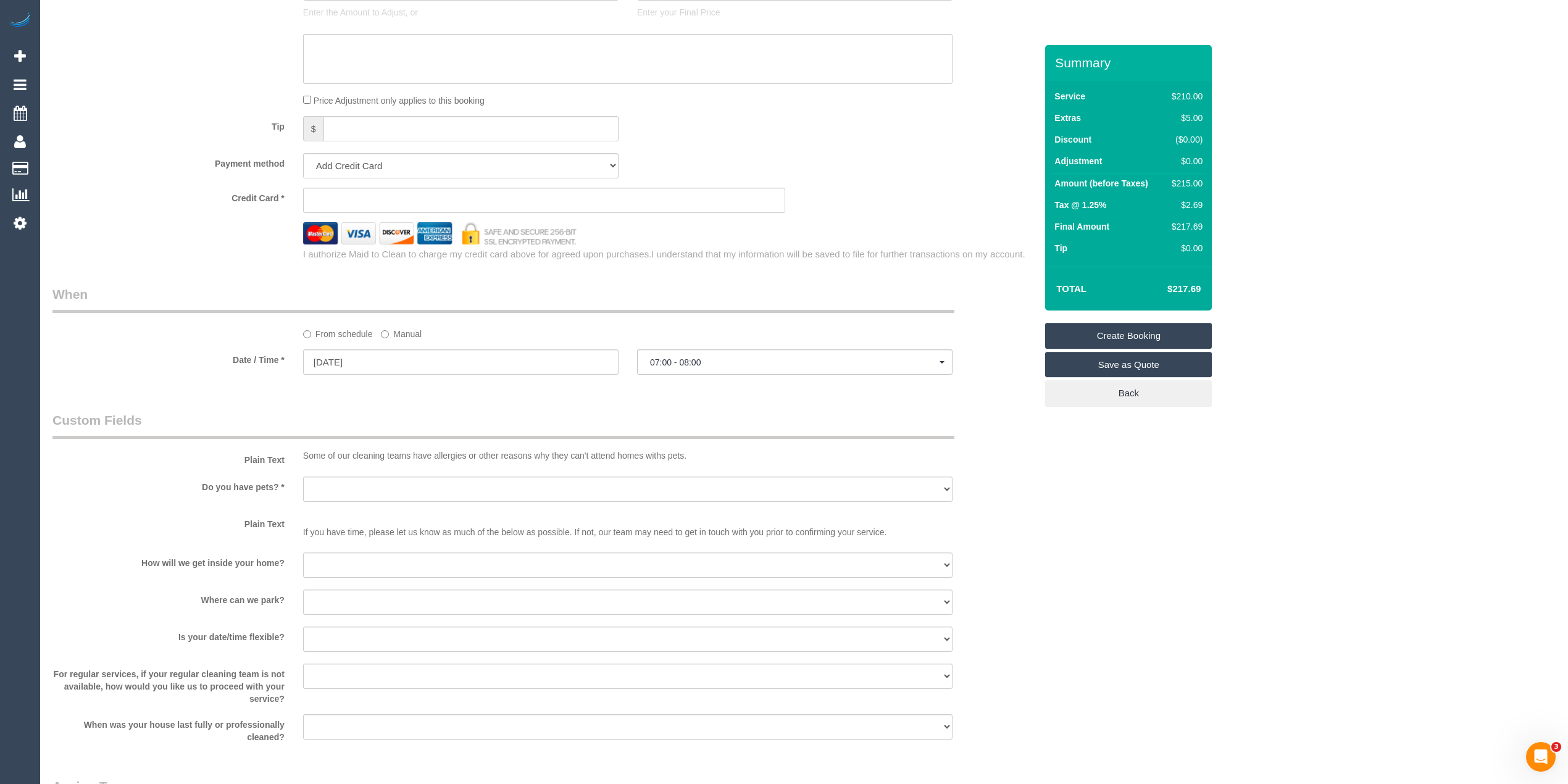
click at [1169, 447] on div "Who Email* Name * Where Address* - ACT NSW NT QLD SA TAS VIC WA 3123 Location O…" at bounding box center [803, 37] width 1503 height 2179
click at [343, 359] on input "21/08/2025" at bounding box center [461, 362] width 316 height 26
click at [454, 487] on link "23" at bounding box center [452, 488] width 20 height 17
type input "[DATE]"
click at [707, 360] on span "07:00 - 08:00" at bounding box center [795, 362] width 289 height 10
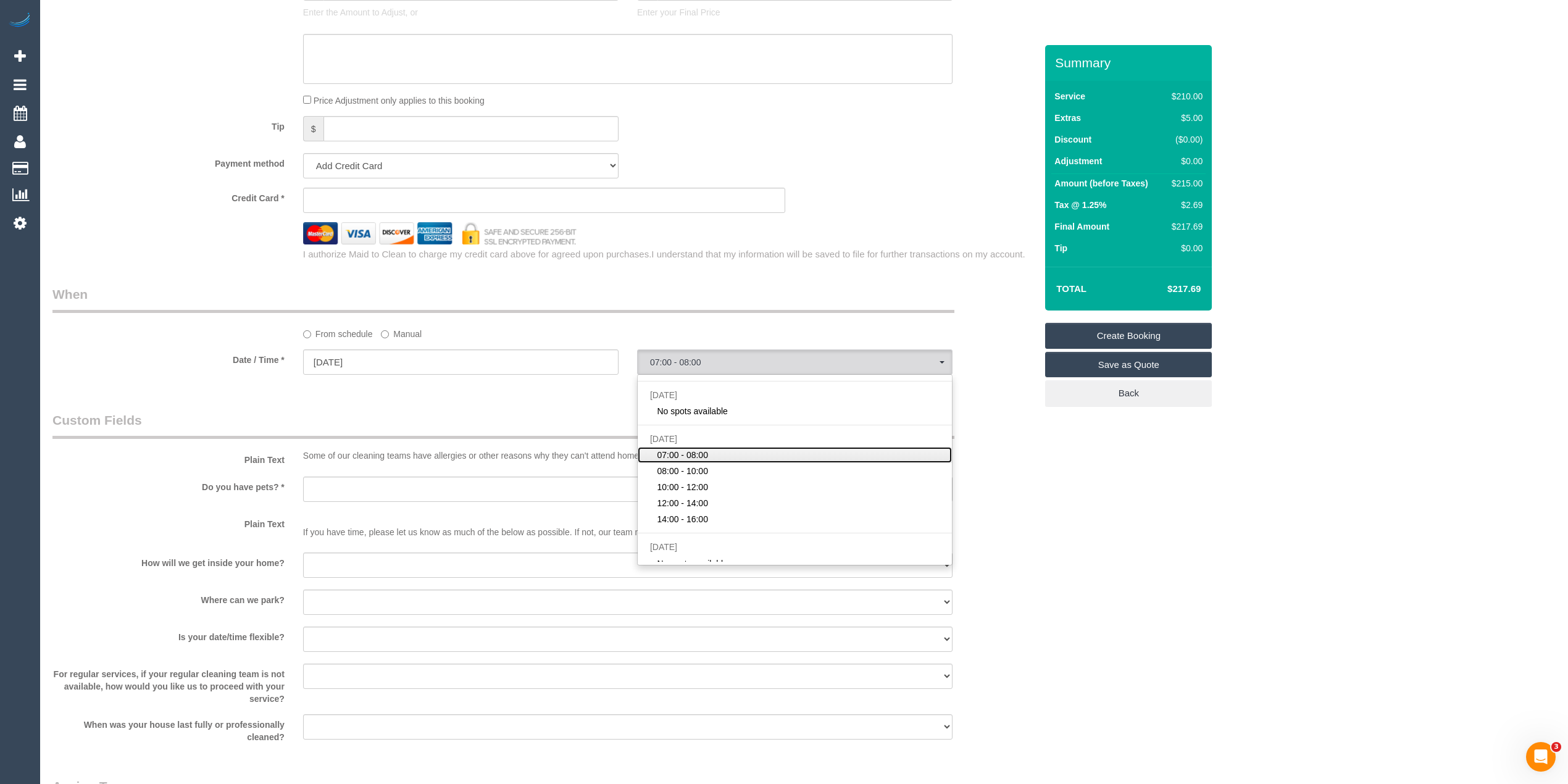
scroll to position [137, 0]
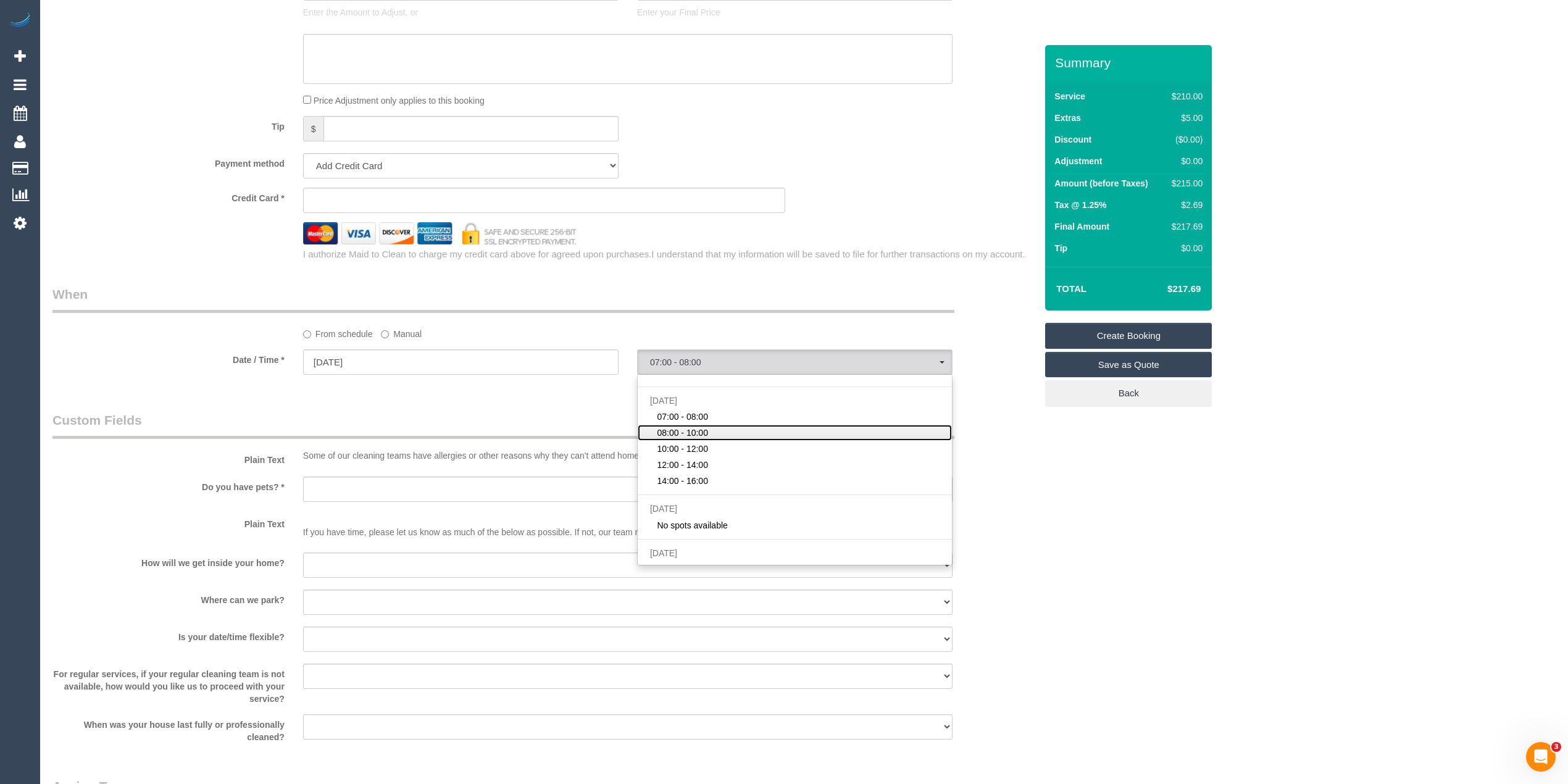
click at [688, 433] on span "08:00 - 10:00" at bounding box center [682, 433] width 51 height 12
select select "spot8"
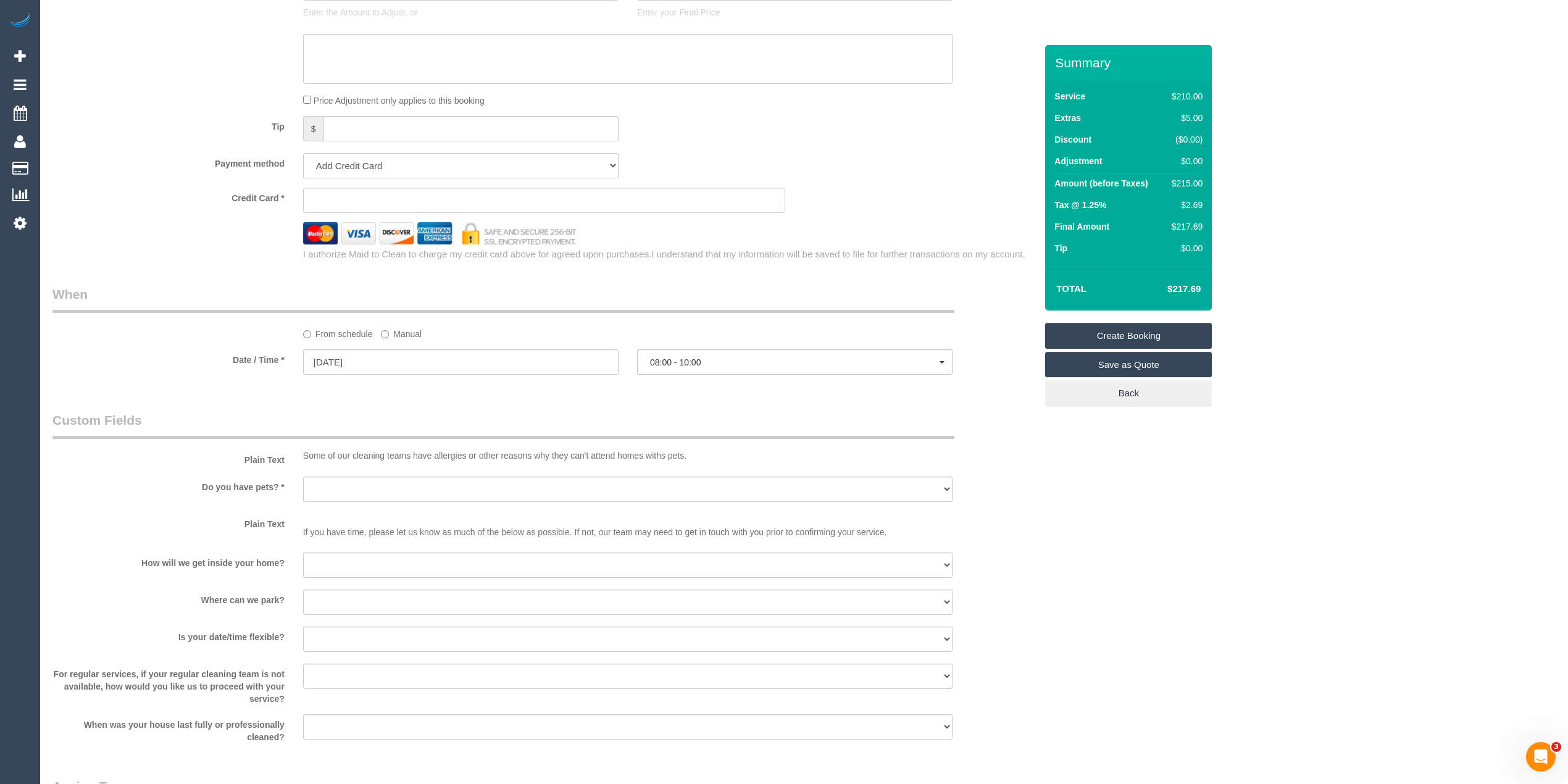
click at [1176, 516] on div "Who Email* Name * Where Address* - ACT NSW NT QLD SA TAS VIC WA 3123 Location O…" at bounding box center [803, 37] width 1503 height 2179
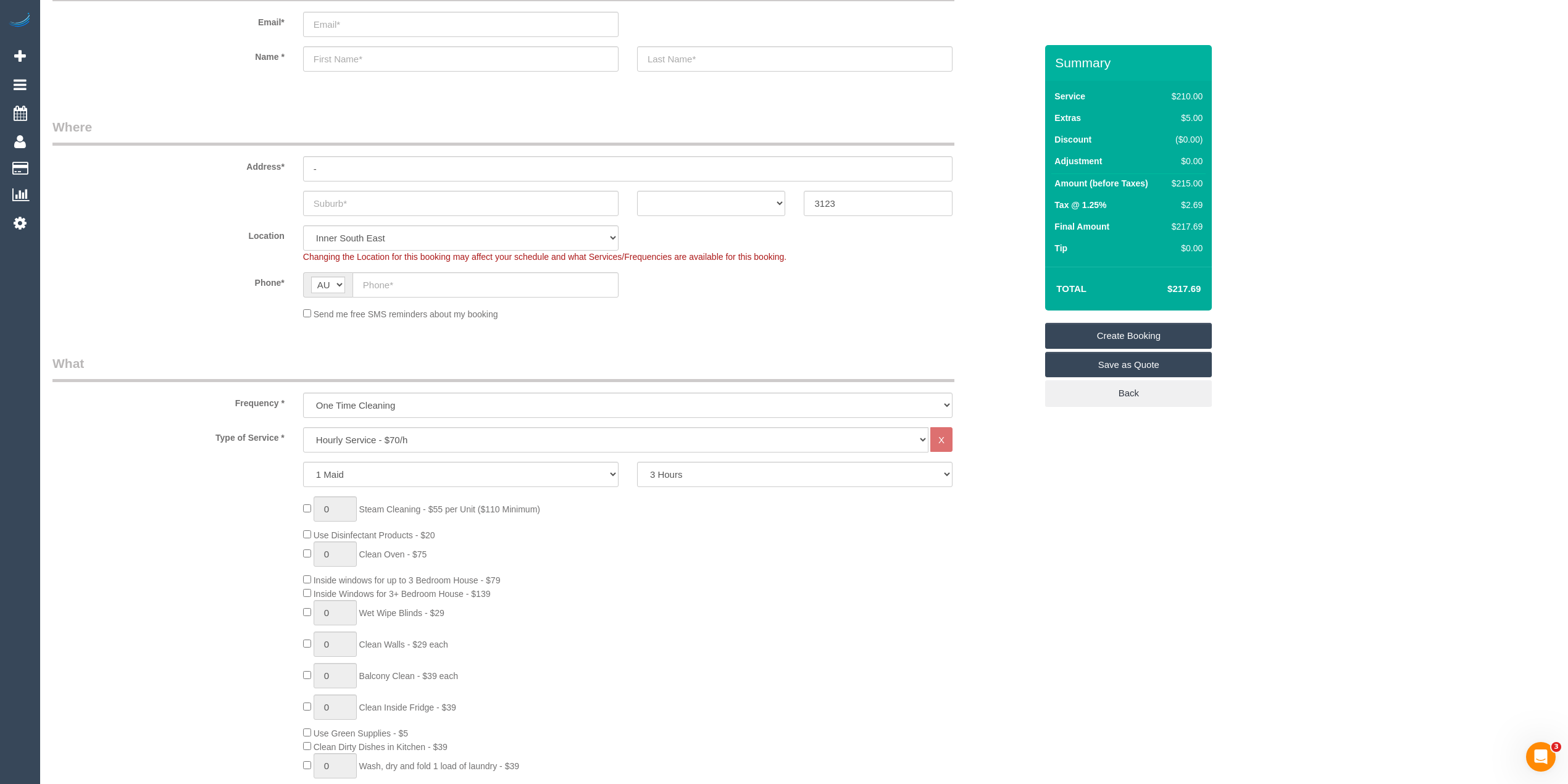
scroll to position [0, 0]
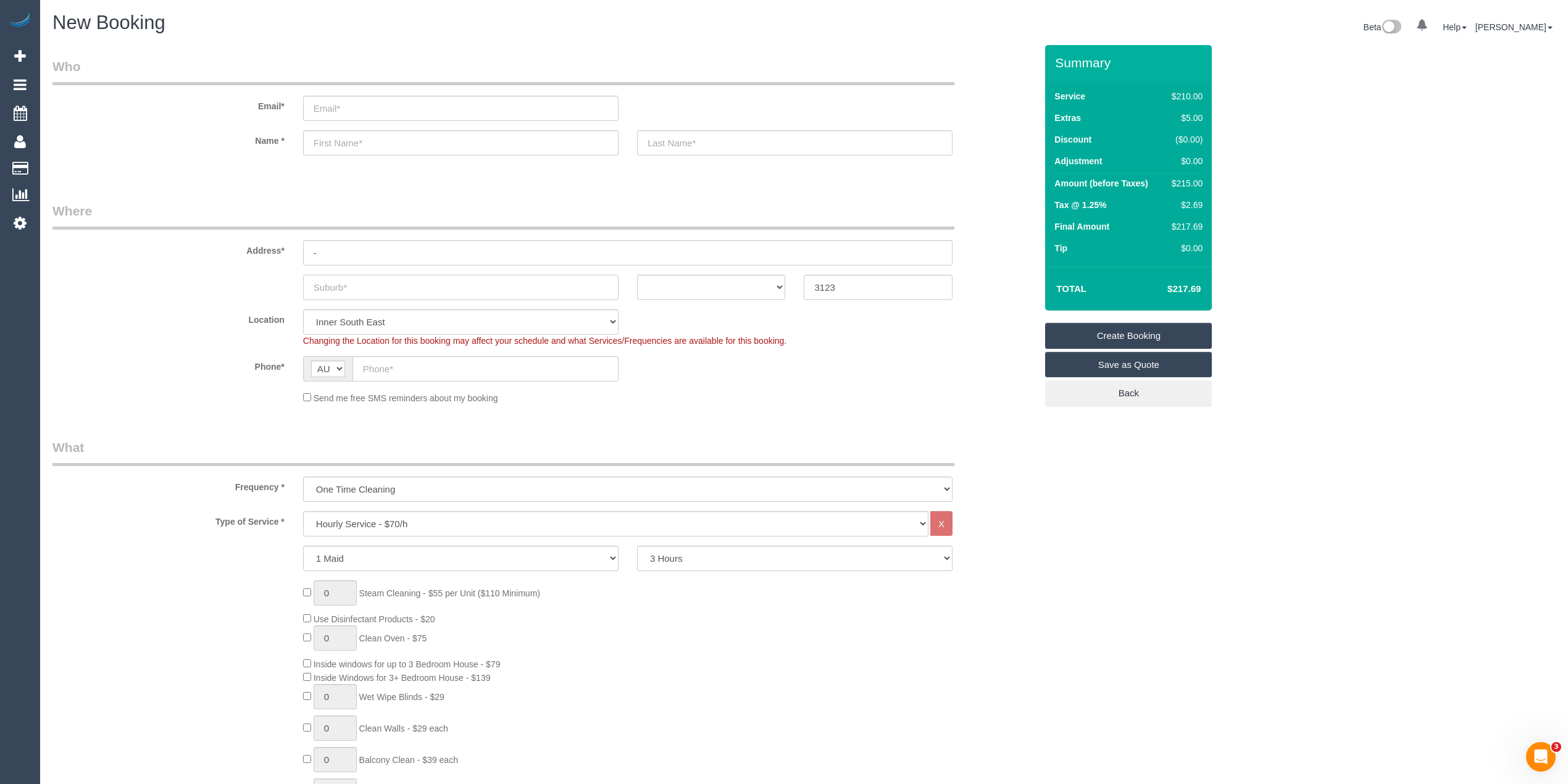
click at [356, 285] on input "text" at bounding box center [461, 288] width 316 height 26
type input "[GEOGRAPHIC_DATA]"
click at [675, 265] on sui-booking-address "Address* - Hawthorn East ACT NSW NT QLD SA TAS VIC WA 3123" at bounding box center [544, 251] width 983 height 98
click at [681, 281] on select "ACT NSW NT QLD SA TAS VIC WA" at bounding box center [711, 288] width 149 height 26
select select "VIC"
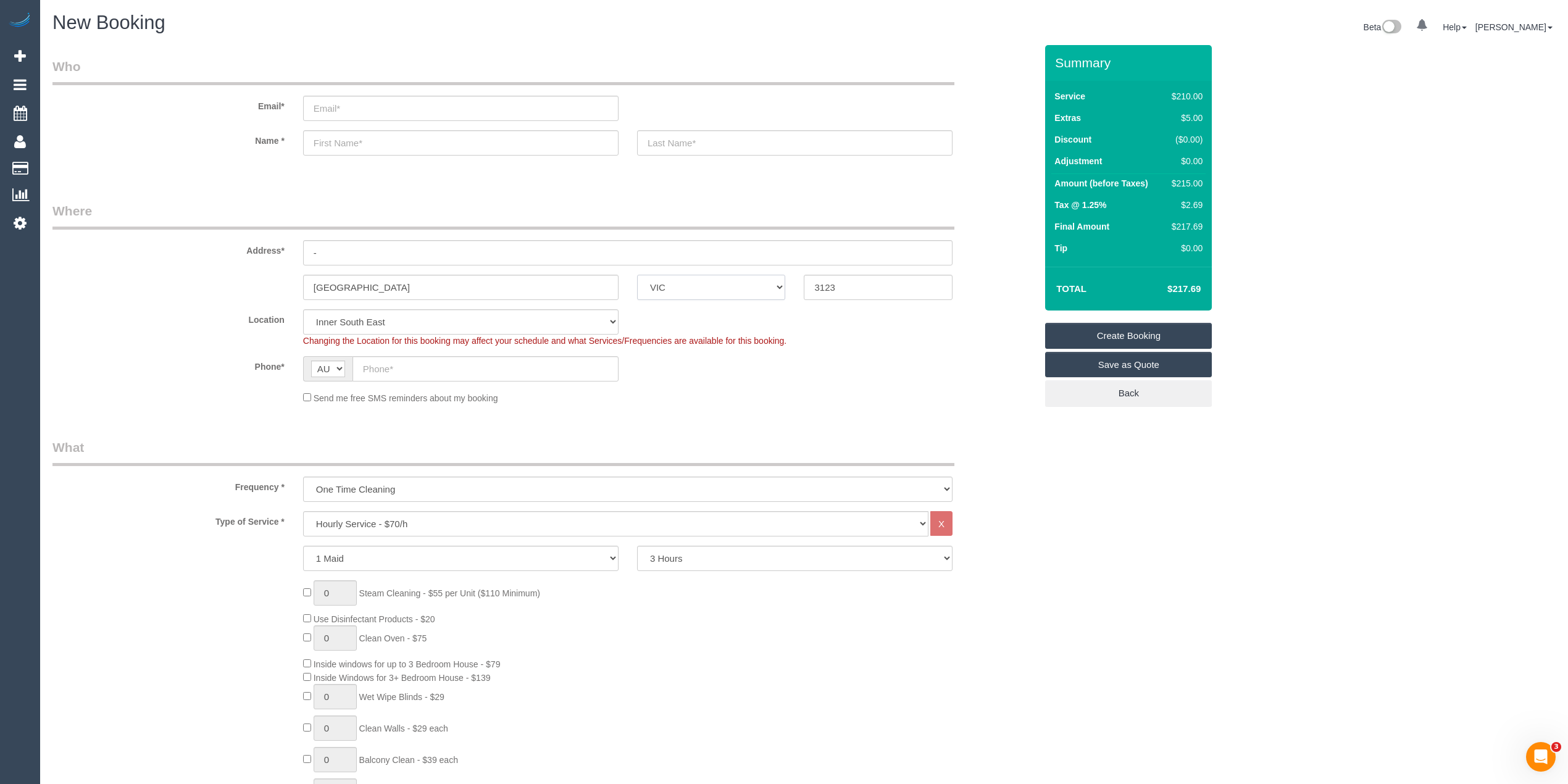
click at [637, 275] on select "ACT NSW NT QLD SA TAS VIC WA" at bounding box center [711, 288] width 149 height 26
click at [404, 373] on input "text" at bounding box center [485, 369] width 266 height 26
paste input "61 431 270 359"
drag, startPoint x: 377, startPoint y: 364, endPoint x: 351, endPoint y: 366, distance: 26.1
click at [351, 366] on div "AF AL DZ AD AO AI AQ AG AR AM AW AU AT AZ BS BH BD BB BY BE BZ BJ BM BT BO BA B…" at bounding box center [461, 369] width 316 height 26
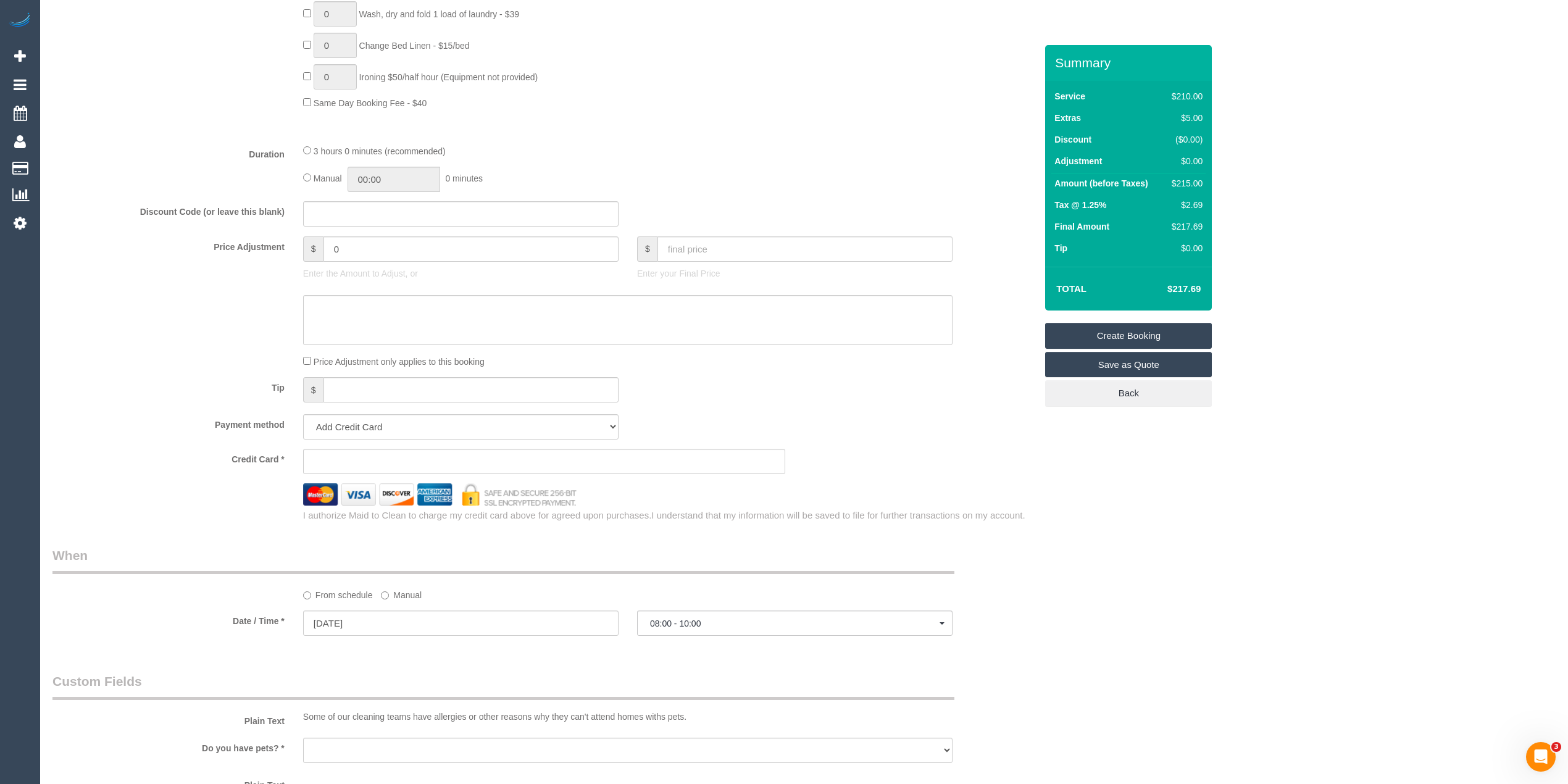
scroll to position [961, 0]
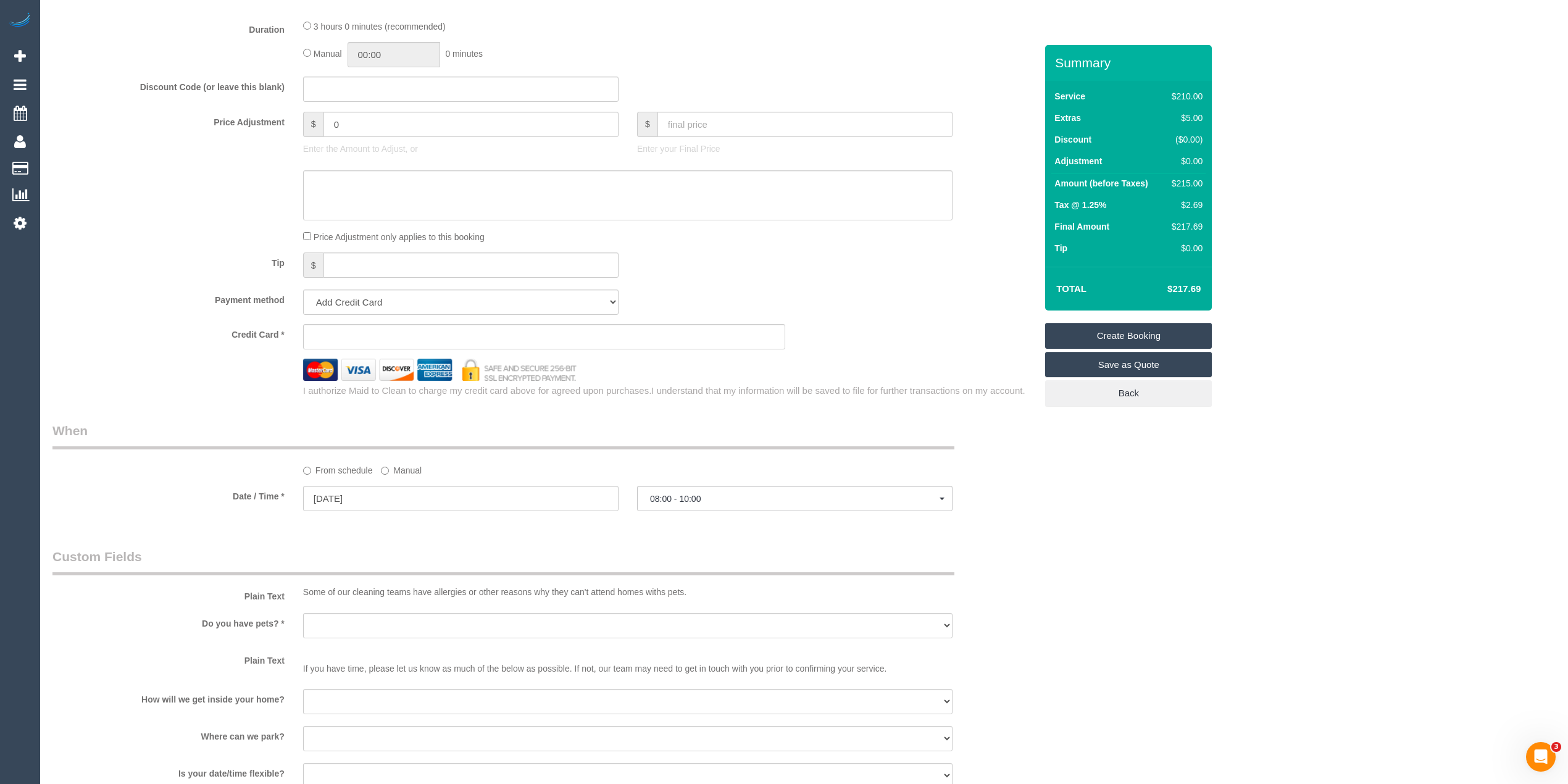
type input "0431 270 359"
click at [697, 497] on span "08:00 - 10:00" at bounding box center [795, 498] width 289 height 10
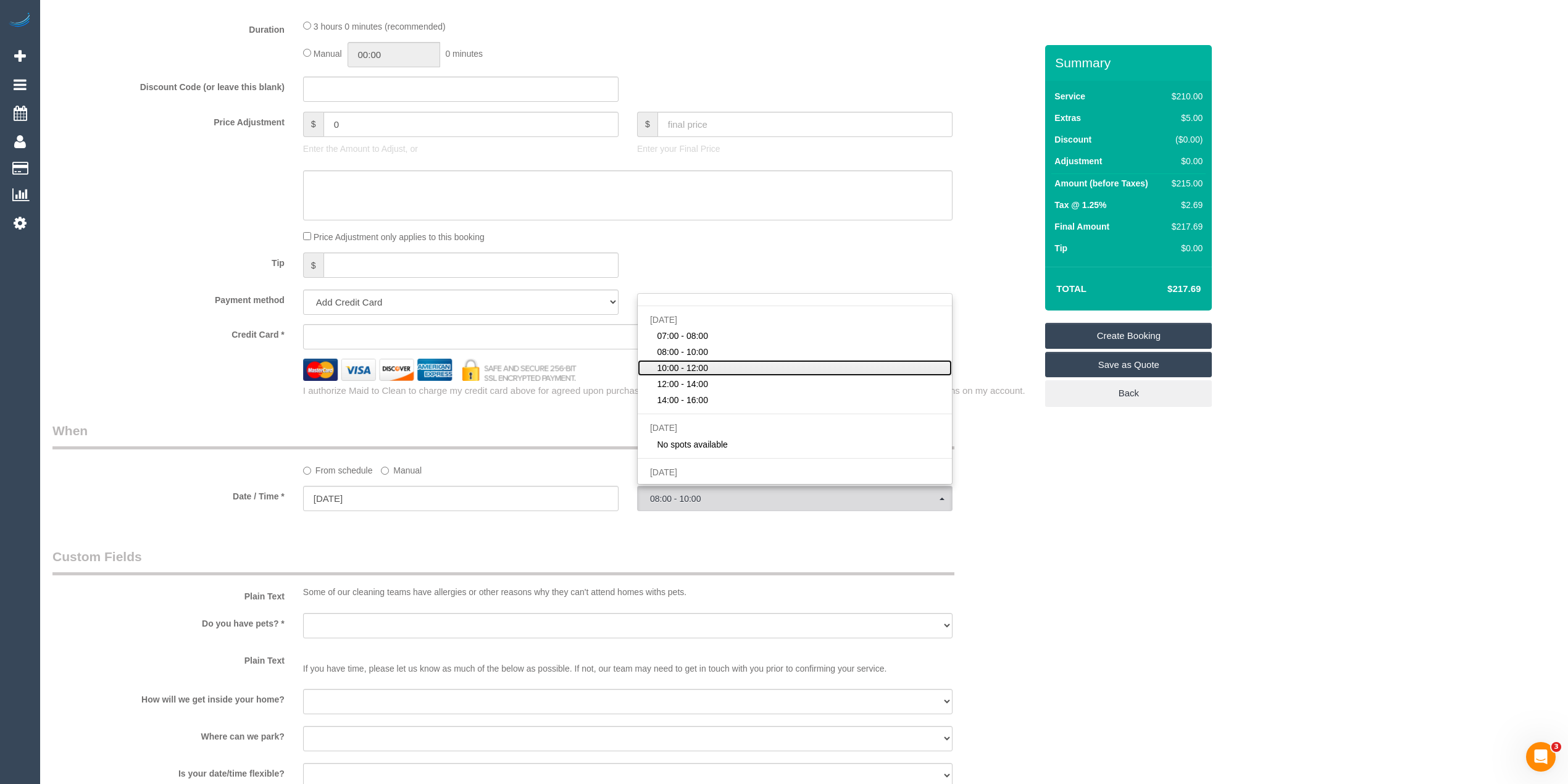
click at [705, 362] on span "10:00 - 12:00" at bounding box center [682, 367] width 51 height 12
select select "spot9"
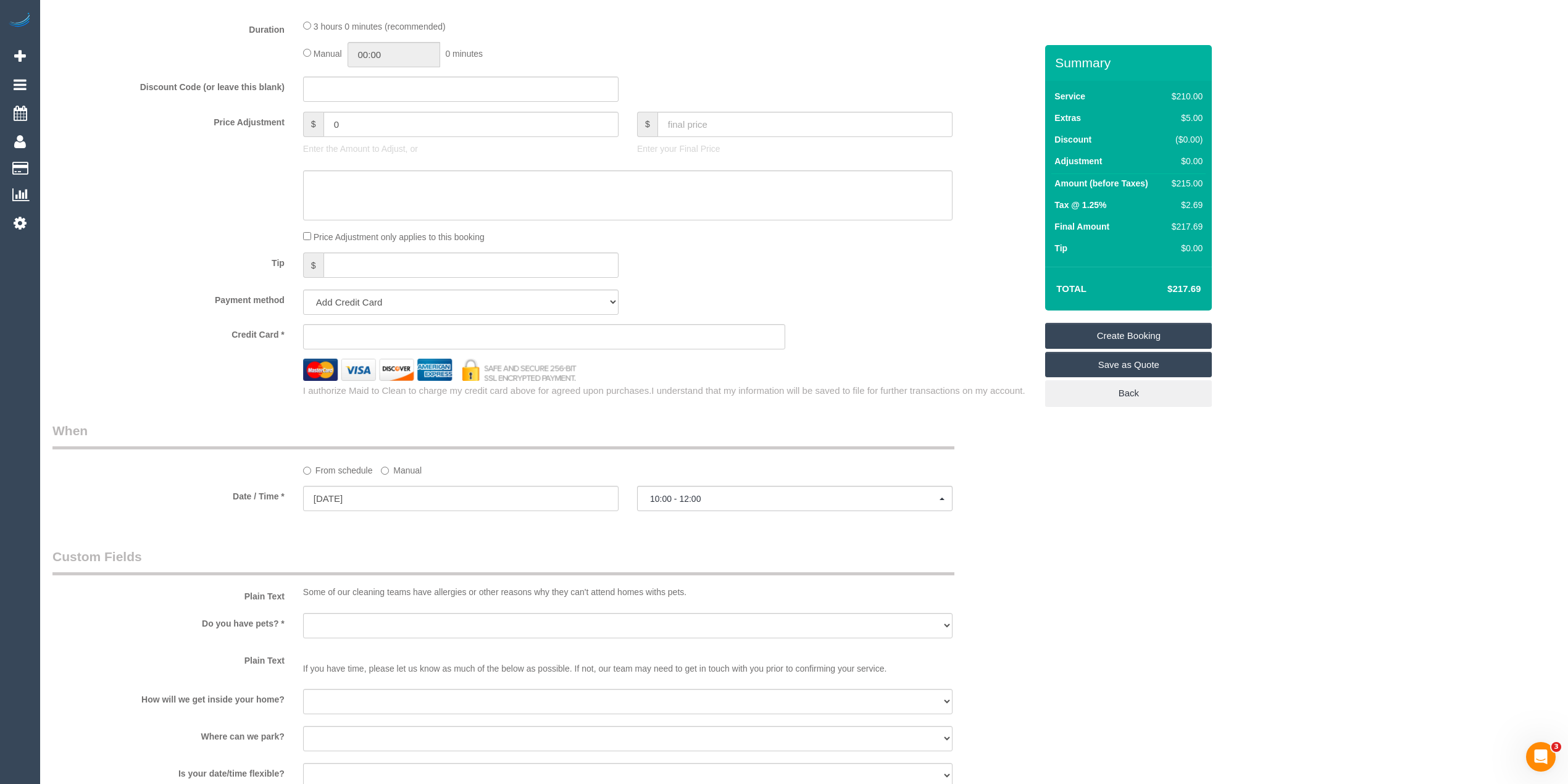
click at [1122, 617] on div "Who Email* Name * Where Address* - Hawthorn East ACT NSW NT QLD SA TAS VIC WA 3…" at bounding box center [803, 174] width 1503 height 2179
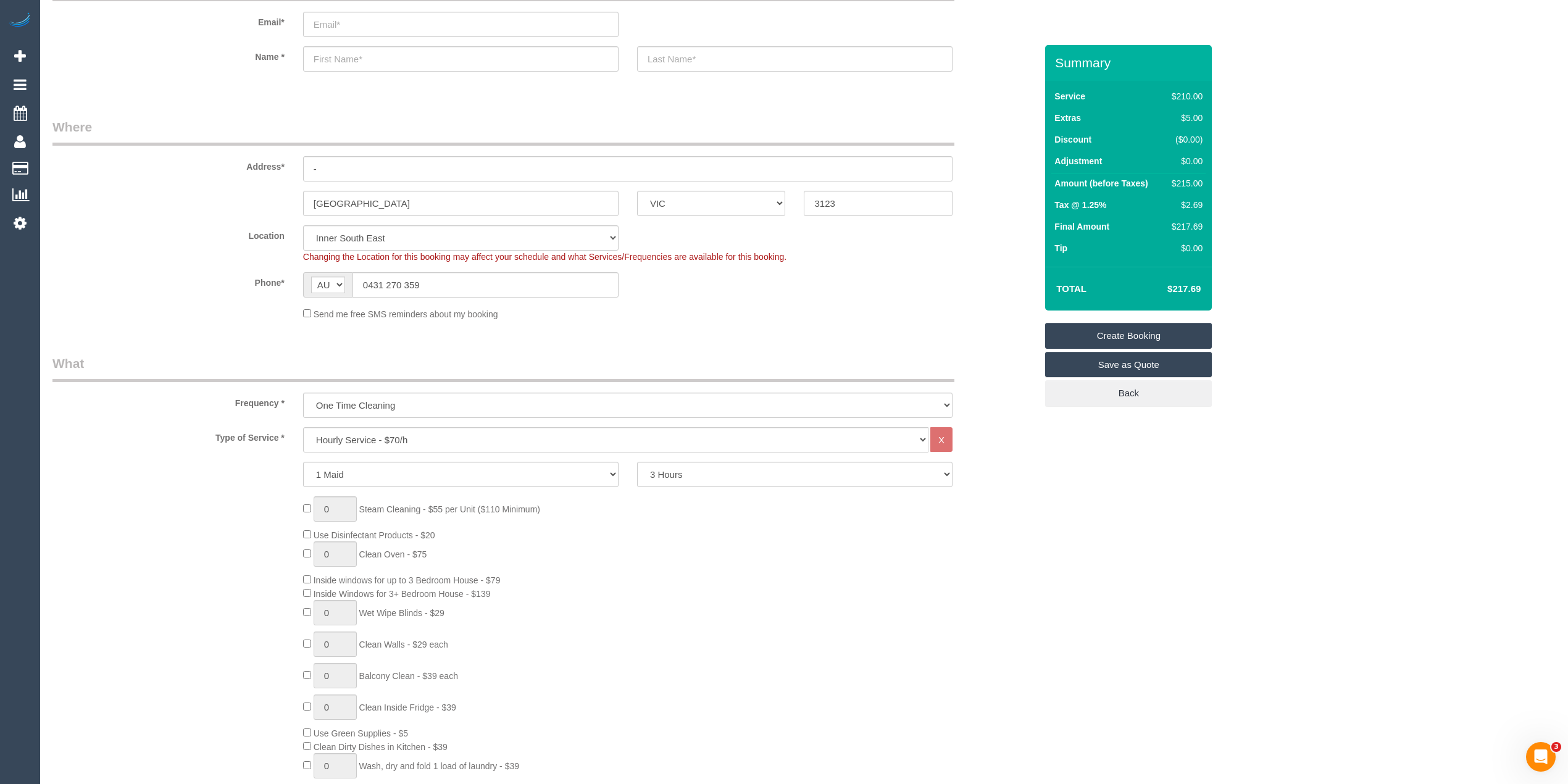
scroll to position [0, 0]
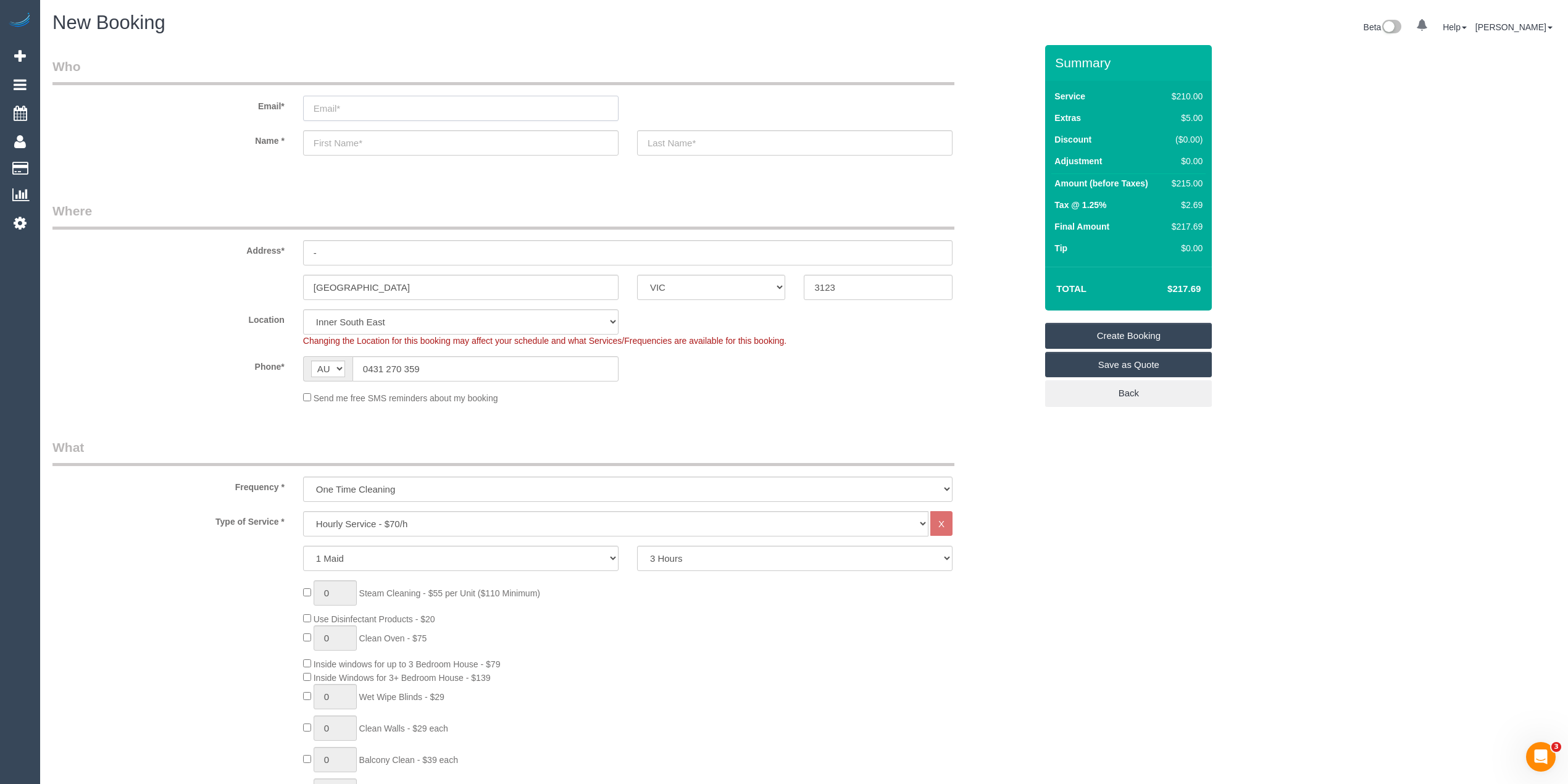
click at [367, 98] on input "email" at bounding box center [461, 109] width 316 height 26
select select "spot20"
click at [363, 106] on input "email" at bounding box center [461, 109] width 316 height 26
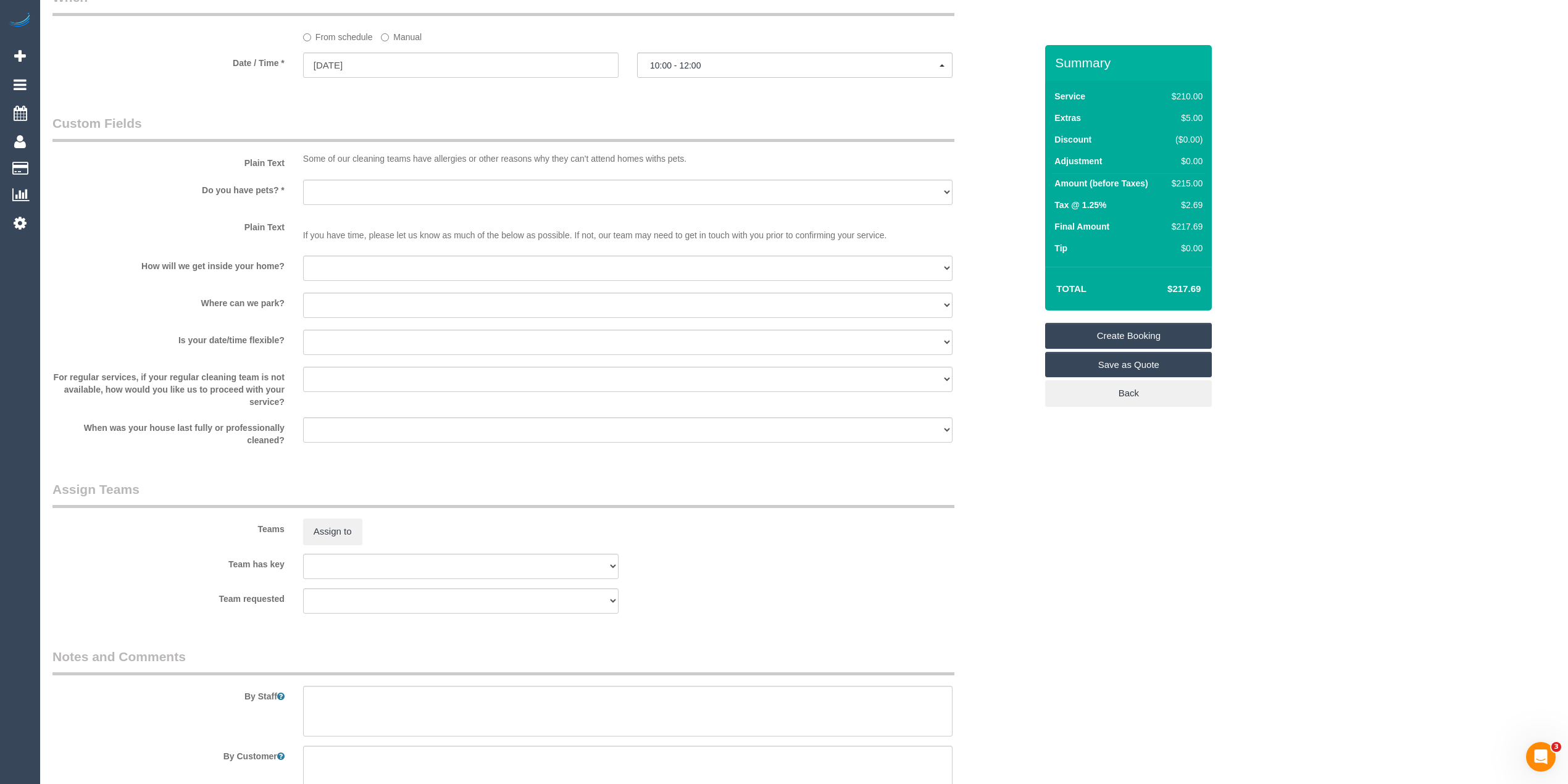
scroll to position [1482, 0]
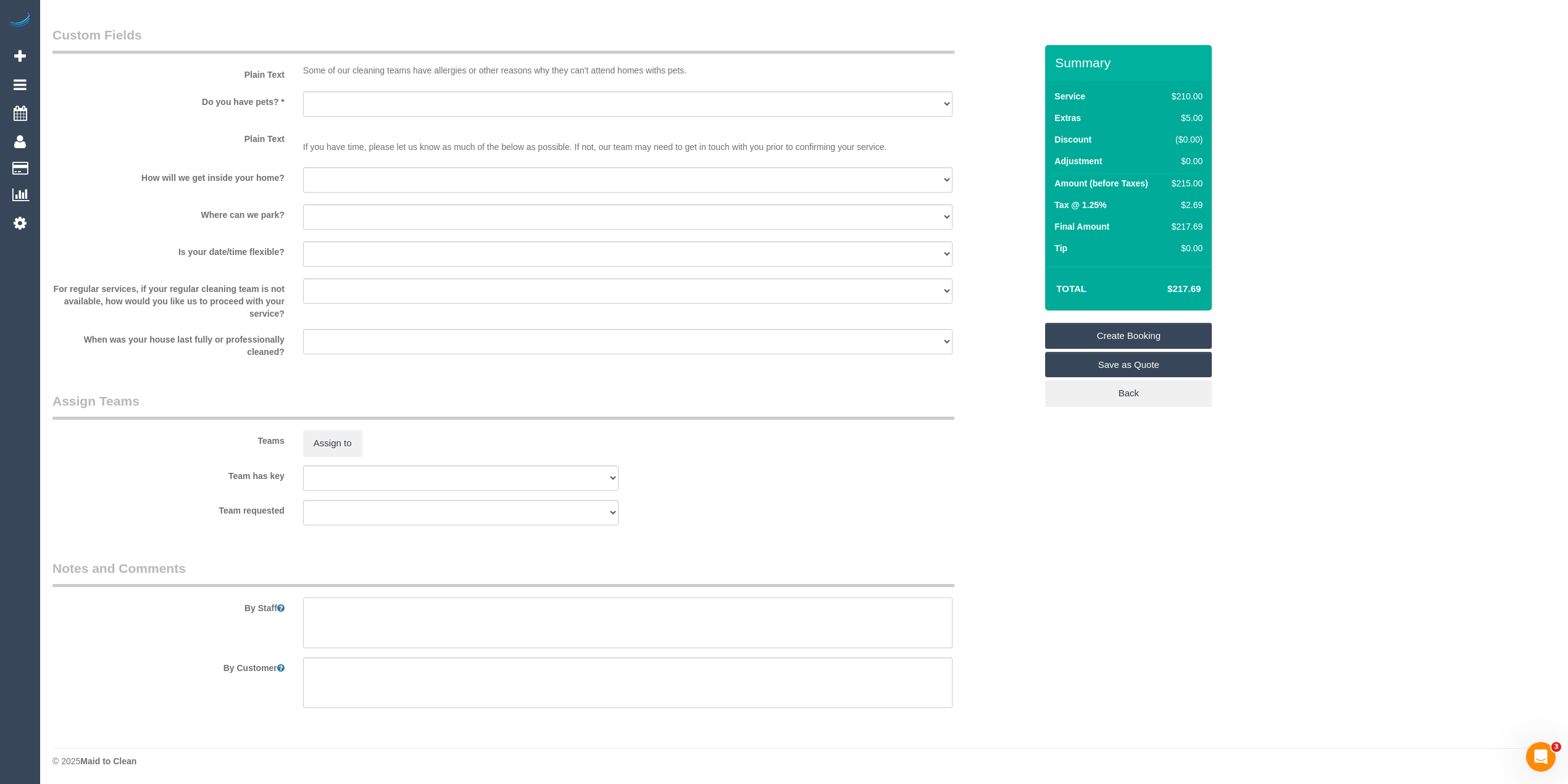
click at [381, 618] on textarea at bounding box center [627, 622] width 650 height 50
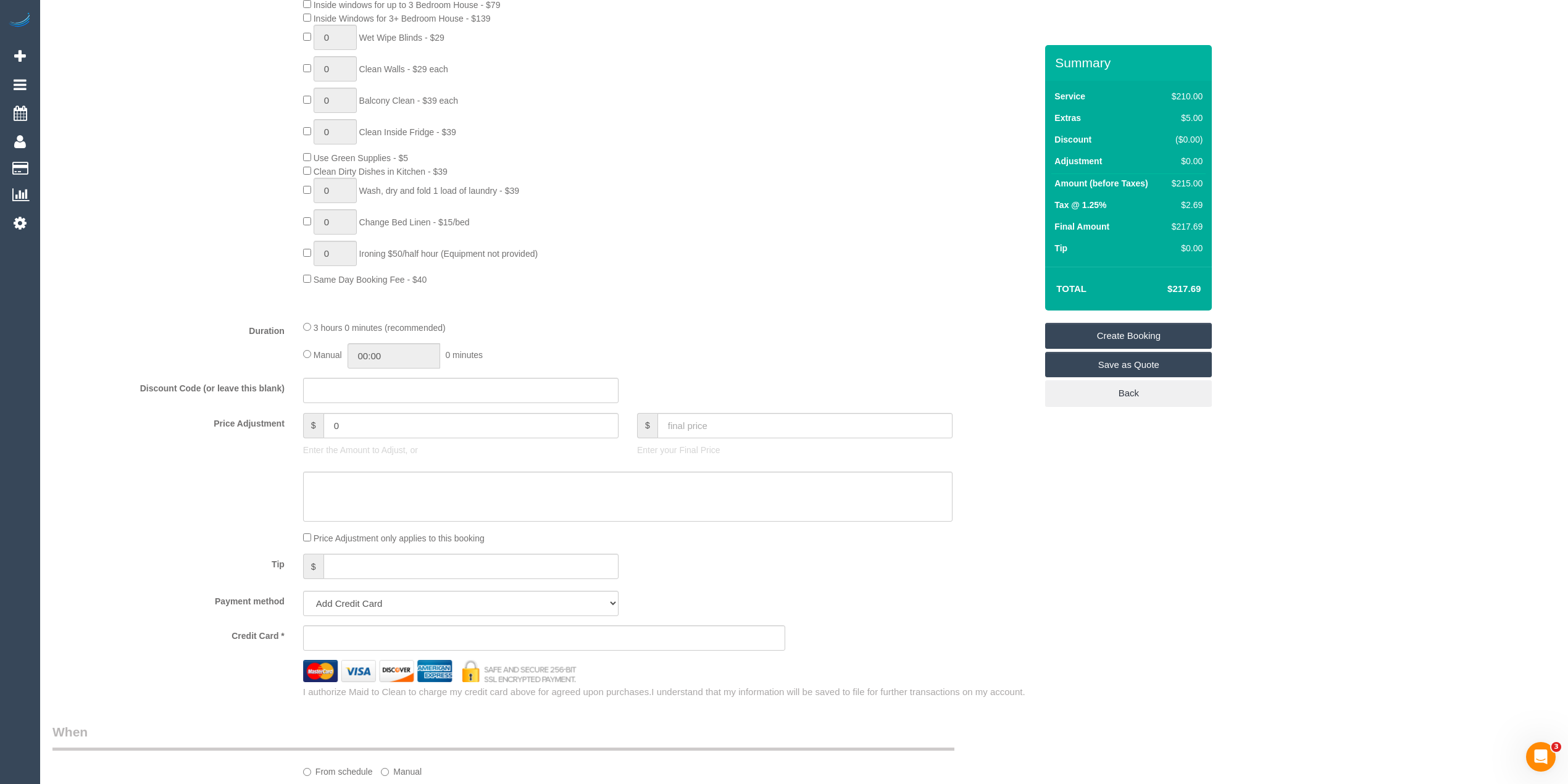
scroll to position [0, 0]
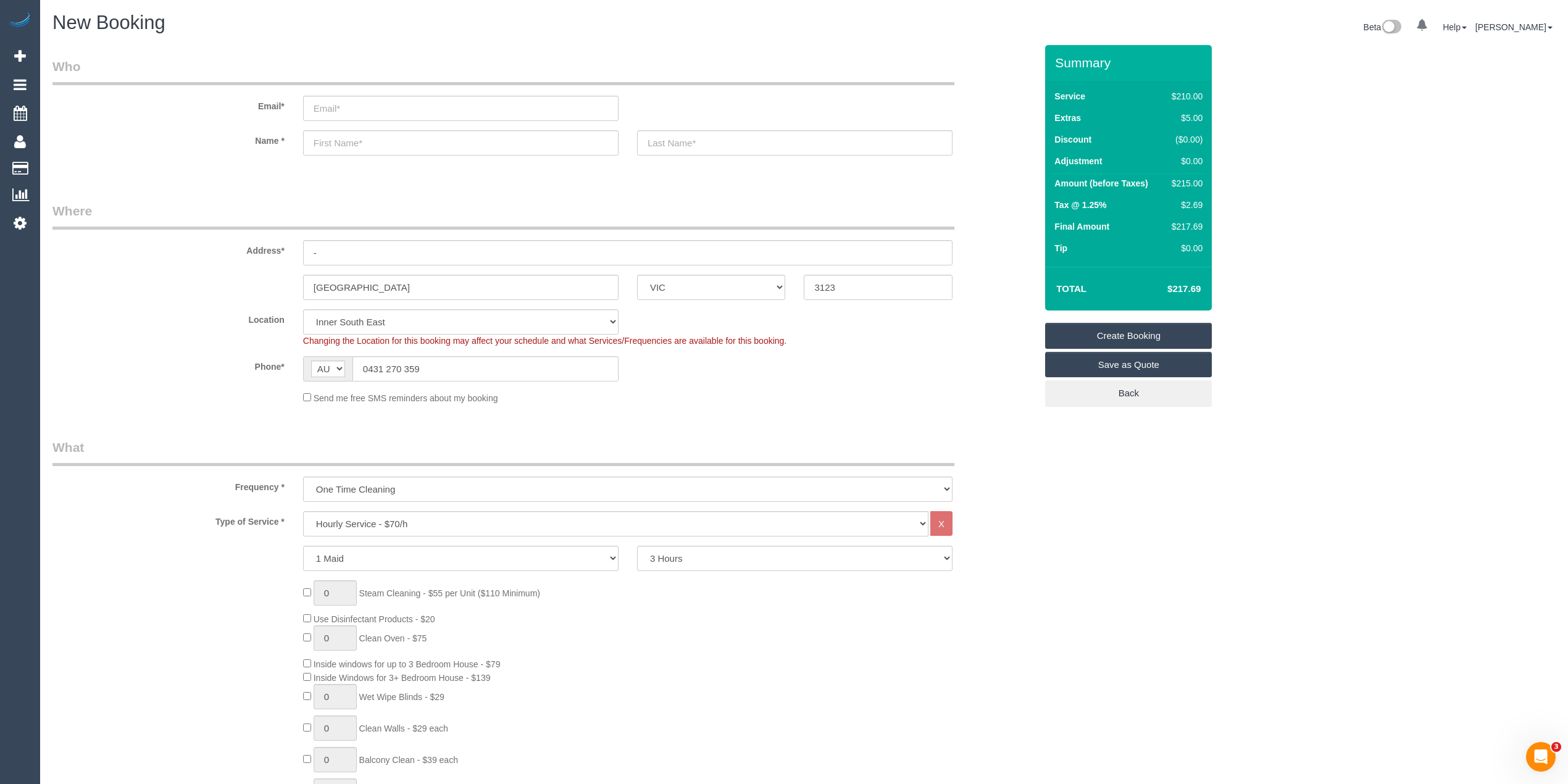
type textarea "Bathroom and kitchen cleaning including microwave"
click at [383, 107] on input "email" at bounding box center [461, 109] width 316 height 26
click at [367, 100] on input "email" at bounding box center [461, 109] width 316 height 26
type input "[EMAIL_ADDRESS][DOMAIN_NAME]"
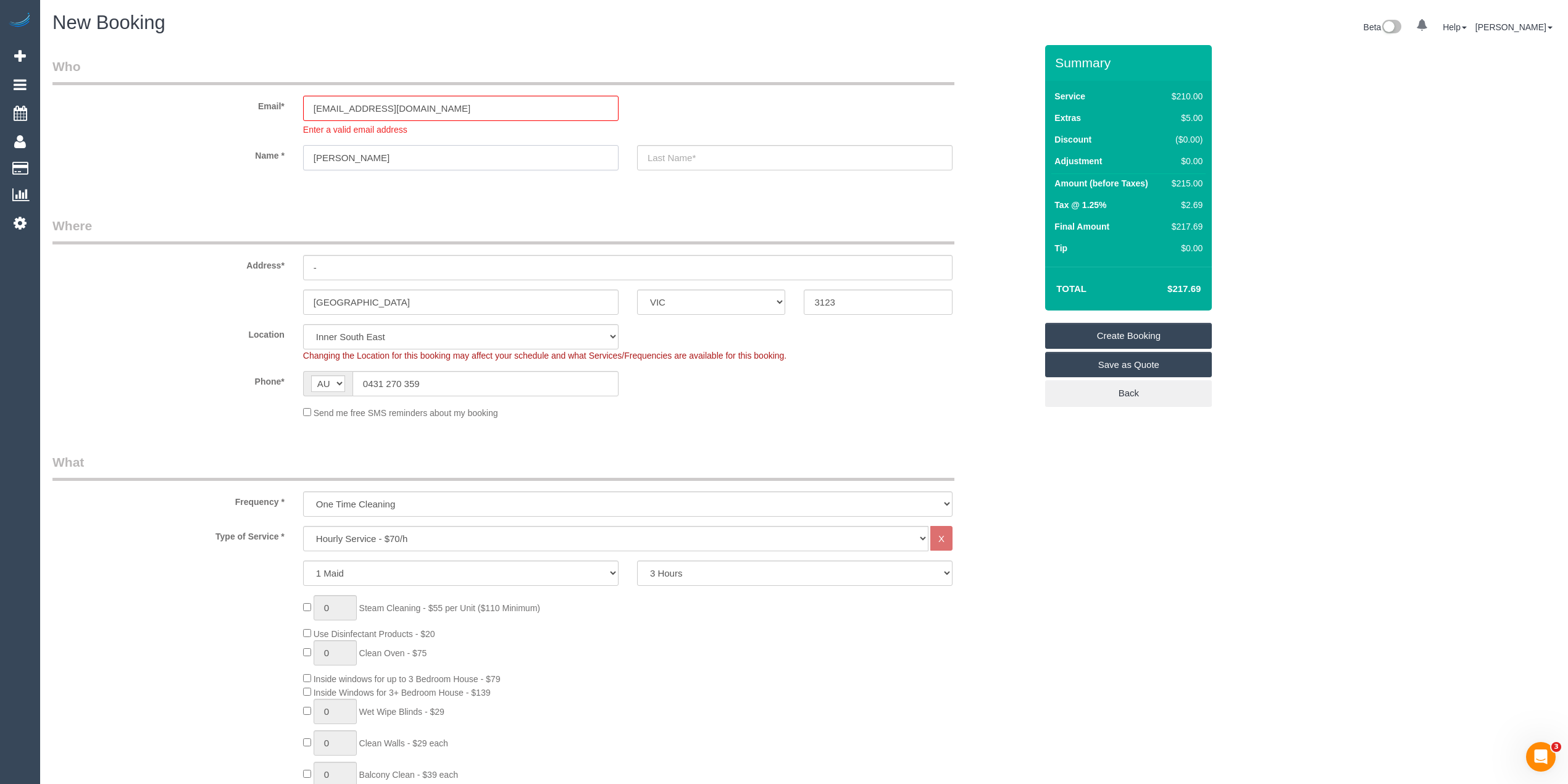
type input "[PERSON_NAME]"
drag, startPoint x: 326, startPoint y: 265, endPoint x: 290, endPoint y: 262, distance: 36.1
click at [290, 262] on div "Address* -" at bounding box center [544, 249] width 1001 height 64
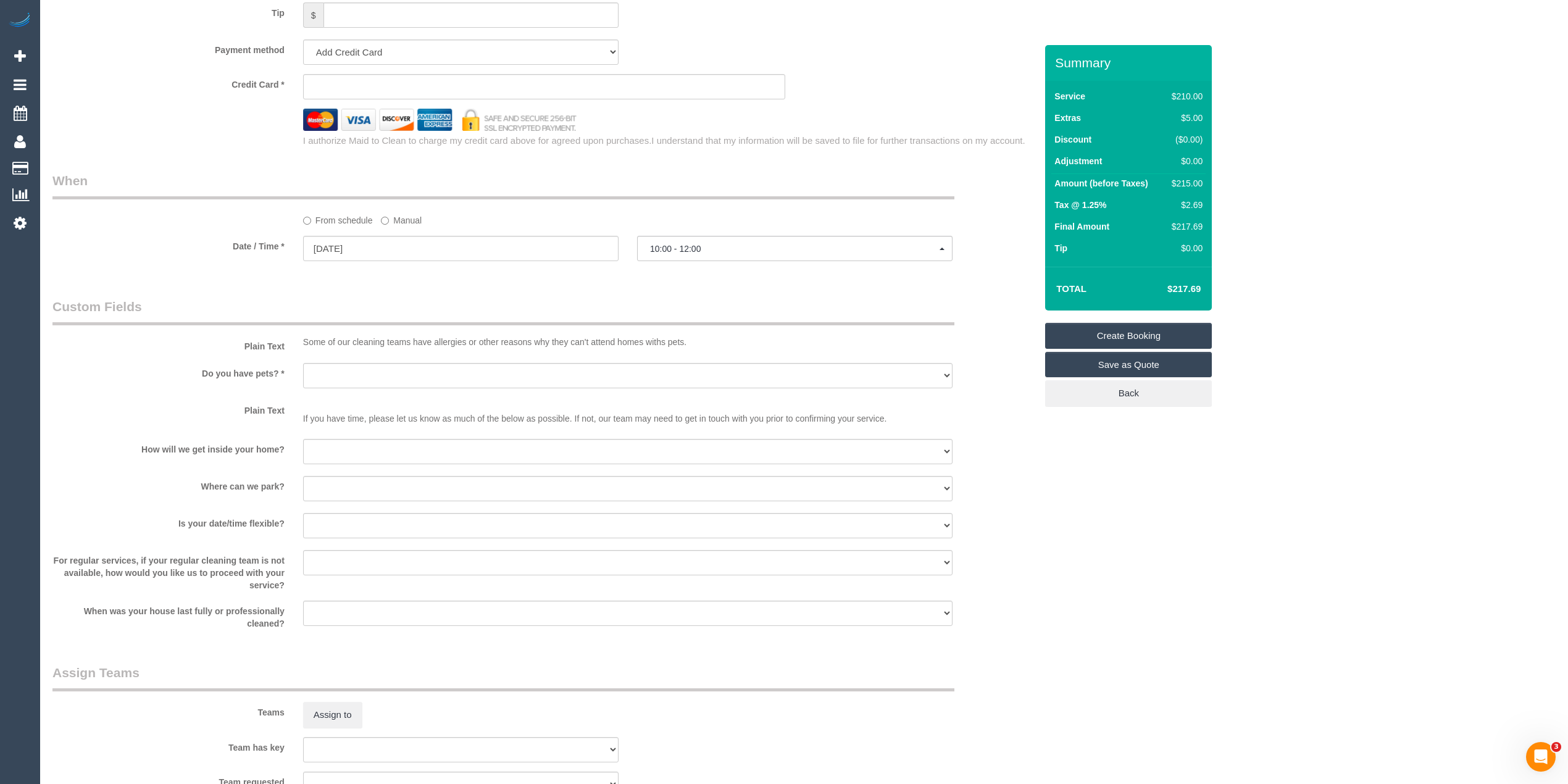
scroll to position [1372, 0]
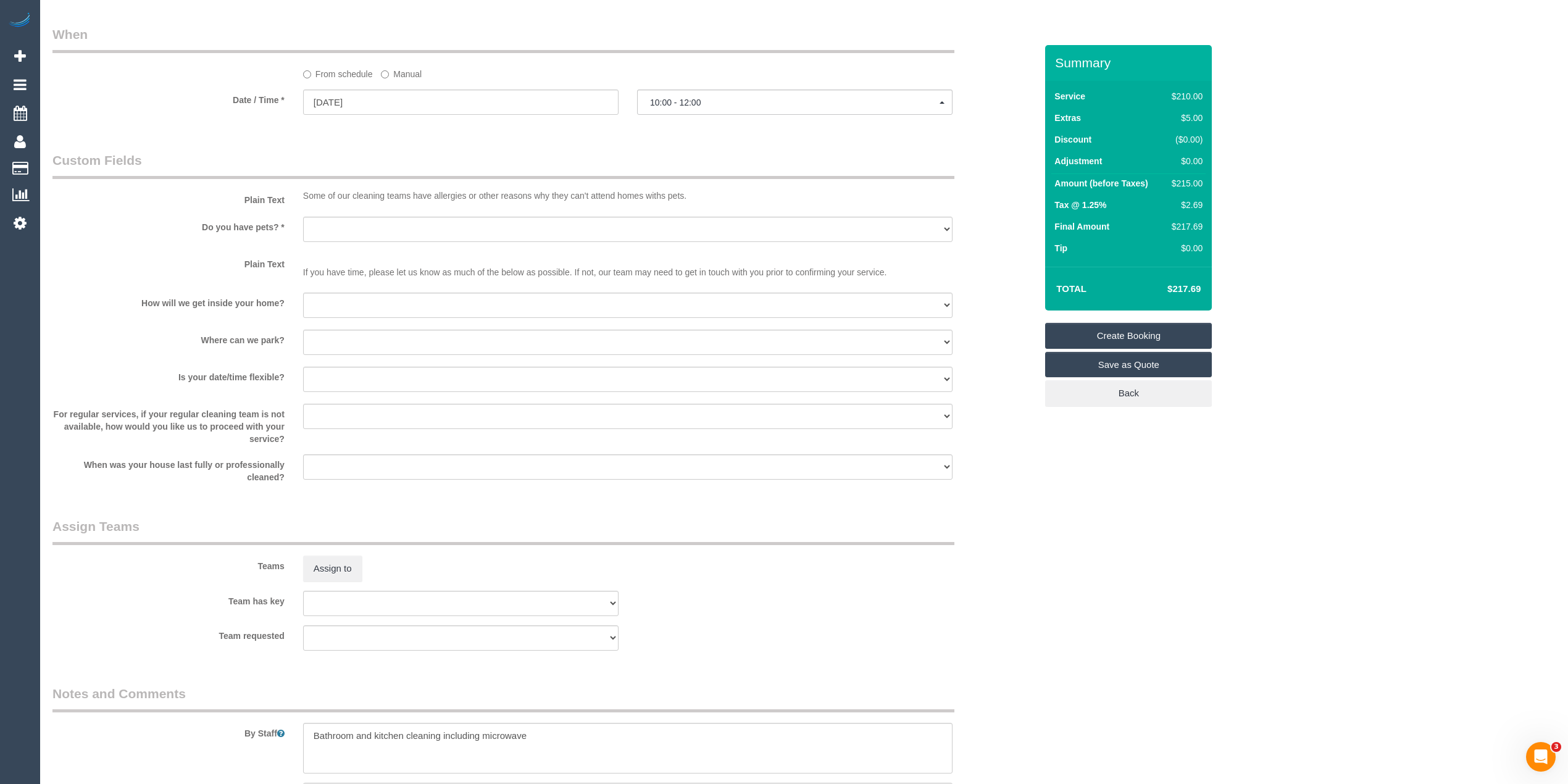
type input "6/813 Toorak [PERSON_NAME]"
click at [332, 227] on select "Yes - Cats Yes - Dogs No pets Yes - Dogs and Cats Yes - Other" at bounding box center [627, 229] width 650 height 26
select select "number:28"
click at [303, 217] on select "Yes - Cats Yes - Dogs No pets Yes - Dogs and Cats Yes - Other" at bounding box center [627, 229] width 650 height 26
click at [352, 304] on select "I will be home Key will be left (please provide details below) Lock box/Access …" at bounding box center [627, 305] width 650 height 26
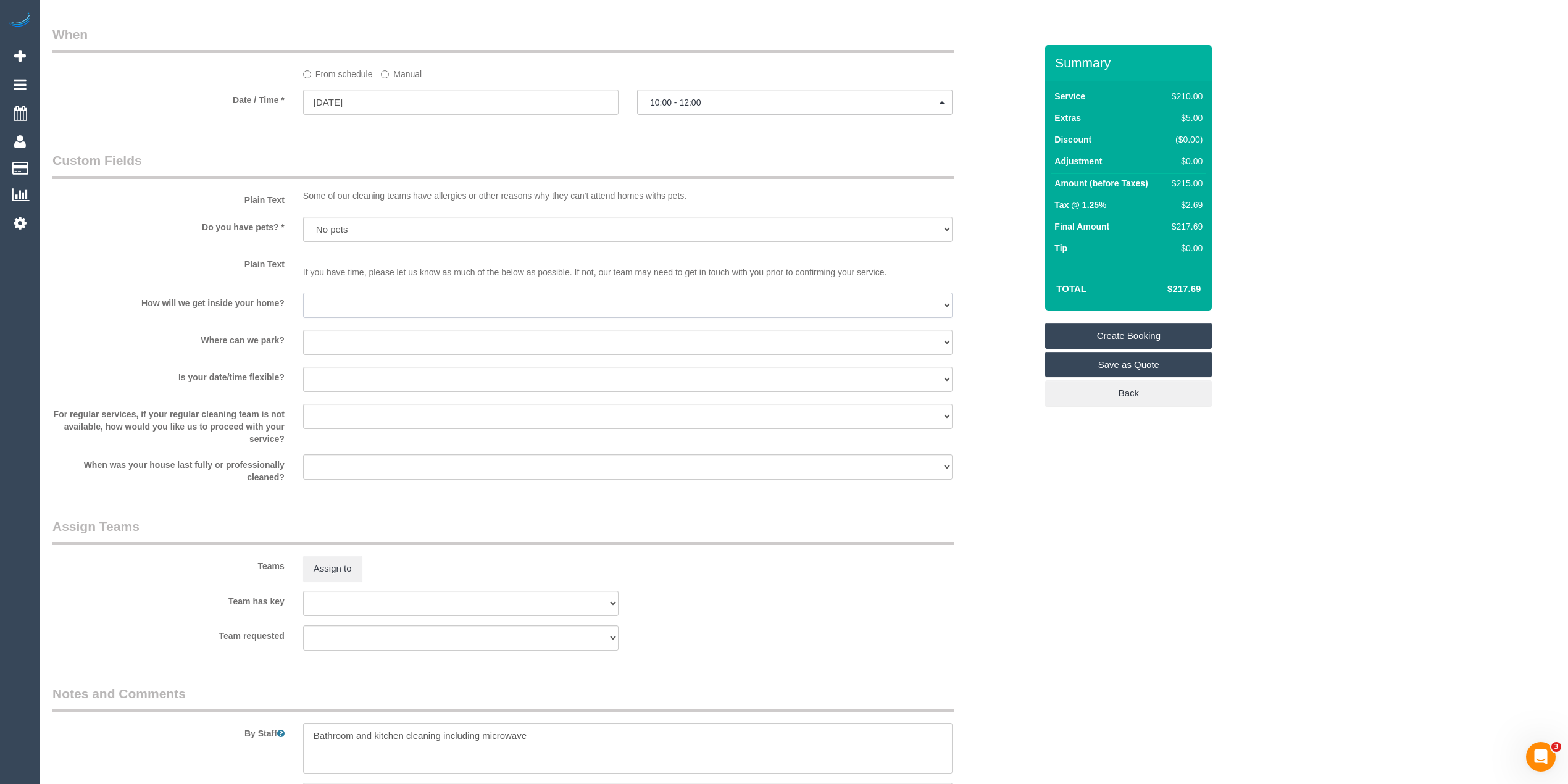
select select "number:14"
click at [303, 293] on select "I will be home Key will be left (please provide details below) Lock box/Access …" at bounding box center [627, 305] width 650 height 26
click at [346, 339] on select "I will provide parking on-site Free street parking Paid street parking (cost wi…" at bounding box center [627, 342] width 650 height 26
select select "number:19"
click at [303, 330] on select "I will provide parking on-site Free street parking Paid street parking (cost wi…" at bounding box center [627, 342] width 650 height 26
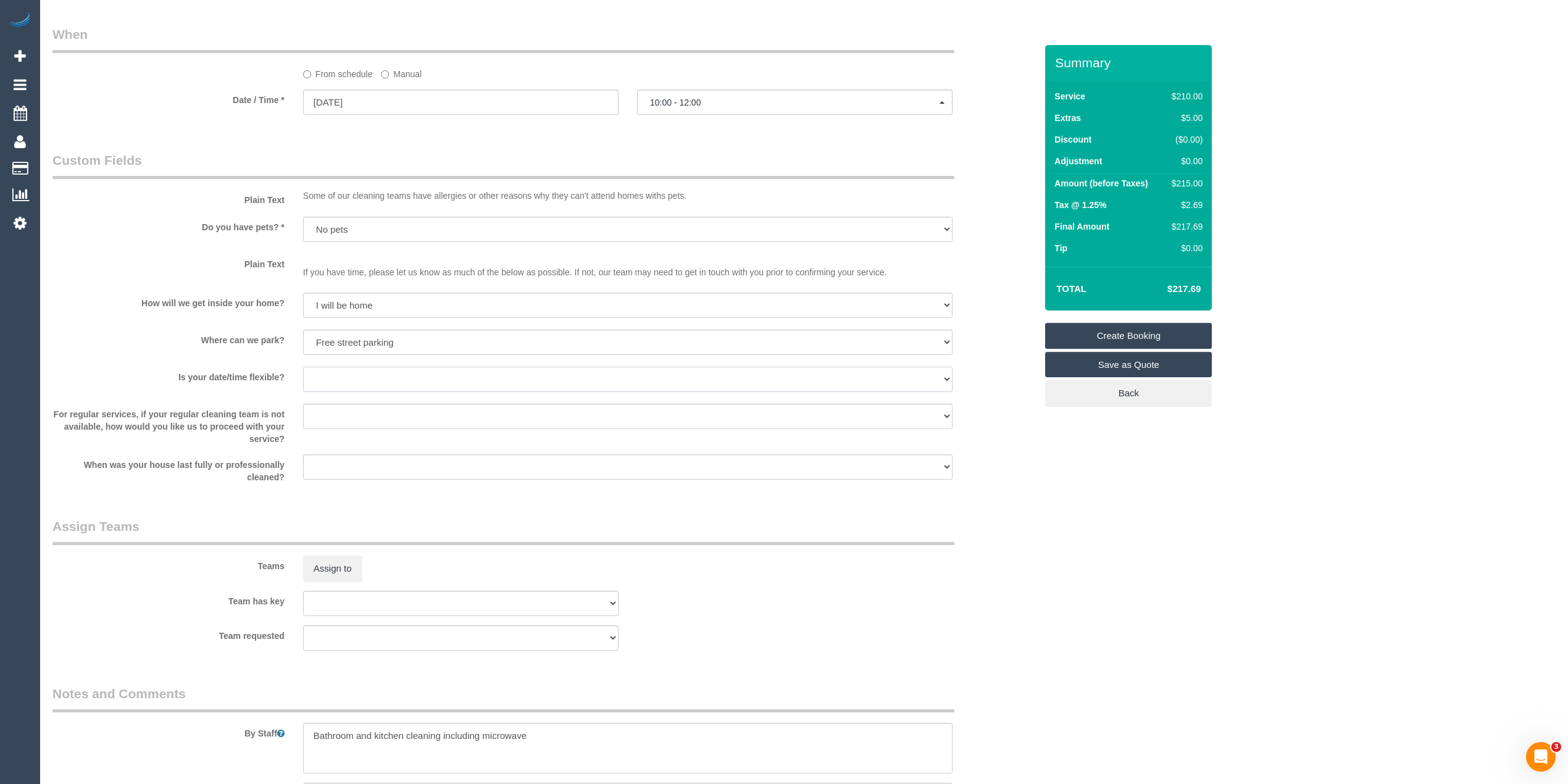
click at [343, 373] on select "Yes - date and time Yes - date but not time Yes - time but not date No - No fle…" at bounding box center [627, 380] width 650 height 26
select select "number:36"
click at [303, 367] on select "Yes - date and time Yes - date but not time Yes - time but not date No - No fle…" at bounding box center [627, 380] width 650 height 26
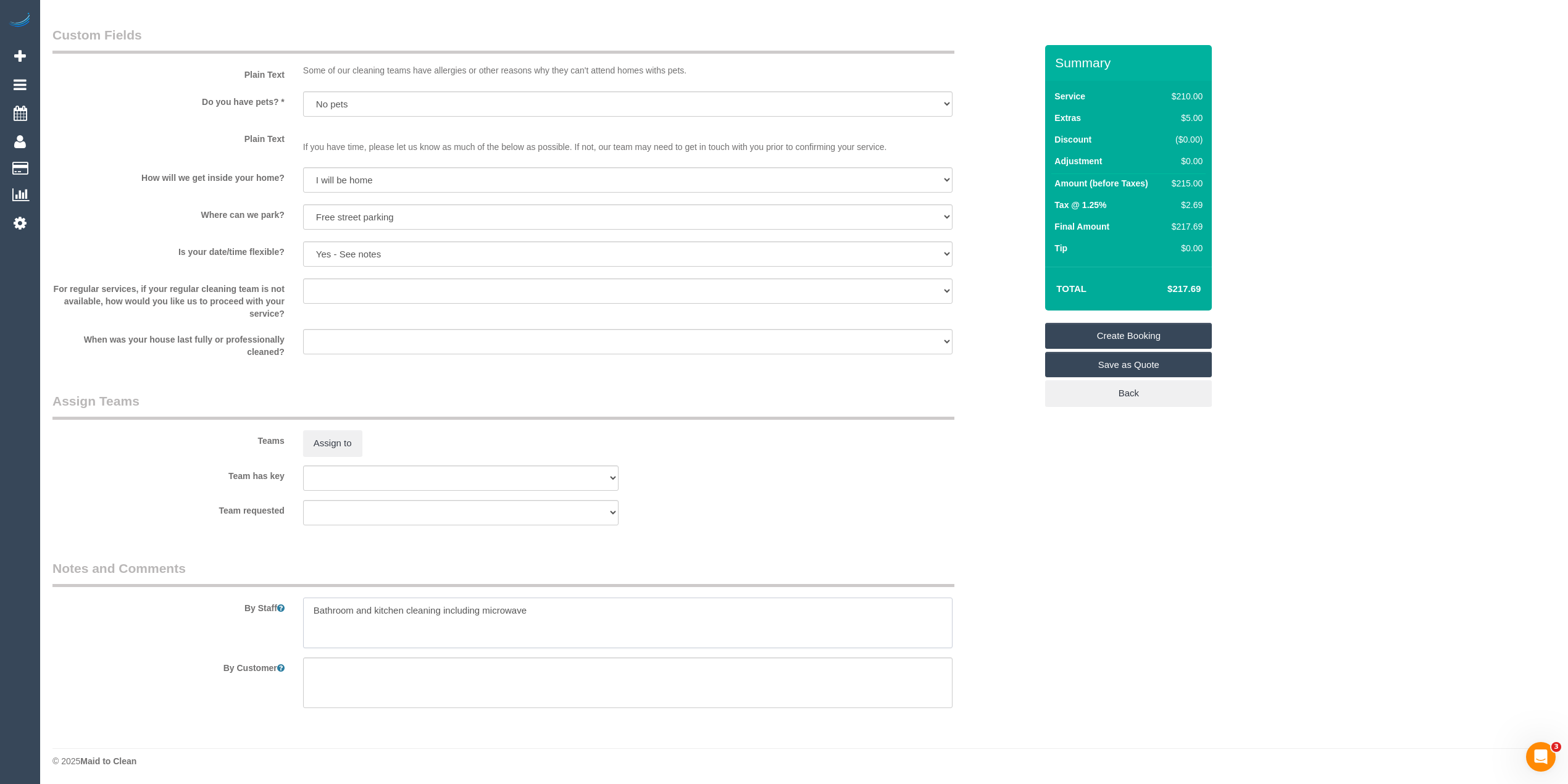
click at [568, 614] on textarea at bounding box center [627, 622] width 650 height 50
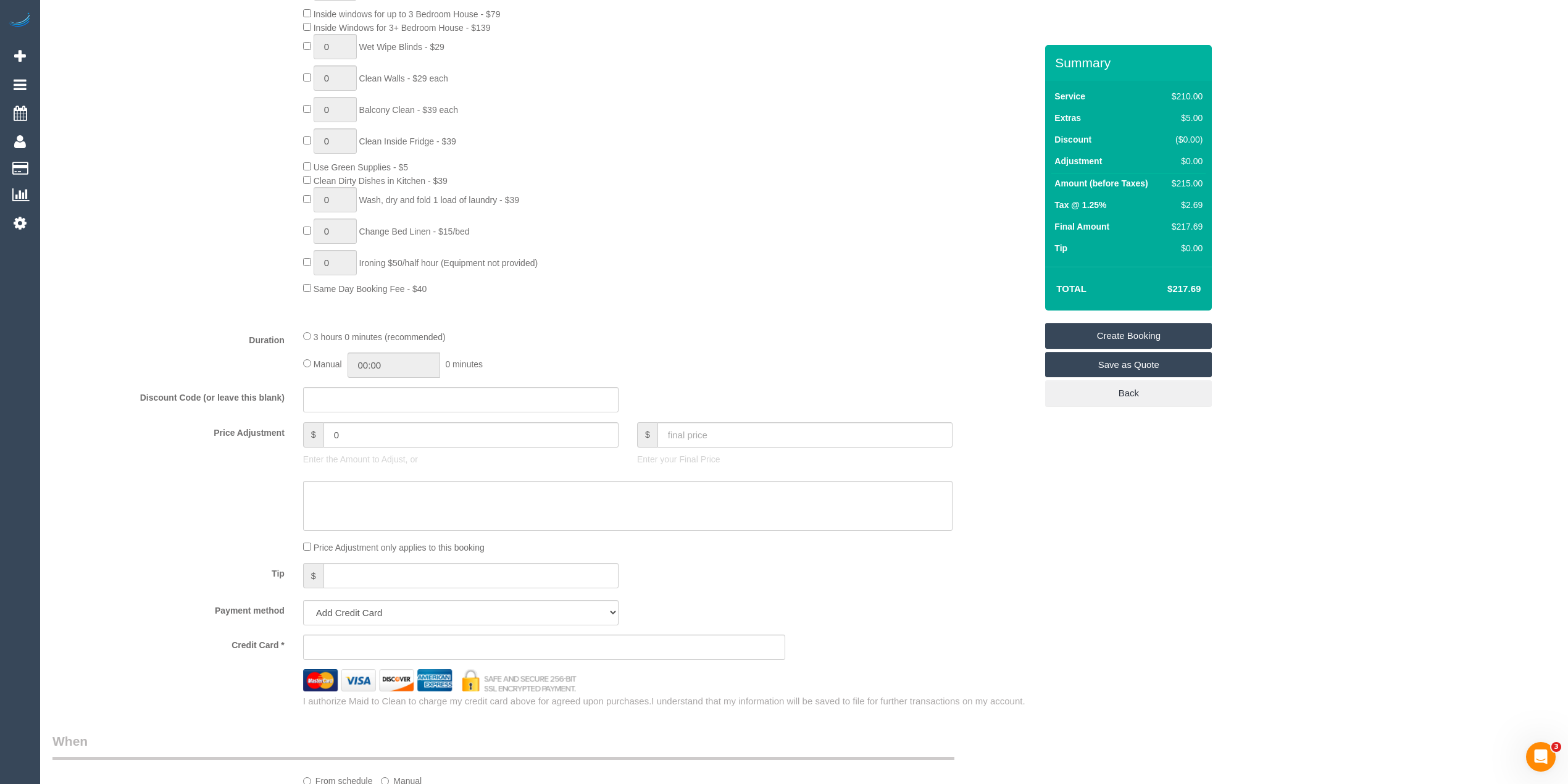
scroll to position [0, 0]
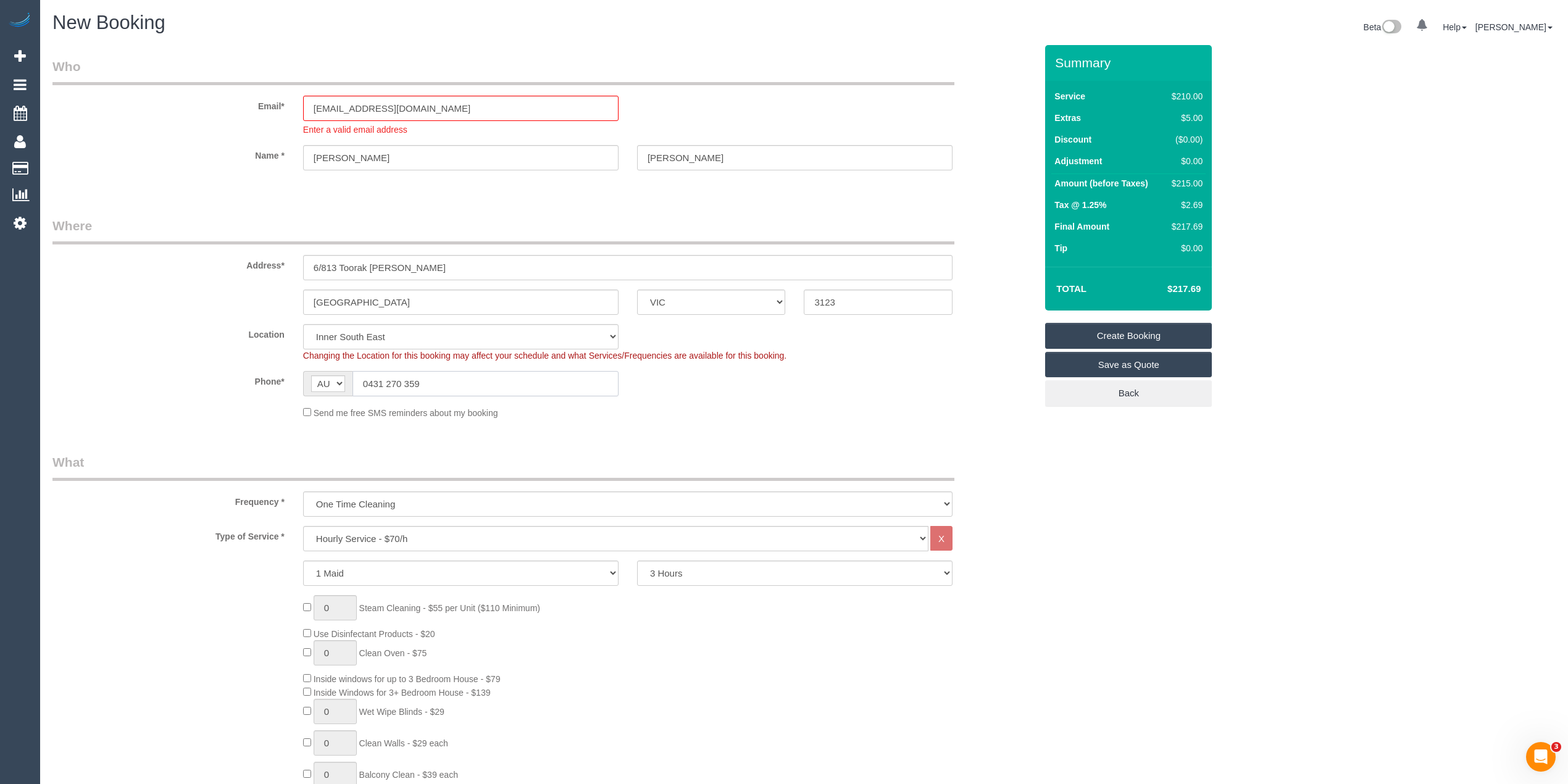
drag, startPoint x: 450, startPoint y: 380, endPoint x: 315, endPoint y: 373, distance: 135.2
click at [315, 373] on div "AF AL DZ AD AO AI AQ AG AR AM AW AU AT AZ BS BH BD BB BY BE BZ BJ BM BT BO BA B…" at bounding box center [461, 384] width 316 height 26
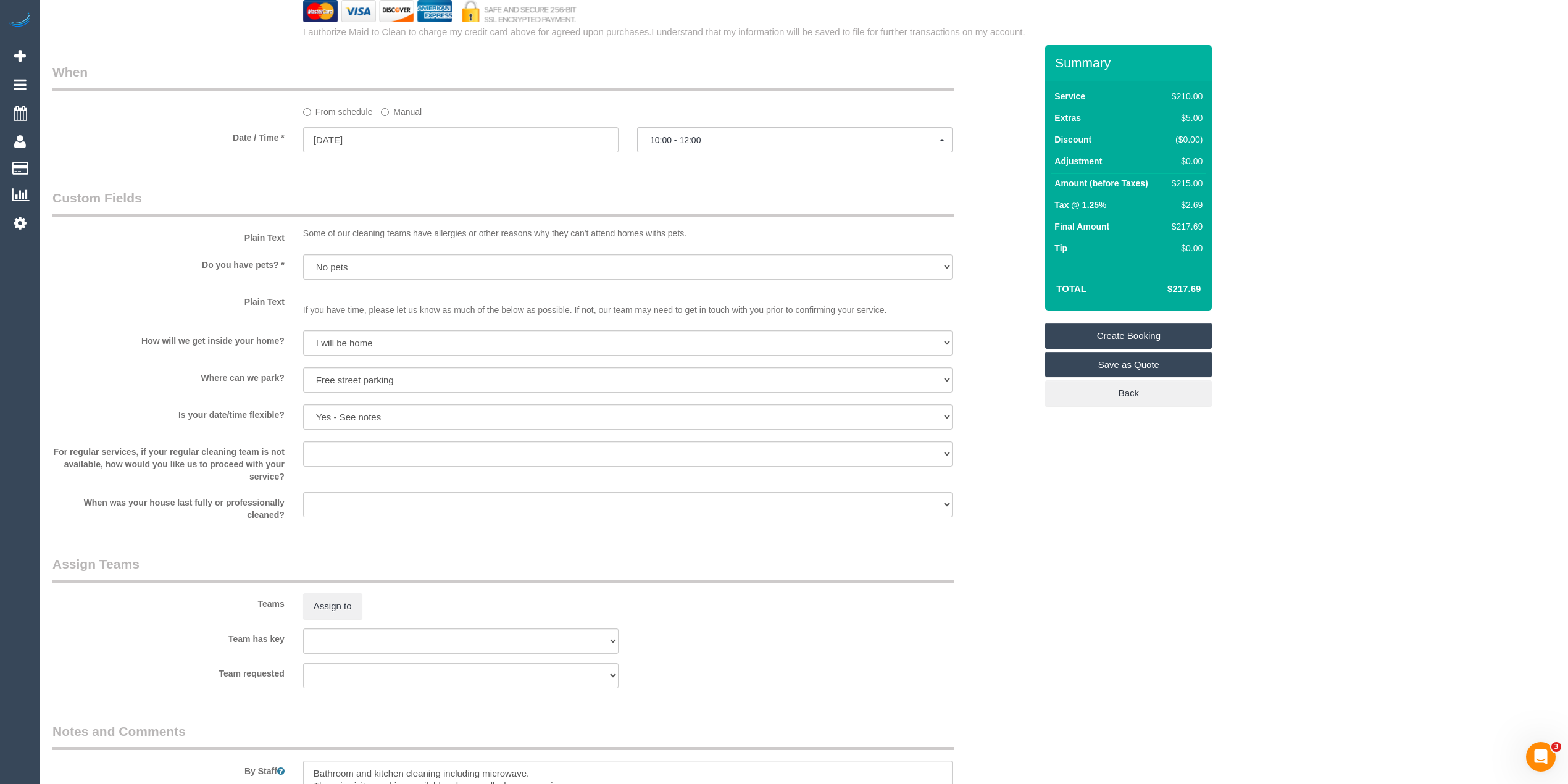
scroll to position [1497, 0]
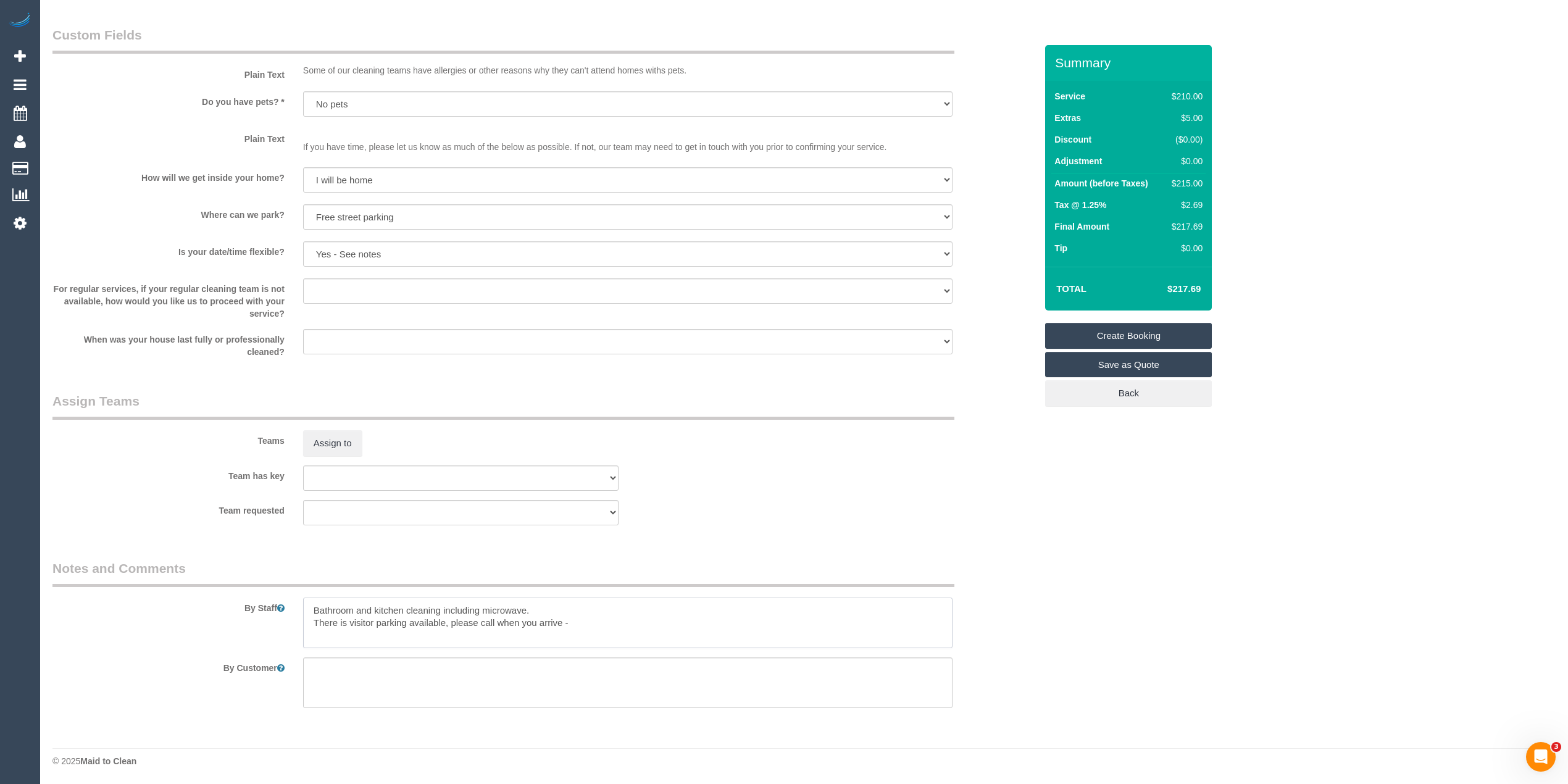
click at [591, 624] on textarea at bounding box center [627, 622] width 650 height 50
paste textarea "0431 270 359"
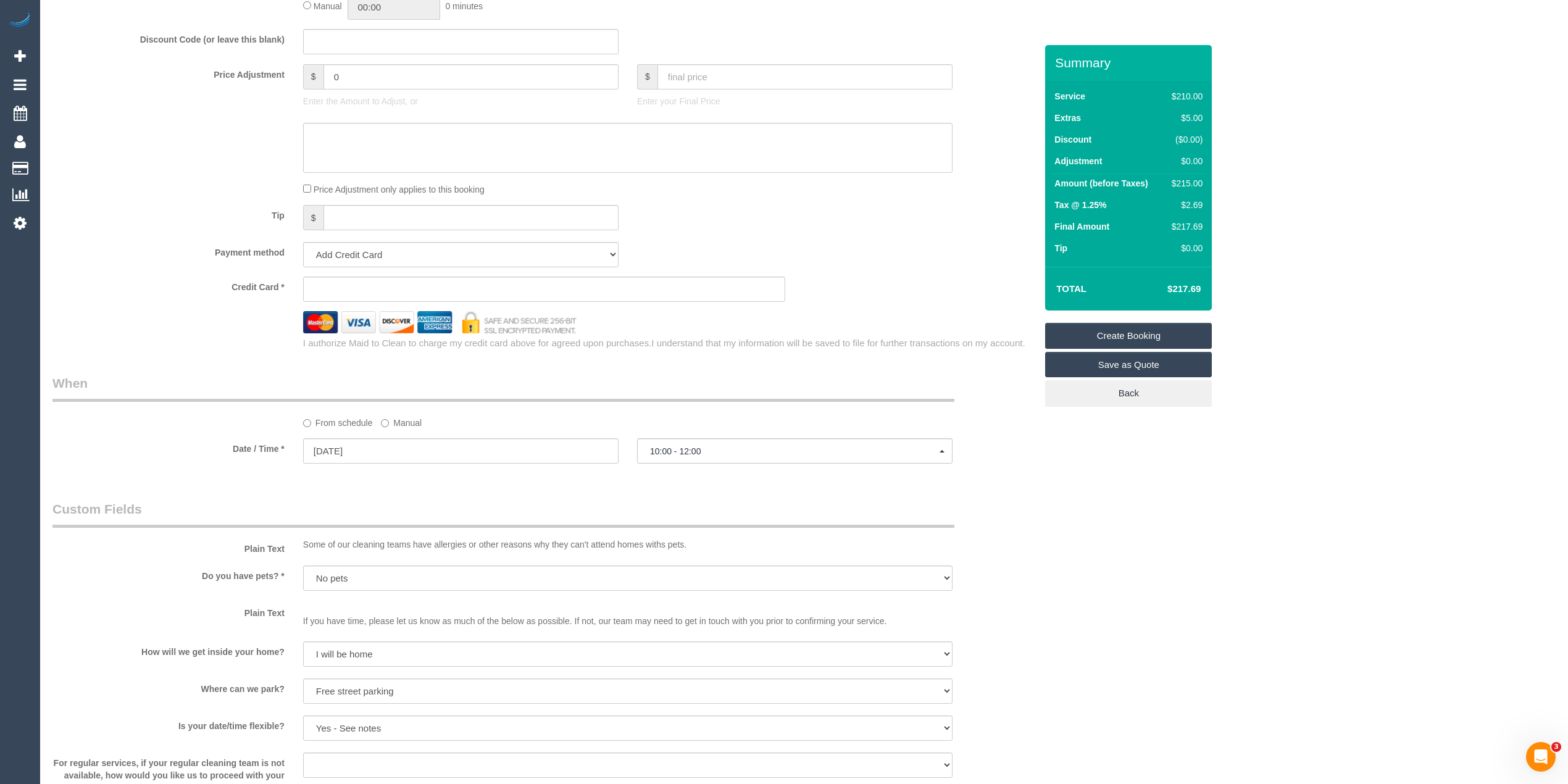
scroll to position [811, 0]
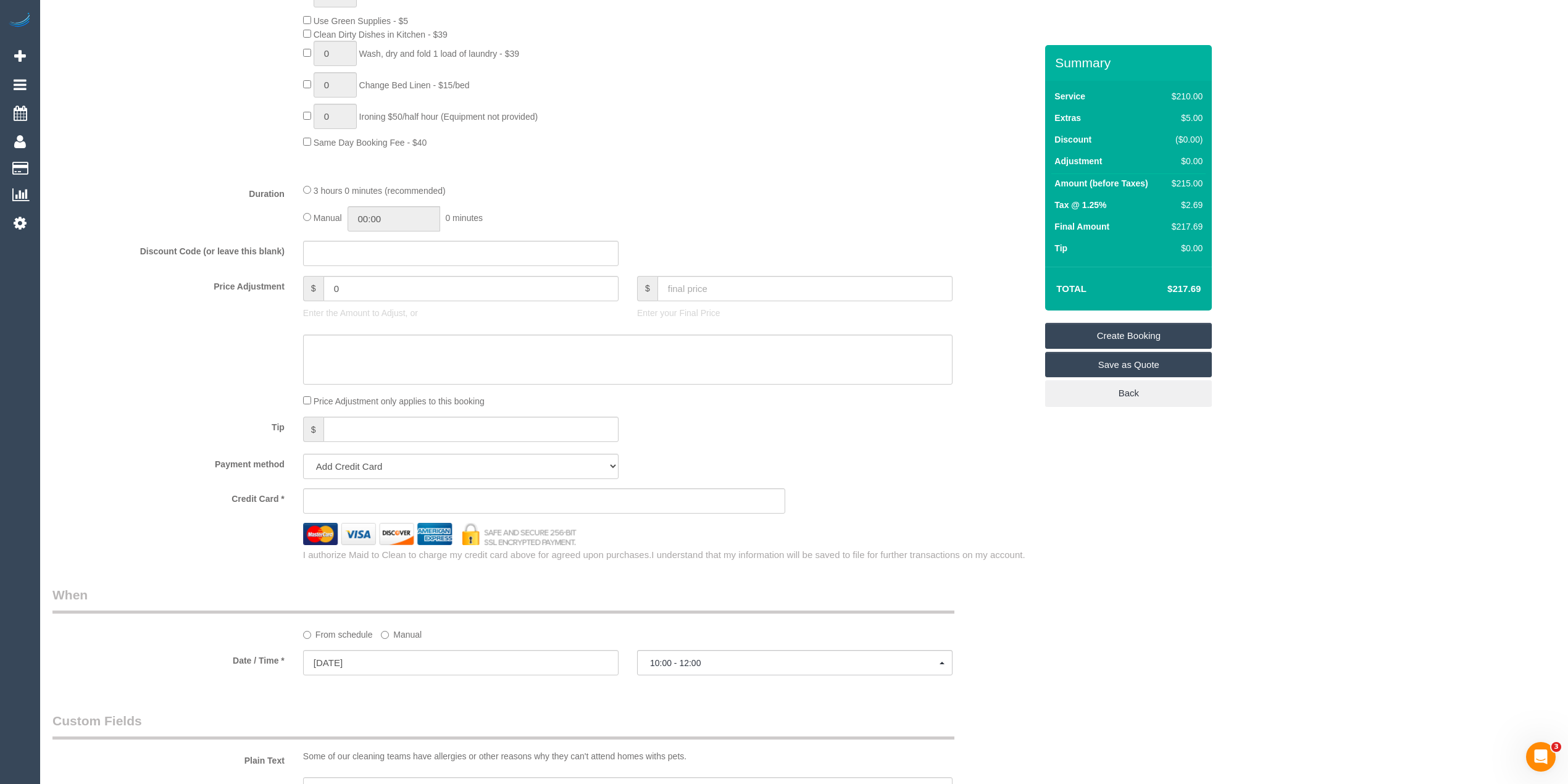
type textarea "Bathroom and kitchen cleaning including microwave. There is visitor parking ava…"
click at [1211, 527] on div "Who Email* gab.ramos1293@gmail.com Enter a valid email address Name * Gabriel R…" at bounding box center [803, 331] width 1503 height 2195
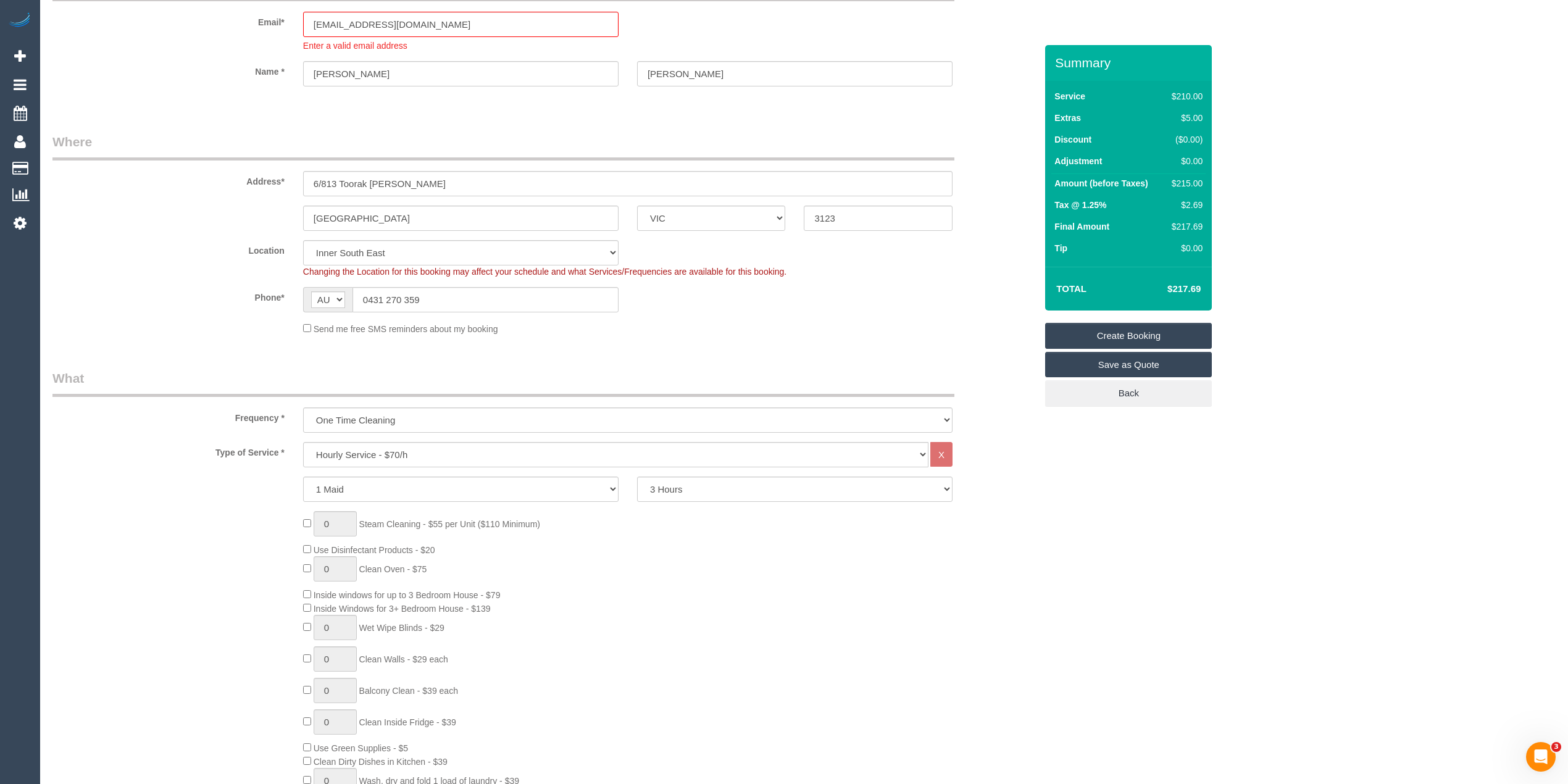
scroll to position [0, 0]
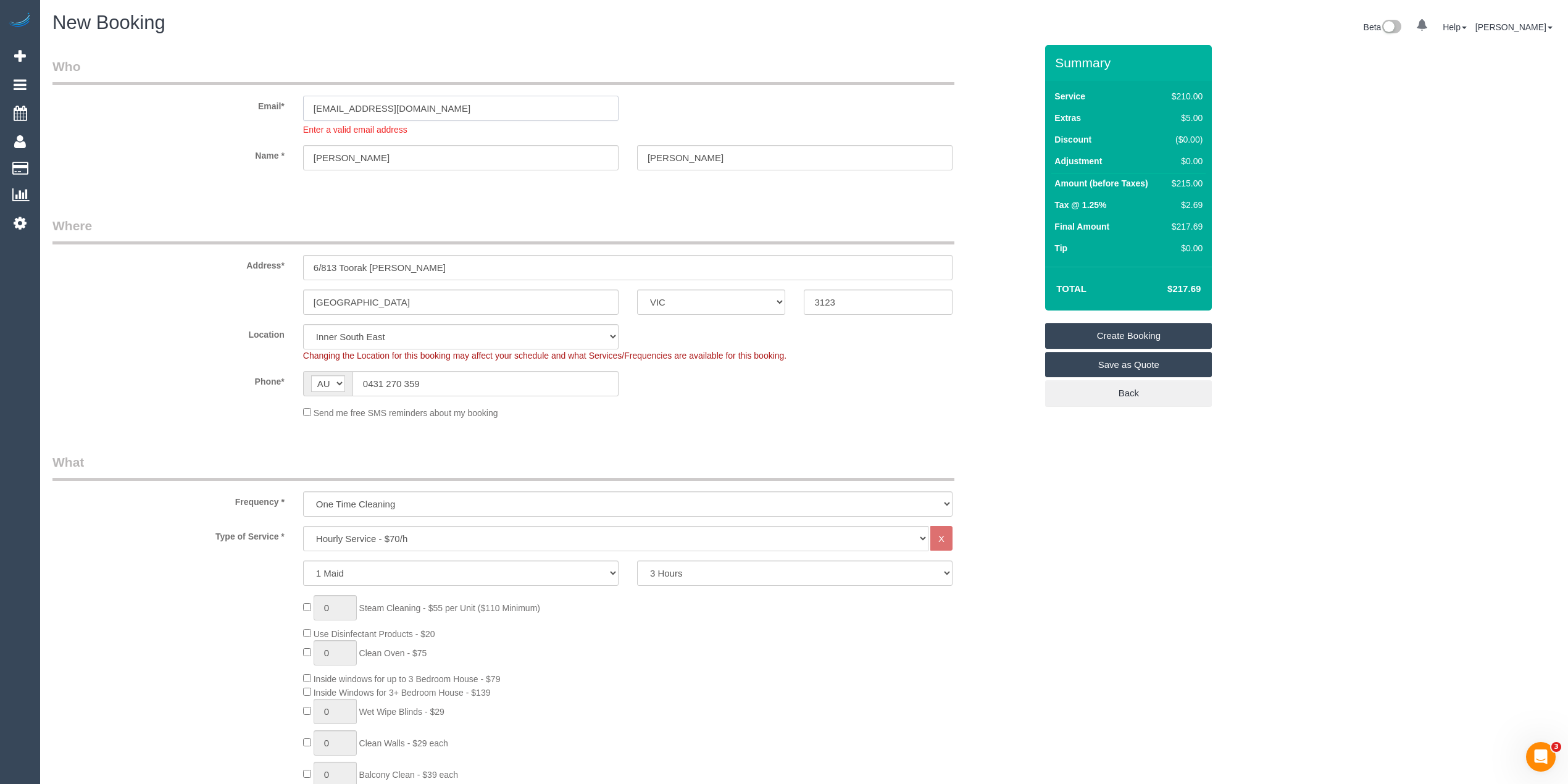
drag, startPoint x: 450, startPoint y: 109, endPoint x: 143, endPoint y: 95, distance: 307.3
click at [143, 95] on div "Email* gab.ramos1293@gmail.com Enter a valid email address" at bounding box center [544, 96] width 1001 height 79
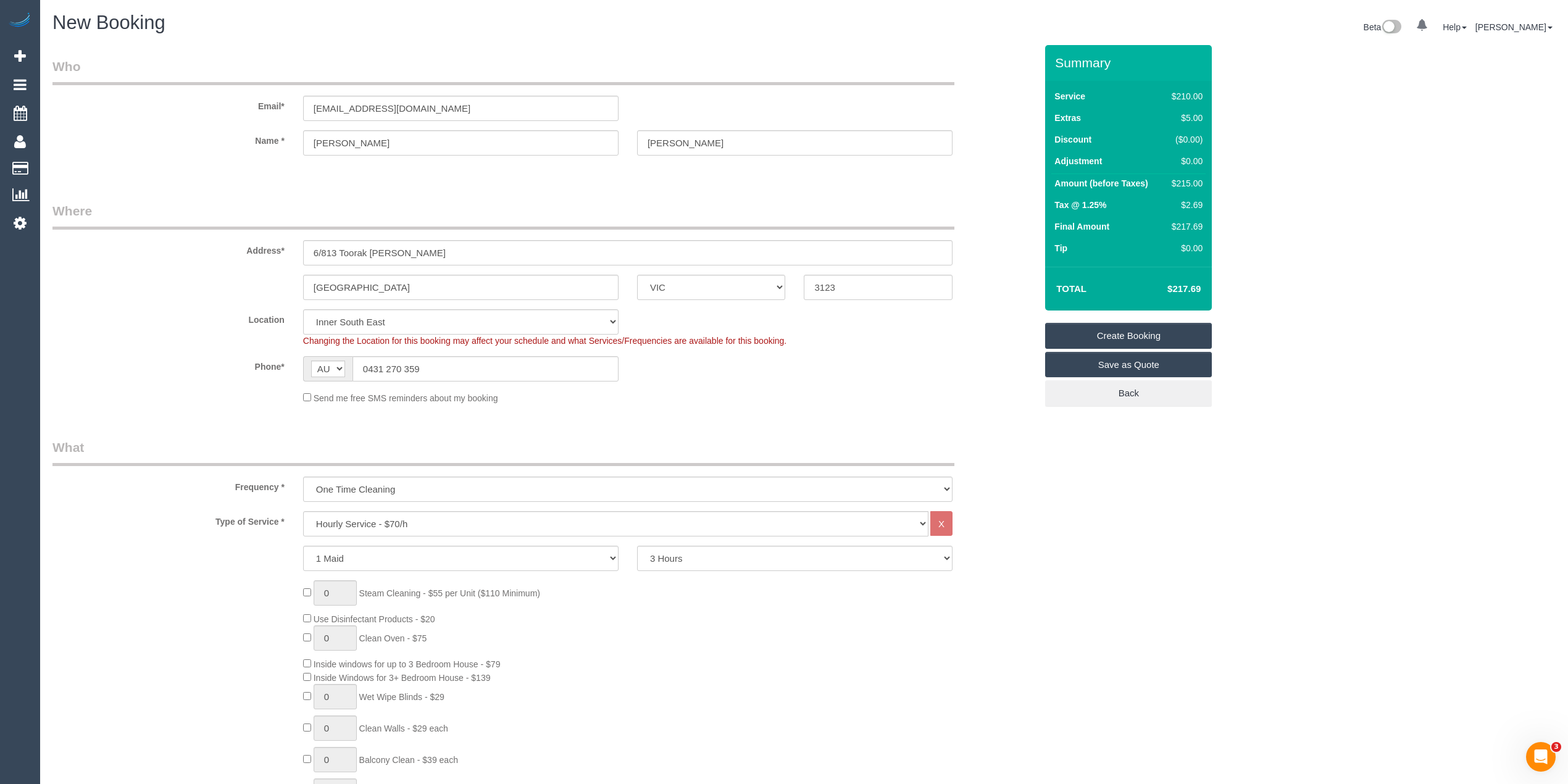
click at [1133, 330] on link "Create Booking" at bounding box center [1128, 335] width 167 height 26
select select "spot41"
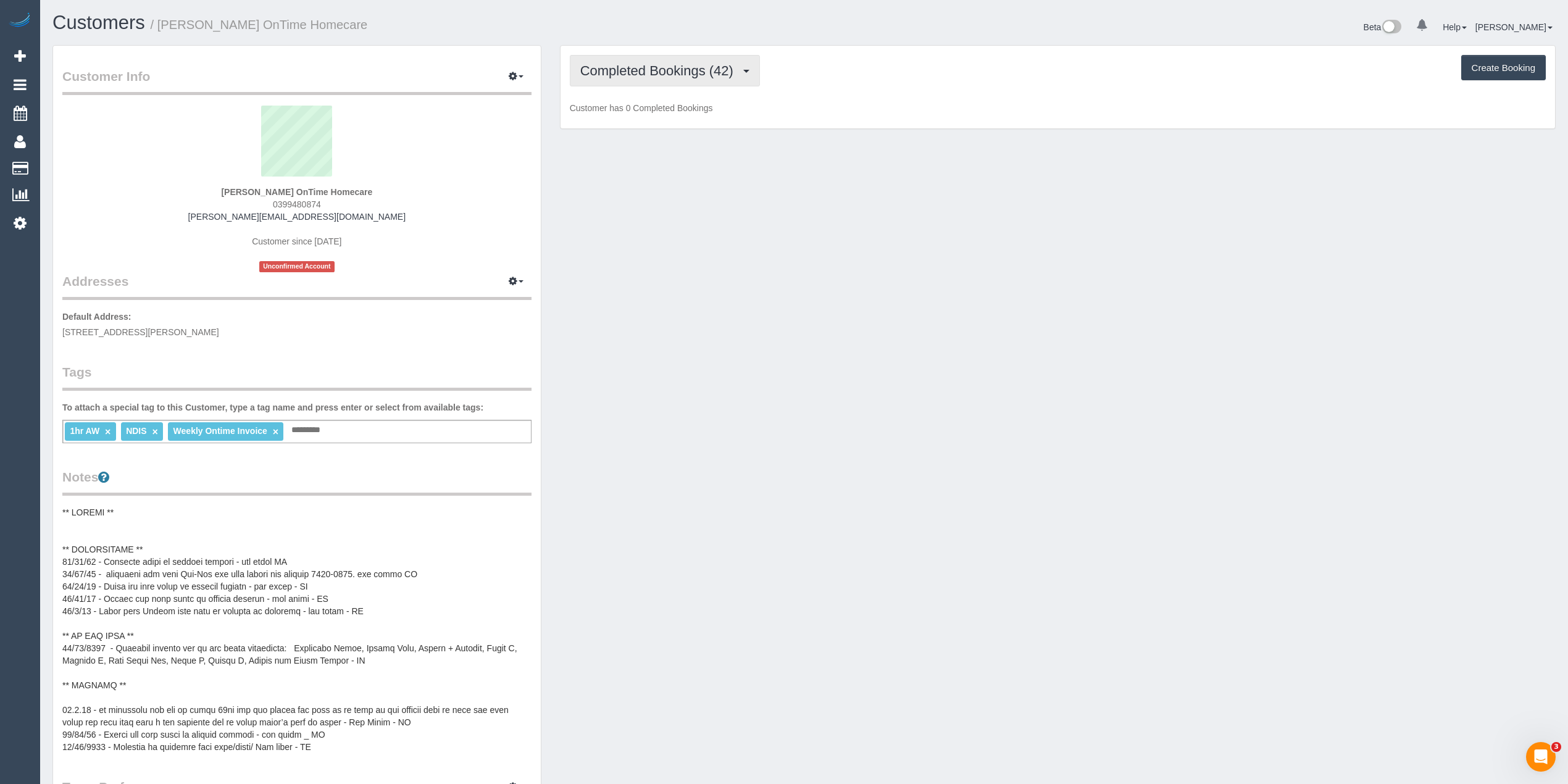
click at [655, 55] on button "Completed Bookings (42)" at bounding box center [665, 70] width 190 height 31
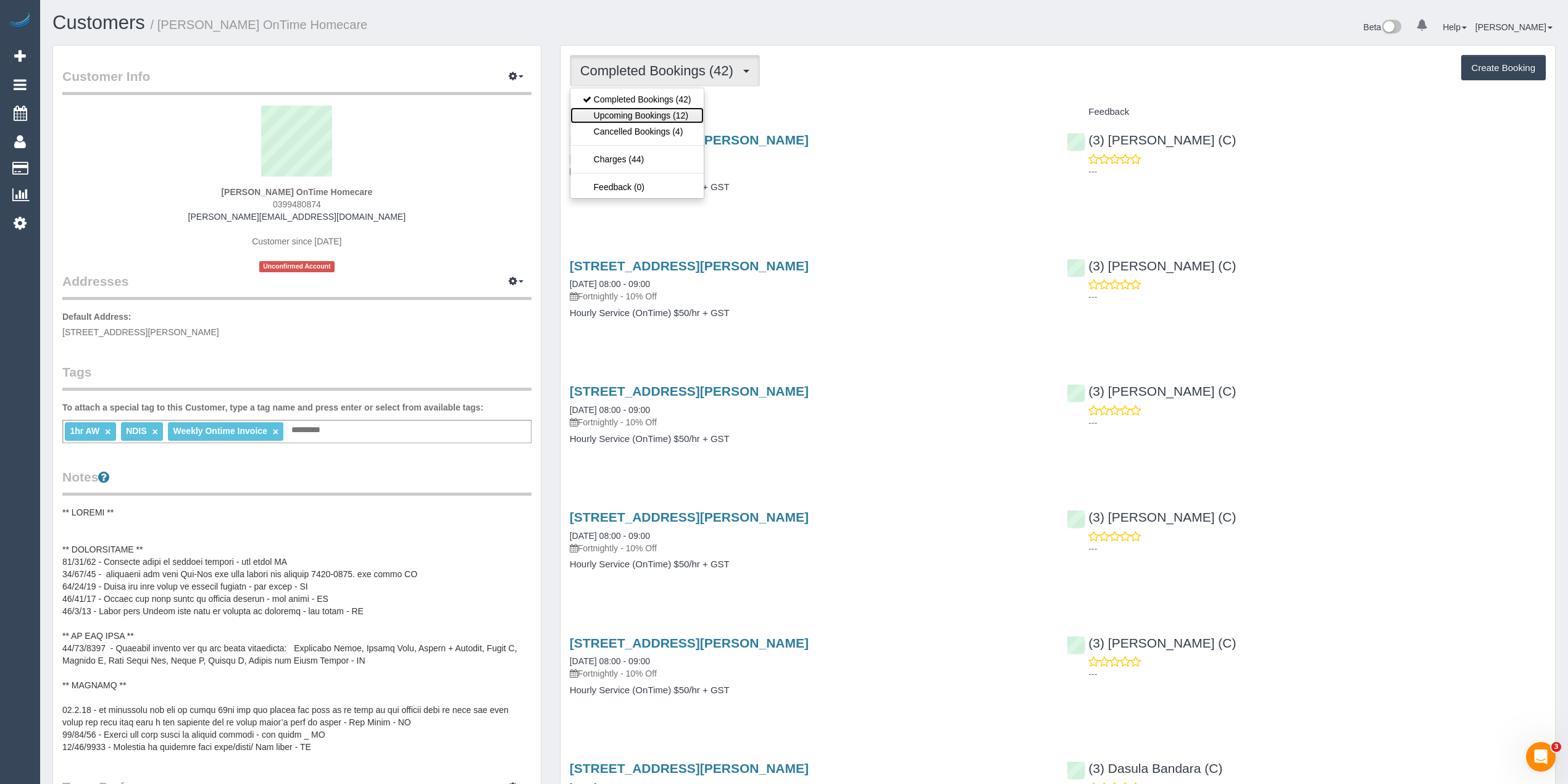
click at [662, 110] on link "Upcoming Bookings (12)" at bounding box center [637, 115] width 133 height 16
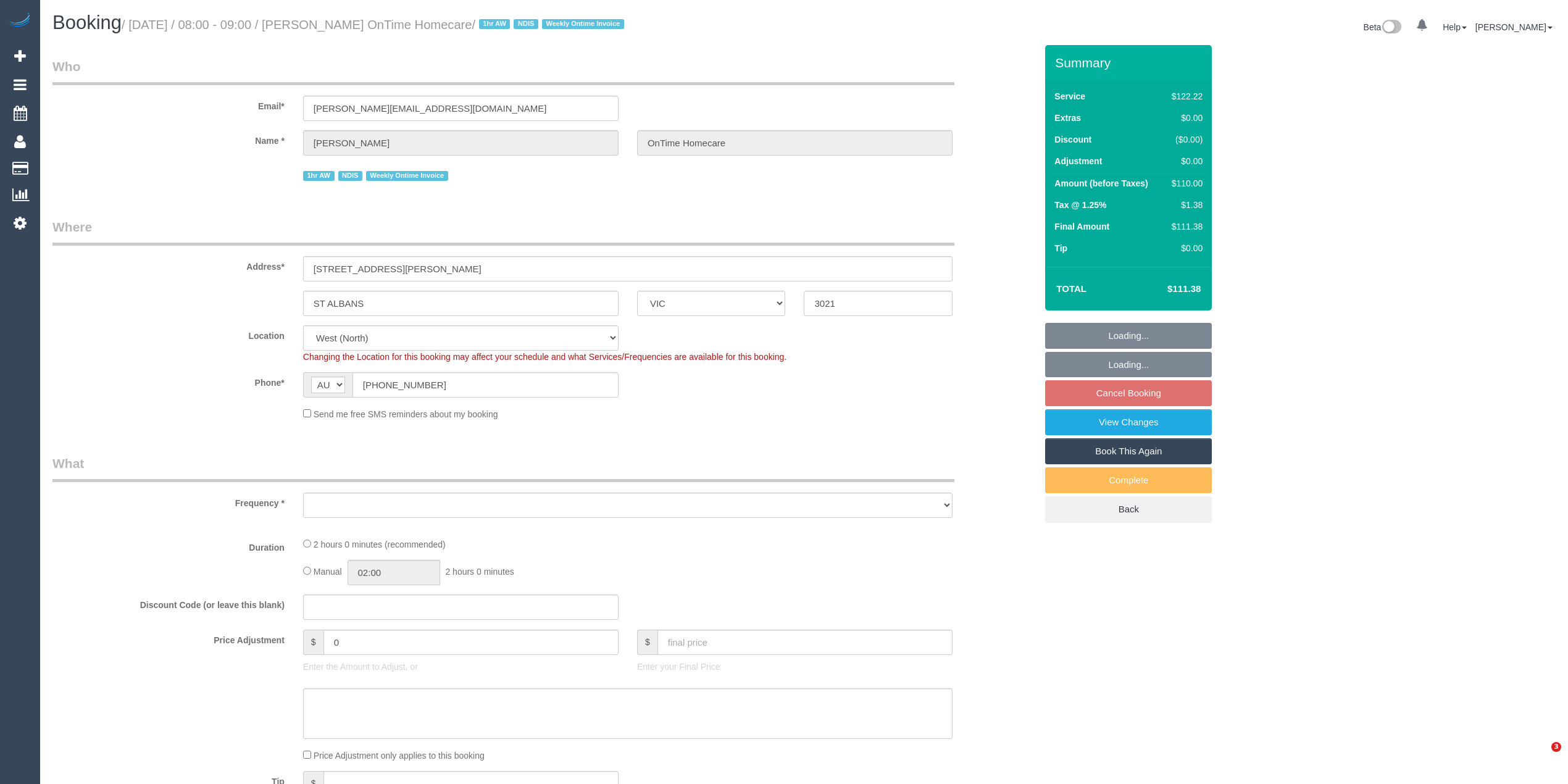
select select "VIC"
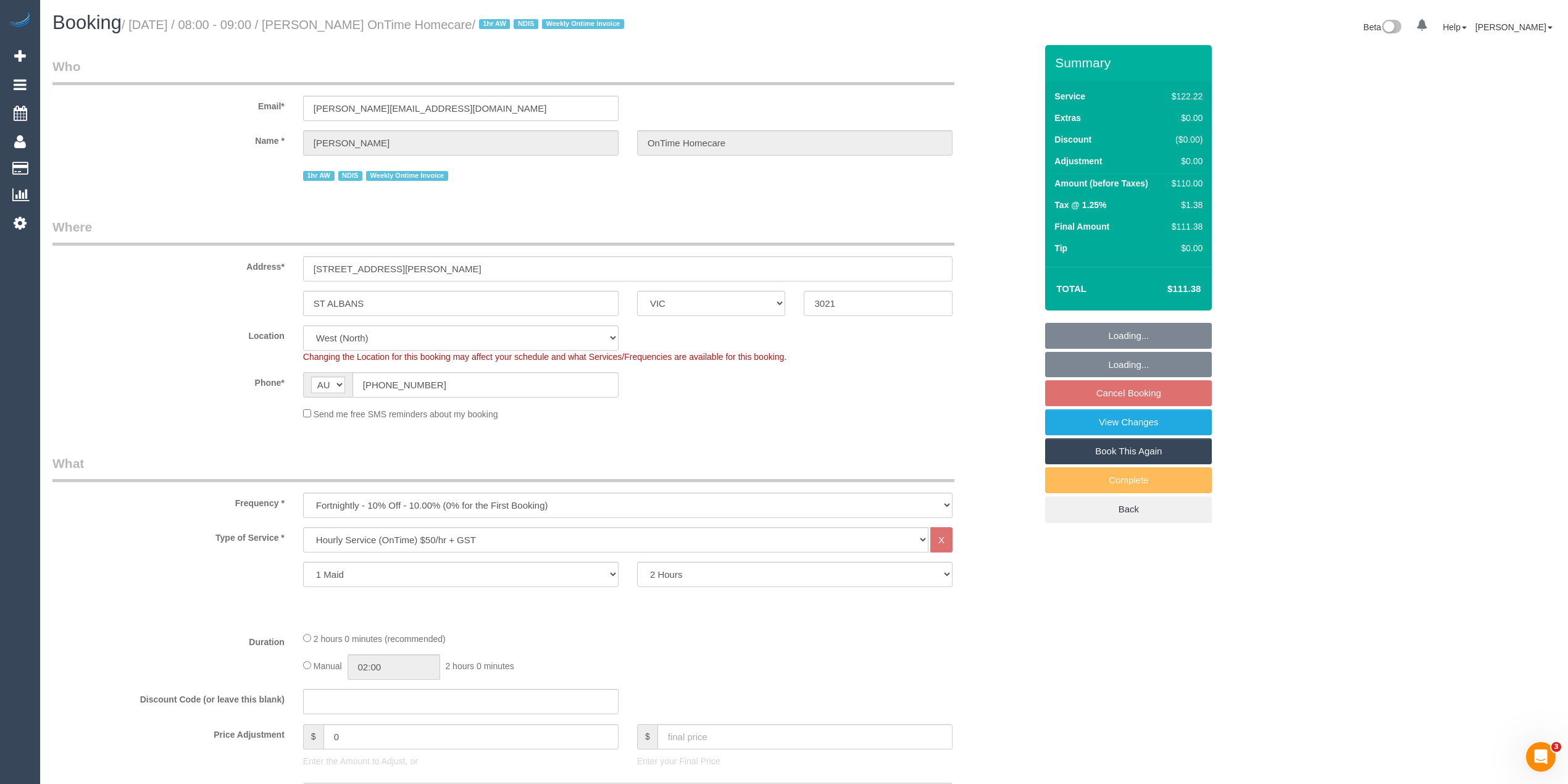
select select "object:1455"
select select "number:28"
select select "number:14"
select select "number:19"
select select "number:22"
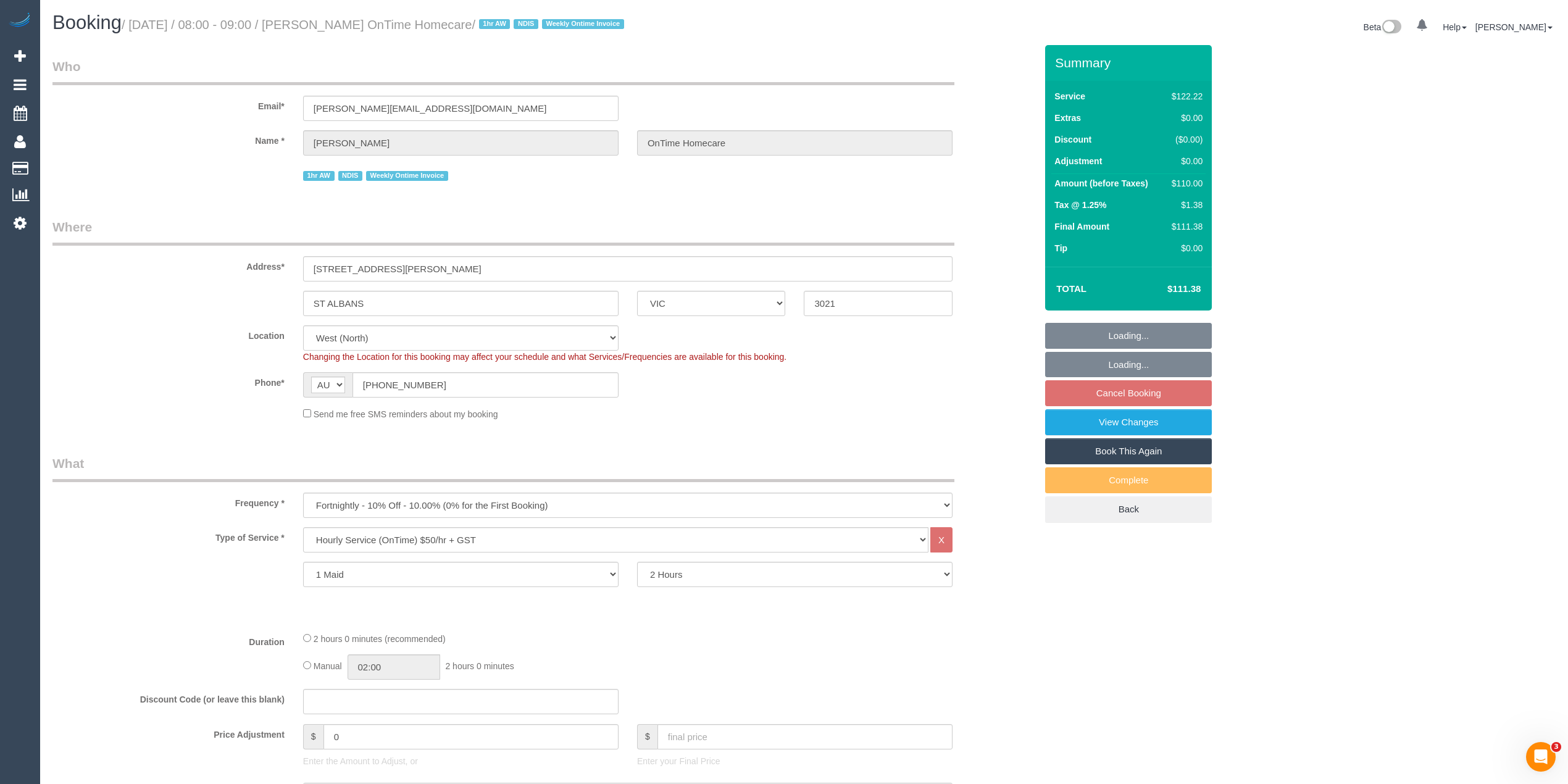
select select "number:35"
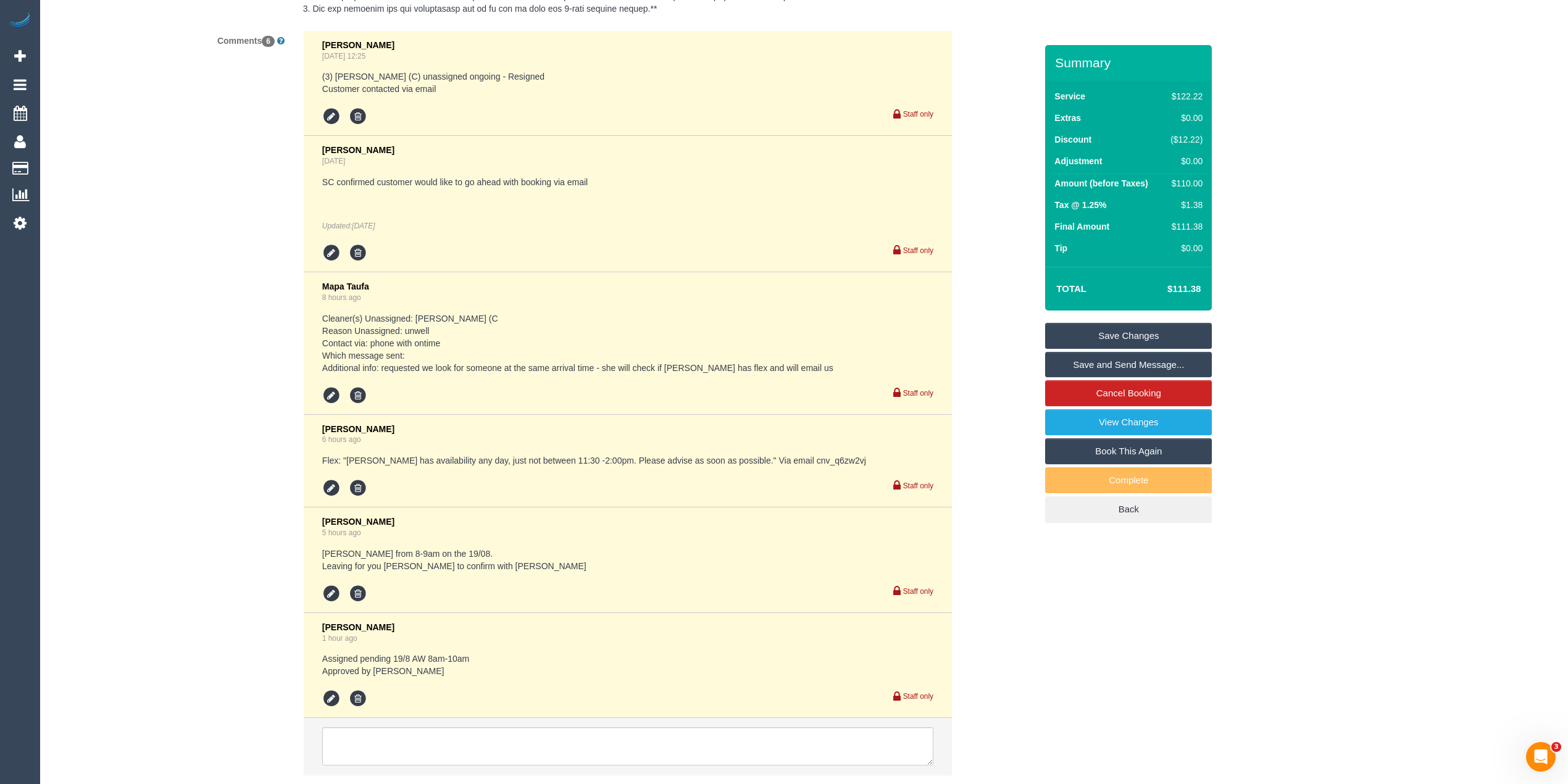
scroll to position [2398, 0]
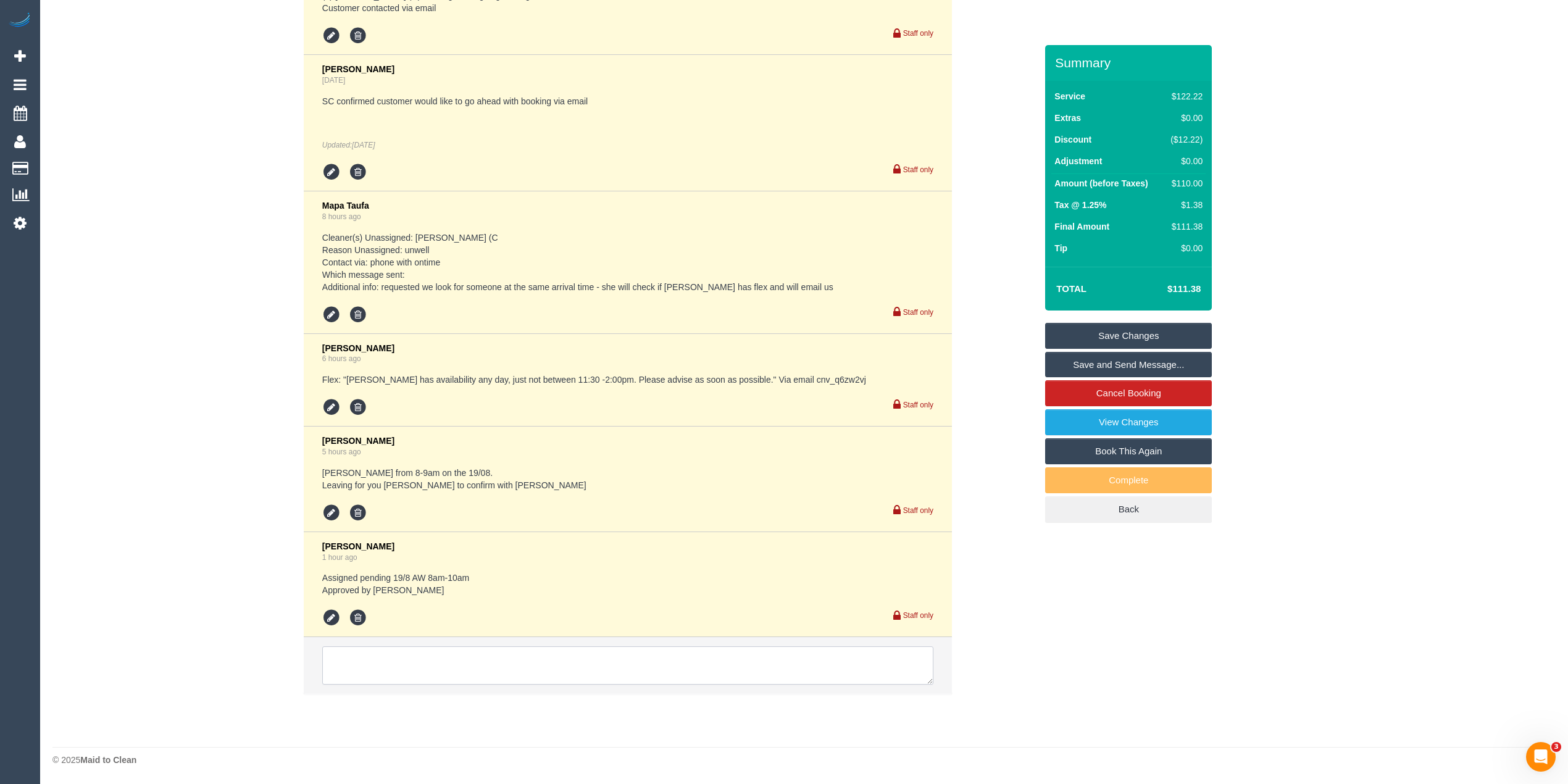
click at [435, 667] on textarea at bounding box center [627, 666] width 611 height 38
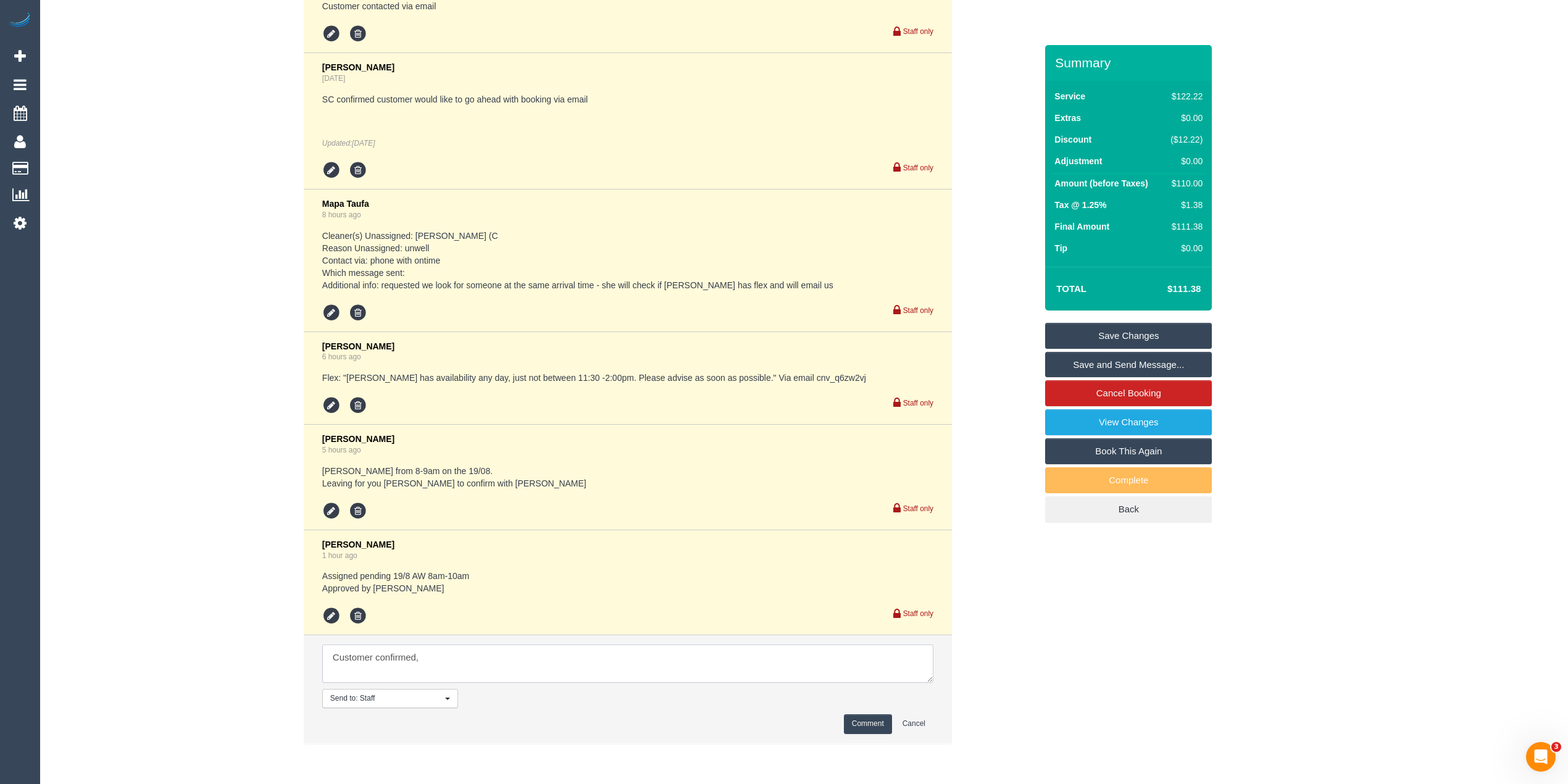
click at [459, 661] on textarea at bounding box center [627, 664] width 611 height 38
type textarea "C"
type textarea "Confirmed with ontime by phone"
click at [855, 718] on button "Comment" at bounding box center [867, 724] width 48 height 19
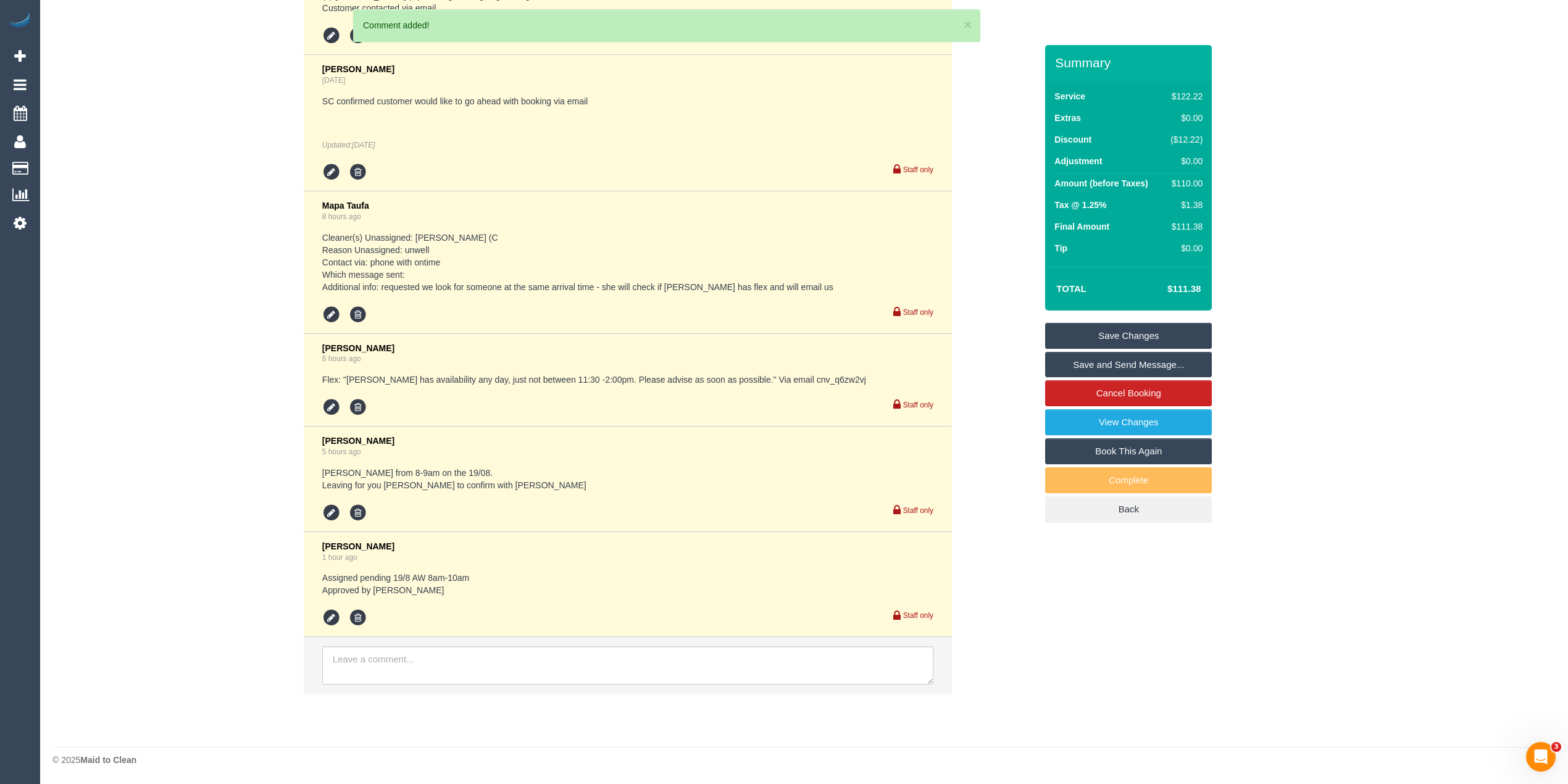
scroll to position [2491, 0]
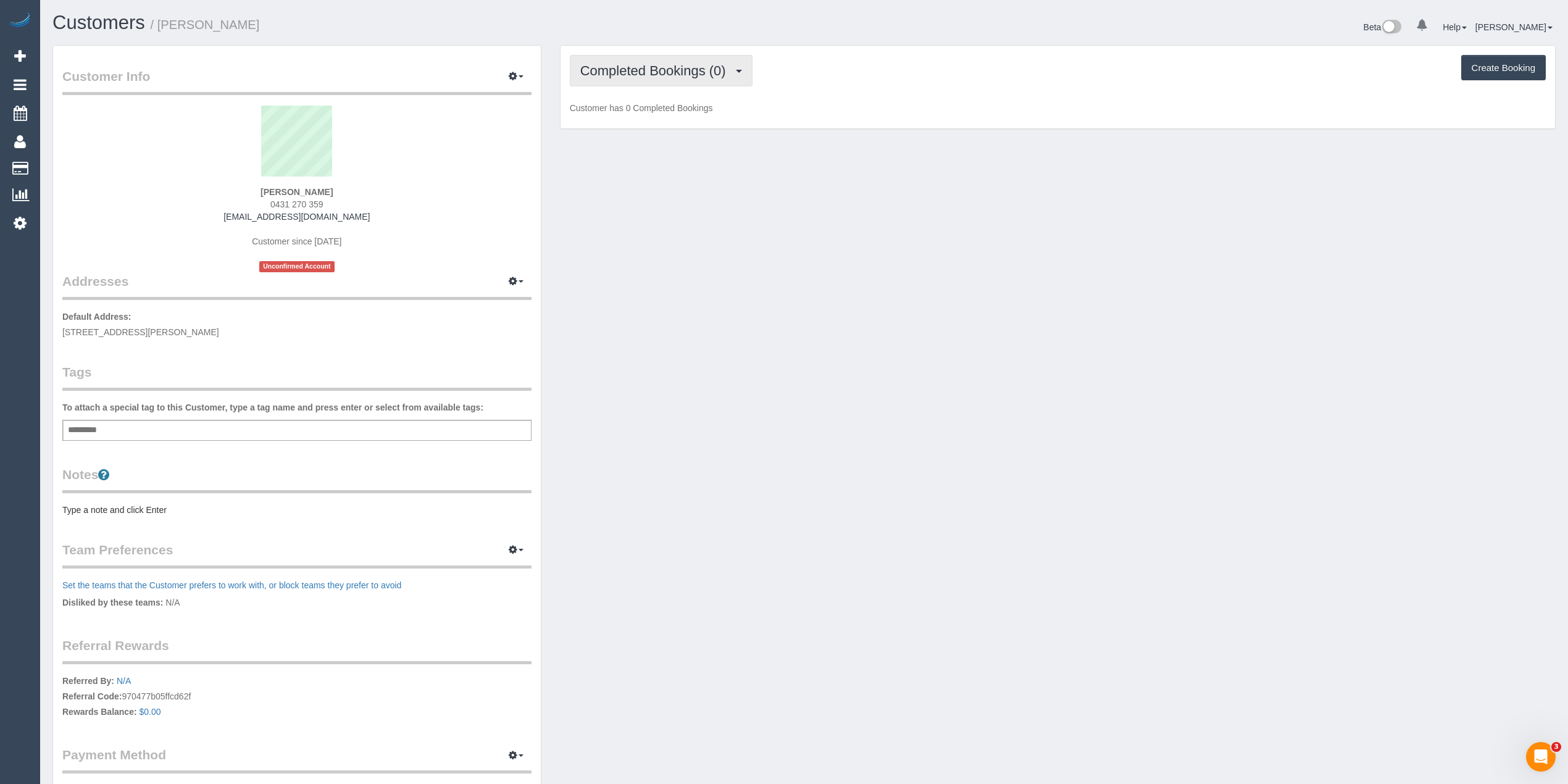
click at [618, 70] on span "Completed Bookings (0)" at bounding box center [656, 71] width 152 height 15
click at [643, 114] on link "Upcoming Bookings (1)" at bounding box center [634, 115] width 128 height 16
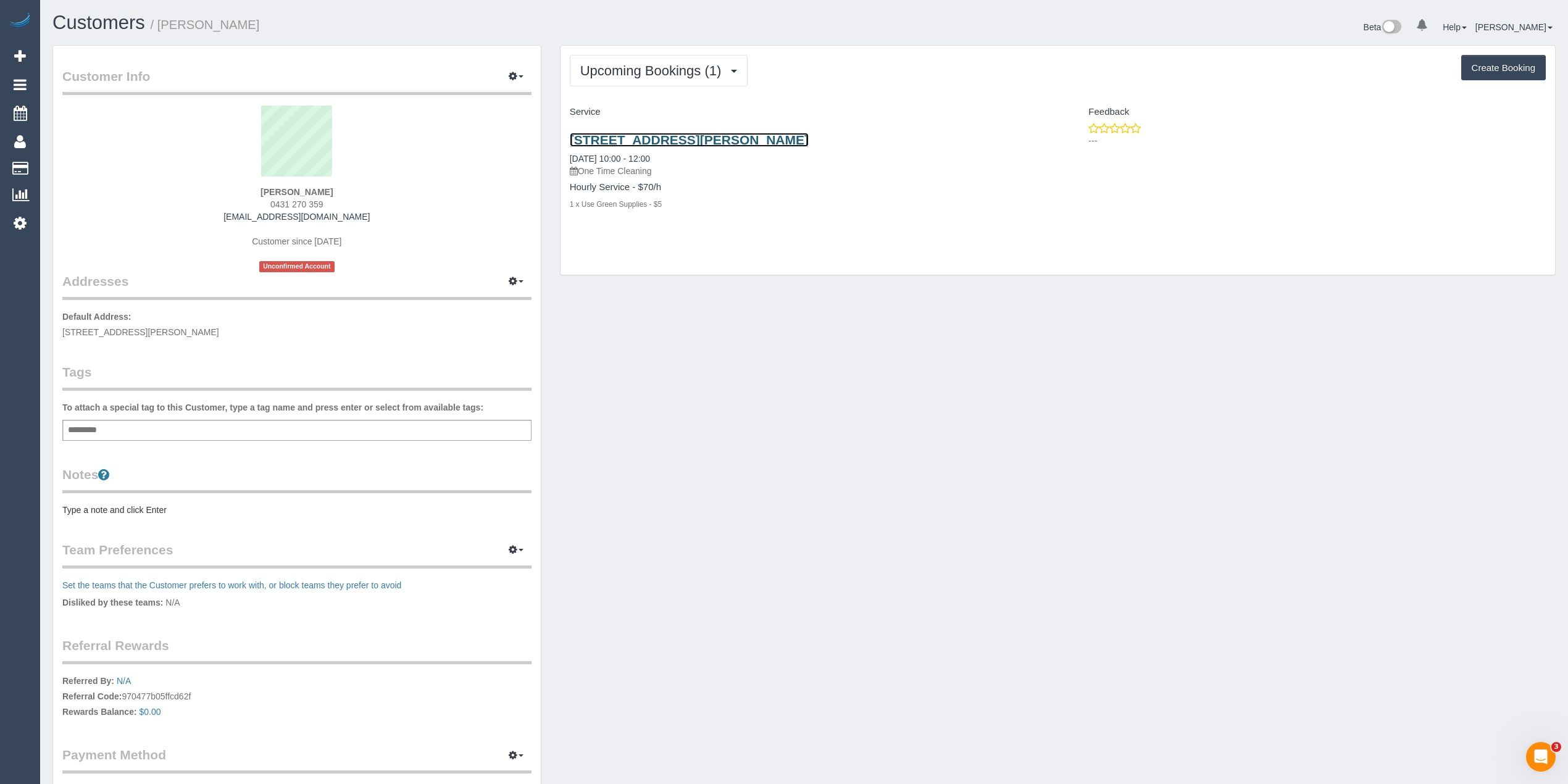
click at [709, 139] on link "6/813 Toorak Roak, Hawthorn East, VIC 3123" at bounding box center [689, 140] width 239 height 14
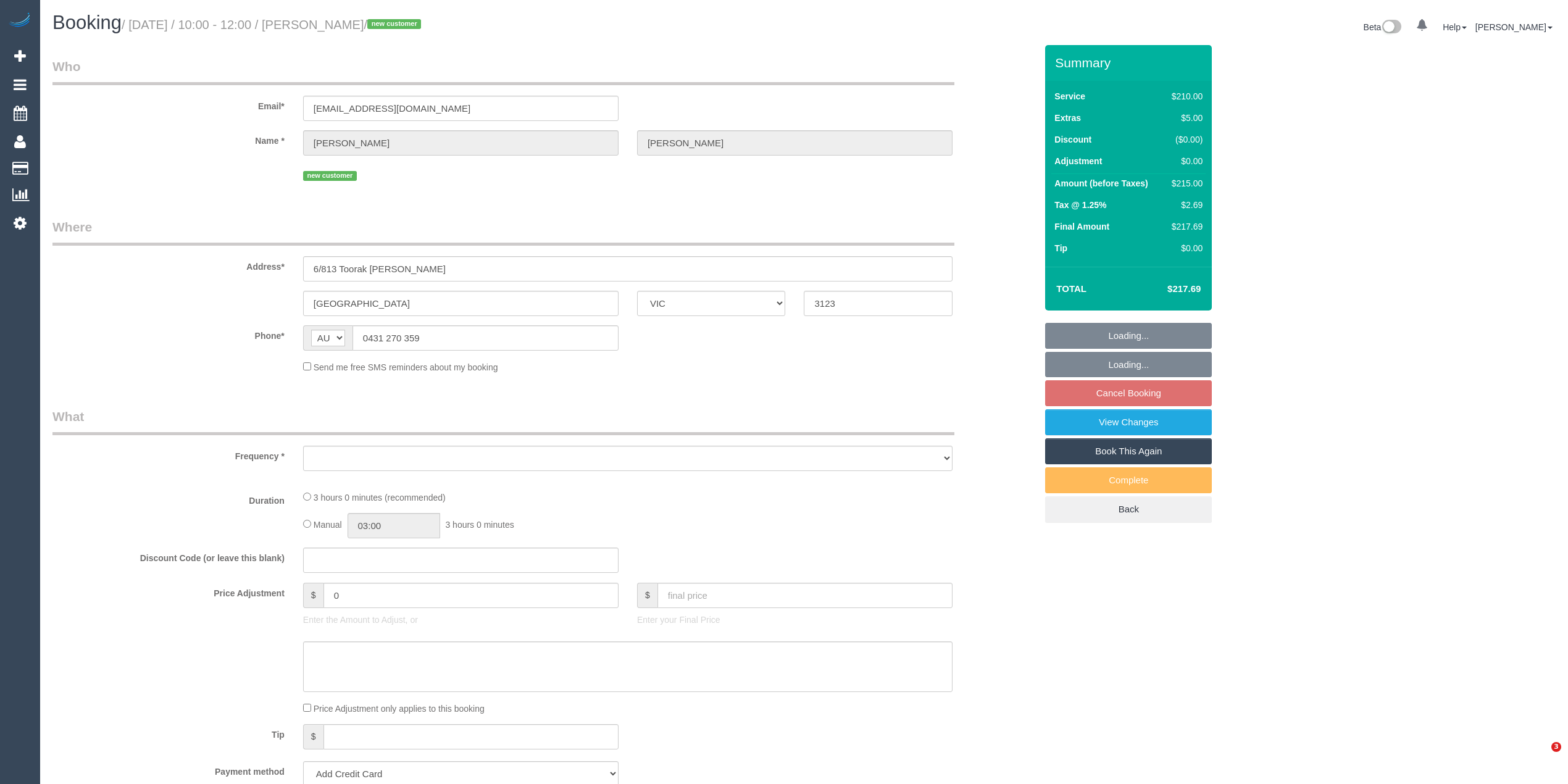
select select "VIC"
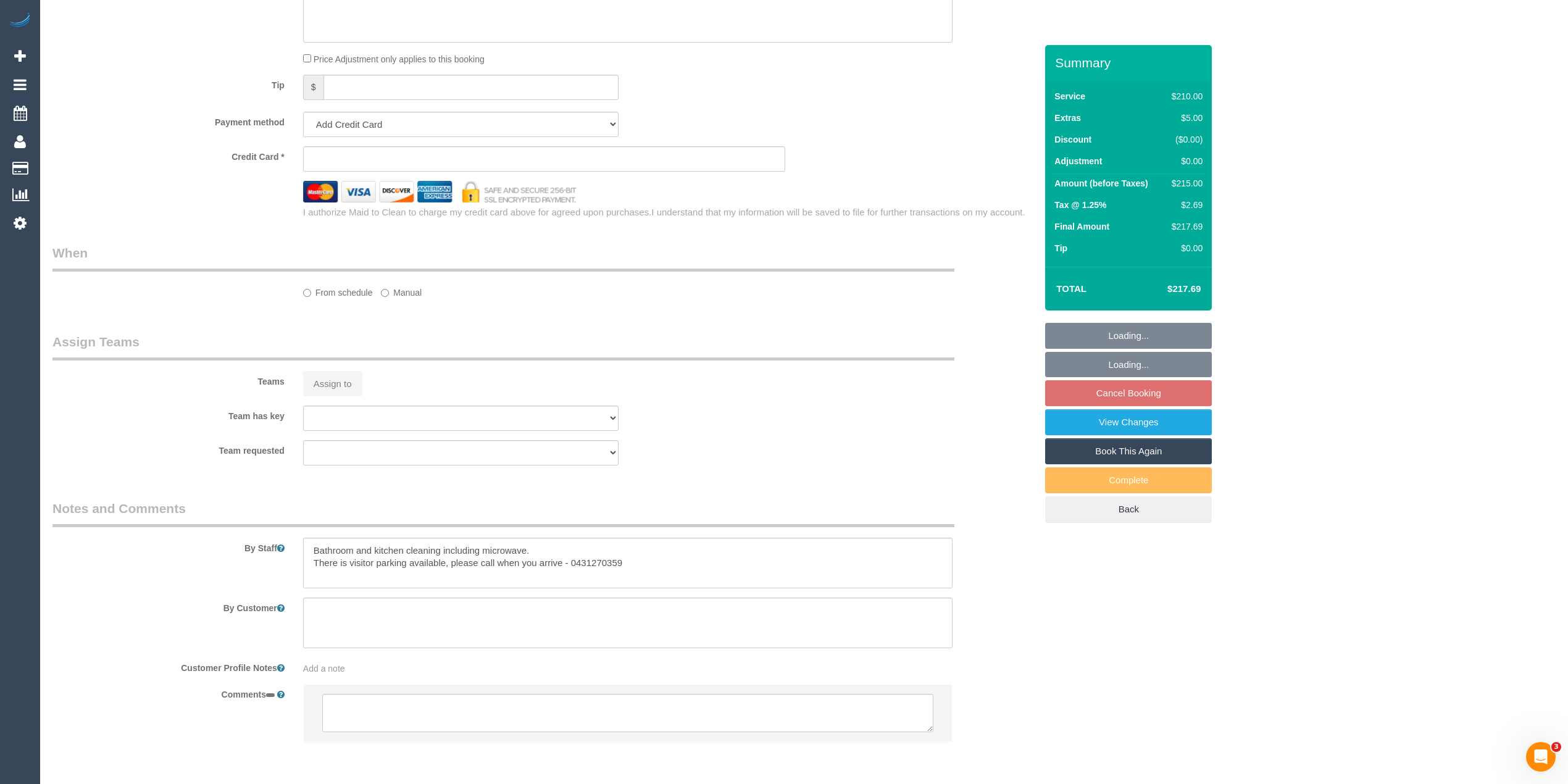
select select "object:1414"
select select "string:stripe-pm_1RxN752GScqysDRVZopFo8JG"
select select "180"
select select "spot3"
select select "number:28"
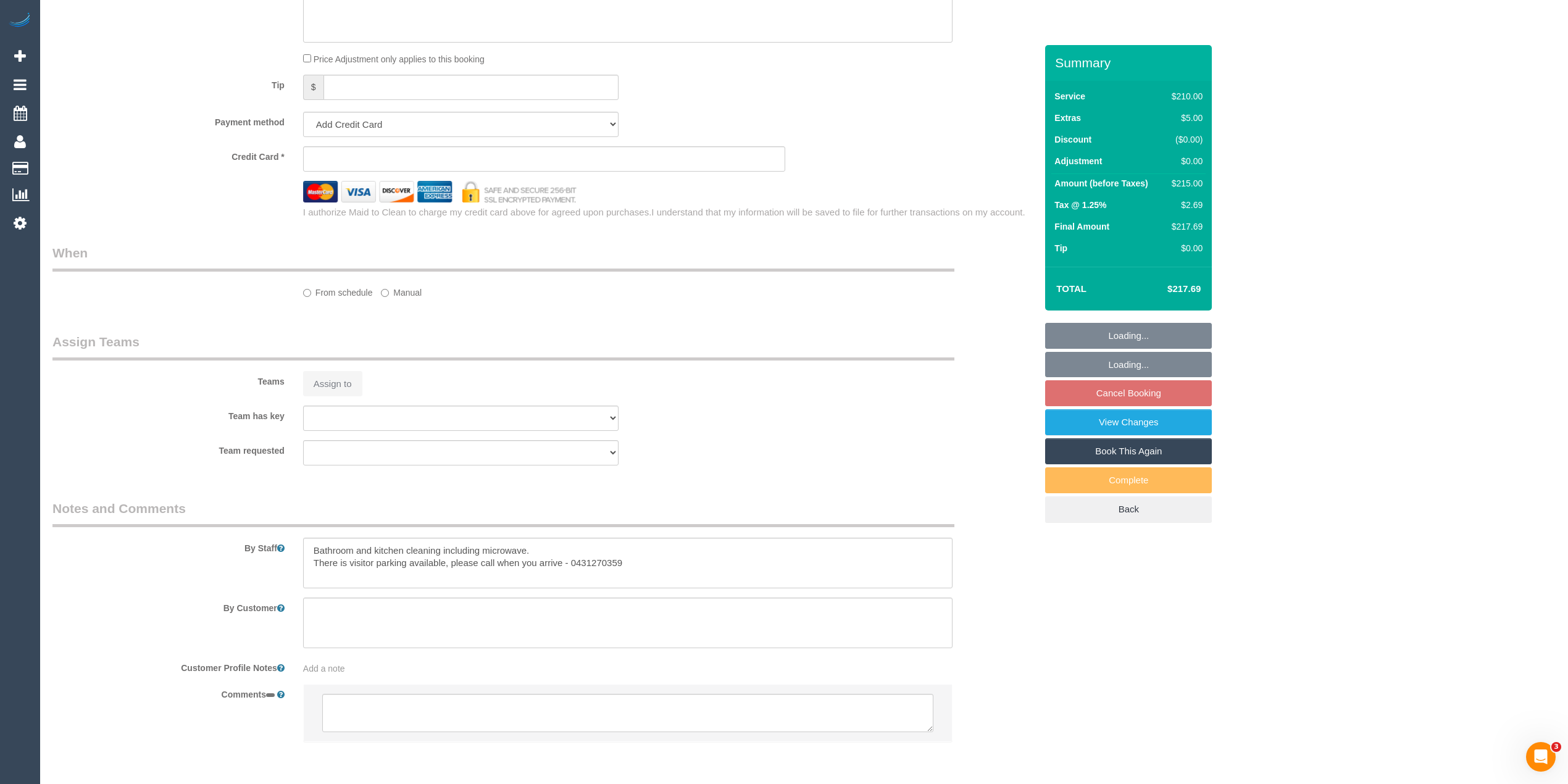
select select "number:14"
select select "number:19"
select select "number:36"
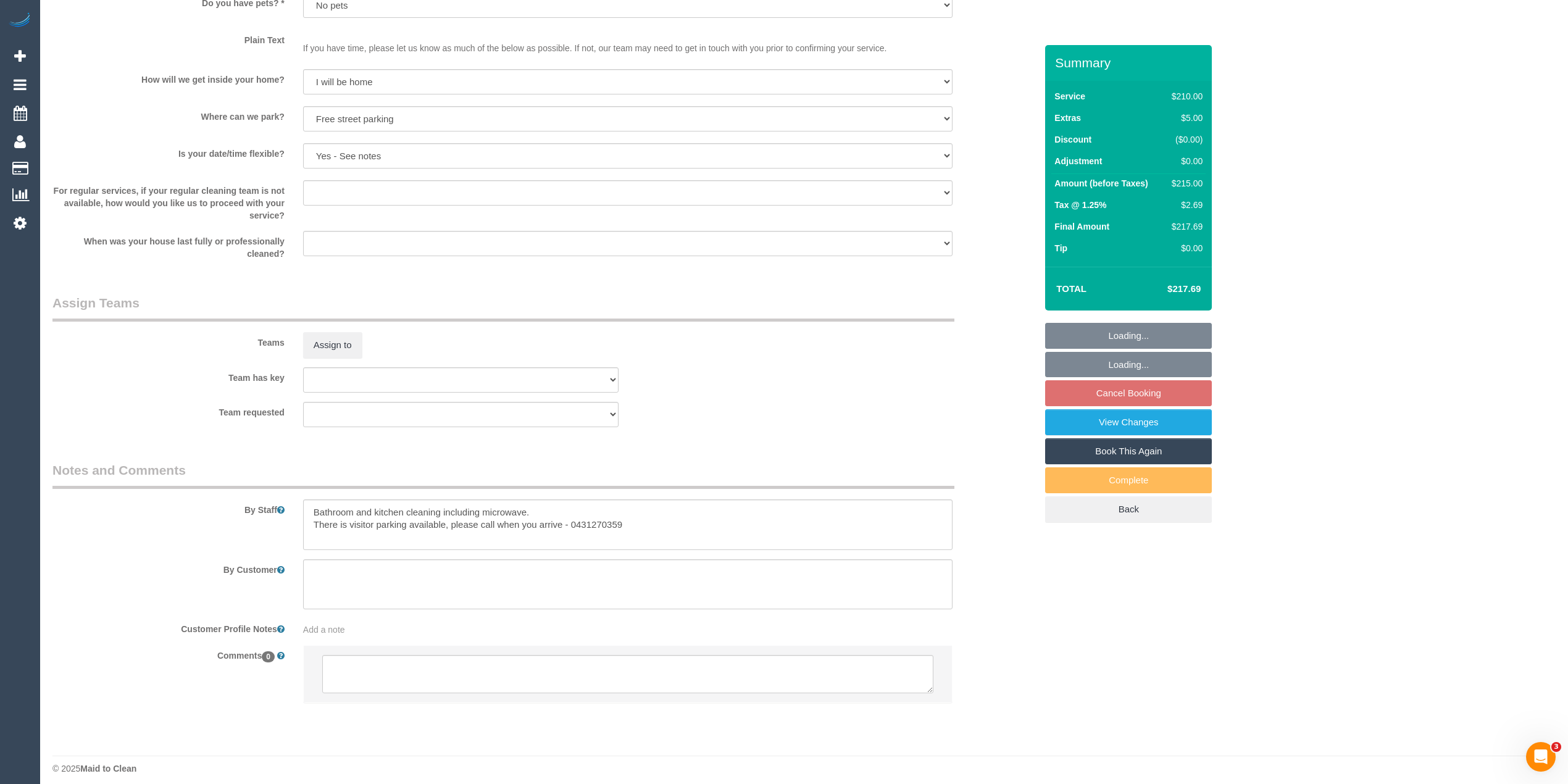
scroll to position [1534, 0]
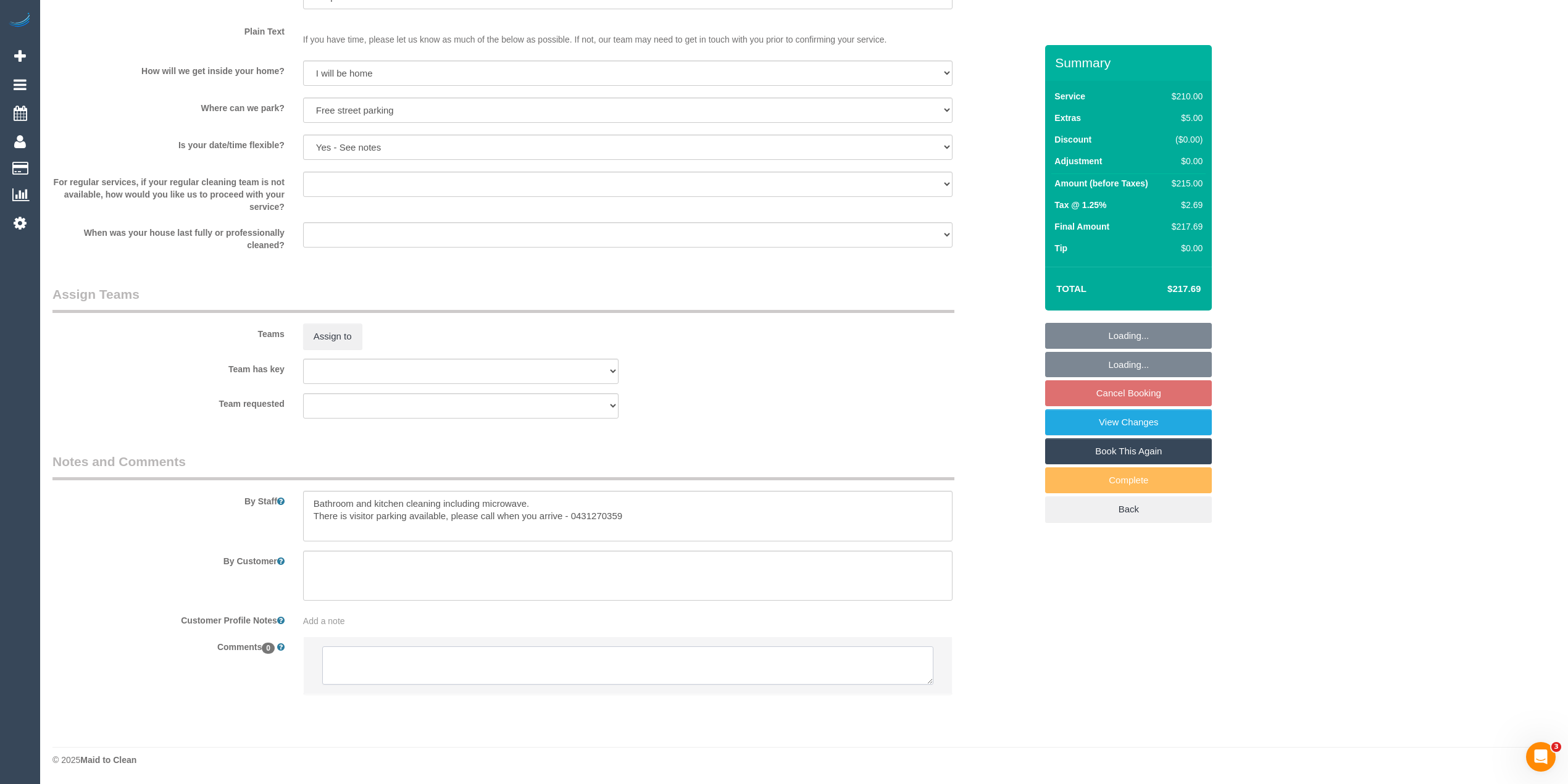
click at [397, 653] on textarea at bounding box center [627, 666] width 611 height 38
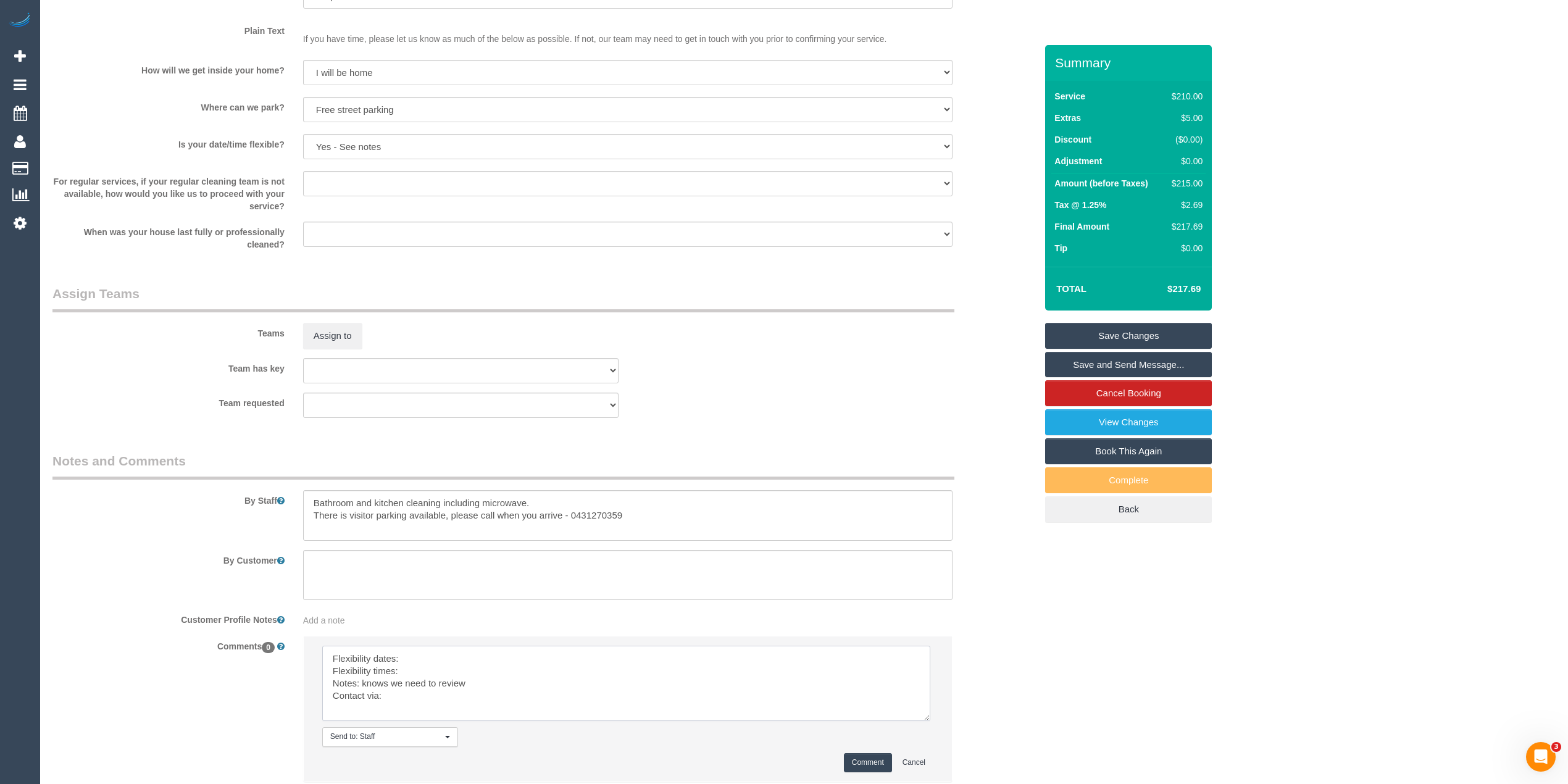
drag, startPoint x: 925, startPoint y: 677, endPoint x: 922, endPoint y: 714, distance: 37.1
click at [922, 714] on textarea at bounding box center [626, 684] width 608 height 75
click at [509, 654] on textarea at bounding box center [626, 684] width 608 height 75
click at [438, 668] on textarea at bounding box center [626, 684] width 608 height 75
click at [427, 698] on textarea at bounding box center [626, 684] width 608 height 75
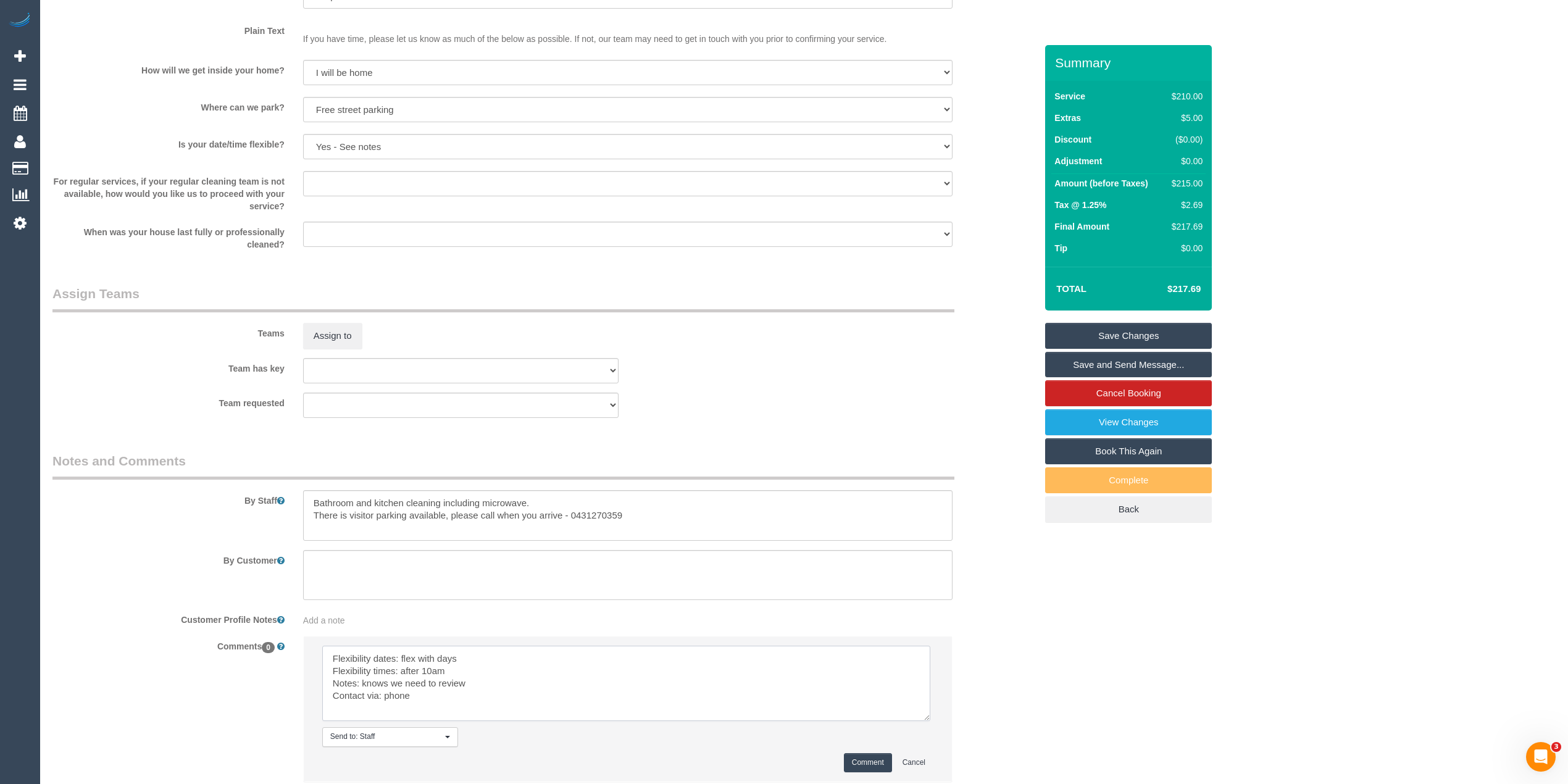
type textarea "Flexibility dates: flex with days Flexibility times: after 10am Notes: knows we…"
click at [855, 761] on button "Comment" at bounding box center [867, 763] width 48 height 19
